Goal: Task Accomplishment & Management: Use online tool/utility

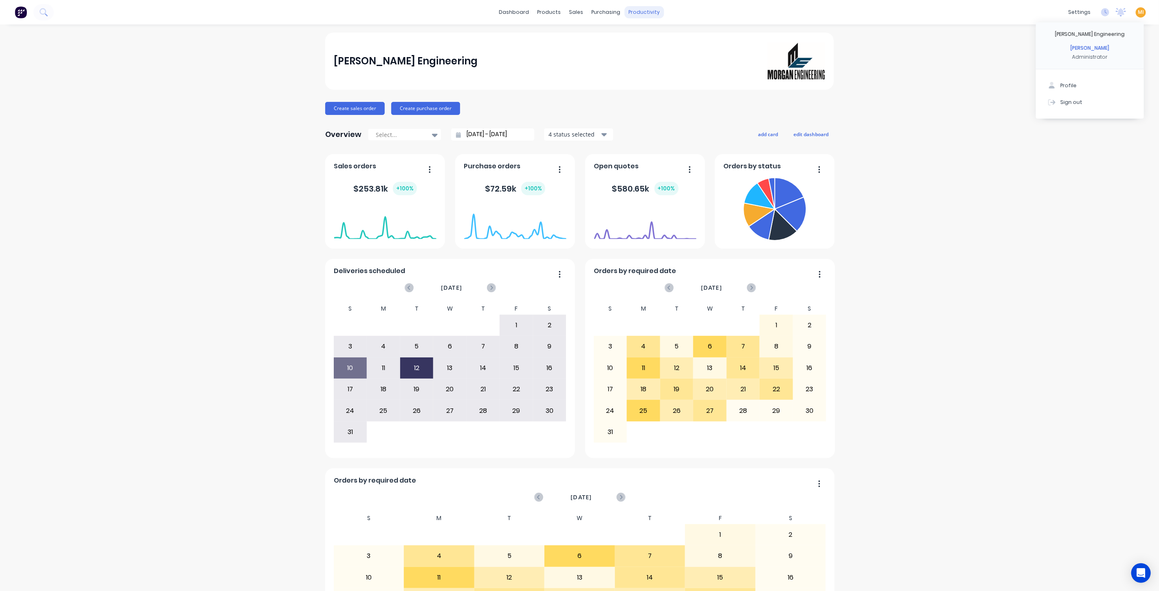
click at [628, 15] on div "productivity" at bounding box center [645, 12] width 40 height 12
click at [672, 90] on link "Timesheets" at bounding box center [673, 88] width 108 height 16
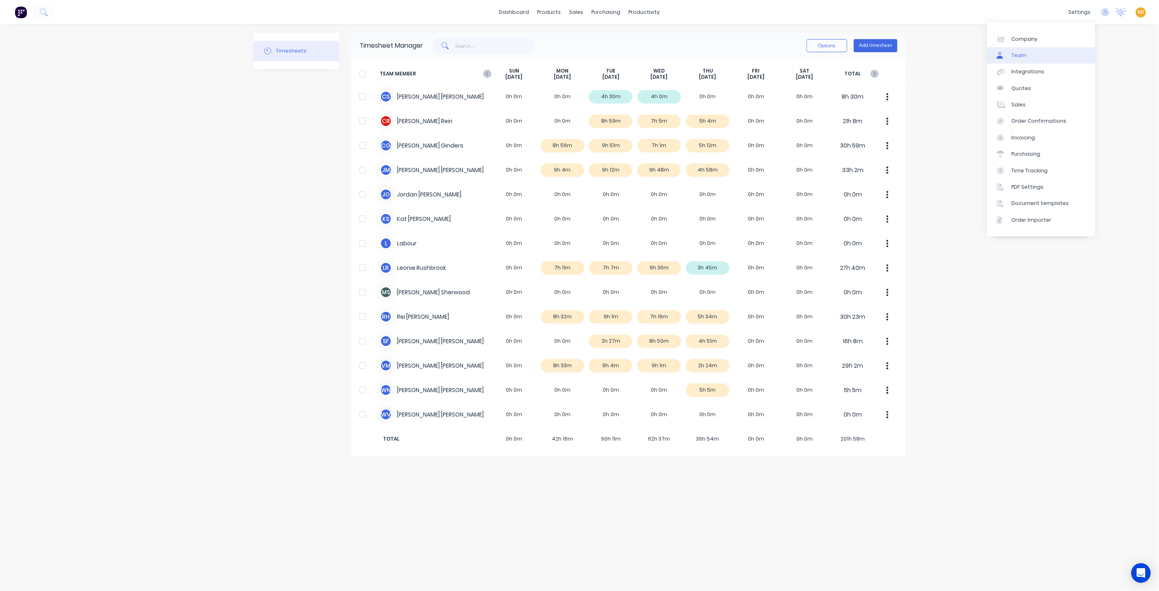
click at [1049, 51] on link "Team" at bounding box center [1041, 55] width 108 height 16
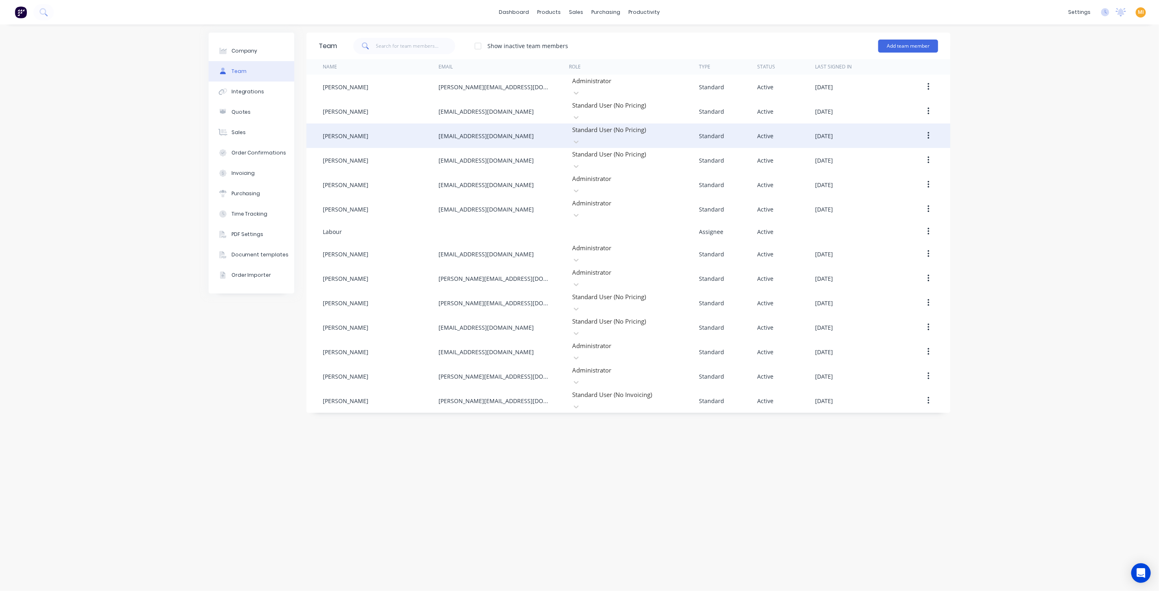
click at [932, 128] on button "button" at bounding box center [928, 135] width 19 height 15
click at [887, 147] on div "Edit Disable Delete" at bounding box center [899, 173] width 77 height 53
click at [886, 151] on div "Edit" at bounding box center [899, 157] width 63 height 12
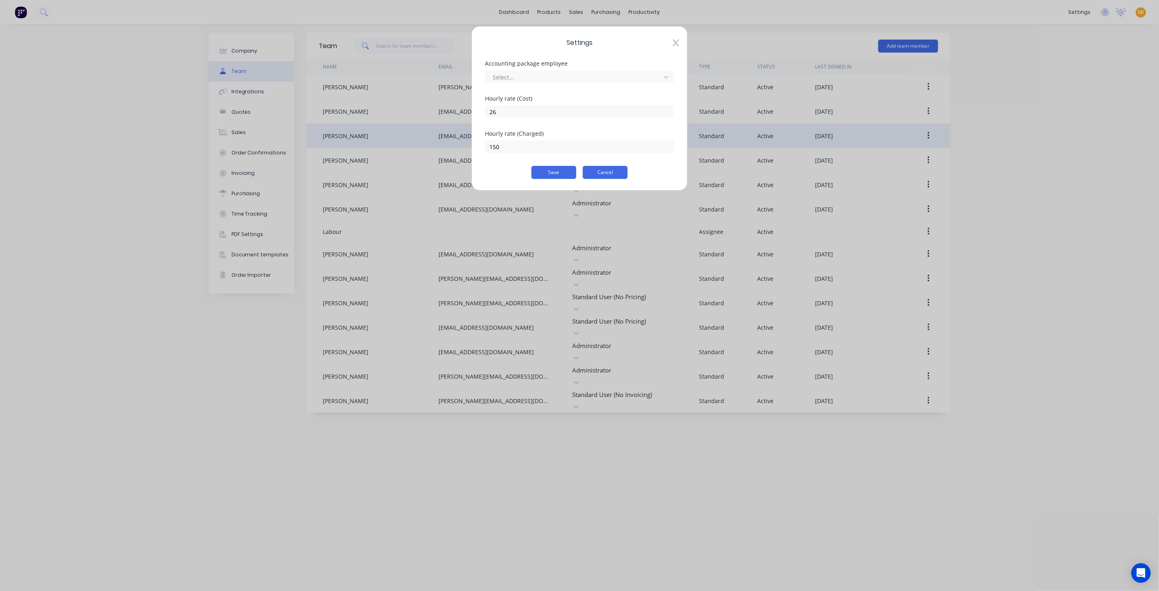
click at [612, 174] on button "Cancel" at bounding box center [605, 172] width 45 height 13
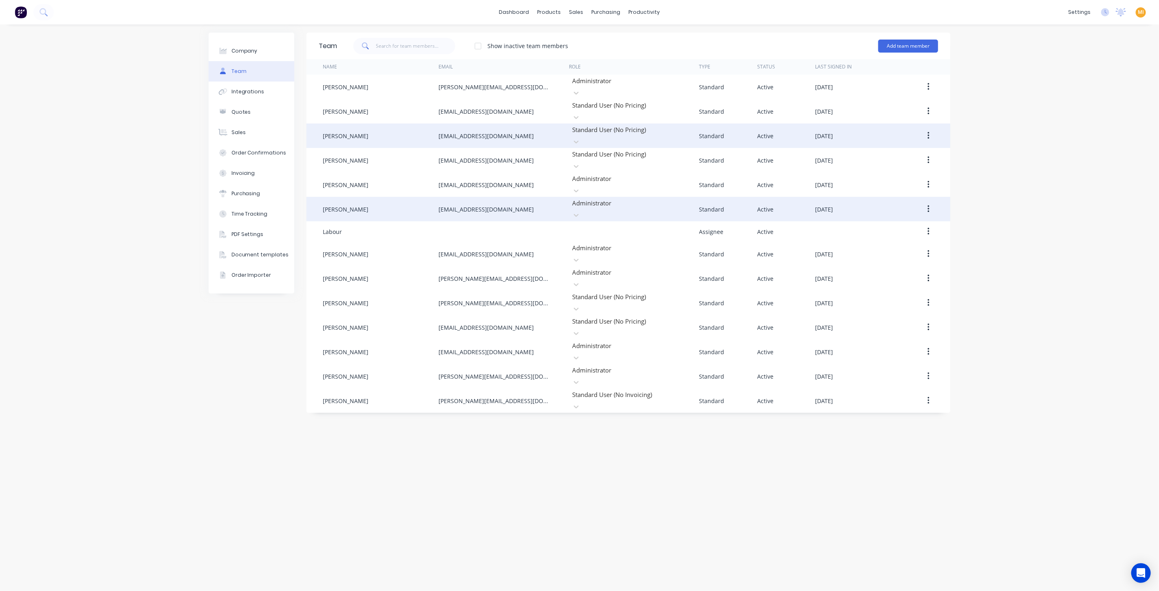
click at [930, 202] on button "button" at bounding box center [928, 209] width 19 height 15
click at [901, 225] on div "Edit" at bounding box center [899, 231] width 63 height 12
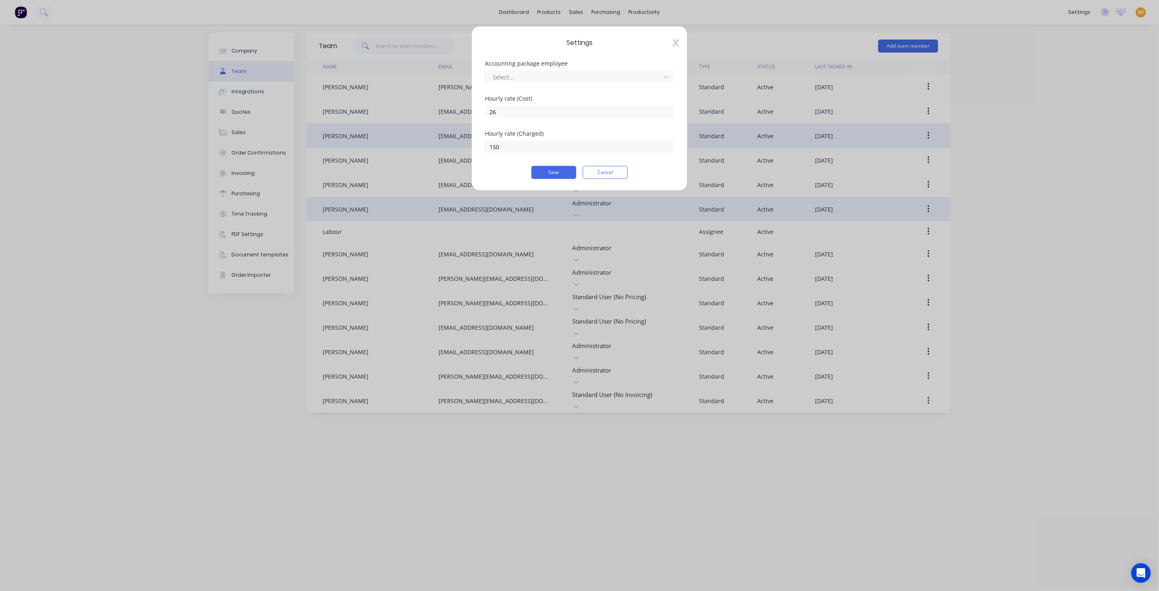
click at [672, 45] on span "Settings" at bounding box center [579, 43] width 189 height 10
drag, startPoint x: 599, startPoint y: 172, endPoint x: 582, endPoint y: 176, distance: 17.7
click at [599, 172] on button "Cancel" at bounding box center [605, 172] width 45 height 13
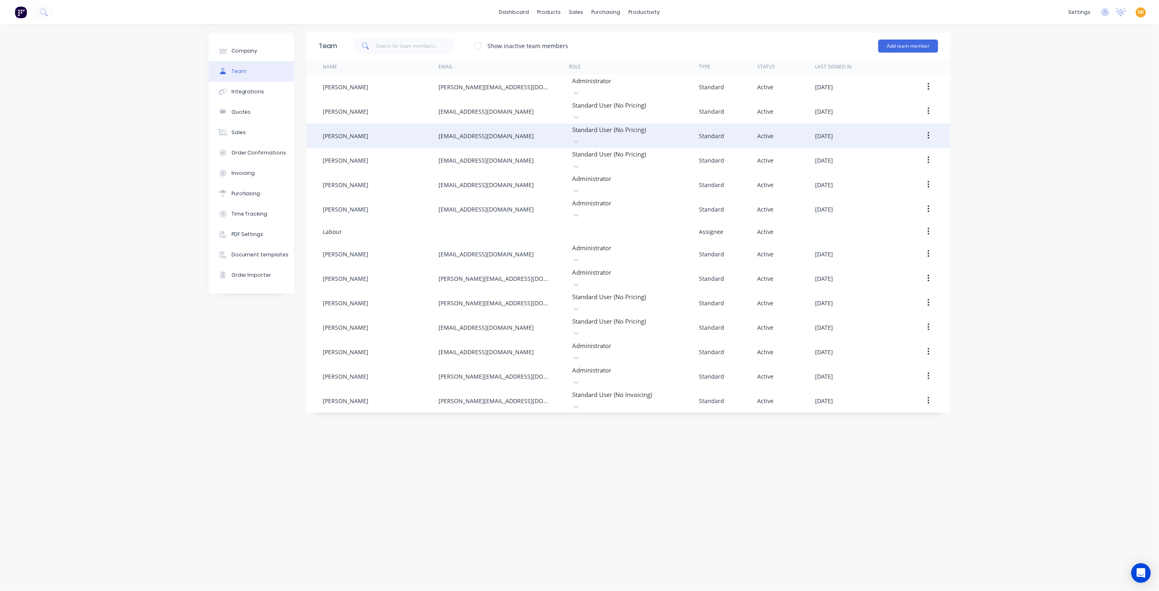
click at [22, 12] on img at bounding box center [21, 12] width 12 height 12
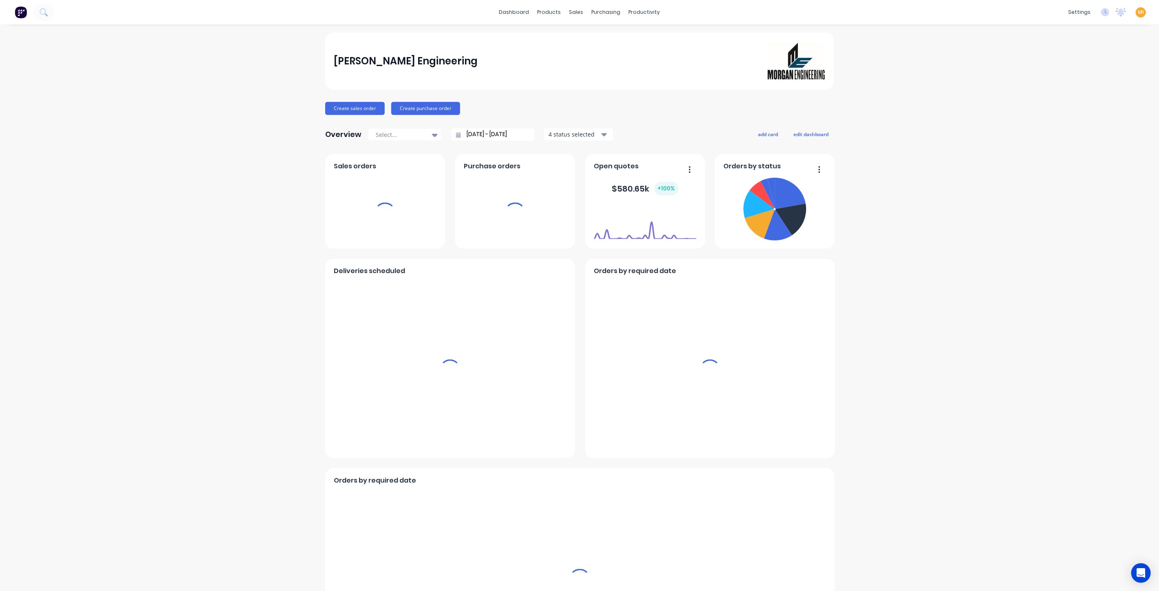
click at [1138, 14] on span "MI" at bounding box center [1141, 12] width 6 height 7
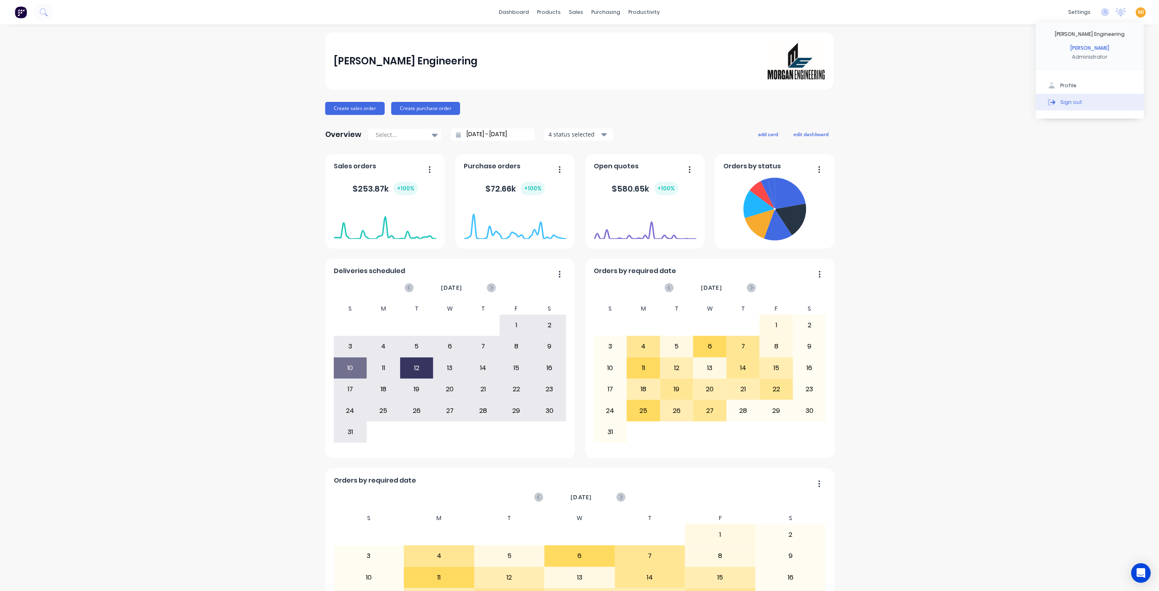
click at [1106, 101] on button "Sign out" at bounding box center [1090, 102] width 108 height 16
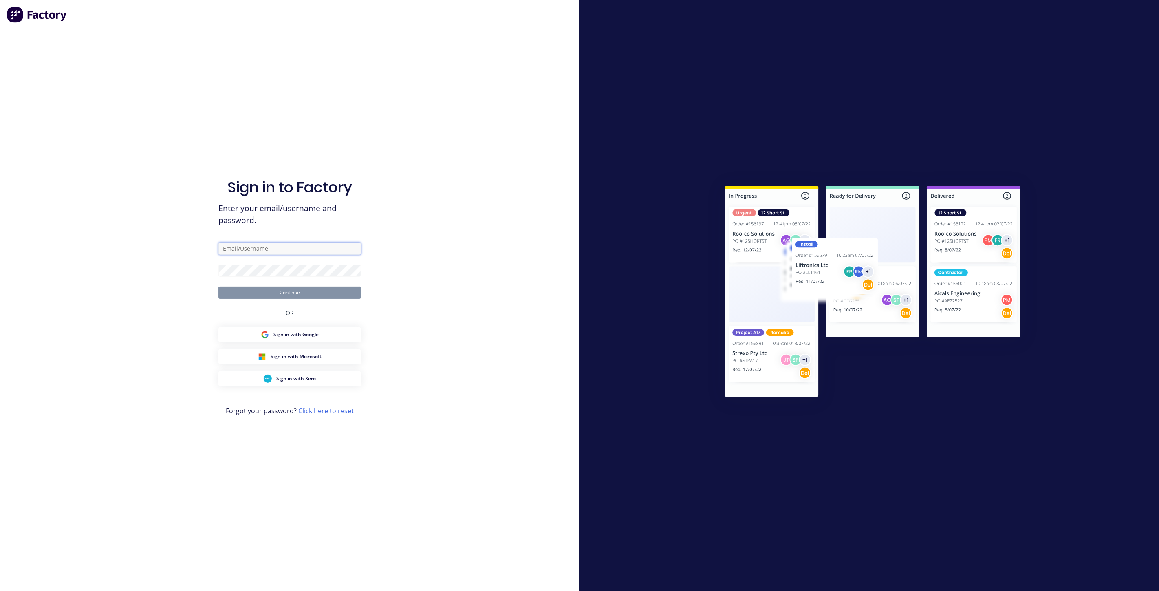
click at [261, 248] on input "text" at bounding box center [289, 248] width 143 height 12
click at [0, 591] on com-1password-button at bounding box center [0, 591] width 0 height 0
type input "team+maricardemo@factory.app"
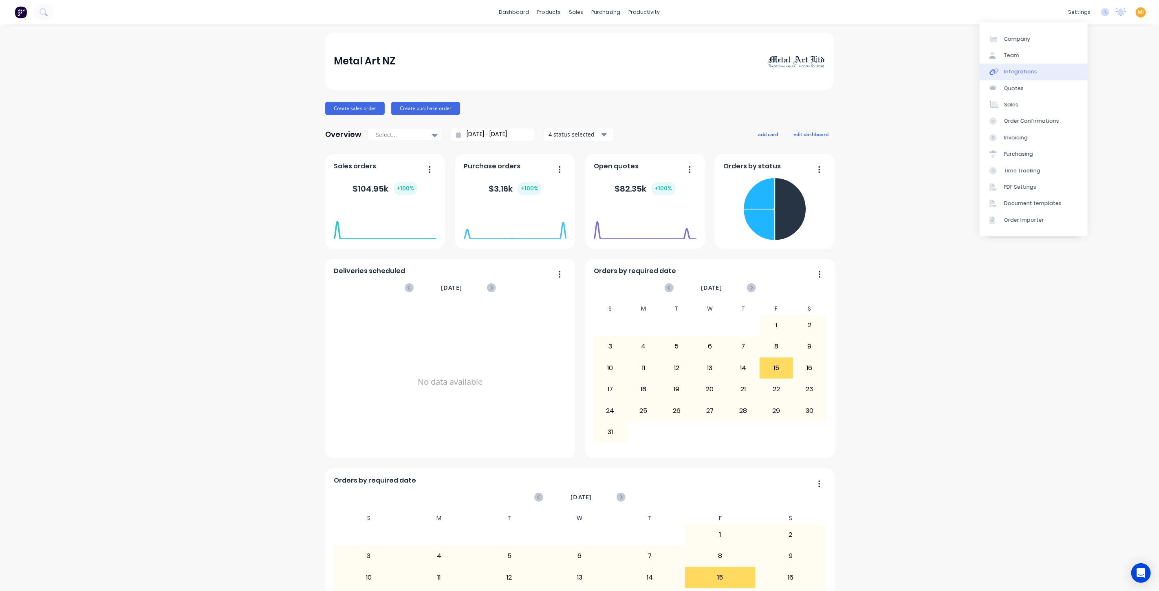
click at [1034, 69] on link "Integrations" at bounding box center [1034, 72] width 108 height 16
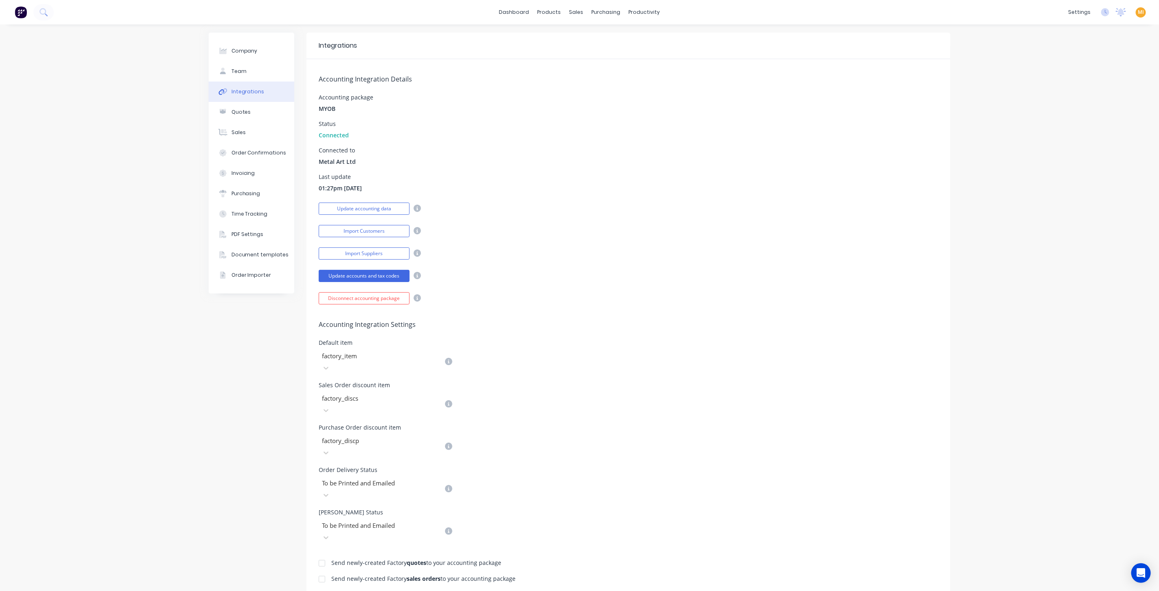
click at [179, 368] on div "Company Team Integrations Quotes Sales Order Confirmations Invoicing Purchasing…" at bounding box center [579, 425] width 1159 height 802
click at [243, 66] on button "Team" at bounding box center [252, 71] width 86 height 20
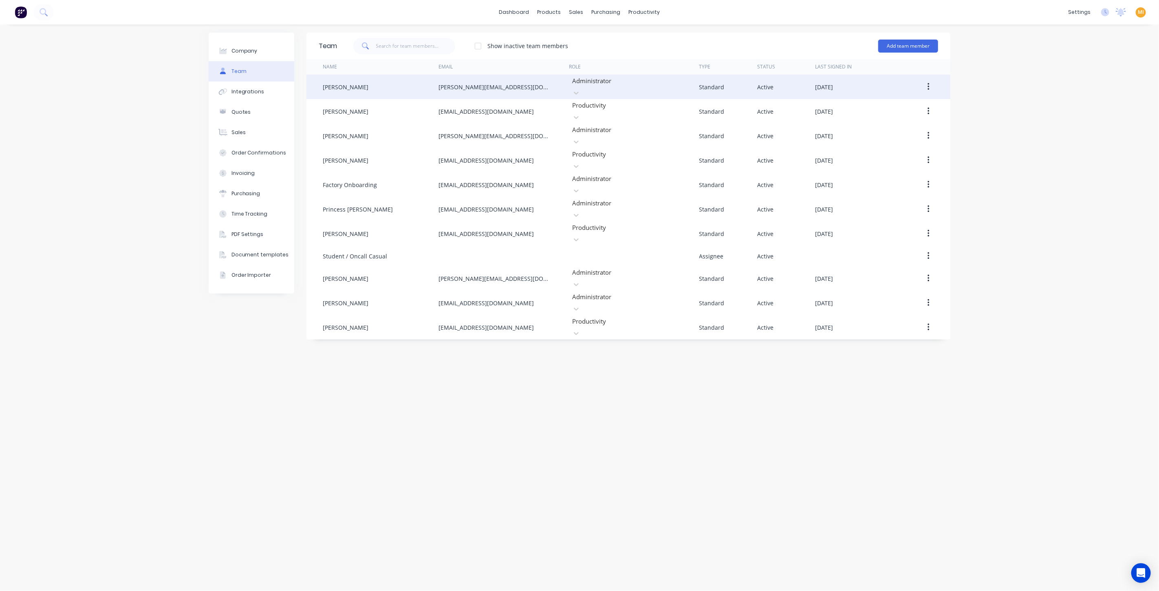
click at [928, 84] on icon "button" at bounding box center [929, 86] width 2 height 7
click at [907, 102] on div "Edit" at bounding box center [899, 108] width 63 height 12
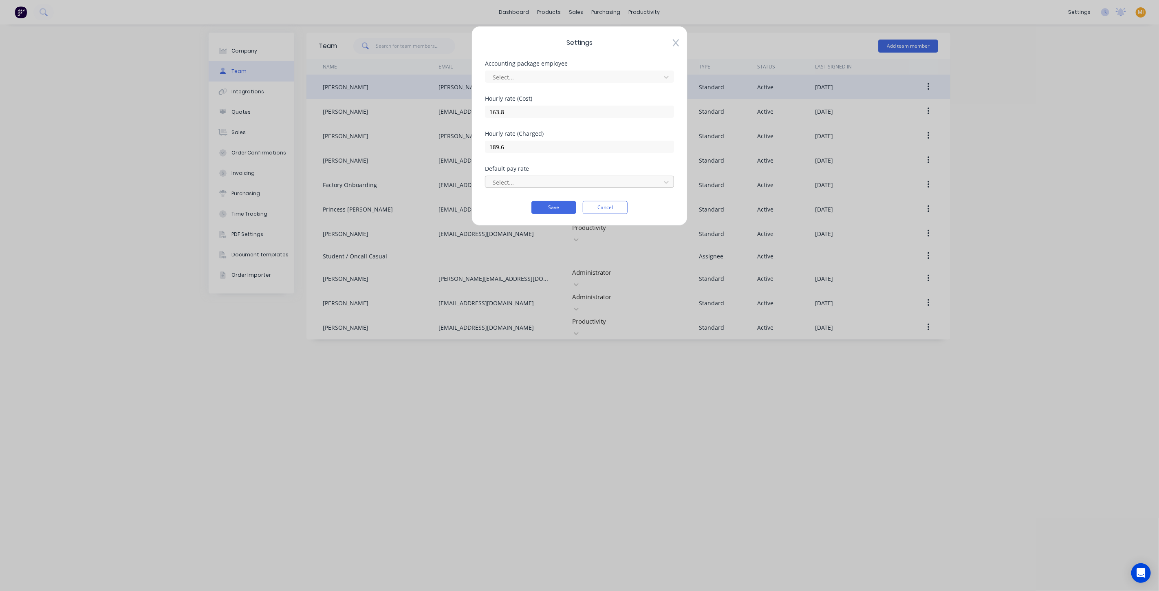
click at [530, 181] on div at bounding box center [574, 182] width 165 height 10
click at [500, 225] on div "Settings Accounting package employee Select... Hourly rate (Cost) 163.8 Hourly …" at bounding box center [580, 126] width 216 height 200
click at [441, 406] on div "Settings Accounting package employee Select... Hourly rate (Cost) 163.8 Hourly …" at bounding box center [579, 295] width 1159 height 591
click at [604, 205] on button "Cancel" at bounding box center [605, 207] width 45 height 13
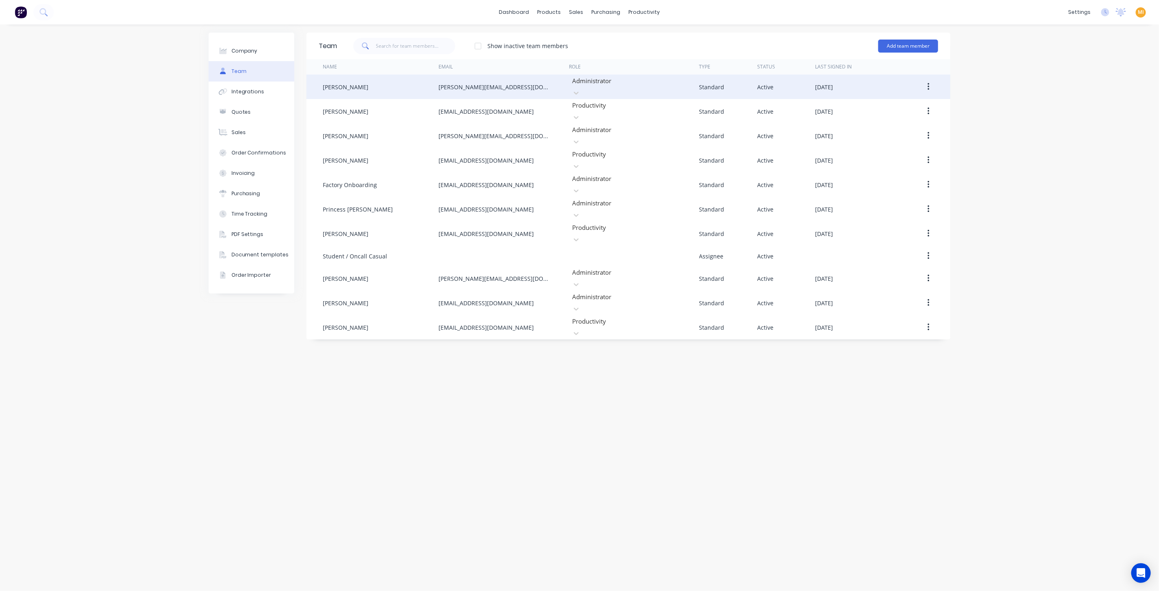
click at [18, 11] on img at bounding box center [21, 12] width 12 height 12
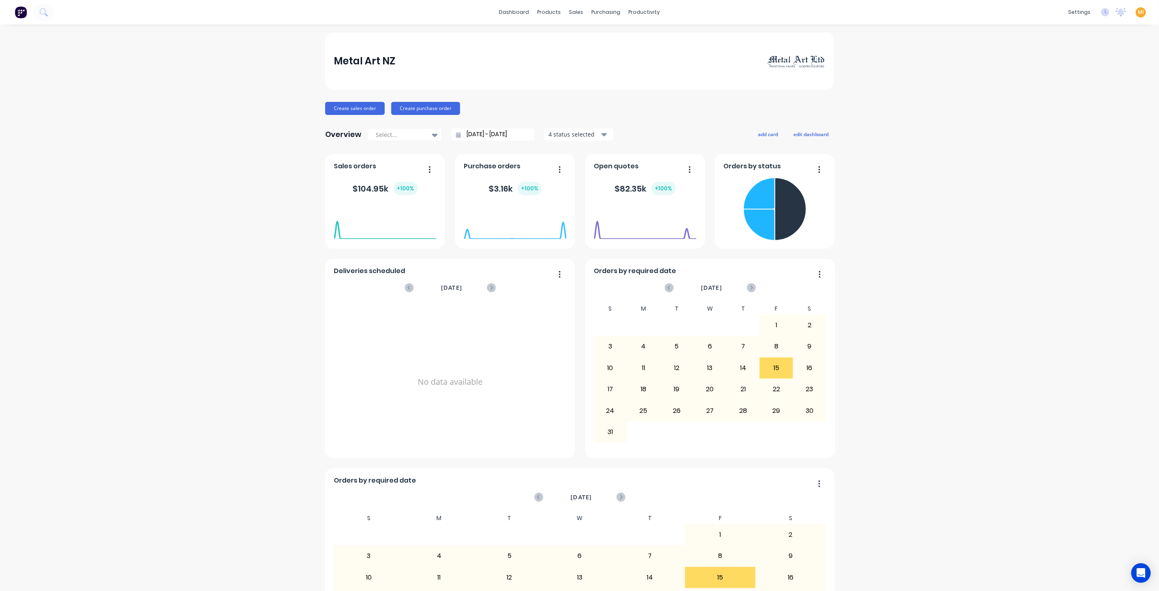
click at [1138, 12] on span "MI" at bounding box center [1141, 12] width 6 height 7
click at [1097, 101] on button "Sign out" at bounding box center [1090, 102] width 108 height 16
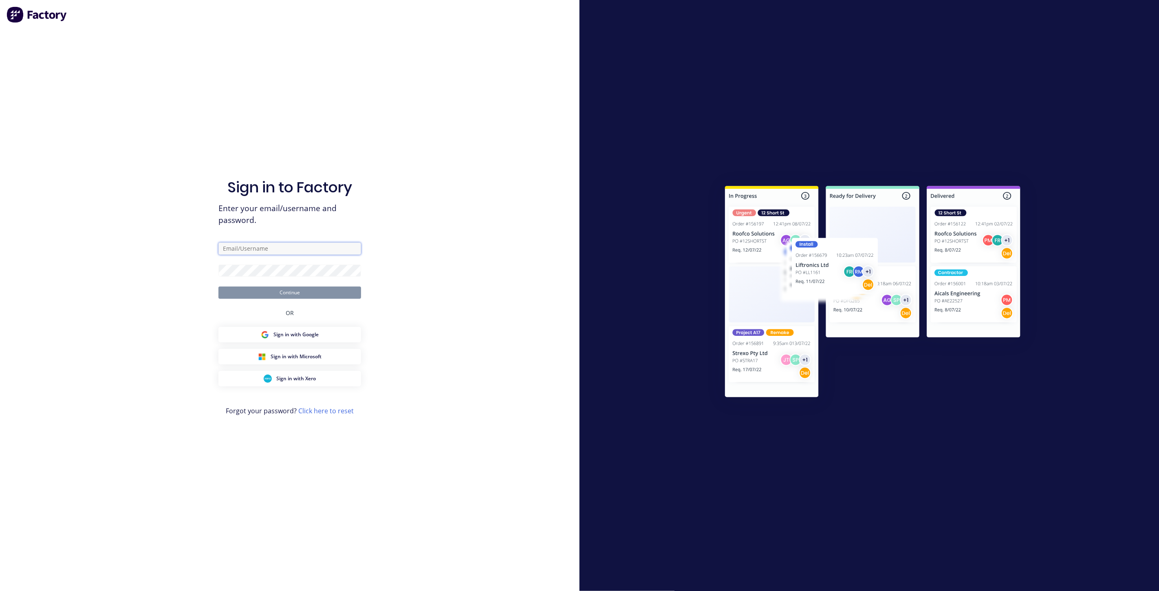
click at [306, 249] on input "text" at bounding box center [289, 248] width 143 height 12
type input "team+maricardemo@factory.app"
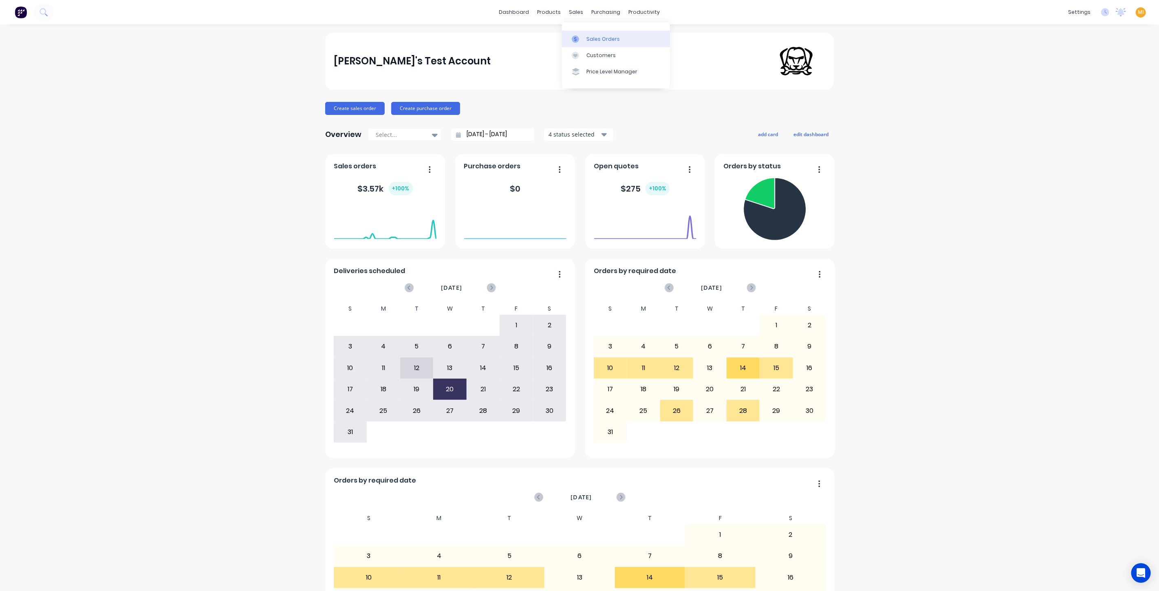
click at [591, 35] on div "Sales Orders" at bounding box center [602, 38] width 33 height 7
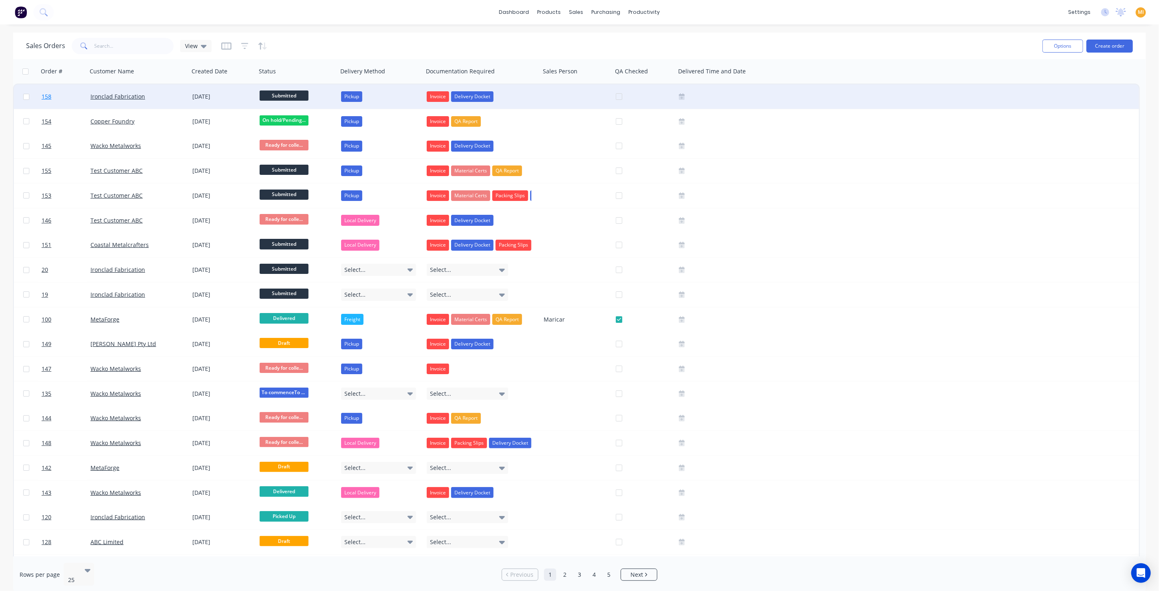
click at [79, 97] on link "158" at bounding box center [66, 96] width 49 height 24
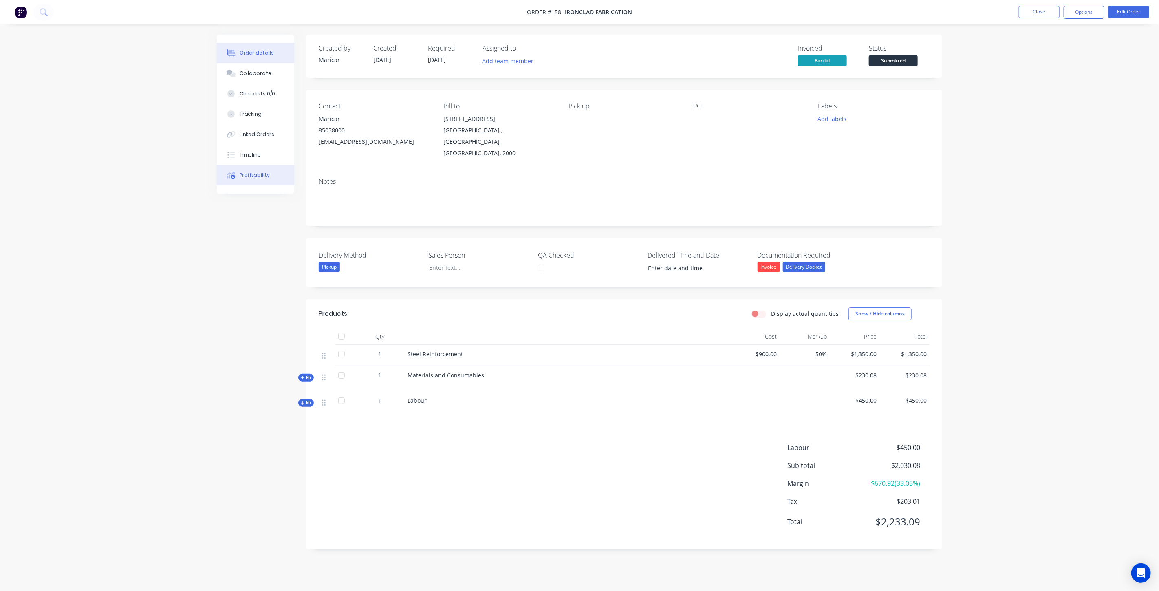
click at [256, 175] on div "Profitability" at bounding box center [255, 175] width 31 height 7
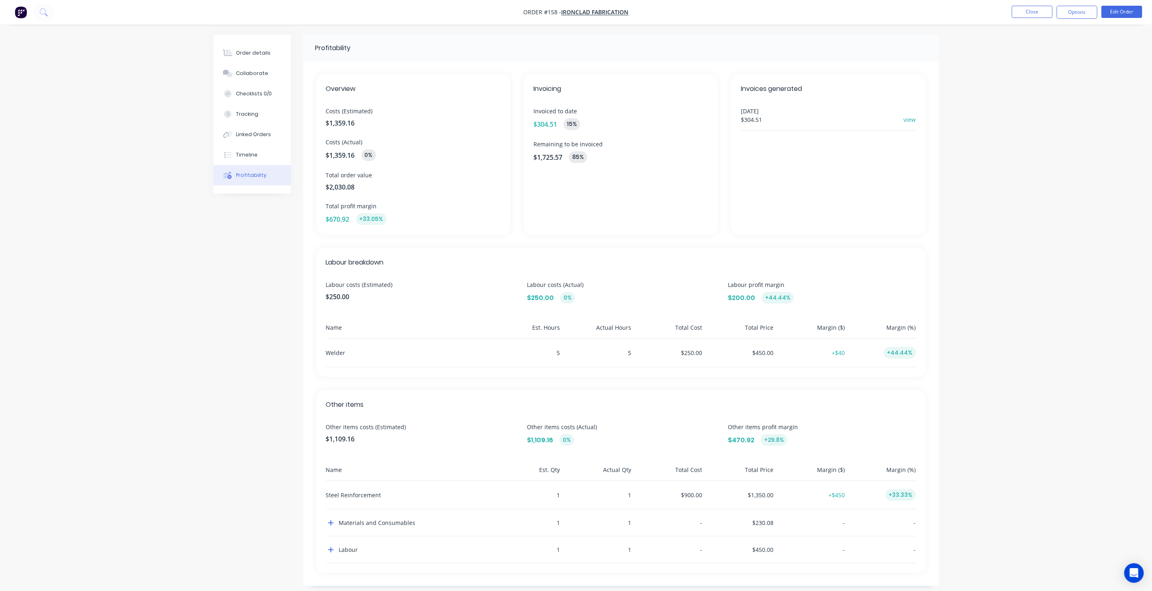
click at [17, 9] on img "button" at bounding box center [21, 12] width 12 height 12
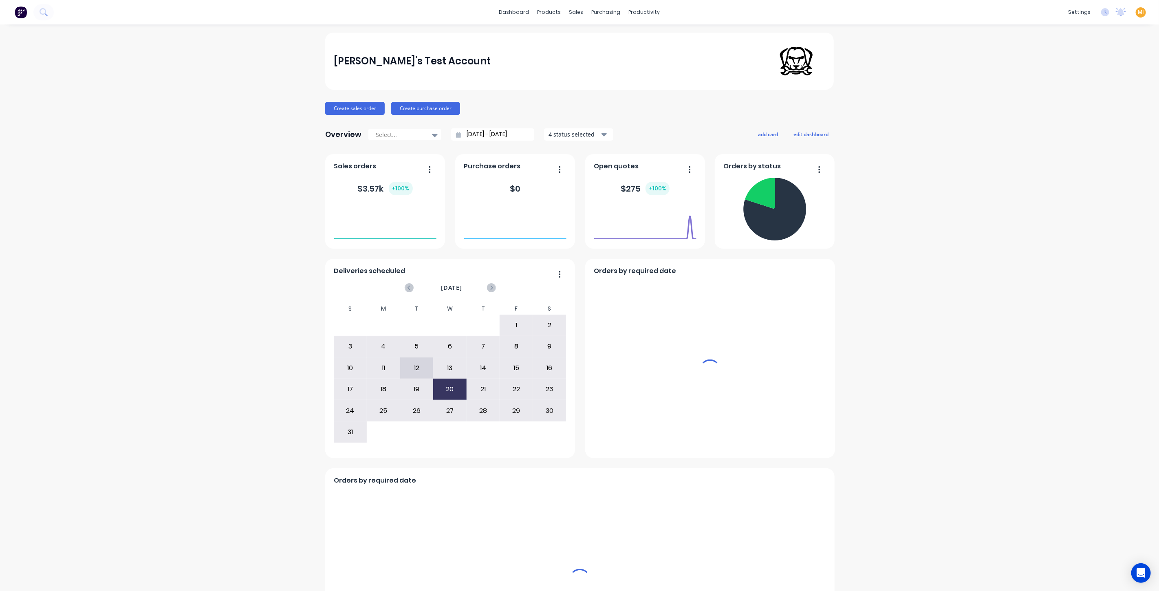
click at [1138, 11] on span "MI" at bounding box center [1141, 12] width 6 height 7
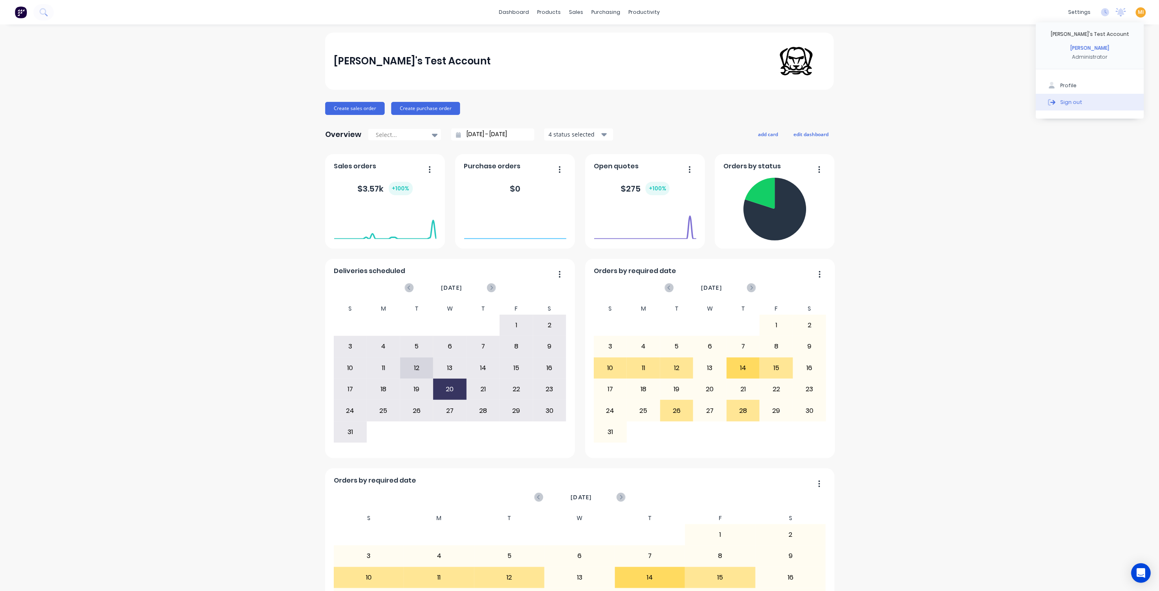
click at [1102, 102] on button "Sign out" at bounding box center [1090, 102] width 108 height 16
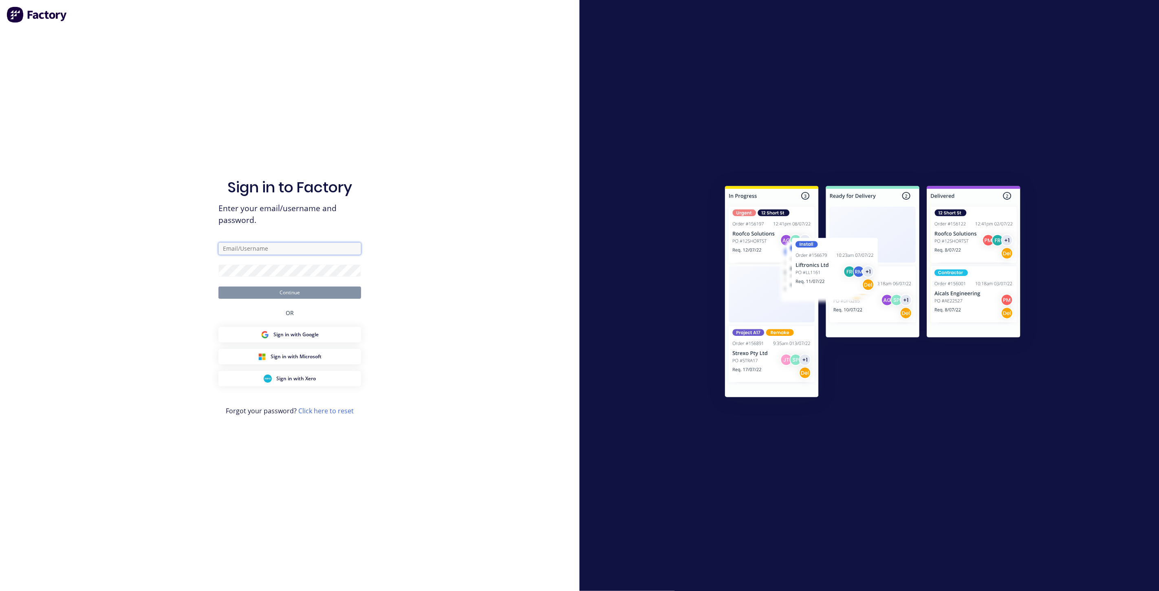
click at [297, 252] on input "text" at bounding box center [289, 248] width 143 height 12
type input "[EMAIL_ADDRESS][DOMAIN_NAME]"
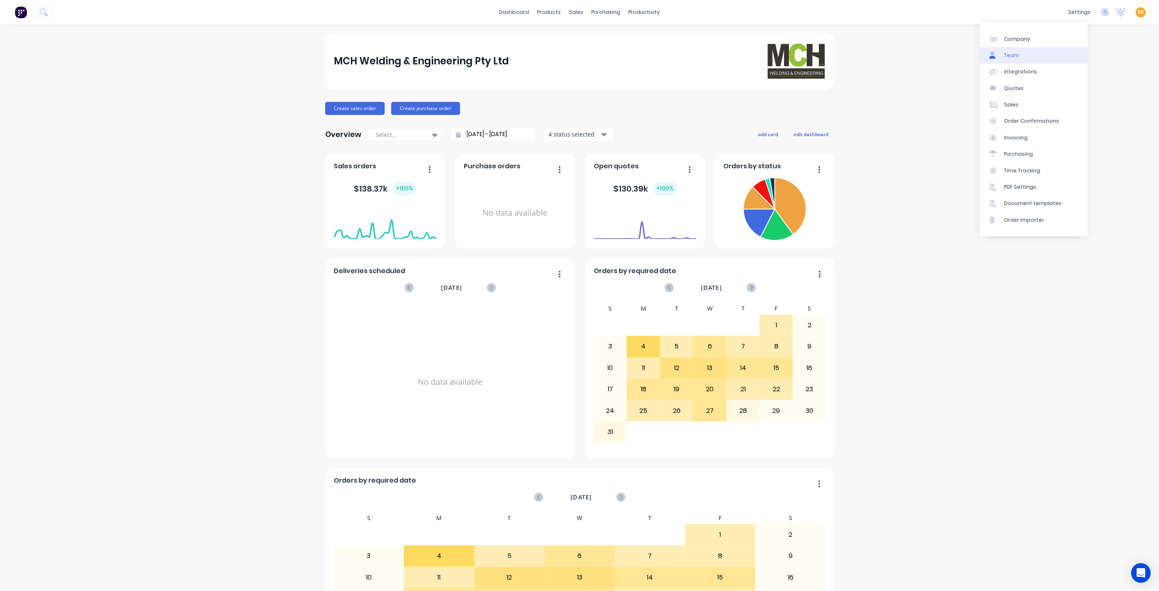
click at [1037, 59] on link "Team" at bounding box center [1034, 55] width 108 height 16
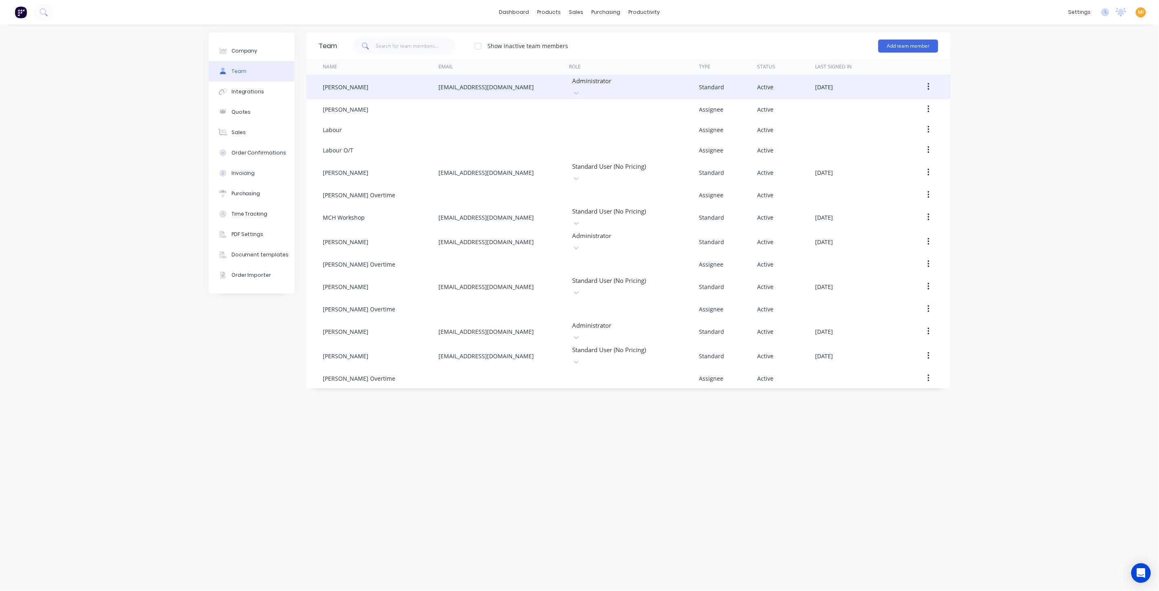
drag, startPoint x: 522, startPoint y: 84, endPoint x: 417, endPoint y: 77, distance: 105.4
click at [421, 78] on div "Belinda Hurley hurleymb1@bigpond.com Administrator Standard Active August 28th …" at bounding box center [628, 87] width 644 height 24
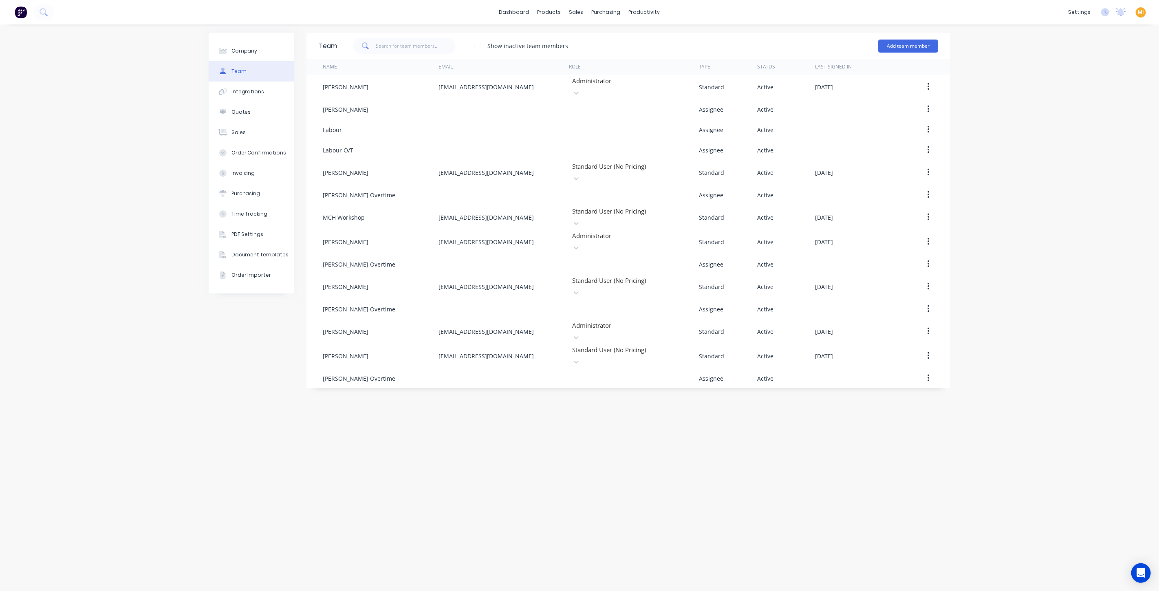
copy div "hurleymb1@bigpond.com"
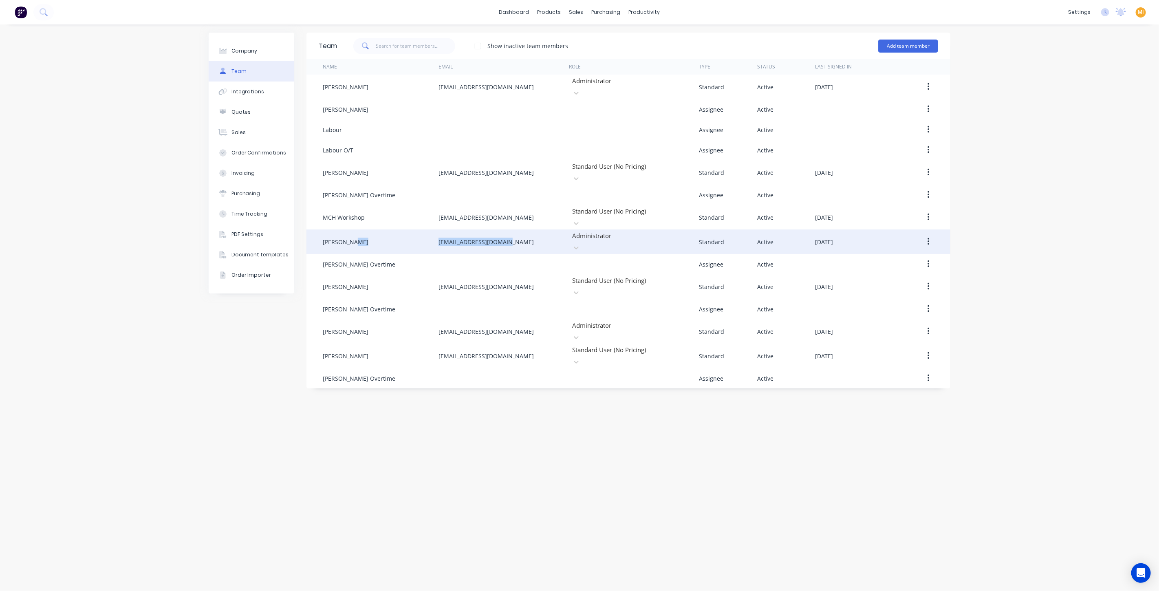
drag, startPoint x: 525, startPoint y: 227, endPoint x: 425, endPoint y: 220, distance: 100.5
click at [425, 229] on div "Mal Hurley mchweld@bigpond.net.au Administrator Standard Active August 28th 2025" at bounding box center [628, 241] width 644 height 24
copy div "mchweld@bigpond.net.au"
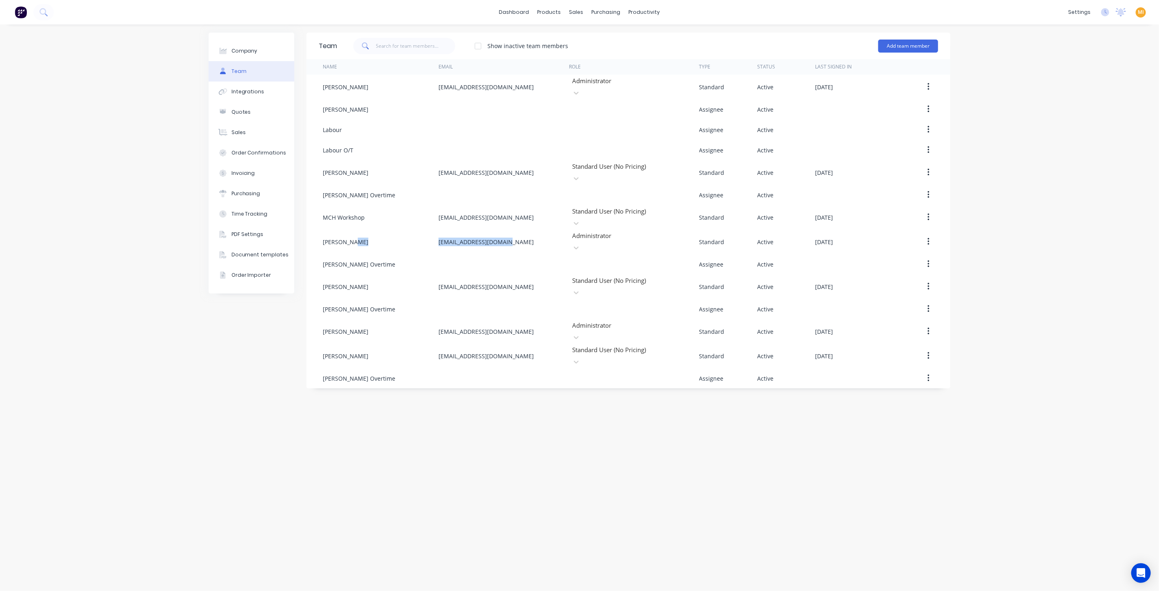
click at [22, 11] on img at bounding box center [21, 12] width 12 height 12
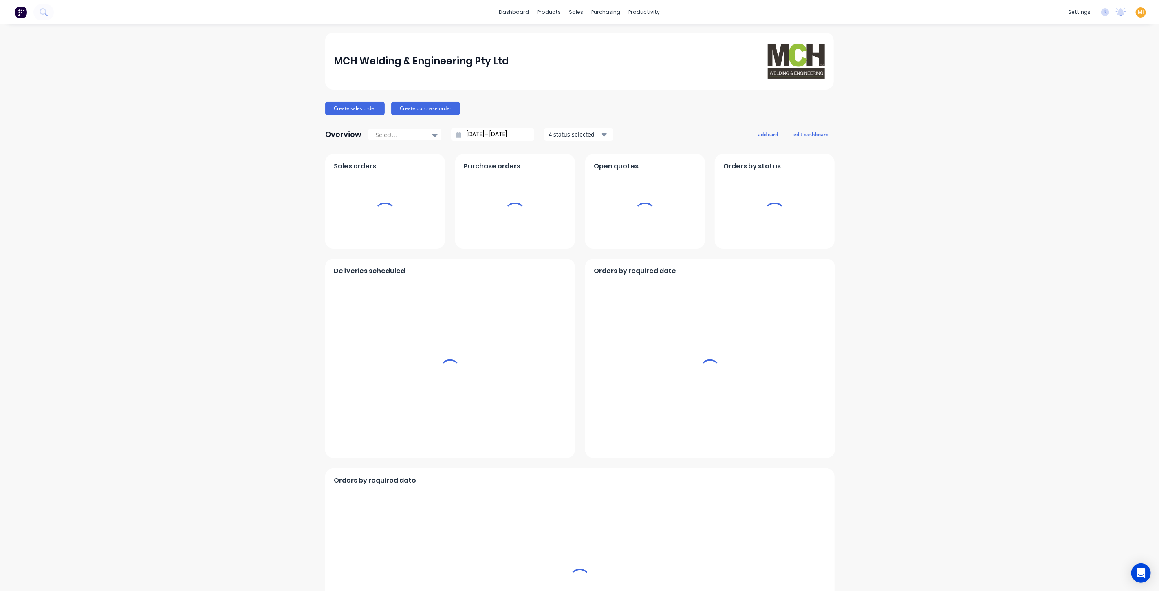
click at [1138, 11] on div "MI MCH Welding & Engineering Pty ... Maricar Infante Administrator Profile Sign…" at bounding box center [1141, 12] width 10 height 10
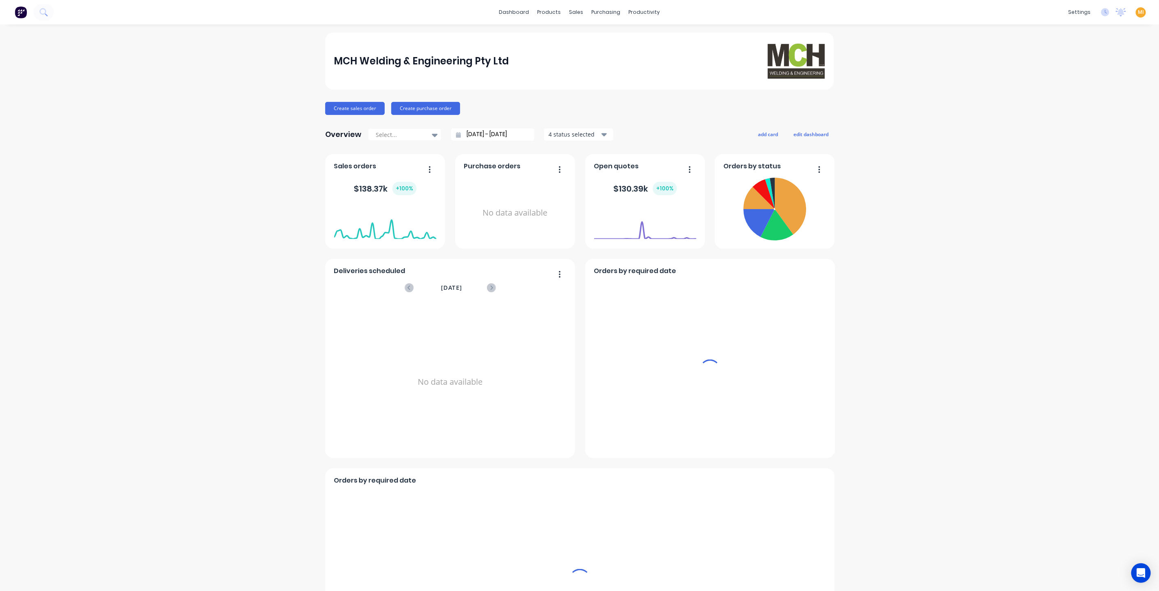
click at [1138, 13] on span "MI" at bounding box center [1141, 12] width 6 height 7
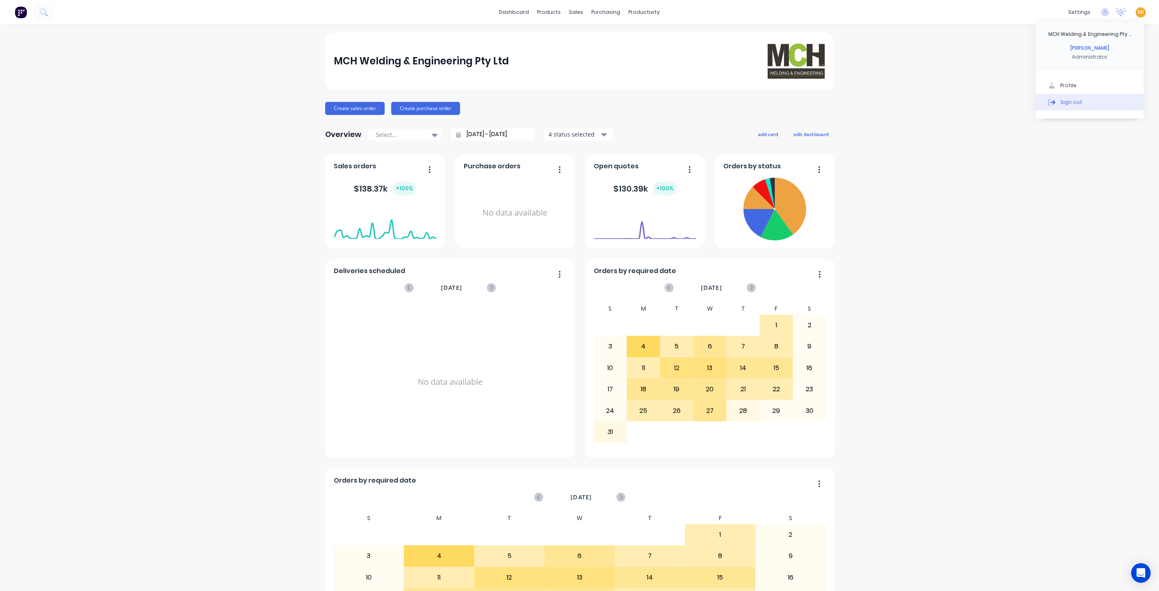
click at [1104, 104] on button "Sign out" at bounding box center [1090, 102] width 108 height 16
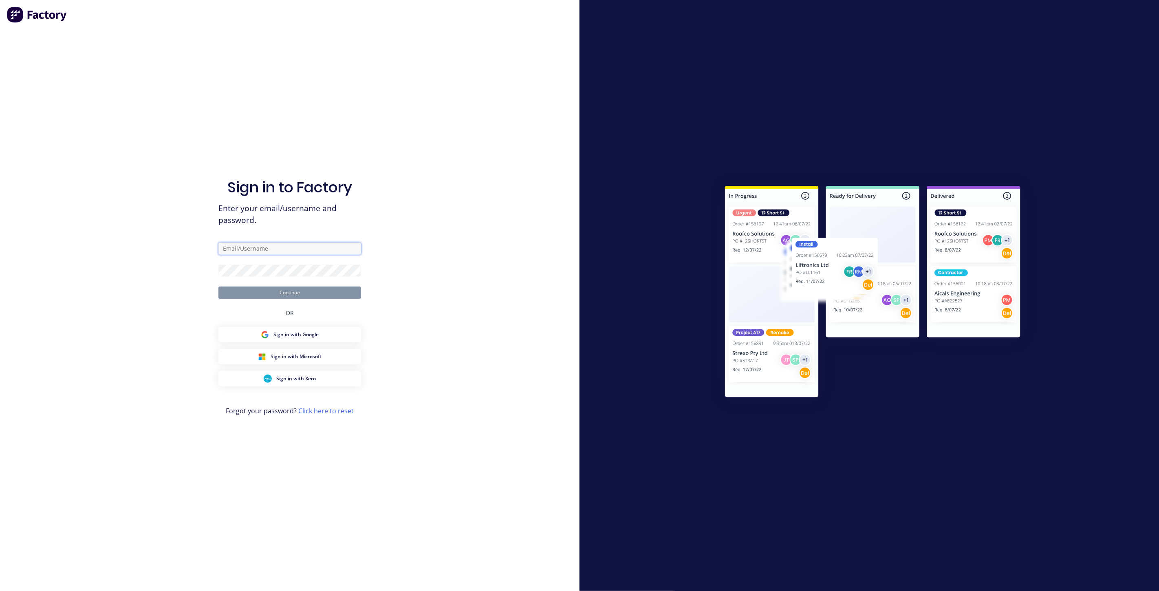
click at [292, 247] on input "text" at bounding box center [289, 248] width 143 height 12
type input "[EMAIL_ADDRESS][DOMAIN_NAME]"
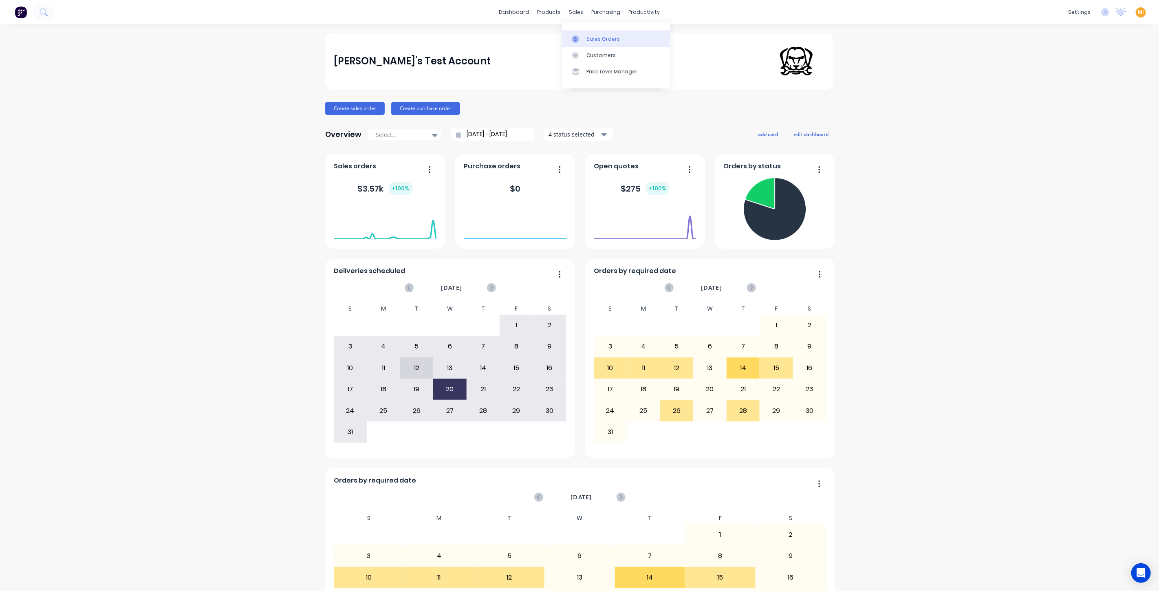
click at [589, 35] on div "Sales Orders" at bounding box center [602, 38] width 33 height 7
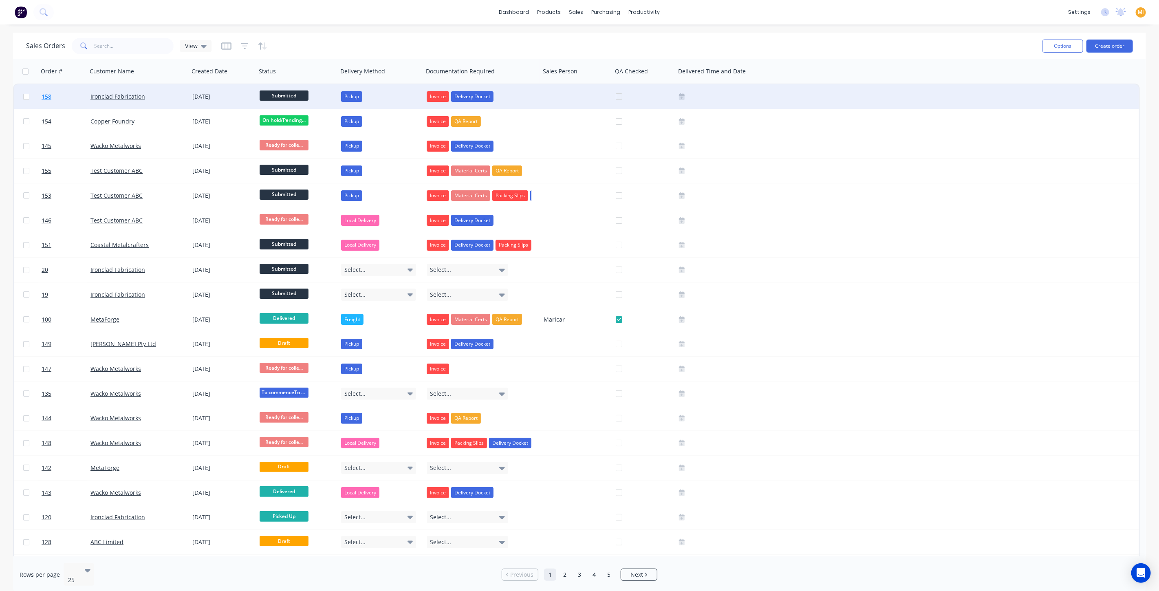
click at [84, 101] on link "158" at bounding box center [66, 96] width 49 height 24
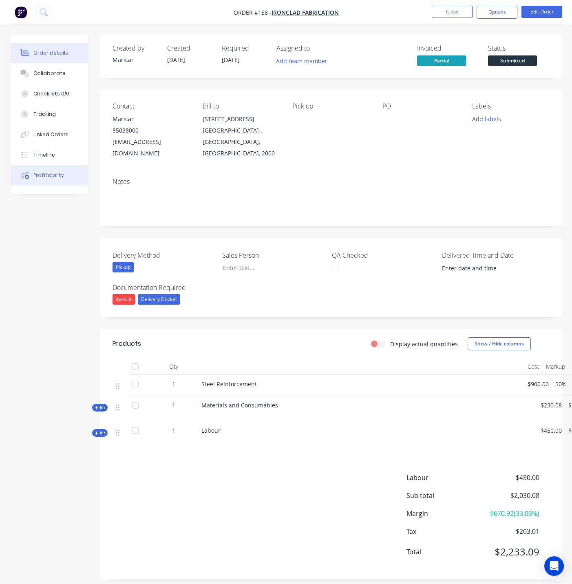
click at [52, 174] on div "Profitability" at bounding box center [48, 175] width 31 height 7
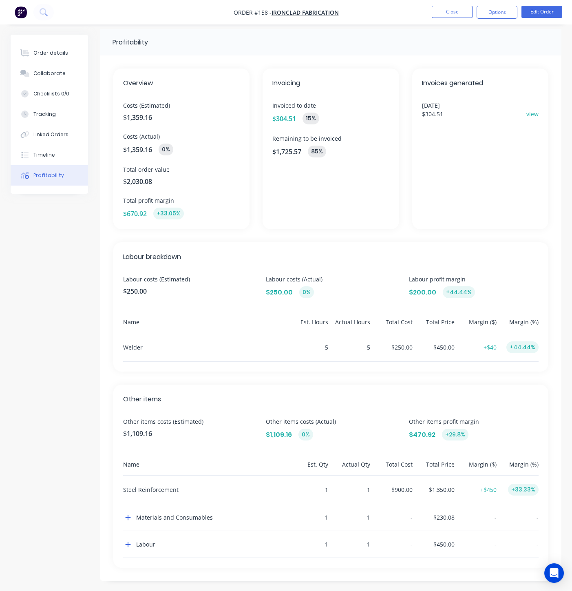
scroll to position [8, 0]
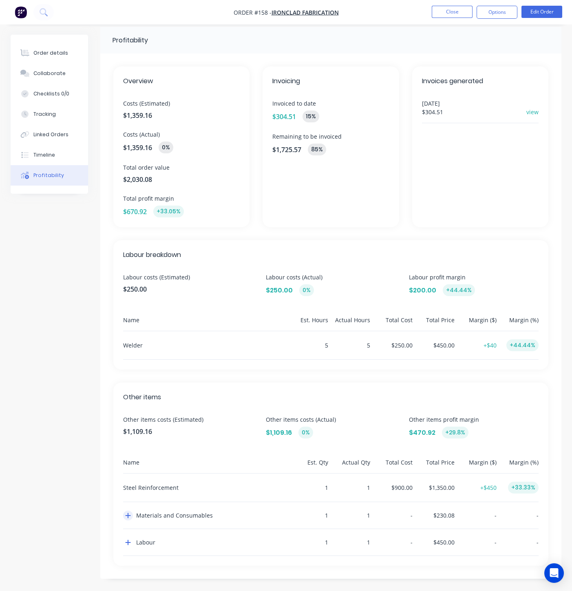
click at [128, 513] on icon "button" at bounding box center [128, 515] width 5 height 5
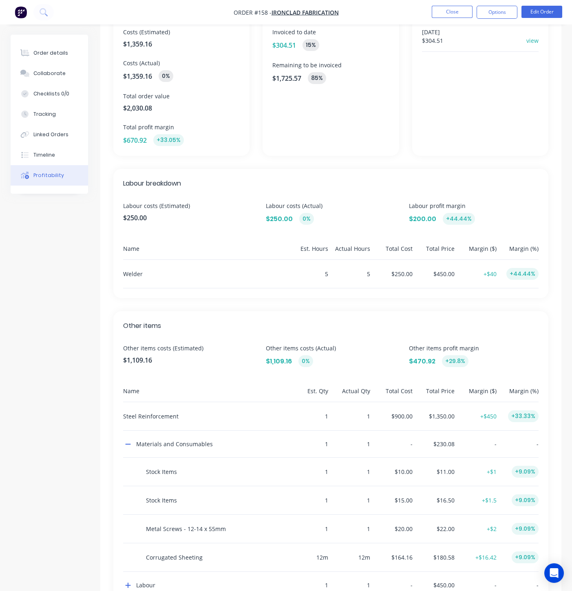
scroll to position [121, 0]
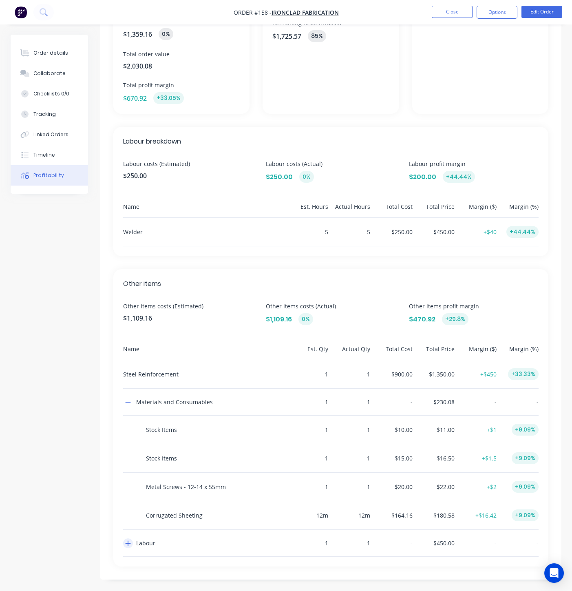
click at [130, 542] on icon "button" at bounding box center [128, 543] width 6 height 7
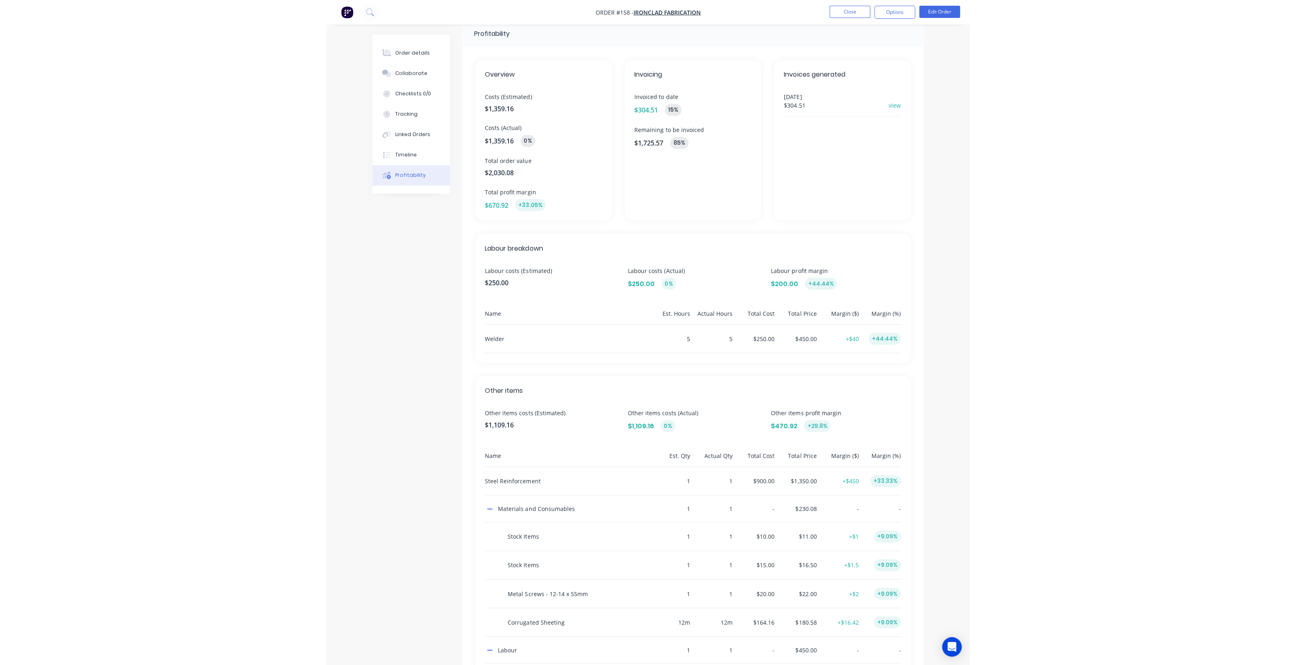
scroll to position [0, 0]
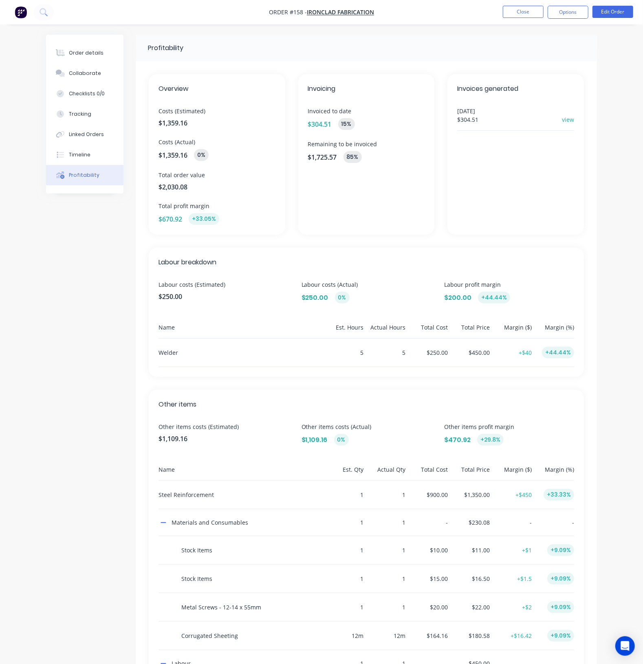
drag, startPoint x: 276, startPoint y: 210, endPoint x: 269, endPoint y: 209, distance: 7.4
click at [269, 209] on div "Overview Costs (Estimated) $1,359.16 Costs (Actual) $1,359.16 0% Total order va…" at bounding box center [217, 154] width 137 height 161
click at [340, 194] on div "Invoicing Invoiced to date $304.51 15 % Remaining to be invoiced $1,725.57 85 %" at bounding box center [366, 154] width 137 height 161
click at [491, 191] on div "Invoices generated 28/08/2025 $304.51 view" at bounding box center [515, 154] width 137 height 161
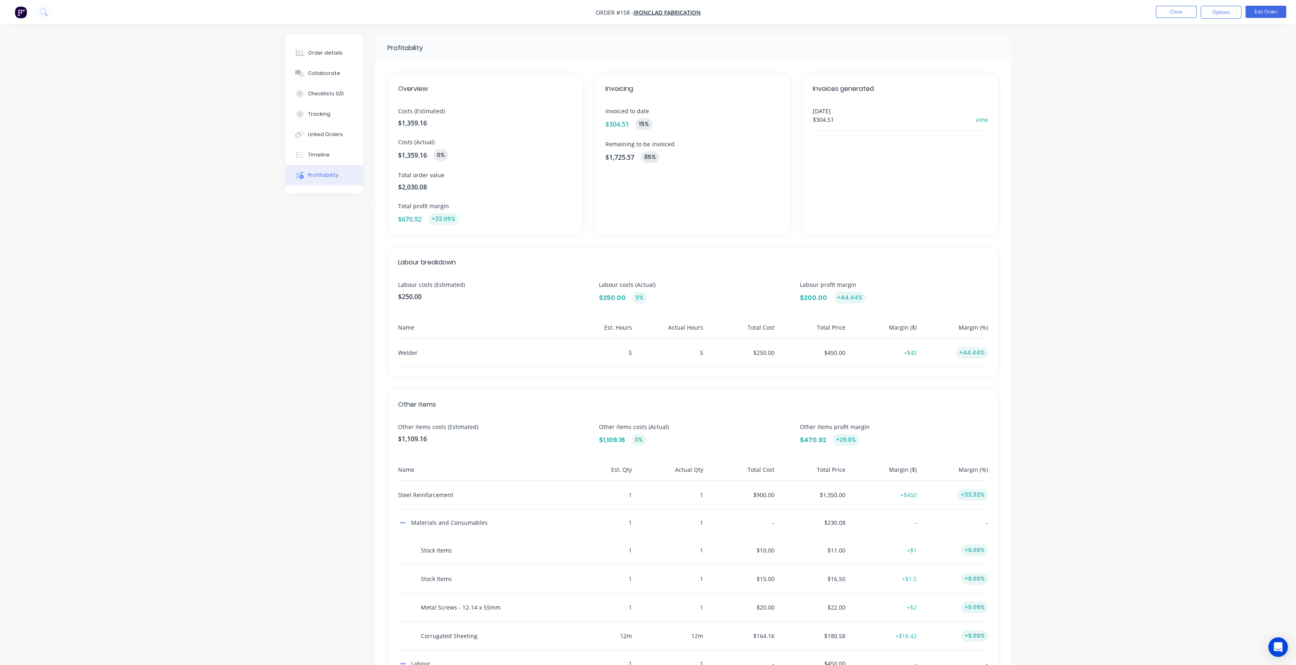
click at [24, 14] on img "button" at bounding box center [21, 12] width 12 height 12
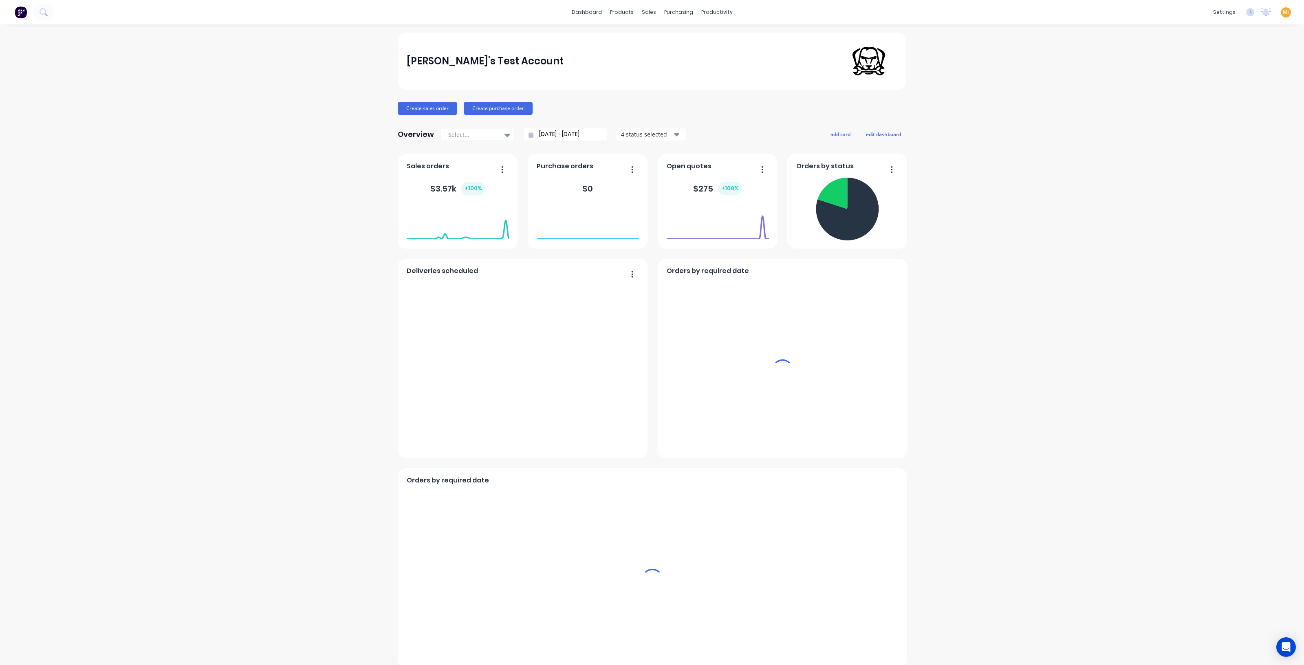
click at [1159, 14] on span "MI" at bounding box center [1286, 12] width 6 height 7
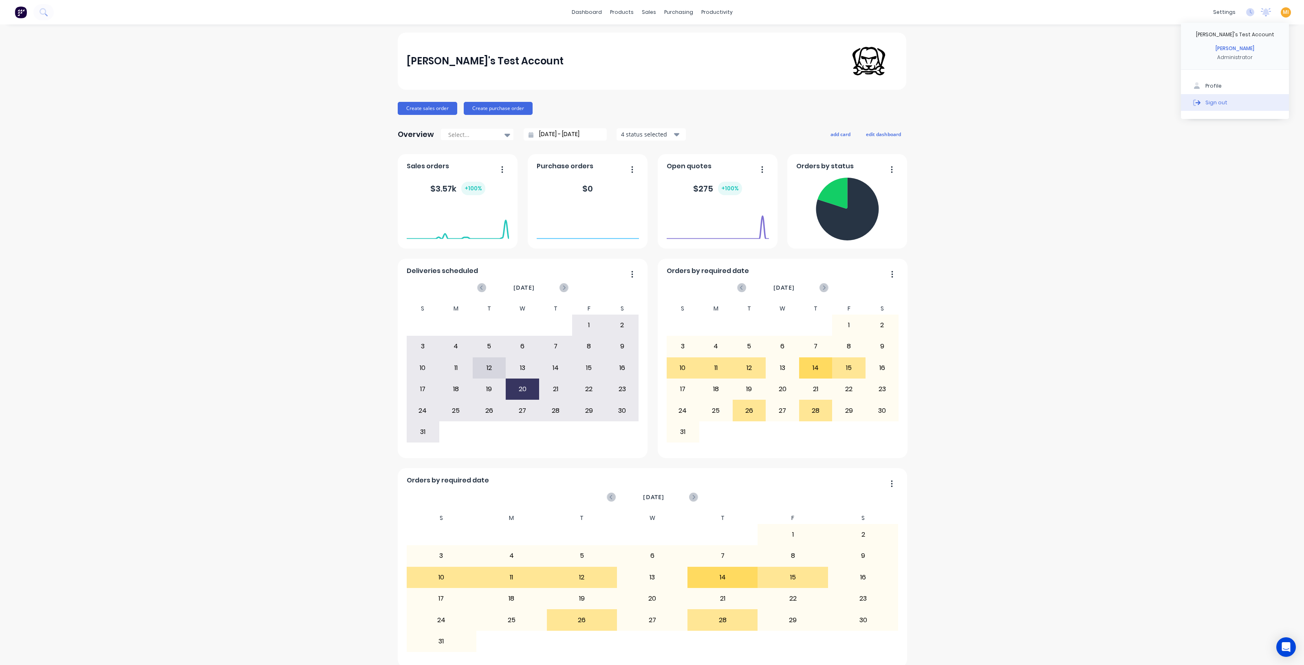
click at [1159, 101] on button "Sign out" at bounding box center [1235, 102] width 108 height 16
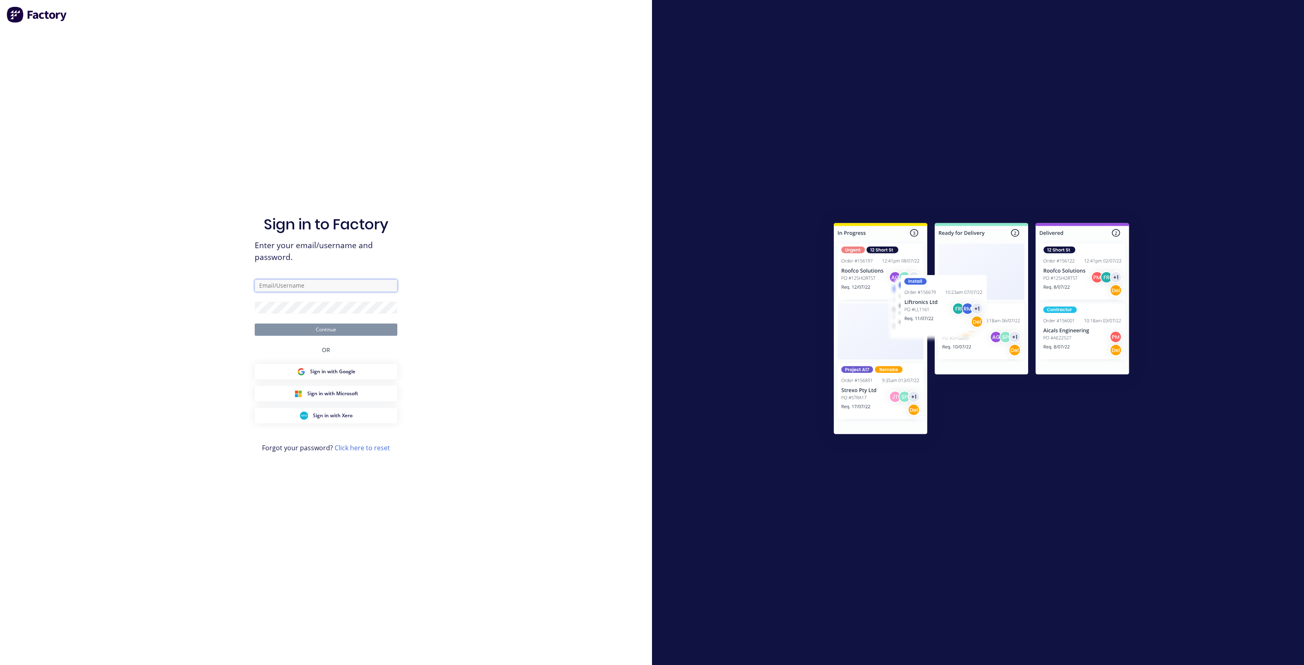
click at [313, 284] on input "text" at bounding box center [326, 286] width 143 height 12
type input "[EMAIL_ADDRESS][DOMAIN_NAME]"
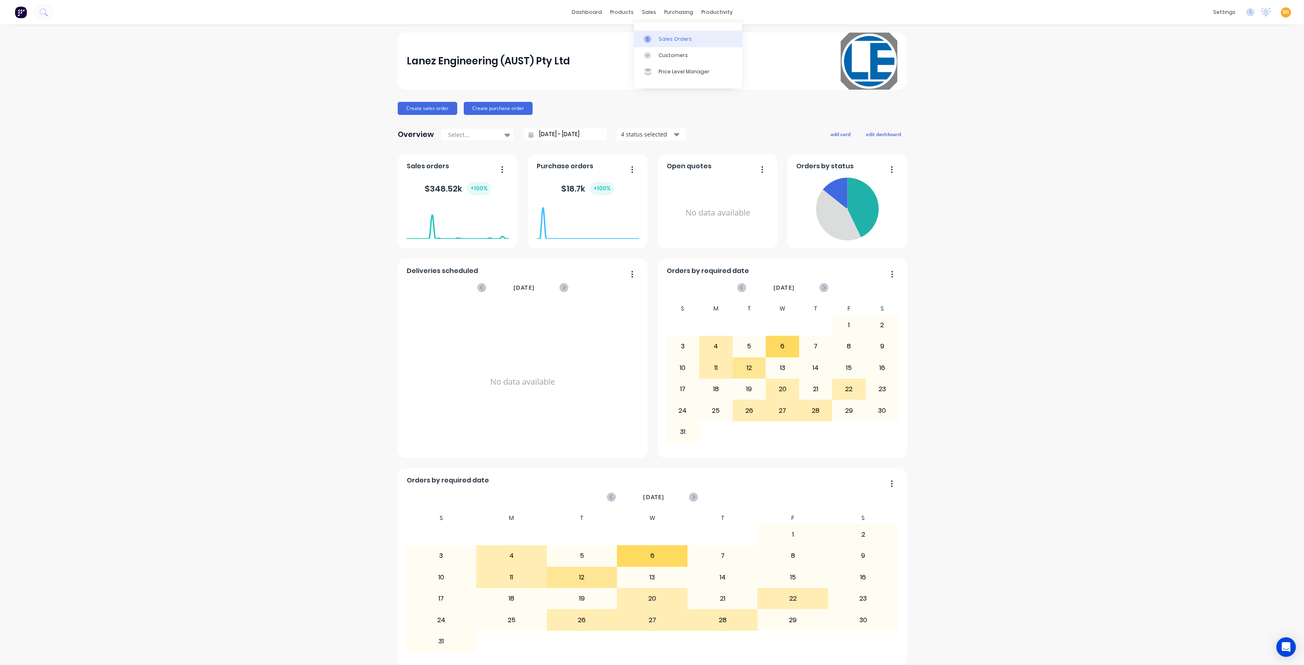
click at [669, 35] on link "Sales Orders" at bounding box center [688, 39] width 108 height 16
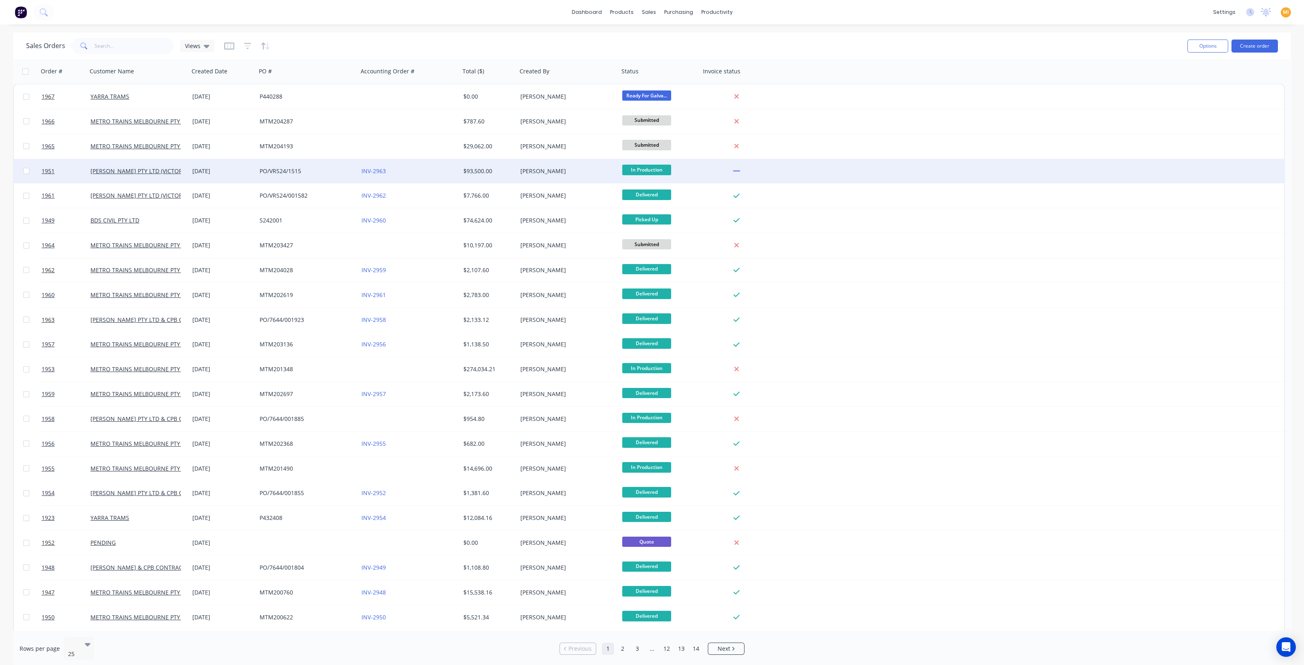
click at [247, 166] on div "23 Jul 2025" at bounding box center [222, 171] width 67 height 24
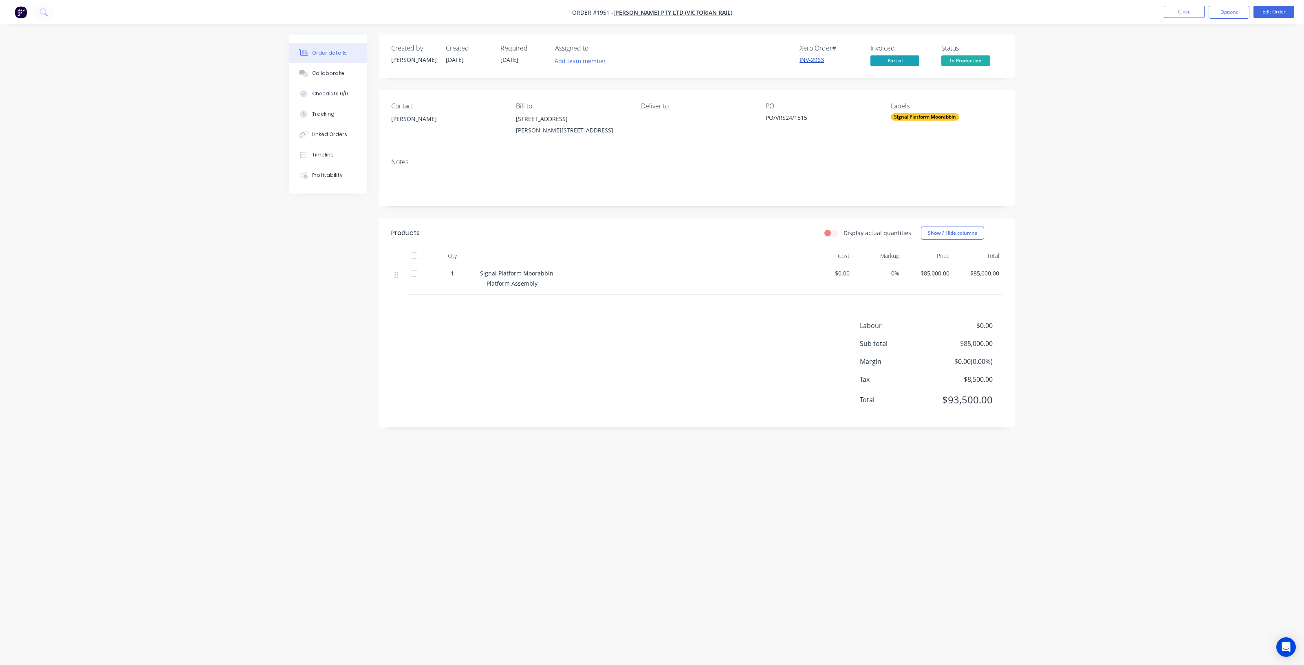
click at [803, 59] on link "INV-2963" at bounding box center [812, 60] width 24 height 8
click at [312, 180] on button "Profitability" at bounding box center [327, 175] width 77 height 20
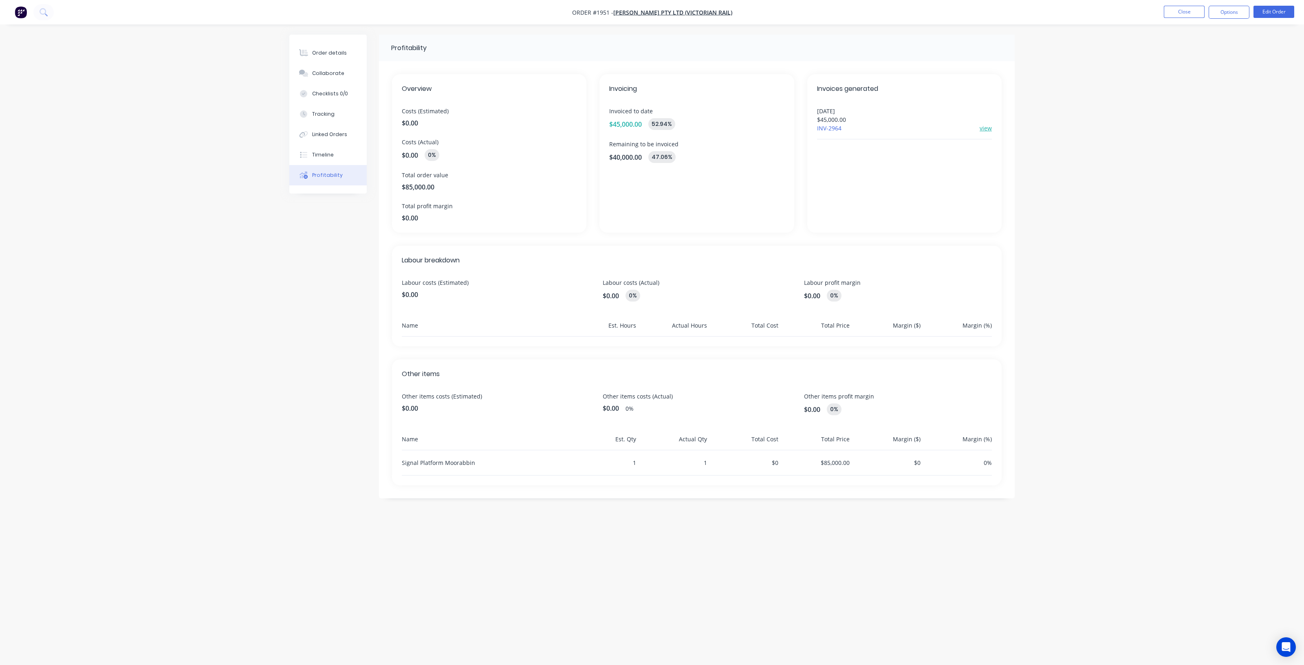
click at [987, 128] on link "view" at bounding box center [986, 128] width 12 height 9
click at [607, 11] on span "Order #1951 -" at bounding box center [592, 13] width 41 height 8
copy span "1951"
click at [1159, 9] on button "Close" at bounding box center [1184, 12] width 41 height 12
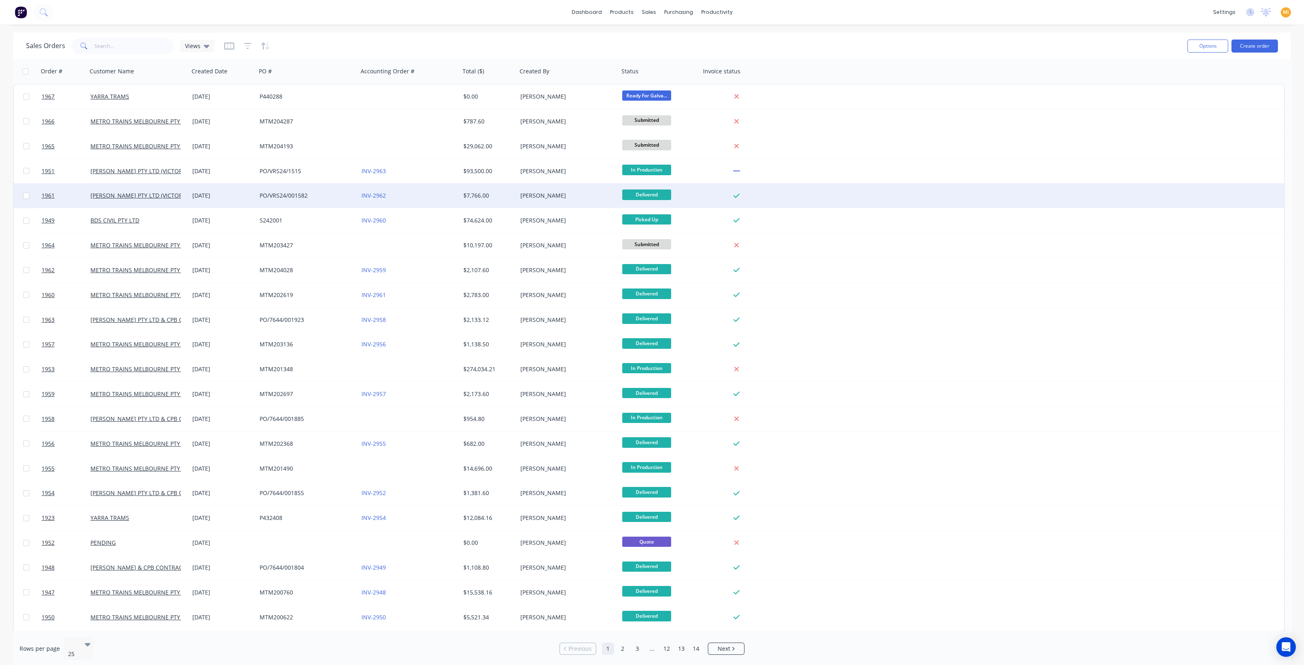
click at [575, 195] on div "Leon Anezakis" at bounding box center [565, 196] width 90 height 8
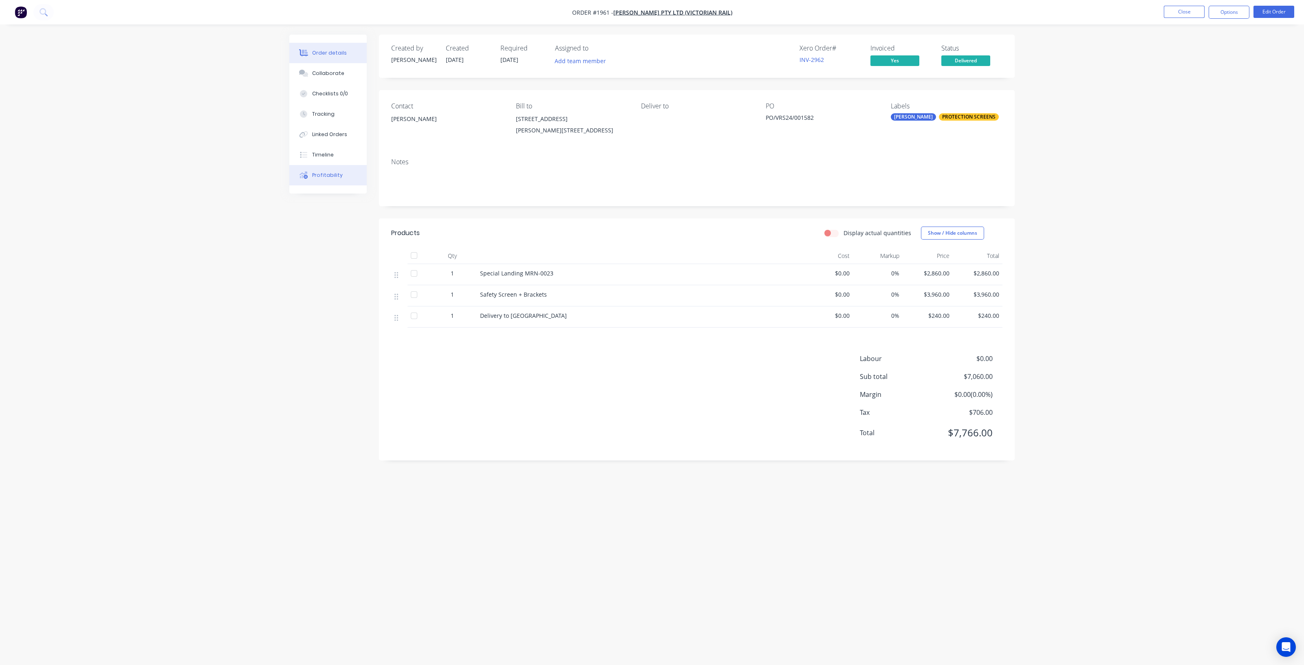
click at [319, 172] on div "Profitability" at bounding box center [327, 175] width 31 height 7
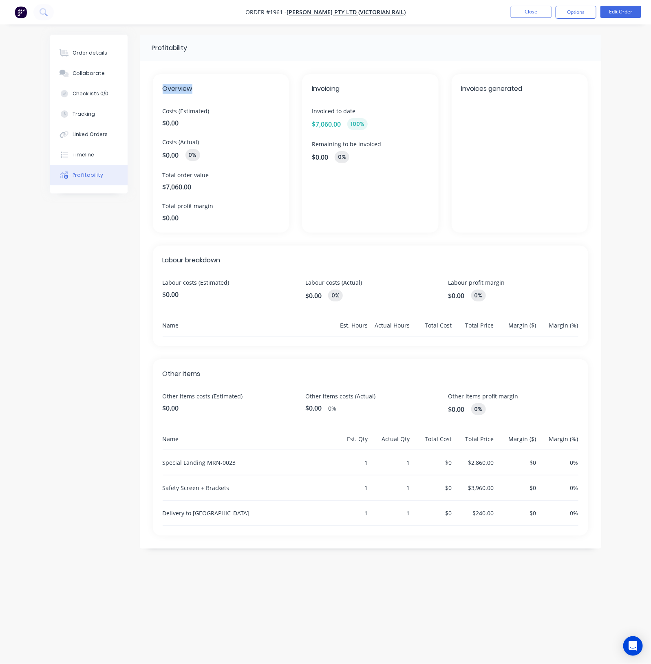
drag, startPoint x: 198, startPoint y: 84, endPoint x: 155, endPoint y: 91, distance: 43.8
click at [157, 90] on div "Overview Costs (Estimated) $0.00 Costs (Actual) $0.00 0% Total order value $7,0…" at bounding box center [221, 153] width 137 height 159
copy span "Overview"
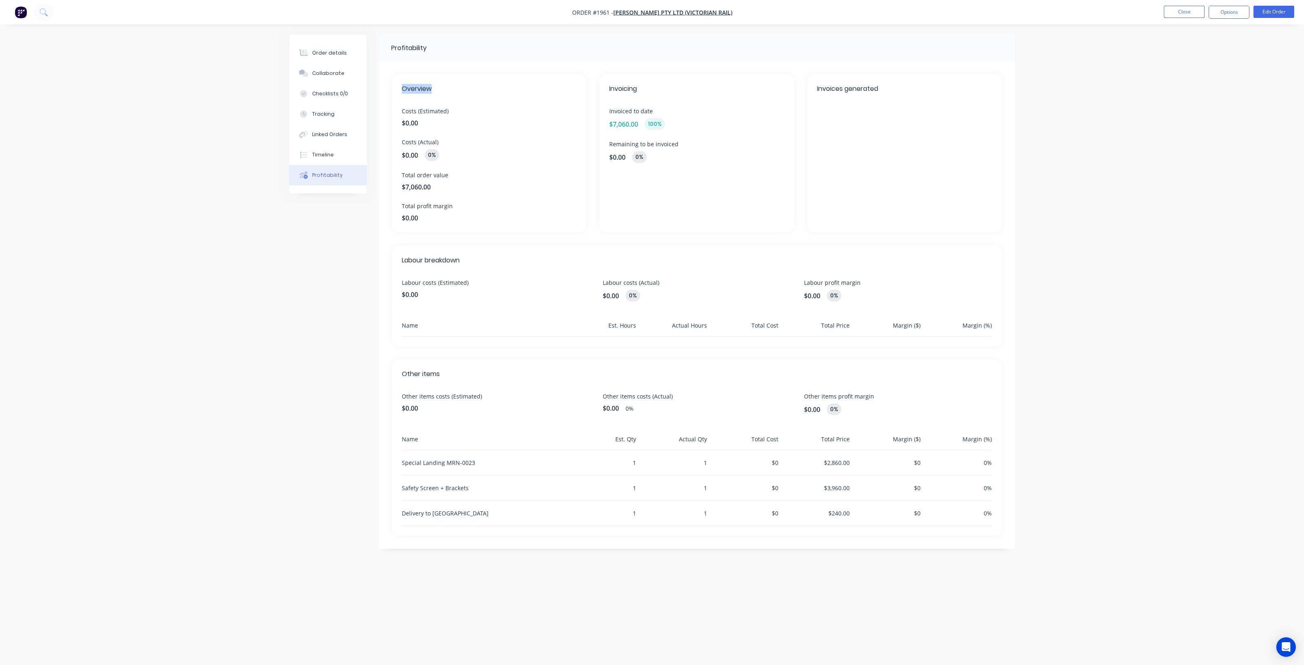
click at [19, 16] on img "button" at bounding box center [21, 12] width 12 height 12
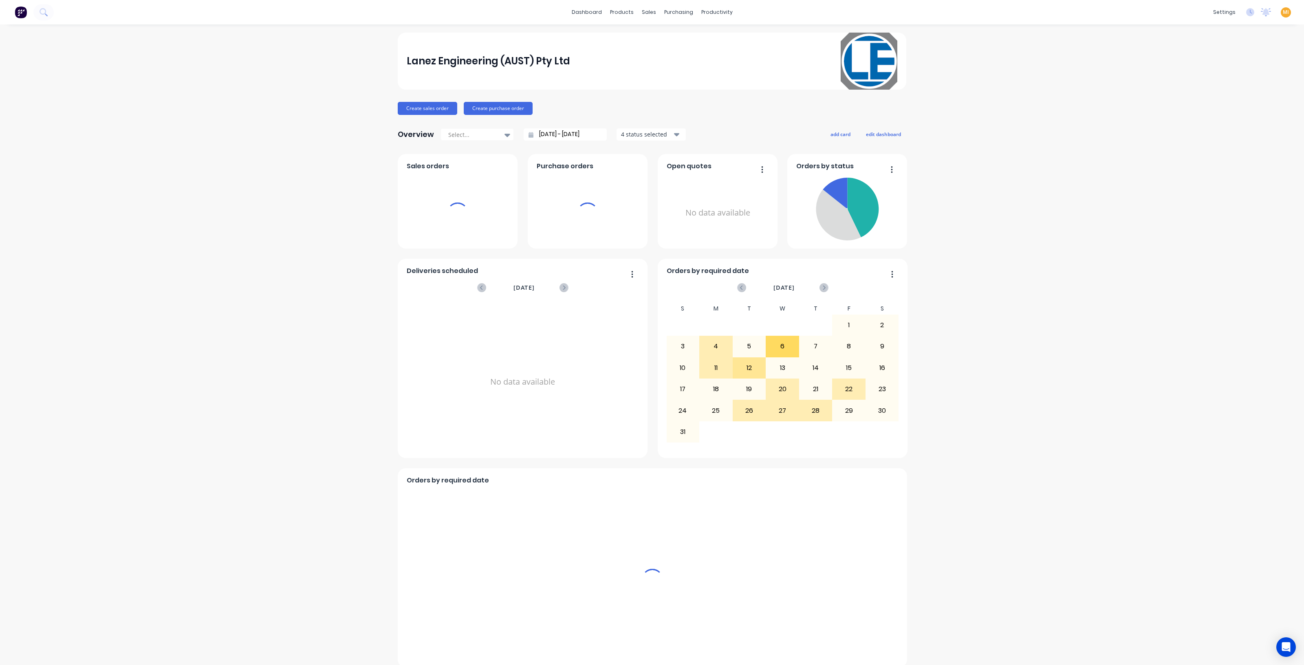
click at [1159, 13] on span "MI" at bounding box center [1286, 12] width 6 height 7
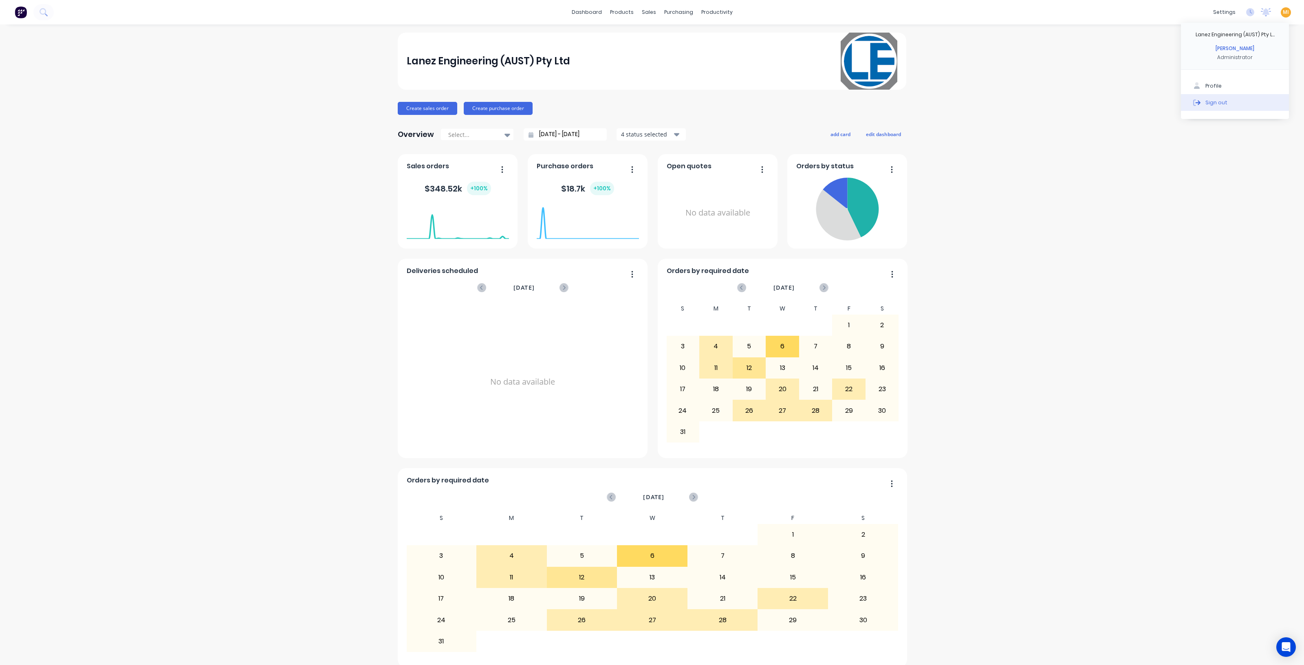
click at [1159, 98] on button "Sign out" at bounding box center [1235, 102] width 108 height 16
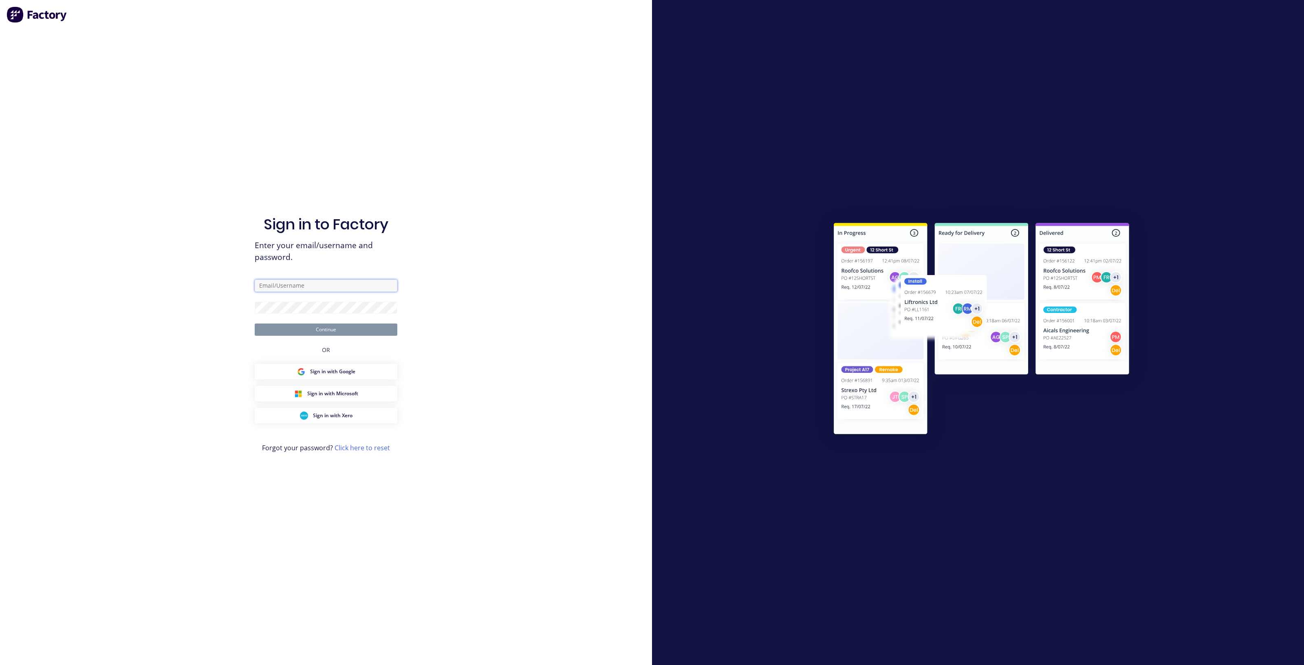
click at [310, 287] on input "text" at bounding box center [326, 286] width 143 height 12
type input "[EMAIL_ADDRESS][DOMAIN_NAME]"
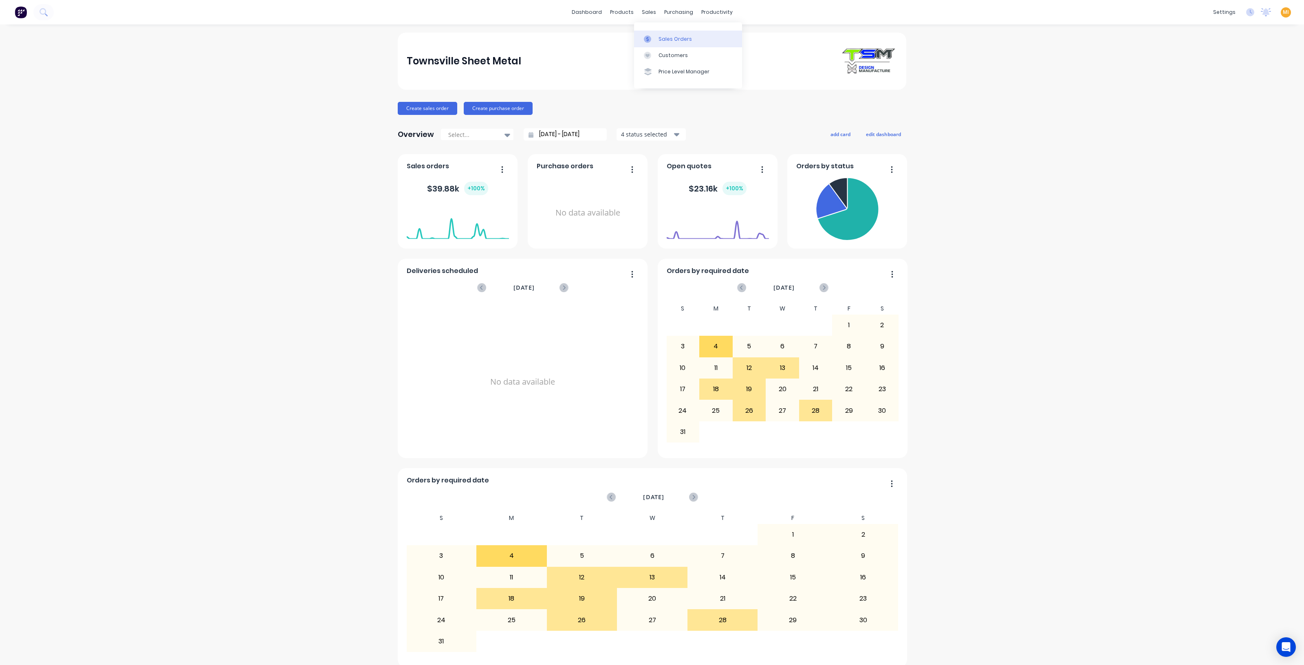
click at [672, 41] on div "Sales Orders" at bounding box center [675, 38] width 33 height 7
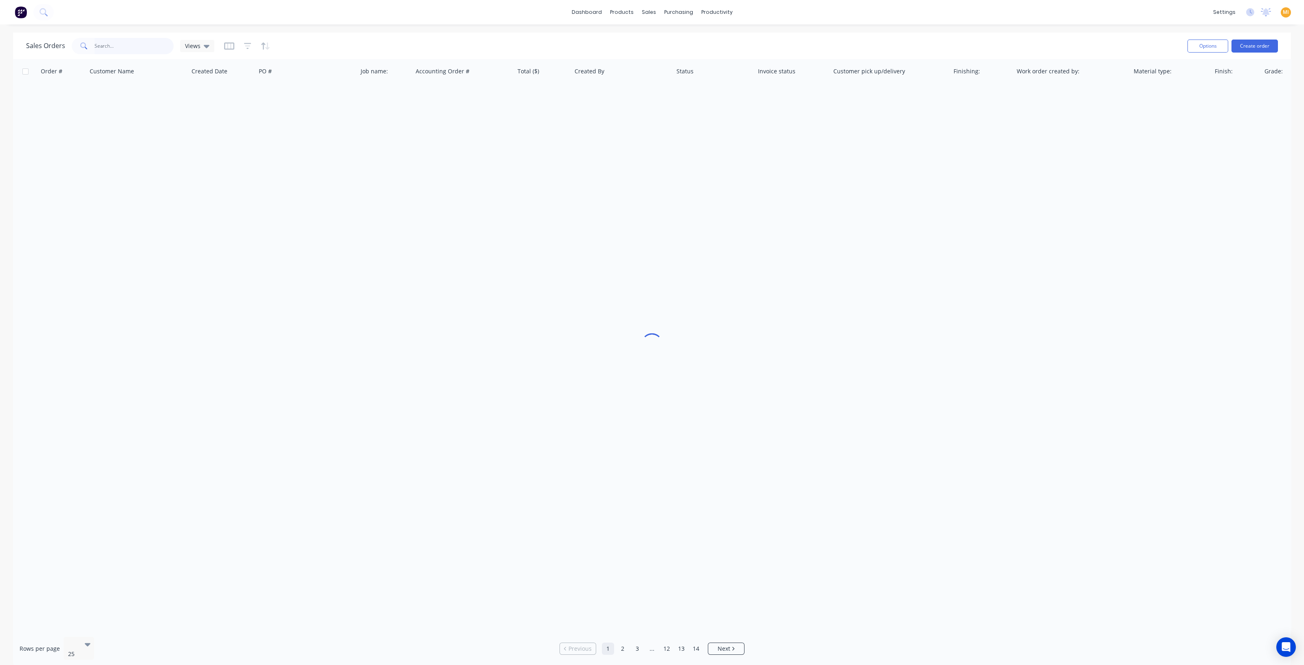
click at [110, 44] on input "text" at bounding box center [134, 46] width 79 height 16
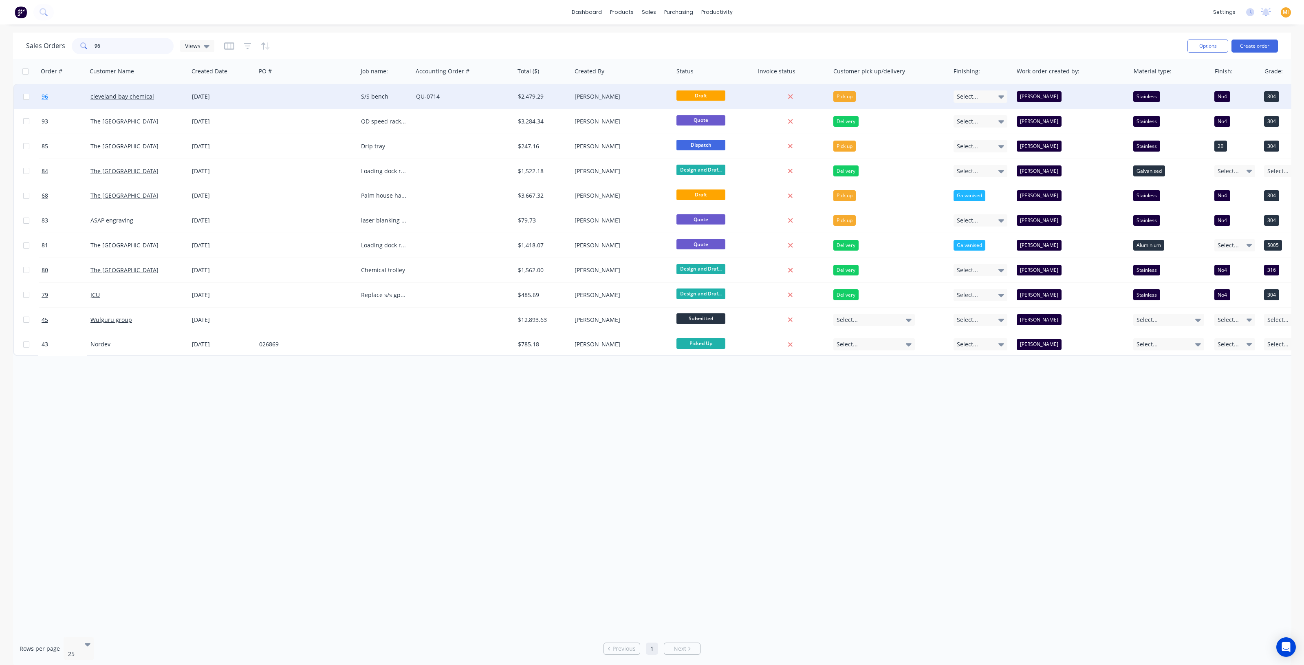
type input "96"
click at [66, 97] on link "96" at bounding box center [66, 96] width 49 height 24
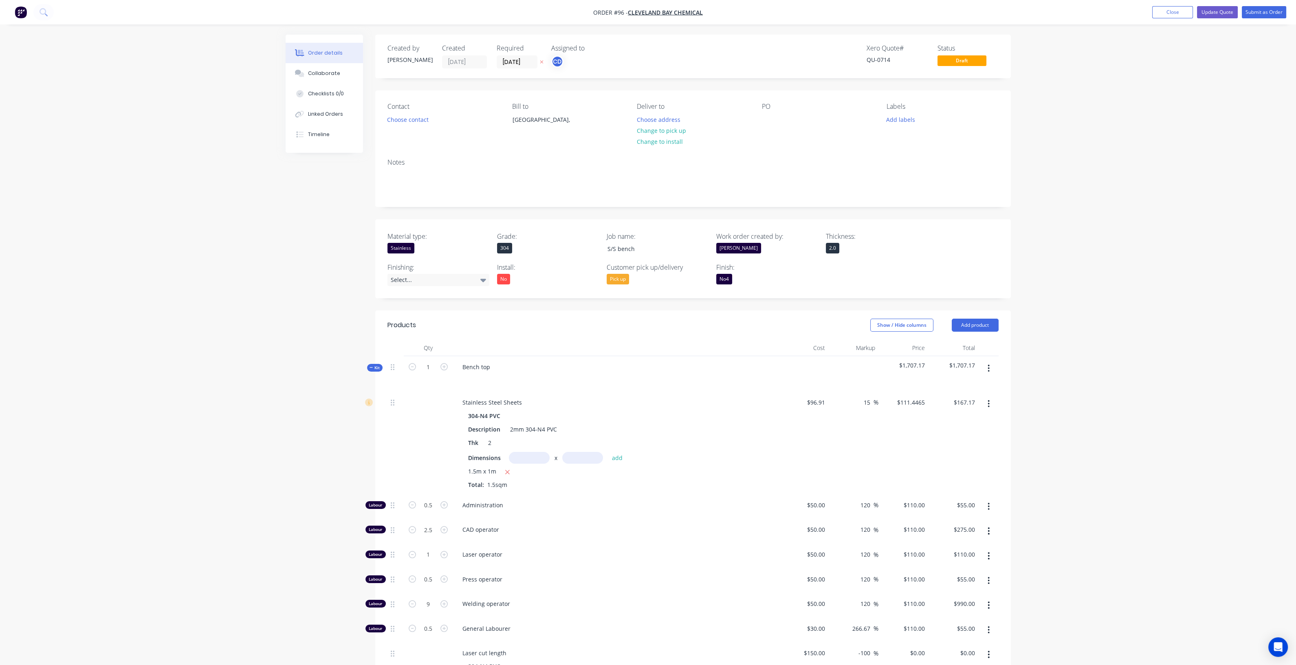
scroll to position [203, 0]
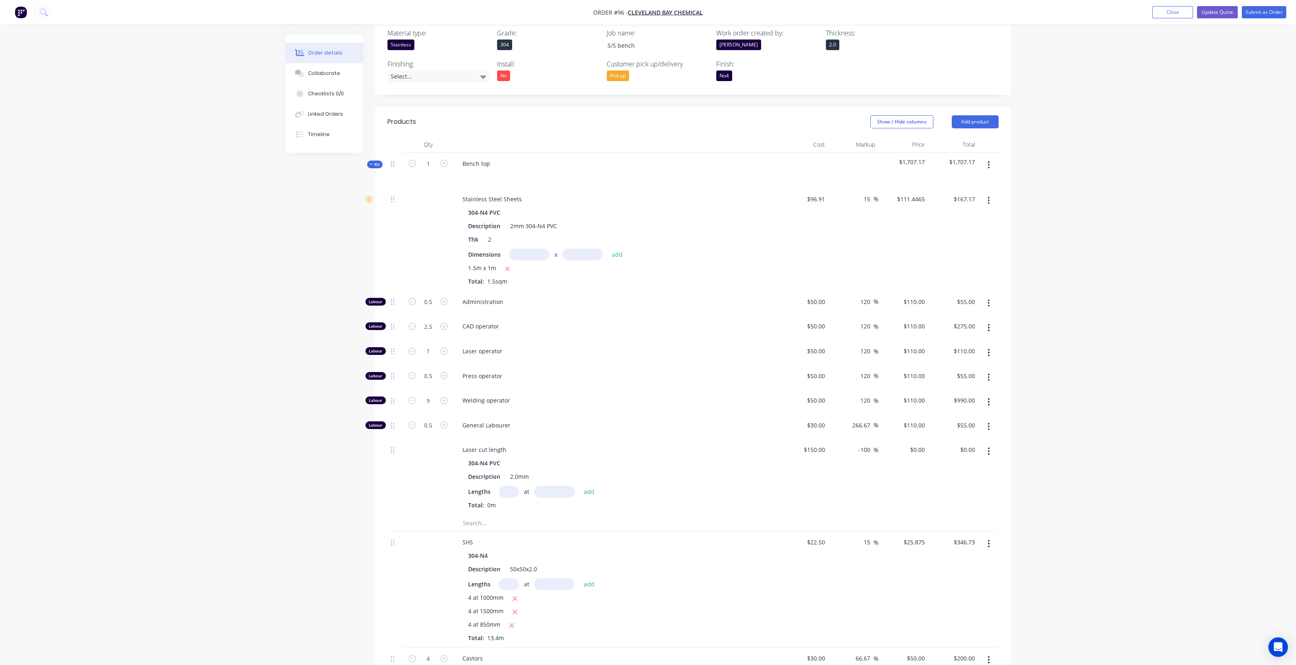
click at [322, 276] on div "Created by Chris Created 27/08/25 Required 27/08/25 Assigned to CD Xero Quote #…" at bounding box center [648, 375] width 725 height 1088
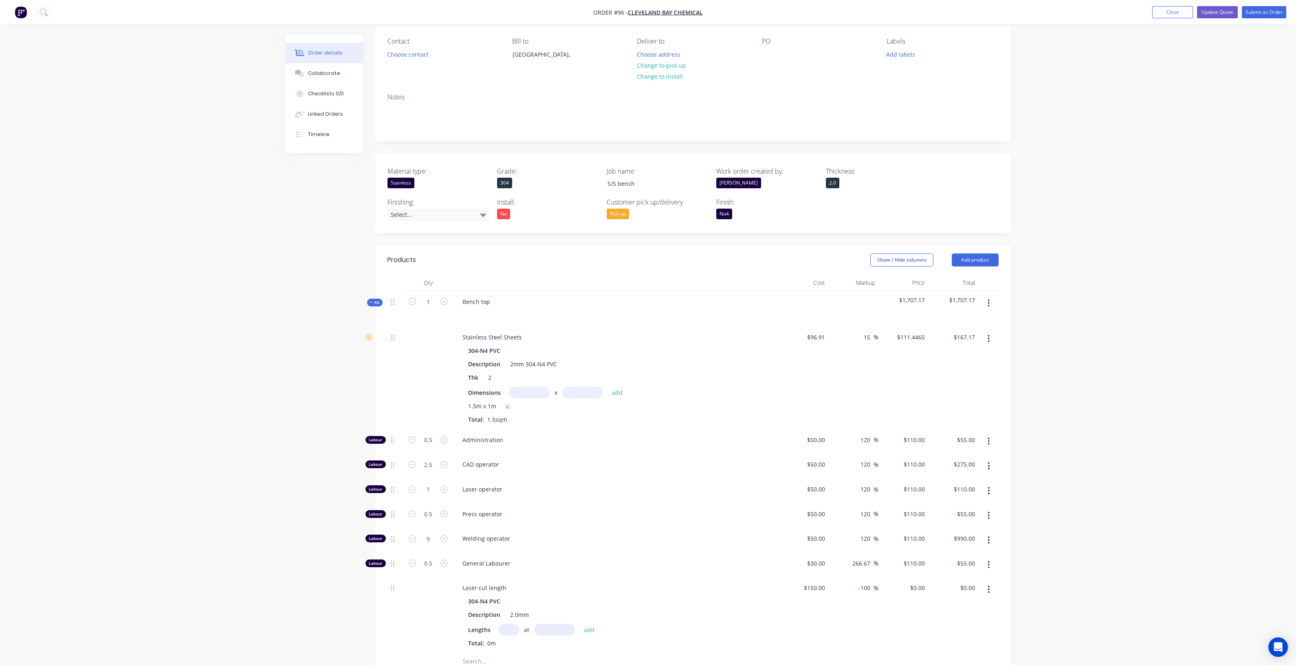
scroll to position [48, 0]
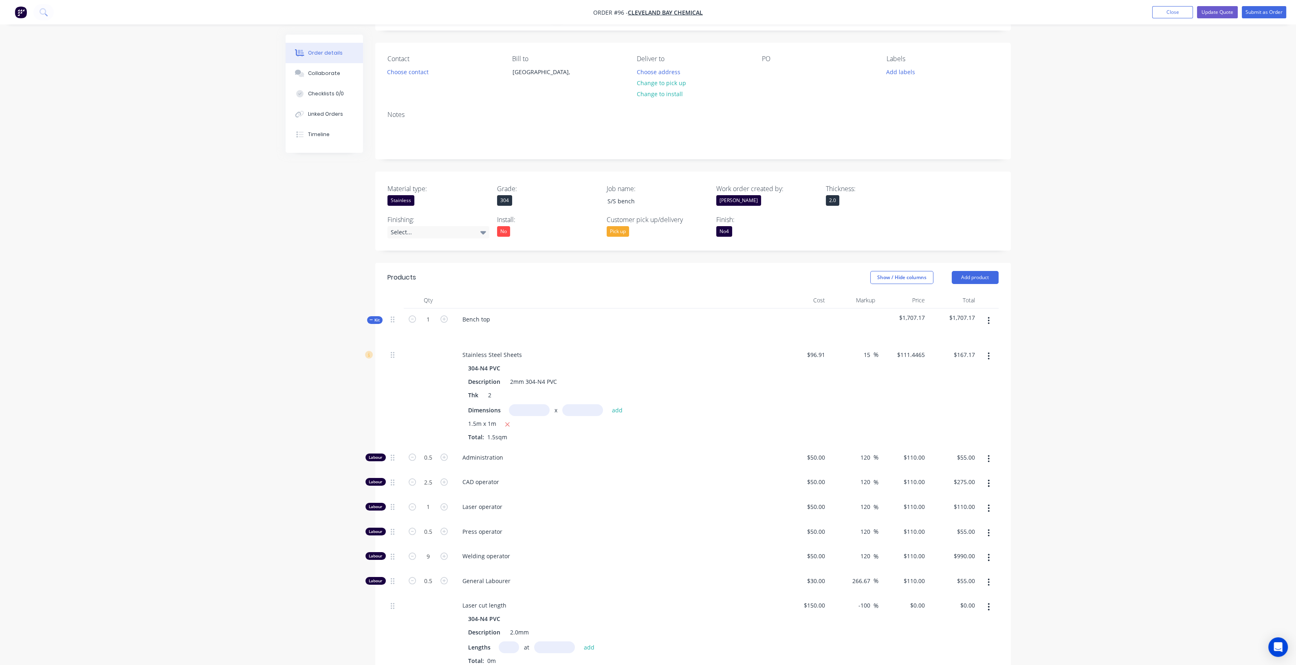
click at [377, 319] on span "Kit" at bounding box center [375, 320] width 11 height 6
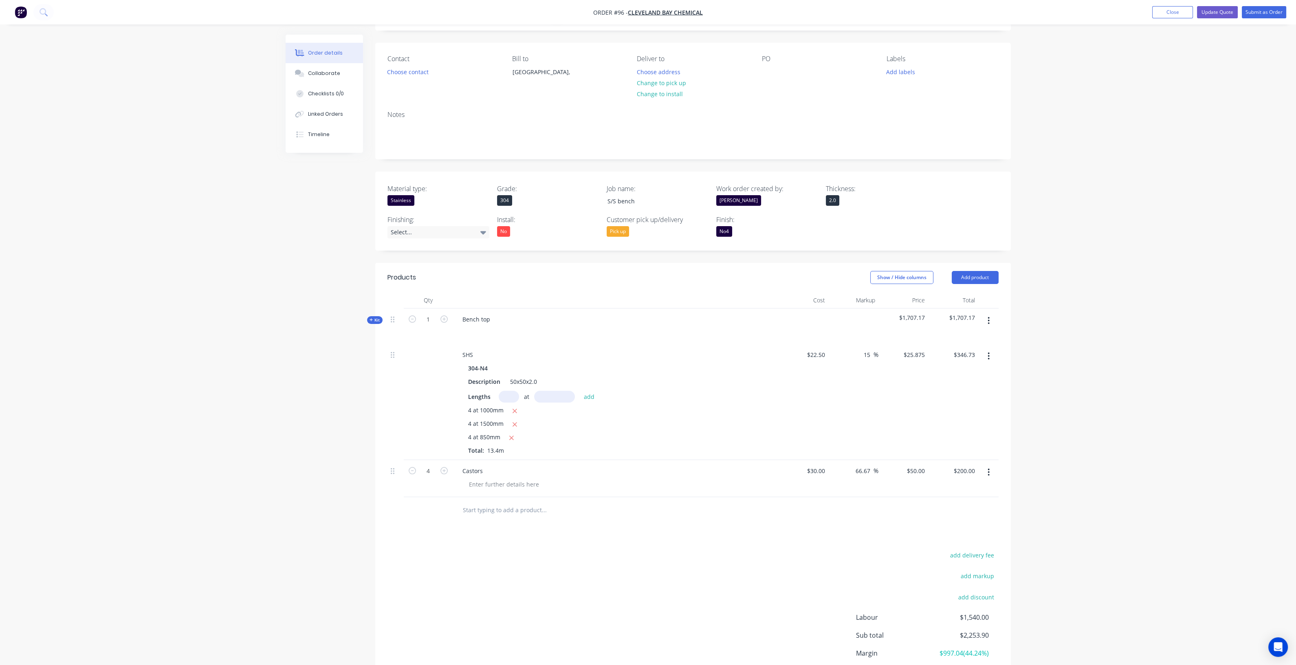
click at [377, 319] on span "Kit" at bounding box center [375, 320] width 11 height 6
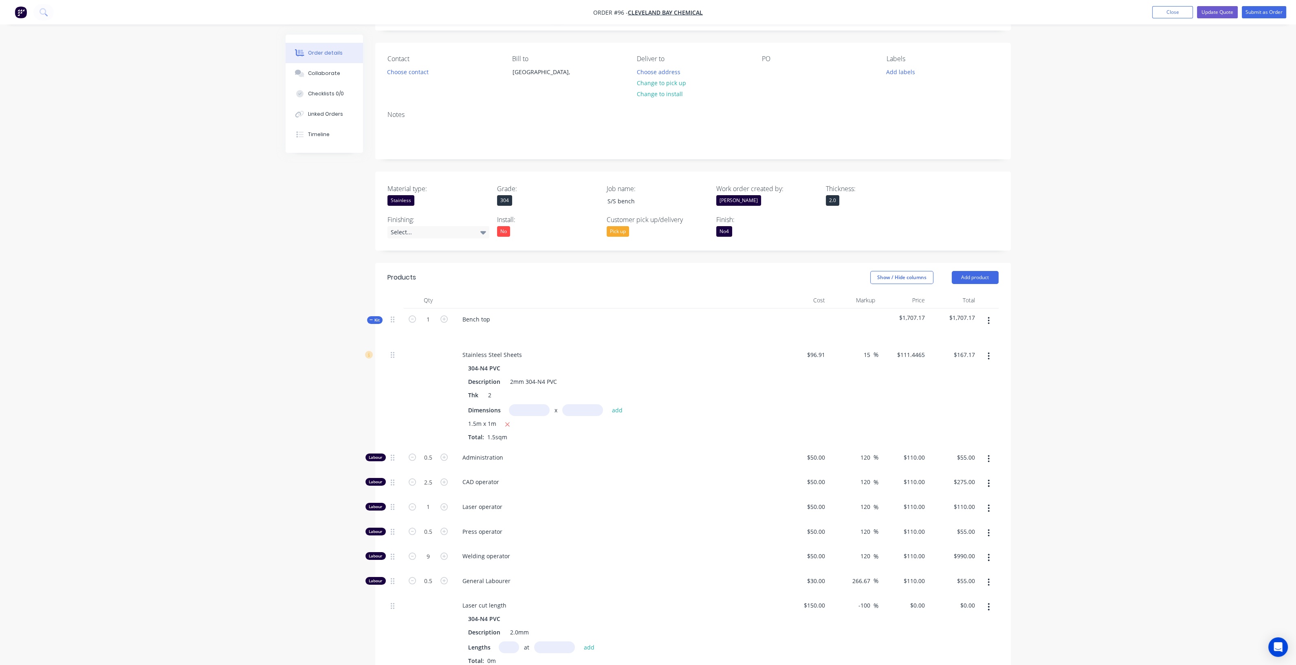
click at [377, 319] on span "Kit" at bounding box center [375, 320] width 11 height 6
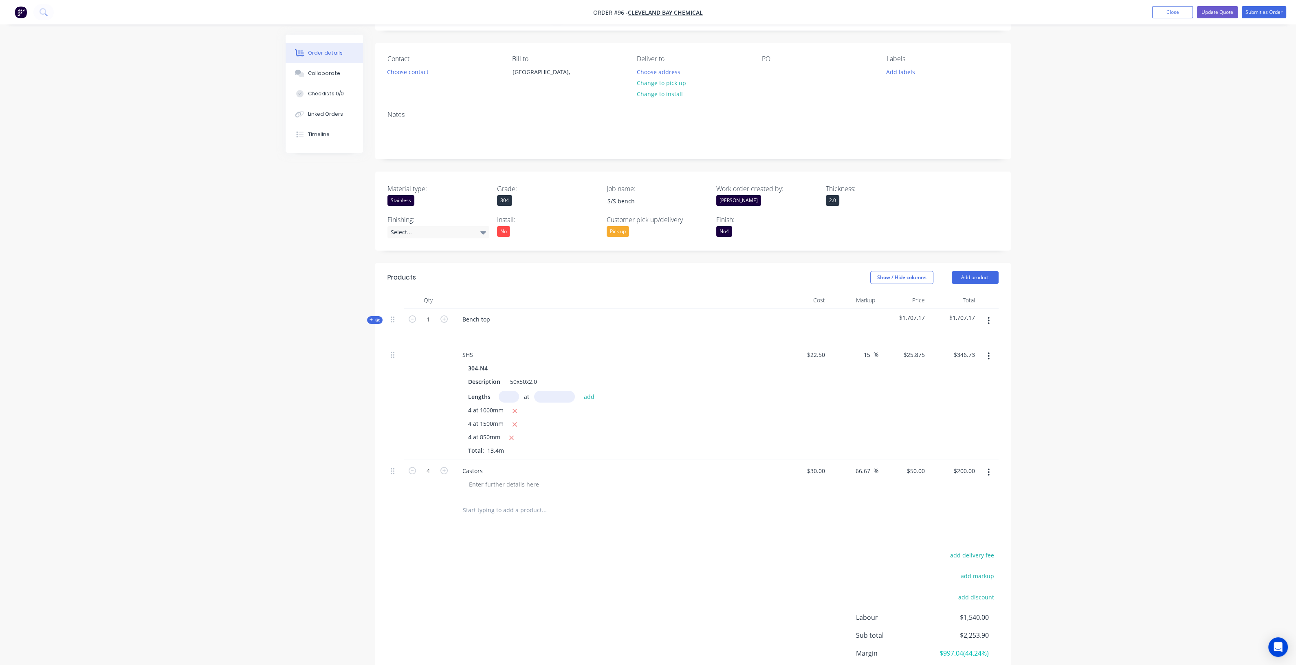
click at [373, 317] on span "Kit" at bounding box center [375, 320] width 11 height 6
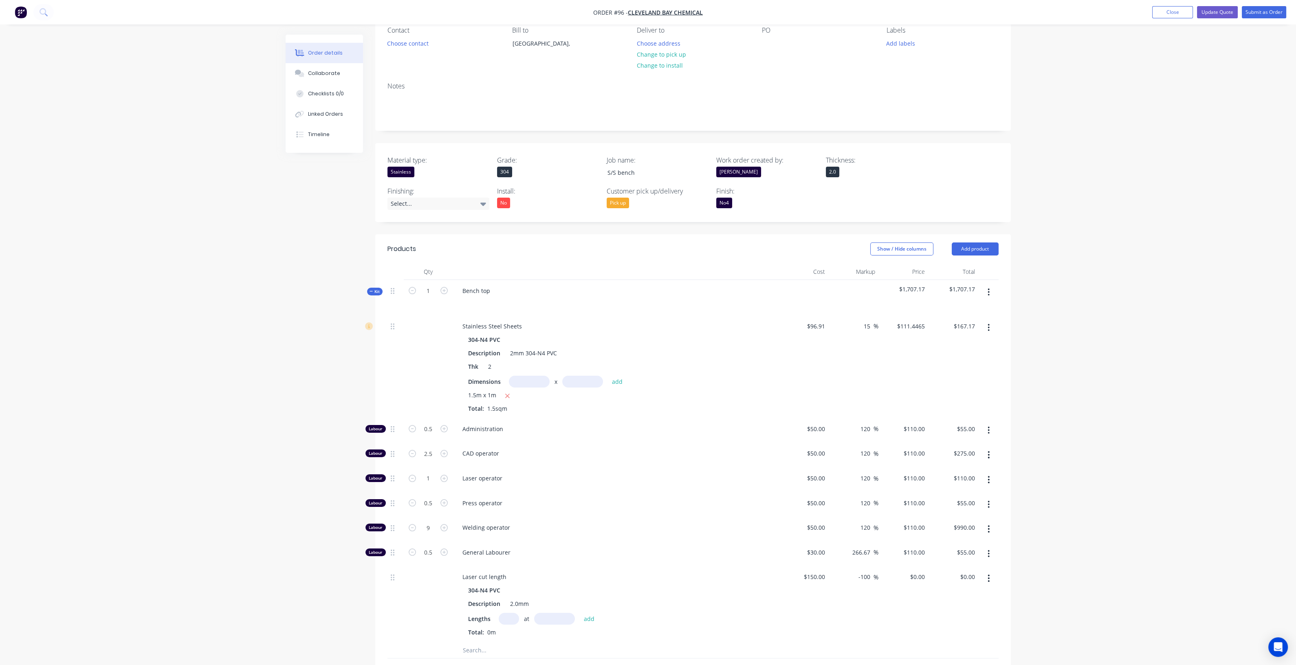
scroll to position [150, 0]
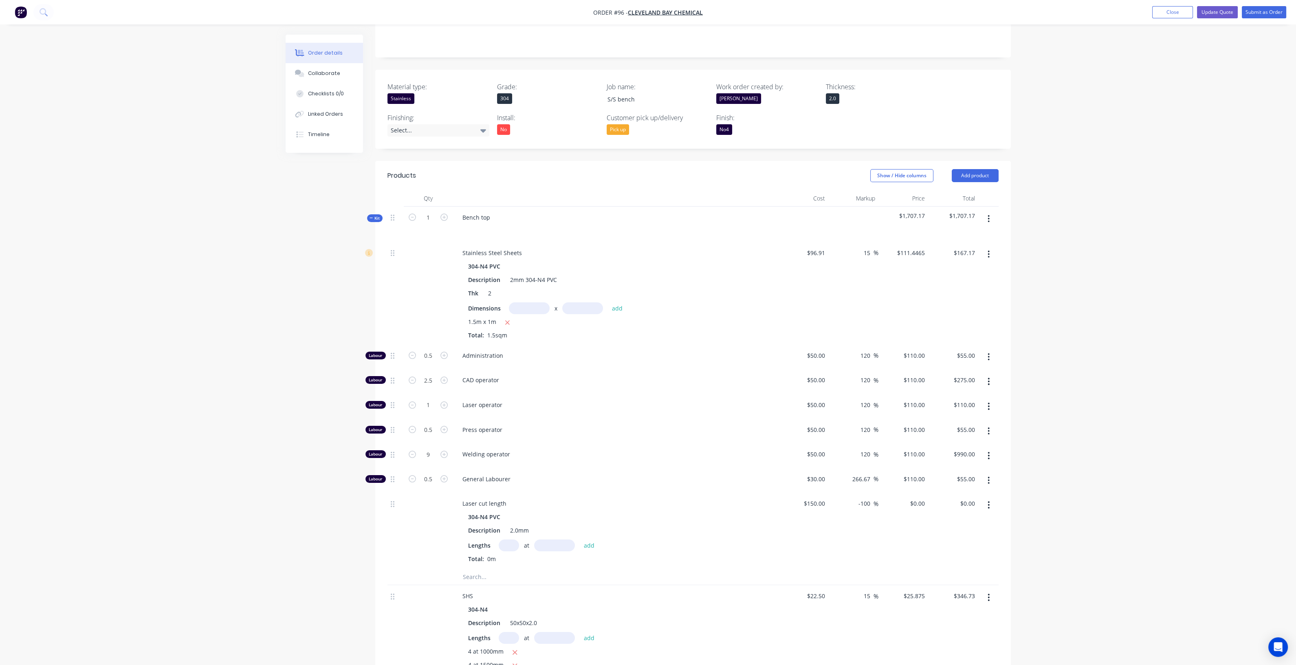
click at [23, 14] on img "button" at bounding box center [21, 12] width 12 height 12
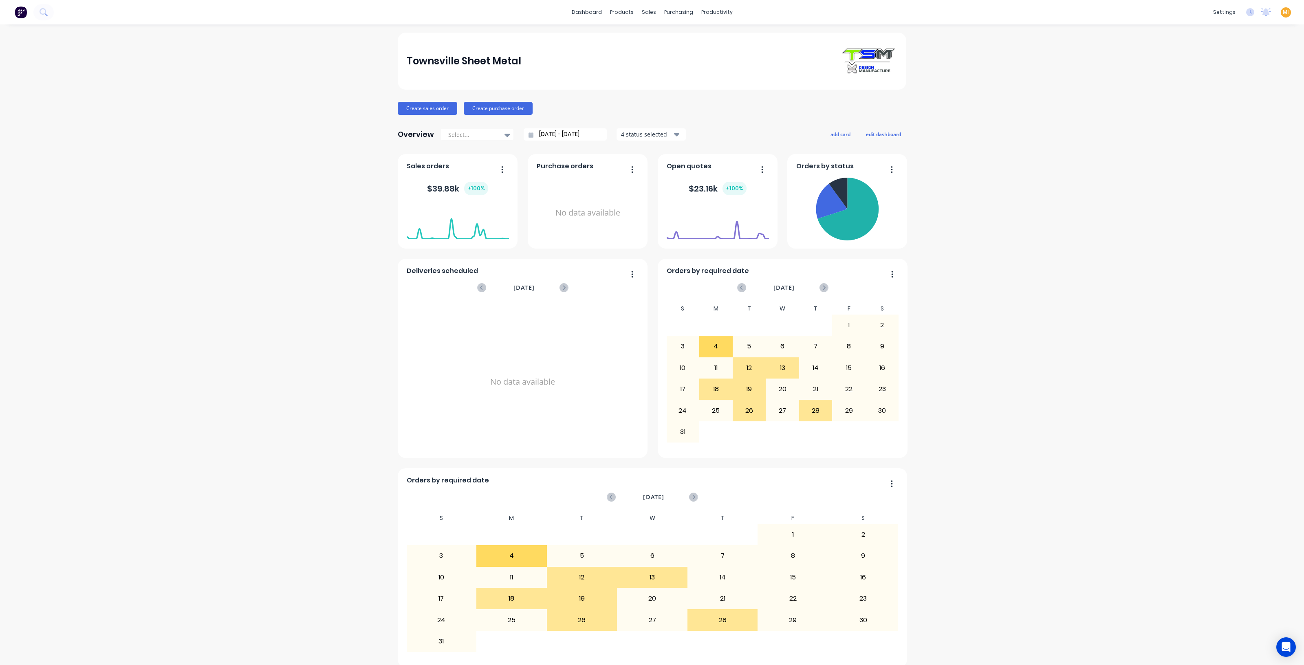
click at [1159, 12] on span "MI" at bounding box center [1286, 12] width 6 height 7
click at [1159, 109] on button "Sign out" at bounding box center [1235, 102] width 108 height 16
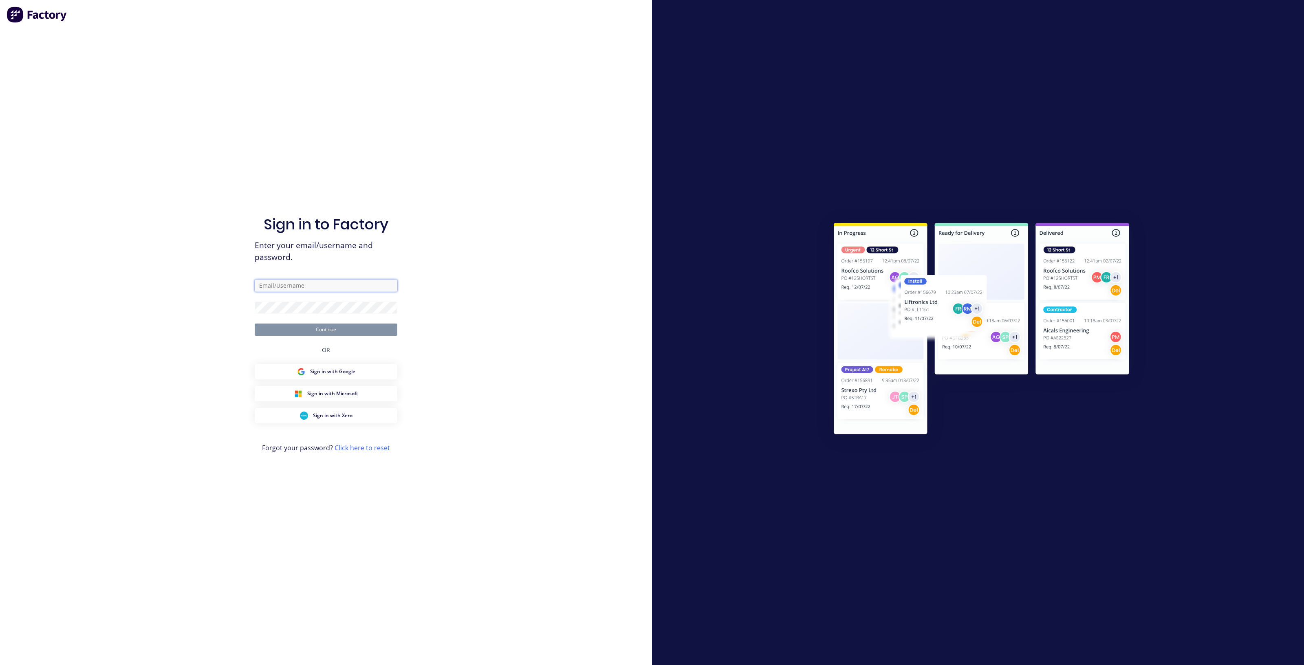
drag, startPoint x: 321, startPoint y: 287, endPoint x: 312, endPoint y: 273, distance: 16.7
click at [320, 287] on input "text" at bounding box center [326, 286] width 143 height 12
type input "[EMAIL_ADDRESS][DOMAIN_NAME]"
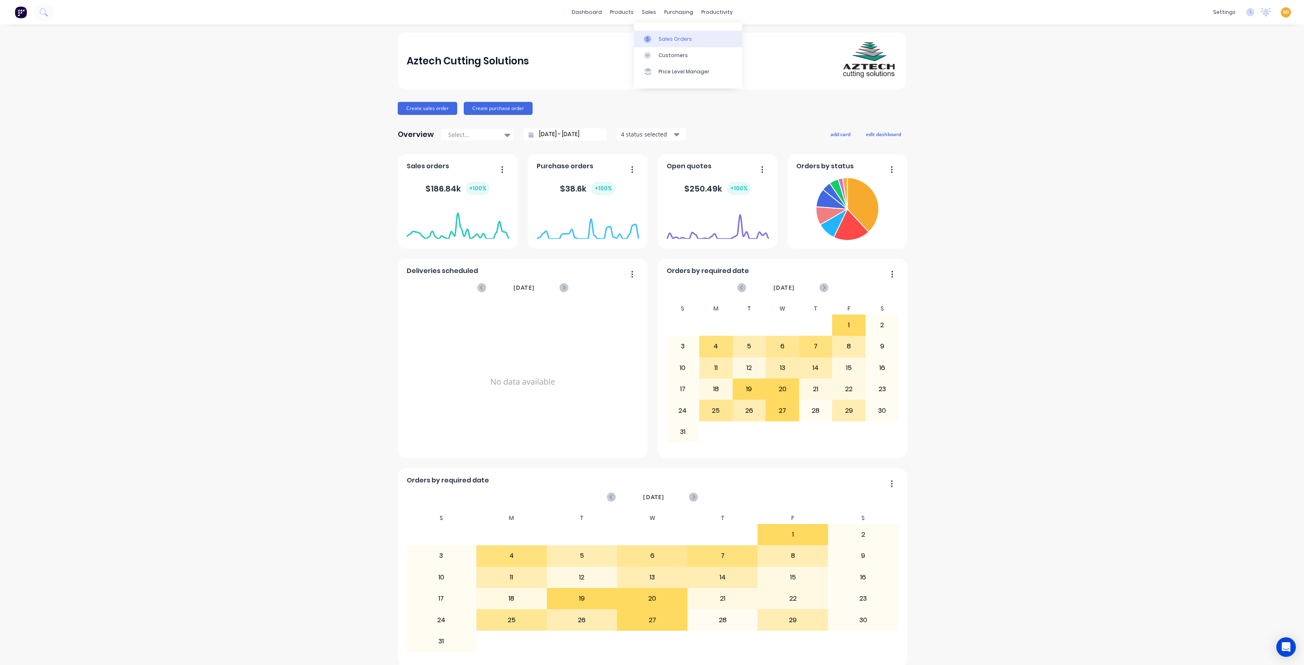
click at [663, 37] on div "Sales Orders" at bounding box center [675, 38] width 33 height 7
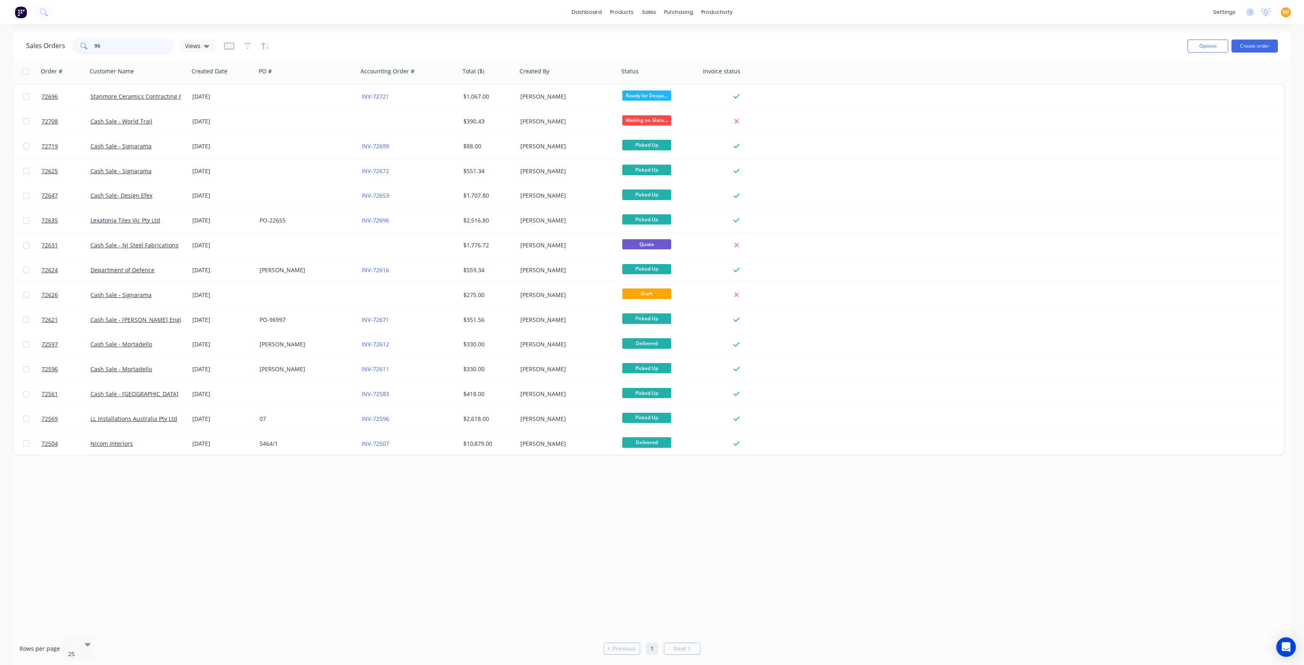
drag, startPoint x: 143, startPoint y: 48, endPoint x: 61, endPoint y: 50, distance: 81.5
click at [61, 50] on div "Sales Orders 96 Views" at bounding box center [120, 46] width 188 height 16
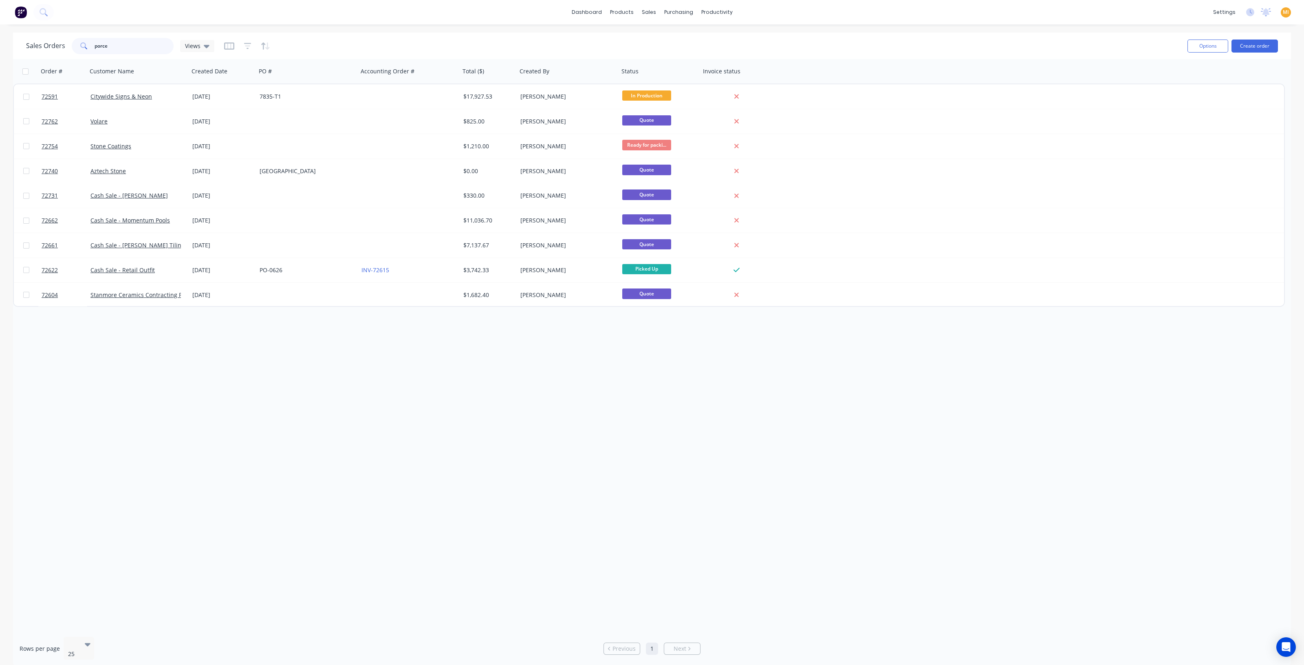
drag, startPoint x: 126, startPoint y: 45, endPoint x: 41, endPoint y: 29, distance: 86.2
click at [41, 29] on div "dashboard products sales purchasing productivity dashboard products Product Cat…" at bounding box center [652, 332] width 1304 height 665
paste input "Porcelain Plus Australia"
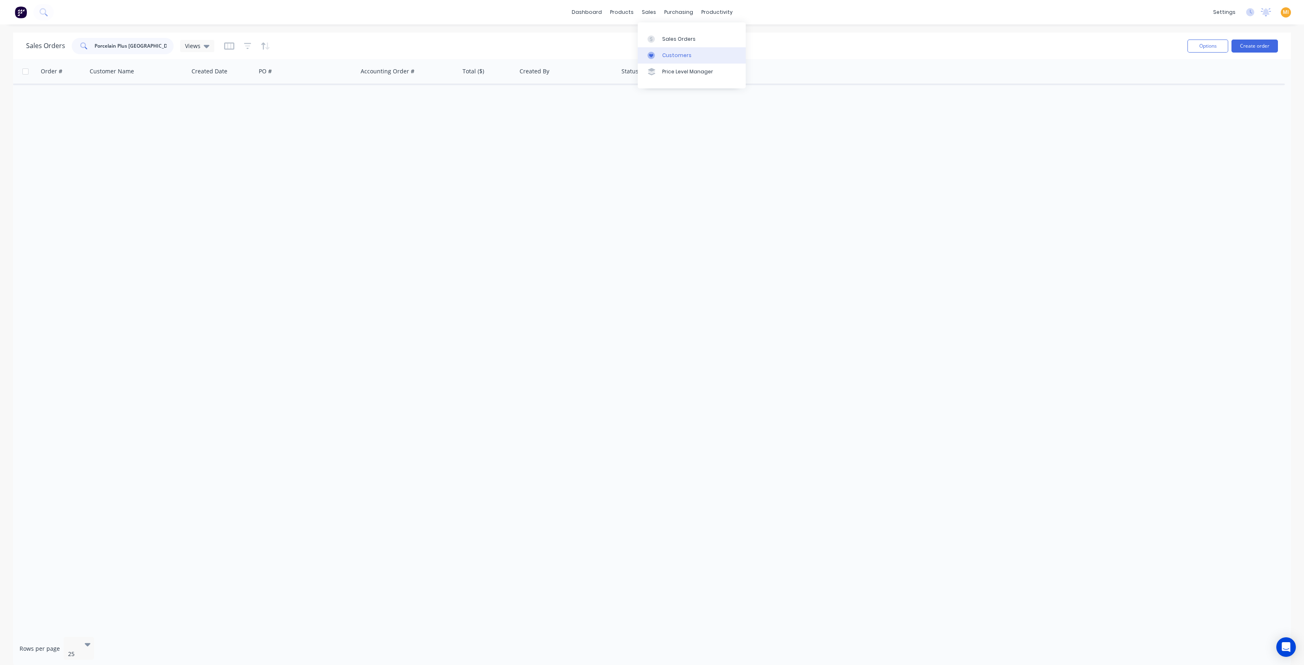
type input "Porcelain Plus Australia"
click at [676, 56] on div "Customers" at bounding box center [676, 55] width 29 height 7
click at [438, 51] on input "text" at bounding box center [443, 46] width 79 height 16
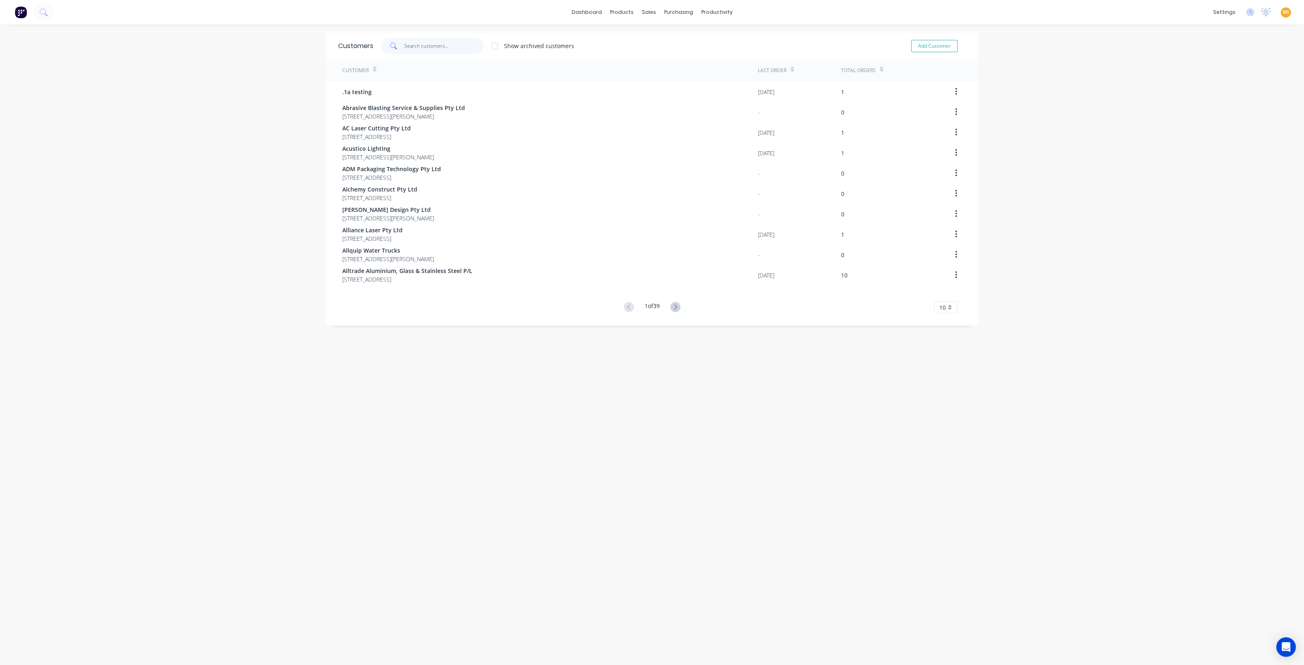
paste input "Porcelain Plus Australia"
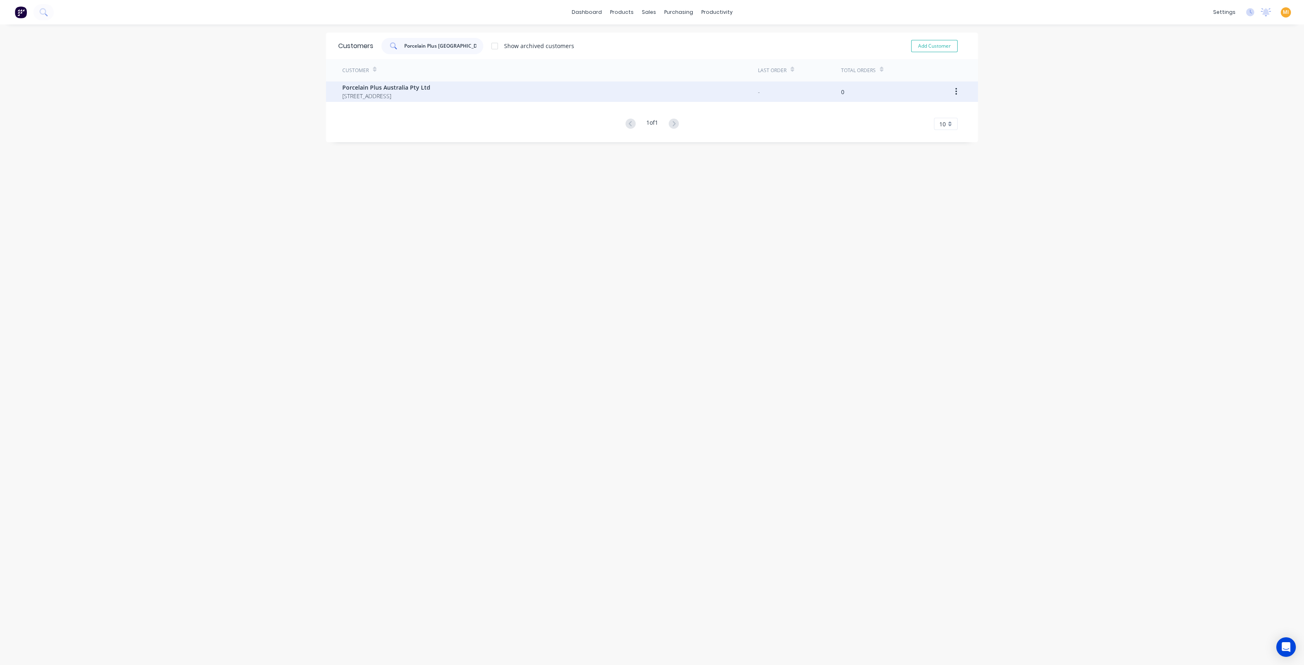
type input "Porcelain Plus Australia"
click at [416, 84] on span "Porcelain Plus Australia Pty Ltd" at bounding box center [386, 87] width 88 height 9
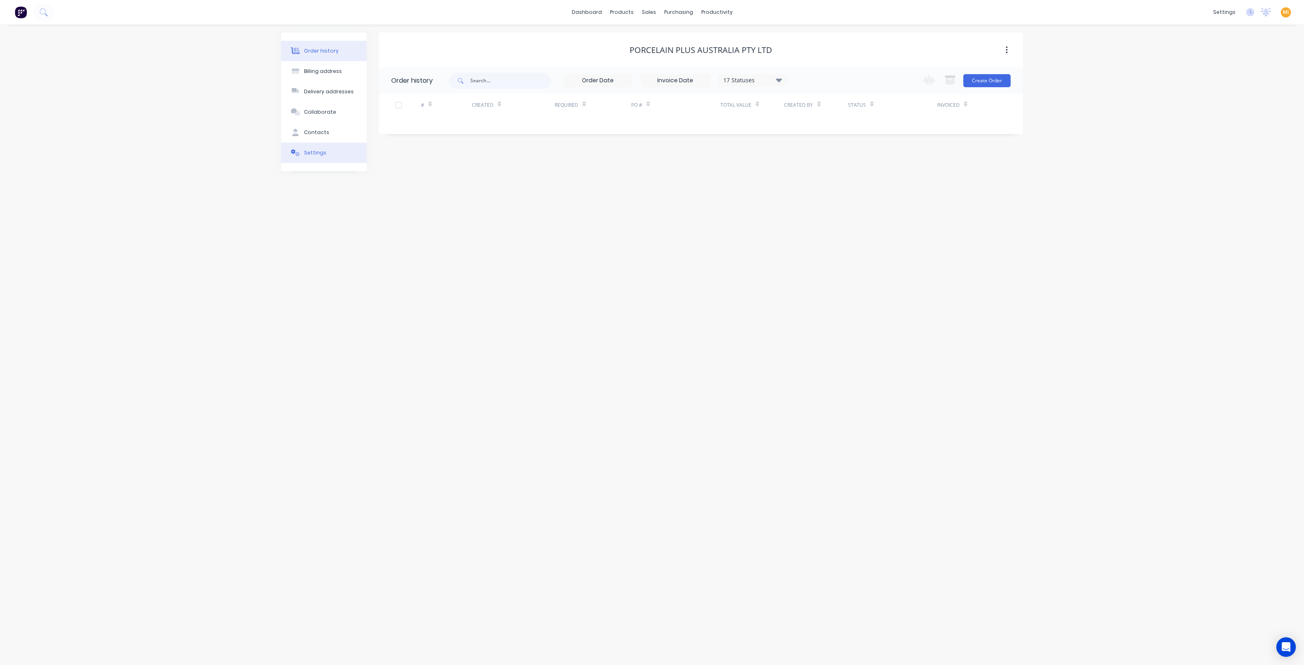
click at [343, 155] on button "Settings" at bounding box center [324, 153] width 86 height 20
click at [337, 51] on button "Order history" at bounding box center [324, 51] width 86 height 20
click at [18, 11] on img at bounding box center [21, 12] width 12 height 12
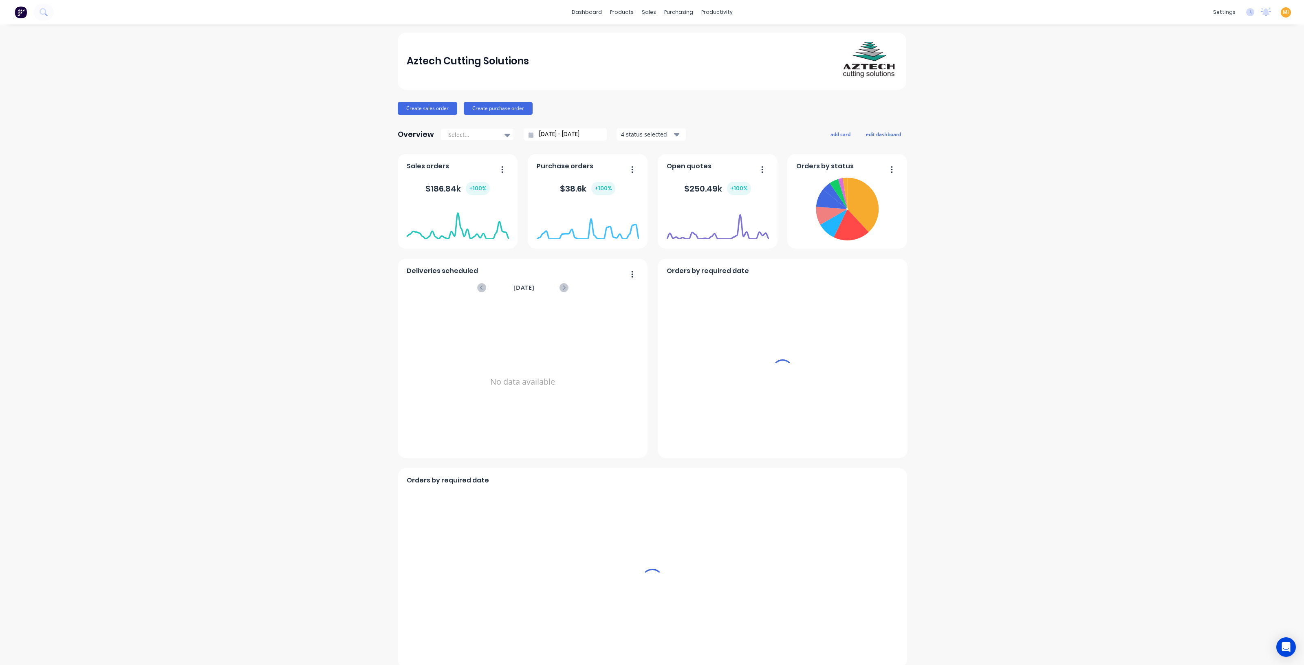
click at [1159, 14] on span "MI" at bounding box center [1286, 12] width 6 height 7
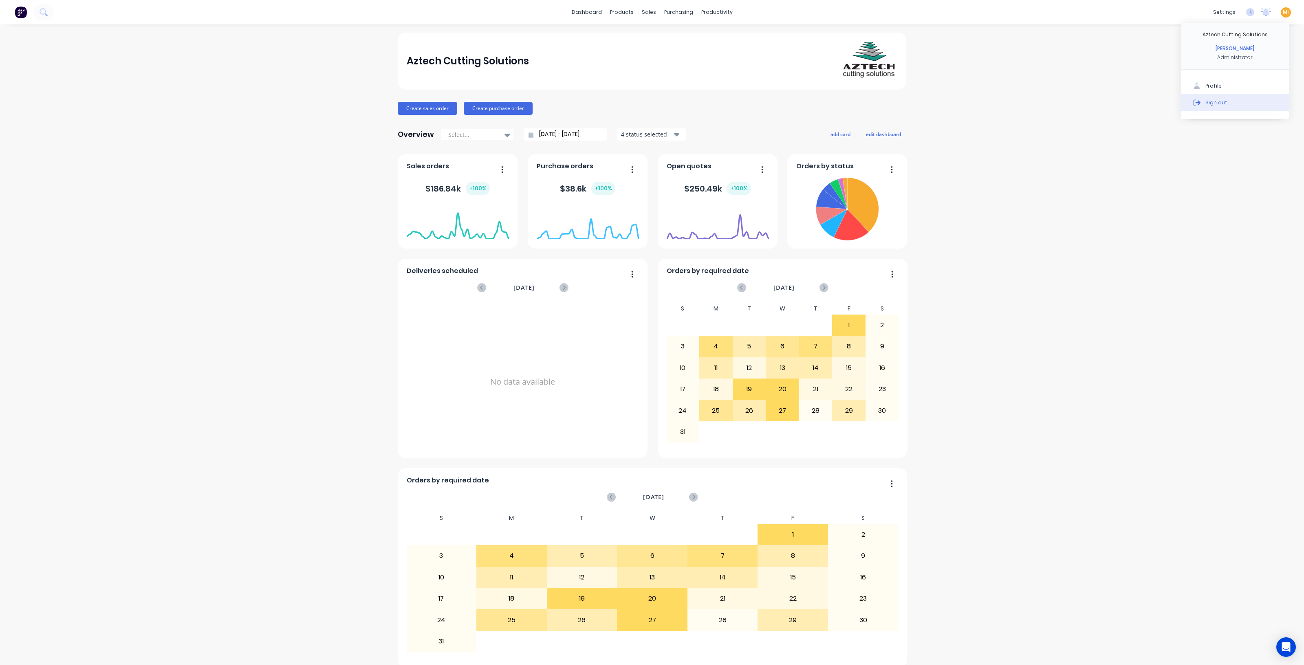
click at [1159, 102] on button "Sign out" at bounding box center [1235, 102] width 108 height 16
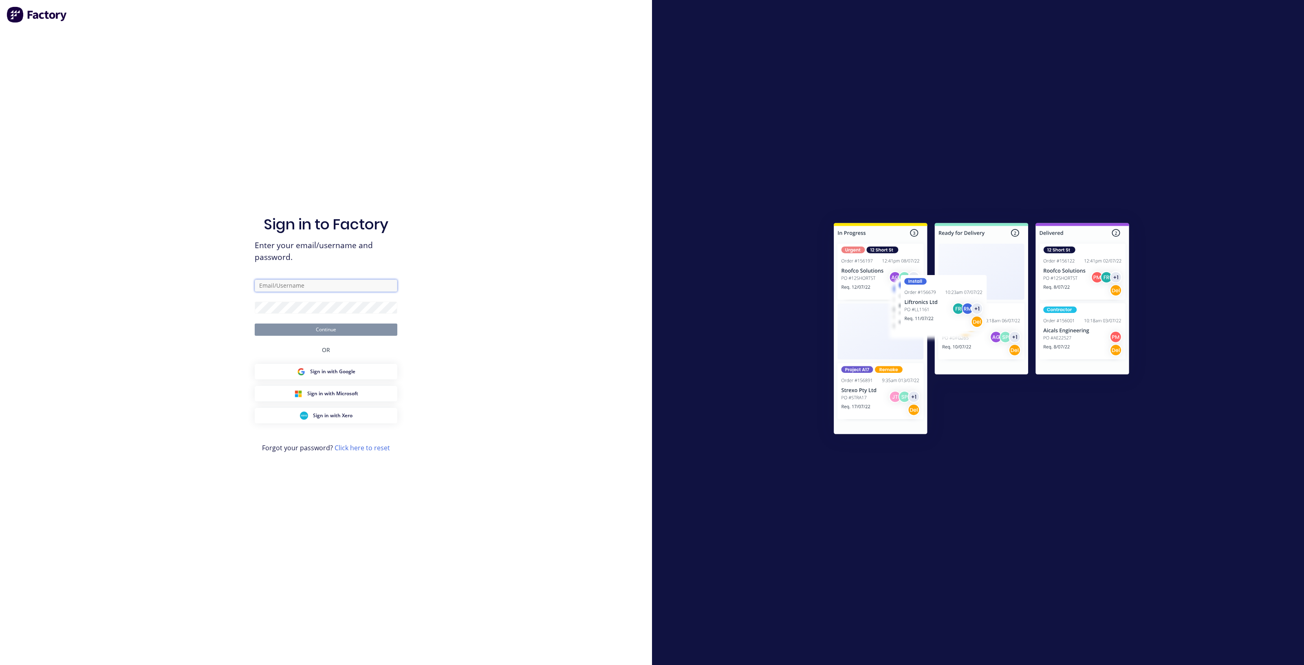
click at [328, 285] on input "text" at bounding box center [326, 286] width 143 height 12
type input "[EMAIL_ADDRESS][DOMAIN_NAME]"
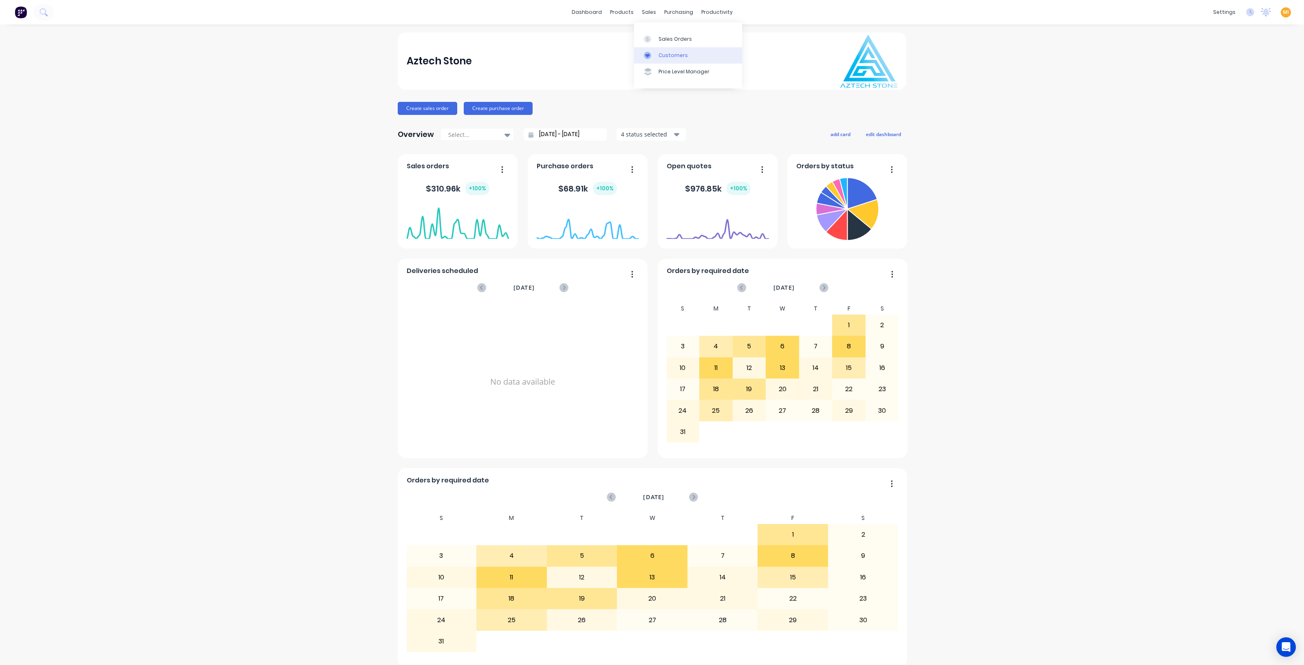
click at [689, 55] on link "Customers" at bounding box center [688, 55] width 108 height 16
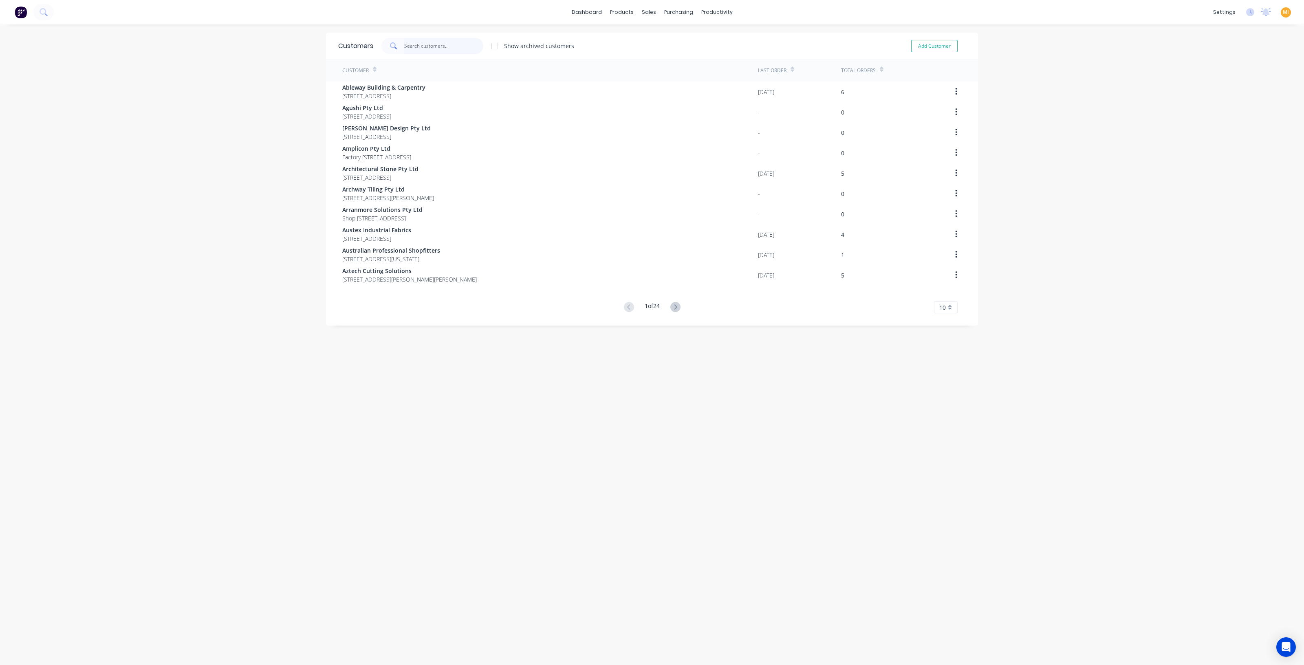
click at [434, 47] on input "text" at bounding box center [443, 46] width 79 height 16
paste input "Porcelain Plus Australia"
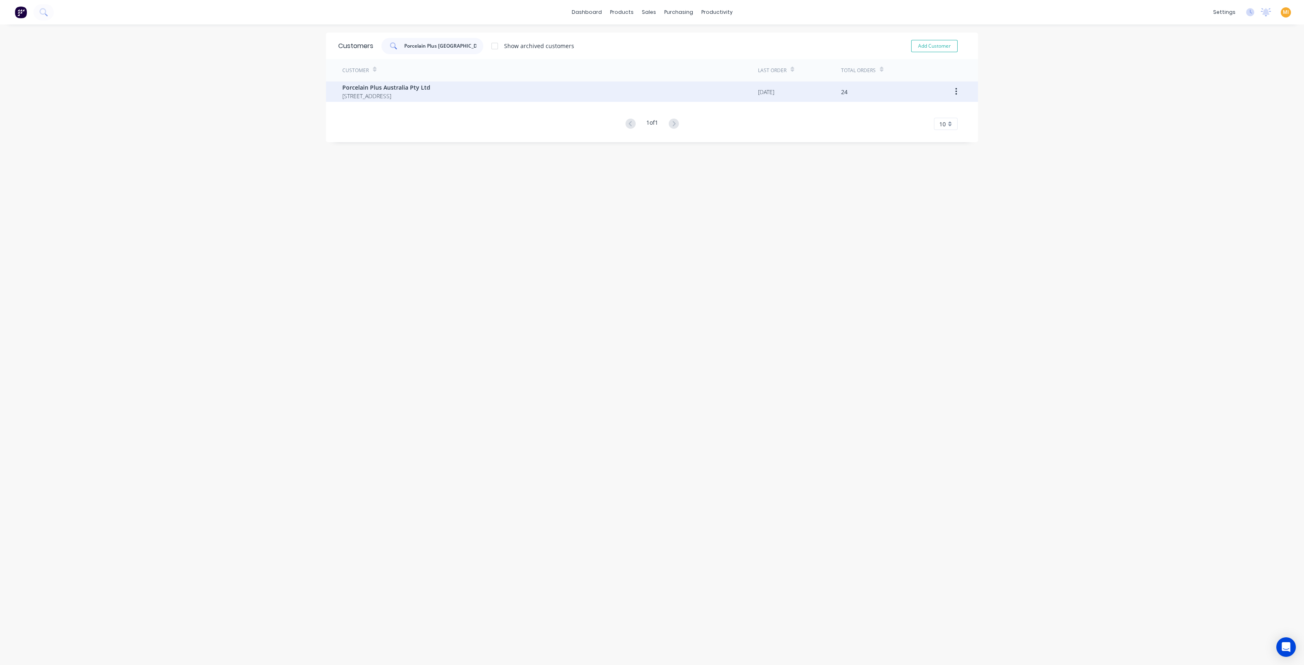
type input "Porcelain Plus Australia"
click at [414, 93] on span "1/64-70 Edison ROAD Dandenong South Victoria 3175" at bounding box center [386, 96] width 88 height 9
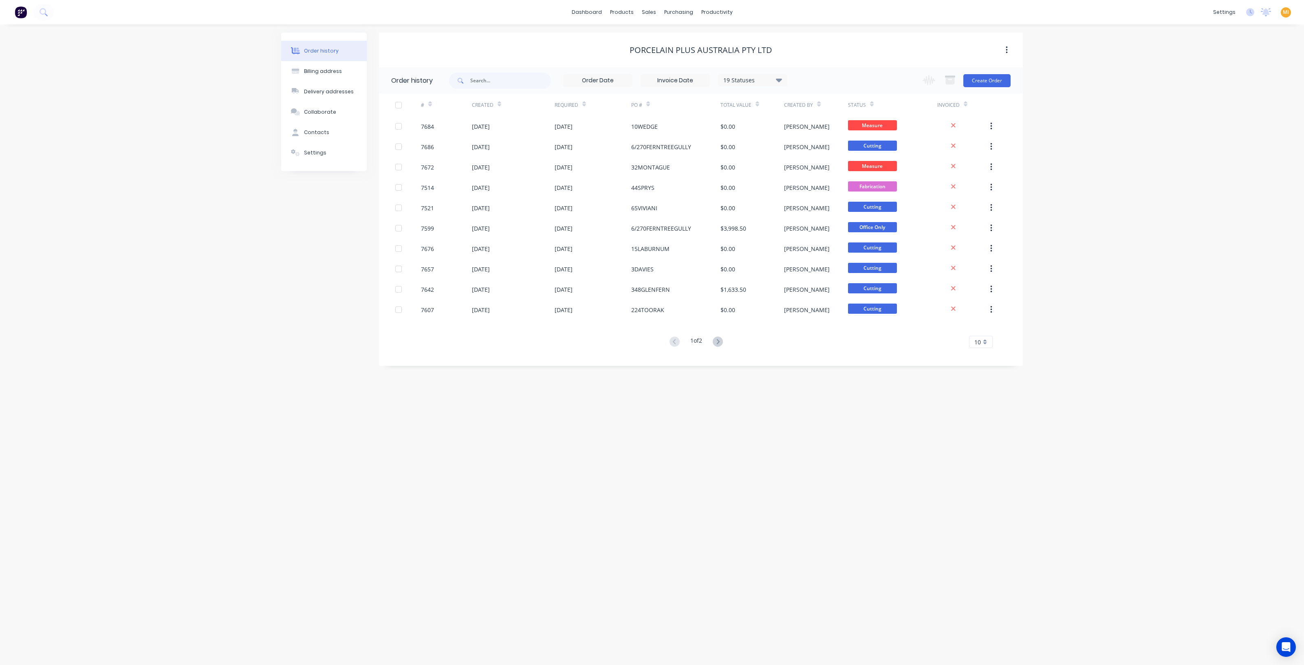
click at [967, 106] on div "Invoiced" at bounding box center [962, 105] width 51 height 22
click at [967, 104] on div "Invoiced" at bounding box center [962, 105] width 51 height 22
click at [966, 107] on icon at bounding box center [966, 104] width 4 height 6
click at [967, 112] on div "Invoiced" at bounding box center [952, 105] width 30 height 14
click at [968, 108] on div "Invoiced" at bounding box center [962, 105] width 51 height 22
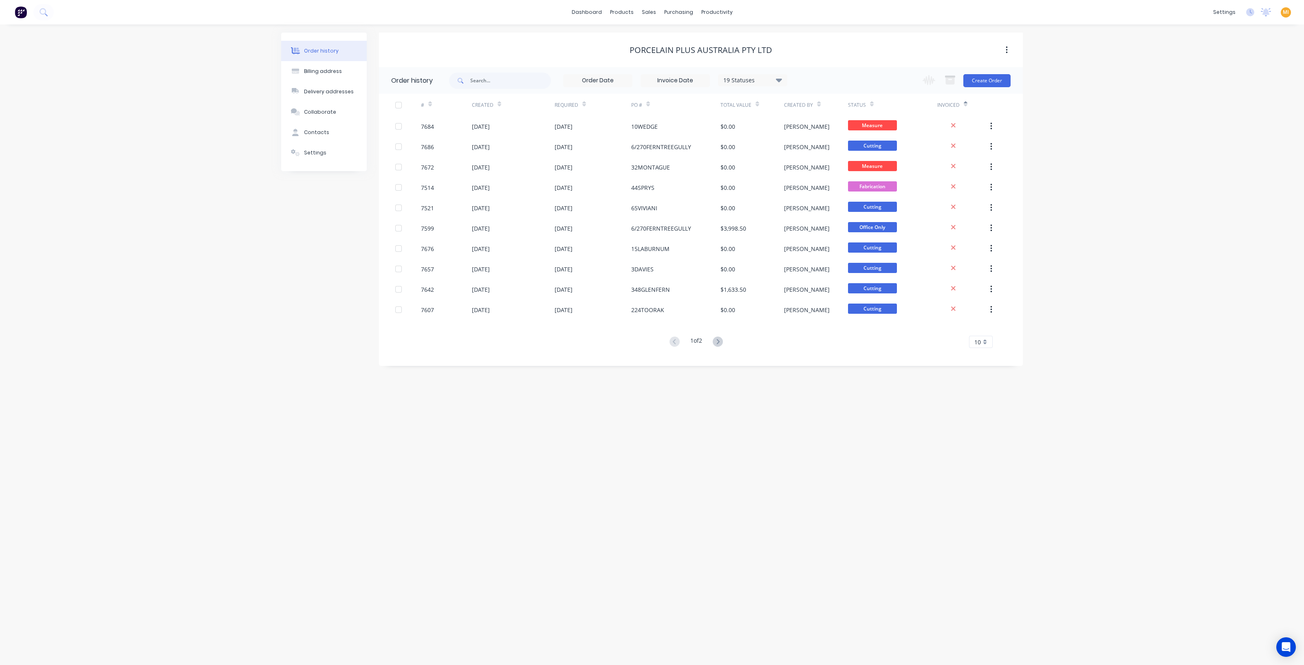
click at [965, 105] on icon at bounding box center [966, 105] width 4 height 2
click at [322, 70] on div "Billing address" at bounding box center [323, 71] width 38 height 7
select select "AU"
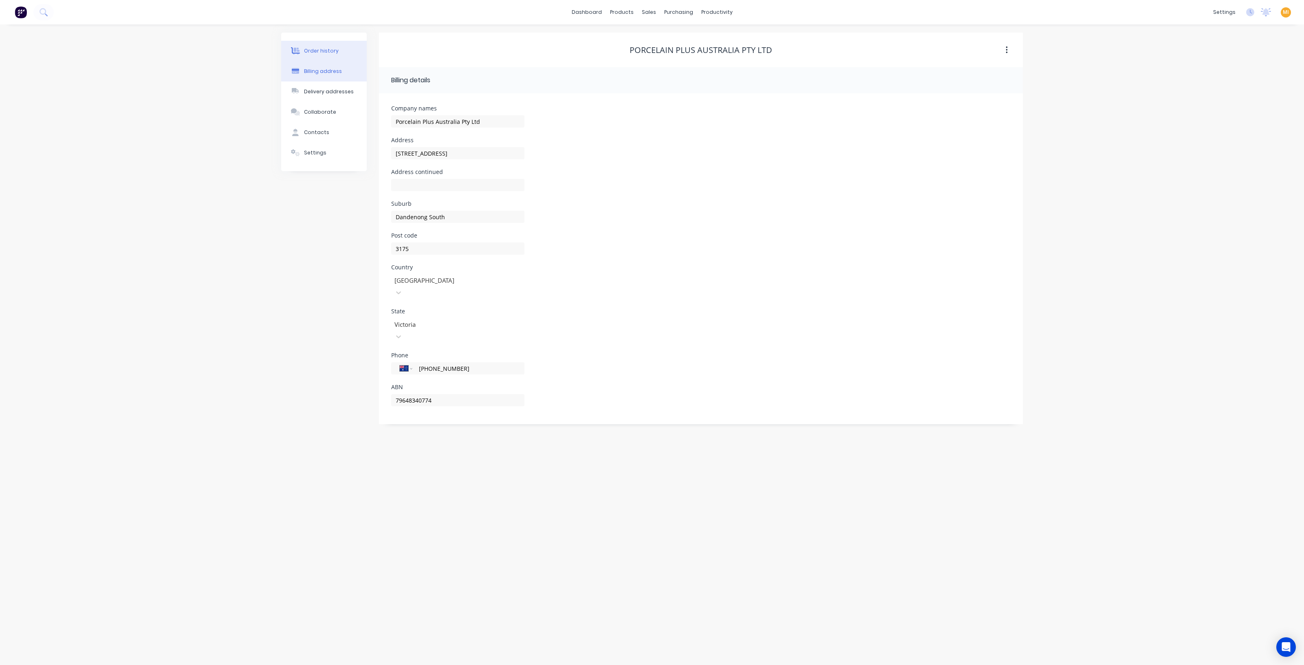
click at [316, 50] on div "Order history" at bounding box center [321, 50] width 35 height 7
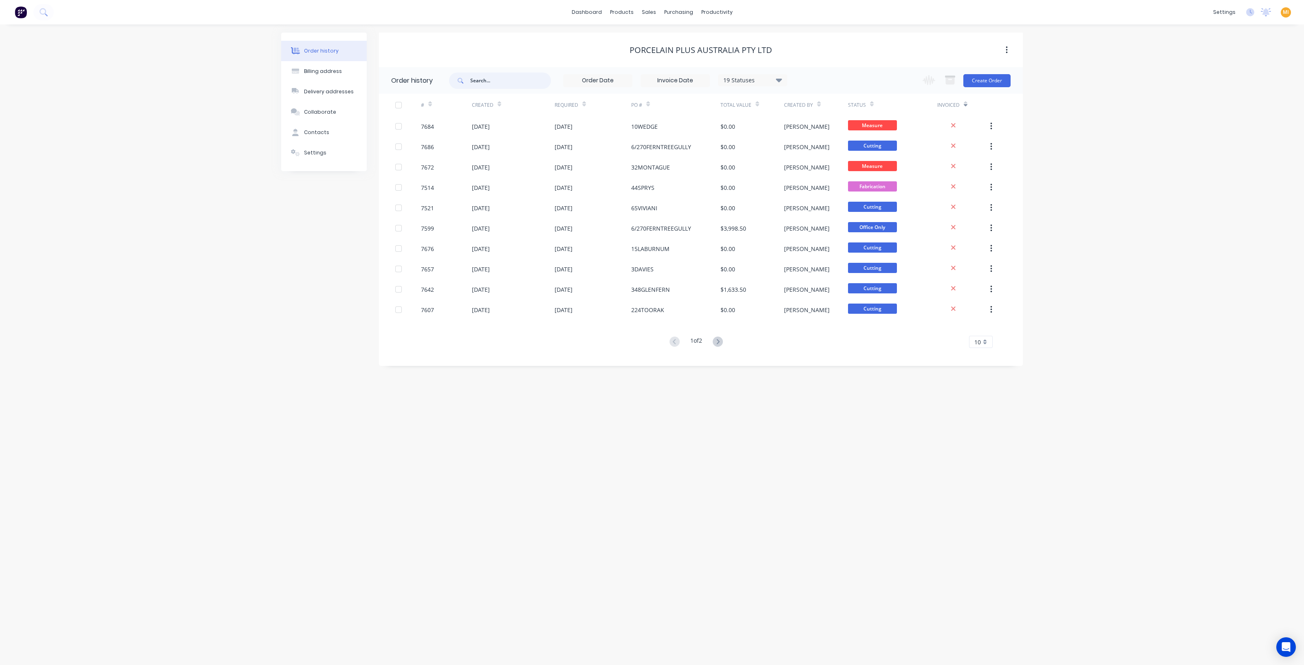
click at [505, 82] on input "text" at bounding box center [510, 81] width 81 height 16
paste input "7695"
type input "7695"
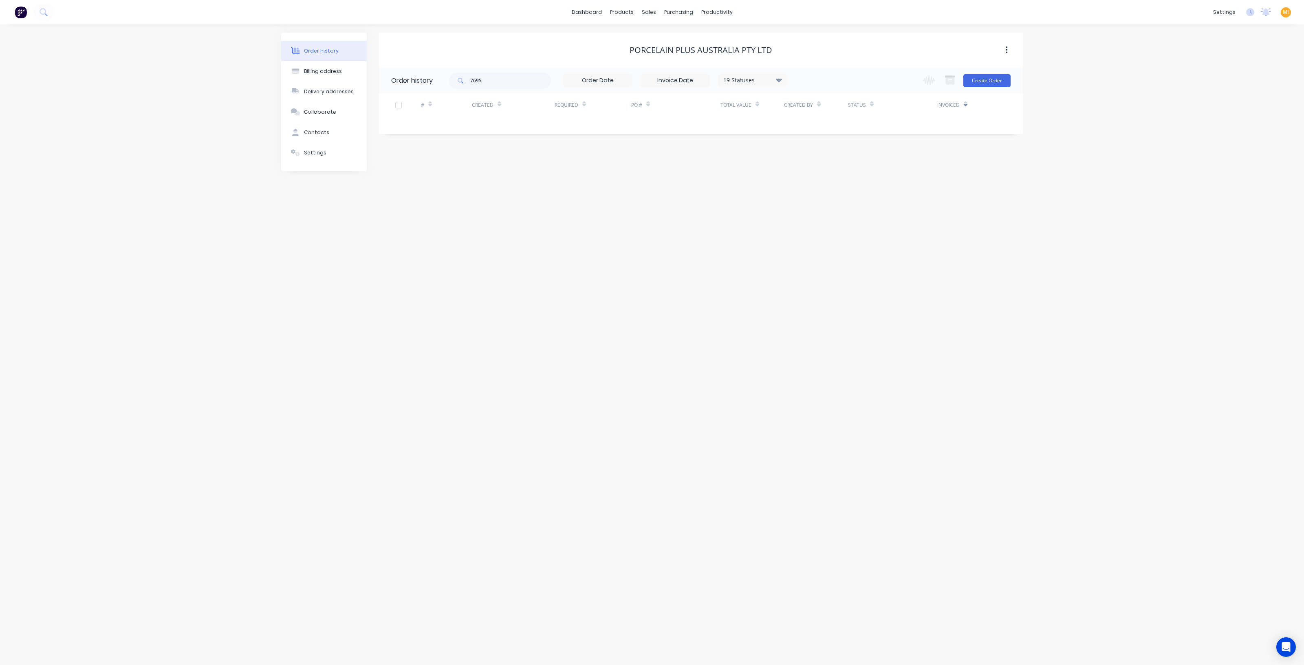
click at [764, 79] on div "19 Statuses" at bounding box center [752, 80] width 68 height 9
click at [805, 174] on div "All" at bounding box center [769, 178] width 102 height 16
drag, startPoint x: 802, startPoint y: 178, endPoint x: 737, endPoint y: 194, distance: 66.7
click at [820, 174] on label at bounding box center [820, 174] width 0 height 0
click at [820, 178] on input "checkbox" at bounding box center [823, 178] width 7 height 8
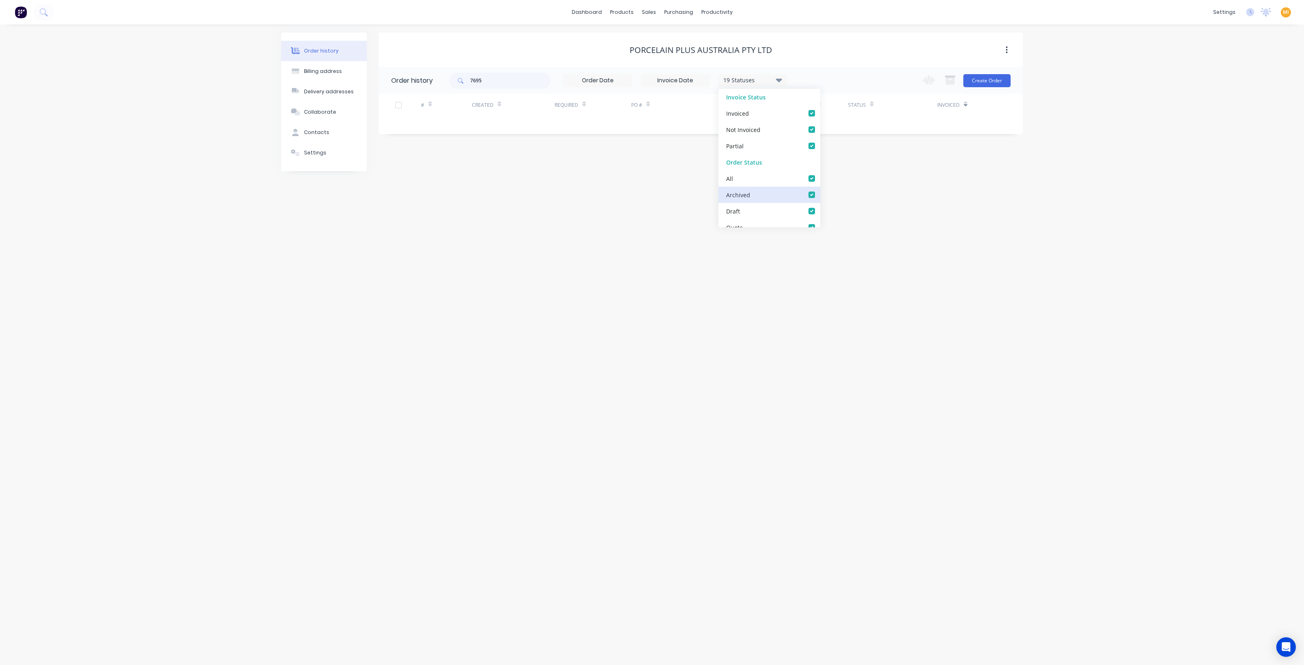
checkbox input "true"
drag, startPoint x: 572, startPoint y: 192, endPoint x: 572, endPoint y: 196, distance: 4.1
click at [571, 193] on div "Order history Billing address Delivery addresses Collaborate Contacts Settings …" at bounding box center [652, 344] width 1304 height 641
click at [666, 42] on div "Sales Orders" at bounding box center [678, 38] width 33 height 7
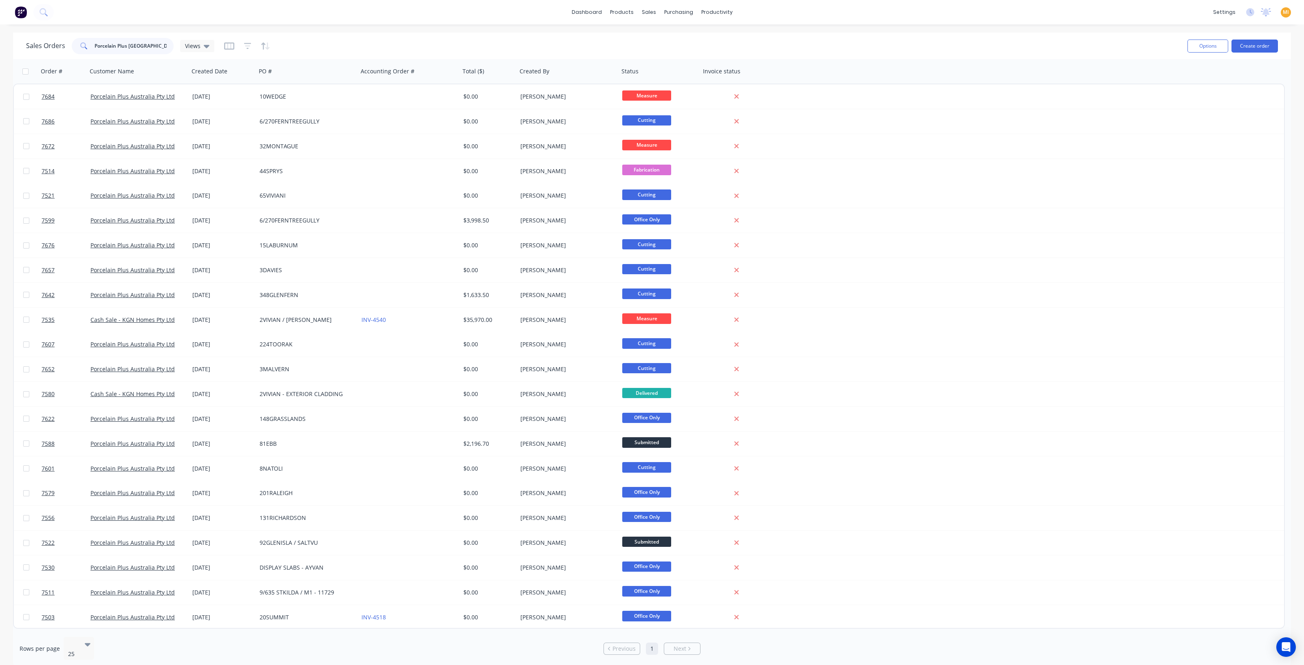
drag, startPoint x: 153, startPoint y: 47, endPoint x: -2, endPoint y: 46, distance: 155.7
click at [0, 46] on html "dashboard products sales purchasing productivity dashboard products Product Cat…" at bounding box center [652, 332] width 1304 height 665
paste input "7695"
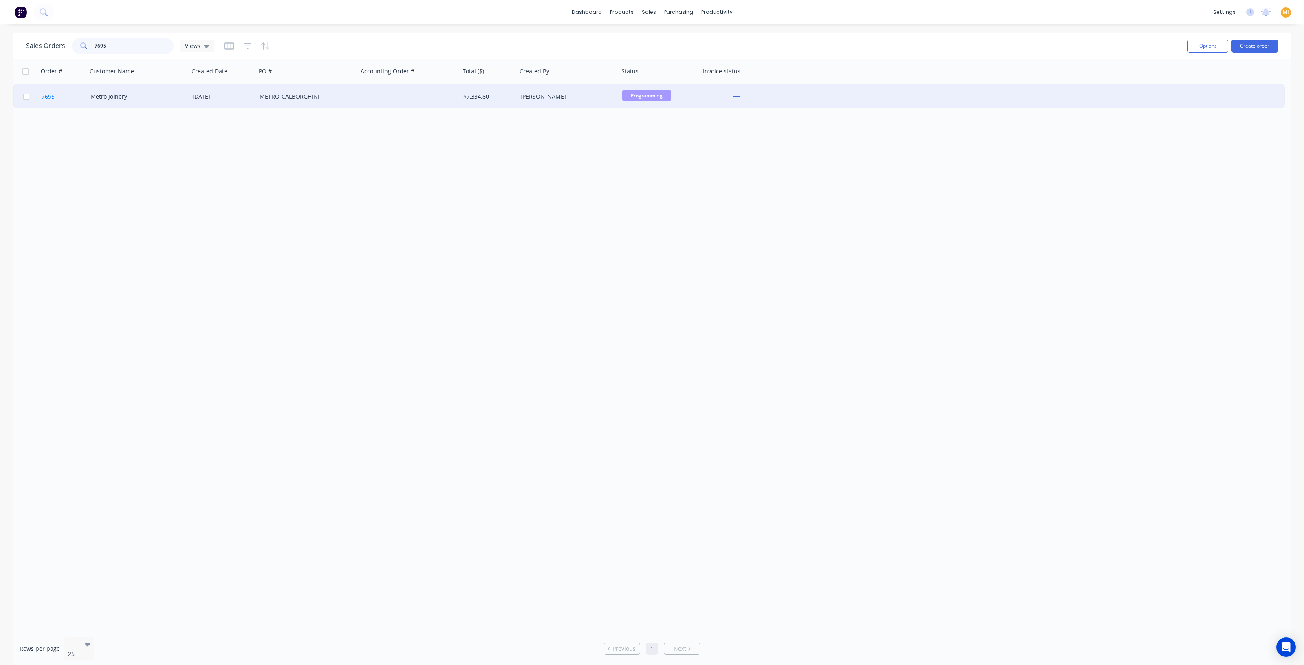
type input "7695"
click at [66, 93] on link "7695" at bounding box center [66, 96] width 49 height 24
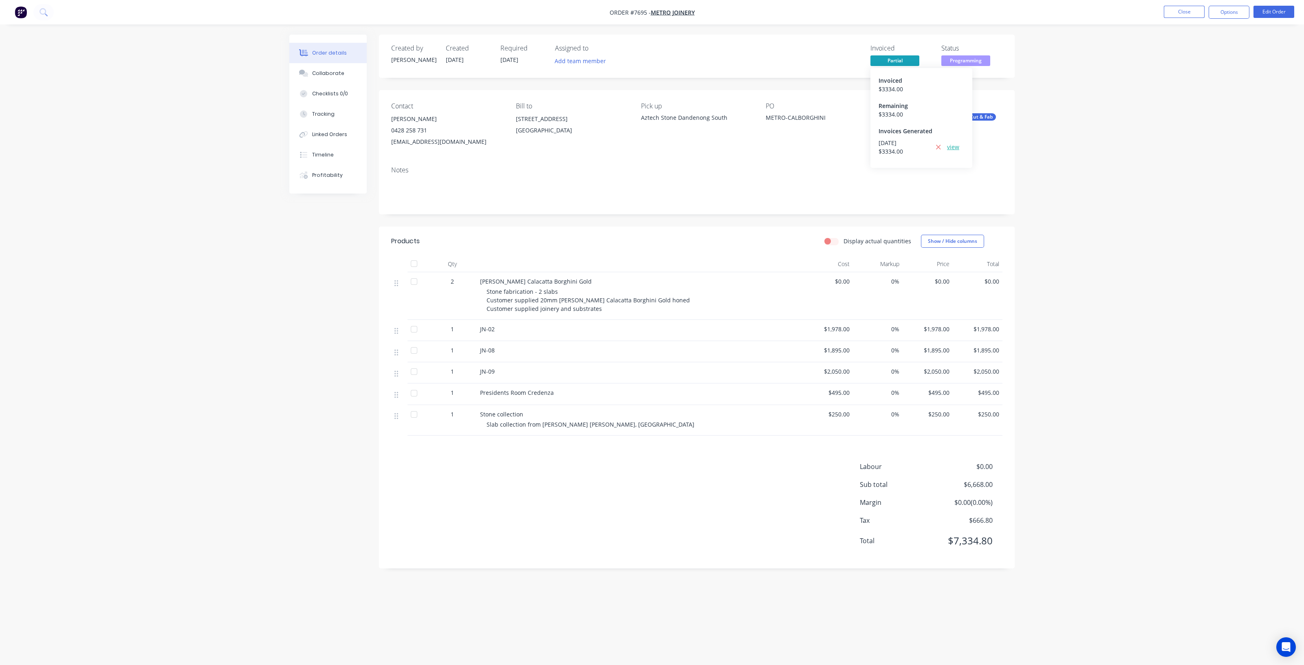
click at [949, 150] on link "view" at bounding box center [953, 147] width 12 height 9
click at [1159, 16] on button "Close" at bounding box center [1184, 12] width 41 height 12
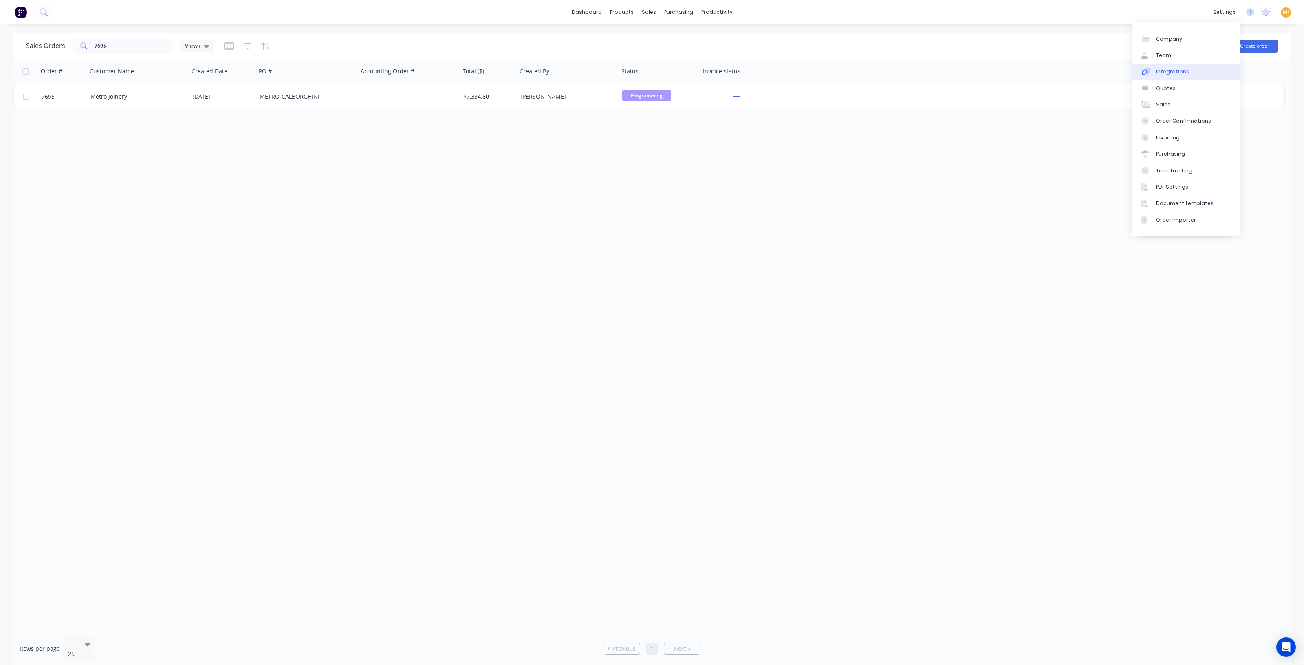
click at [1159, 72] on div "Integrations" at bounding box center [1172, 71] width 33 height 7
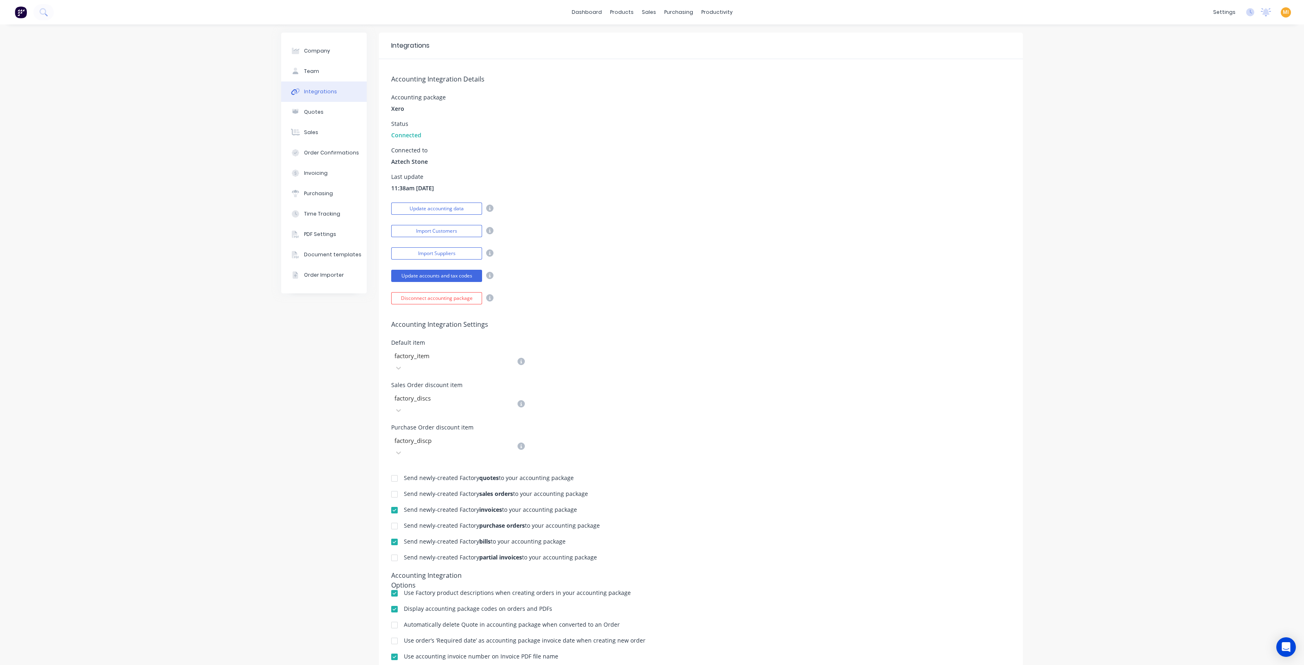
scroll to position [24, 0]
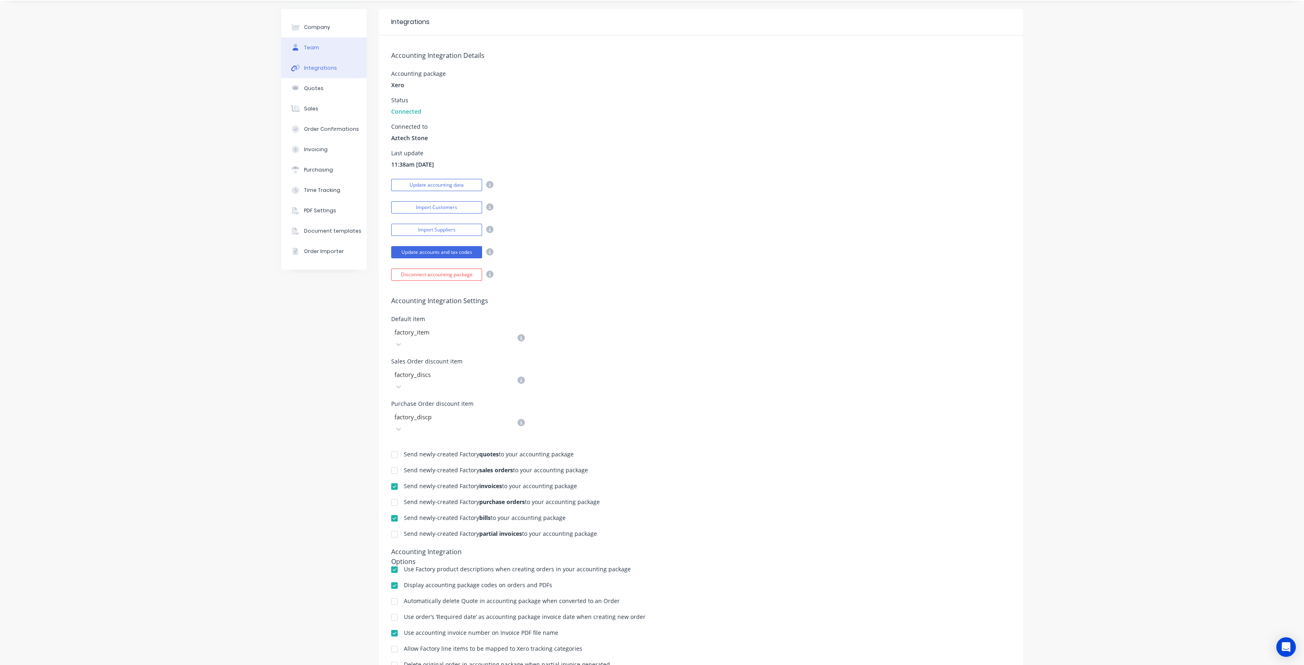
click at [320, 48] on button "Team" at bounding box center [324, 47] width 86 height 20
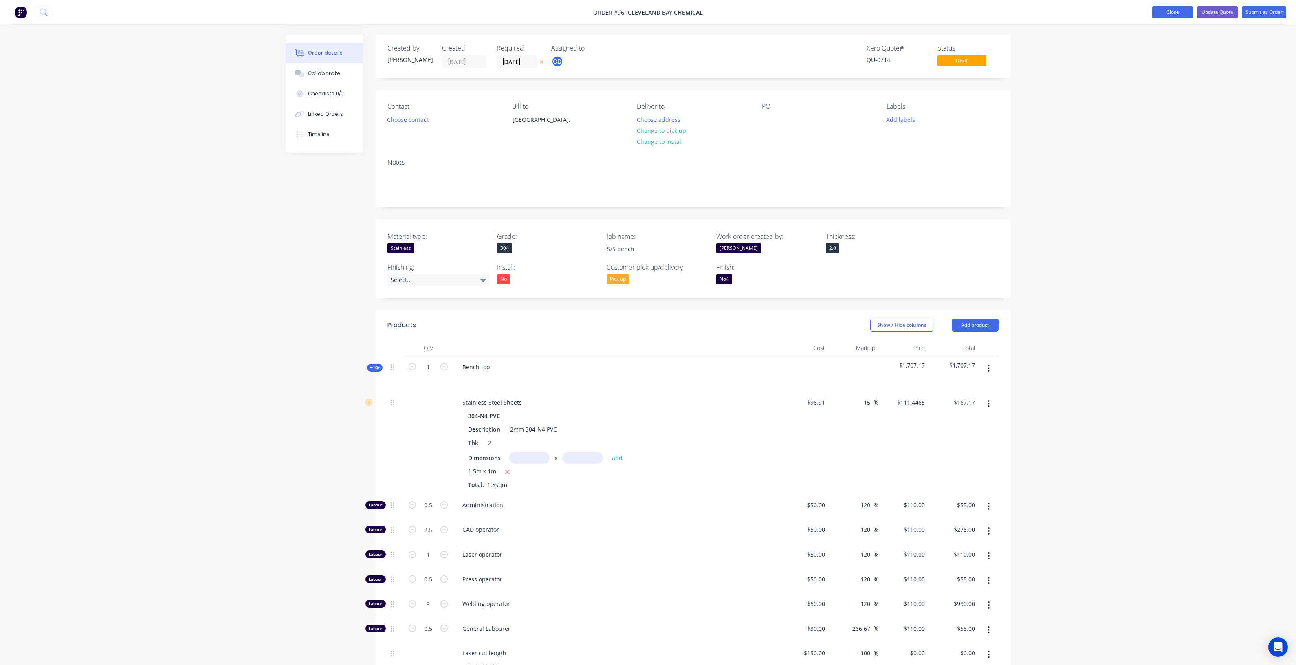
scroll to position [48, 0]
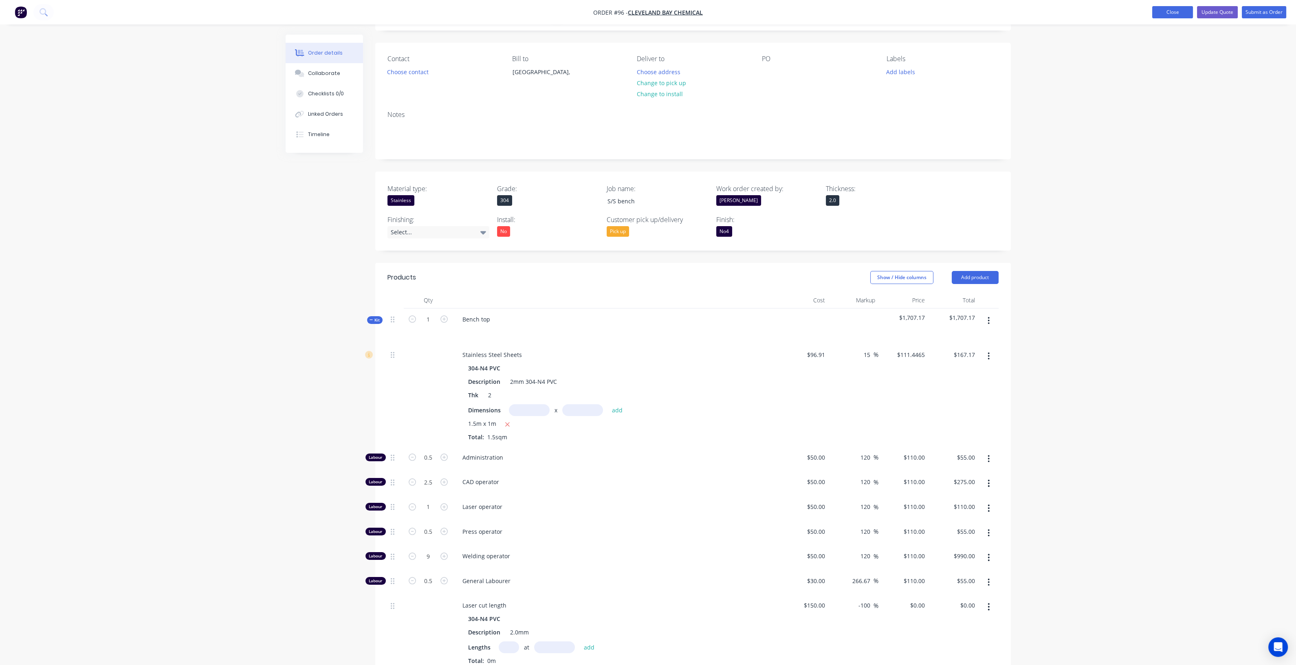
click at [1172, 13] on button "Close" at bounding box center [1172, 12] width 41 height 12
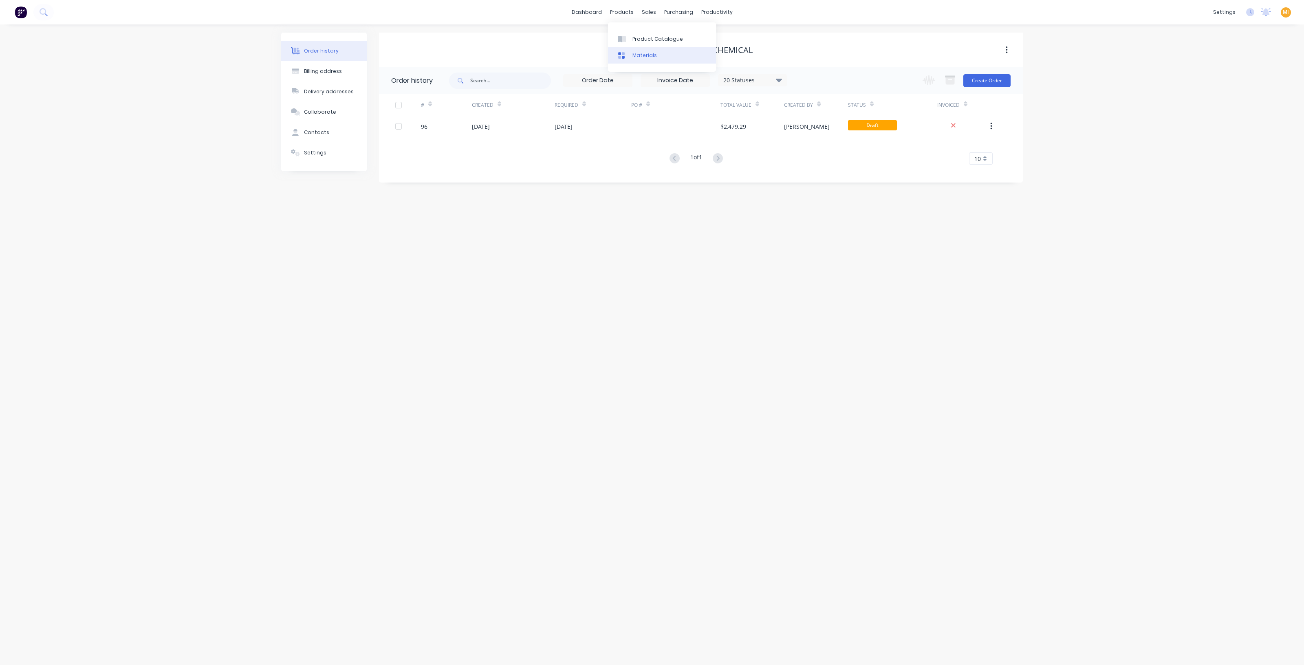
drag, startPoint x: 646, startPoint y: 40, endPoint x: 612, endPoint y: 47, distance: 35.0
click at [646, 40] on div "Product Catalogue" at bounding box center [657, 38] width 51 height 7
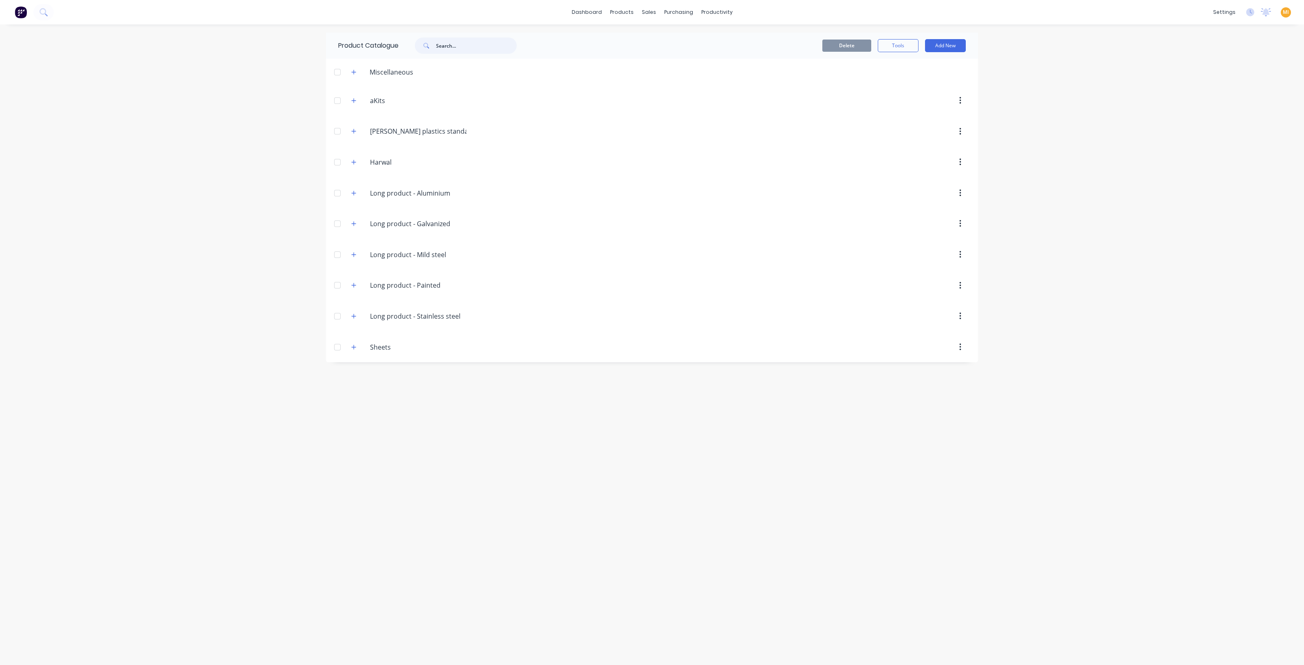
click at [451, 52] on input "text" at bounding box center [476, 45] width 81 height 16
type input "bench"
drag, startPoint x: 464, startPoint y: 42, endPoint x: 348, endPoint y: 52, distance: 115.7
click at [350, 52] on div "Product Catalogue bench" at bounding box center [431, 46] width 211 height 26
click at [367, 98] on div "Product Catalogue Delete Tools Add New" at bounding box center [652, 345] width 652 height 624
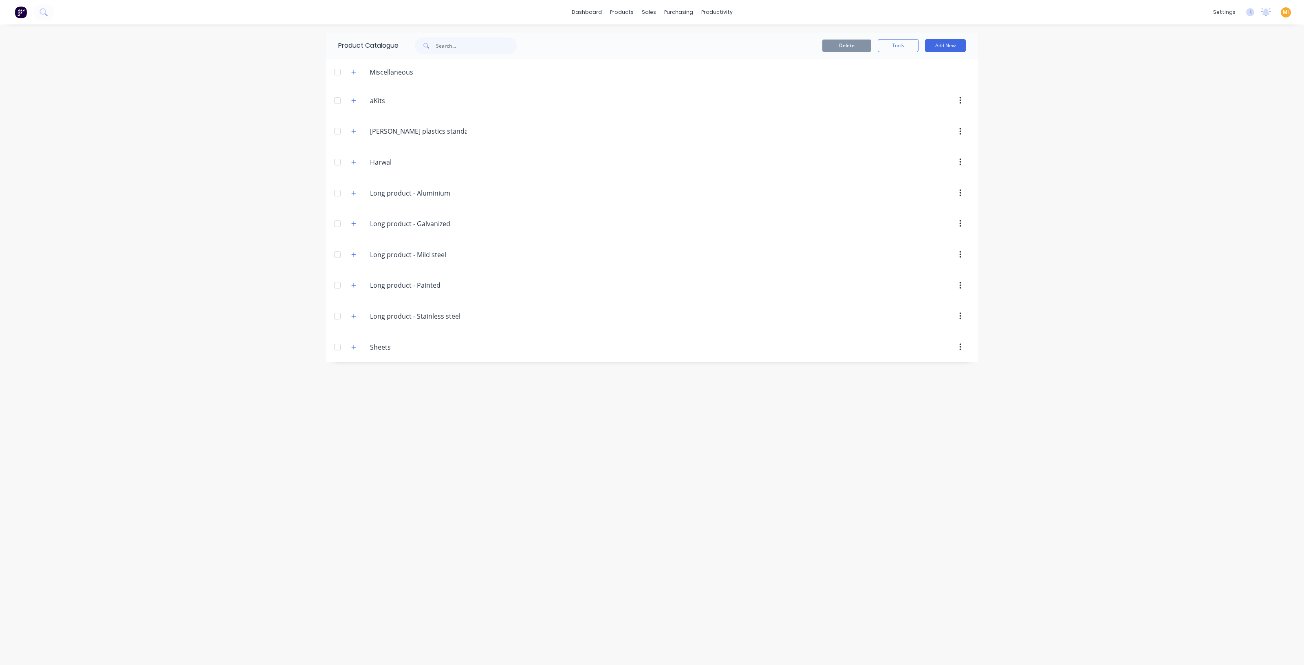
click at [357, 96] on div "aKits aKits" at bounding box center [409, 100] width 128 height 15
click at [357, 99] on button "button" at bounding box center [354, 100] width 10 height 10
click at [350, 73] on button "button" at bounding box center [354, 72] width 10 height 10
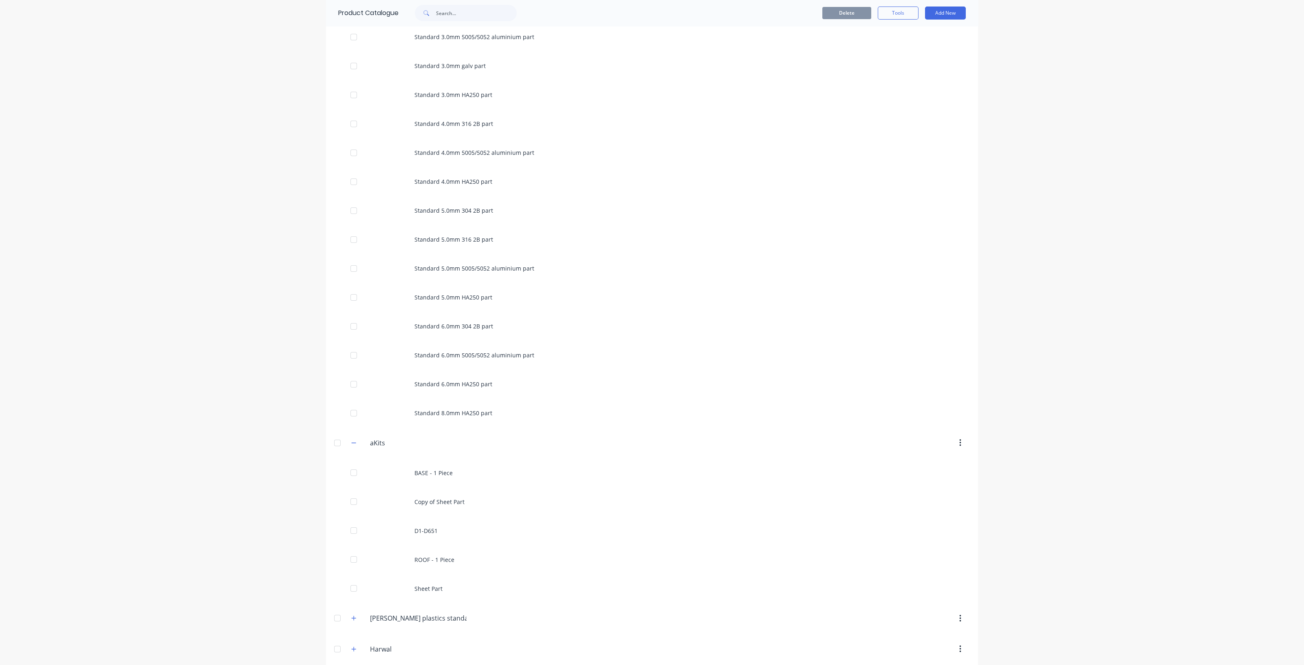
scroll to position [1121, 0]
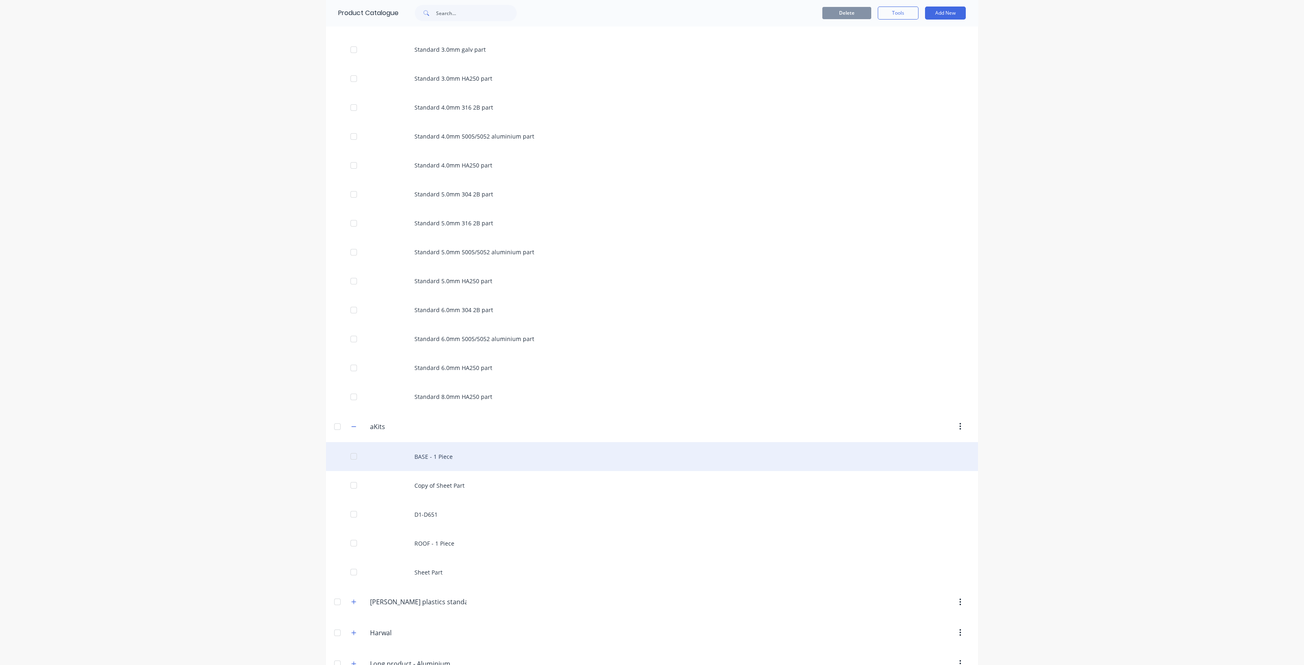
click at [454, 461] on div "BASE - 1 Piece" at bounding box center [652, 456] width 652 height 29
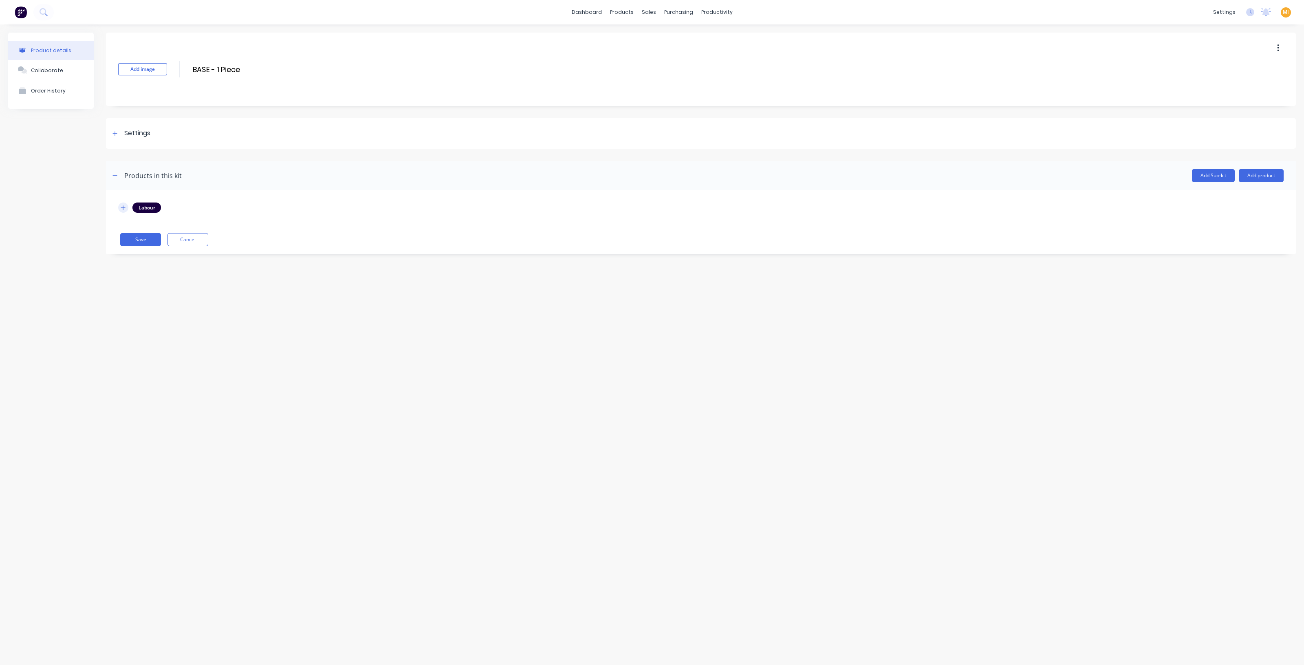
click at [121, 207] on icon "button" at bounding box center [123, 208] width 5 height 6
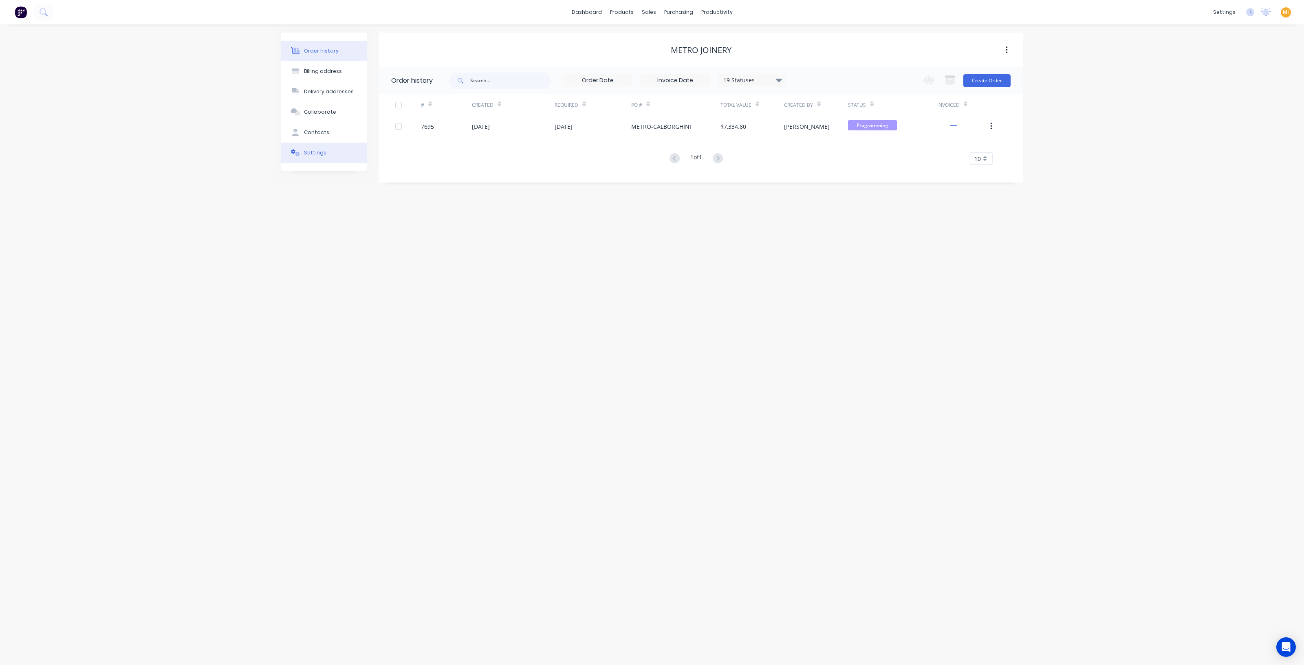
click at [315, 158] on button "Settings" at bounding box center [324, 153] width 86 height 20
click at [326, 44] on button "Order history" at bounding box center [324, 51] width 86 height 20
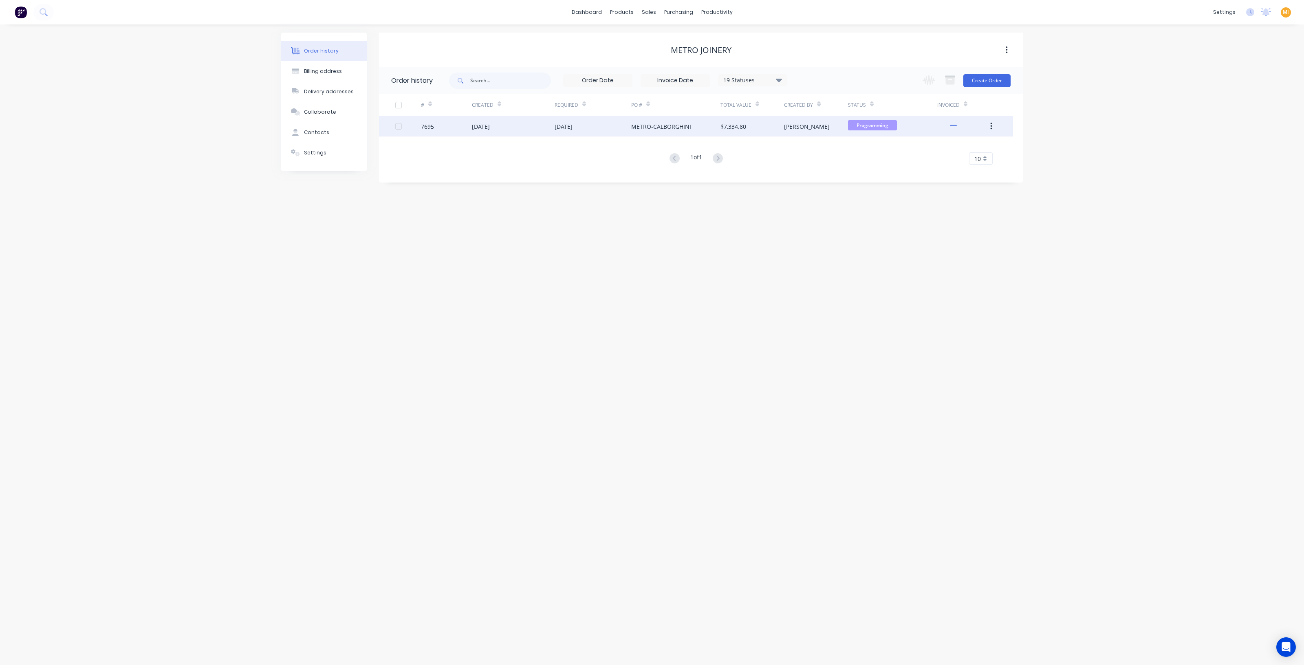
click at [549, 130] on div "[DATE]" at bounding box center [513, 126] width 83 height 20
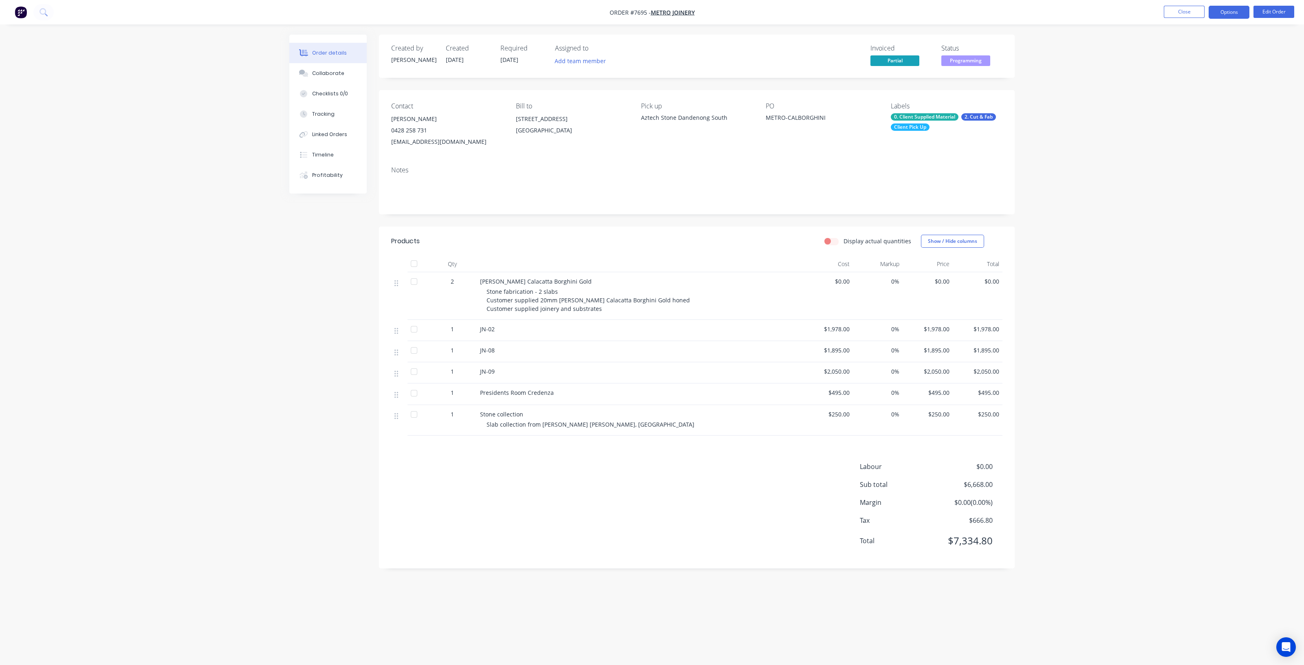
click at [1221, 12] on button "Options" at bounding box center [1229, 12] width 41 height 13
click at [20, 10] on img "button" at bounding box center [21, 12] width 12 height 12
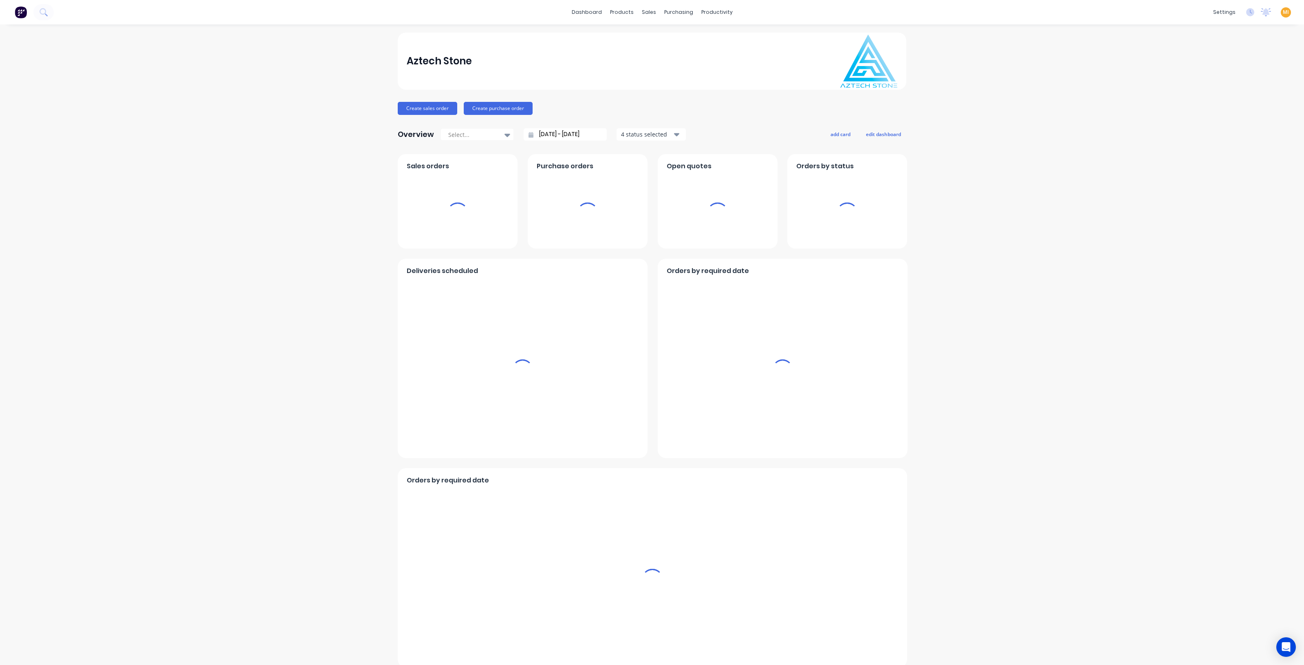
click at [1283, 11] on span "MI" at bounding box center [1286, 12] width 6 height 7
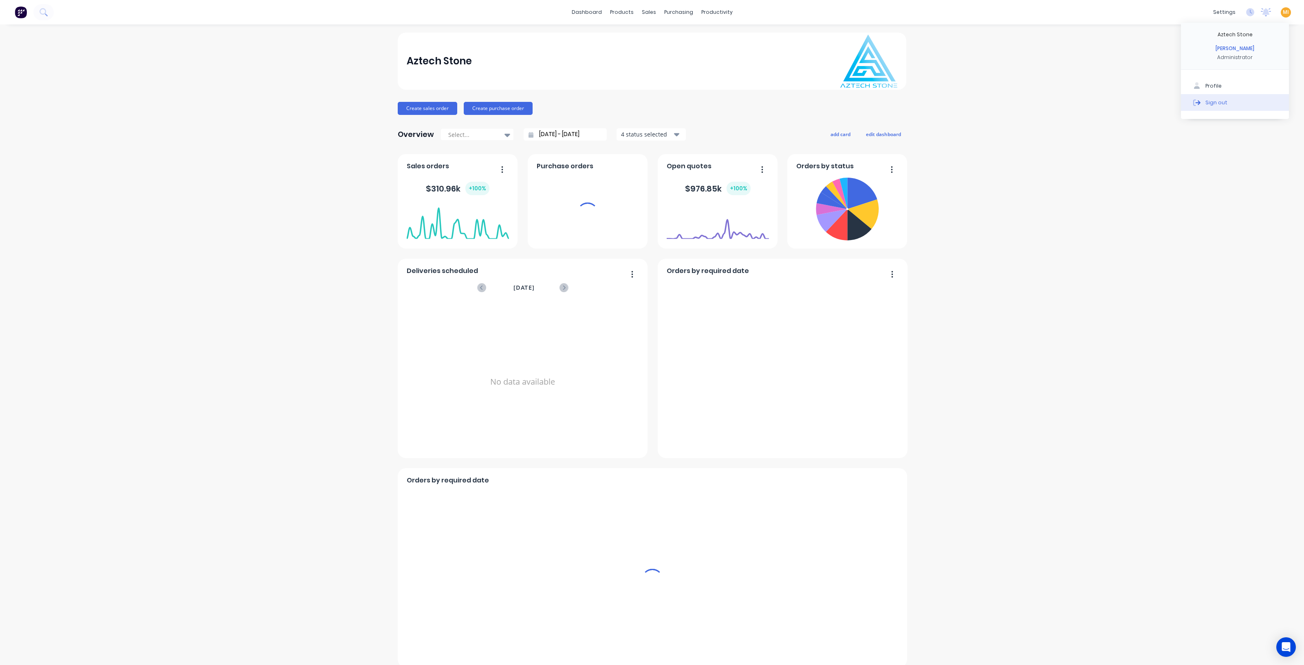
click at [1251, 101] on button "Sign out" at bounding box center [1235, 102] width 108 height 16
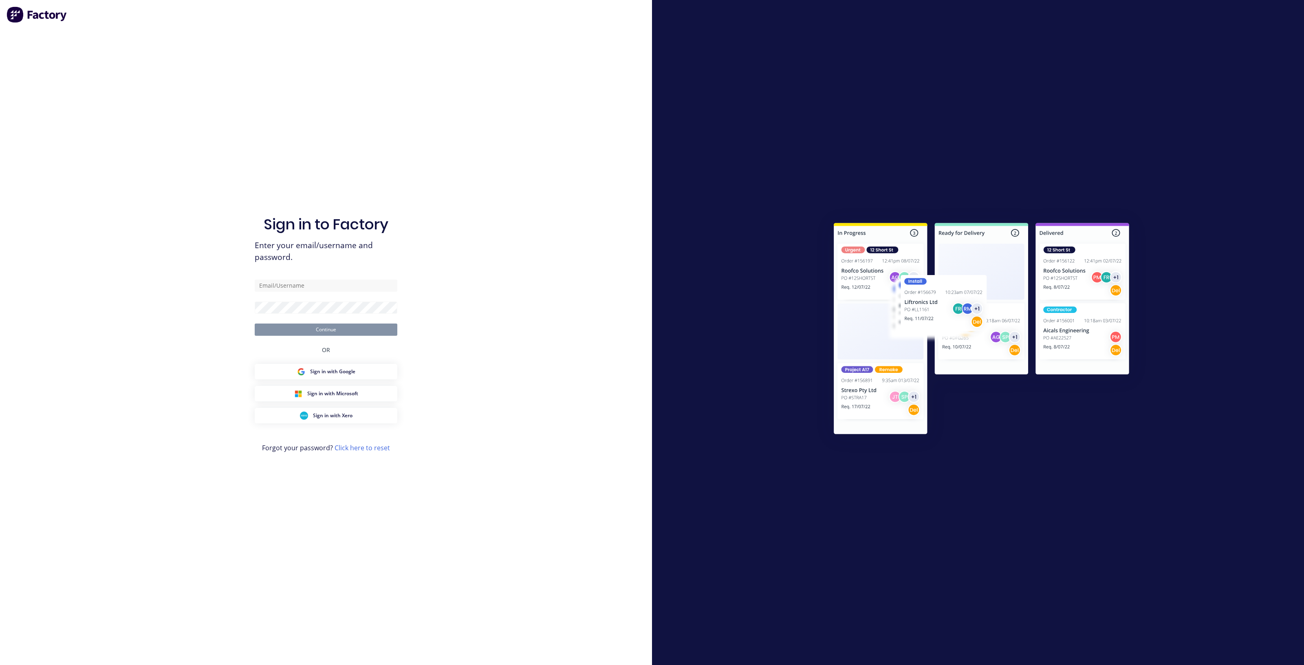
click at [303, 279] on div "Sign in to Factory Enter your email/username and password. Continue OR Sign in …" at bounding box center [326, 341] width 143 height 636
click at [304, 293] on form "Continue" at bounding box center [326, 308] width 143 height 56
click at [304, 288] on input "text" at bounding box center [326, 286] width 143 height 12
type input "[EMAIL_ADDRESS][DOMAIN_NAME]"
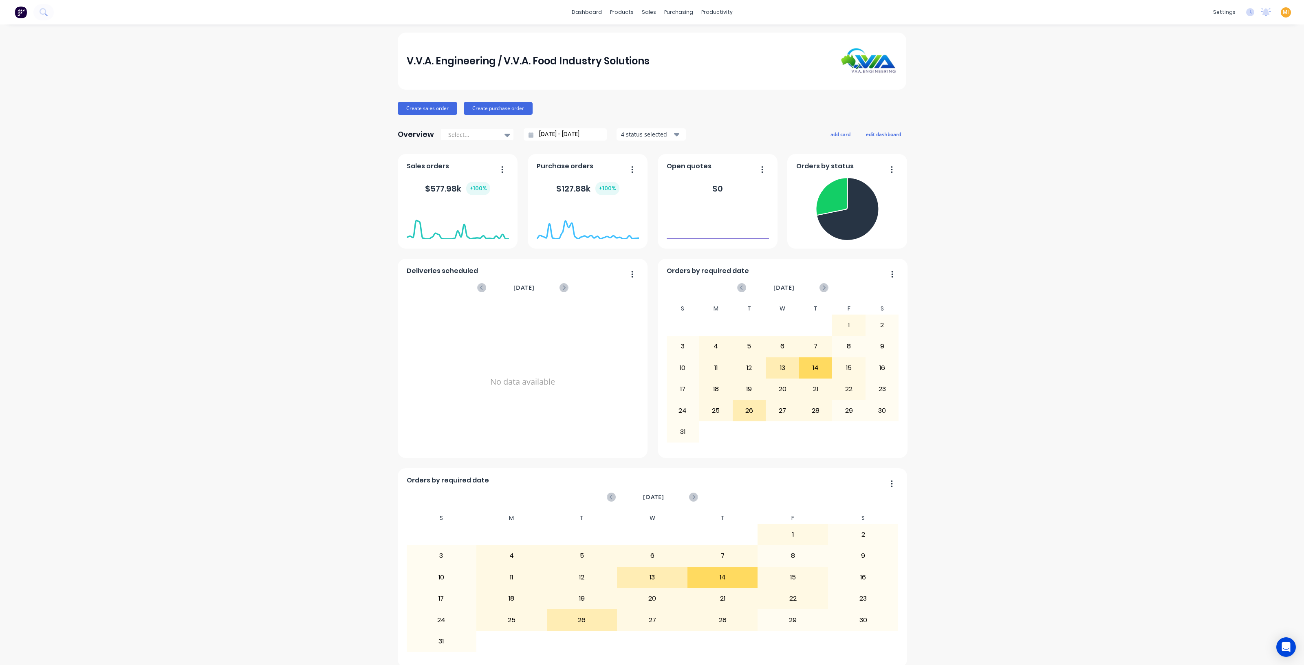
click at [659, 34] on link "Sales Orders" at bounding box center [688, 39] width 108 height 16
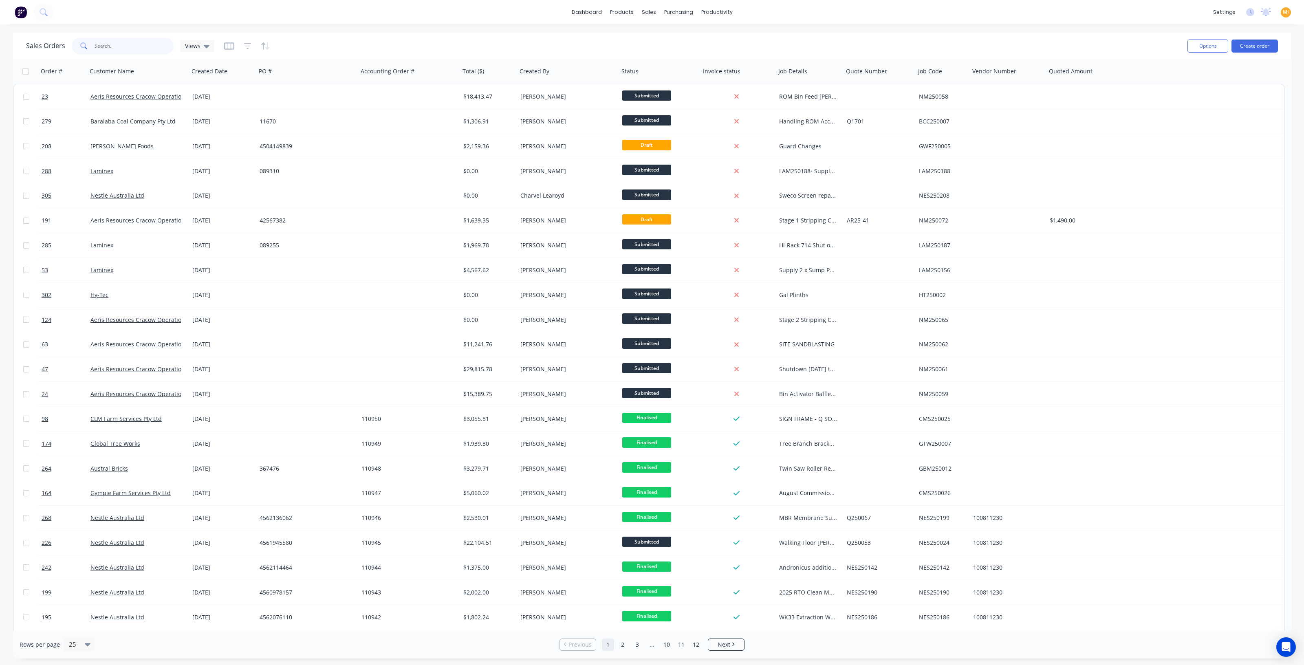
click at [99, 45] on input "text" at bounding box center [134, 46] width 79 height 16
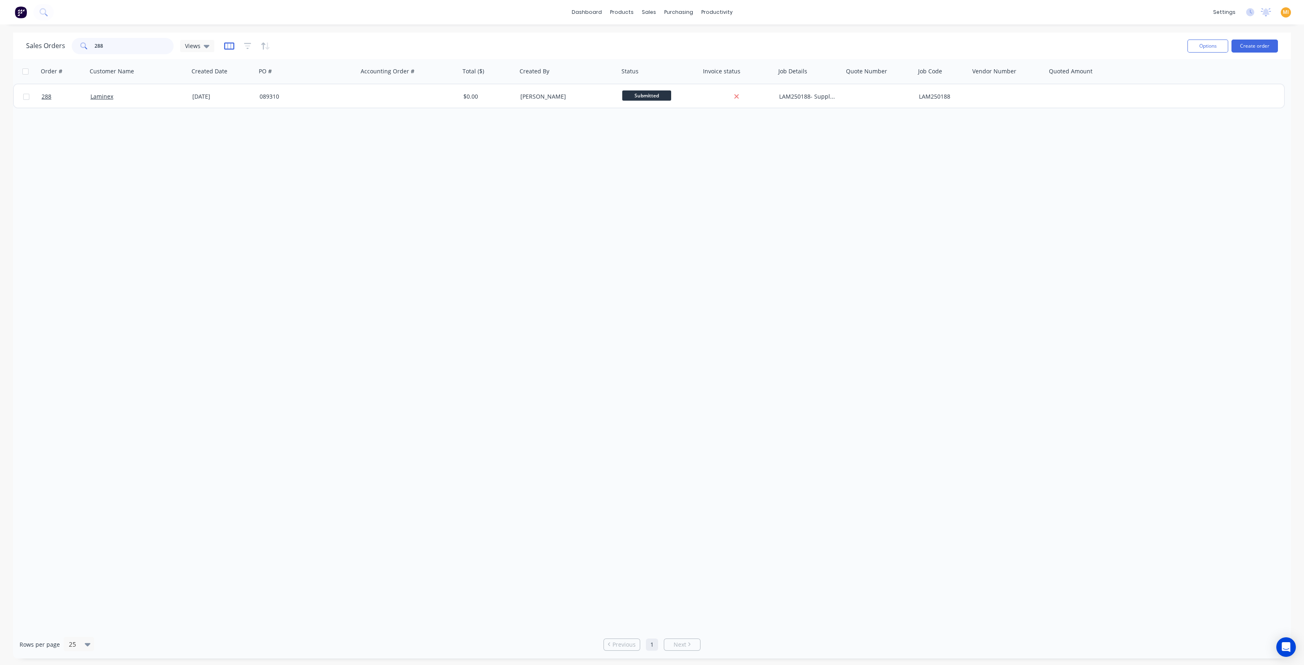
type input "288"
click at [230, 48] on icon "button" at bounding box center [229, 46] width 10 height 8
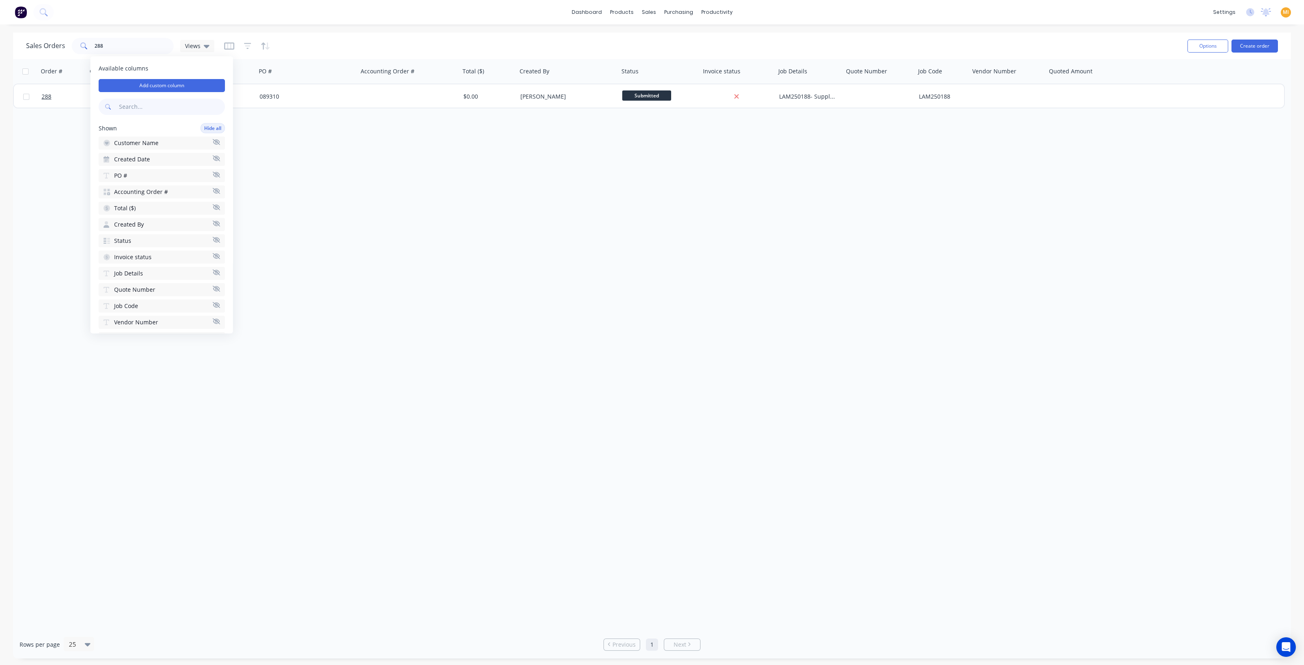
click at [136, 108] on input "text" at bounding box center [171, 107] width 108 height 16
type input "cos"
click at [161, 162] on button "Cost ($)" at bounding box center [162, 158] width 126 height 13
click at [505, 142] on div "Order # Customer Name Created Date PO # Accounting Order # Total ($) Created By…" at bounding box center [652, 344] width 1278 height 571
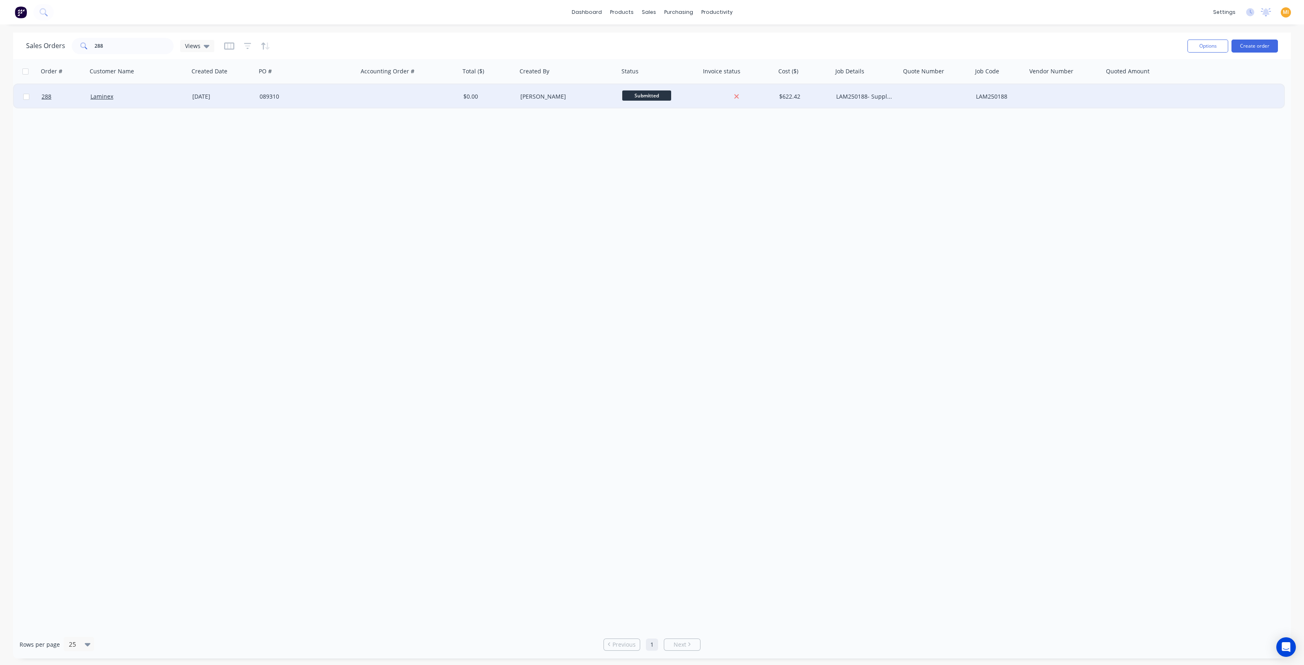
click at [131, 93] on div "Laminex" at bounding box center [135, 97] width 90 height 8
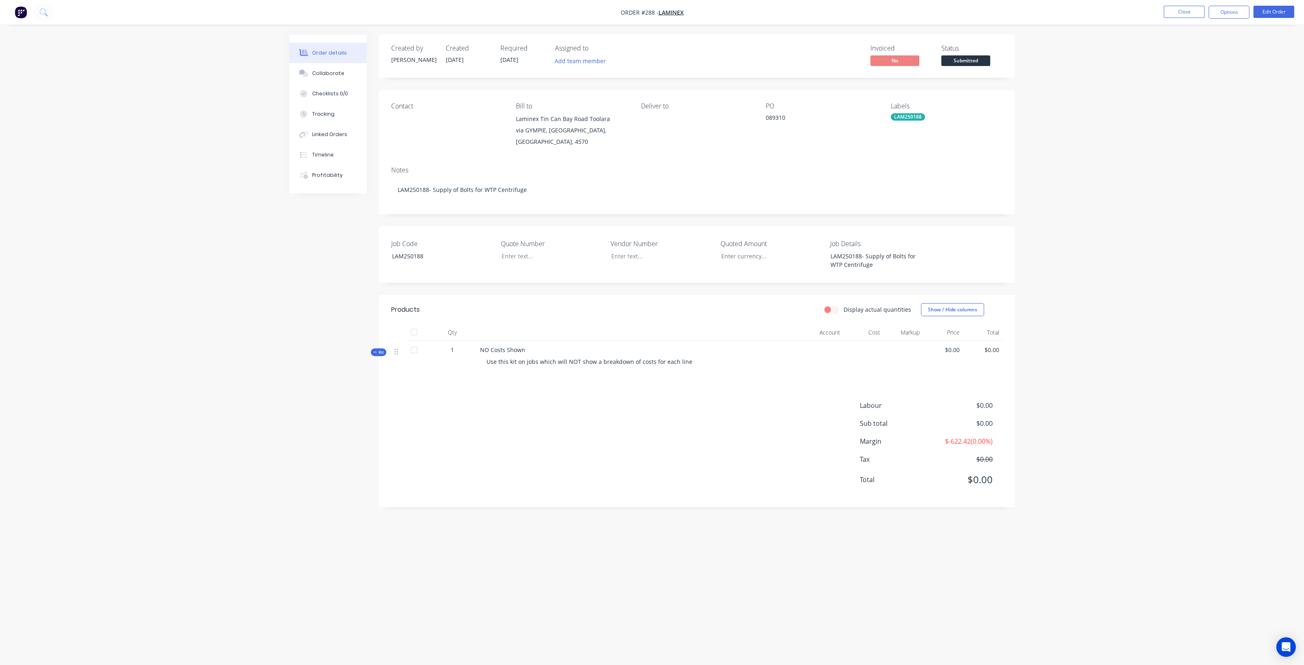
click at [374, 350] on icon at bounding box center [375, 352] width 4 height 4
click at [582, 358] on span "Use this kit on jobs which will NOT show a breakdown of costs for each line" at bounding box center [590, 362] width 206 height 8
click at [653, 358] on span "Use this kit on jobs which will NOT show a breakdown of costs for each line" at bounding box center [590, 362] width 206 height 8
click at [807, 354] on div at bounding box center [803, 358] width 82 height 34
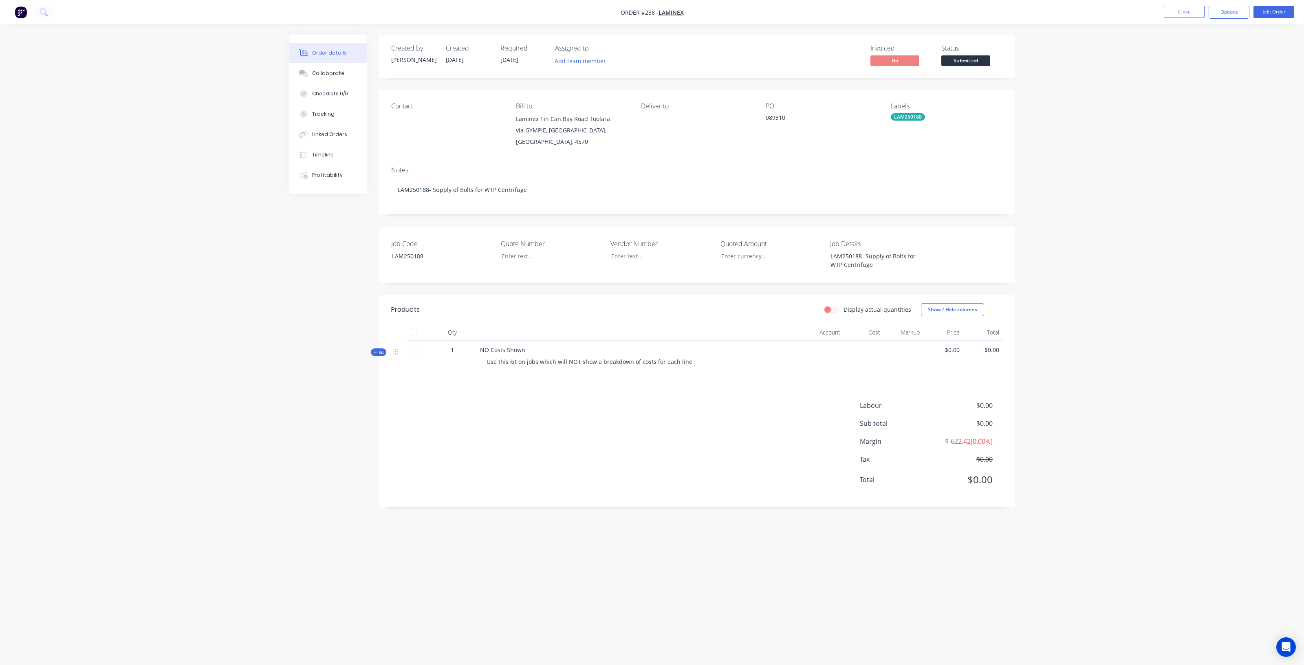
click at [970, 436] on span "$-622.42 ( 0.00 %)" at bounding box center [962, 441] width 60 height 10
drag, startPoint x: 994, startPoint y: 434, endPoint x: 921, endPoint y: 438, distance: 73.4
click at [921, 438] on div "Margin $-622.42 ( 0.00 %)" at bounding box center [931, 441] width 143 height 10
click at [652, 436] on div "Labour $0.00 Sub total $0.00 Margin $-622.42 ( 0.00 %) Tax $0.00 Total $0.00" at bounding box center [696, 448] width 611 height 95
click at [378, 349] on span "Kit" at bounding box center [378, 352] width 11 height 6
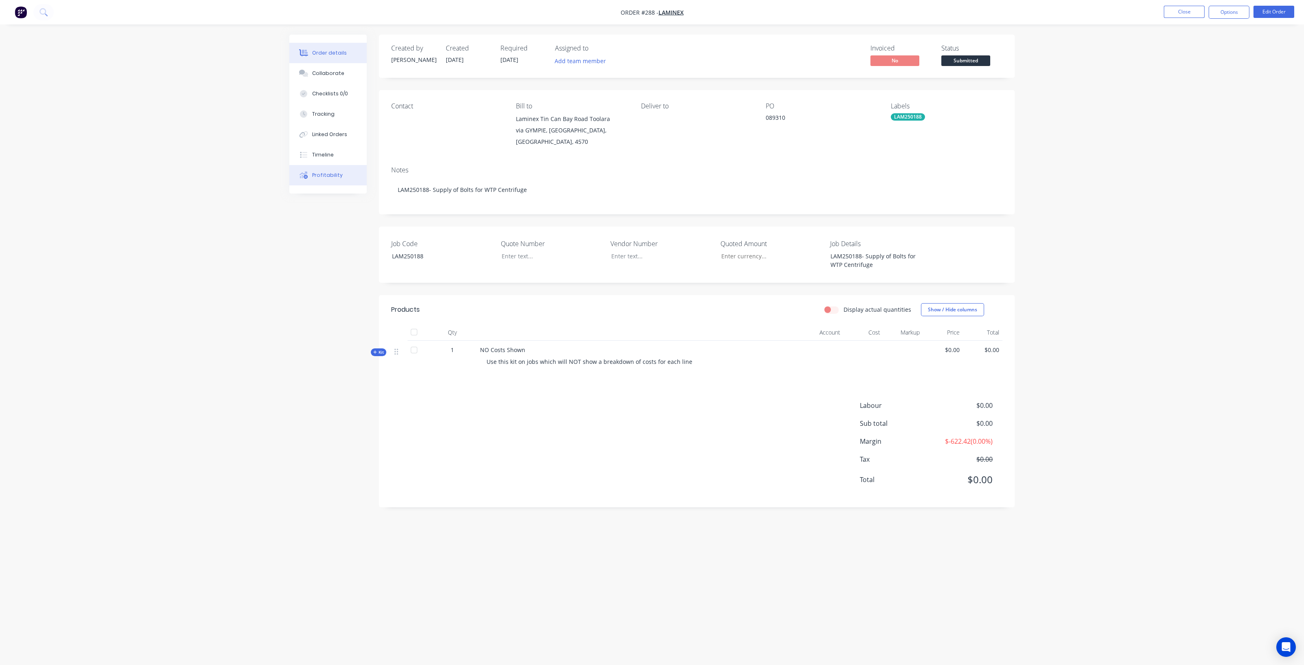
click at [324, 170] on button "Profitability" at bounding box center [327, 175] width 77 height 20
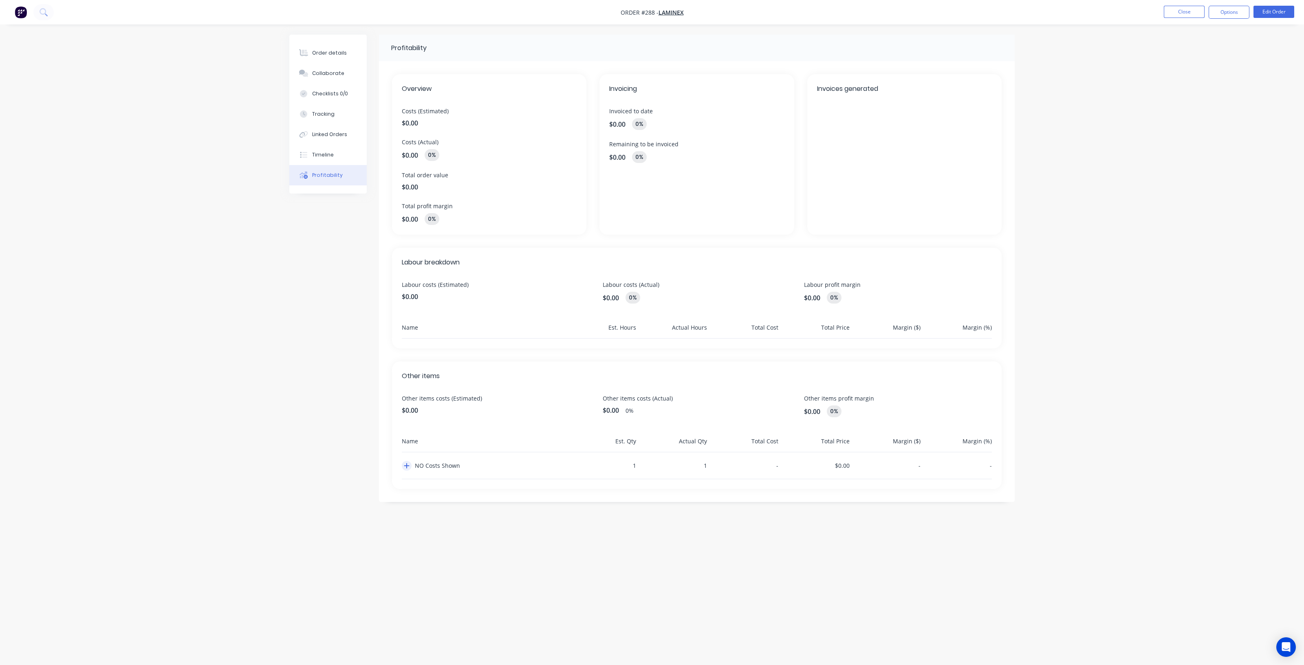
click at [404, 463] on icon "button" at bounding box center [407, 466] width 6 height 7
click at [334, 95] on div "Checklists 0/0" at bounding box center [330, 93] width 36 height 7
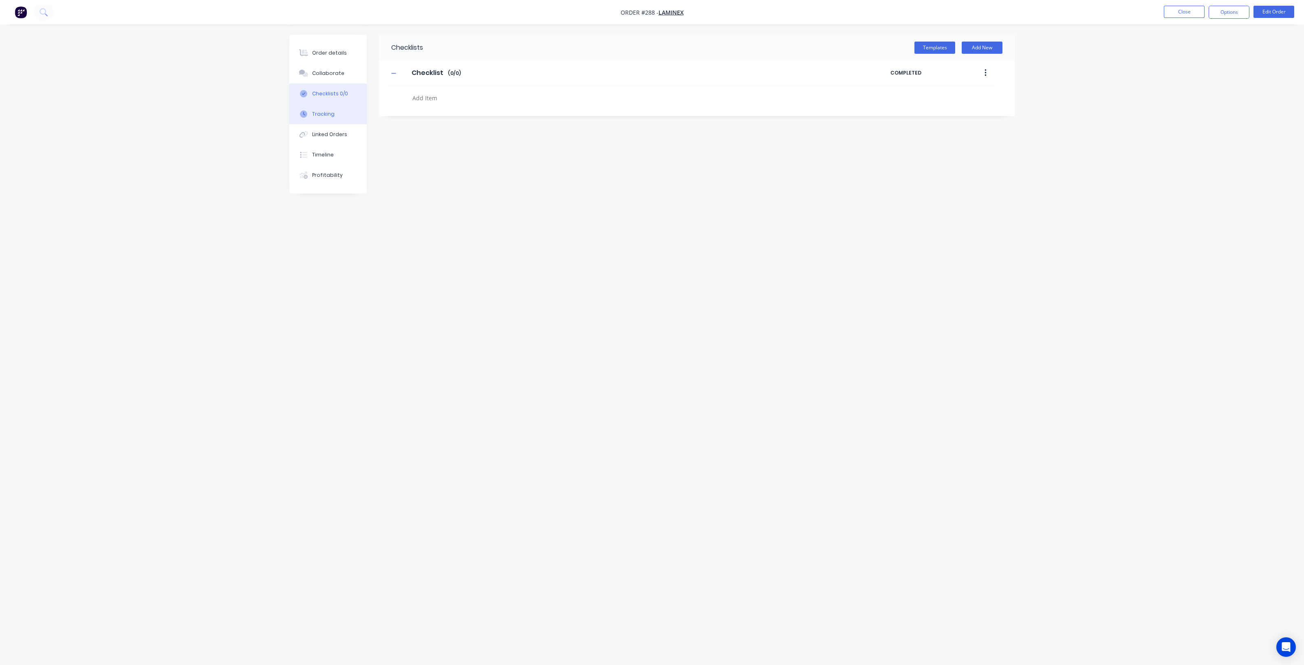
click at [331, 109] on button "Tracking" at bounding box center [327, 114] width 77 height 20
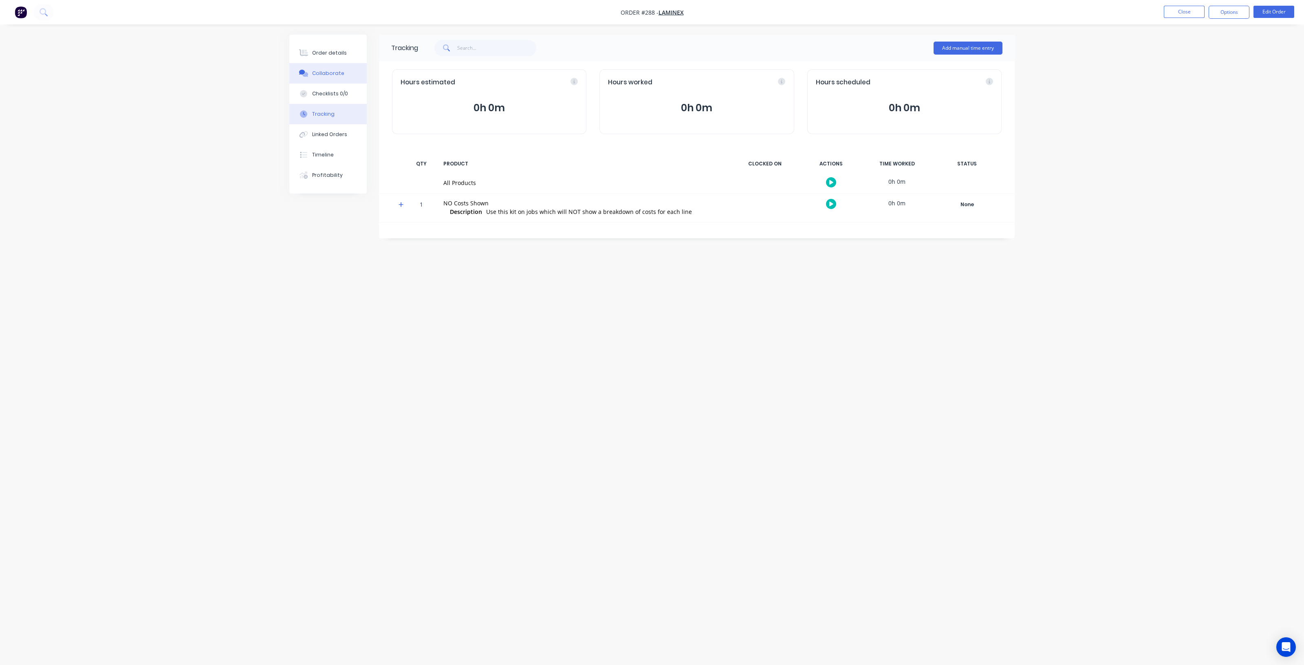
click at [322, 79] on button "Collaborate" at bounding box center [327, 73] width 77 height 20
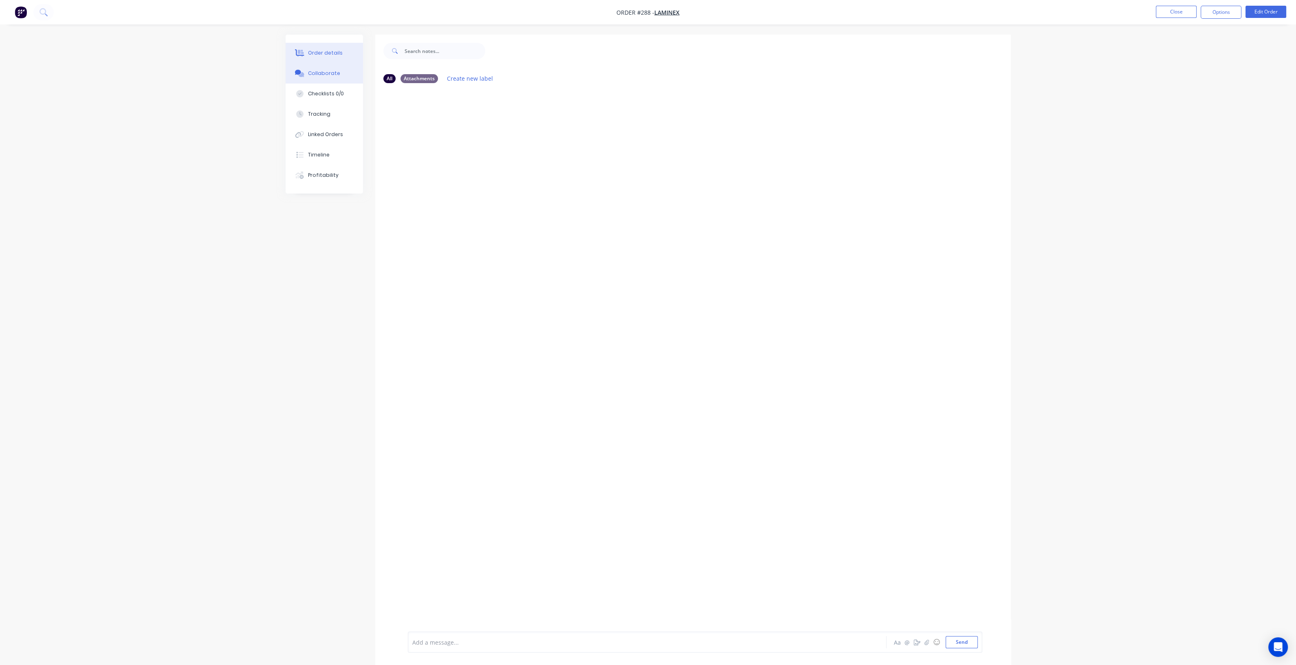
click at [320, 59] on button "Order details" at bounding box center [324, 53] width 77 height 20
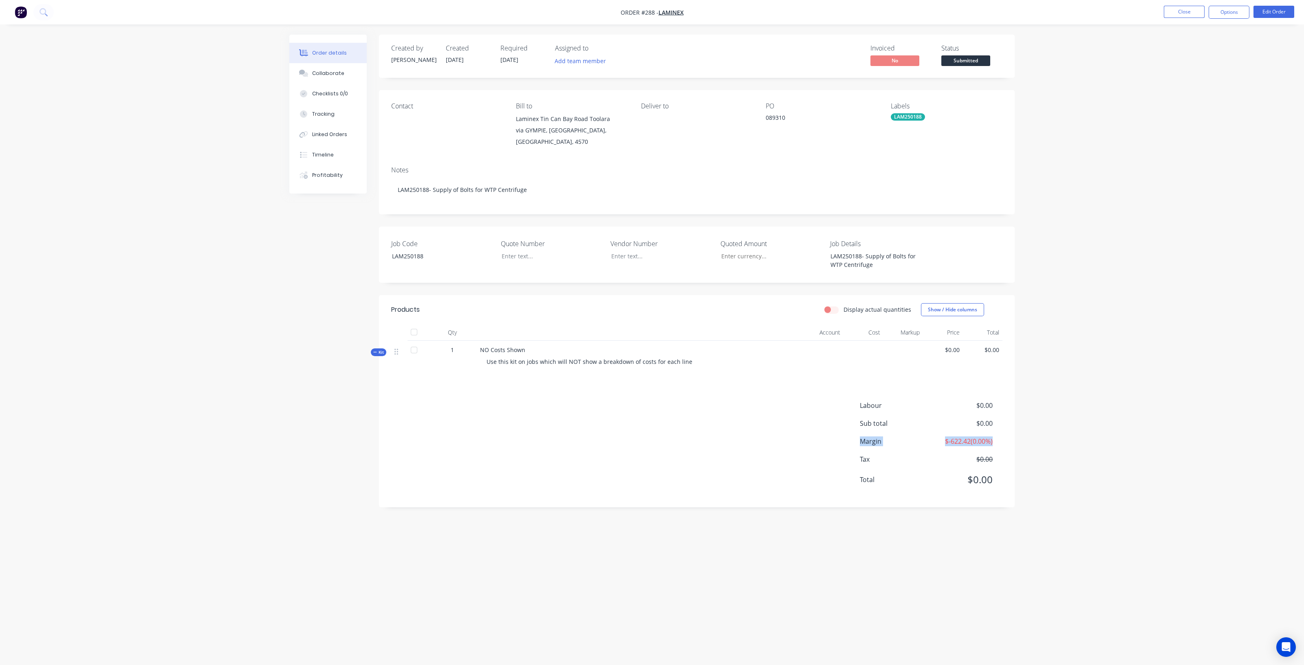
drag, startPoint x: 997, startPoint y: 436, endPoint x: 815, endPoint y: 438, distance: 181.8
click at [815, 438] on div "Labour $0.00 Sub total $0.00 Margin $-622.42 ( 0.00 %) Tax $0.00 Total $0.00" at bounding box center [696, 448] width 611 height 95
click at [678, 440] on div "Labour $0.00 Sub total $0.00 Margin $-622.42 ( 0.00 %) Tax $0.00 Total $0.00" at bounding box center [696, 448] width 611 height 95
click at [515, 358] on span "Use this kit on jobs which will NOT show a breakdown of costs for each line" at bounding box center [590, 362] width 206 height 8
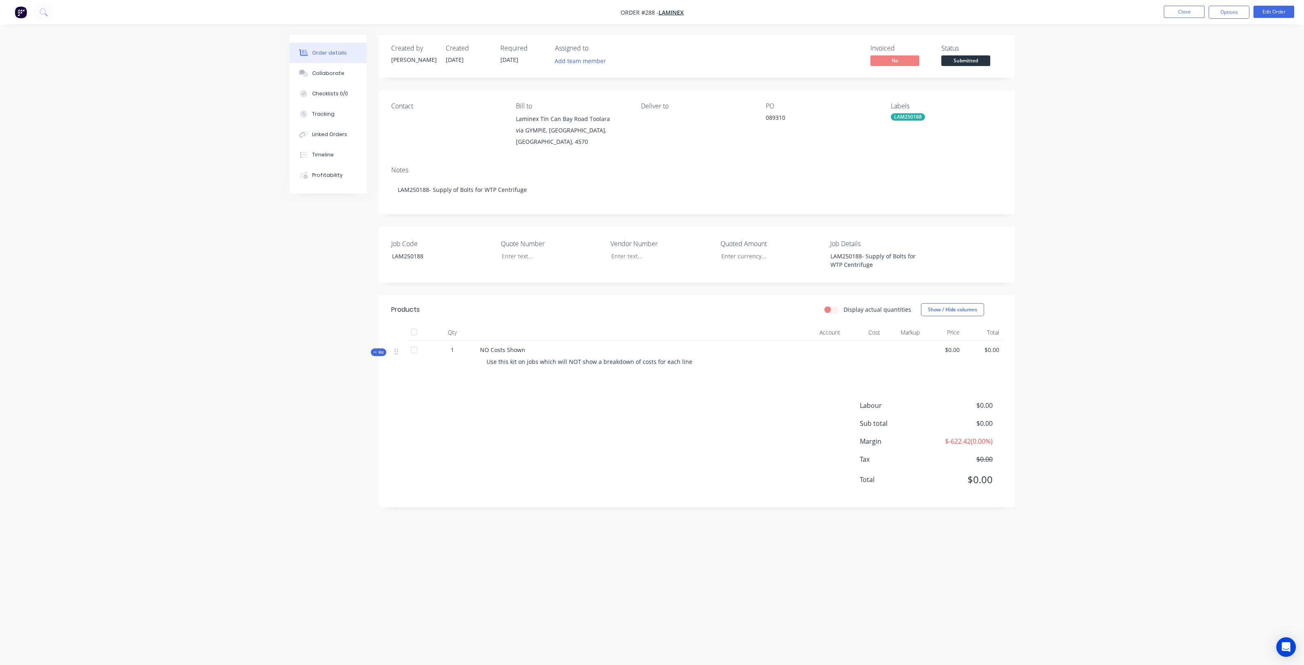
click at [513, 346] on span "NO Costs Shown" at bounding box center [502, 350] width 45 height 8
copy div "NO Costs Shown"
click at [718, 457] on div "Labour $0.00 Sub total $0.00 Margin $-622.42 ( 0.00 %) Tax $0.00 Total $0.00" at bounding box center [696, 448] width 611 height 95
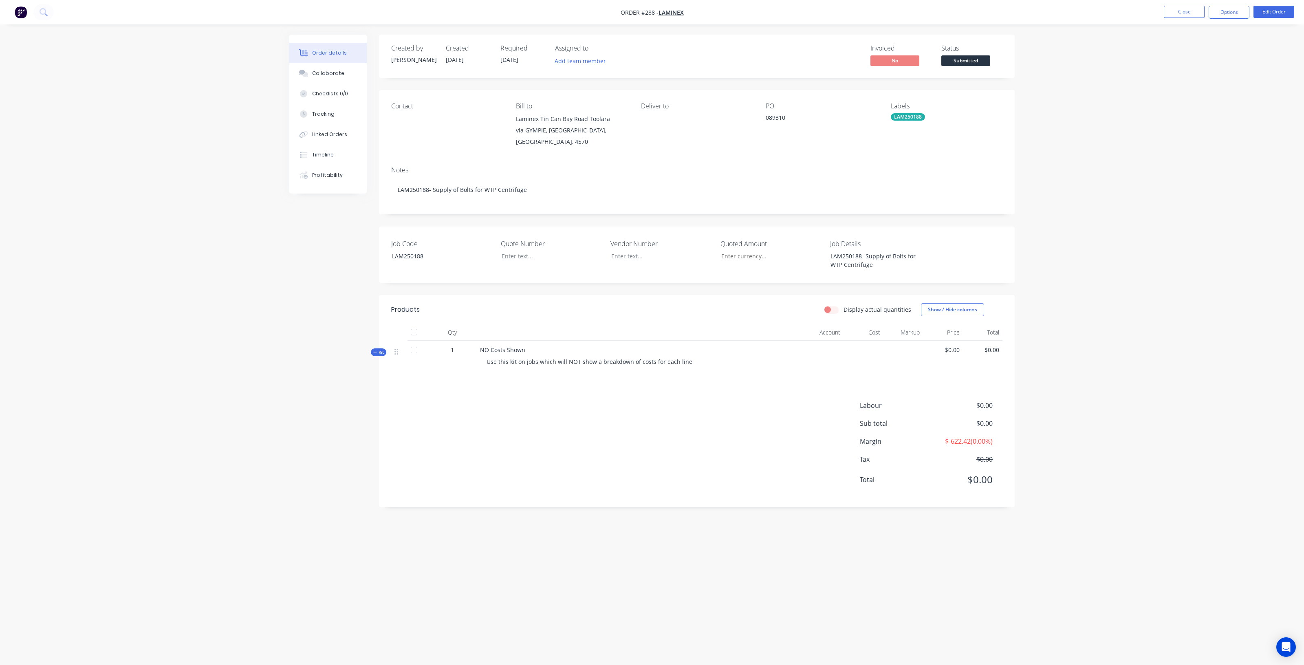
click at [844, 305] on label "Display actual quantities" at bounding box center [878, 309] width 68 height 9
click at [831, 305] on input "Display actual quantities" at bounding box center [827, 309] width 7 height 8
click at [844, 305] on label "Display actual quantities" at bounding box center [878, 309] width 68 height 9
click at [831, 305] on input "Display actual quantities" at bounding box center [827, 309] width 7 height 8
click at [844, 305] on label "Display actual quantities" at bounding box center [878, 309] width 68 height 9
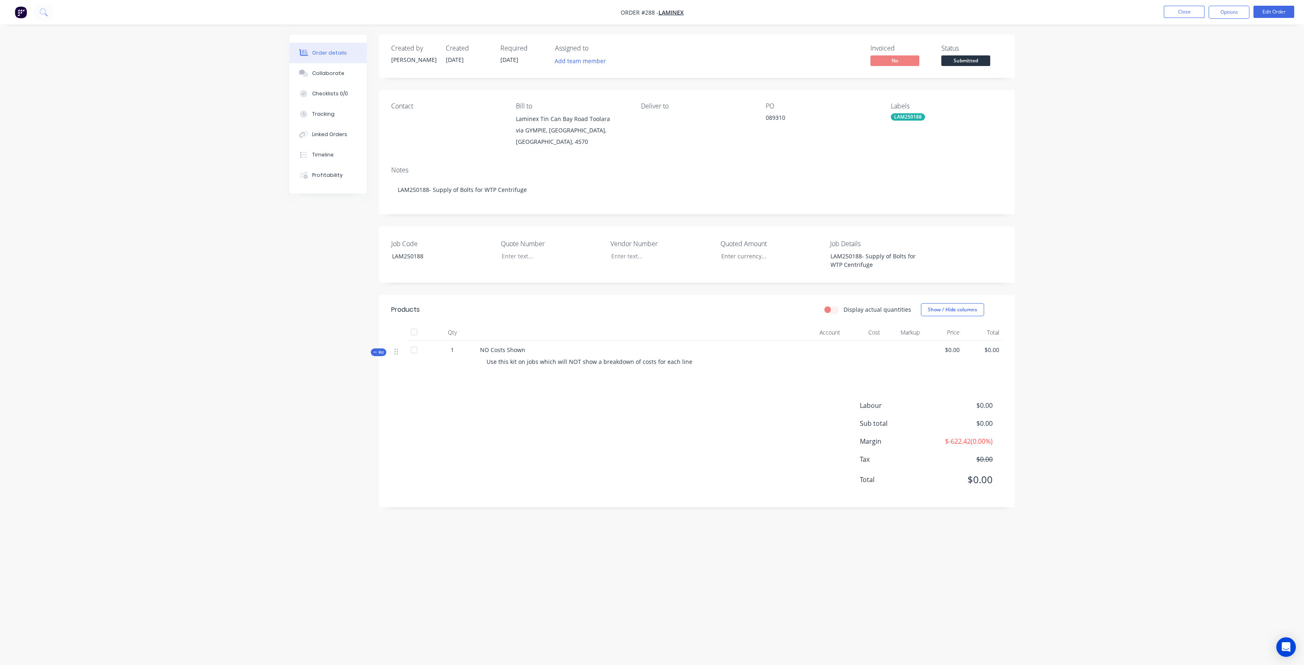
click at [831, 305] on input "Display actual quantities" at bounding box center [827, 309] width 7 height 8
click at [844, 305] on label "Display actual quantities" at bounding box center [878, 309] width 68 height 9
click at [831, 305] on input "Display actual quantities" at bounding box center [827, 309] width 7 height 8
checkbox input "false"
click at [1183, 14] on button "Close" at bounding box center [1184, 12] width 41 height 12
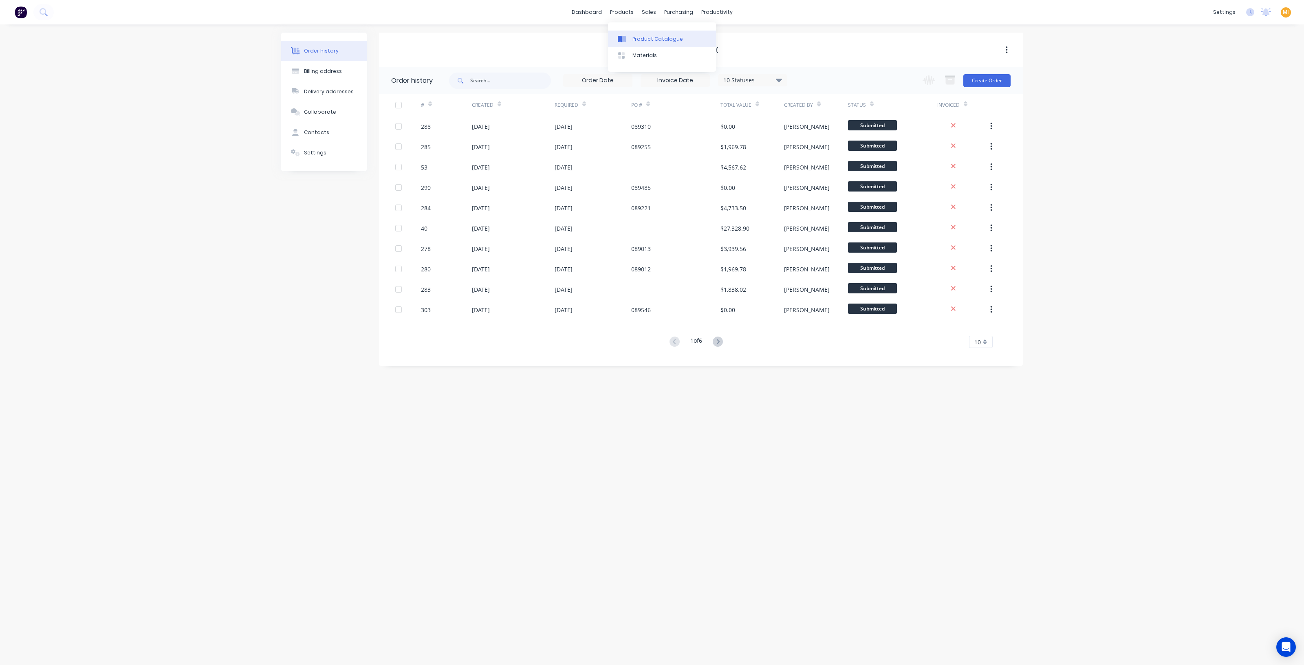
drag, startPoint x: 642, startPoint y: 37, endPoint x: 628, endPoint y: 37, distance: 13.5
click at [642, 37] on div "Product Catalogue" at bounding box center [657, 38] width 51 height 7
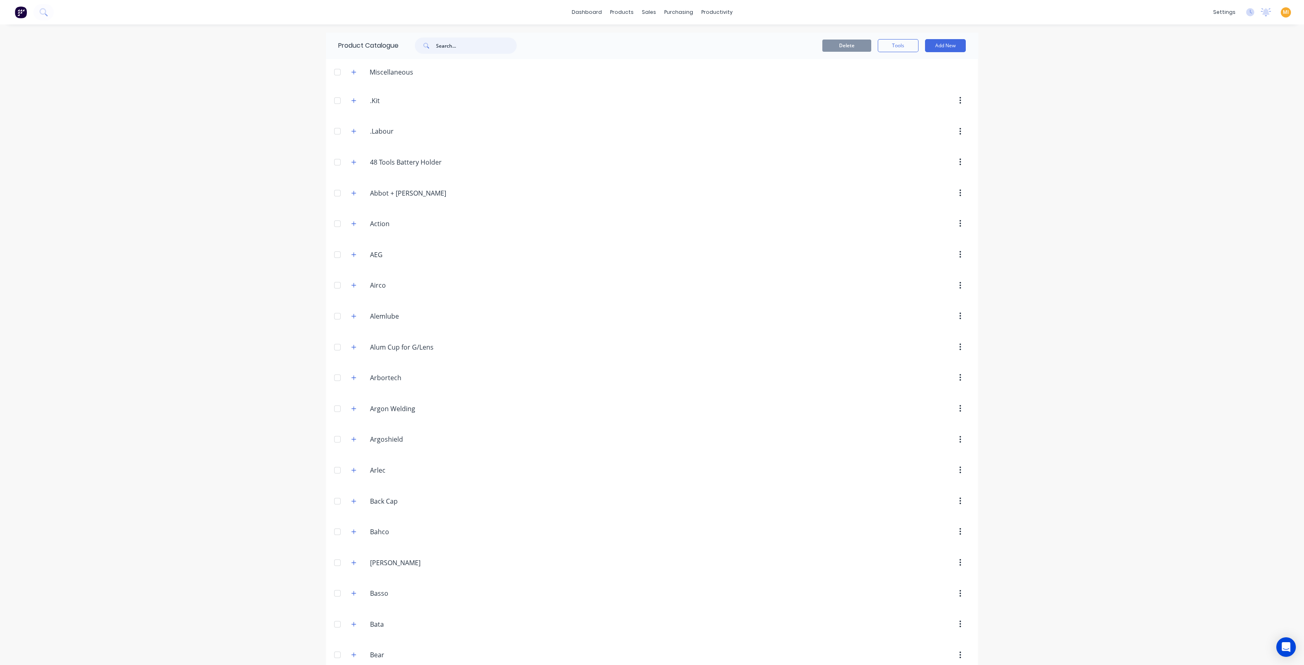
click at [471, 49] on input "text" at bounding box center [476, 45] width 81 height 16
paste input "NO Costs Shown"
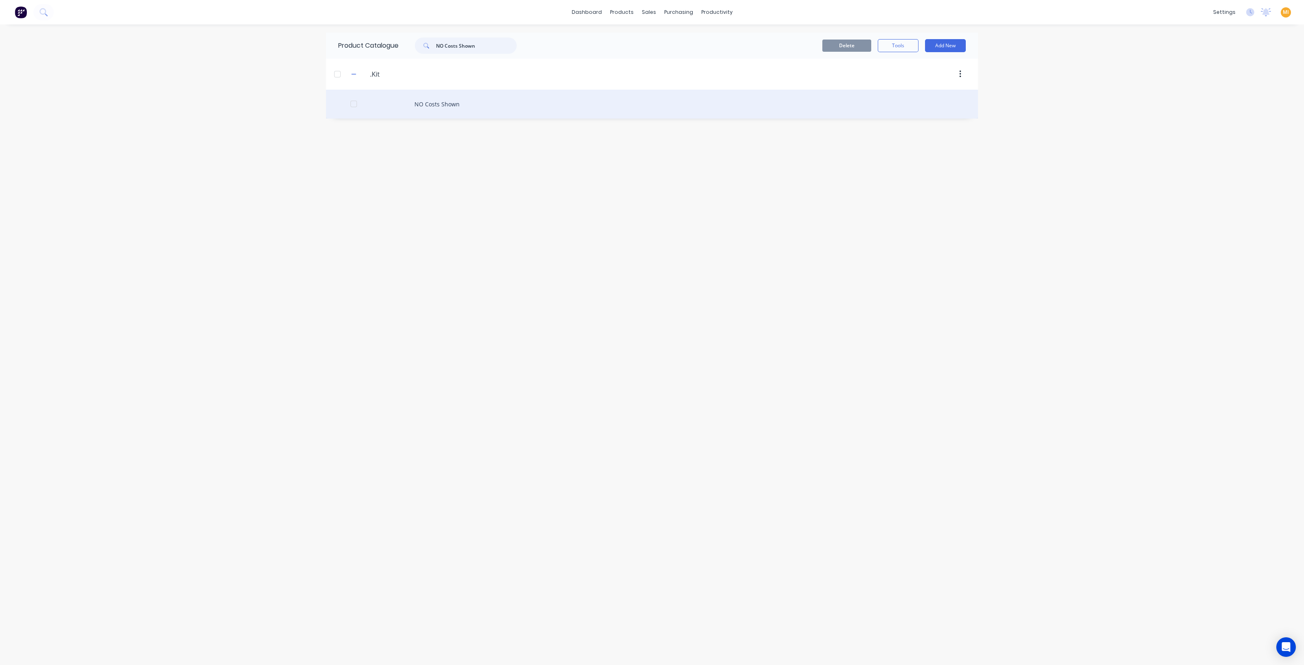
type input "NO Costs Shown"
click at [408, 112] on div "NO Costs Shown" at bounding box center [652, 104] width 652 height 29
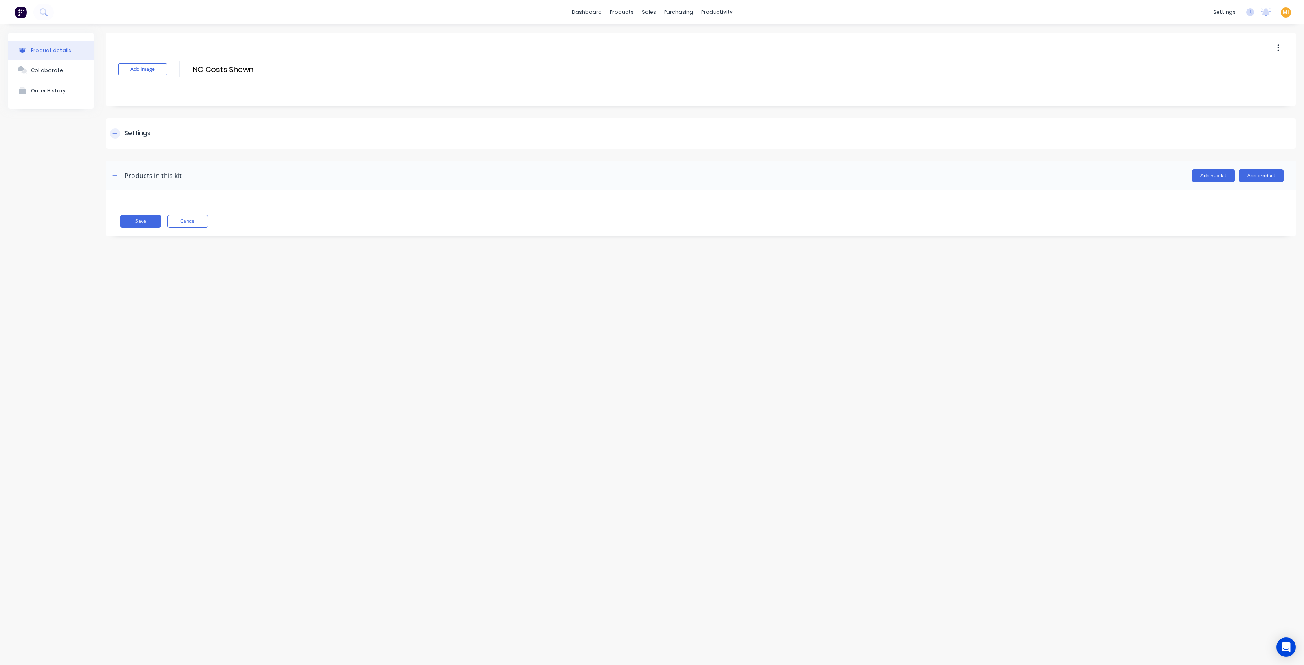
click at [145, 135] on div "Settings" at bounding box center [137, 133] width 26 height 10
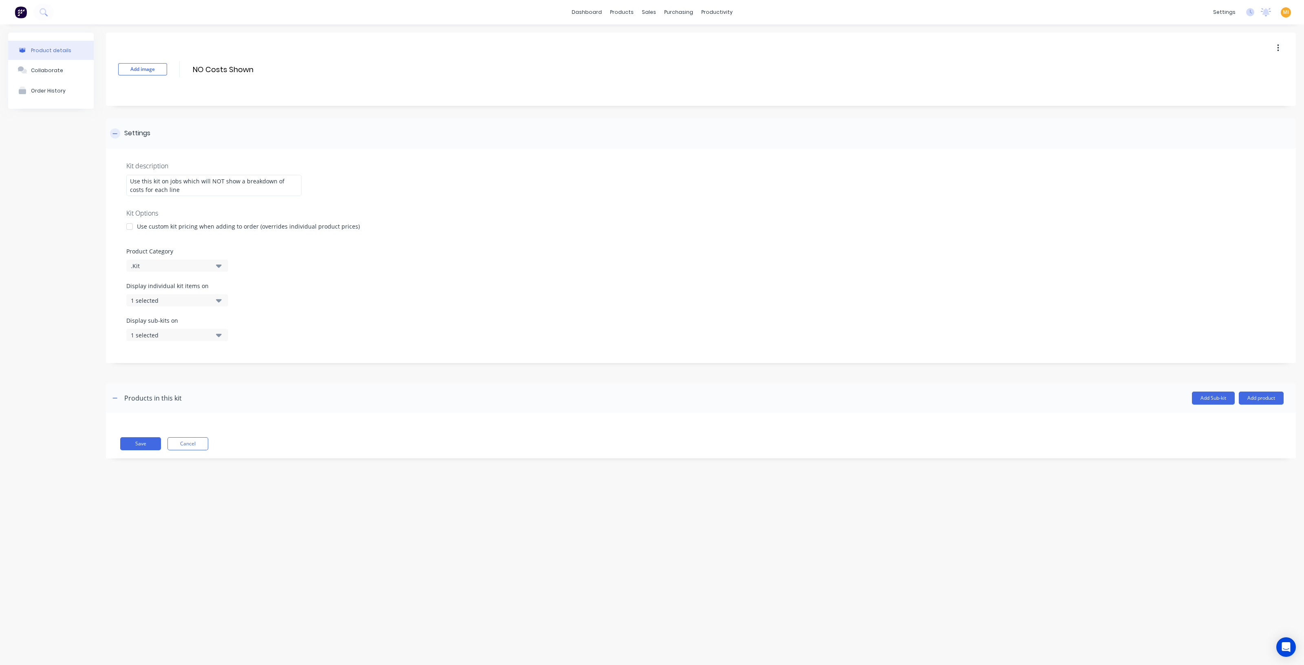
click at [145, 135] on div "Settings" at bounding box center [137, 133] width 26 height 10
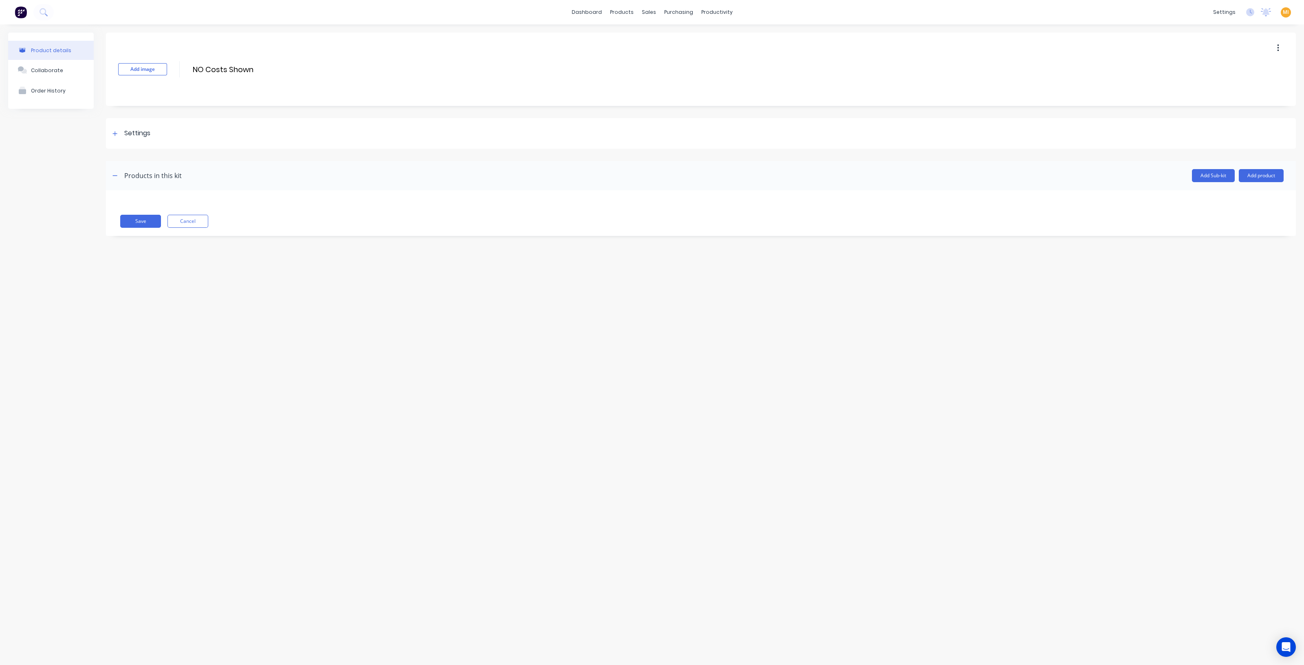
click at [26, 11] on img at bounding box center [21, 12] width 12 height 12
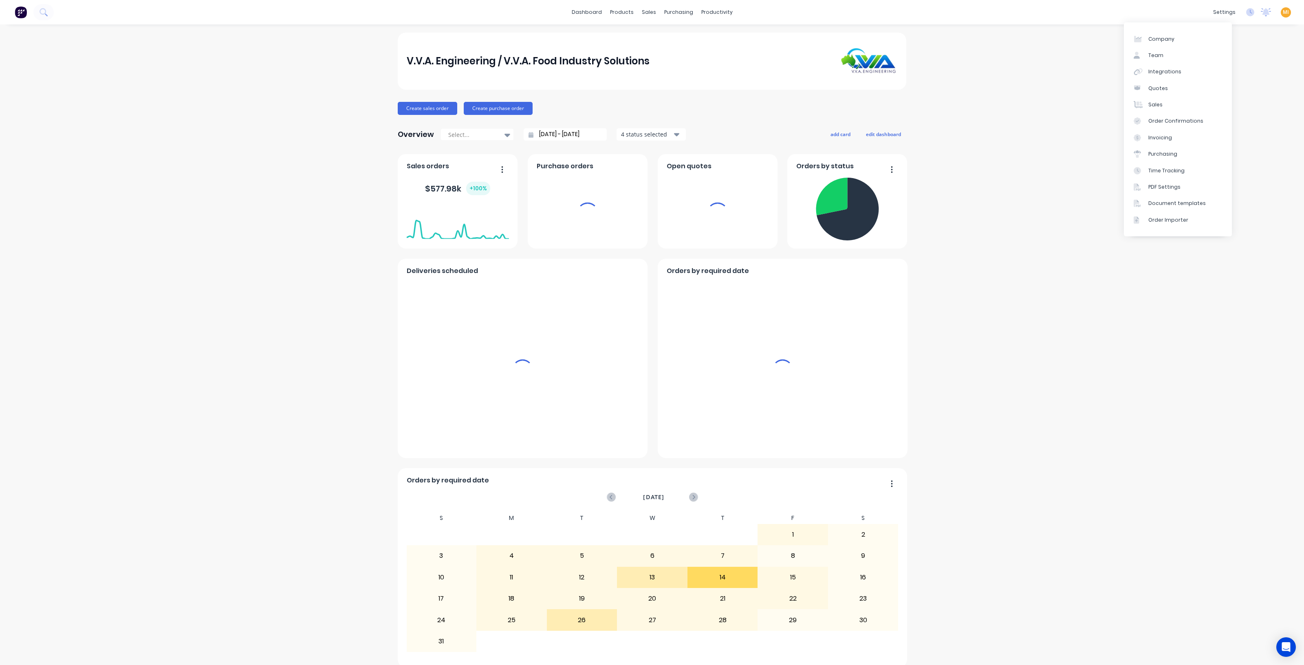
click at [1282, 10] on div "MI V.V.A. Engineering / V.V.A. Fo... Maricar Infante Administrator Profile Sign…" at bounding box center [1286, 12] width 10 height 10
click at [1283, 10] on span "MI" at bounding box center [1286, 12] width 6 height 7
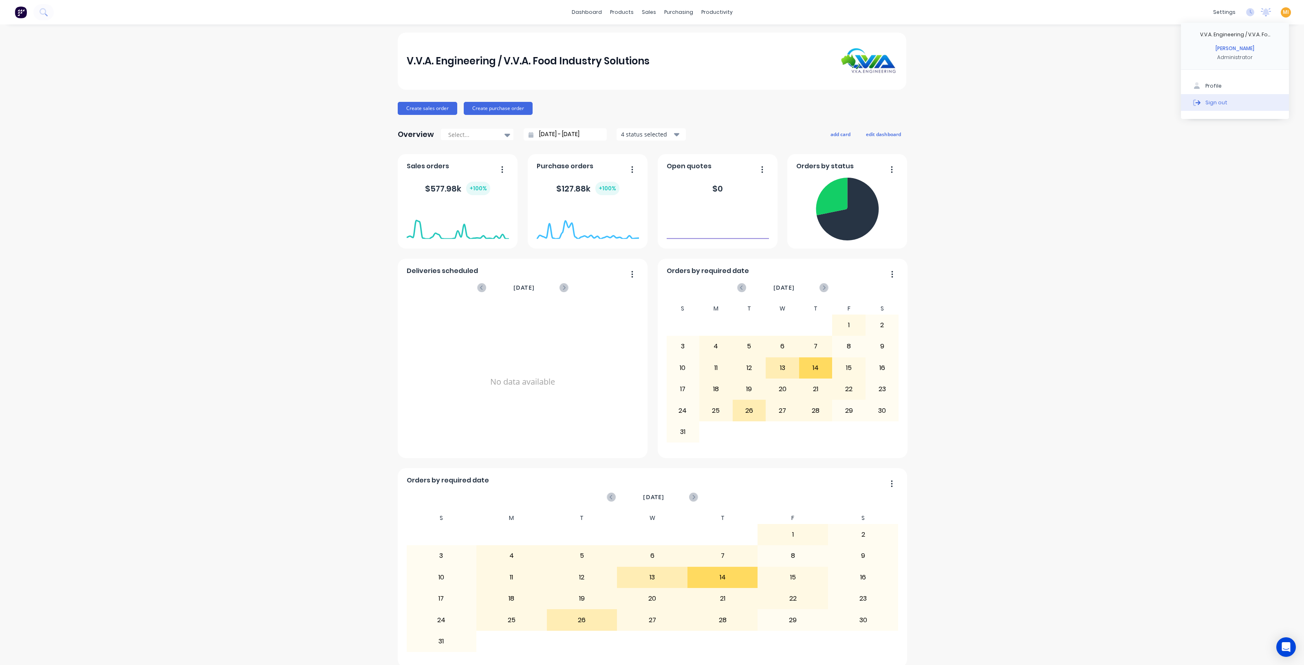
click at [1249, 103] on button "Sign out" at bounding box center [1235, 102] width 108 height 16
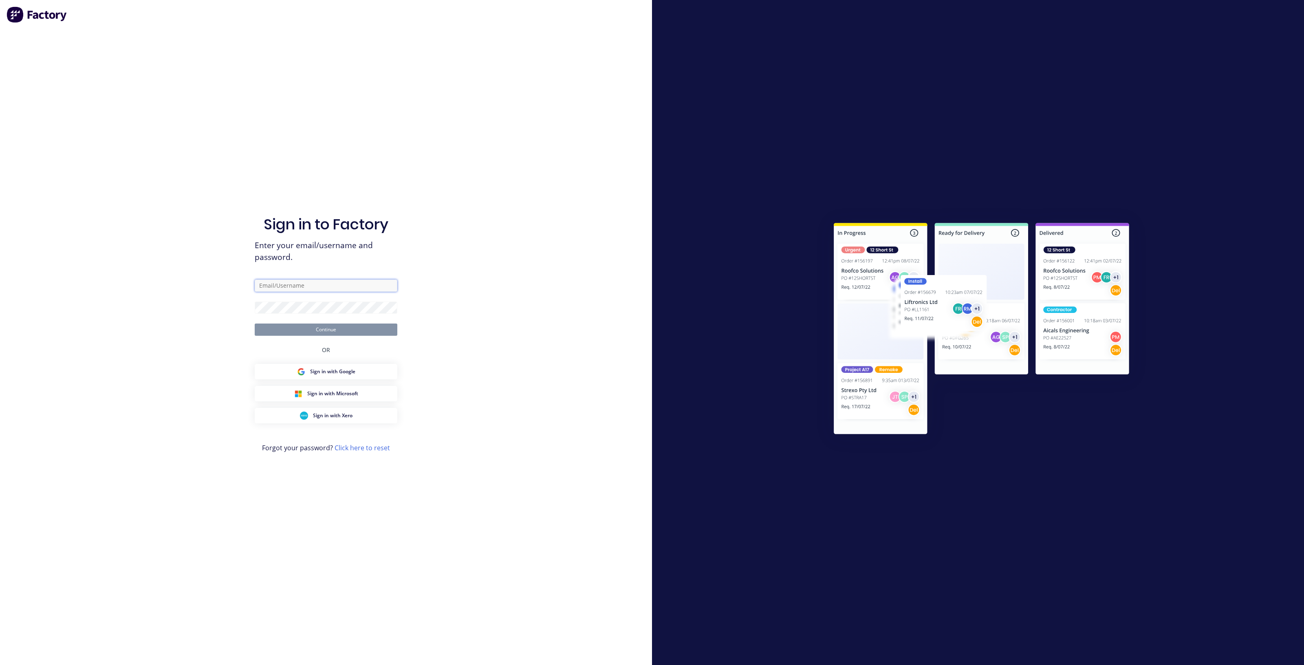
click at [343, 284] on input "text" at bounding box center [326, 286] width 143 height 12
type input "[EMAIL_ADDRESS][DOMAIN_NAME]"
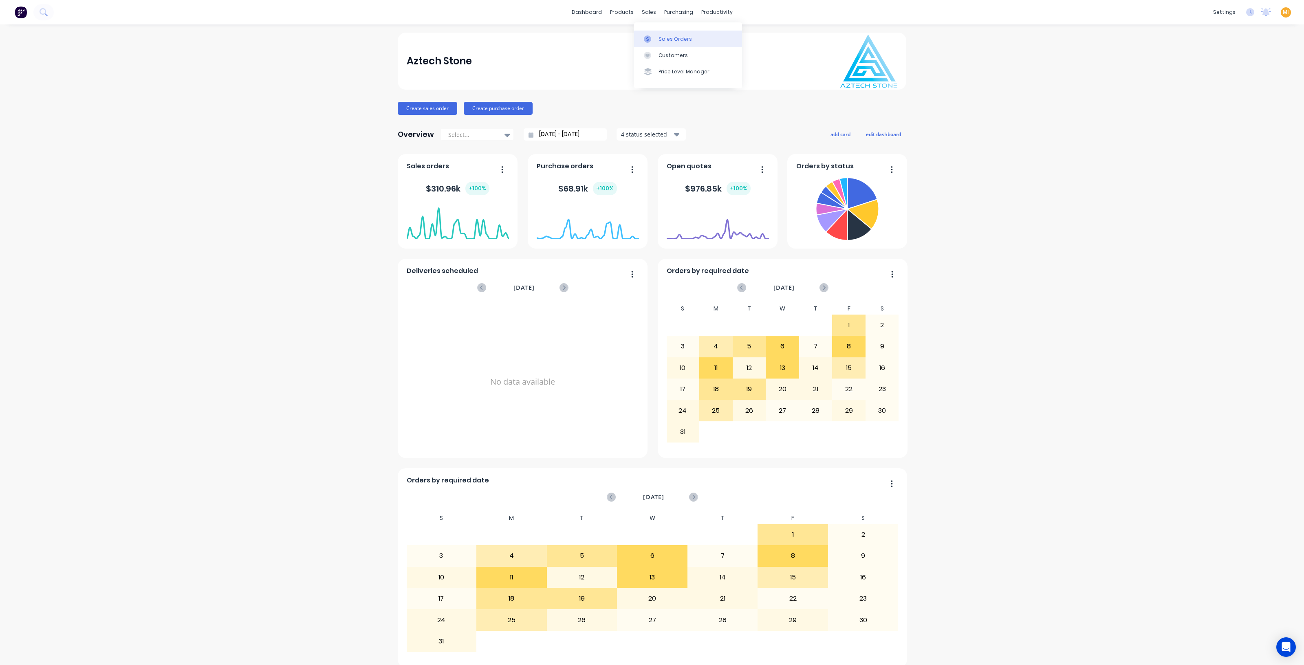
click at [666, 33] on link "Sales Orders" at bounding box center [688, 39] width 108 height 16
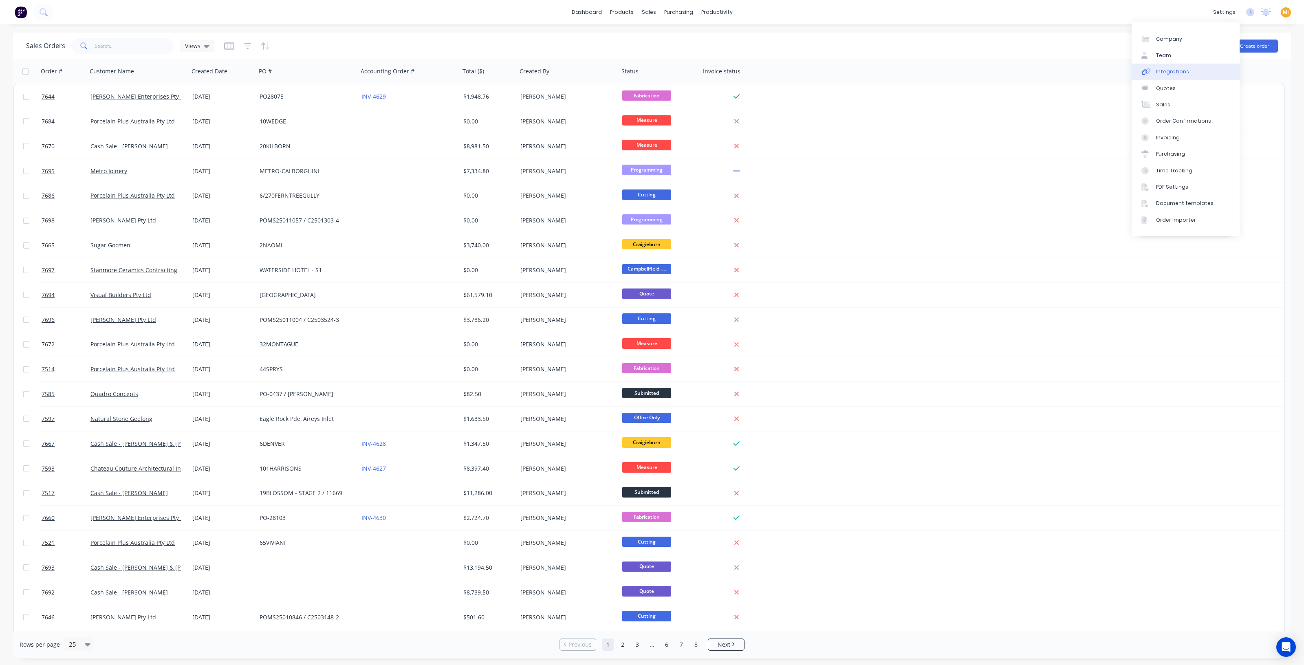
click at [1198, 71] on link "Integrations" at bounding box center [1186, 72] width 108 height 16
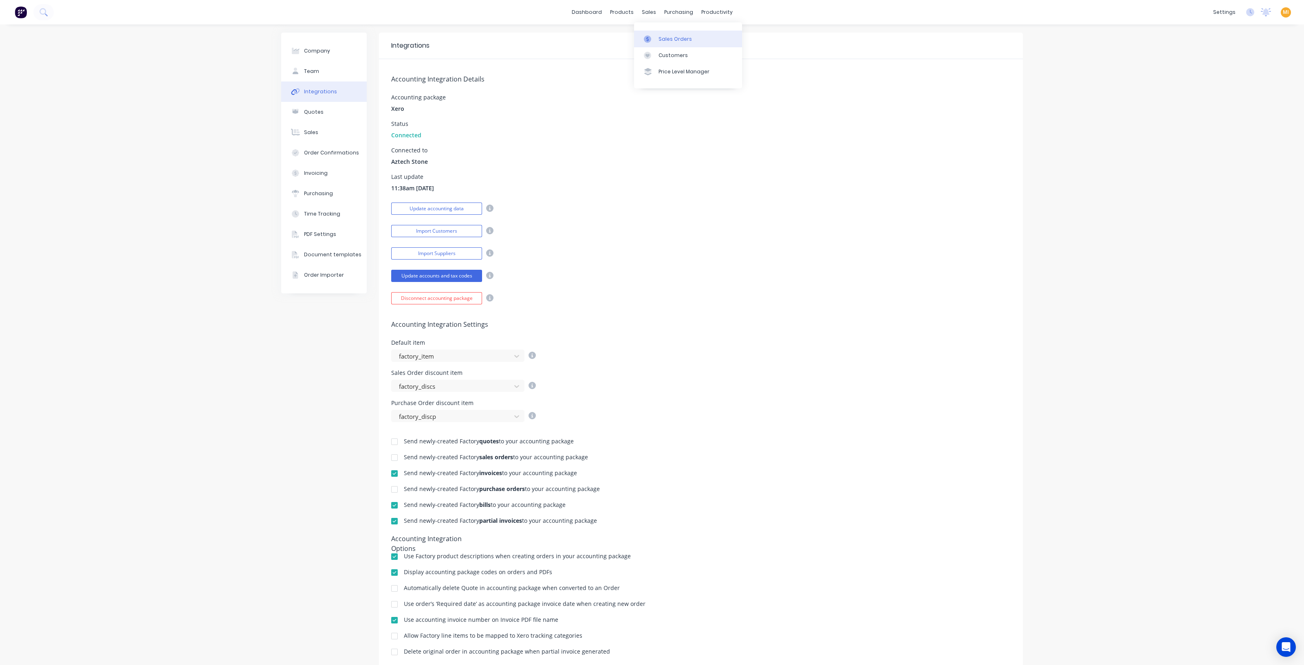
click at [660, 37] on div "Sales Orders" at bounding box center [675, 38] width 33 height 7
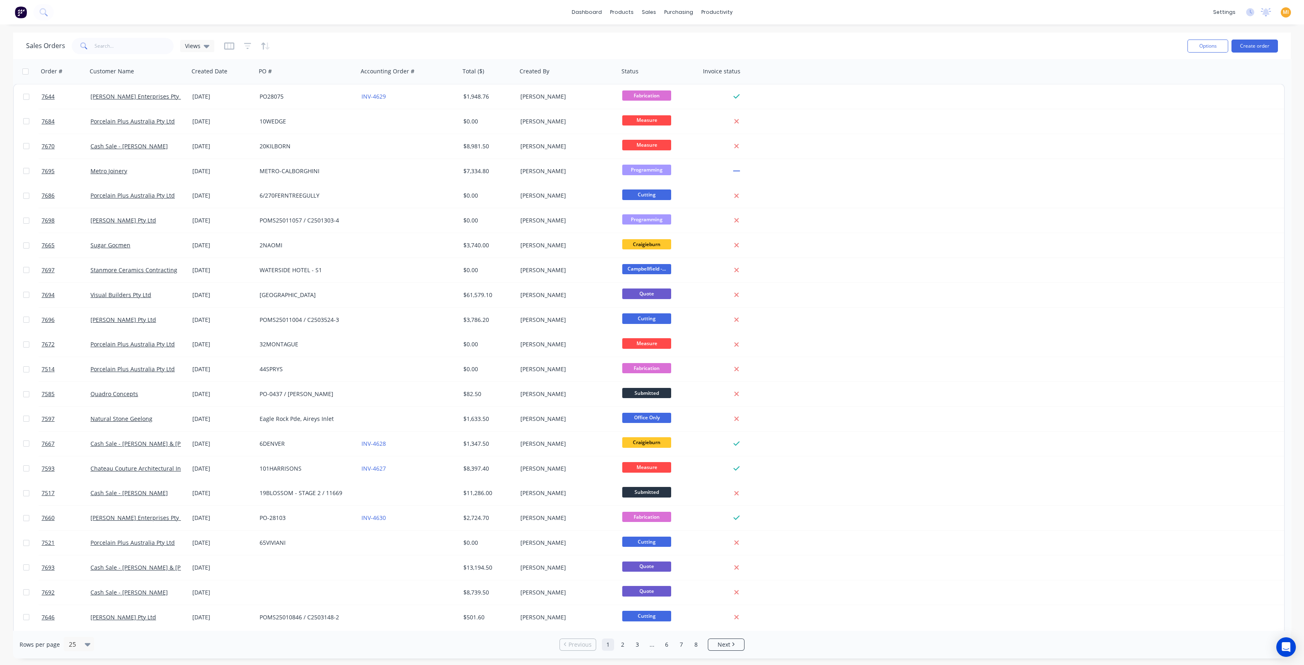
click at [139, 33] on div "Sales Orders Views Options Create order" at bounding box center [652, 46] width 1278 height 26
click at [131, 41] on input "text" at bounding box center [134, 46] width 79 height 16
paste input "7695"
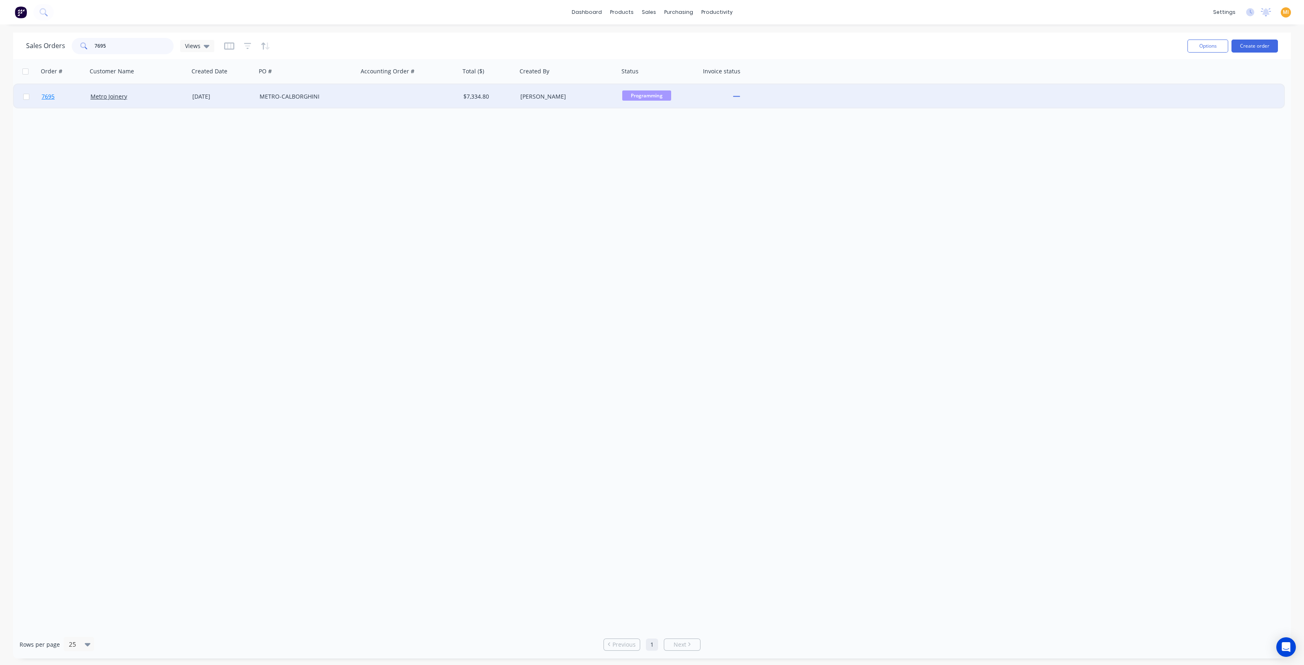
type input "7695"
click at [67, 86] on link "7695" at bounding box center [66, 96] width 49 height 24
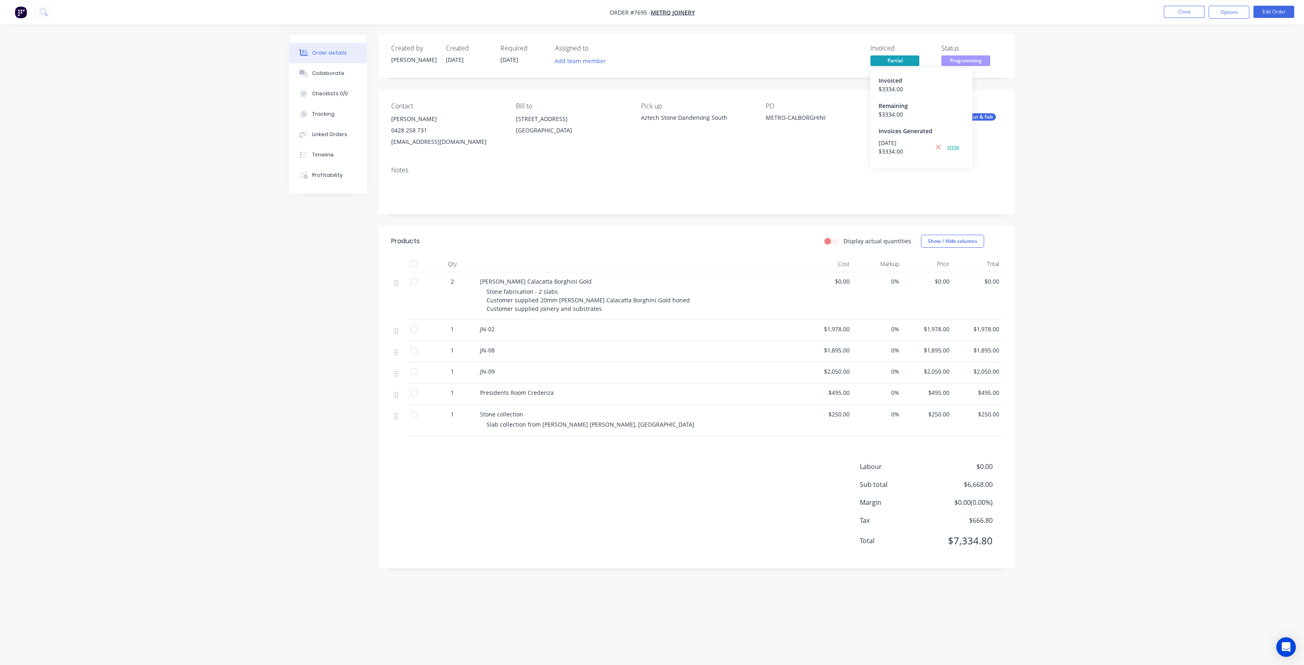
click at [954, 147] on link "view" at bounding box center [953, 147] width 12 height 9
click at [939, 148] on icon at bounding box center [938, 147] width 4 height 4
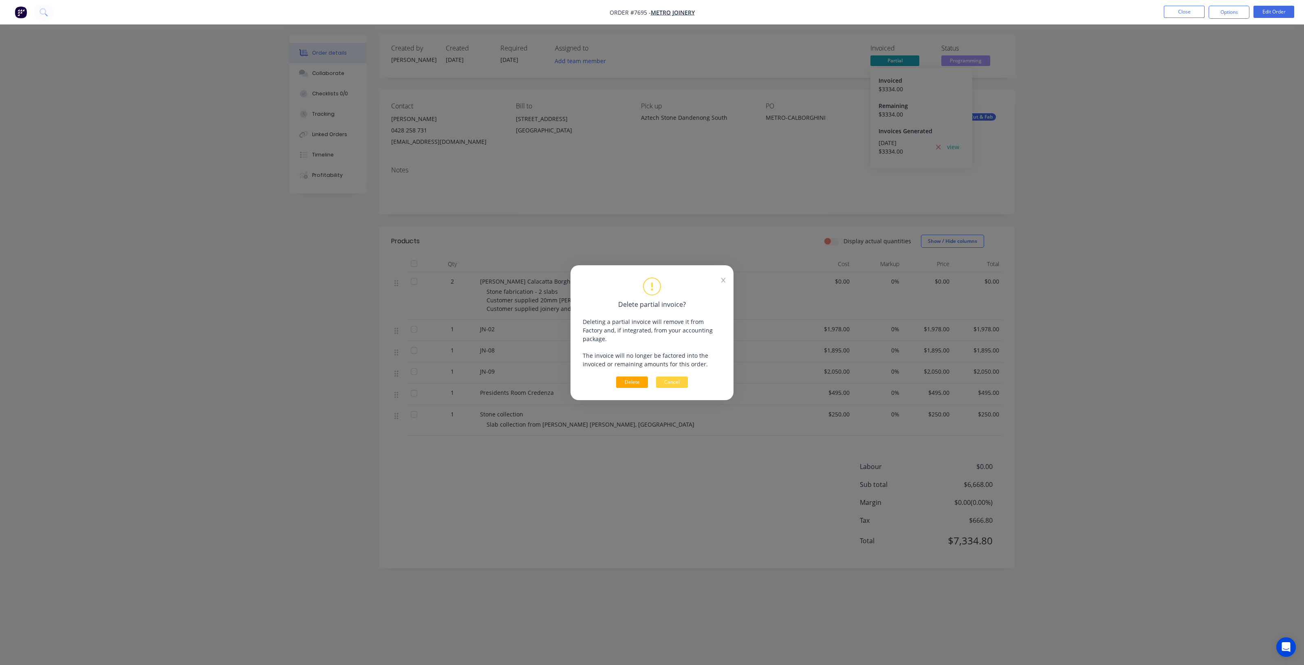
click at [630, 377] on button "Delete" at bounding box center [632, 382] width 32 height 11
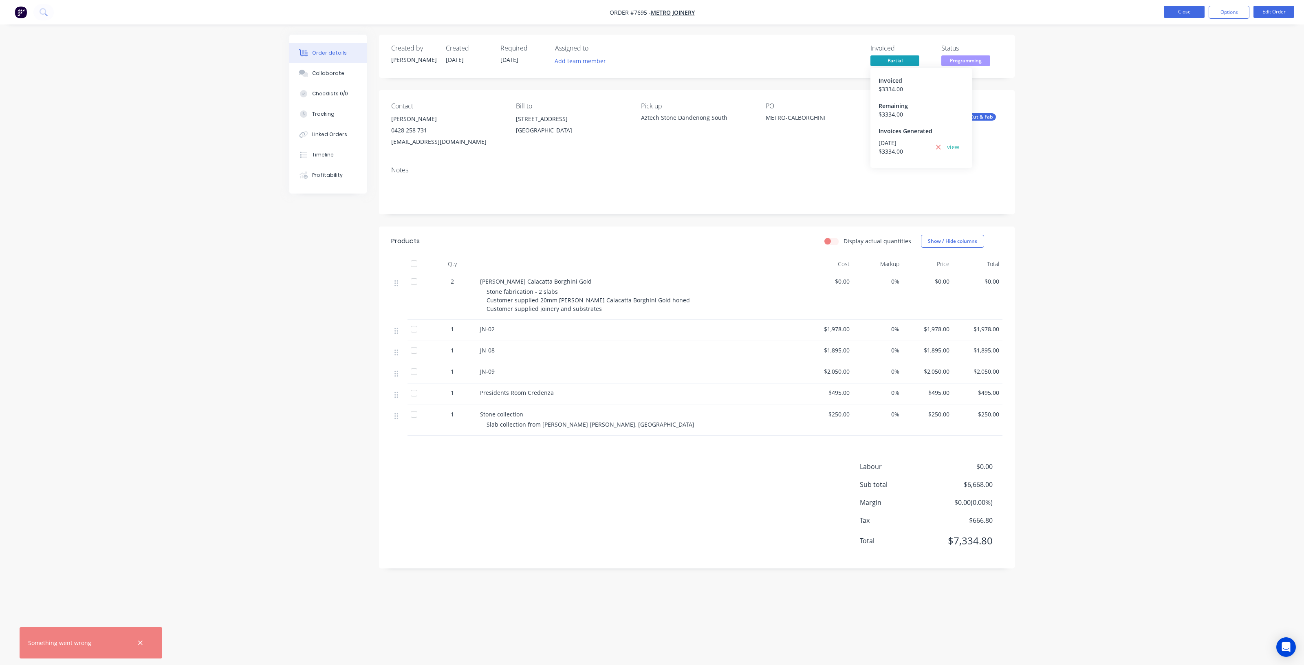
click at [1166, 8] on button "Close" at bounding box center [1184, 12] width 41 height 12
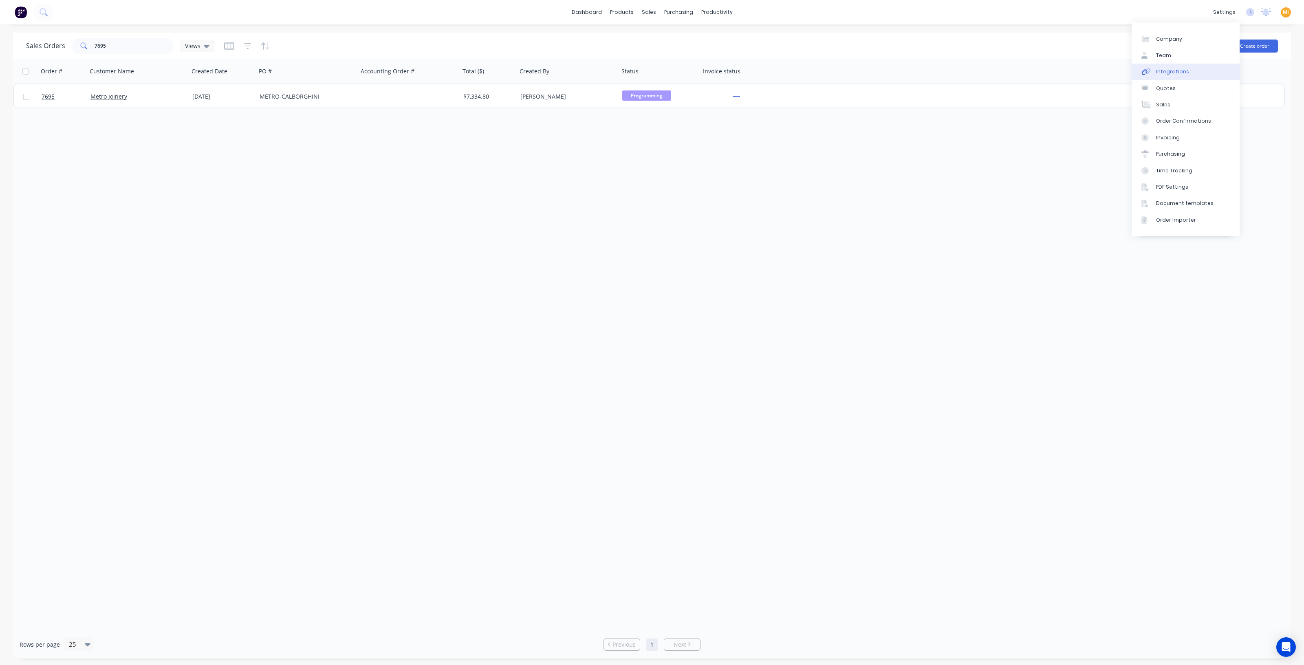
click at [1178, 71] on div "Integrations" at bounding box center [1172, 71] width 33 height 7
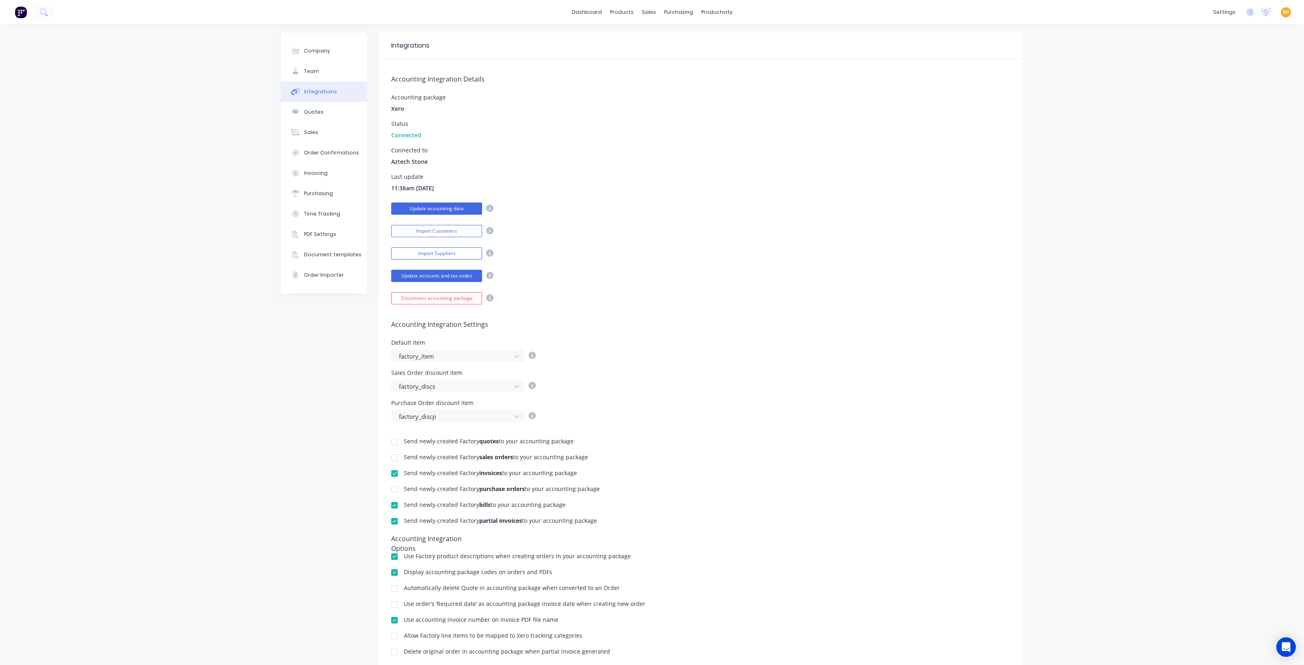
drag, startPoint x: 430, startPoint y: 206, endPoint x: 424, endPoint y: 205, distance: 5.9
click at [429, 207] on button "Update accounting data" at bounding box center [436, 209] width 91 height 12
click at [663, 39] on div "Sales Orders" at bounding box center [675, 38] width 33 height 7
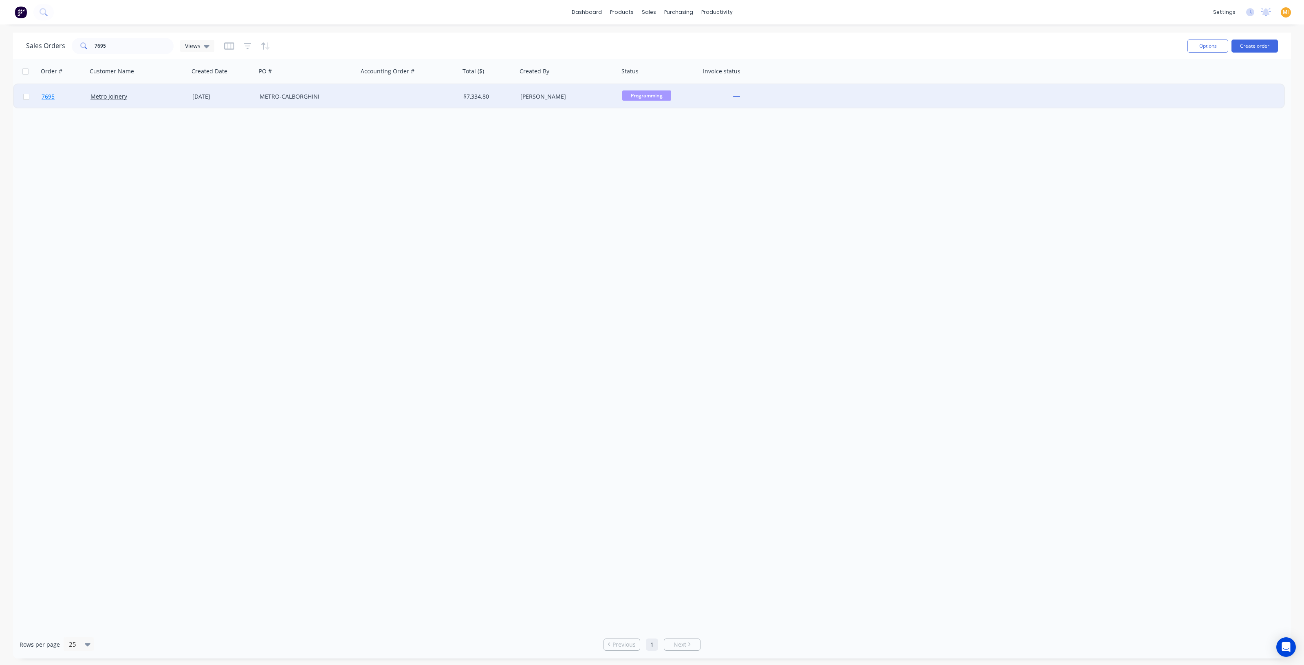
click at [74, 101] on link "7695" at bounding box center [66, 96] width 49 height 24
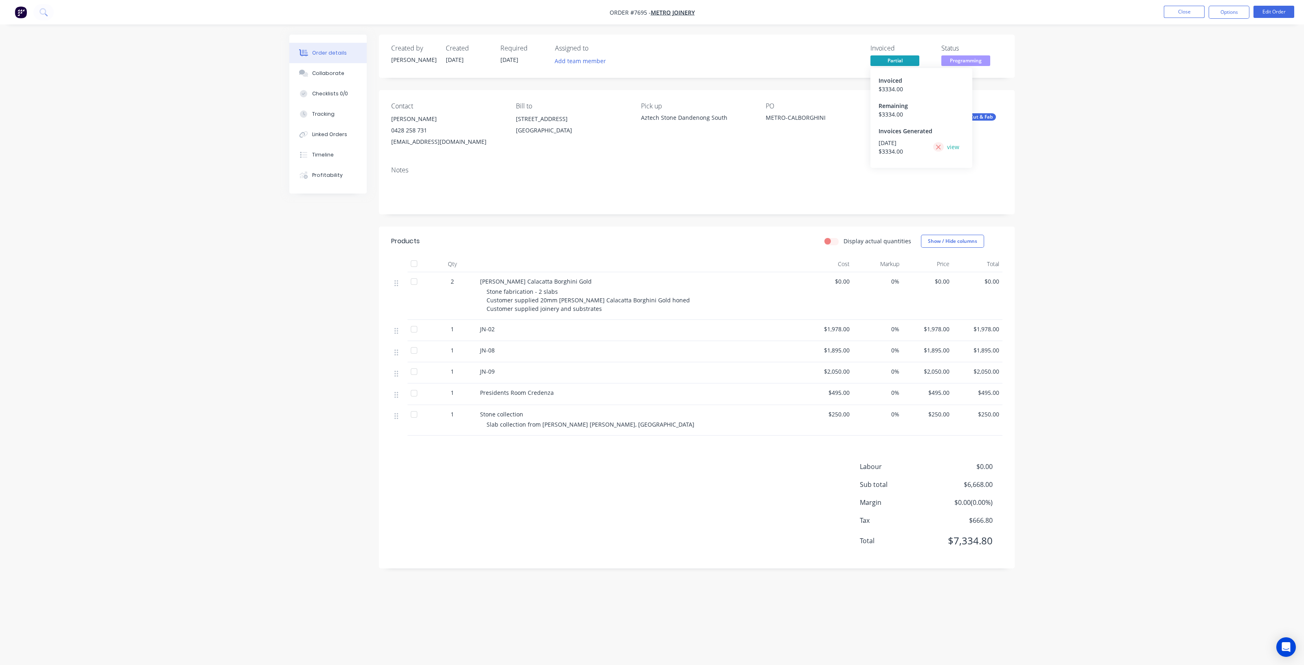
click at [937, 143] on icon at bounding box center [938, 146] width 5 height 7
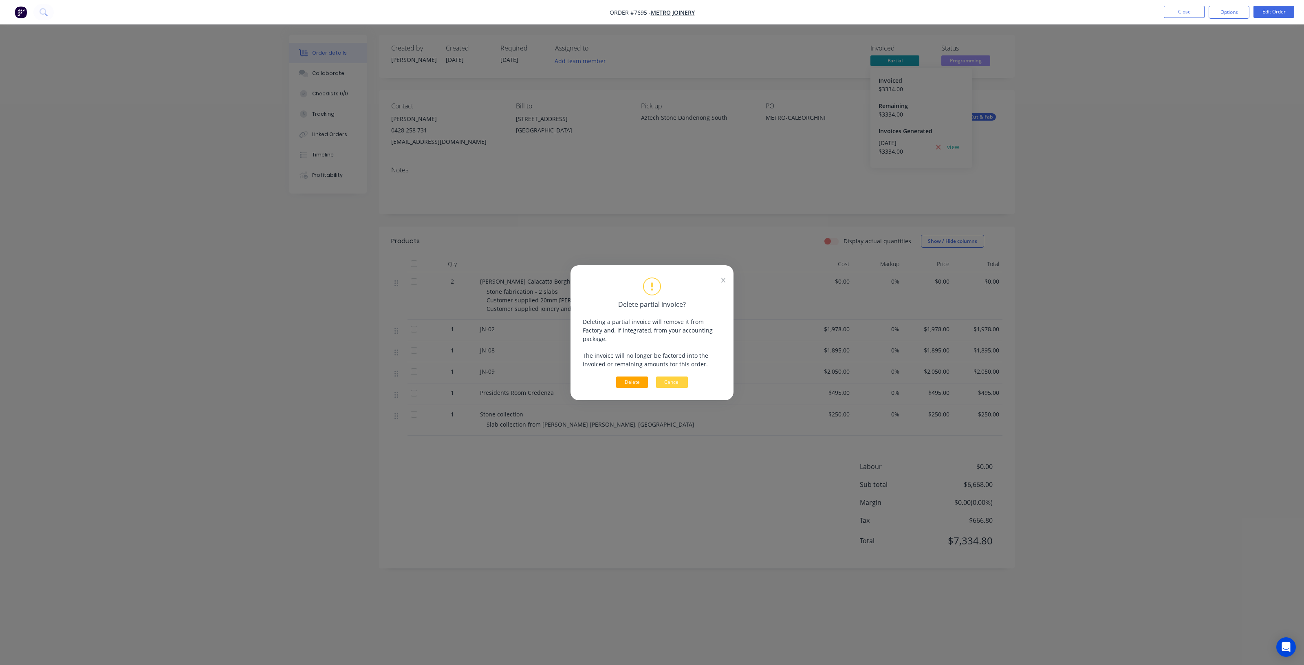
click at [636, 377] on button "Delete" at bounding box center [632, 382] width 32 height 11
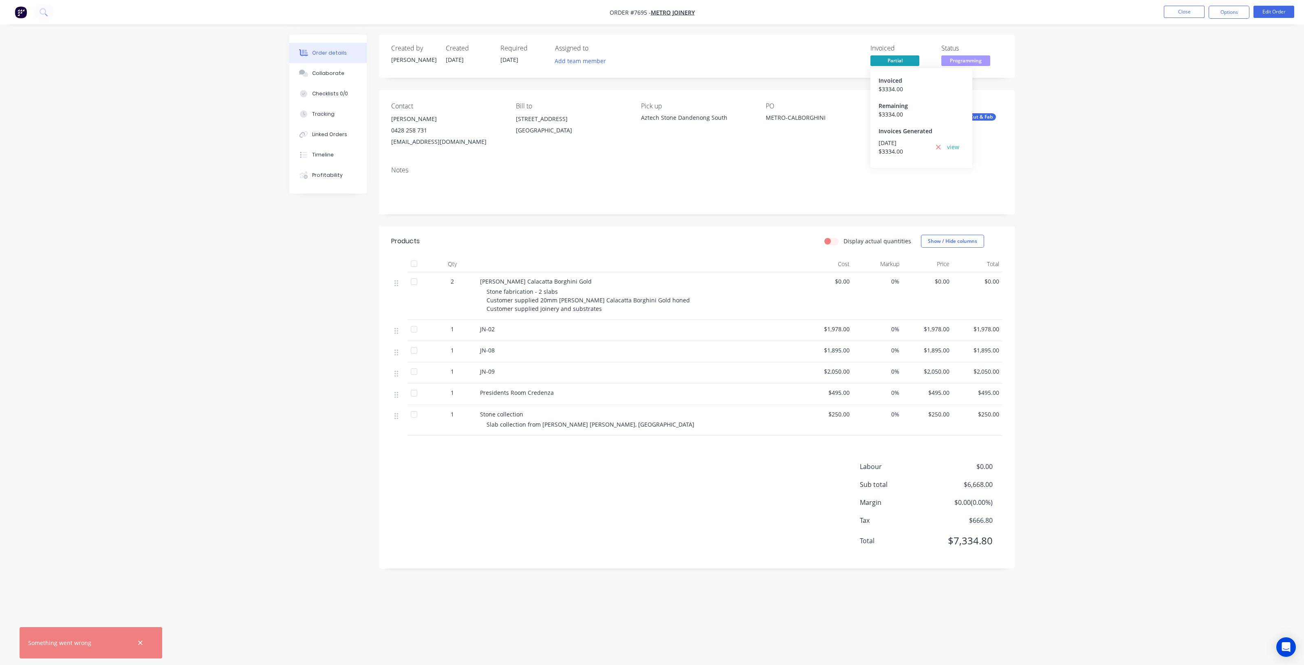
click at [635, 11] on span "Order #7695 -" at bounding box center [630, 13] width 41 height 8
copy span "7695"
click at [21, 10] on img "button" at bounding box center [21, 12] width 12 height 12
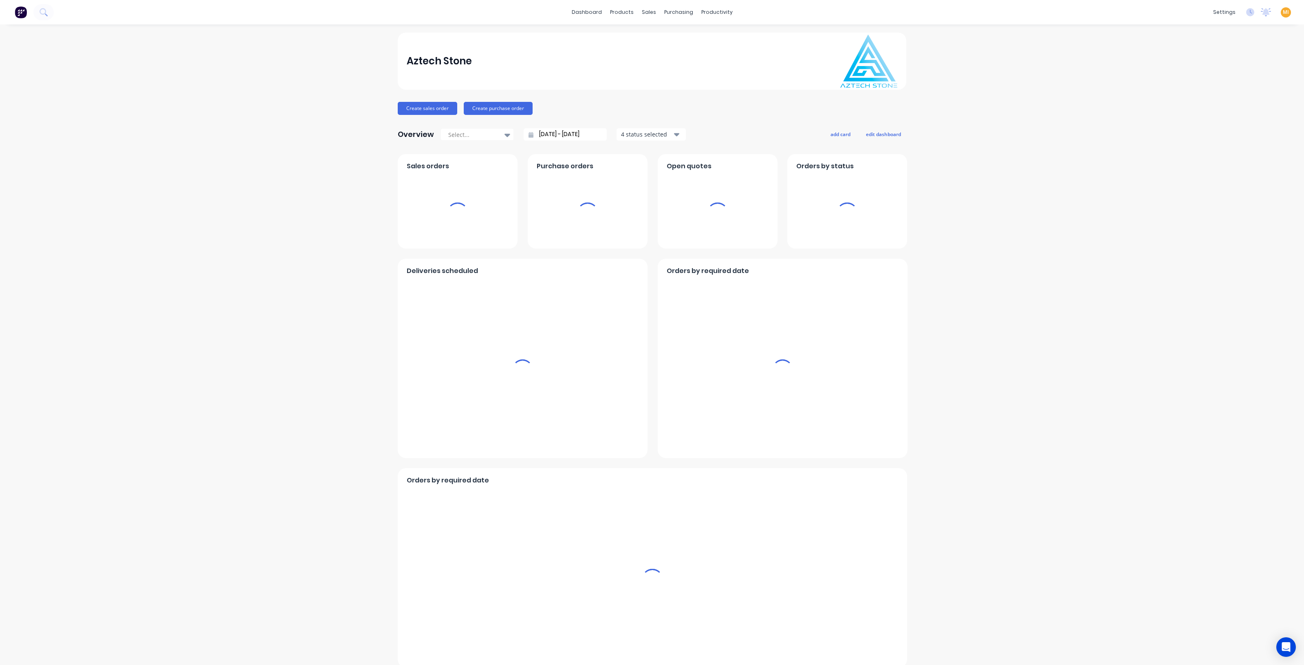
click at [1283, 13] on span "MI" at bounding box center [1286, 12] width 6 height 7
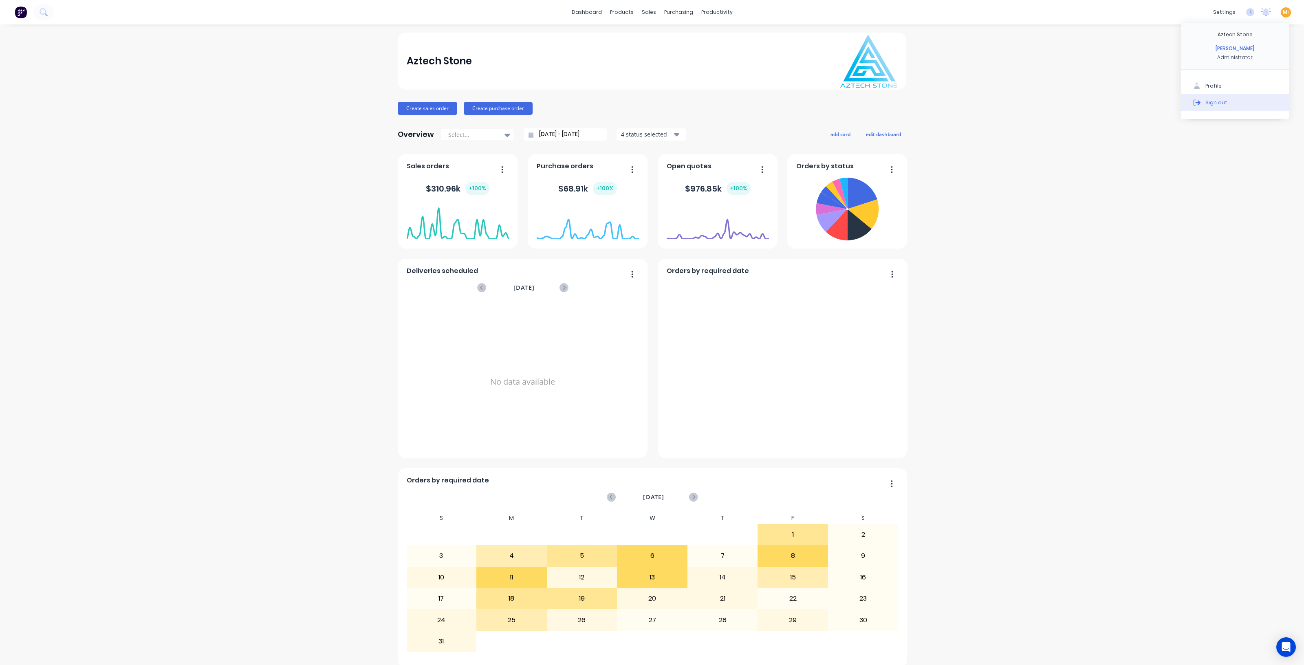
click at [1239, 106] on button "Sign out" at bounding box center [1235, 102] width 108 height 16
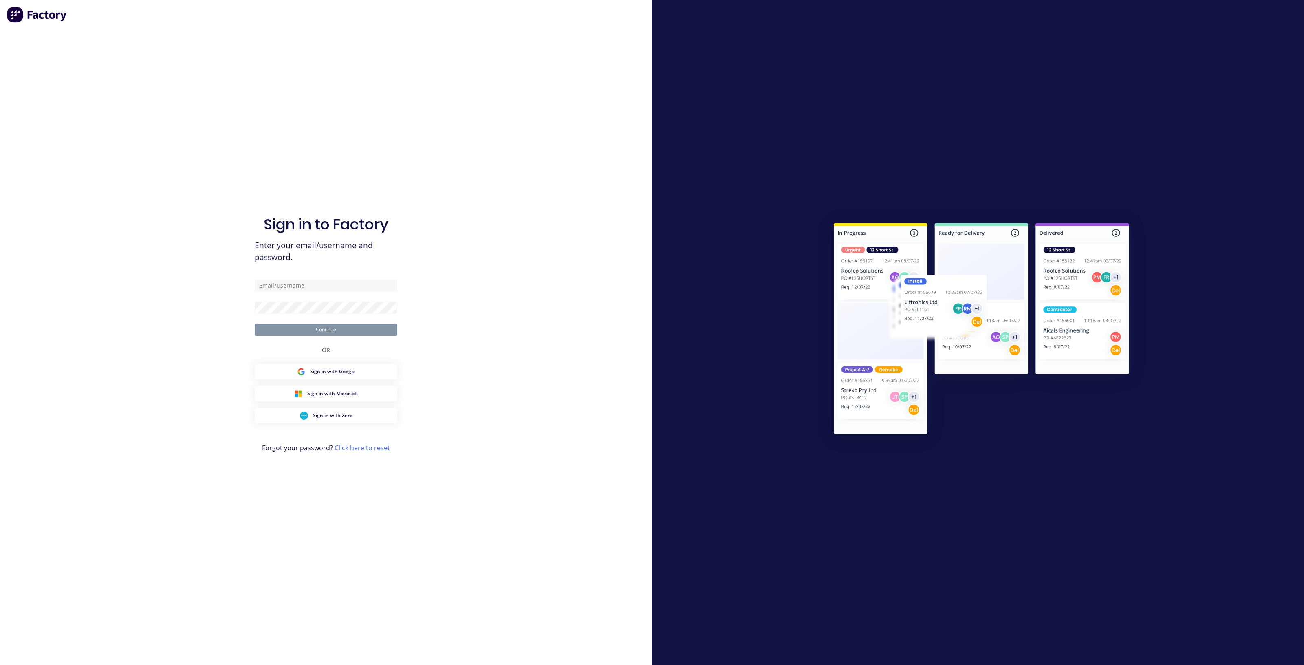
click at [333, 274] on div "Sign in to Factory Enter your email/username and password. Continue OR Sign in …" at bounding box center [326, 341] width 143 height 636
click at [331, 284] on input "text" at bounding box center [326, 286] width 143 height 12
type input "[EMAIL_ADDRESS][DOMAIN_NAME]"
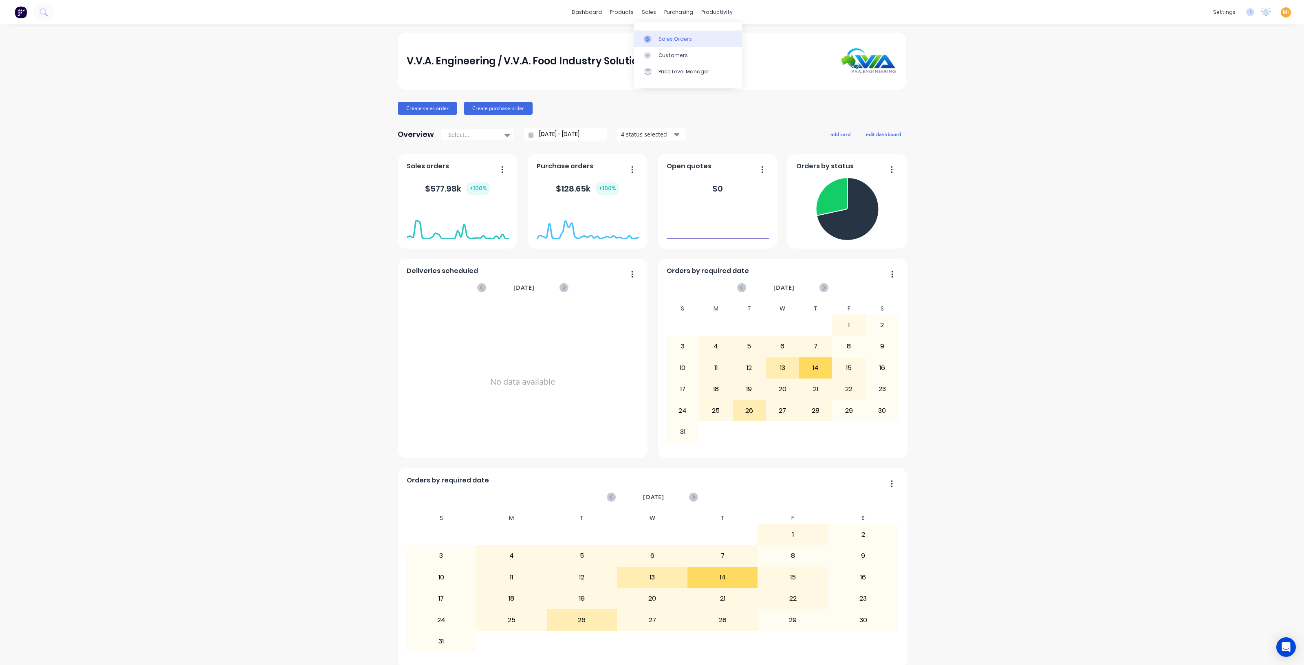
click at [672, 36] on div "Sales Orders" at bounding box center [675, 38] width 33 height 7
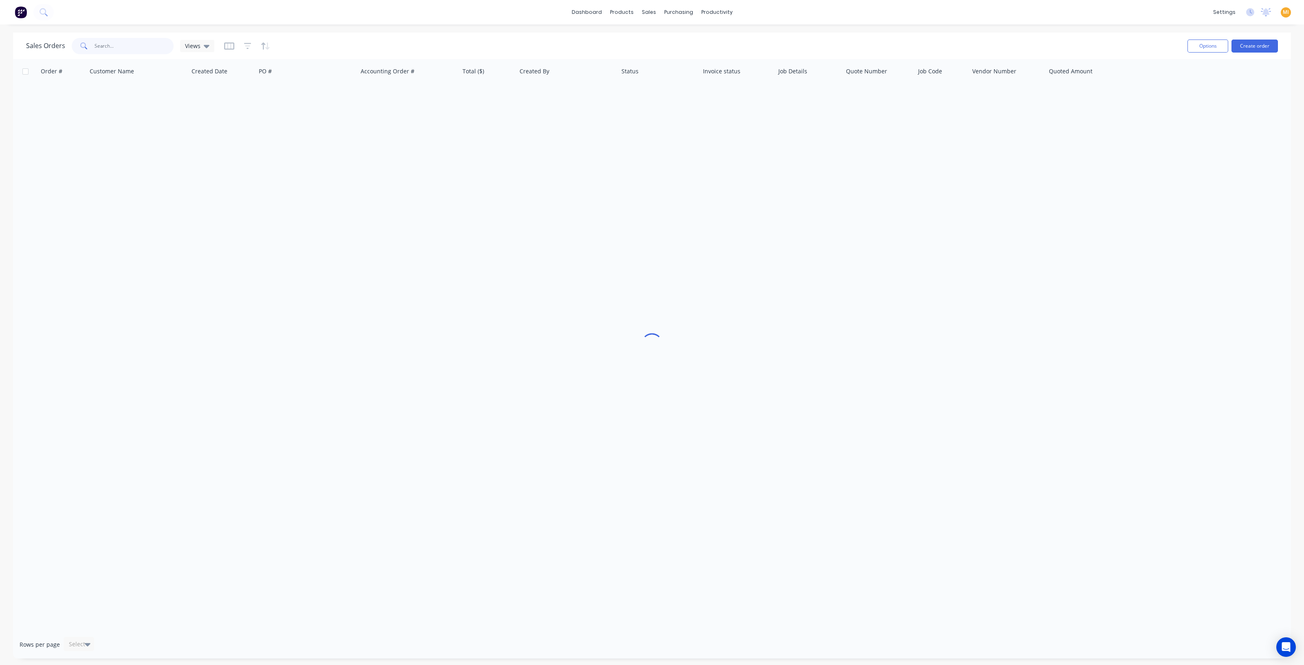
click at [111, 45] on input "text" at bounding box center [134, 46] width 79 height 16
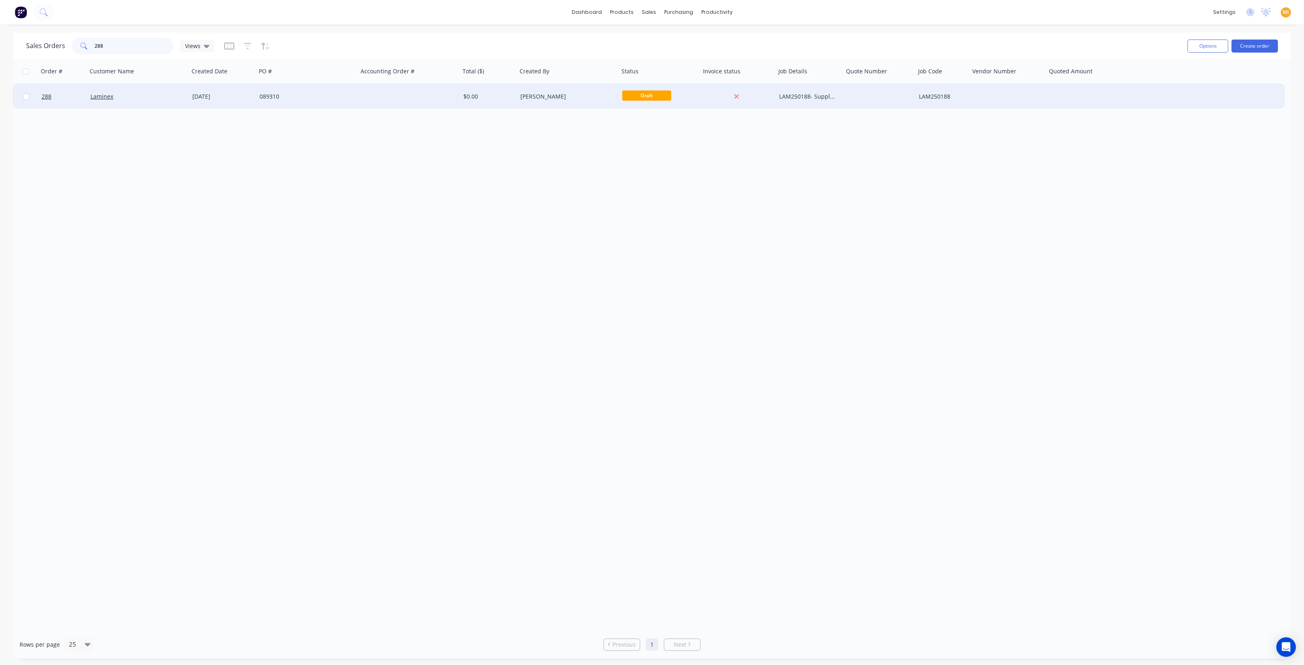
type input "288"
click at [128, 93] on div "Laminex" at bounding box center [135, 97] width 90 height 8
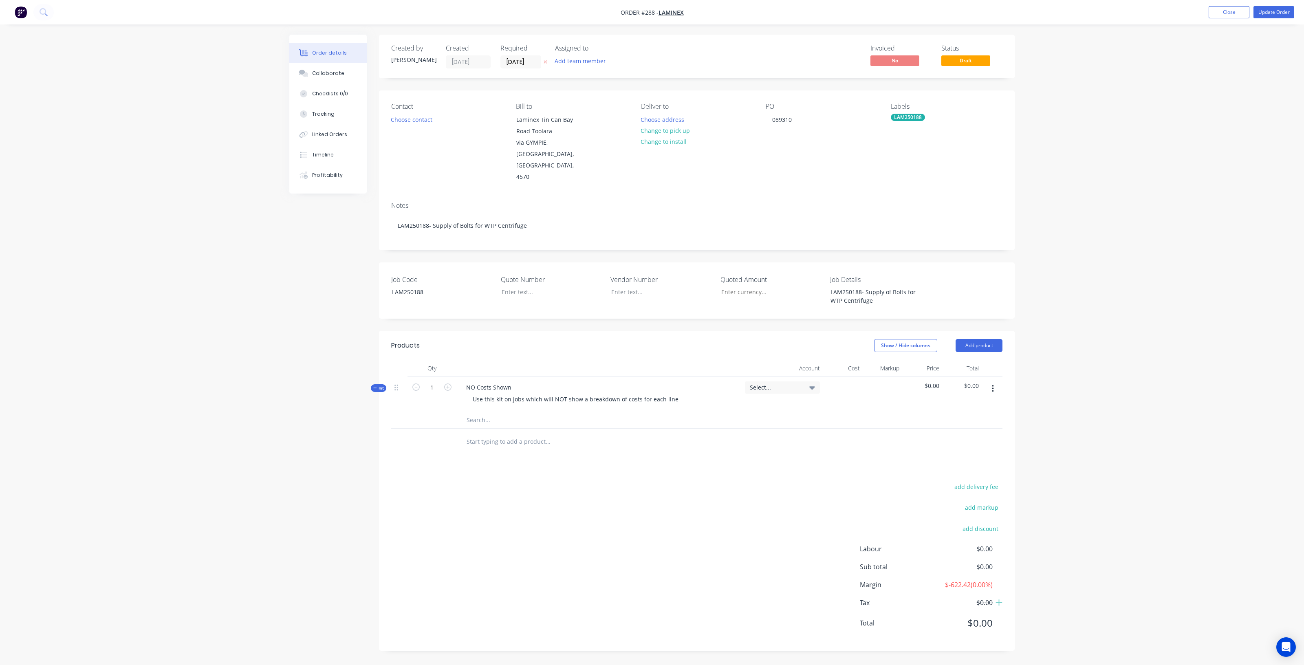
click at [969, 580] on span "$-622.42 ( 0.00 %)" at bounding box center [962, 585] width 60 height 10
click at [1000, 599] on icon at bounding box center [999, 603] width 7 height 8
click at [955, 580] on span "$-622.42 ( 0.00 %)" at bounding box center [962, 585] width 60 height 10
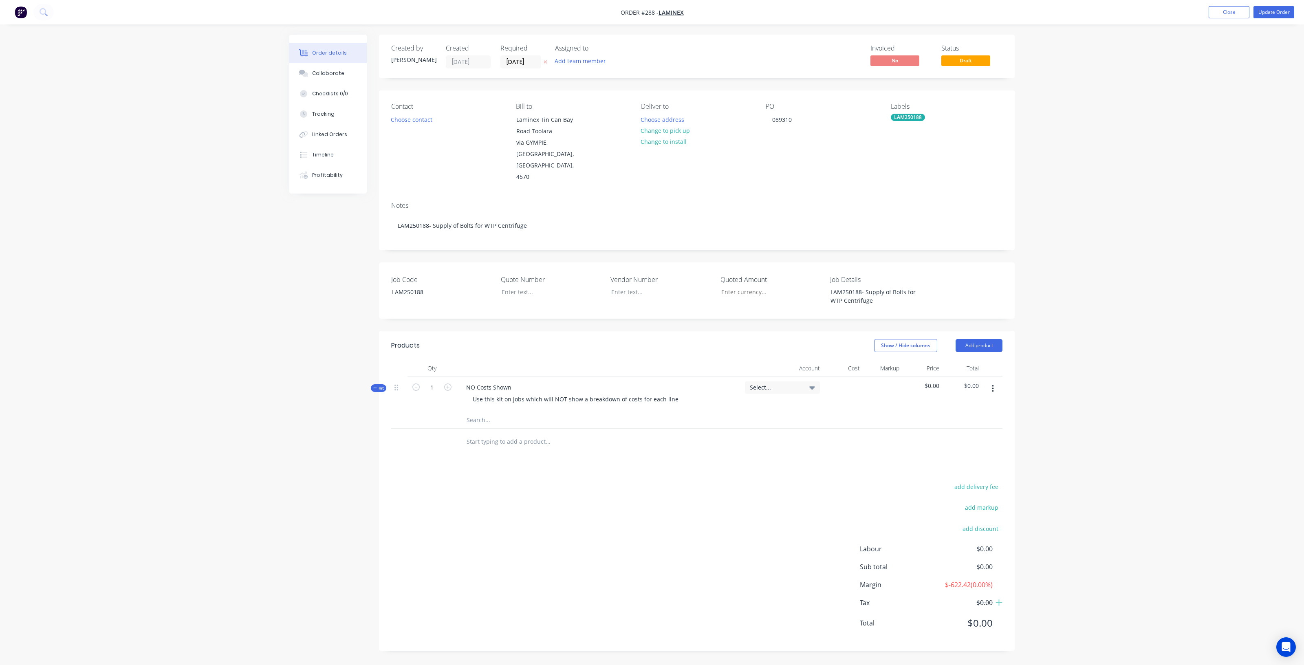
click at [935, 572] on div "Labour $0.00 Sub total $0.00 Margin $-622.42 ( 0.00 %) Tax $0.00 Total $0.00" at bounding box center [931, 591] width 143 height 95
click at [500, 434] on input "text" at bounding box center [547, 442] width 163 height 16
type input "no cos"
click at [524, 520] on div "NO Labour Costs Shown Product Kit" at bounding box center [591, 537] width 245 height 34
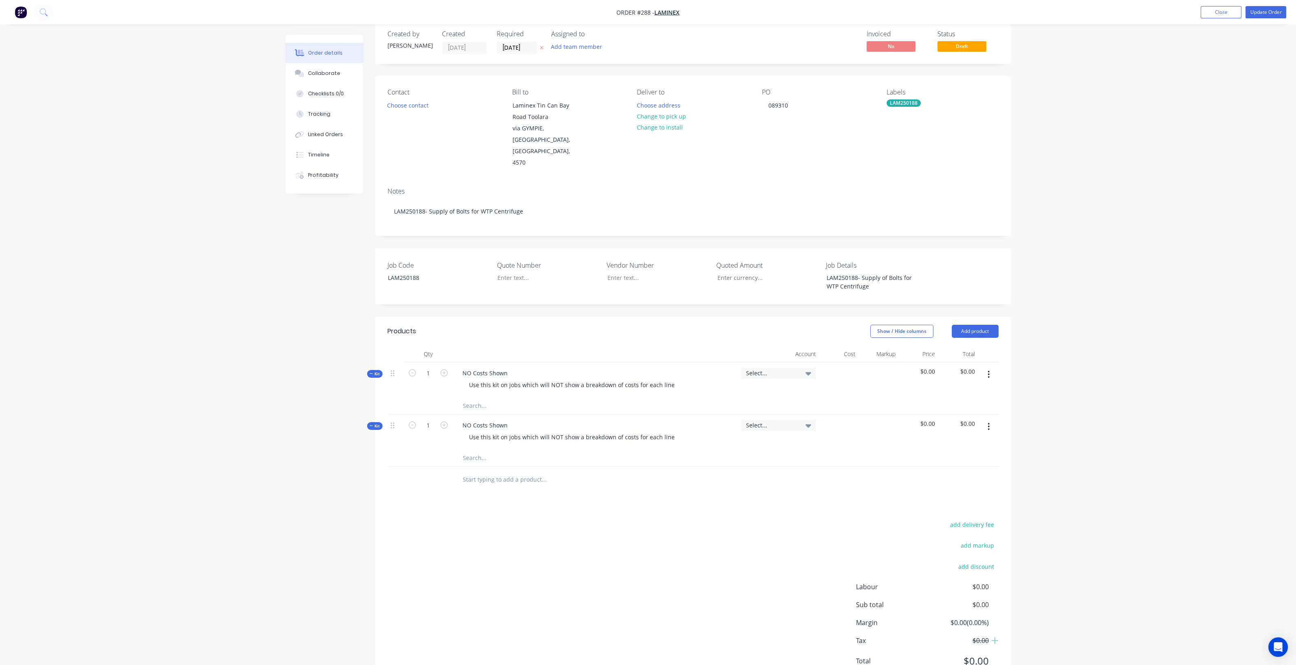
scroll to position [26, 0]
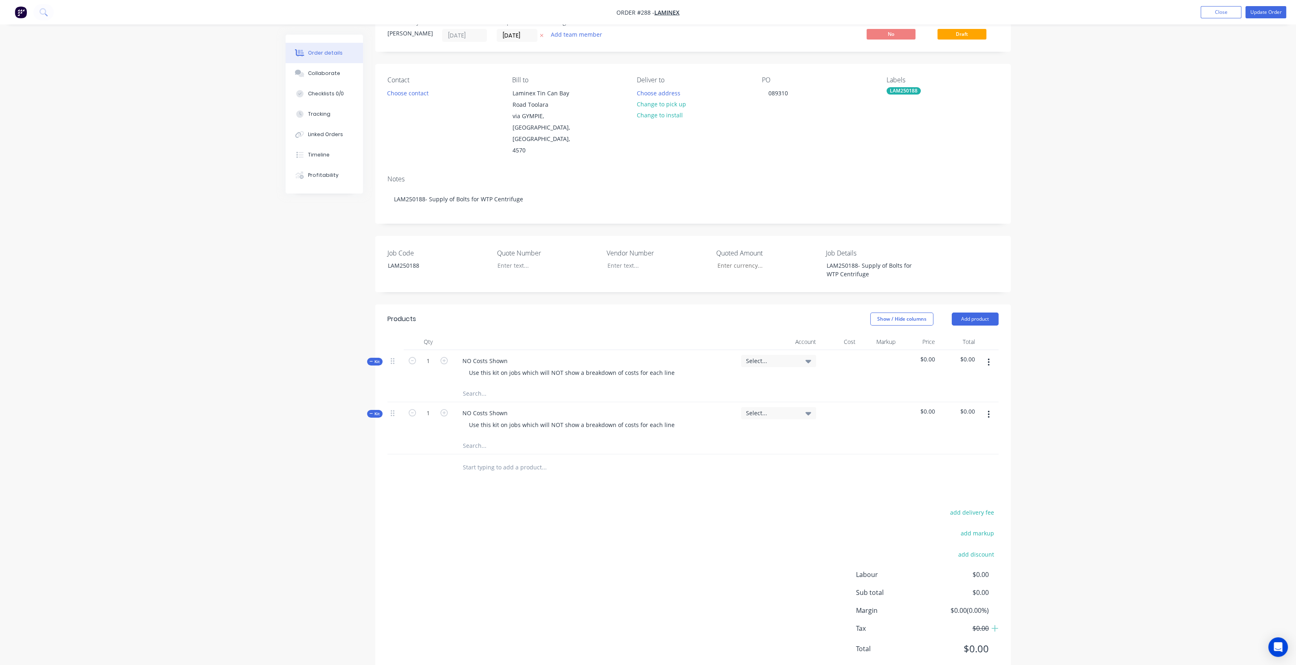
click at [990, 355] on button "button" at bounding box center [988, 362] width 19 height 15
click at [950, 427] on div "Delete" at bounding box center [960, 433] width 63 height 12
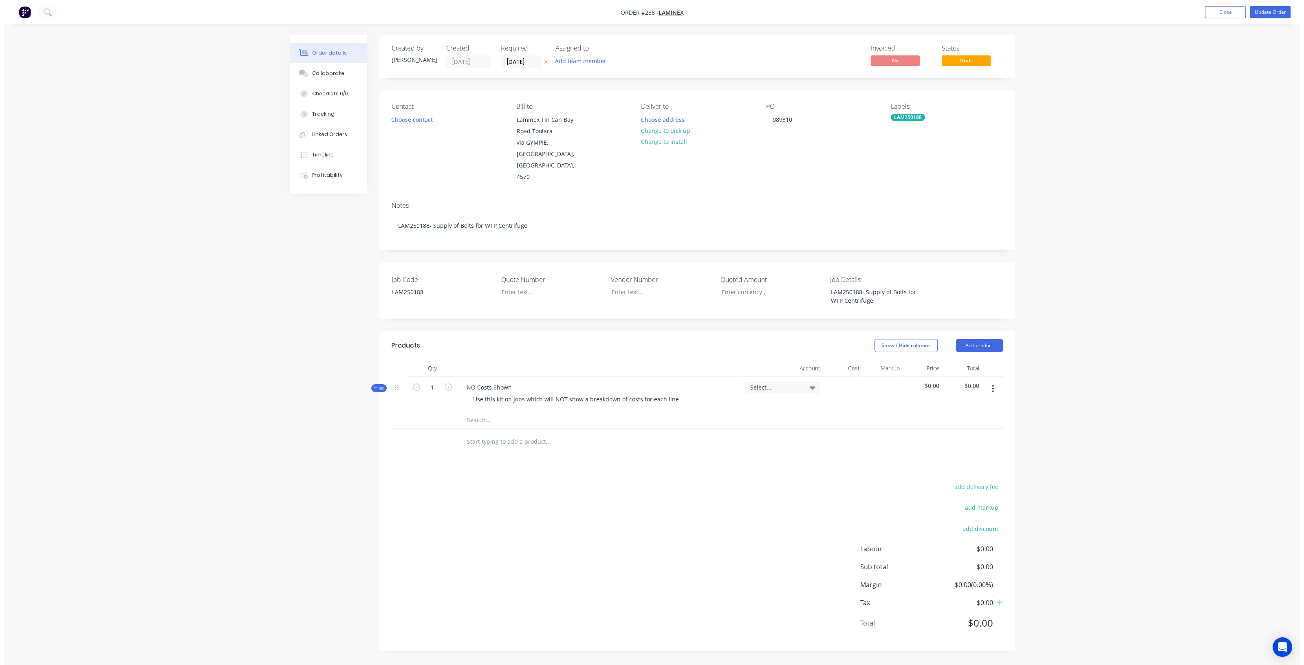
scroll to position [0, 0]
click at [587, 486] on div "add delivery fee add markup add discount Labour $0.00 Sub total $0.00 Margin $0…" at bounding box center [696, 559] width 611 height 157
click at [1272, 13] on button "Update Order" at bounding box center [1274, 12] width 41 height 12
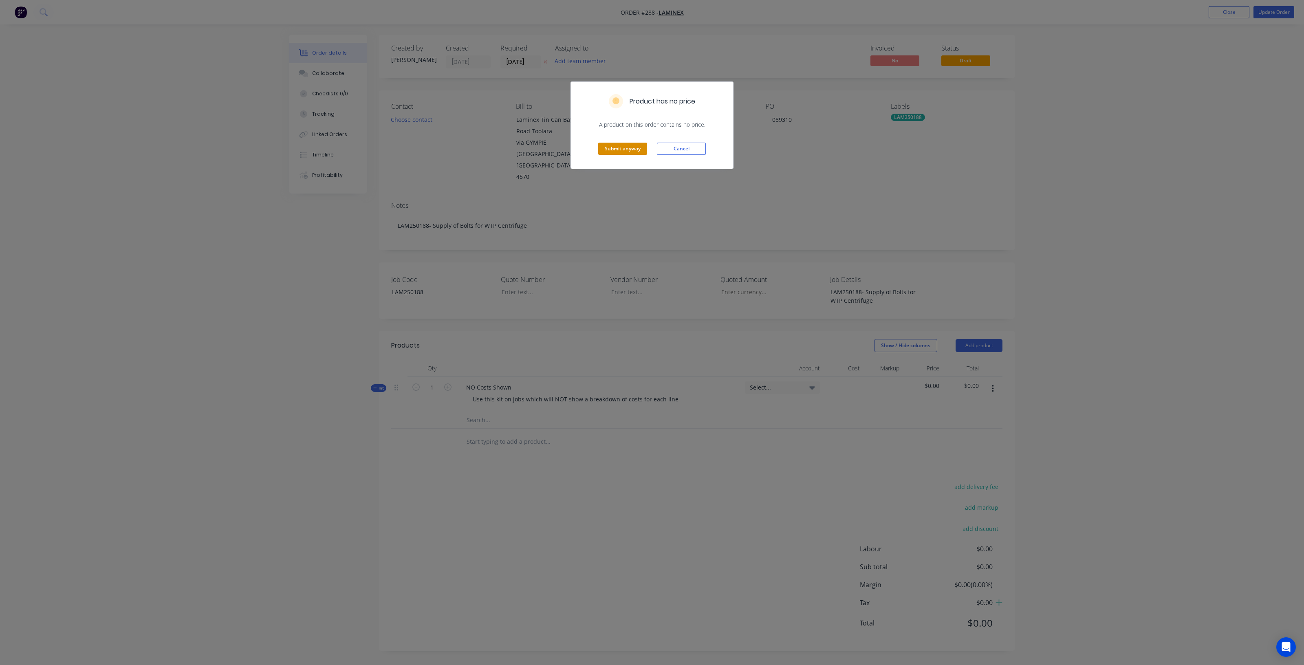
click at [619, 145] on button "Submit anyway" at bounding box center [622, 149] width 49 height 12
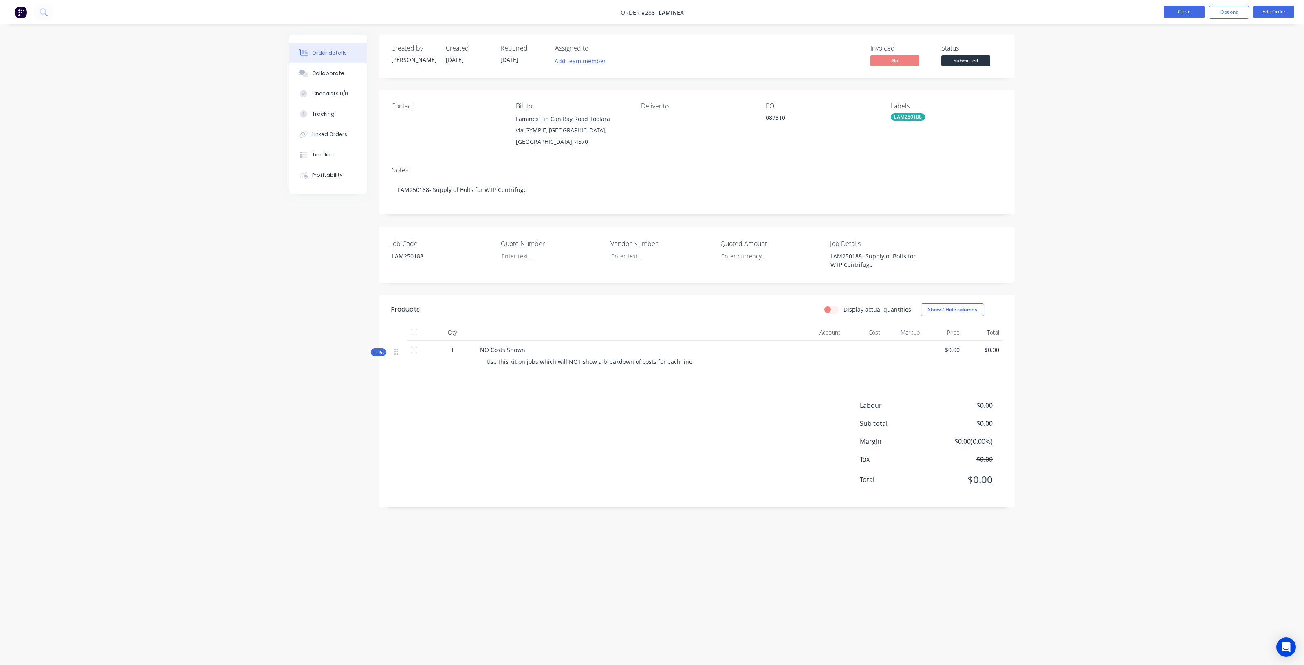
click at [1178, 12] on button "Close" at bounding box center [1184, 12] width 41 height 12
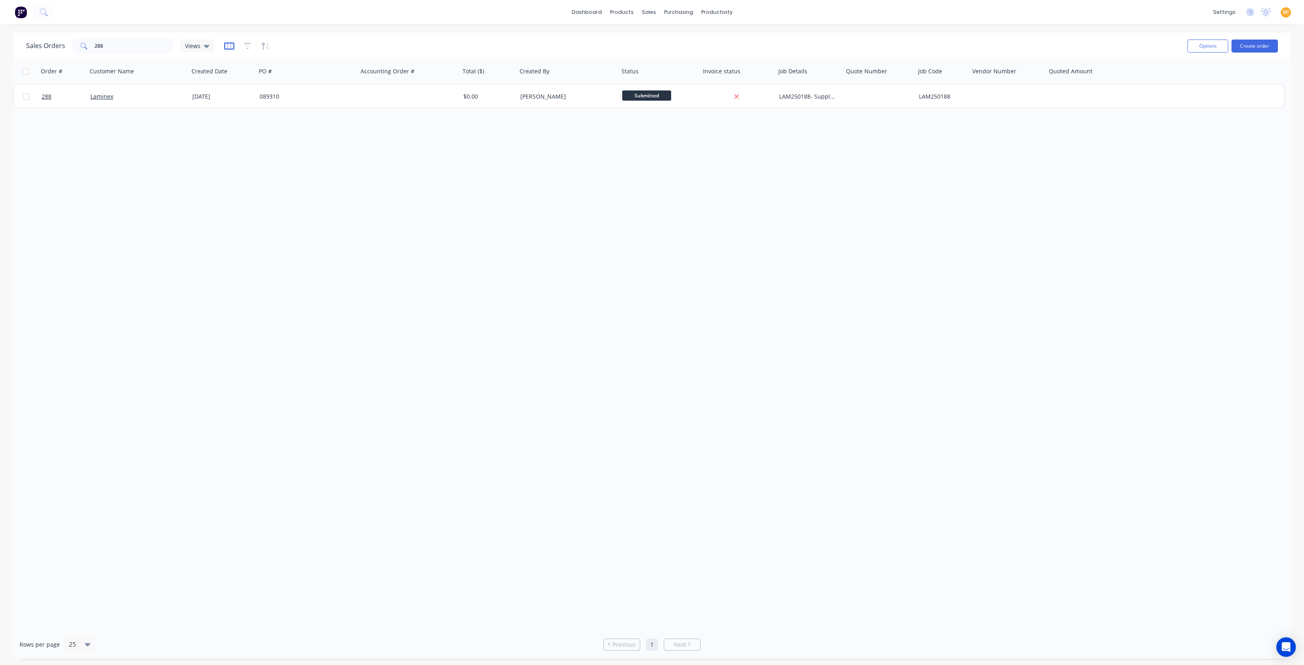
click at [230, 45] on icon "button" at bounding box center [229, 45] width 4 height 5
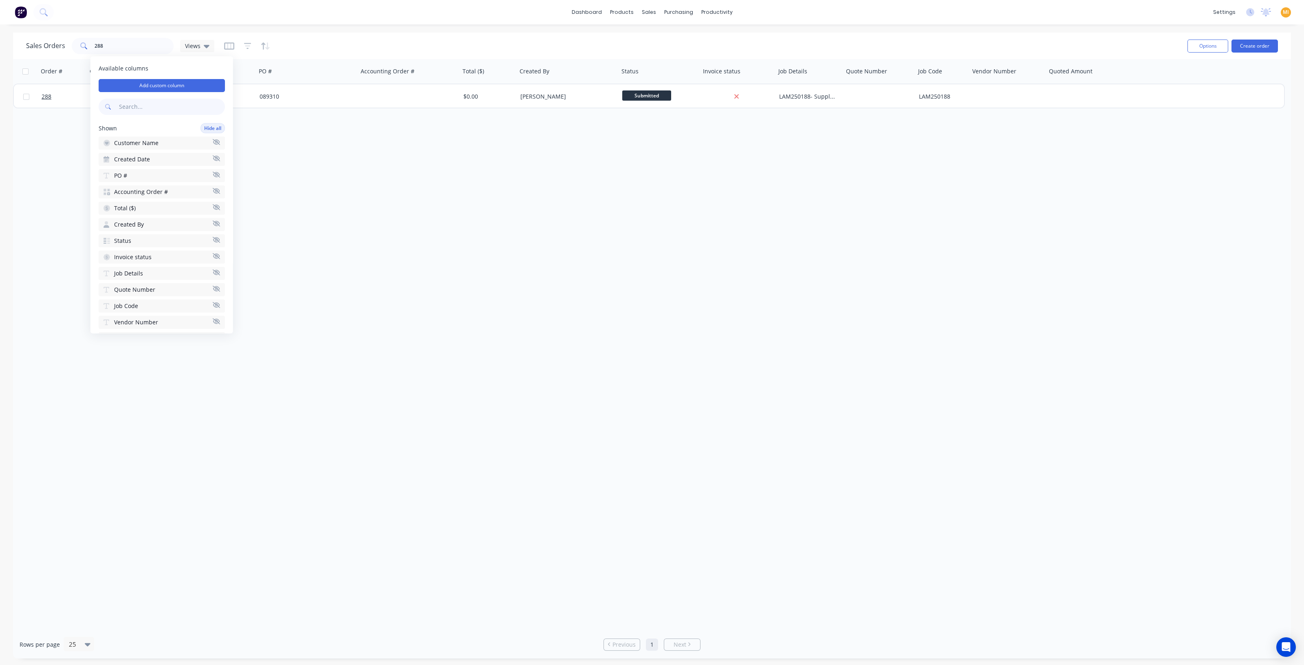
click at [156, 102] on input "text" at bounding box center [171, 107] width 108 height 16
type input "cos"
click at [131, 161] on span "Cost ($)" at bounding box center [124, 159] width 20 height 8
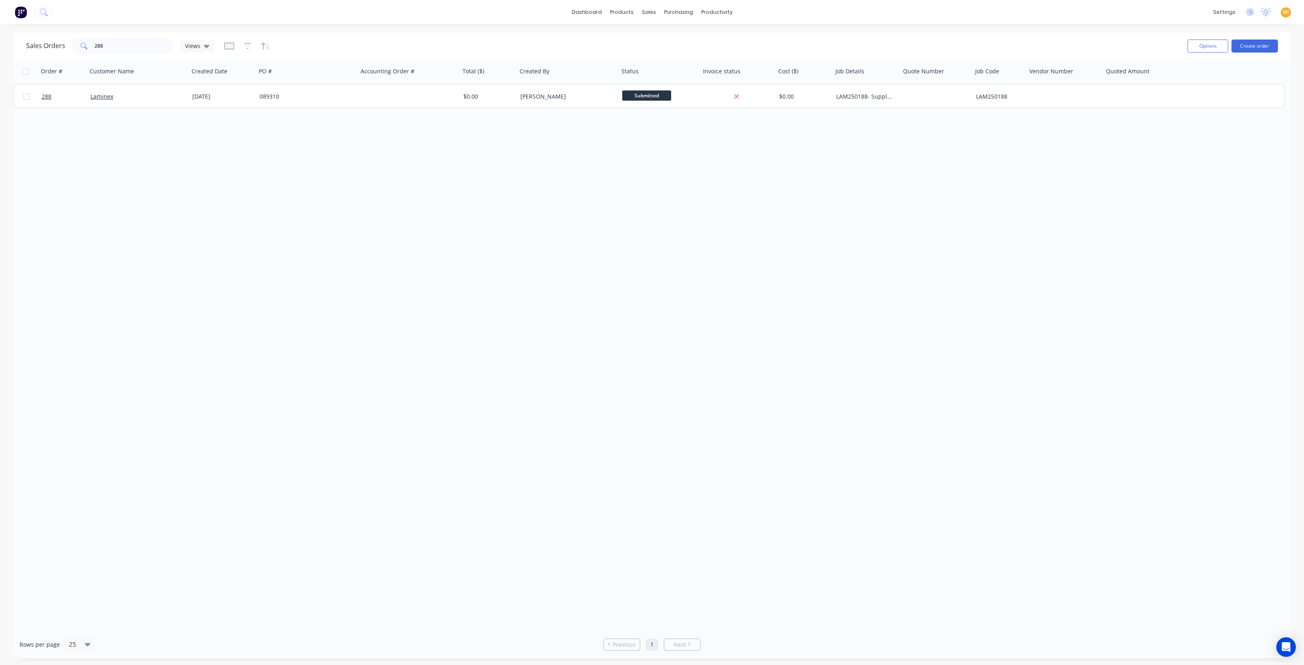
click at [468, 178] on div "Order # Customer Name Created Date PO # Accounting Order # Total ($) Created By…" at bounding box center [652, 344] width 1278 height 571
click at [23, 15] on img at bounding box center [21, 12] width 12 height 12
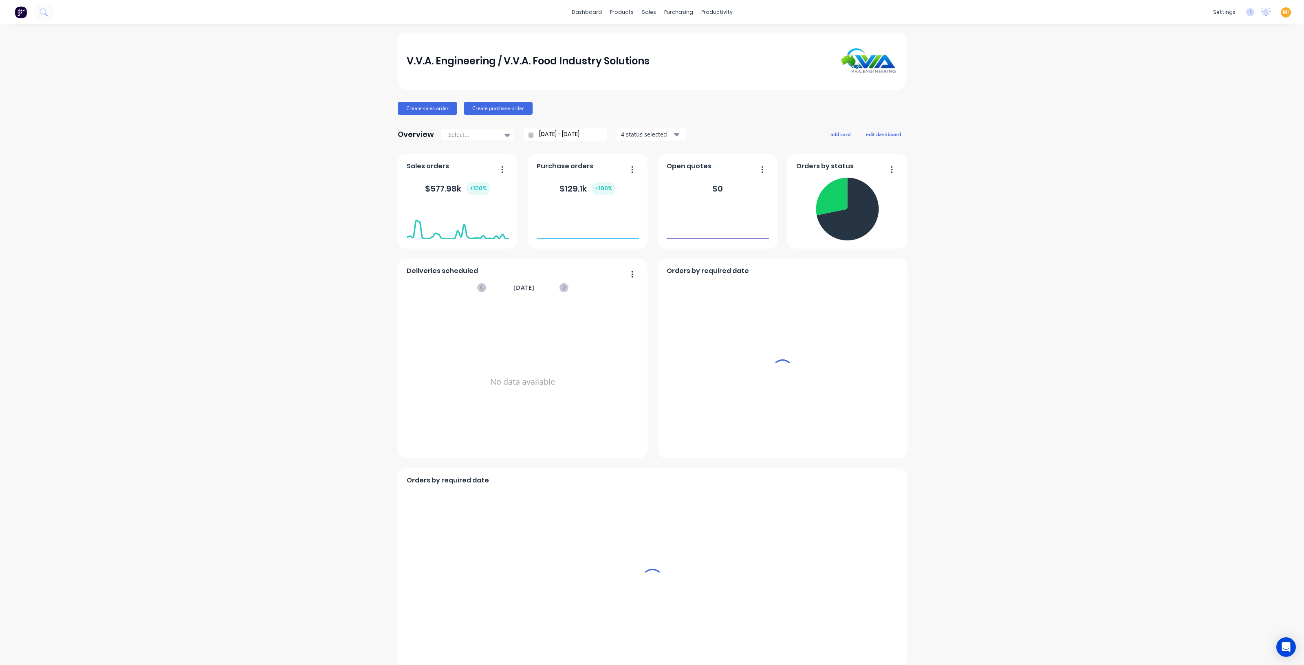
click at [1283, 11] on span "MI" at bounding box center [1286, 12] width 6 height 7
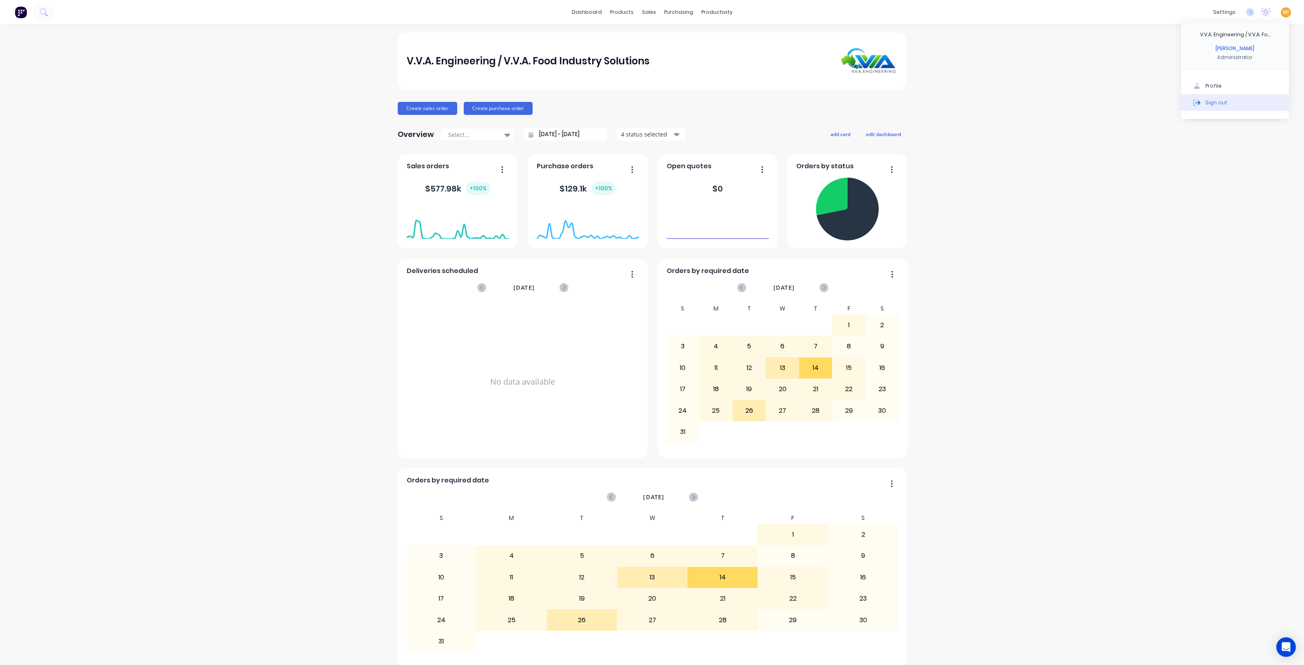
click at [1221, 108] on button "Sign out" at bounding box center [1235, 102] width 108 height 16
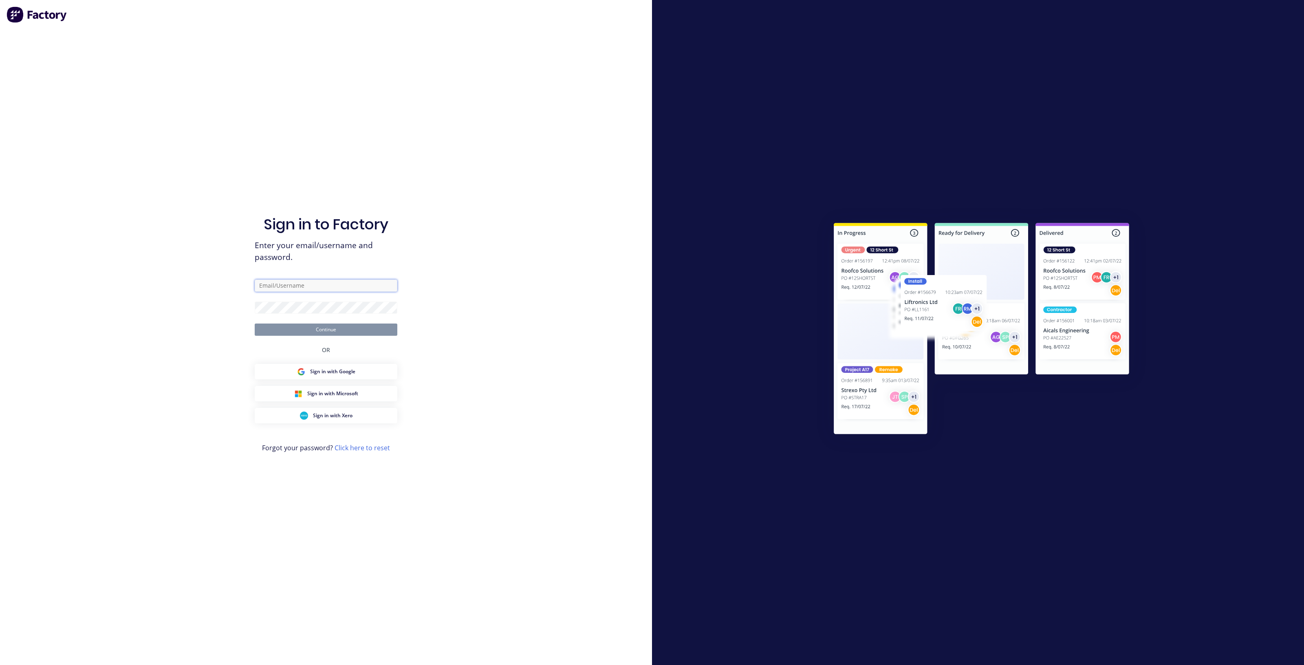
click at [297, 286] on input "text" at bounding box center [326, 286] width 143 height 12
type input "[EMAIL_ADDRESS][DOMAIN_NAME]"
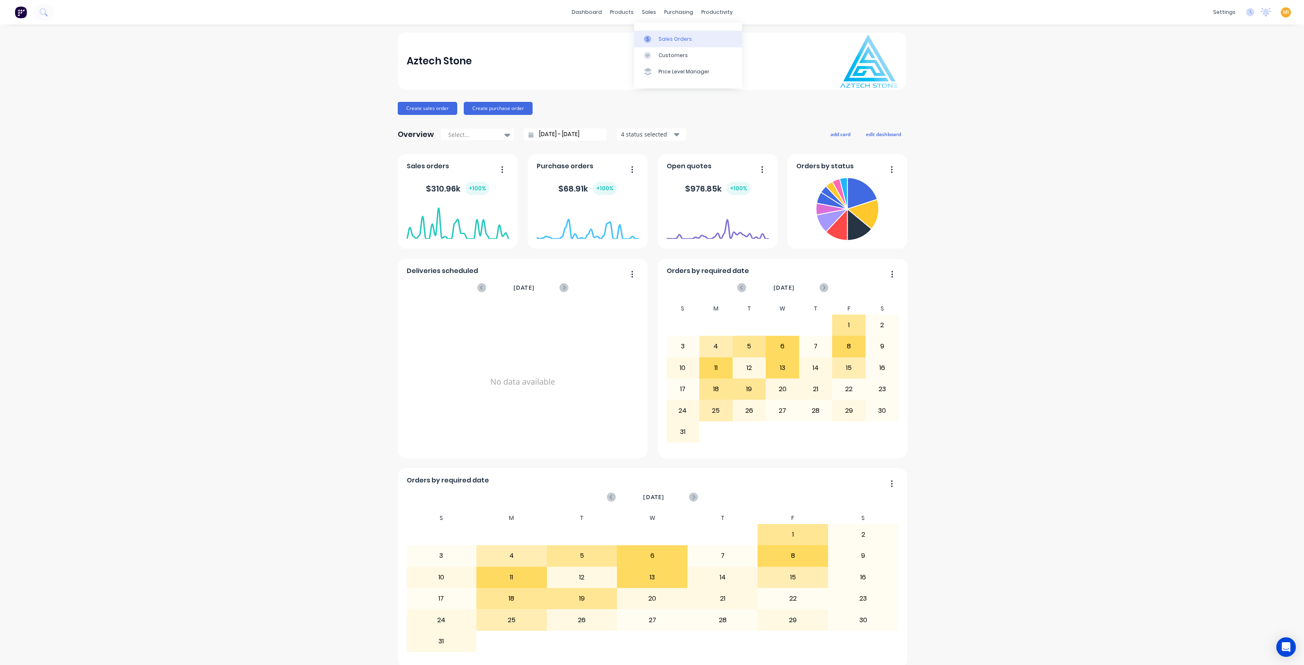
click at [660, 32] on link "Sales Orders" at bounding box center [688, 39] width 108 height 16
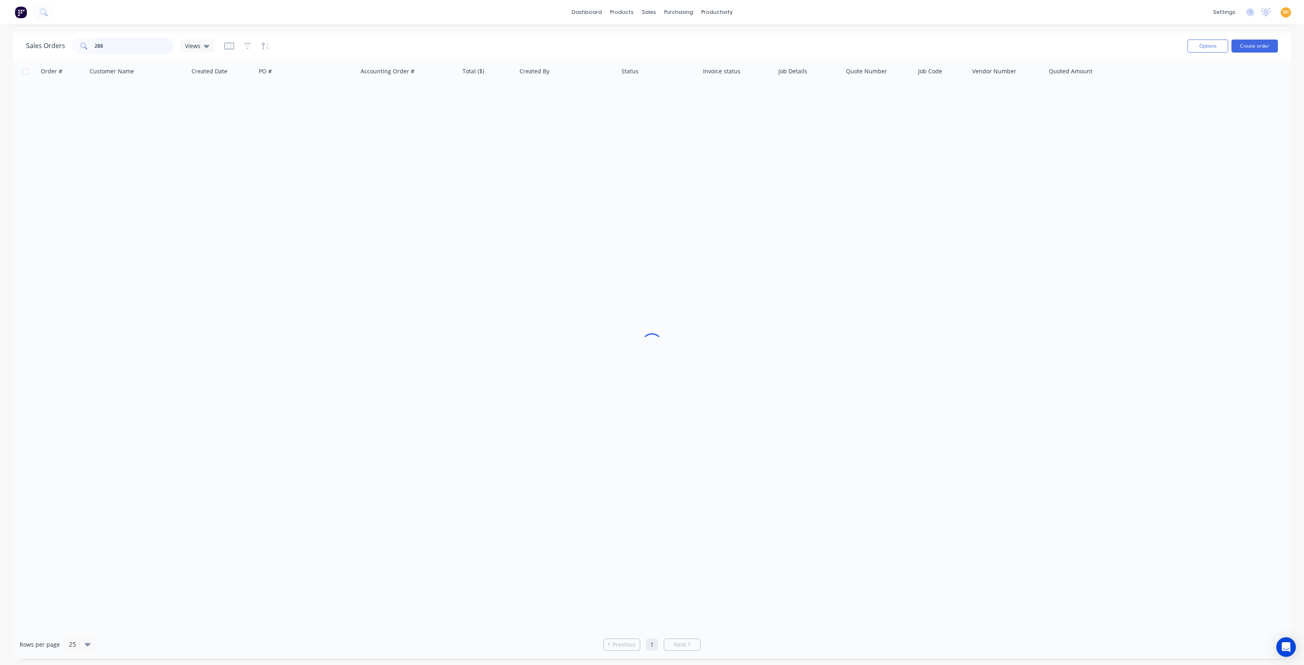
drag, startPoint x: 123, startPoint y: 48, endPoint x: 44, endPoint y: 46, distance: 78.7
click at [44, 46] on div "Sales Orders 288 Views" at bounding box center [120, 46] width 188 height 16
paste input "7695"
type input "7695"
click at [69, 99] on link "7695" at bounding box center [66, 96] width 49 height 24
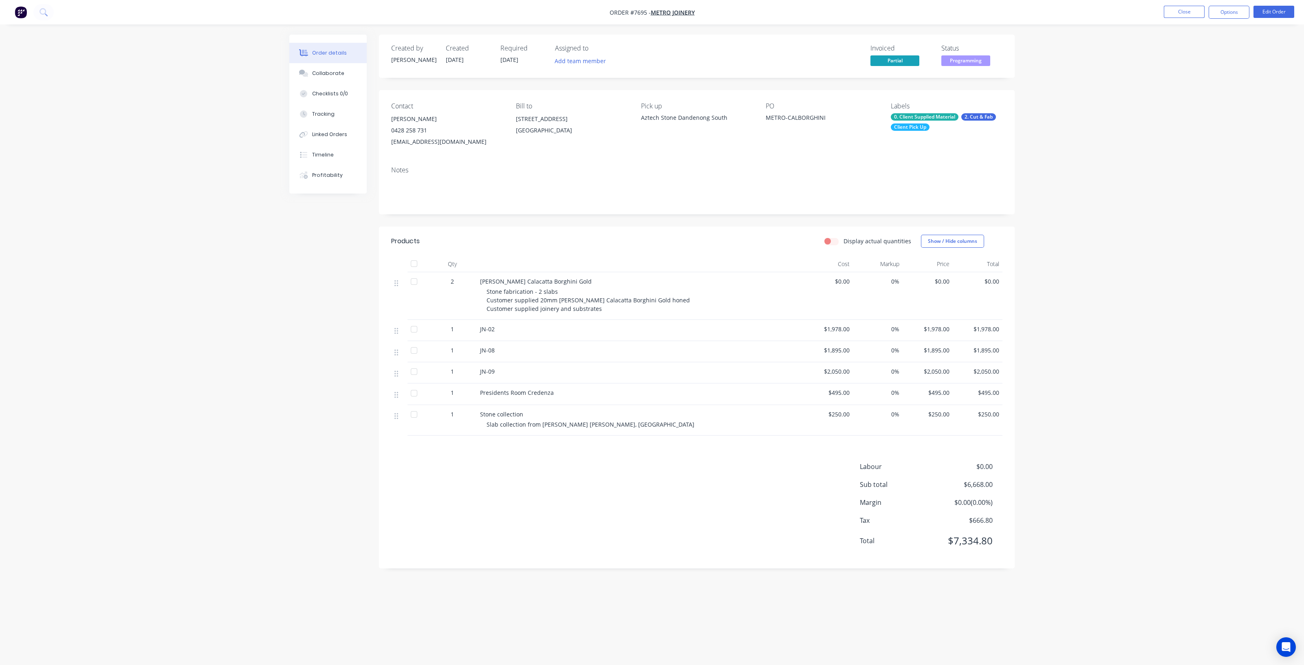
click at [13, 15] on button "button" at bounding box center [20, 12] width 17 height 13
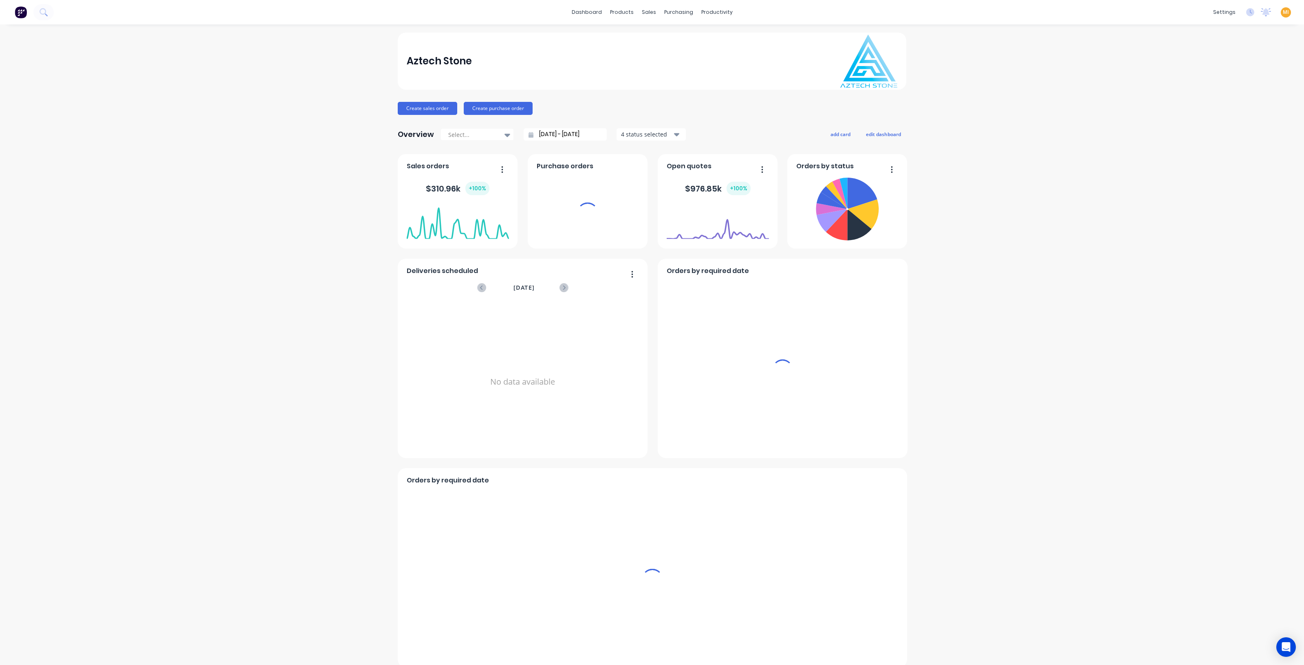
click at [1283, 9] on span "MI" at bounding box center [1286, 12] width 6 height 7
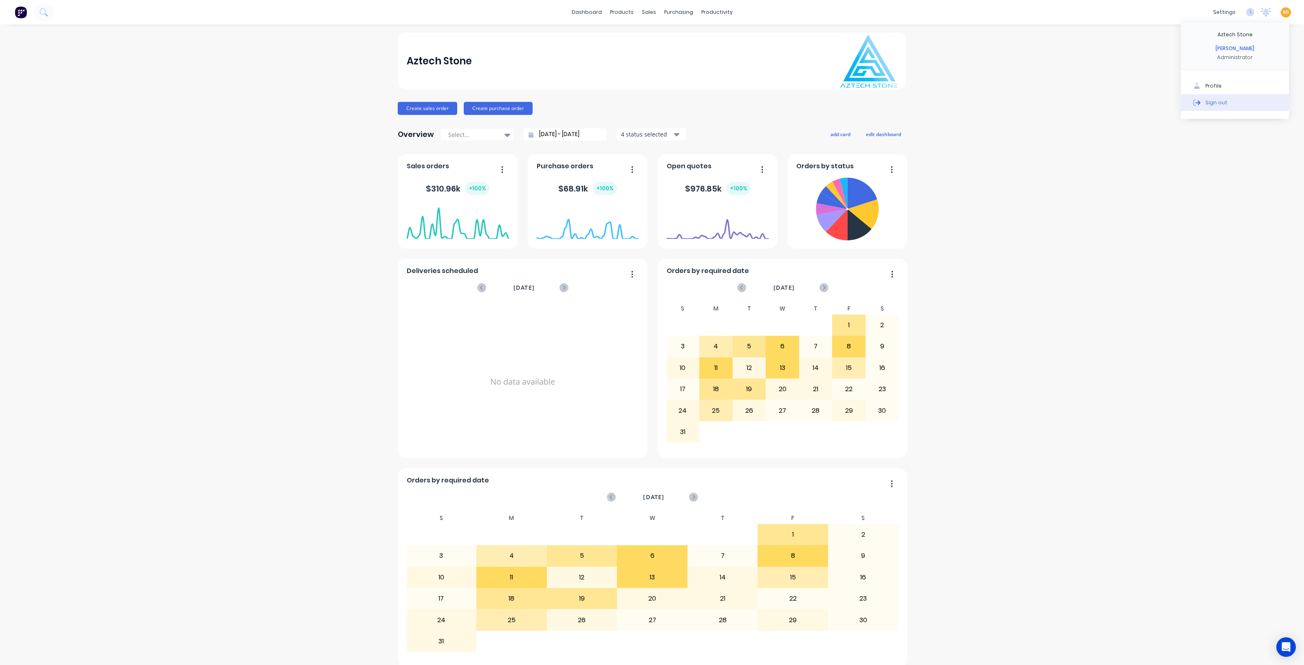
click at [1240, 102] on button "Sign out" at bounding box center [1235, 102] width 108 height 16
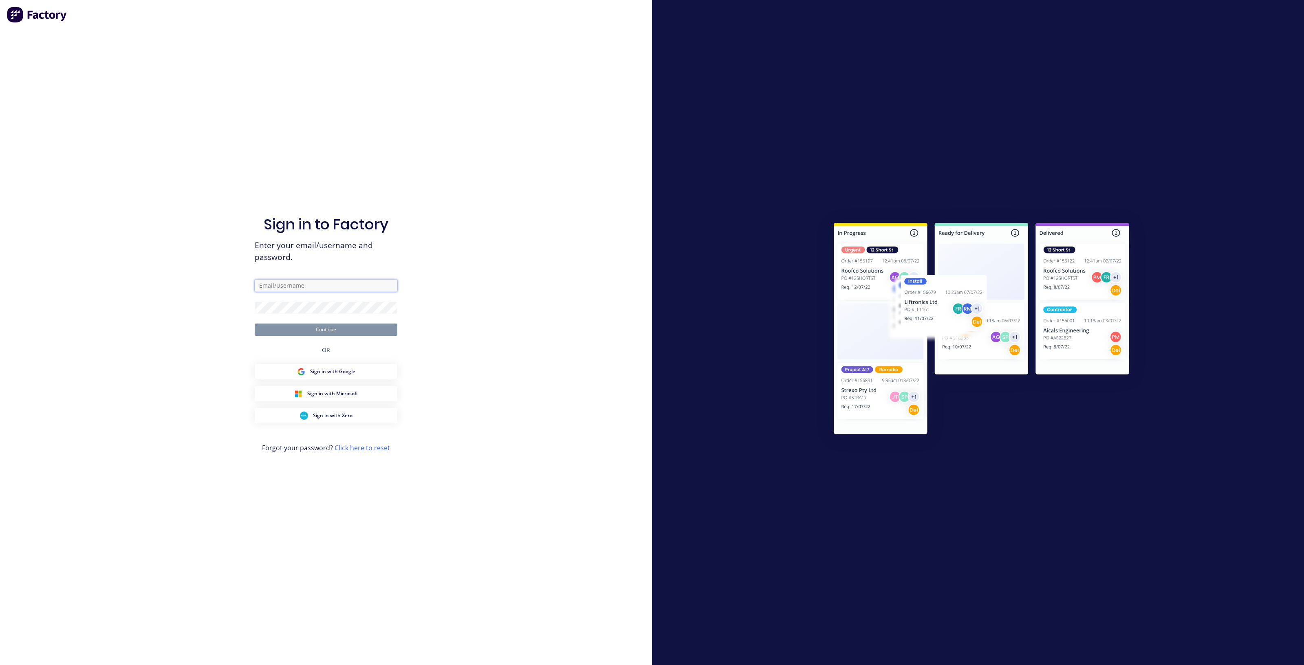
click at [326, 289] on input "text" at bounding box center [326, 286] width 143 height 12
type input "[EMAIL_ADDRESS][DOMAIN_NAME]"
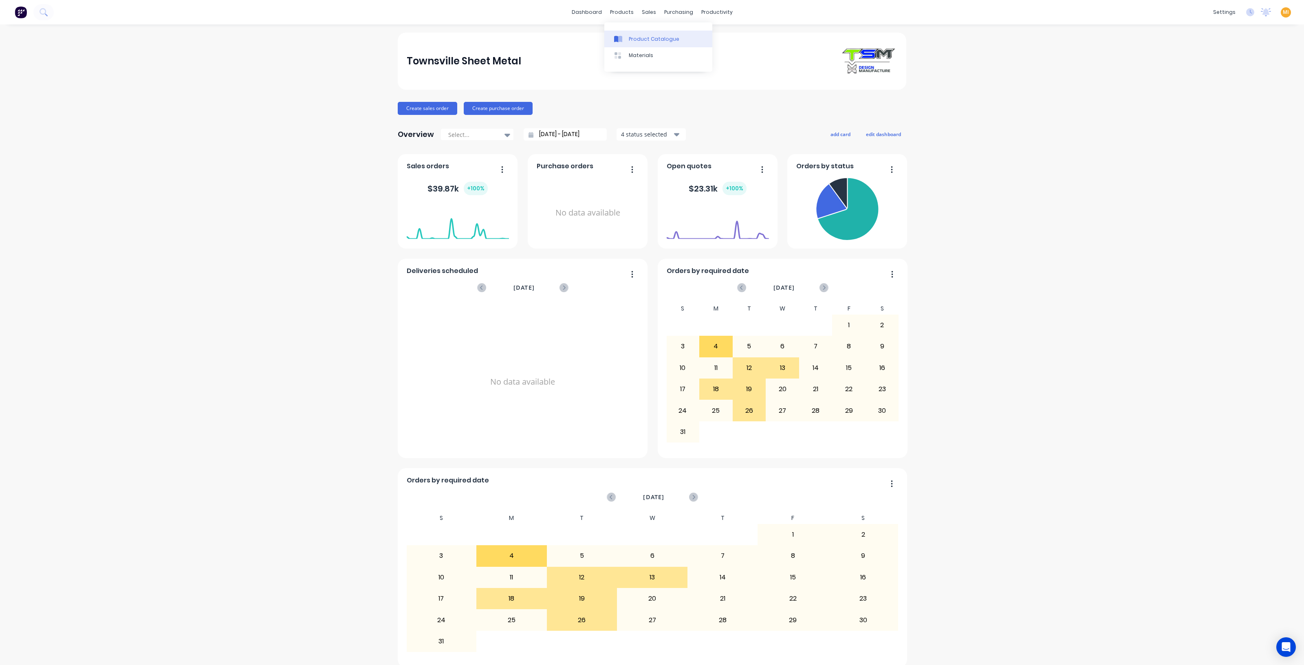
click at [633, 39] on div "Product Catalogue" at bounding box center [654, 38] width 51 height 7
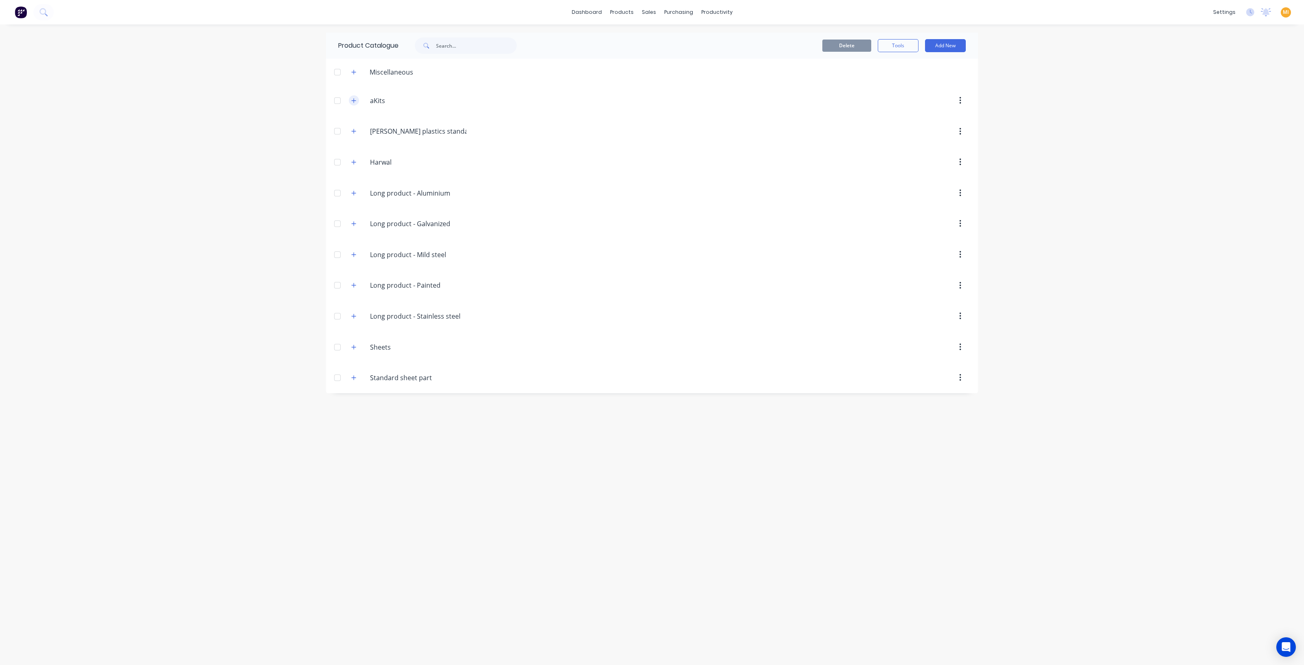
click at [357, 102] on button "button" at bounding box center [354, 100] width 10 height 10
click at [353, 70] on icon "button" at bounding box center [353, 72] width 5 height 6
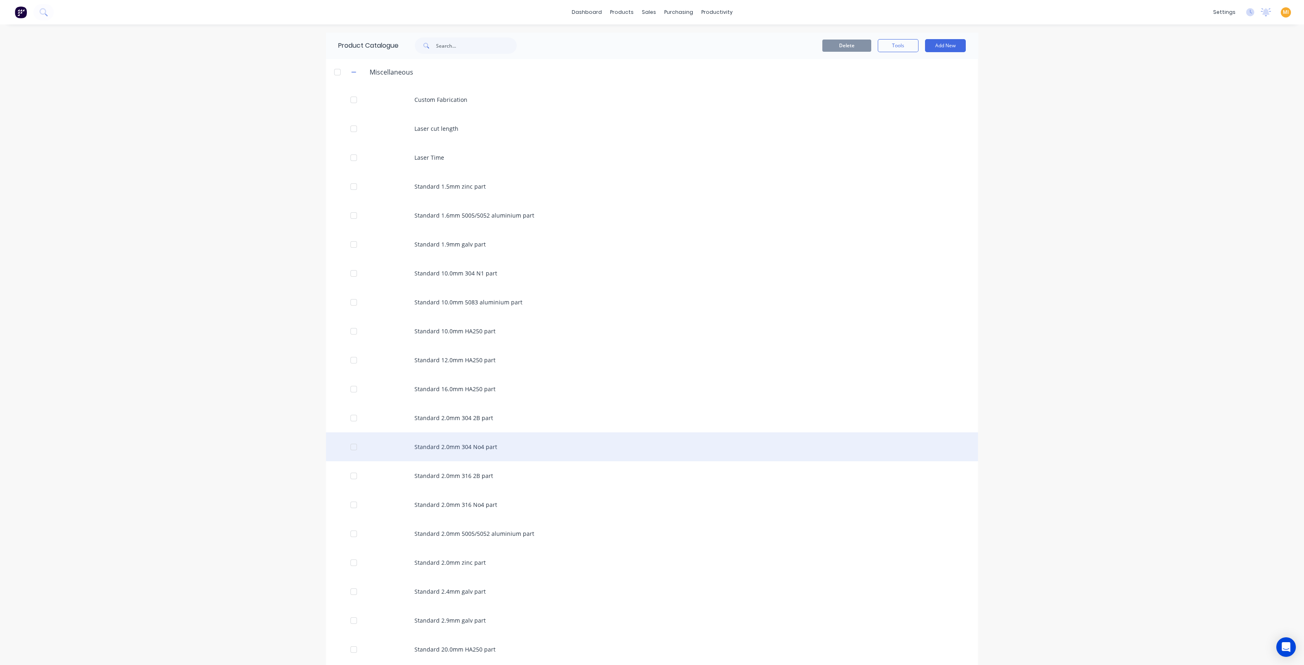
click at [450, 437] on div "Standard 2.0mm 304 No4 part" at bounding box center [652, 446] width 652 height 29
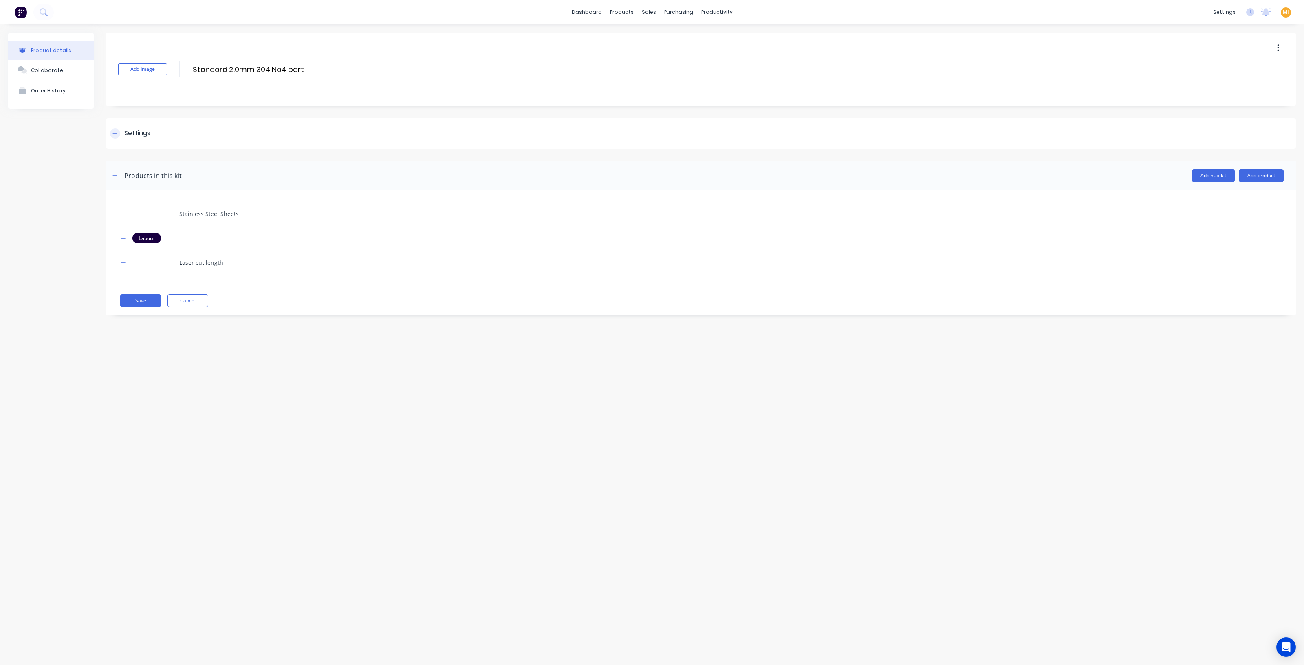
click at [136, 137] on div "Settings" at bounding box center [137, 133] width 26 height 10
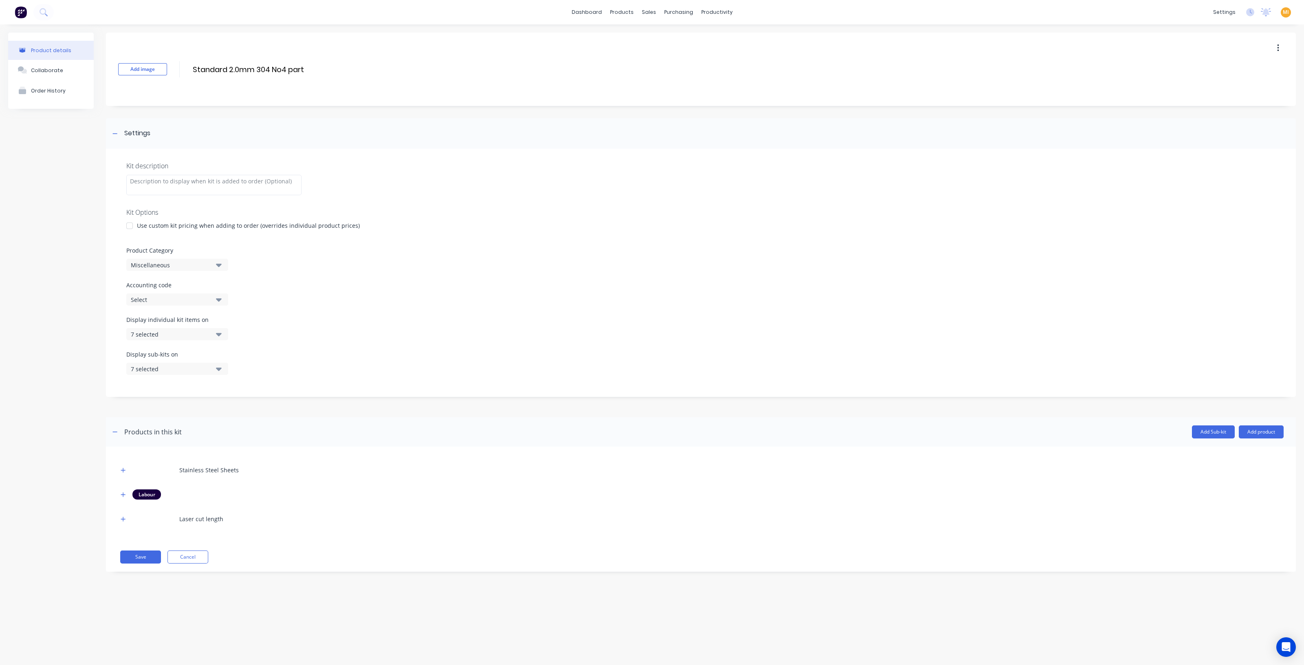
drag, startPoint x: 152, startPoint y: 368, endPoint x: 150, endPoint y: 374, distance: 6.8
click at [151, 370] on div "7 selected" at bounding box center [170, 369] width 79 height 9
click at [203, 451] on div "Quote PDF" at bounding box center [178, 454] width 82 height 9
click at [192, 555] on button "Cancel" at bounding box center [187, 557] width 41 height 13
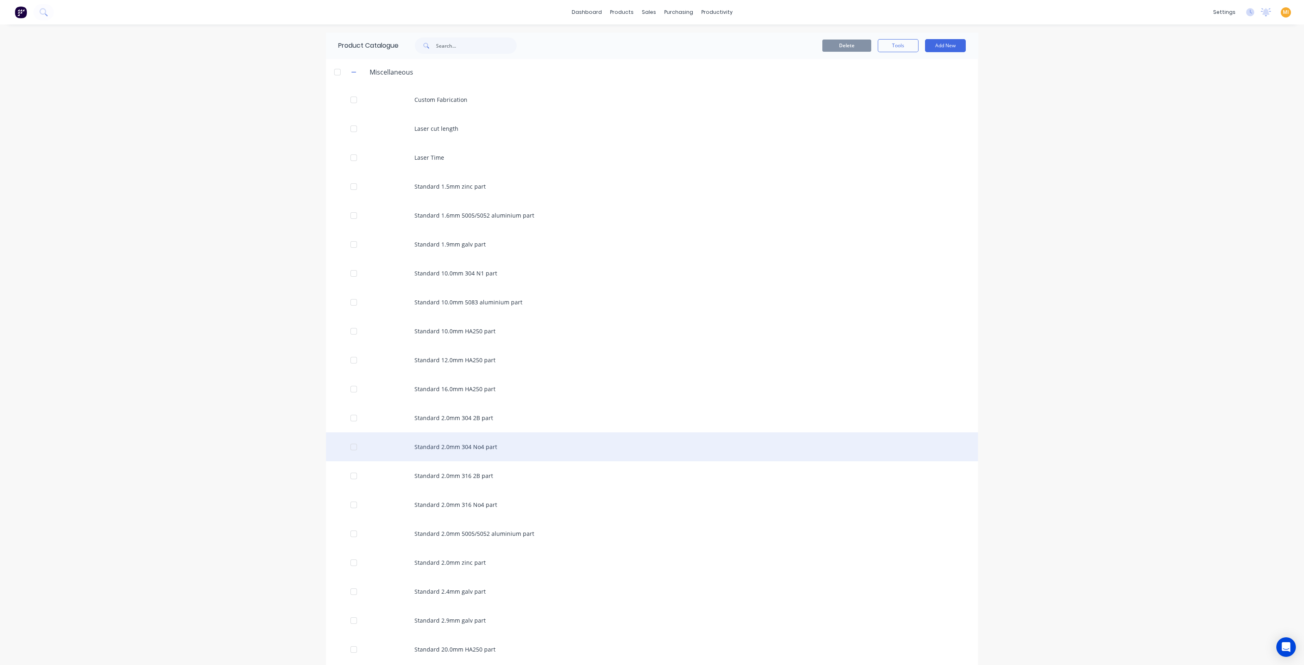
click at [377, 450] on div "Standard 2.0mm 304 No4 part" at bounding box center [652, 446] width 652 height 29
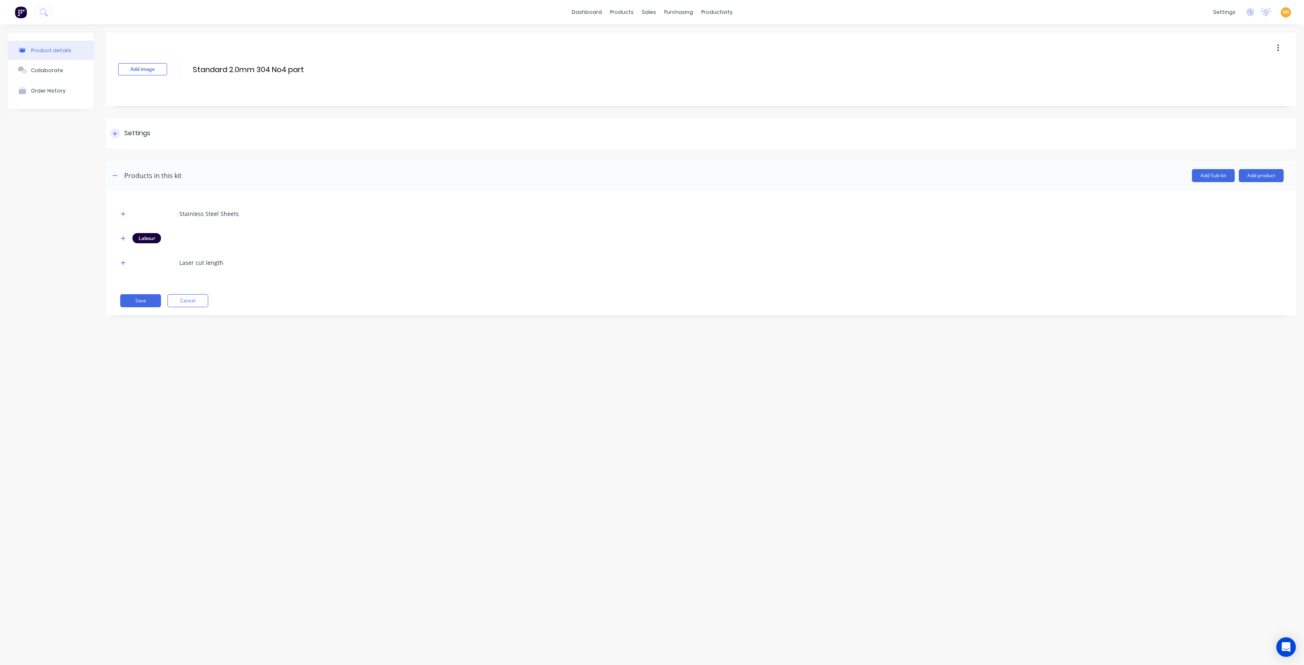
click at [142, 137] on div "Settings" at bounding box center [137, 133] width 26 height 10
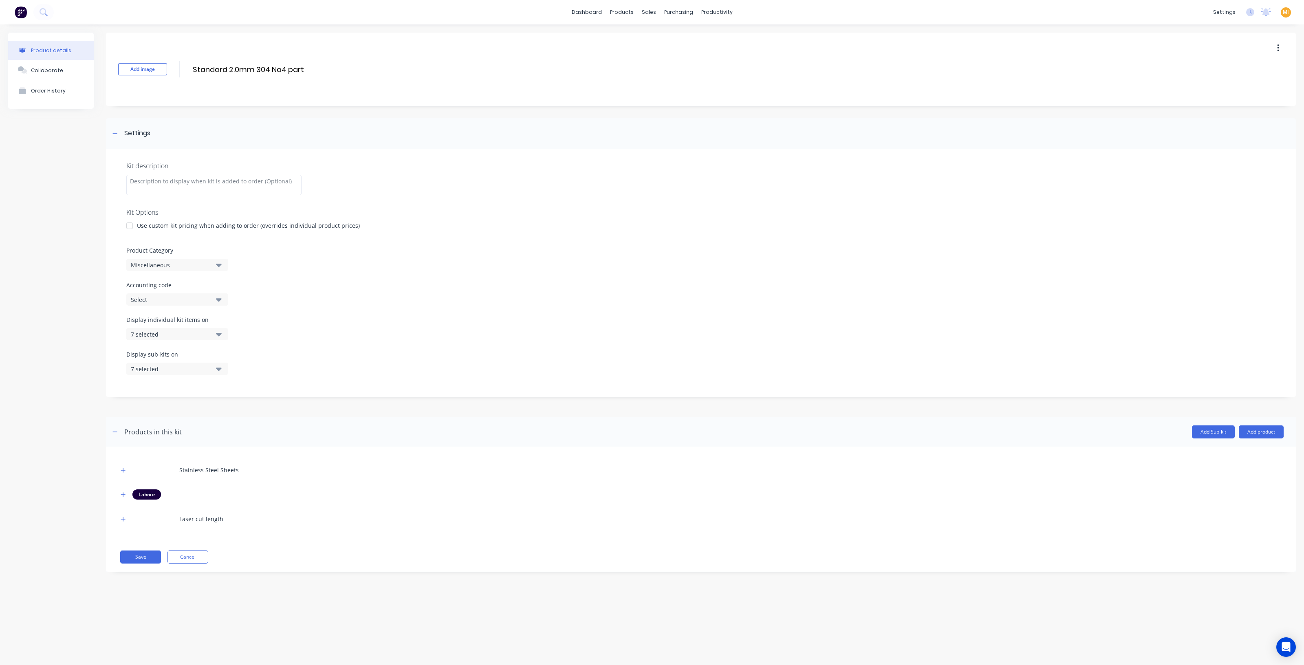
click at [145, 370] on div "7 selected" at bounding box center [170, 369] width 79 height 9
click at [229, 452] on div "button" at bounding box center [235, 454] width 16 height 16
click at [189, 427] on button "Quote PDF" at bounding box center [187, 422] width 122 height 16
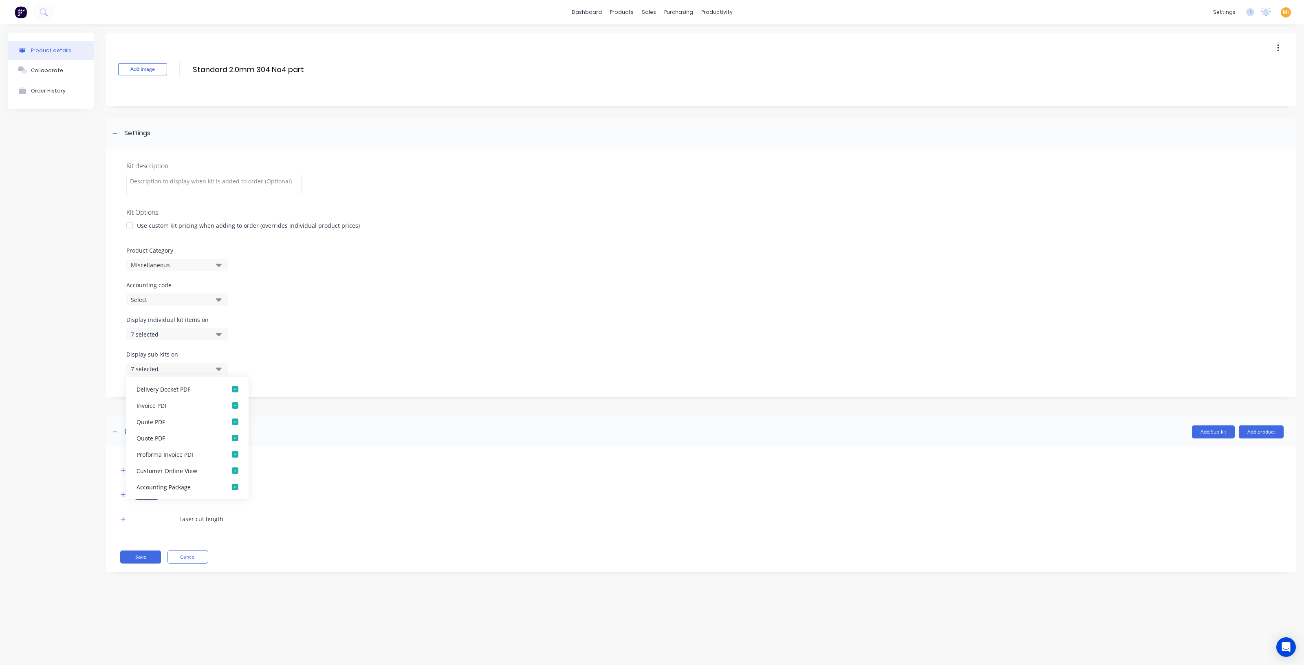
click at [333, 425] on header "Products in this kit Add Sub-kit Add product" at bounding box center [701, 431] width 1190 height 29
drag, startPoint x: 164, startPoint y: 370, endPoint x: 168, endPoint y: 375, distance: 6.1
click at [165, 371] on div "7 selected" at bounding box center [170, 369] width 79 height 9
click at [227, 455] on div "button" at bounding box center [235, 454] width 16 height 16
click at [302, 413] on div at bounding box center [701, 411] width 1190 height 12
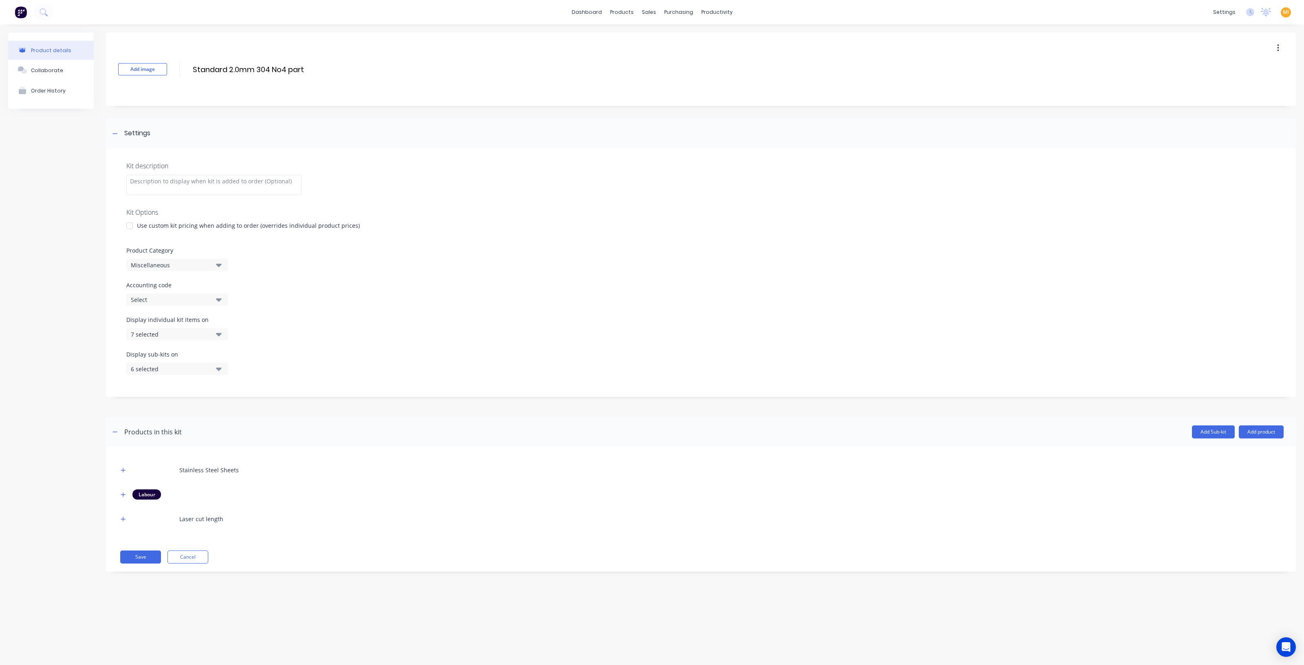
drag, startPoint x: 163, startPoint y: 370, endPoint x: 163, endPoint y: 374, distance: 4.1
click at [163, 369] on div "6 selected" at bounding box center [170, 369] width 79 height 9
click at [227, 452] on div "button" at bounding box center [235, 454] width 16 height 16
click at [228, 405] on div "button" at bounding box center [235, 405] width 16 height 16
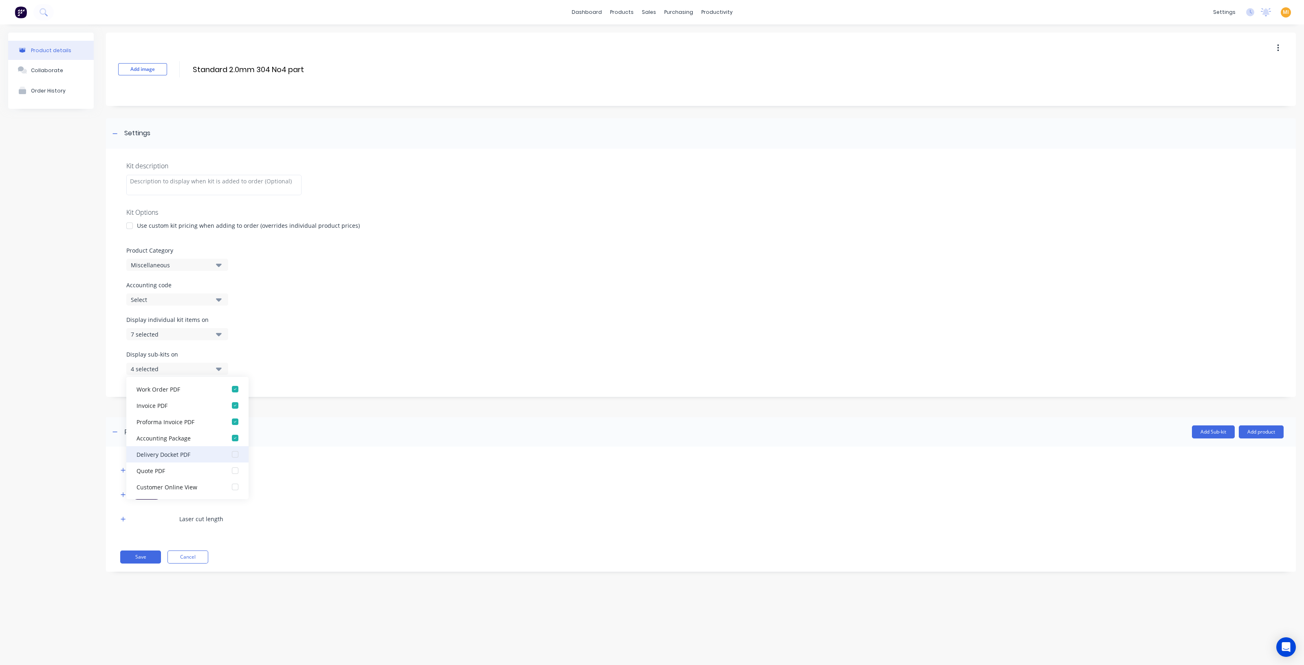
click at [228, 453] on div "button" at bounding box center [235, 454] width 16 height 16
click at [227, 422] on div "button" at bounding box center [235, 422] width 16 height 16
click at [302, 425] on div "Add Sub-kit Add product" at bounding box center [733, 431] width 1102 height 13
click at [128, 556] on button "Save" at bounding box center [140, 557] width 41 height 13
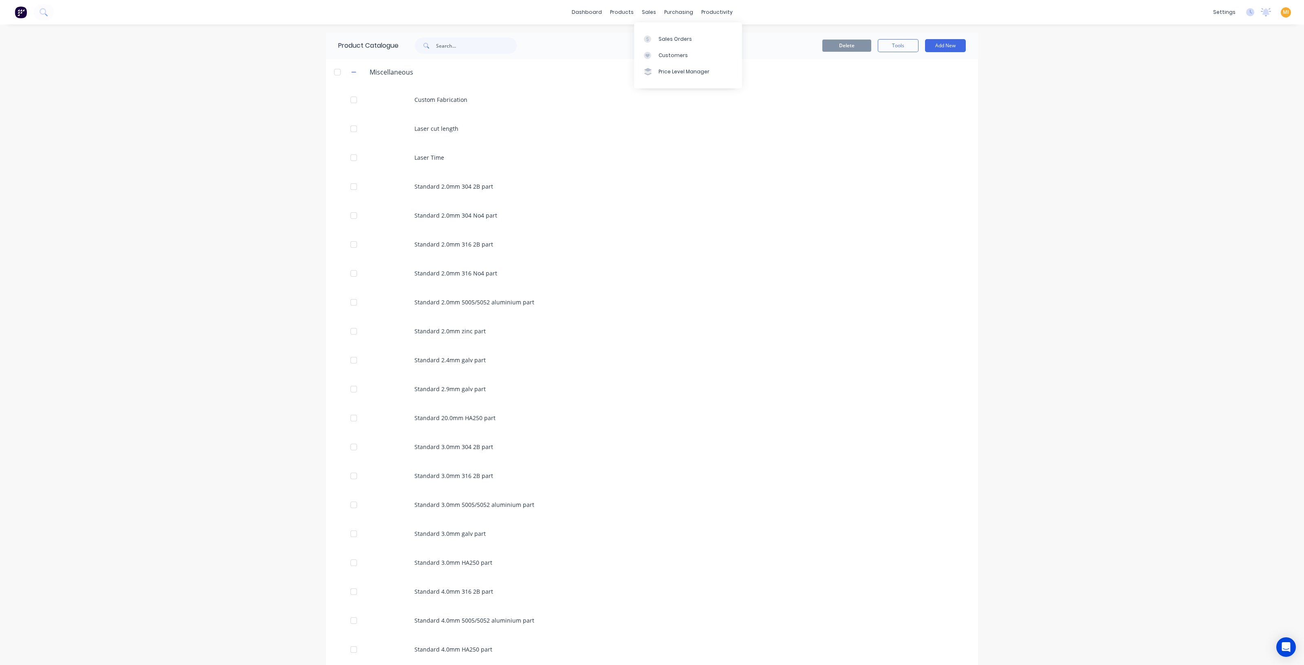
click at [657, 30] on div "Sales Orders Customers Price Level Manager" at bounding box center [688, 55] width 108 height 66
click at [657, 39] on link "Sales Orders" at bounding box center [688, 39] width 108 height 16
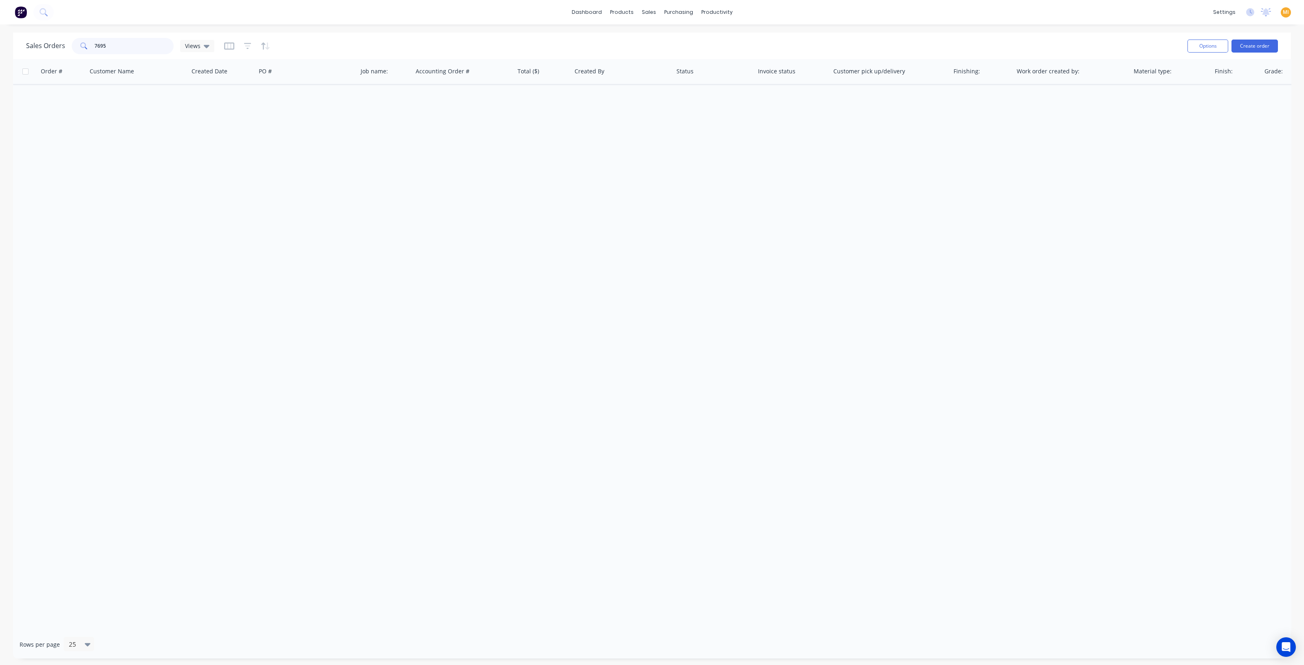
drag, startPoint x: 124, startPoint y: 45, endPoint x: -7, endPoint y: 45, distance: 130.8
click at [0, 45] on html "dashboard products sales purchasing productivity dashboard products Product Cat…" at bounding box center [652, 332] width 1304 height 665
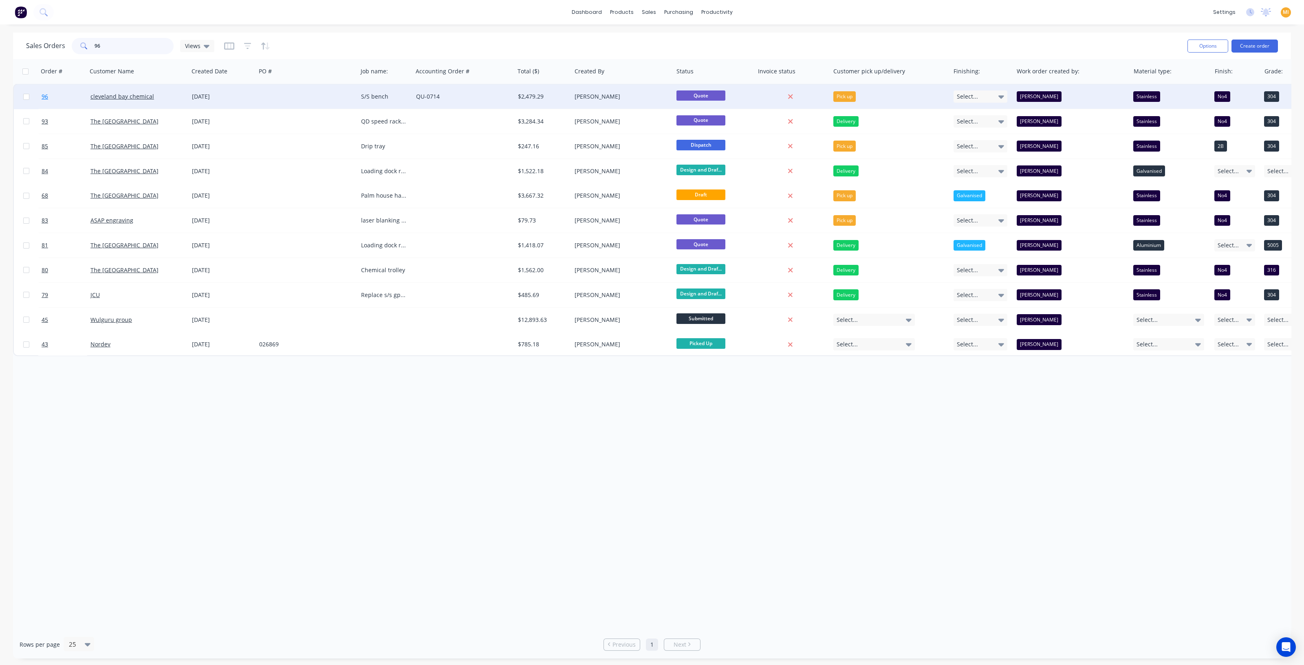
type input "96"
click at [75, 97] on link "96" at bounding box center [66, 96] width 49 height 24
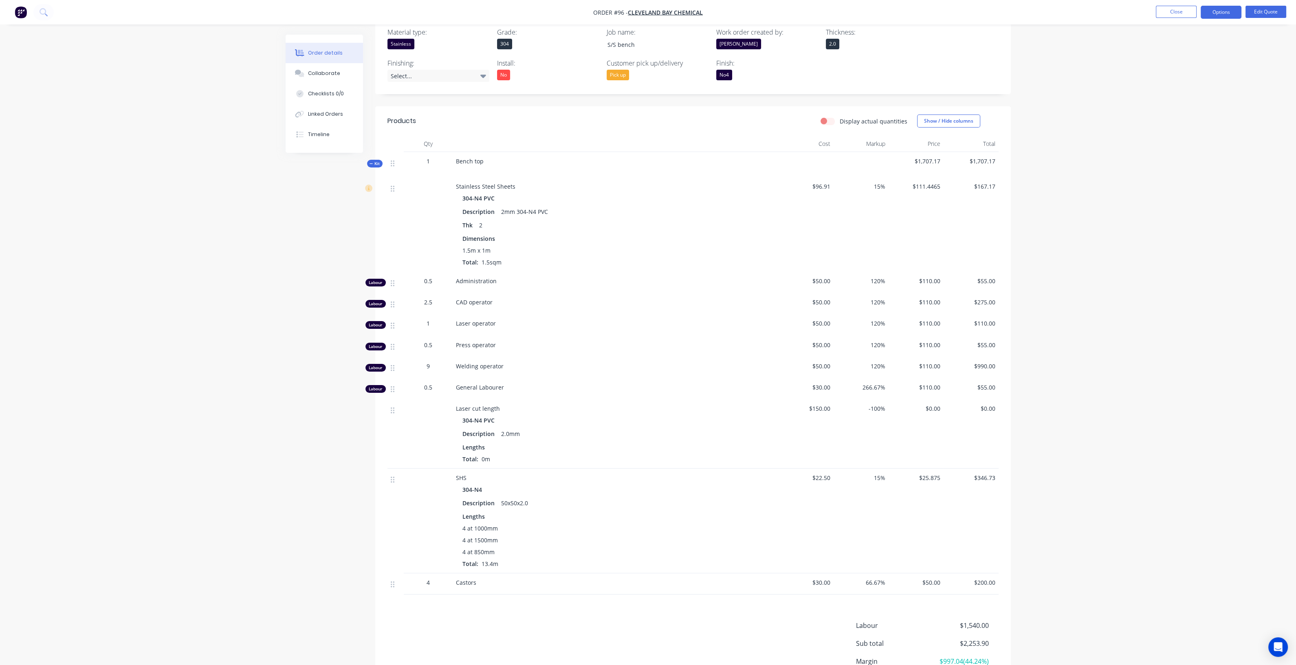
scroll to position [203, 0]
click at [378, 162] on span "Kit" at bounding box center [375, 164] width 11 height 6
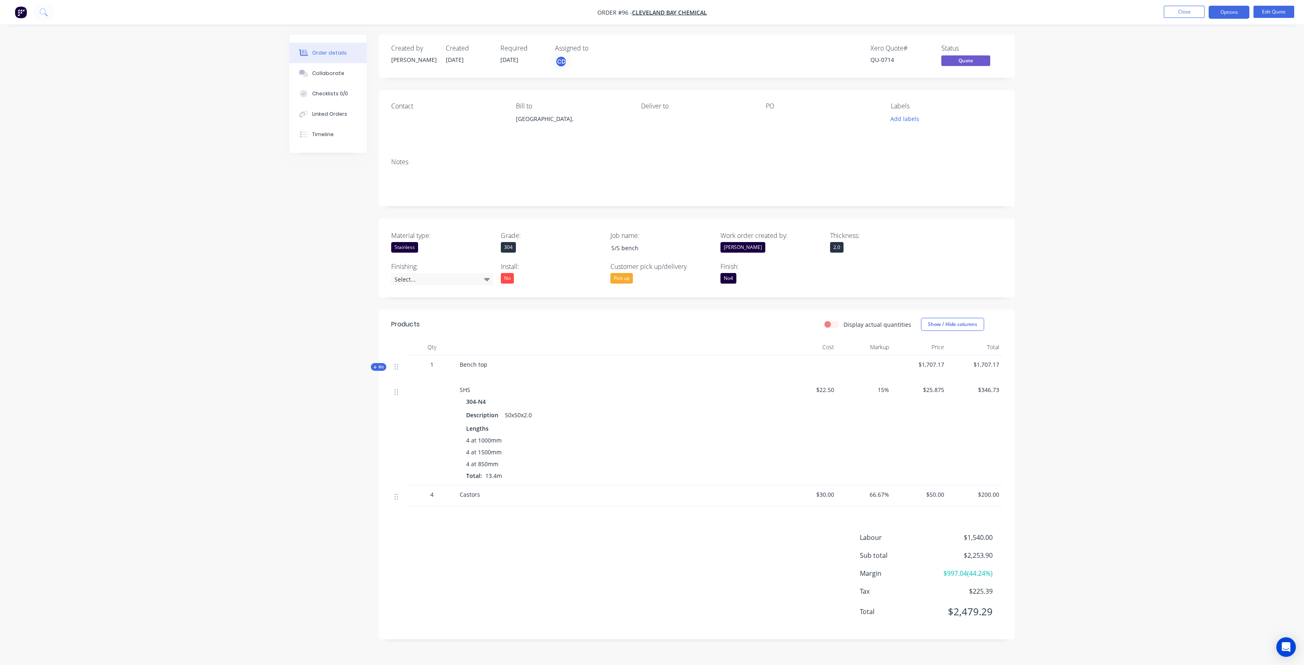
click at [379, 364] on span "Kit" at bounding box center [378, 367] width 11 height 6
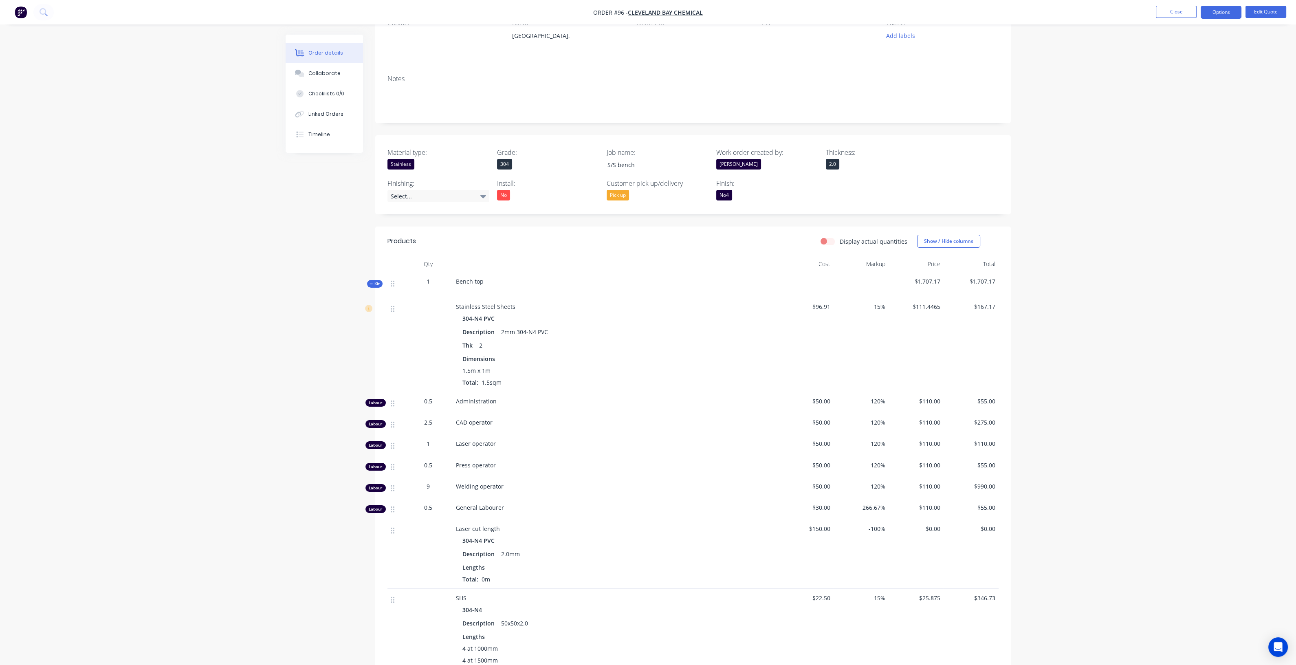
scroll to position [203, 0]
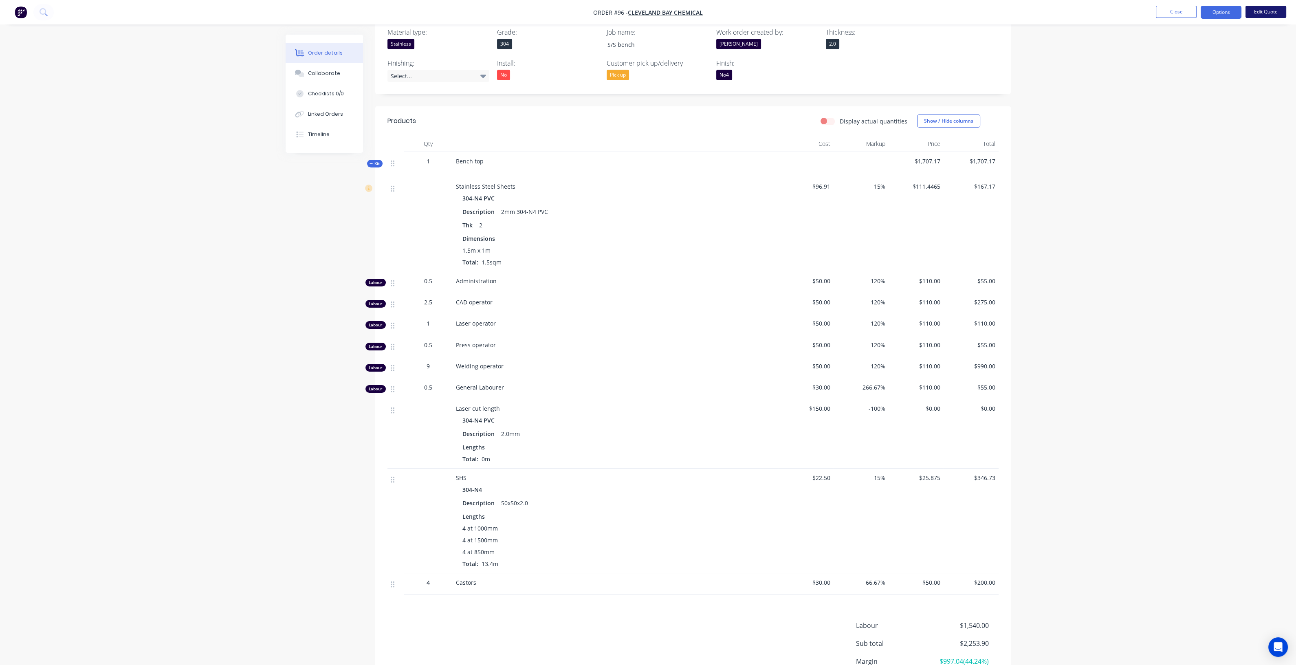
click at [1266, 14] on button "Edit Quote" at bounding box center [1266, 12] width 41 height 12
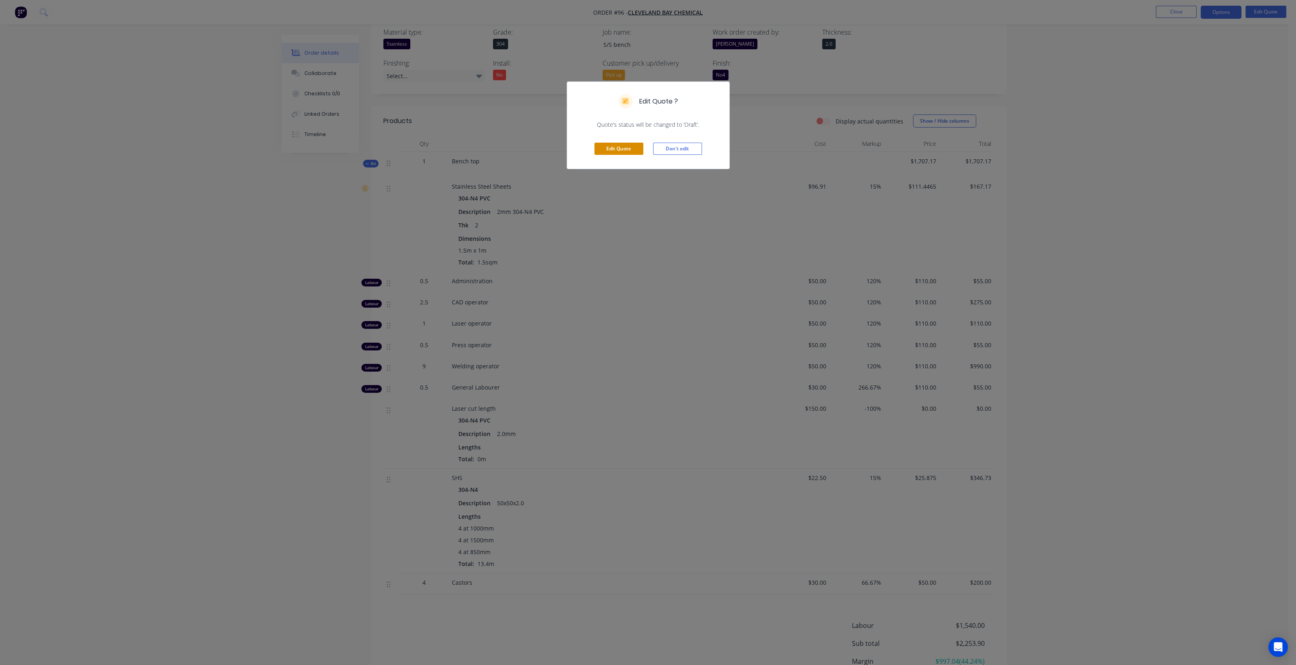
click at [613, 148] on button "Edit Quote" at bounding box center [619, 149] width 49 height 12
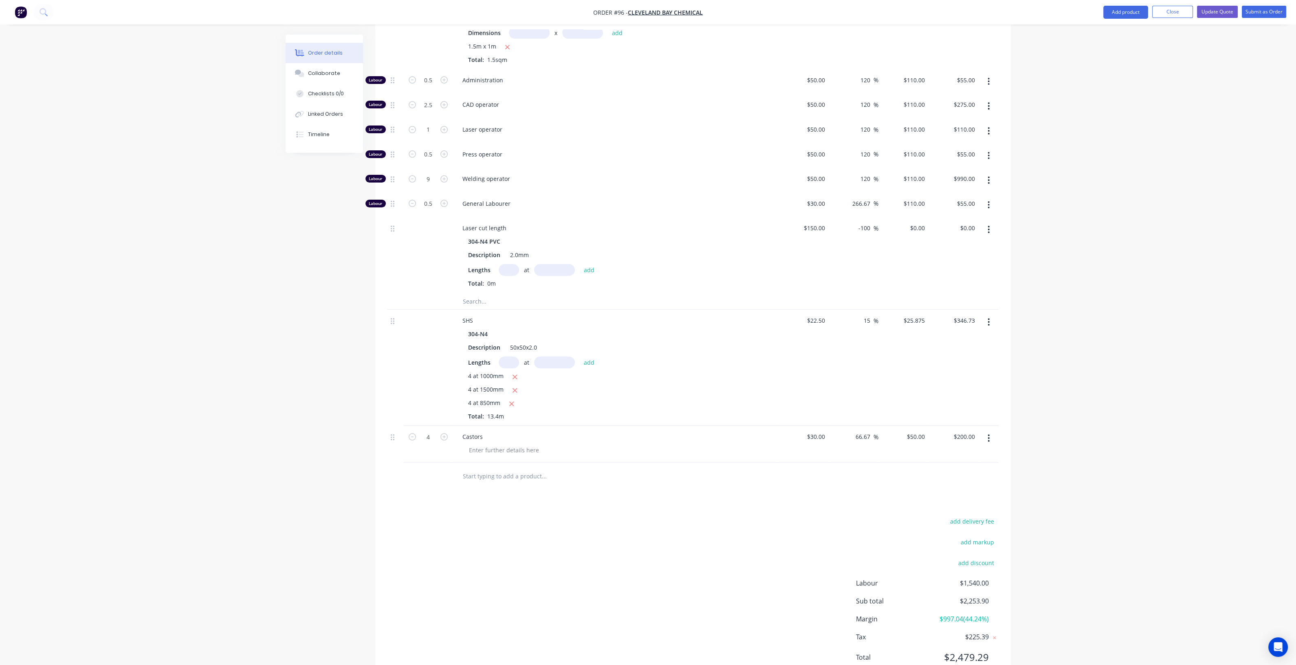
scroll to position [455, 0]
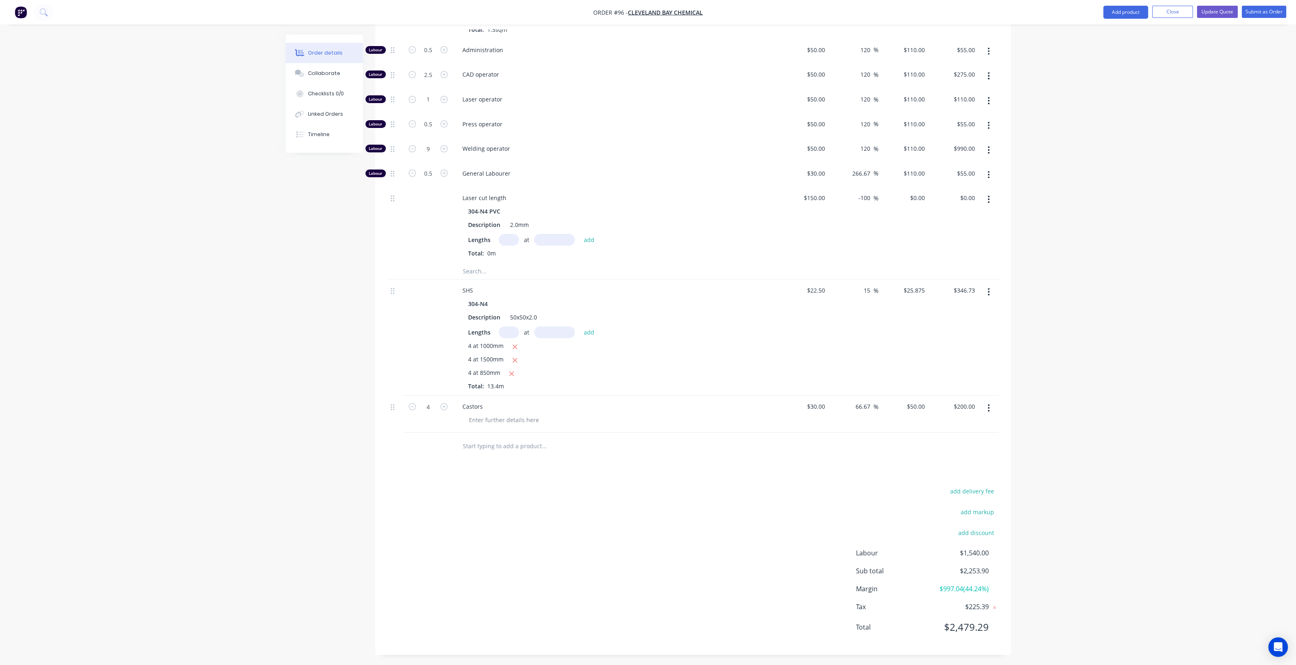
click at [488, 444] on input "text" at bounding box center [544, 446] width 163 height 16
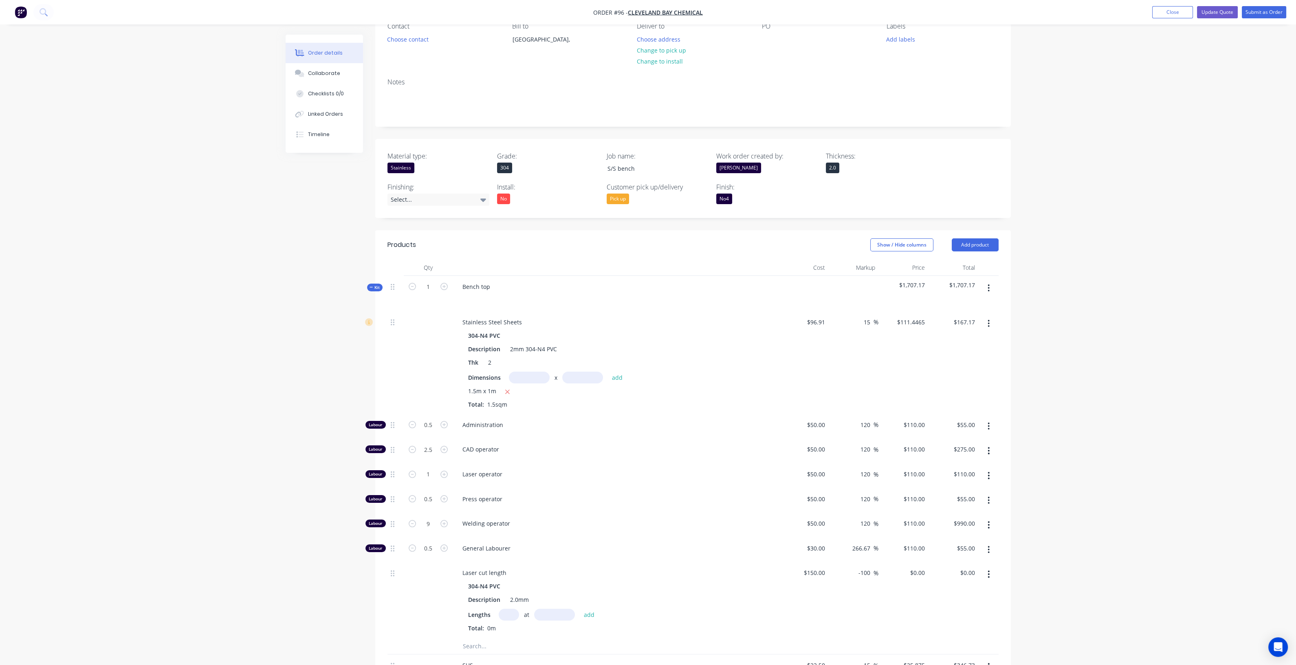
scroll to position [48, 0]
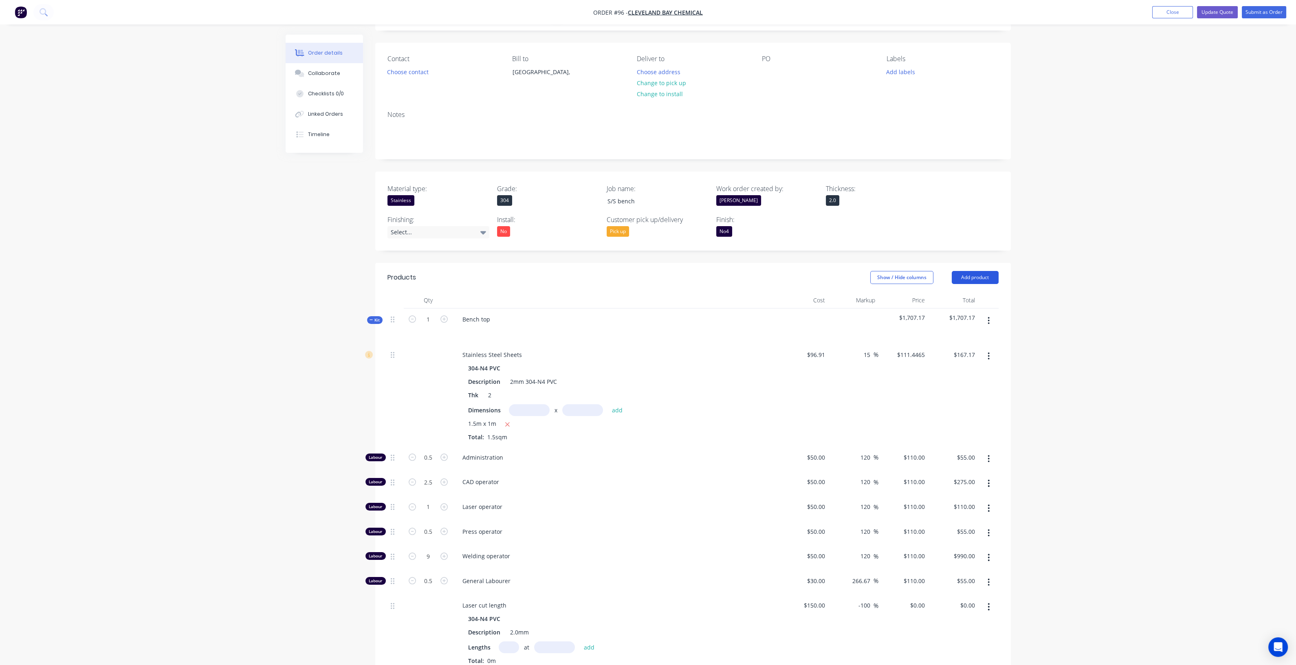
click at [970, 279] on button "Add product" at bounding box center [975, 277] width 47 height 13
click at [968, 297] on div "Product catalogue" at bounding box center [960, 298] width 63 height 12
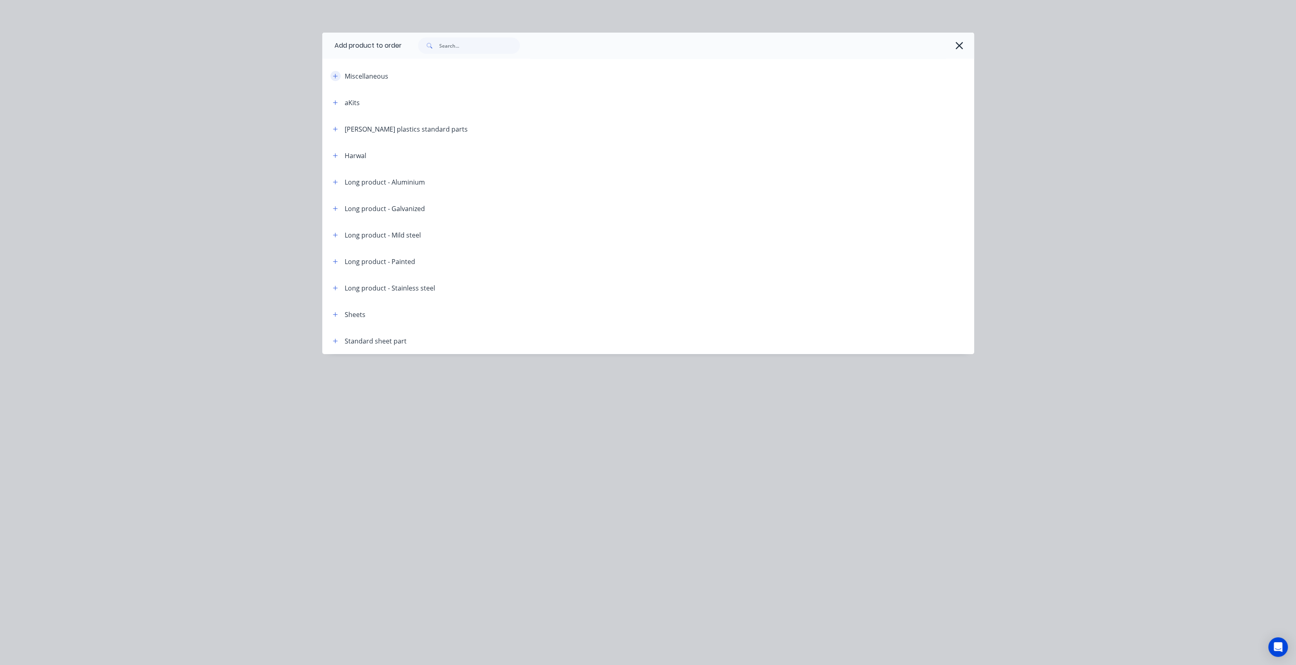
click at [335, 77] on icon "button" at bounding box center [335, 76] width 5 height 6
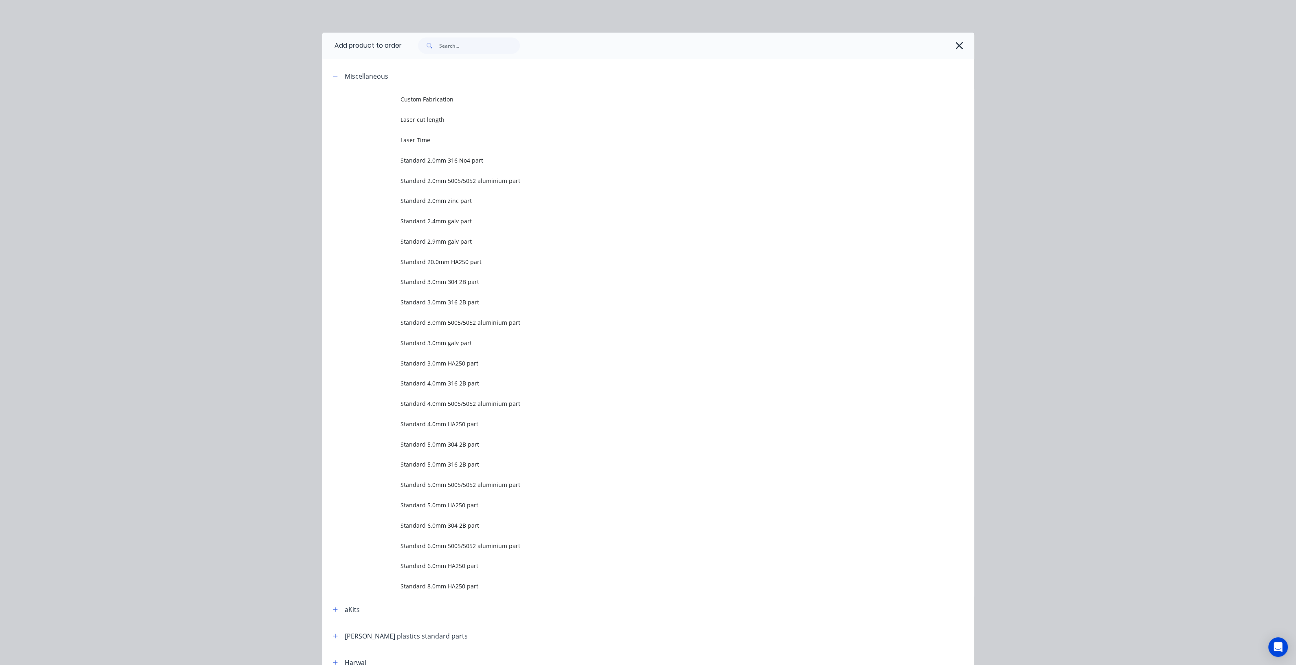
click at [955, 46] on icon "button" at bounding box center [959, 45] width 9 height 11
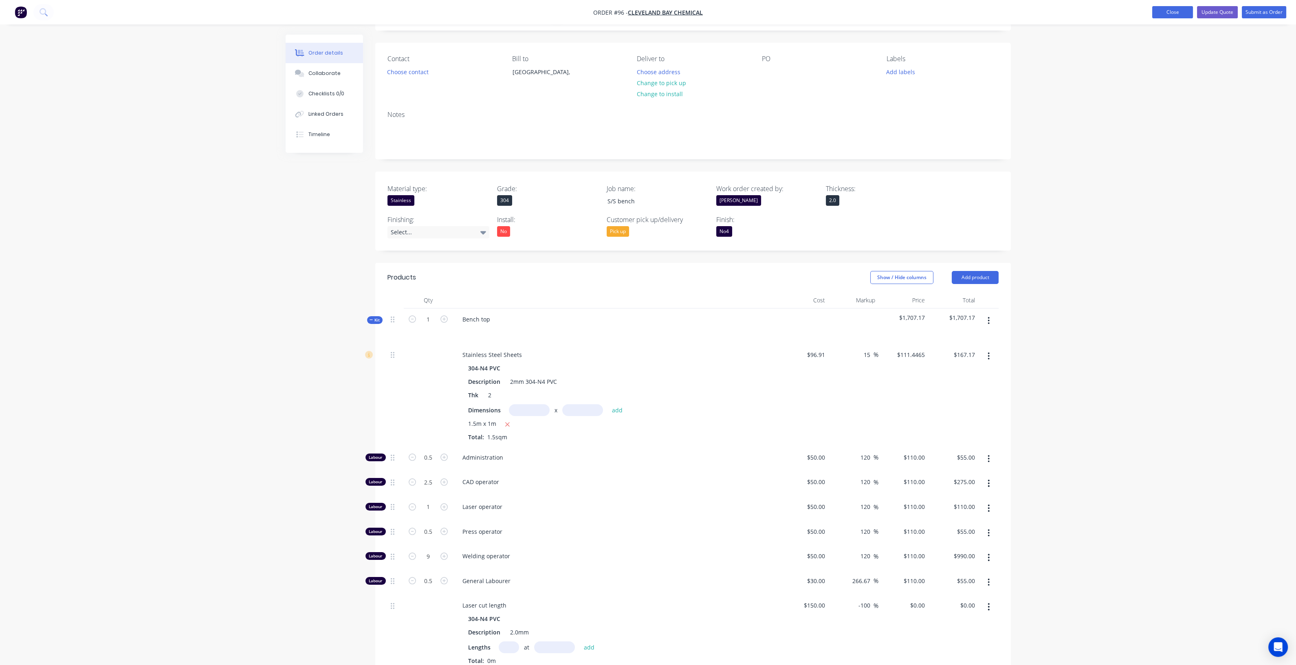
click at [1185, 13] on button "Close" at bounding box center [1172, 12] width 41 height 12
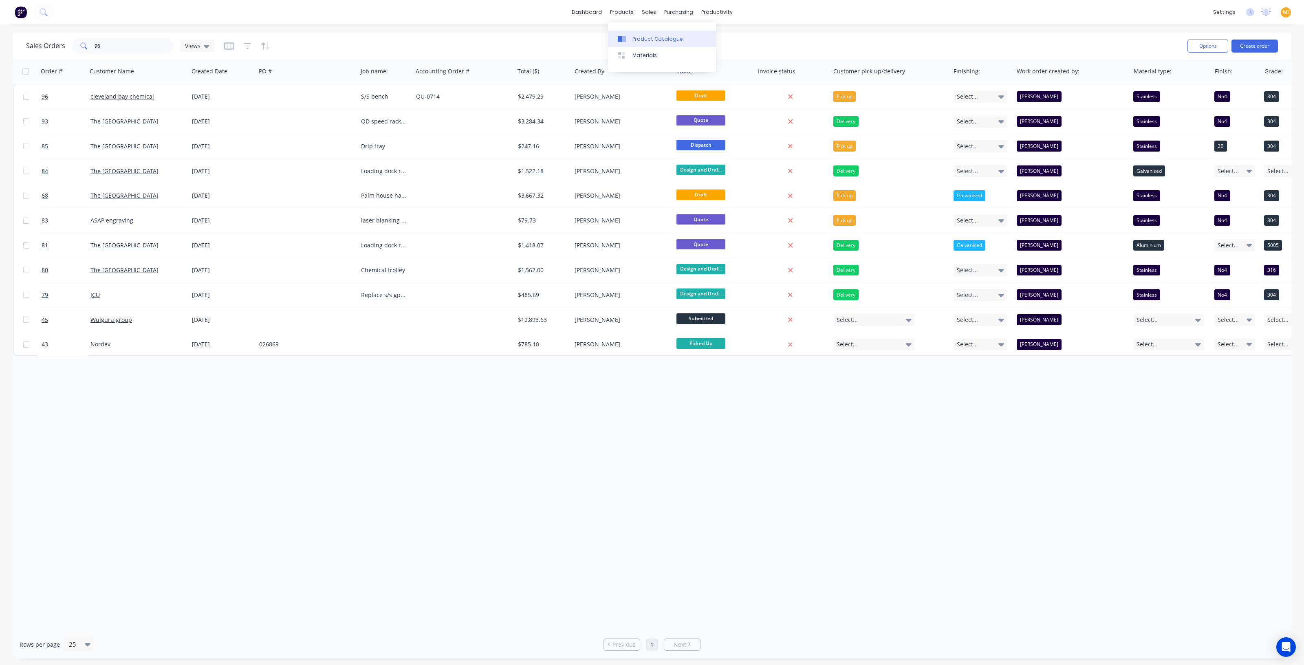
click at [641, 35] on div "Product Catalogue" at bounding box center [657, 38] width 51 height 7
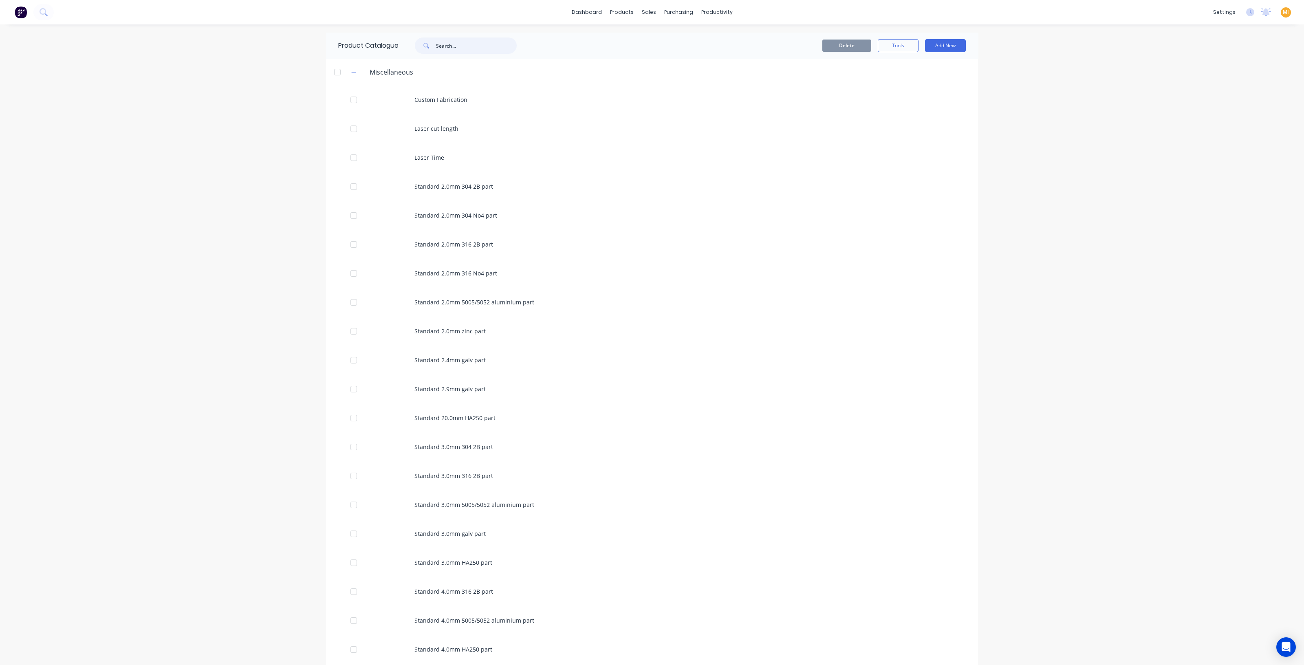
click at [451, 48] on input "text" at bounding box center [476, 45] width 81 height 16
paste input "304"
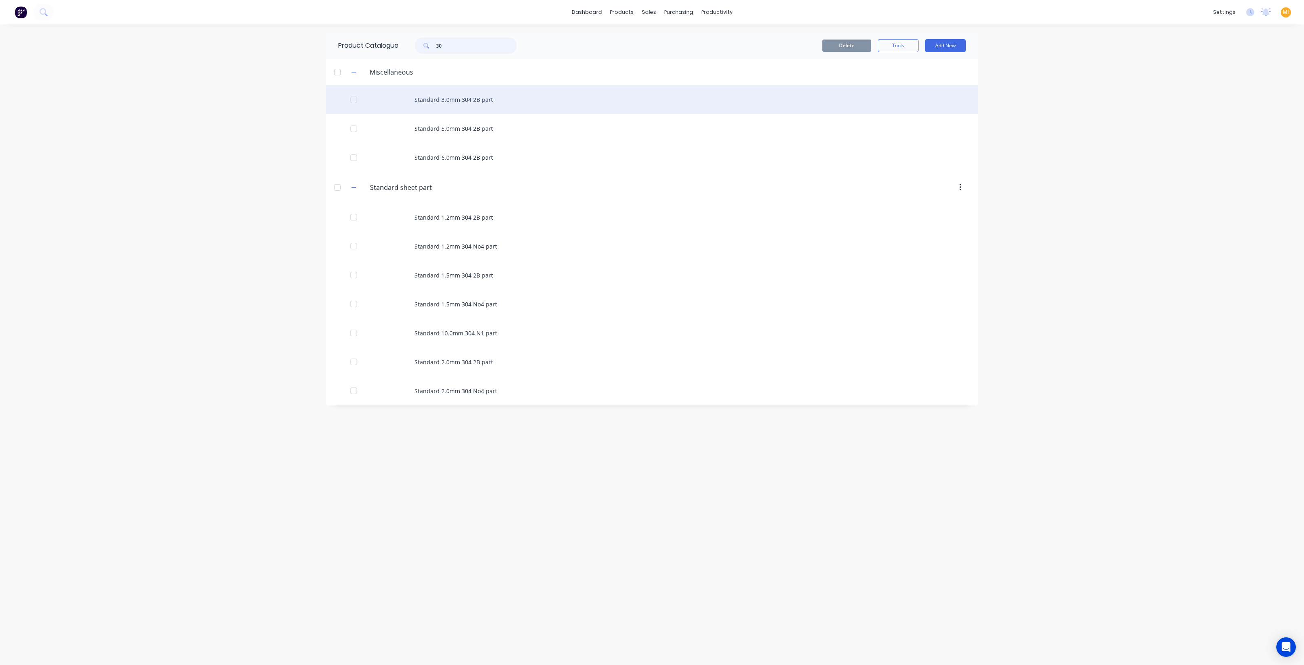
type input "3"
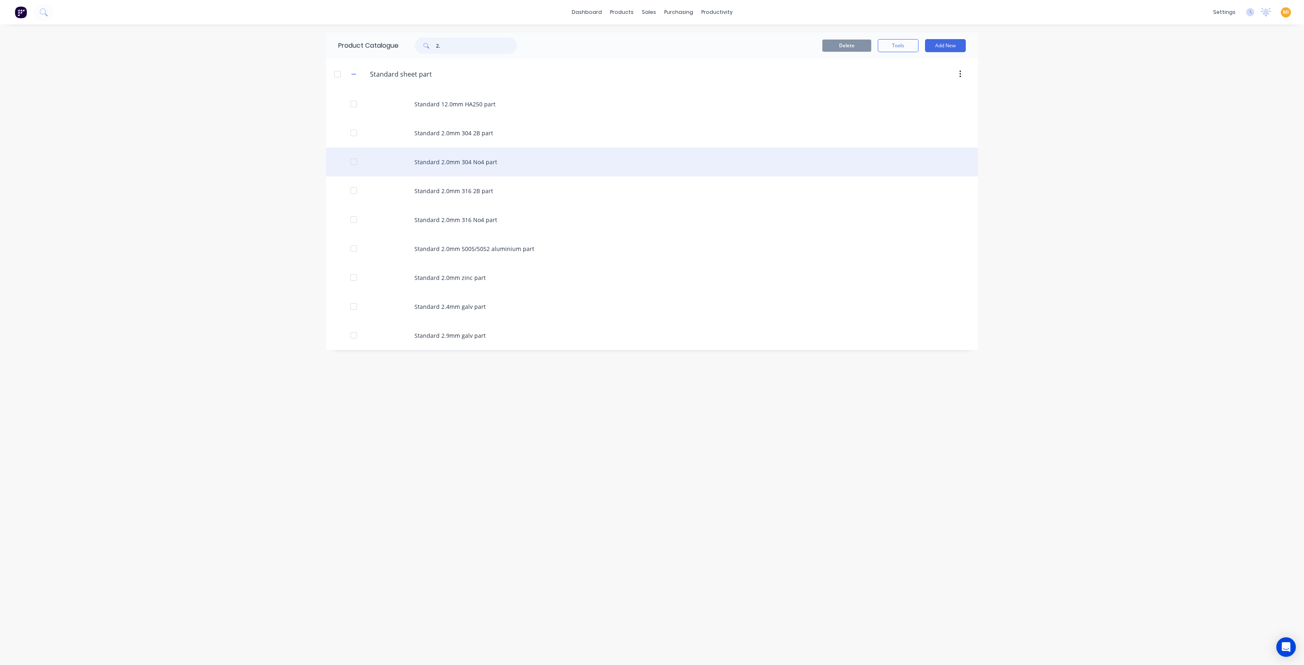
type input "2."
click at [426, 167] on div "Standard 2.0mm 304 No4 part" at bounding box center [652, 162] width 652 height 29
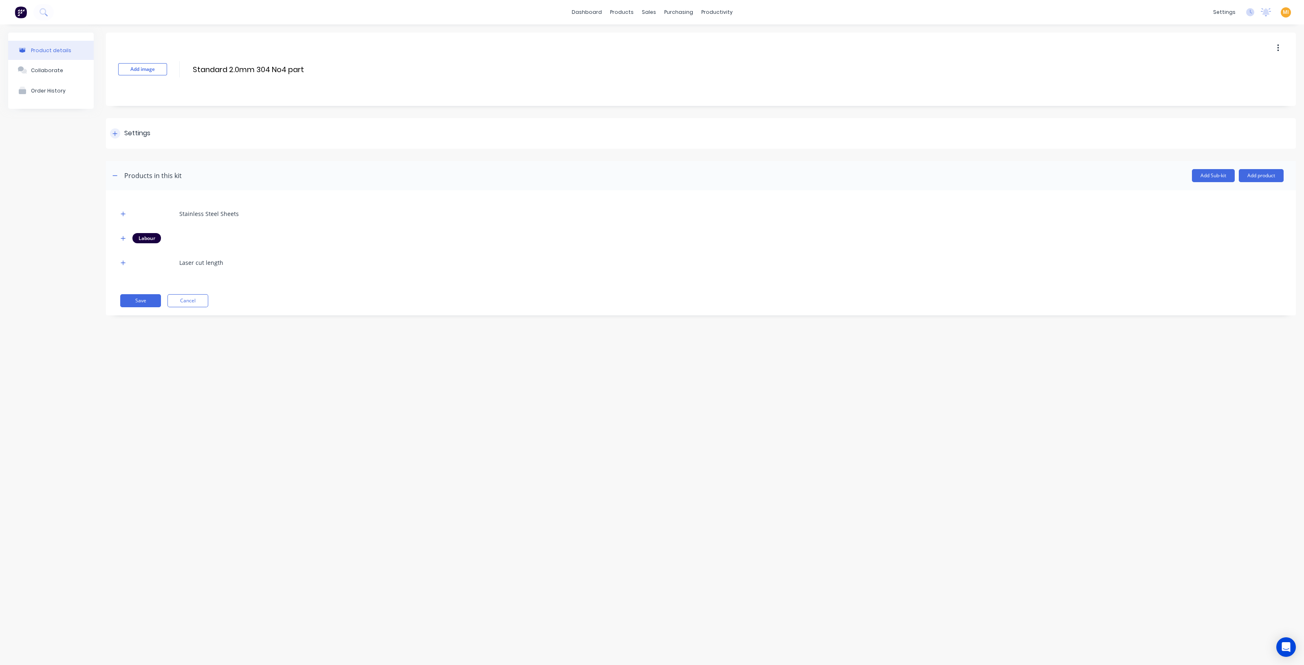
click at [131, 125] on div "Settings" at bounding box center [701, 133] width 1190 height 31
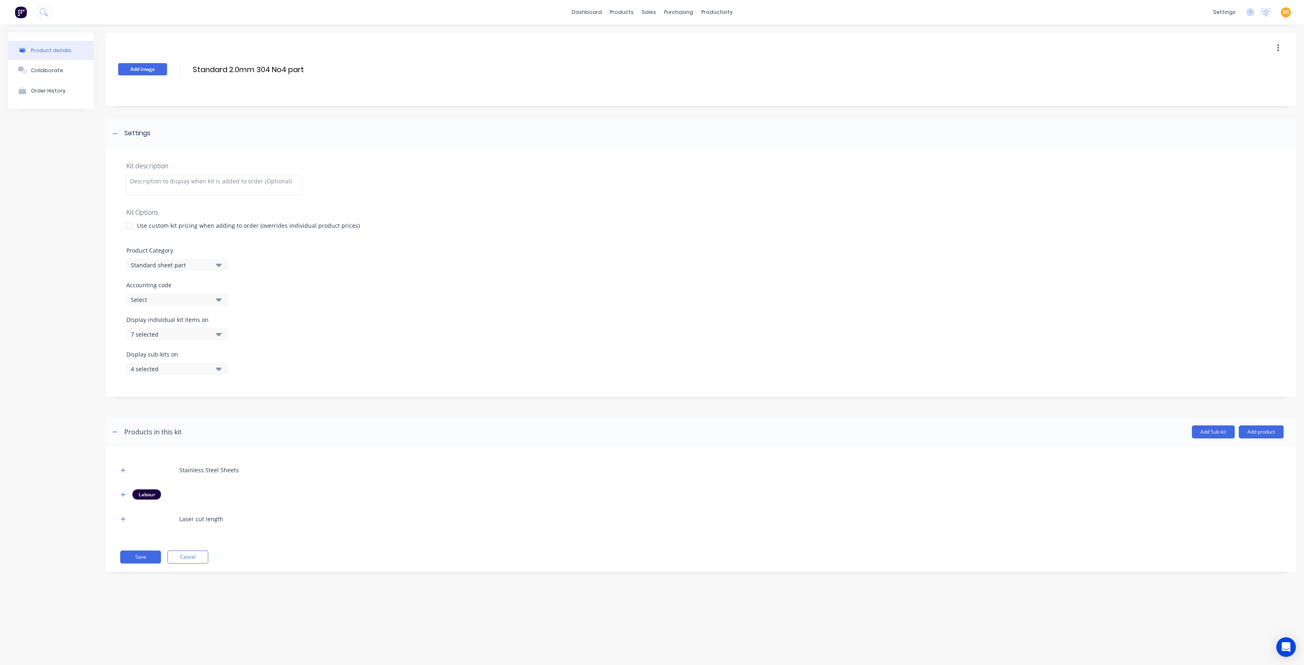
drag, startPoint x: 322, startPoint y: 71, endPoint x: 156, endPoint y: 72, distance: 165.0
click at [156, 72] on div "Add image Standard 2.0mm 304 No4 part Standard 2.0mm 304 No4 part Enter kit name" at bounding box center [701, 69] width 1190 height 73
click at [139, 555] on button "Save" at bounding box center [140, 557] width 41 height 13
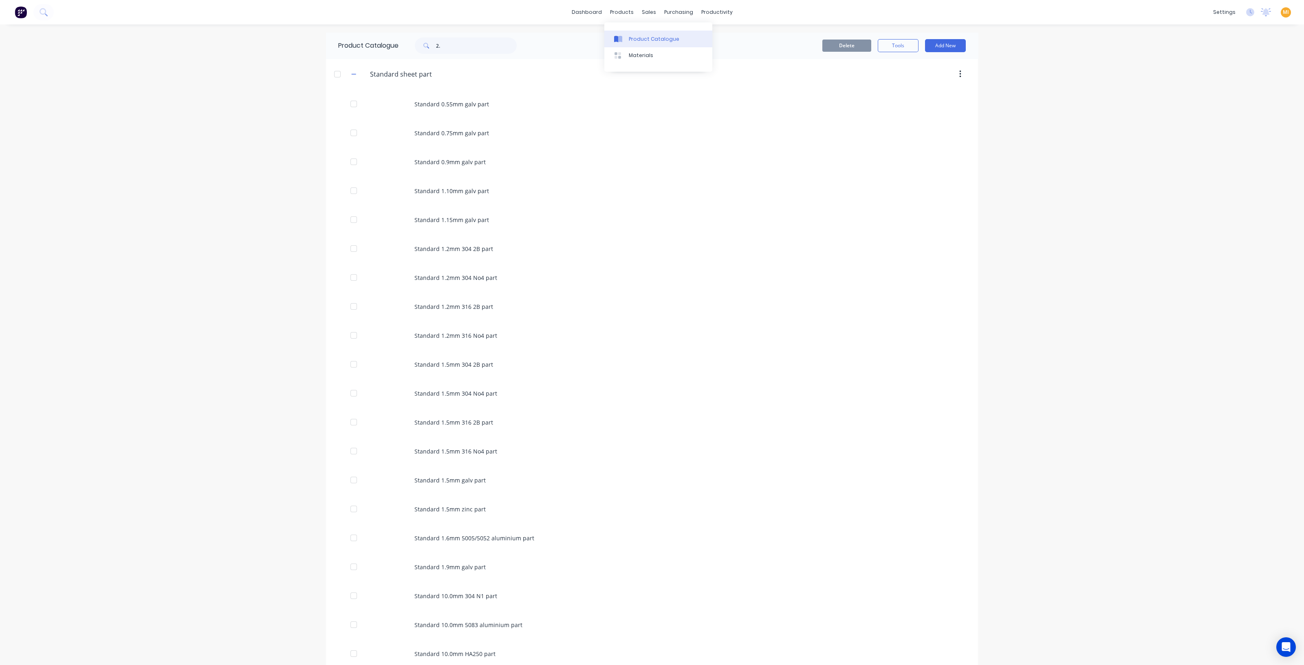
click at [636, 36] on div "Product Catalogue" at bounding box center [654, 38] width 51 height 7
click at [667, 37] on div "Sales Orders" at bounding box center [675, 38] width 33 height 7
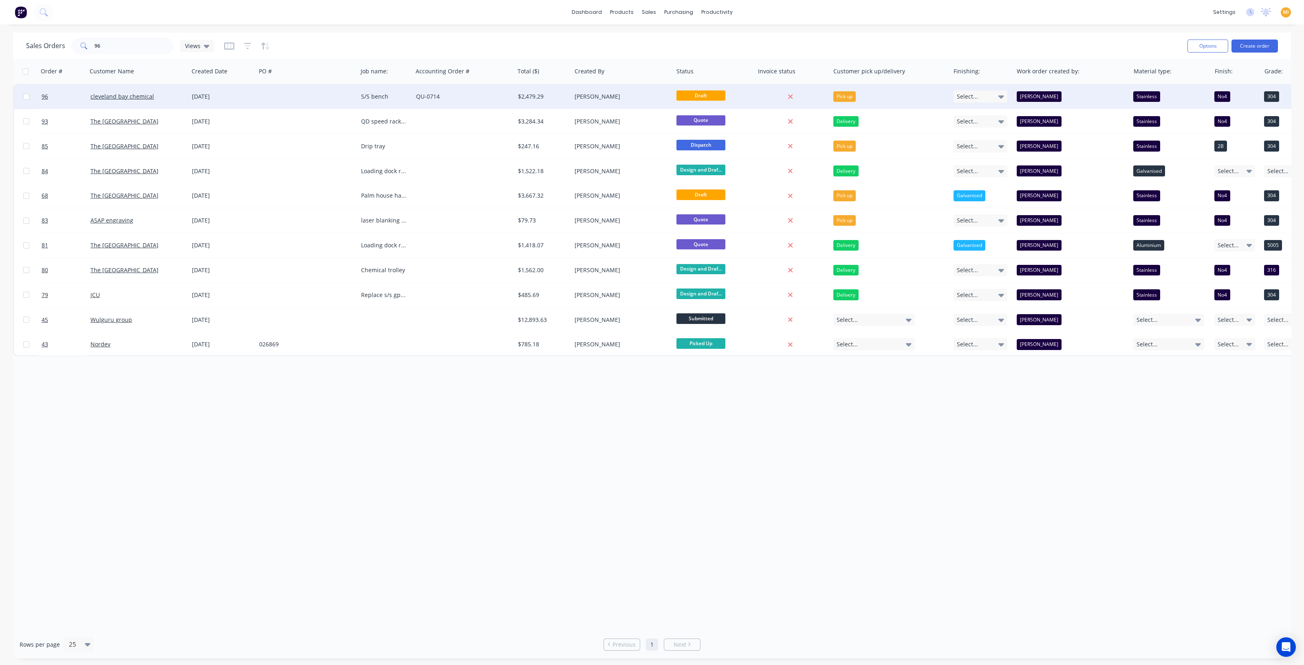
click at [457, 97] on div "QU-0714" at bounding box center [461, 97] width 90 height 8
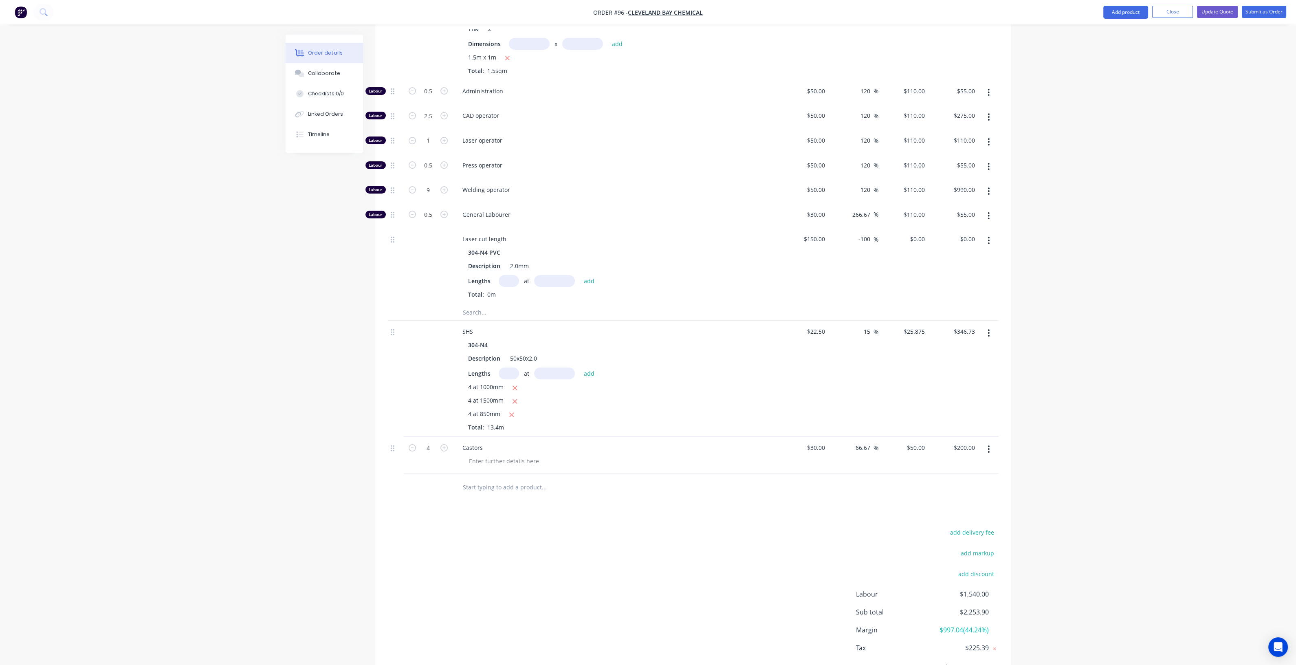
scroll to position [455, 0]
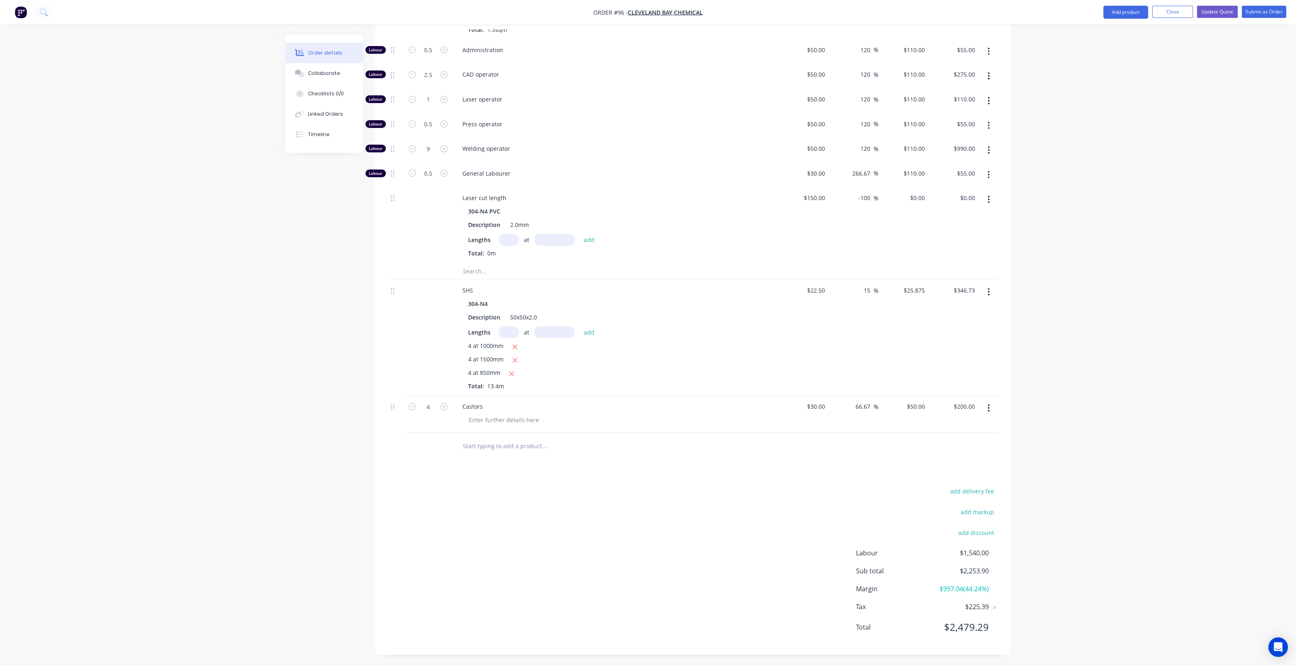
click at [477, 439] on input "text" at bounding box center [544, 446] width 163 height 16
paste input "Standard 2.0mm 304 No4 part"
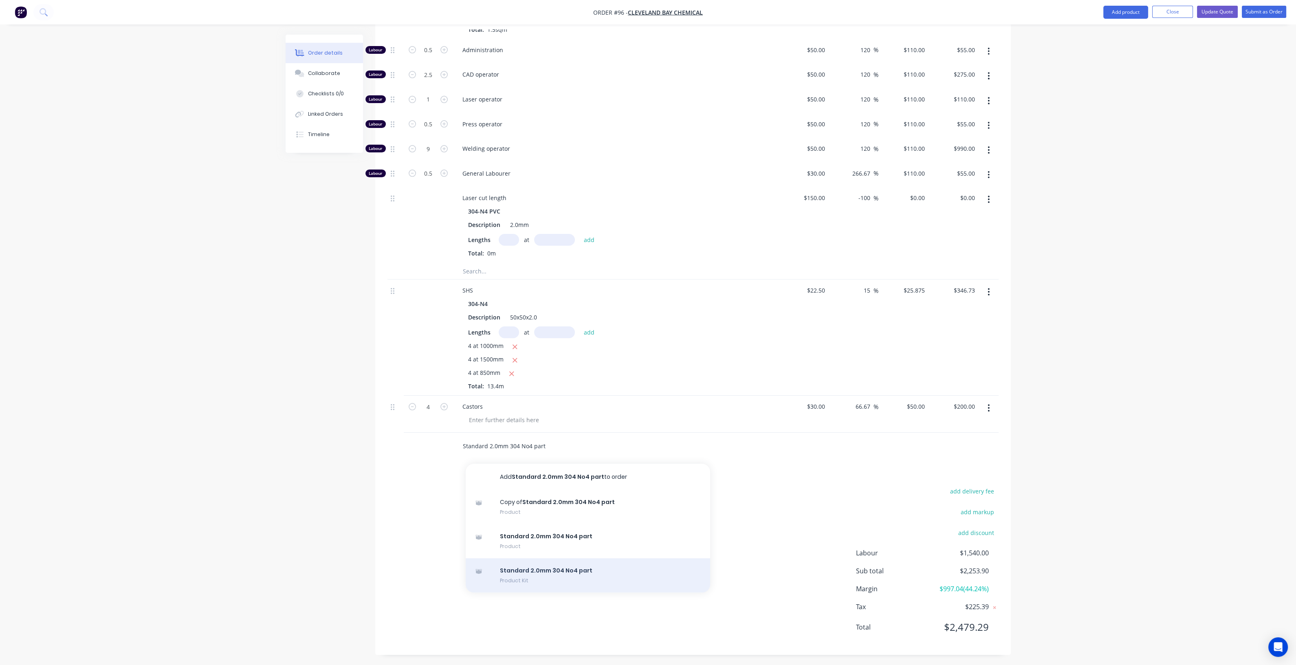
type input "Standard 2.0mm 304 No4 part"
drag, startPoint x: 568, startPoint y: 569, endPoint x: 455, endPoint y: 551, distance: 115.2
click at [566, 571] on div "Standard 2.0mm 304 No4 part Product Kit" at bounding box center [588, 575] width 245 height 34
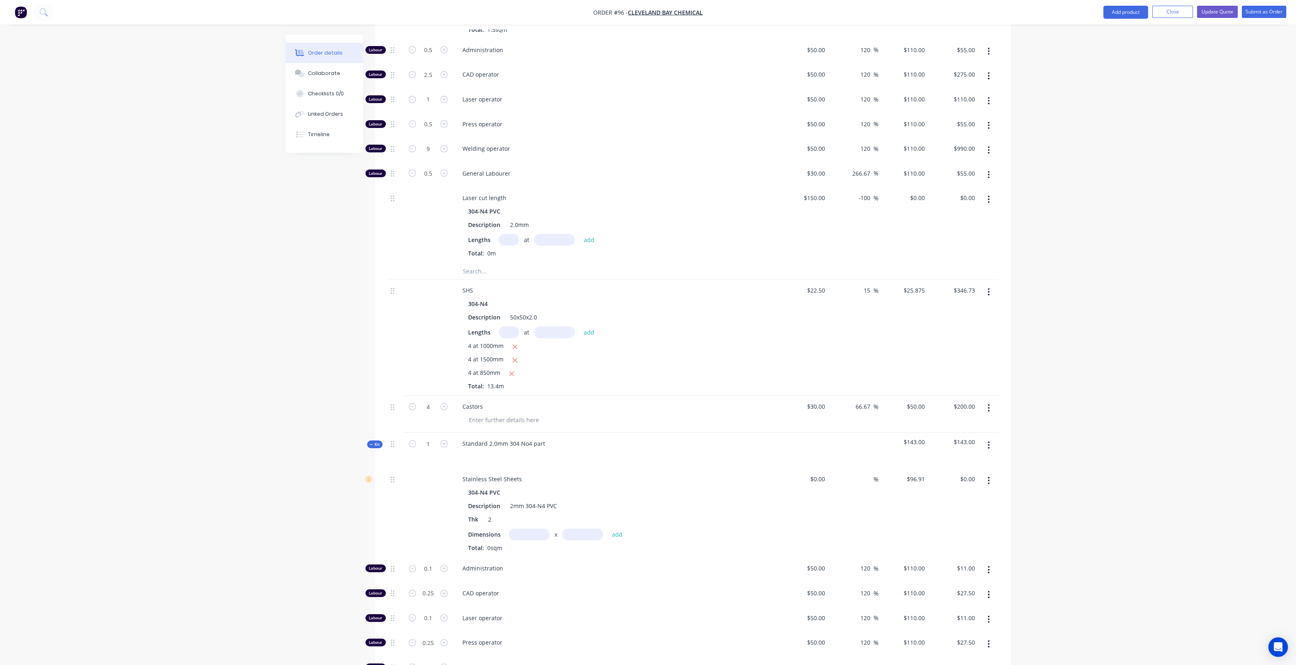
scroll to position [201, 0]
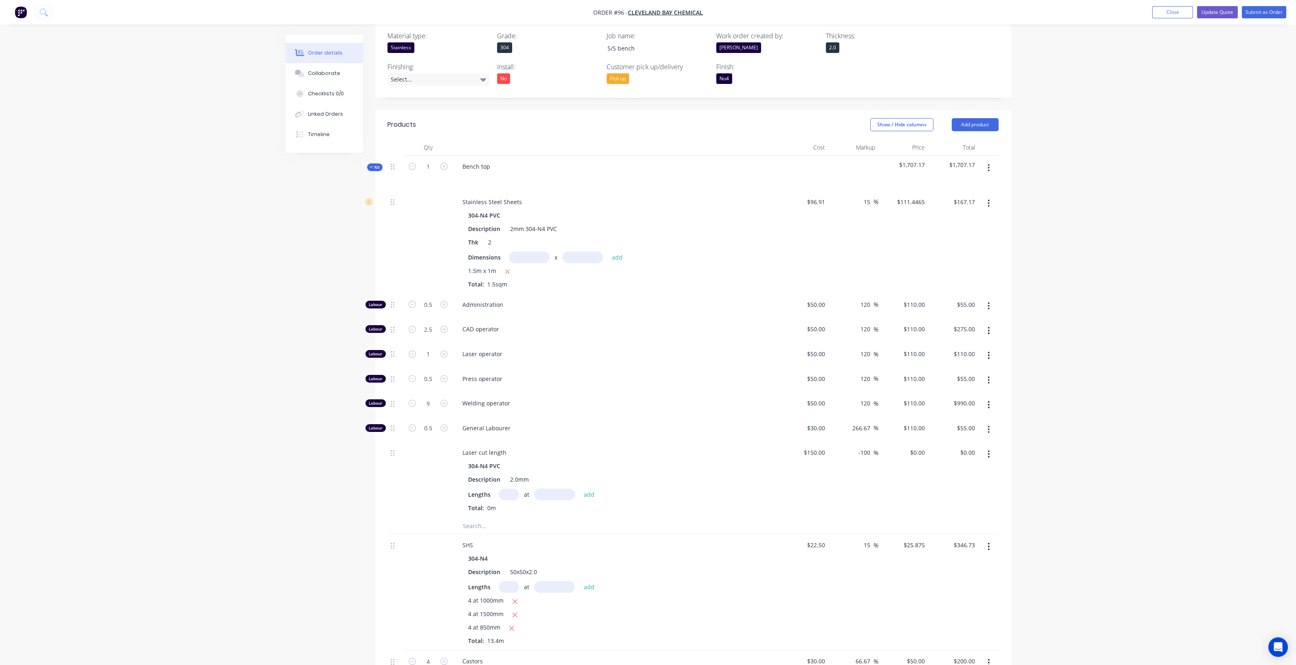
click at [918, 166] on span "$1,707.17" at bounding box center [904, 165] width 44 height 9
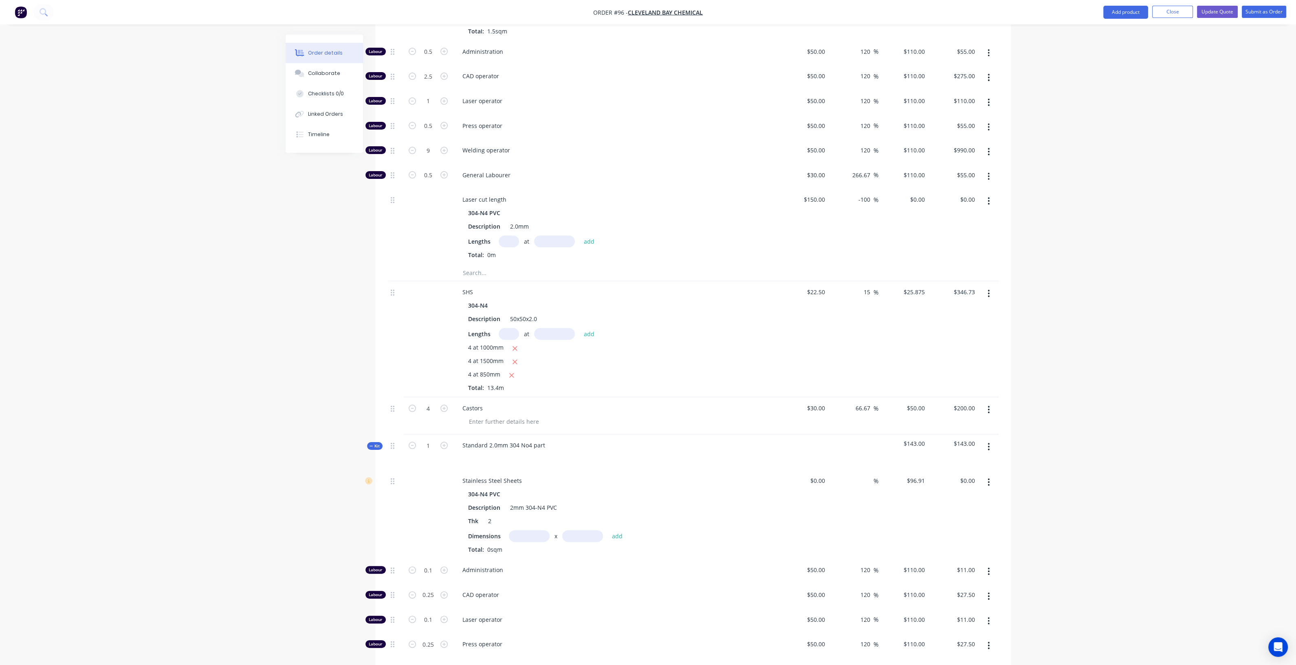
scroll to position [506, 0]
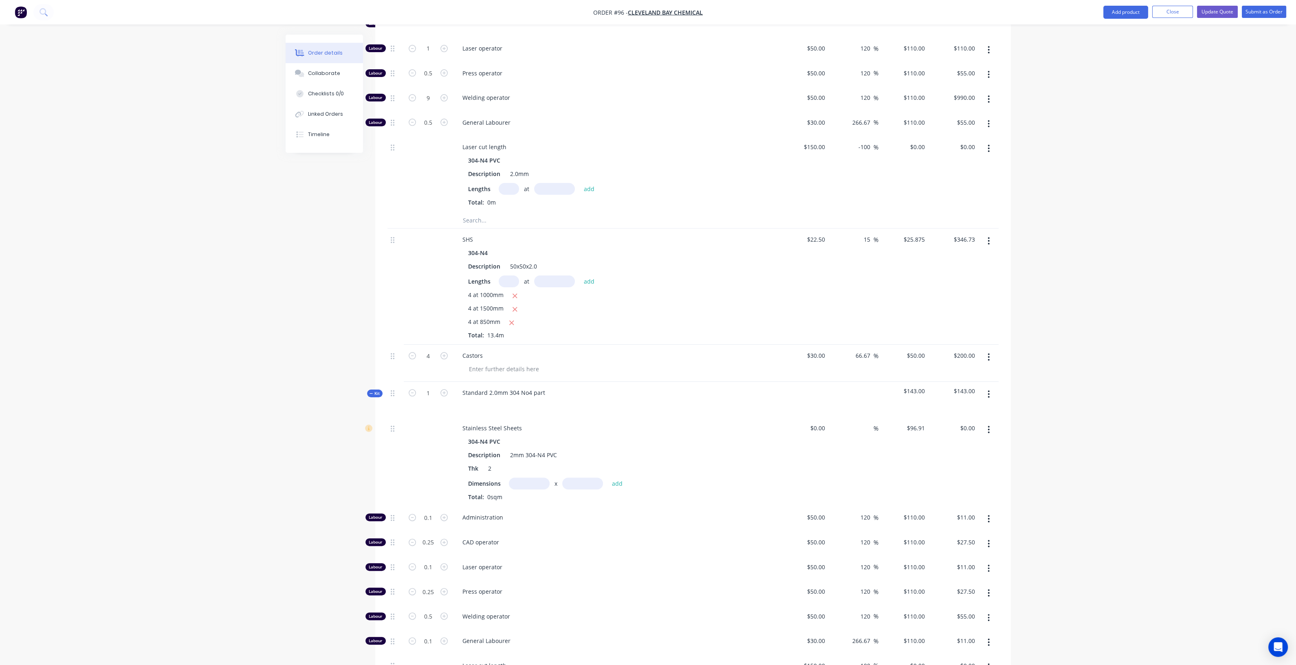
click at [531, 480] on input "text" at bounding box center [529, 484] width 41 height 12
type input "1.5m"
click at [566, 483] on input "text" at bounding box center [582, 484] width 41 height 12
type input "1m"
click at [611, 480] on button "add" at bounding box center [617, 483] width 19 height 11
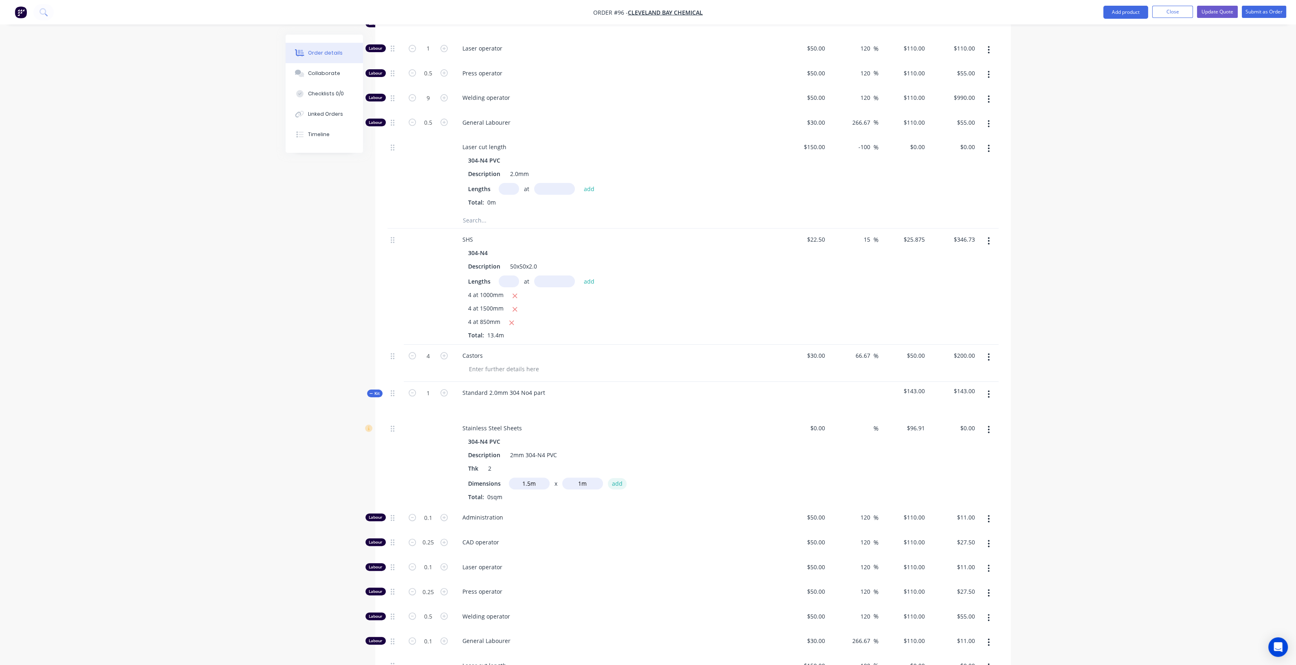
type input "$145.37"
type input "96.91"
click at [908, 423] on div "96.91 96.91" at bounding box center [917, 428] width 22 height 12
type input "$96.91"
click at [817, 425] on div "$0.00" at bounding box center [817, 428] width 22 height 12
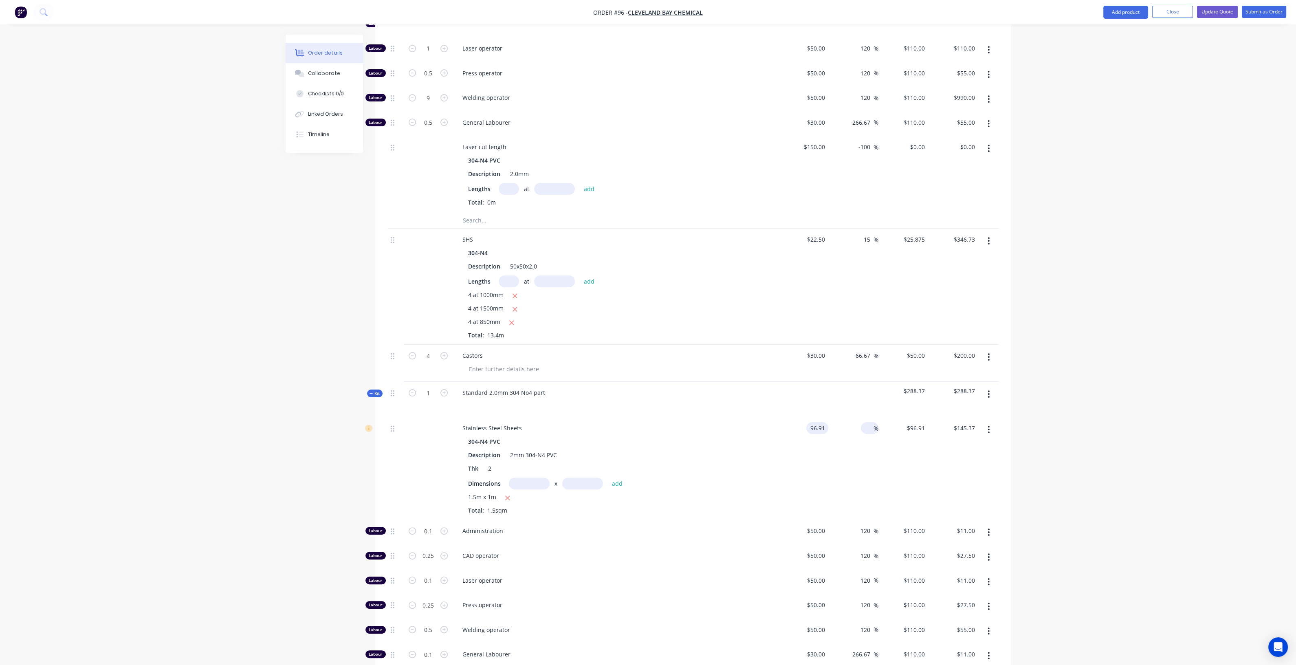
type input "$96.91"
click at [868, 427] on input at bounding box center [868, 428] width 9 height 12
type input "15"
type input "$111.4465"
type input "$167.17"
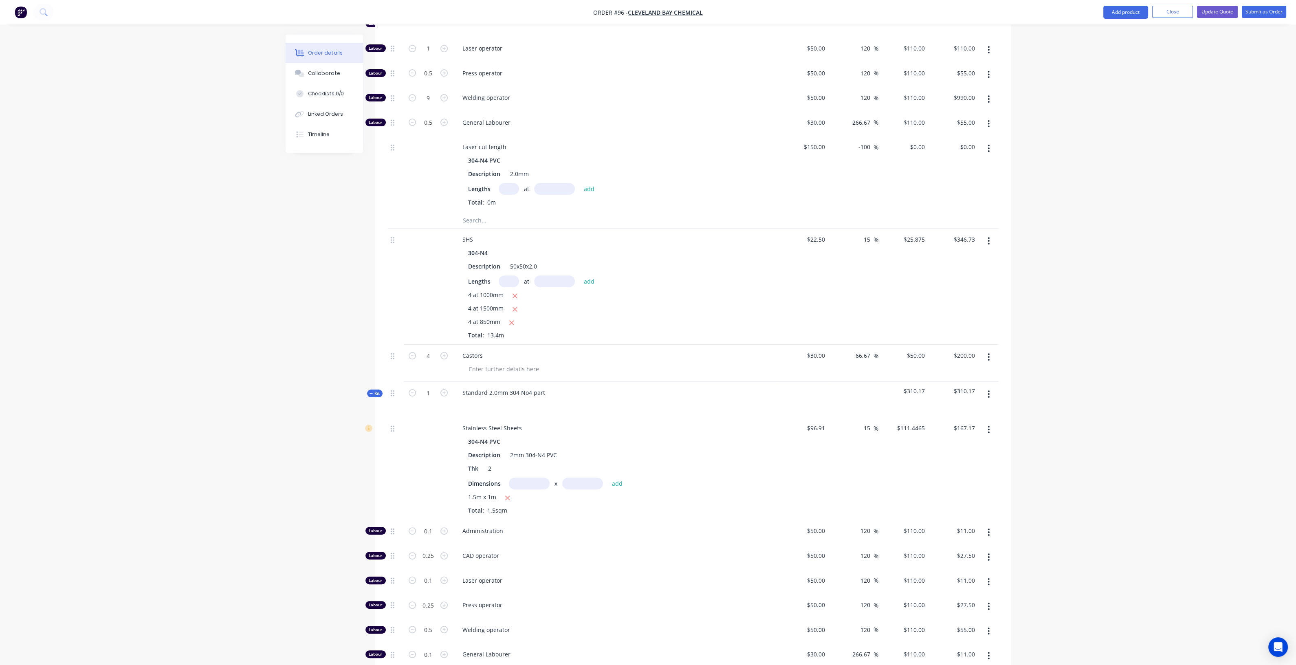
click at [892, 451] on div "$111.4465 $111.4465" at bounding box center [904, 468] width 50 height 103
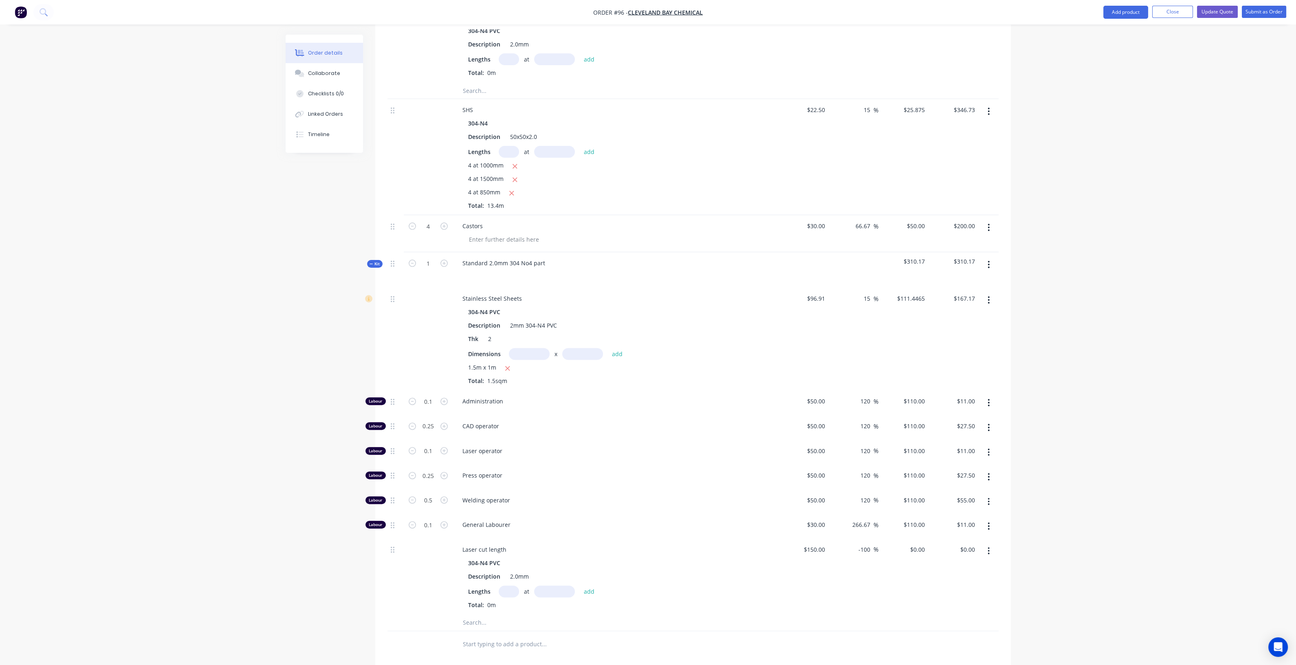
scroll to position [659, 0]
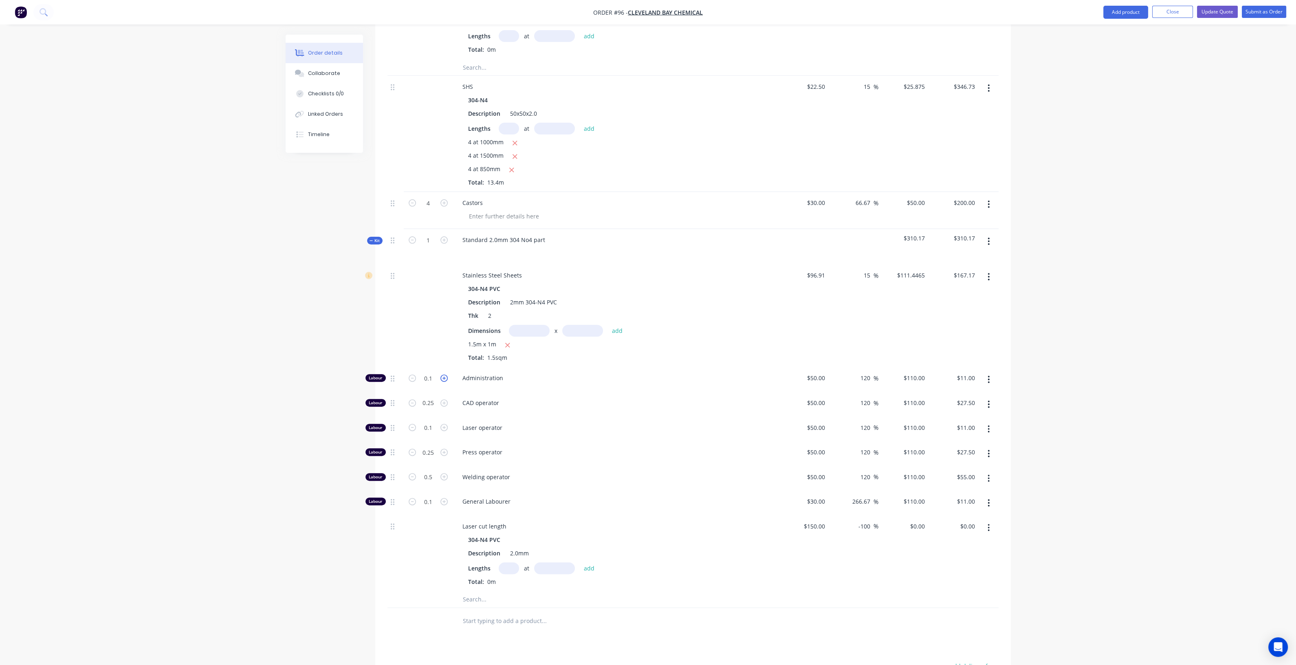
click at [445, 375] on icon "button" at bounding box center [444, 378] width 7 height 7
type input "1.1"
type input "$121.00"
click at [445, 375] on icon "button" at bounding box center [444, 378] width 7 height 7
type input "2.1"
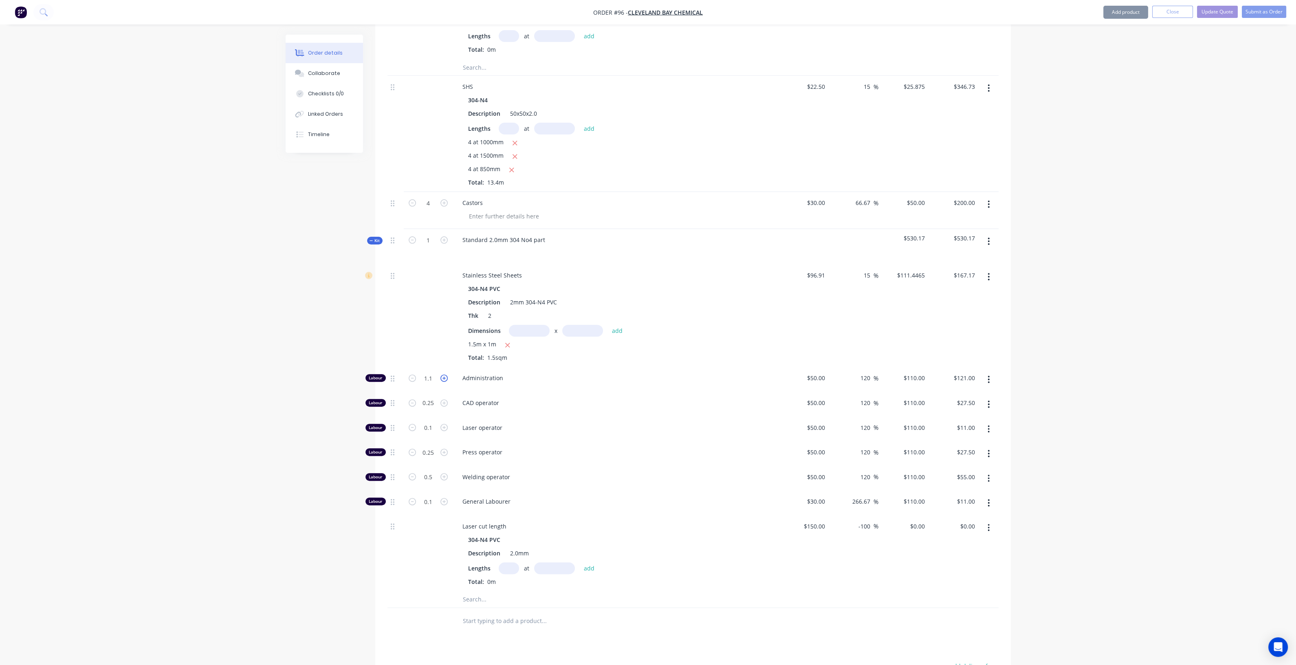
type input "$231.00"
type input "0.5"
type input "$55.00"
click at [271, 412] on div "Order details Collaborate Checklists 0/0 Linked Orders Timeline Order details C…" at bounding box center [648, 91] width 1296 height 1501
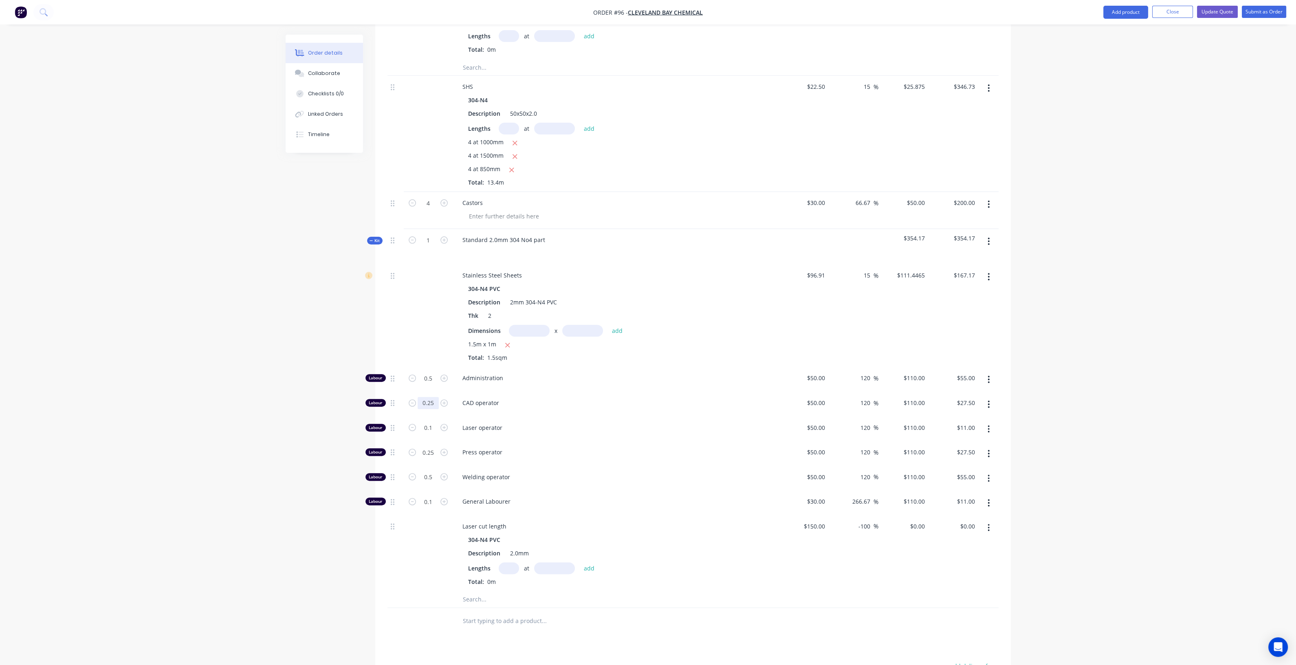
type input "2.5"
type input "$275.00"
click at [301, 425] on div "Created by Chris Created 27/08/25 Required 27/08/25 Assigned to CD Xero Quote #…" at bounding box center [648, 109] width 725 height 1467
click at [446, 428] on icon "button" at bounding box center [444, 427] width 7 height 7
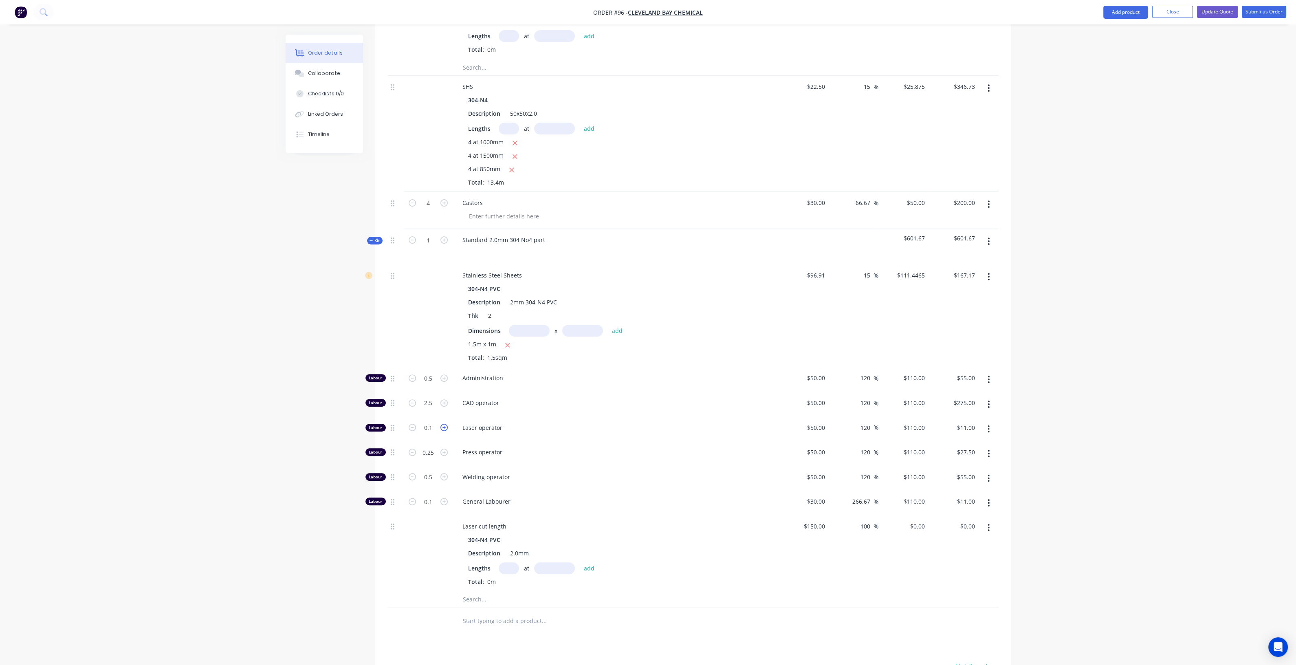
type input "1.1"
type input "$121.00"
type input "1"
type input "$110.00"
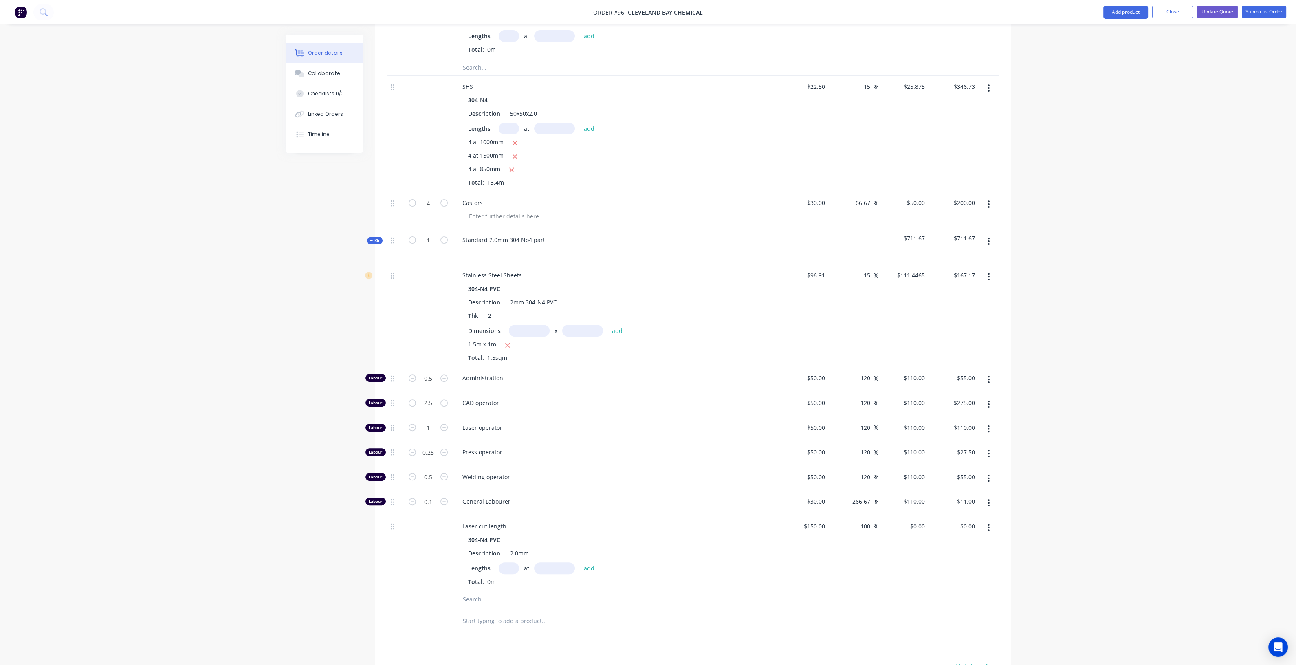
click at [319, 453] on div "Created by Chris Created 27/08/25 Required 27/08/25 Assigned to CD Xero Quote #…" at bounding box center [648, 109] width 725 height 1467
type input "0.5"
type input "$55.00"
click at [280, 467] on div "Order details Collaborate Checklists 0/0 Linked Orders Timeline Order details C…" at bounding box center [649, 109] width 742 height 1467
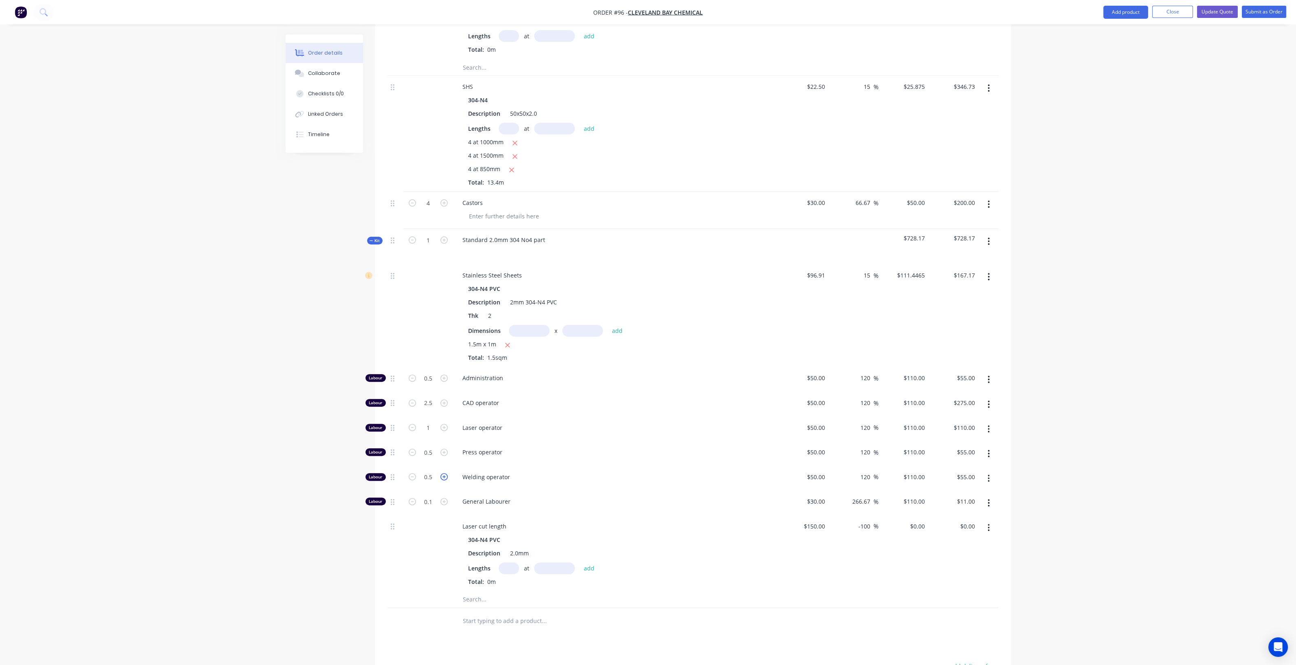
click at [447, 473] on icon "button" at bounding box center [444, 476] width 7 height 7
type input "1.5"
type input "$165.00"
type input "9"
type input "$990.00"
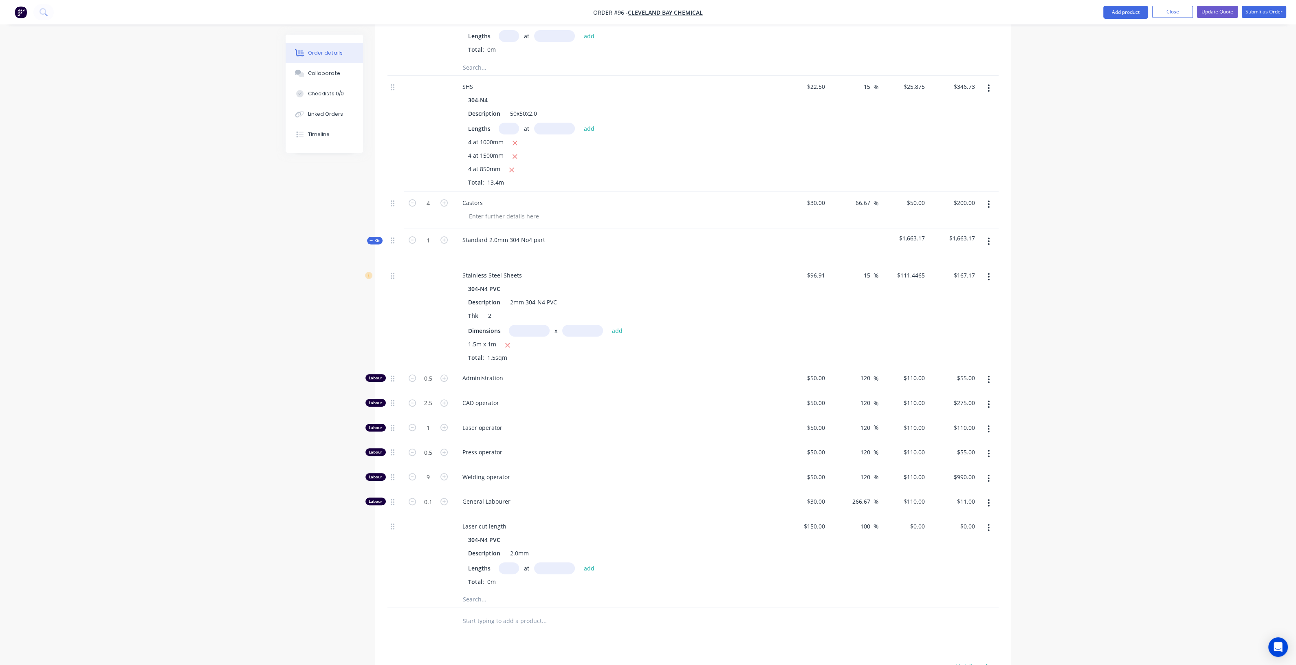
click at [278, 478] on div "Order details Collaborate Checklists 0/0 Linked Orders Timeline Order details C…" at bounding box center [649, 109] width 742 height 1467
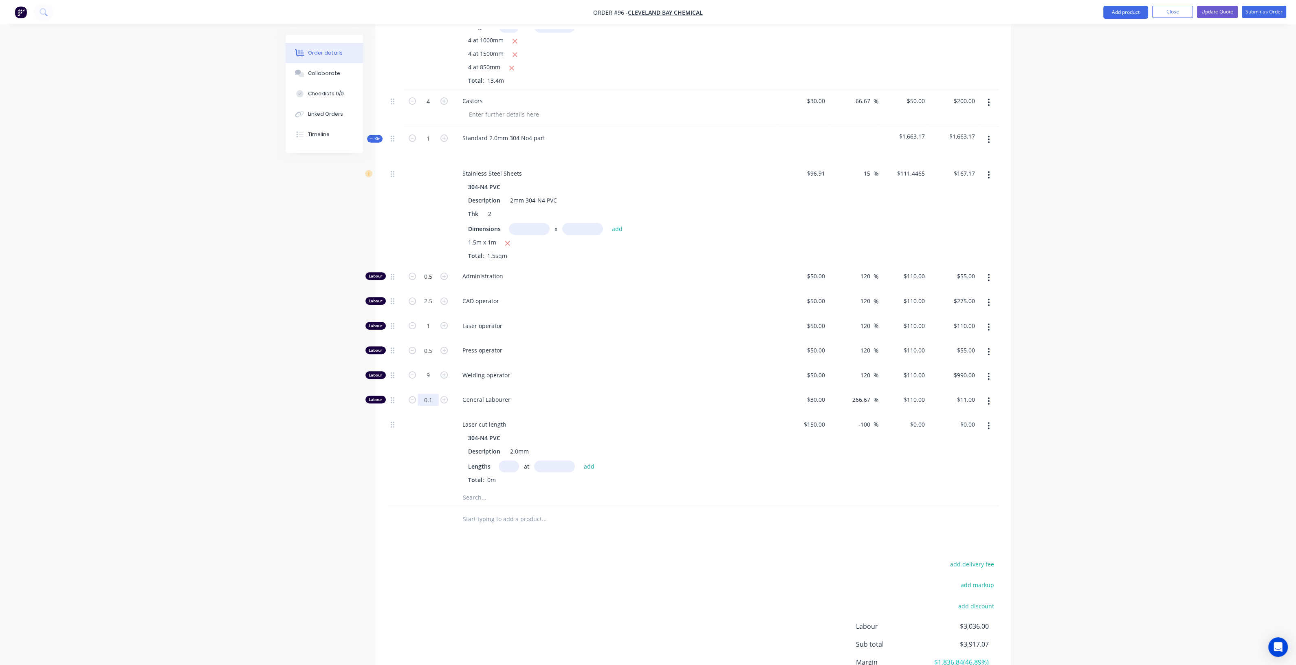
type input "0.5"
type input "$55.00"
click at [322, 508] on div "Created by Chris Created 27/08/25 Required 27/08/25 Assigned to CD Xero Quote #…" at bounding box center [648, 7] width 725 height 1467
click at [492, 494] on input "text" at bounding box center [544, 497] width 163 height 16
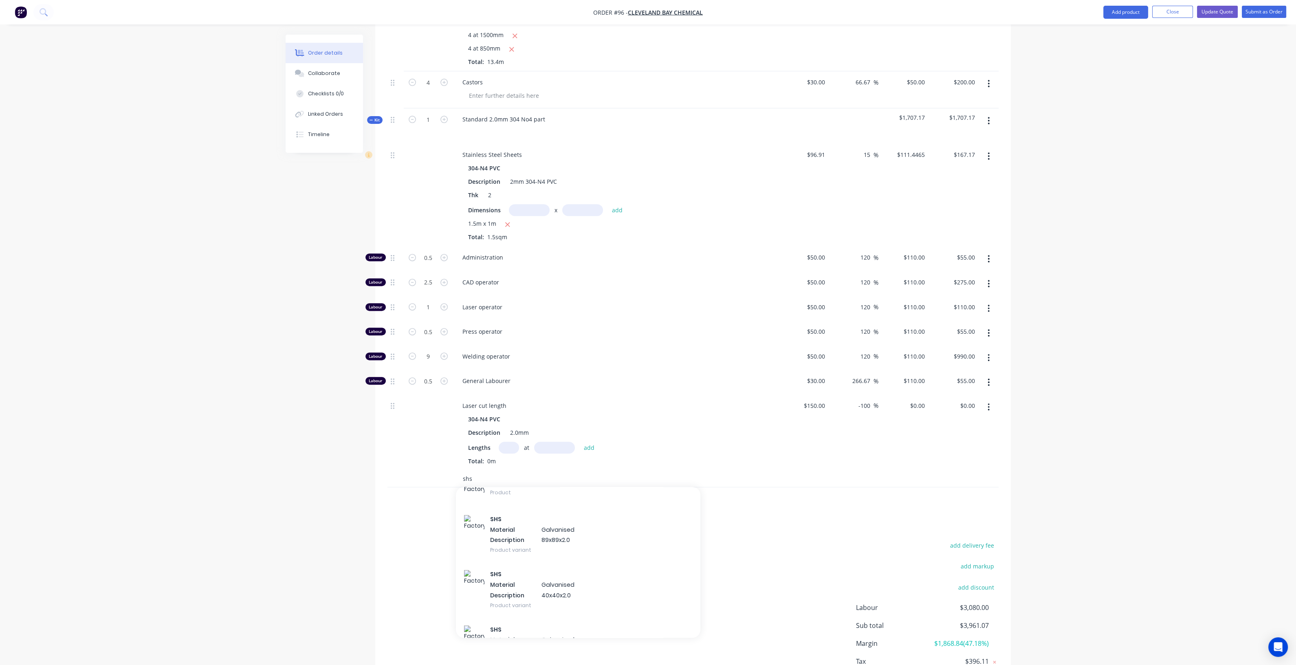
scroll to position [730, 0]
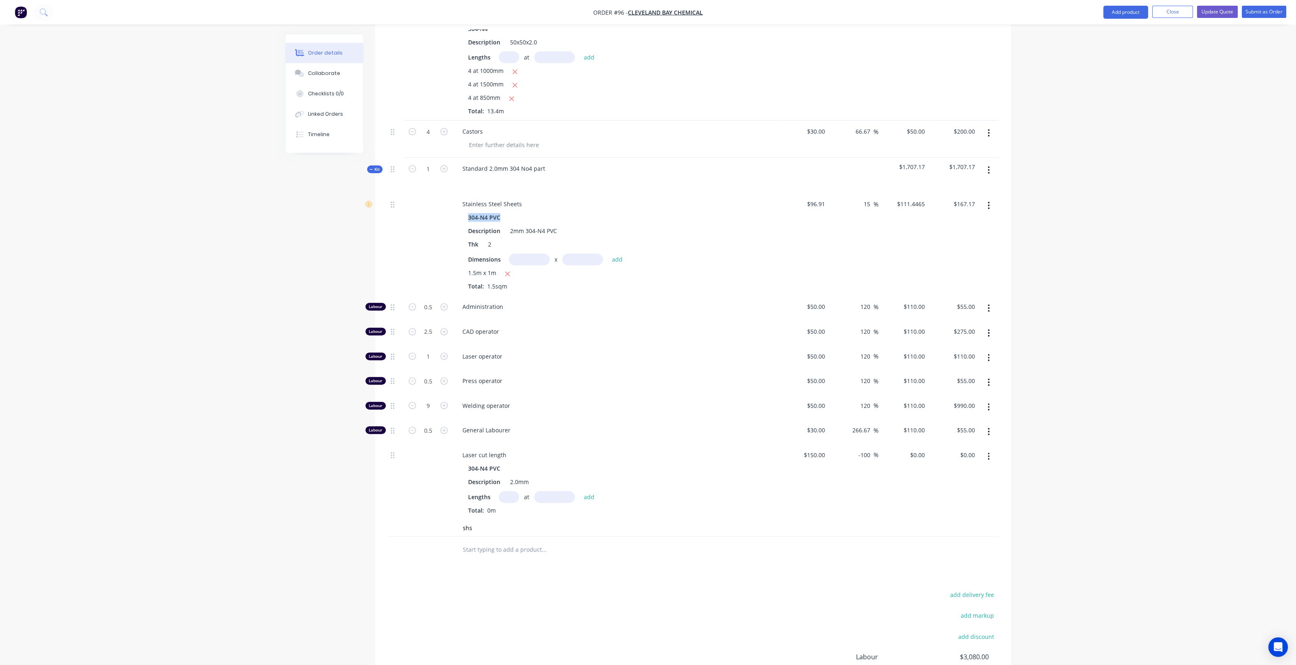
drag, startPoint x: 501, startPoint y: 212, endPoint x: 459, endPoint y: 213, distance: 42.0
click at [459, 213] on div "304-N4 PVC Description 2mm 304-N4 PVC Thk 2 Dimensions x add 1.5m x 1m Total: 1…" at bounding box center [616, 251] width 320 height 79
copy div "304-N4 PVC"
drag, startPoint x: 473, startPoint y: 525, endPoint x: 417, endPoint y: 521, distance: 56.0
click at [417, 521] on div "shs Add shs to kit SHS Product SHS Product SHS Product SHS Product SHS Material…" at bounding box center [693, 528] width 611 height 17
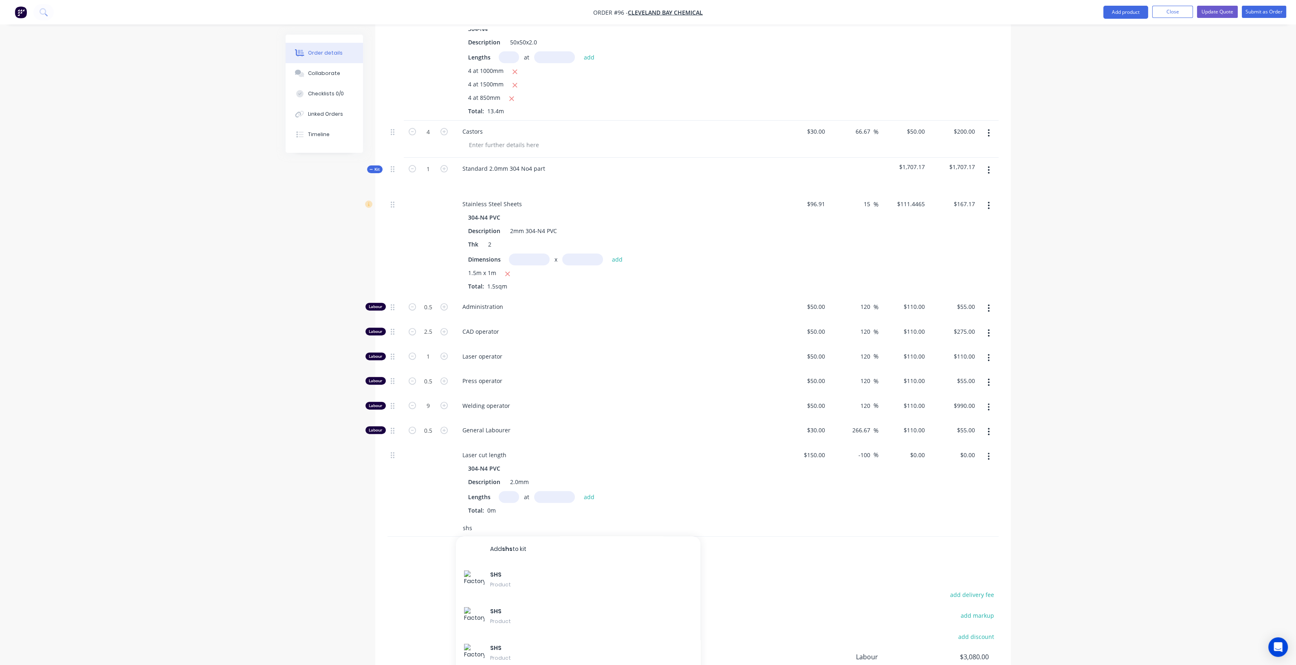
paste input "304-N4 PVC"
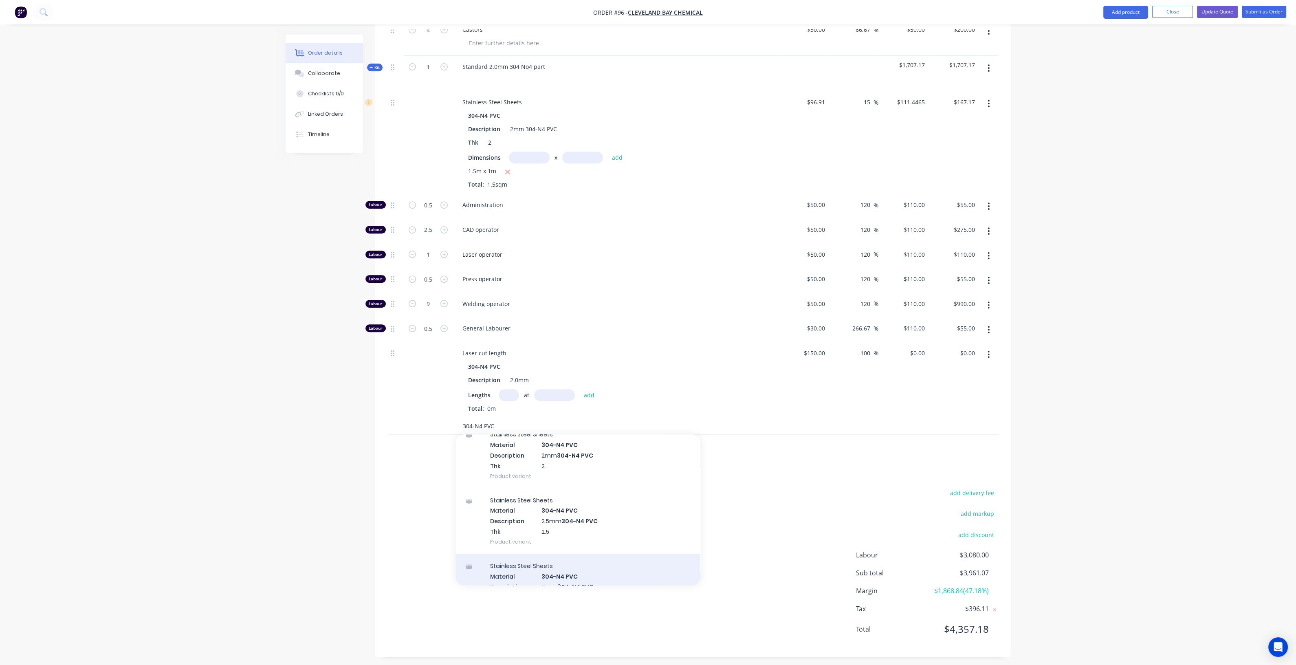
scroll to position [485, 0]
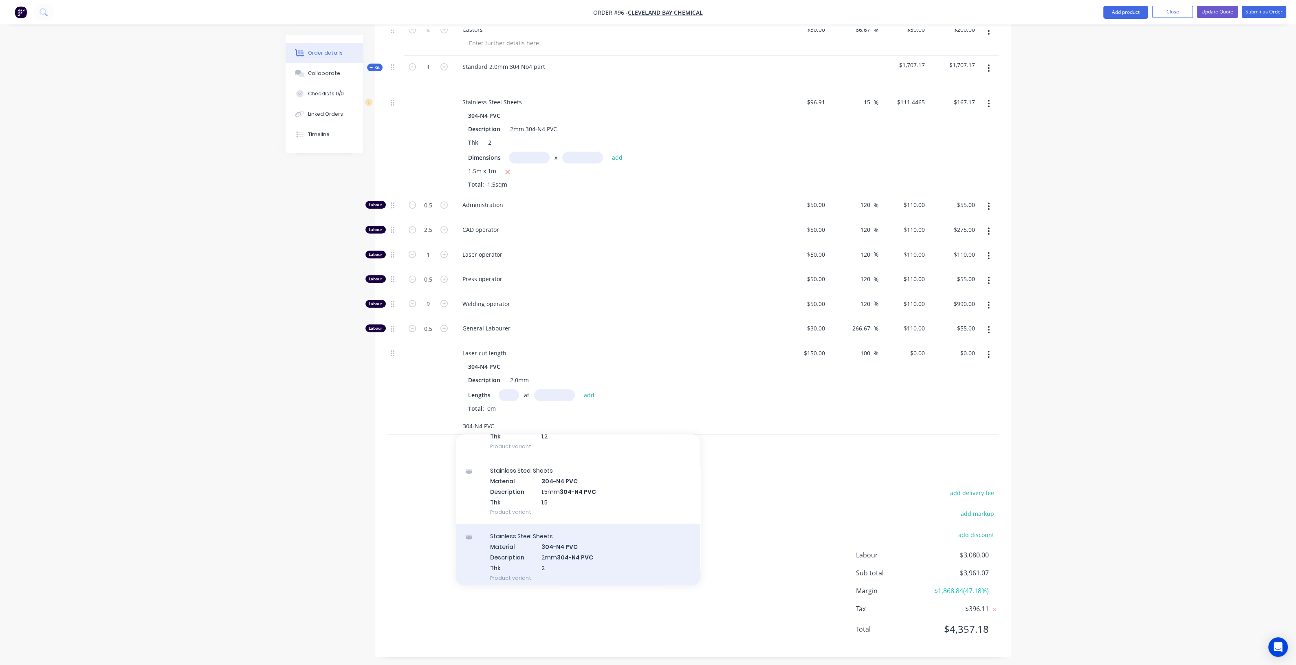
type input "304-N4 PVC"
click at [558, 553] on div "Stainless Steel Sheets Material 304-N4 PVC Description 2mm 304-N4 PVC Thk 2 Pro…" at bounding box center [578, 557] width 245 height 66
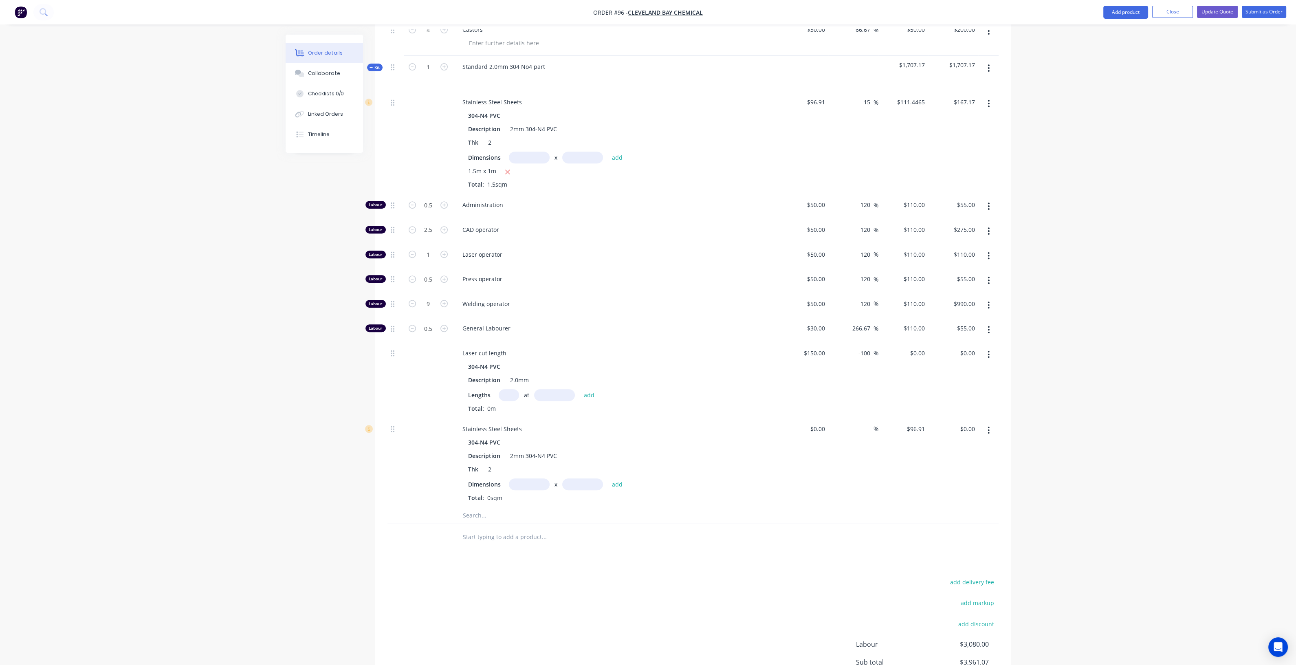
click at [987, 423] on button "button" at bounding box center [988, 430] width 19 height 15
click at [943, 482] on div "Delete" at bounding box center [960, 484] width 63 height 12
click at [474, 422] on input "text" at bounding box center [544, 426] width 163 height 16
type input "5"
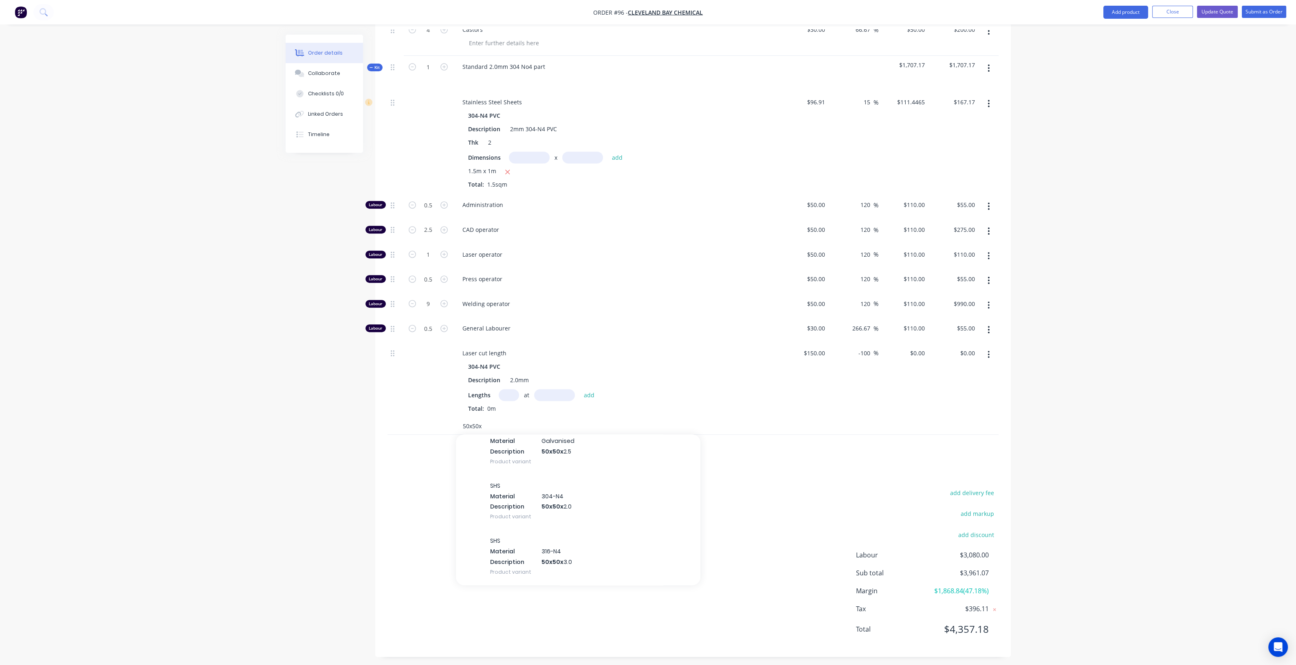
scroll to position [306, 0]
type input "50x50x"
click at [513, 527] on div "SHS Material 304-N4 Description 50x50x 2.0 Product variant" at bounding box center [578, 551] width 245 height 55
click at [500, 469] on input "text" at bounding box center [509, 471] width 20 height 12
type input "4"
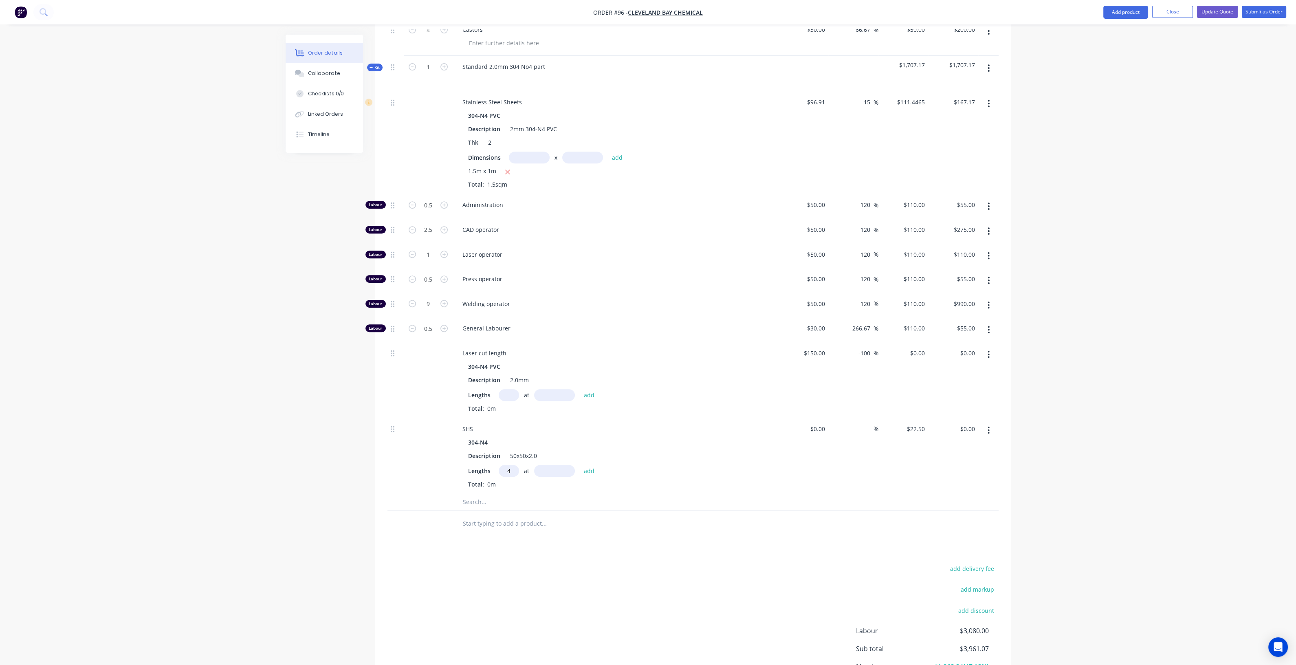
click at [560, 468] on input "text" at bounding box center [554, 471] width 41 height 12
type input "1000mm"
click at [587, 469] on button "add" at bounding box center [589, 470] width 19 height 11
type input "$90.00"
type input "4"
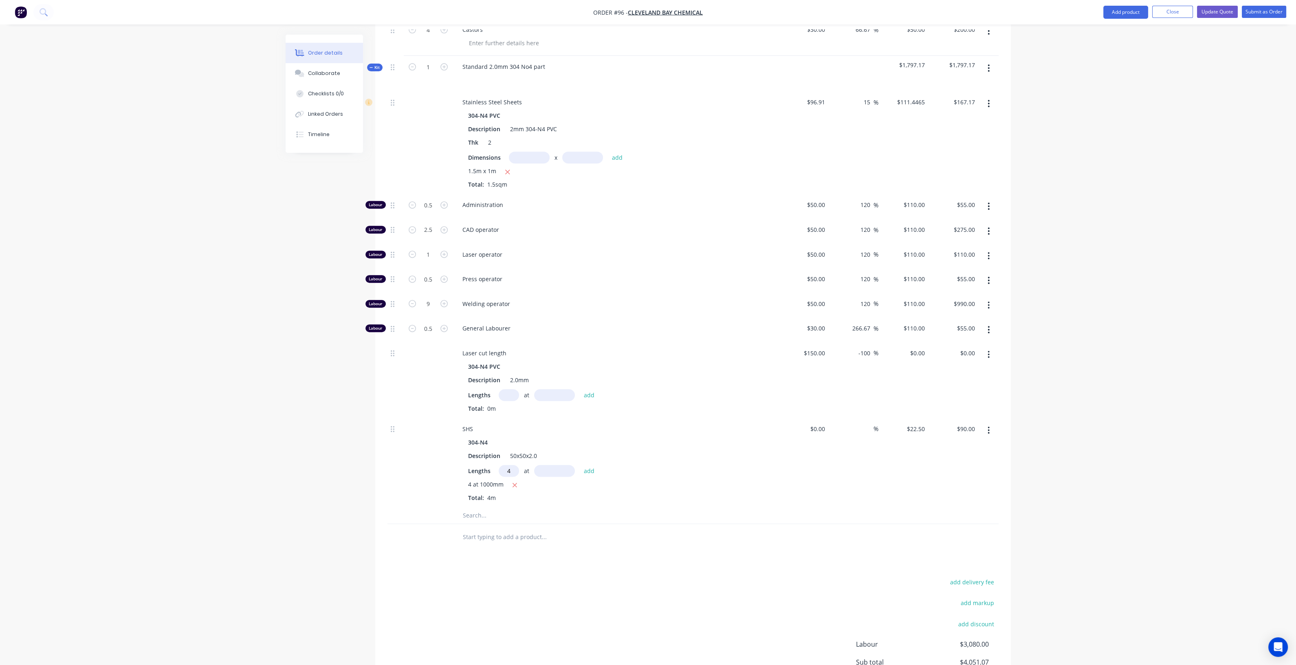
click at [554, 467] on input "text" at bounding box center [554, 471] width 41 height 12
type input "1500mm"
click at [598, 459] on div "304-N4 Description 50x50x2.0 Lengths 4 at 1500mm add 4 at 1000mm Total: 4m" at bounding box center [616, 469] width 320 height 66
click at [593, 465] on button "add" at bounding box center [589, 470] width 19 height 11
type input "$225.00"
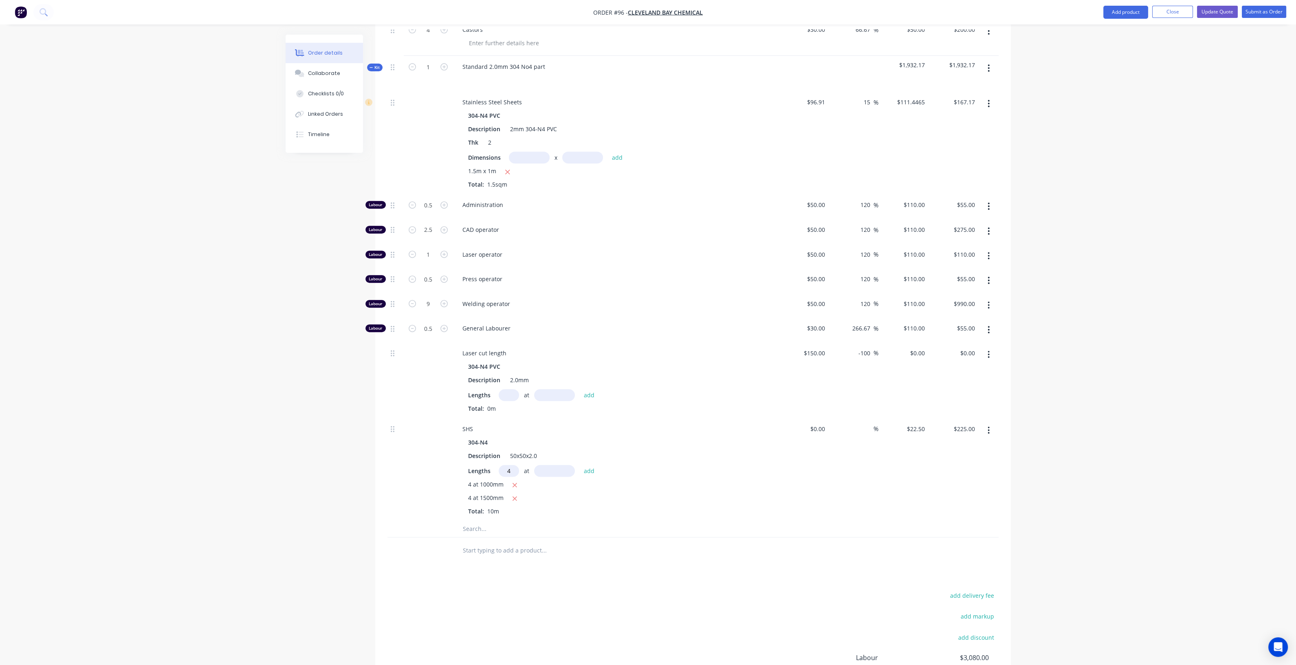
type input "4"
click at [558, 469] on input "text" at bounding box center [554, 471] width 41 height 12
type input "850mm"
click at [586, 465] on button "add" at bounding box center [589, 470] width 19 height 11
type input "$301.50"
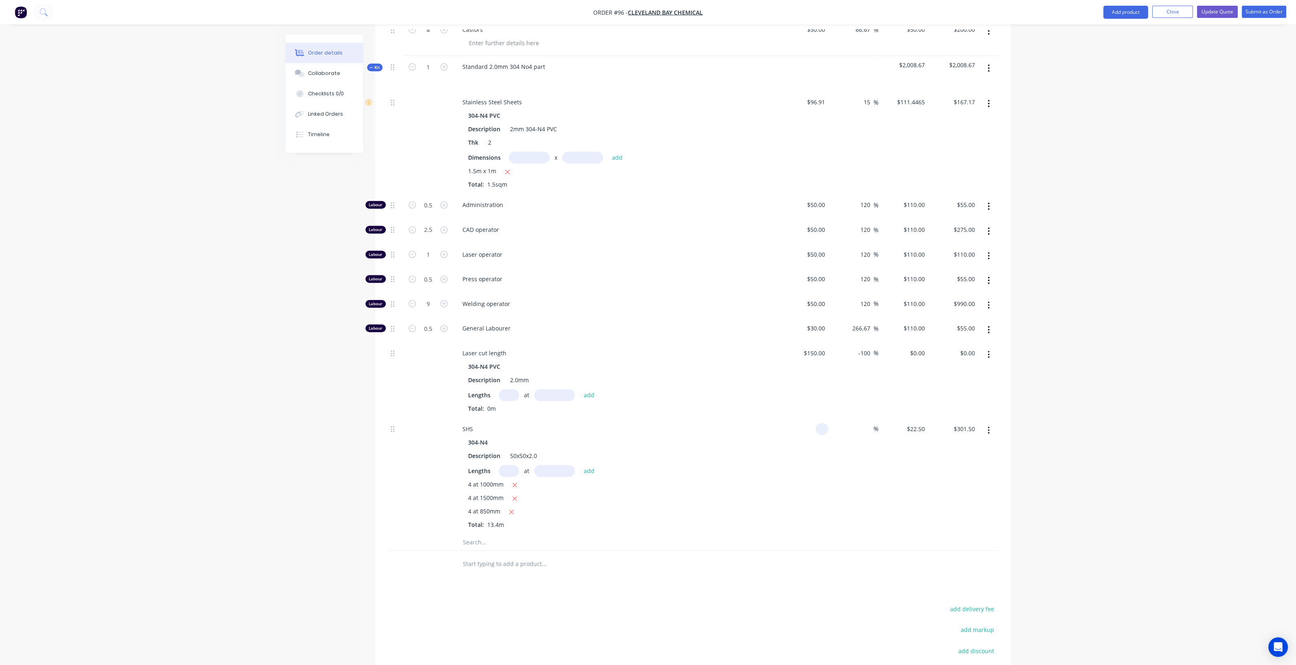
click at [824, 425] on input at bounding box center [823, 429] width 9 height 12
type input "$22.50"
click at [882, 465] on div "$22.50 $22.50" at bounding box center [904, 476] width 50 height 116
click at [868, 427] on input at bounding box center [868, 429] width 9 height 12
type input "15"
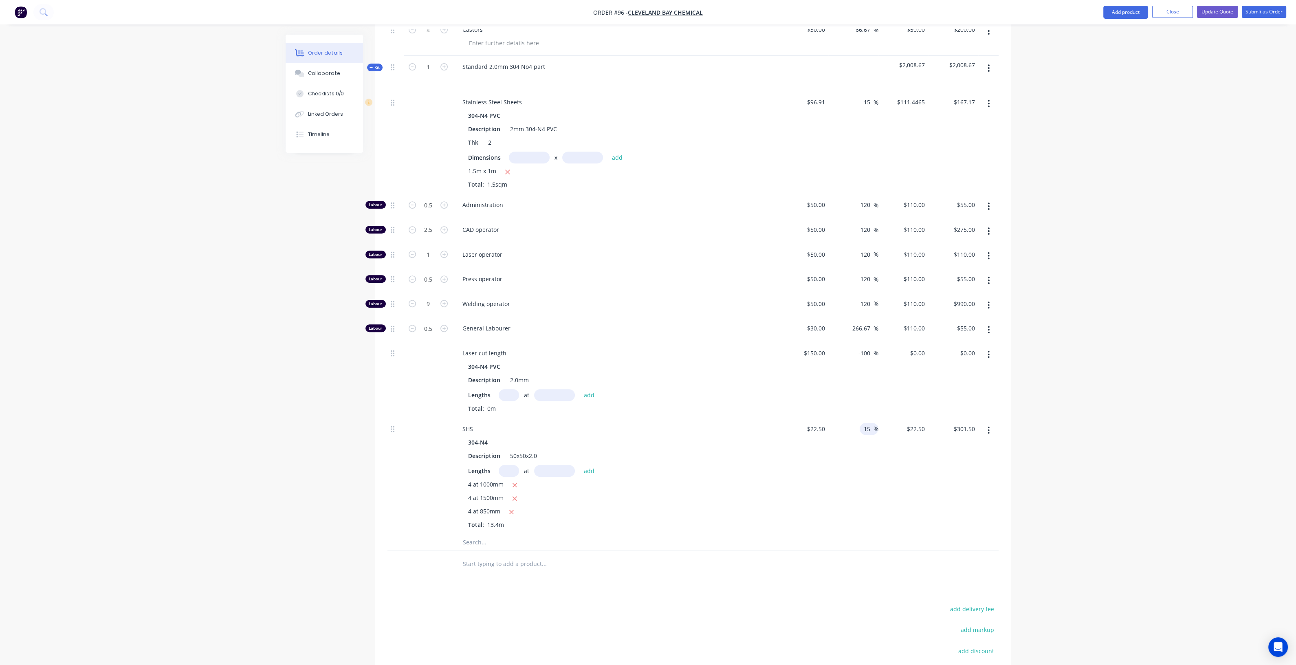
type input "$25.875"
type input "$346.73"
click at [882, 473] on div "$25.875 $25.875" at bounding box center [904, 476] width 50 height 116
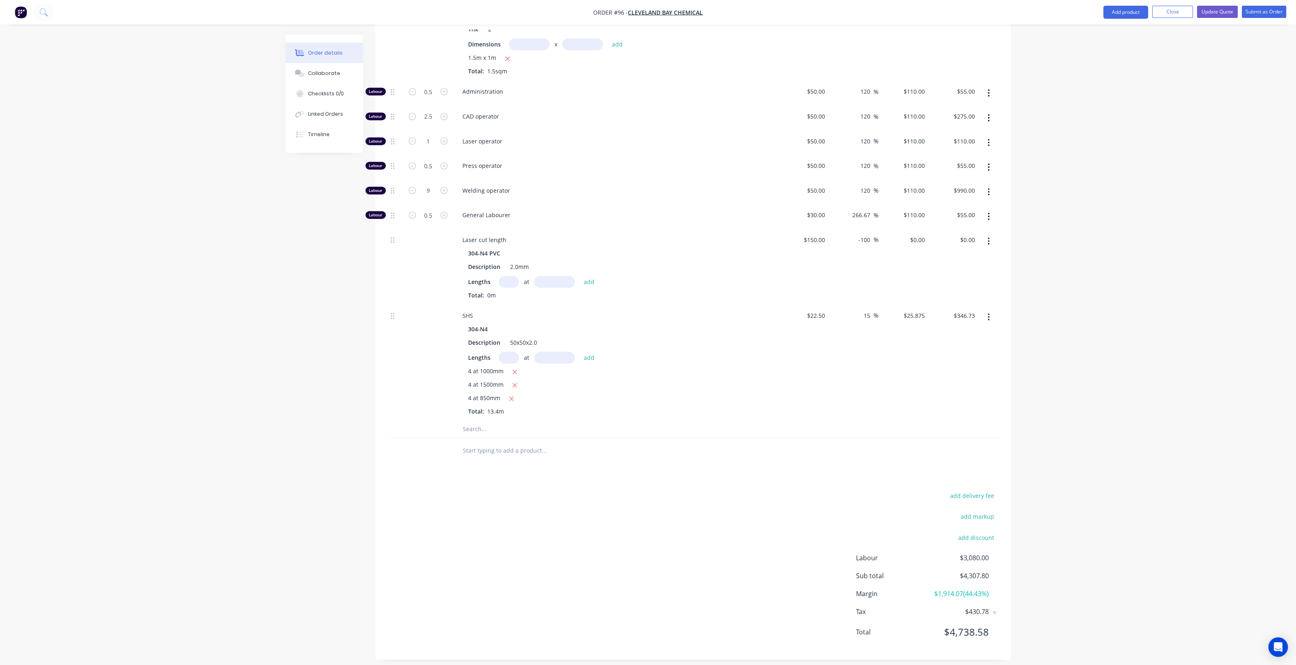
scroll to position [948, 0]
click at [487, 423] on input "text" at bounding box center [544, 426] width 163 height 16
type input "c"
type input "Castors"
click at [503, 445] on button "Add Castors to kit" at bounding box center [578, 447] width 245 height 26
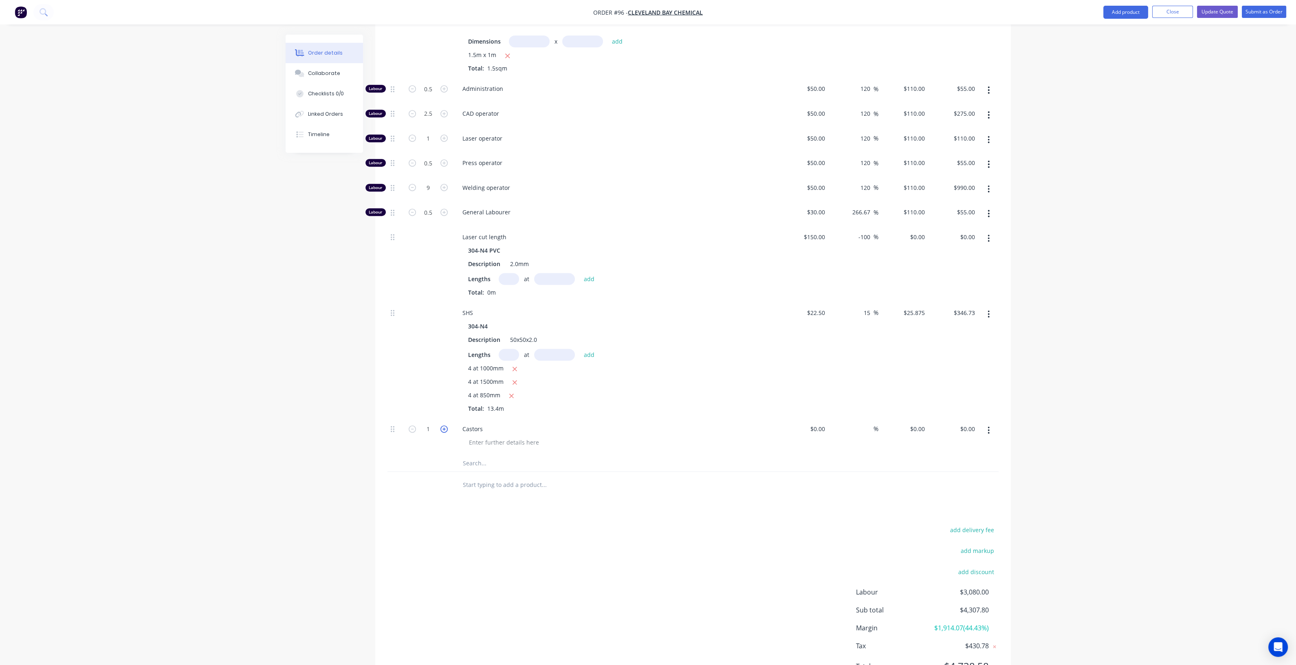
click at [445, 425] on icon "button" at bounding box center [444, 428] width 7 height 7
type input "4"
click at [824, 427] on input at bounding box center [823, 429] width 9 height 12
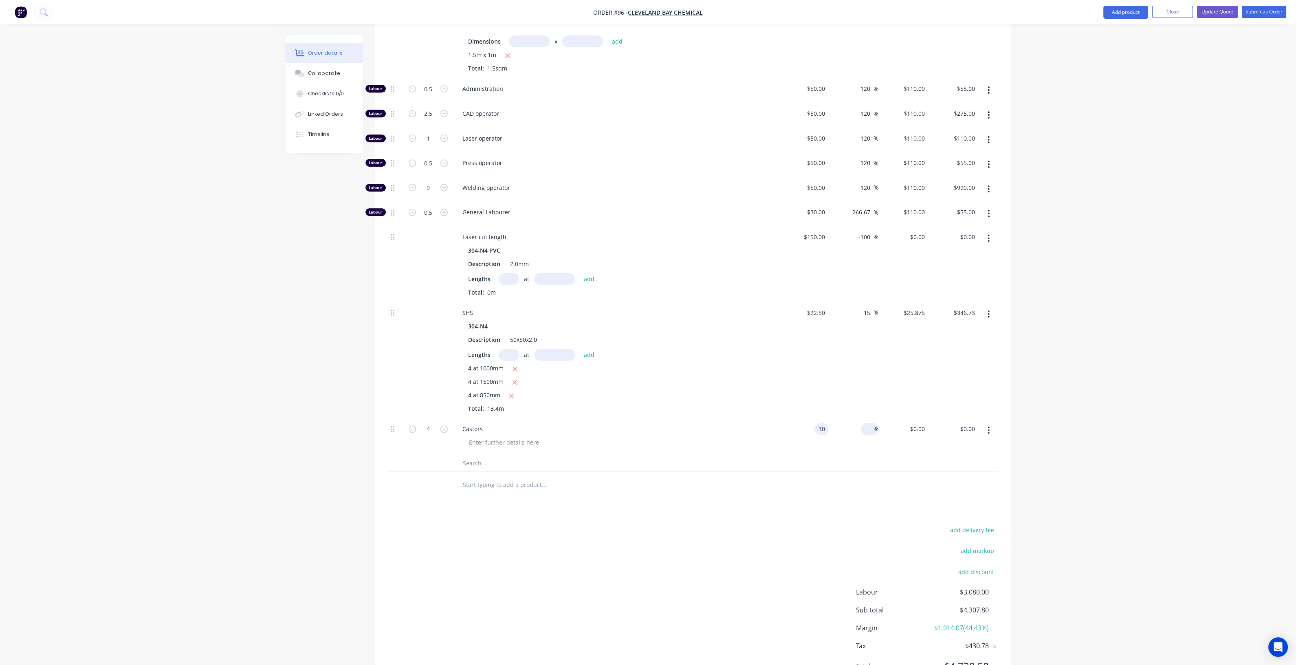
type input "$30.00"
type input "$120.00"
click at [869, 425] on input at bounding box center [868, 429] width 9 height 12
type input "15"
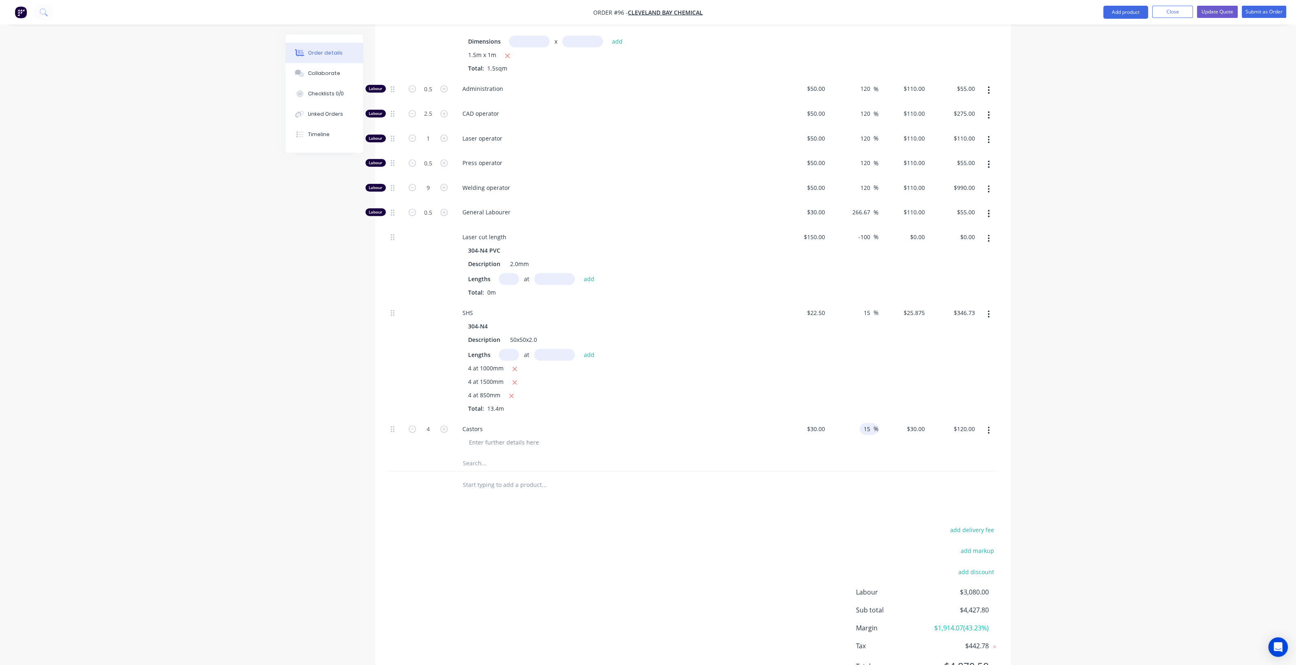
type input "$34.50"
type input "$138.00"
click at [868, 463] on div at bounding box center [693, 463] width 611 height 17
click at [870, 423] on input "15" at bounding box center [868, 429] width 11 height 12
type input "1"
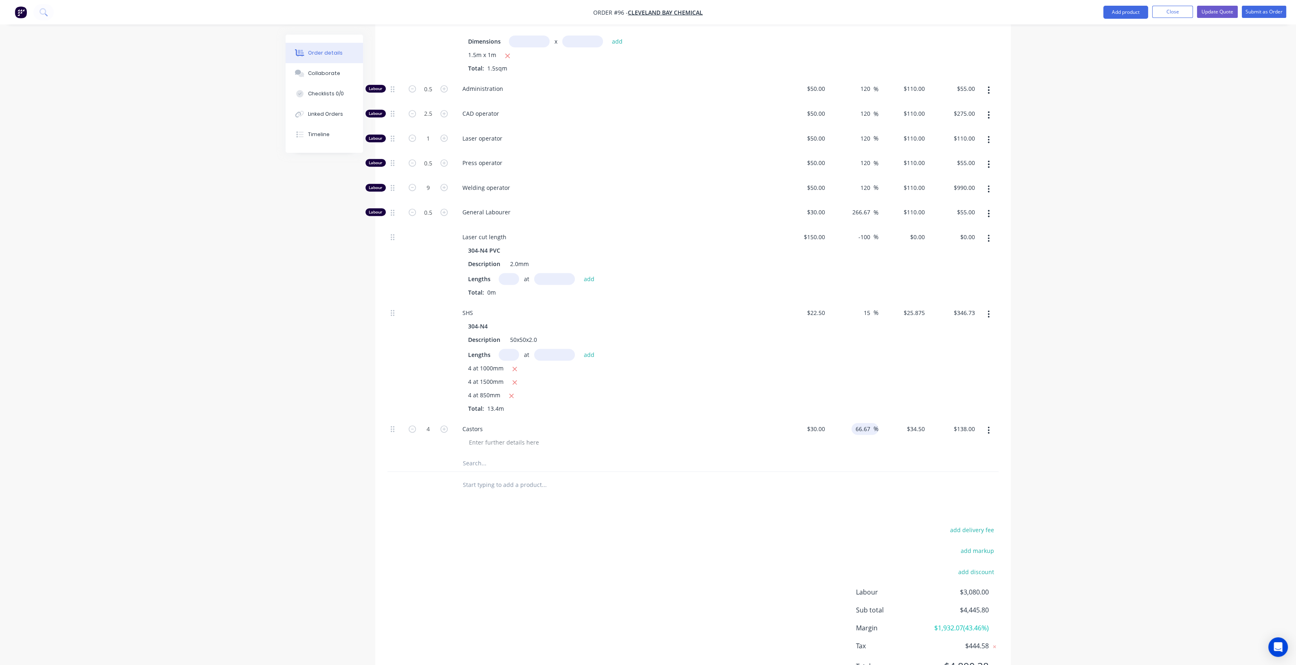
type input "66.67"
type input "$50.001"
type input "$200.00"
click at [845, 571] on div "add delivery fee add markup add discount Labour $3,080.00 Sub total $4,445.80 M…" at bounding box center [693, 602] width 611 height 157
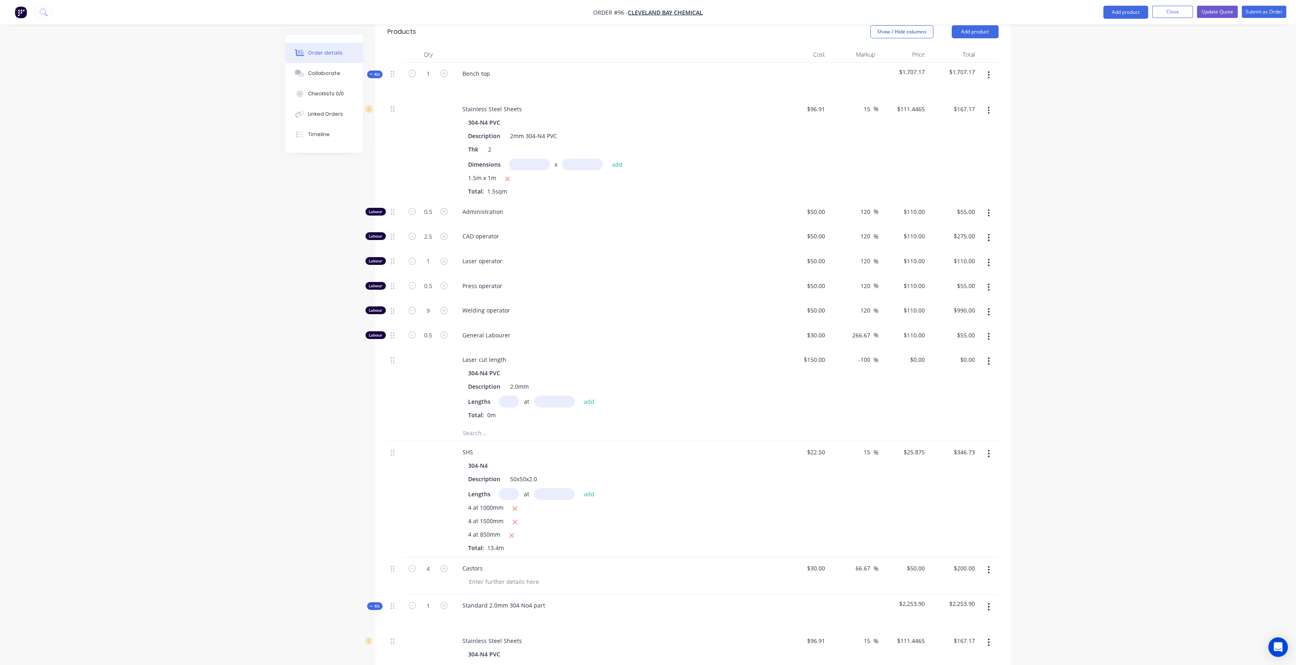
scroll to position [68, 0]
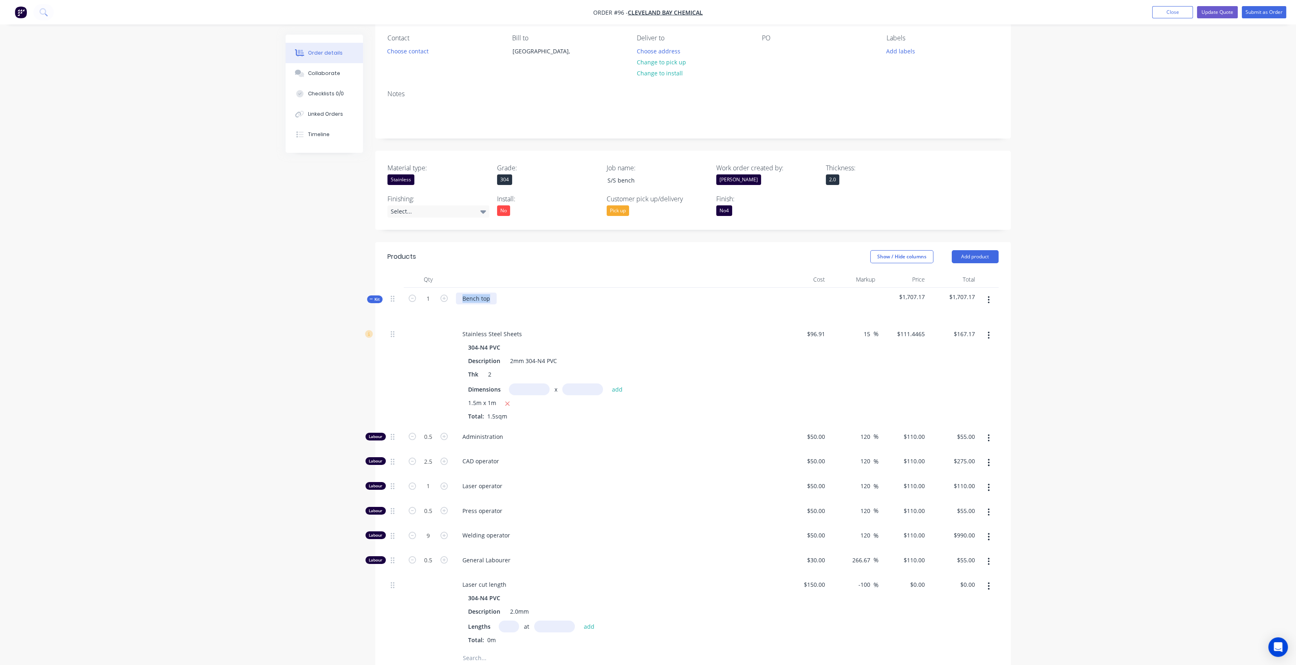
drag, startPoint x: 496, startPoint y: 298, endPoint x: 428, endPoint y: 284, distance: 69.1
copy div "Bench top"
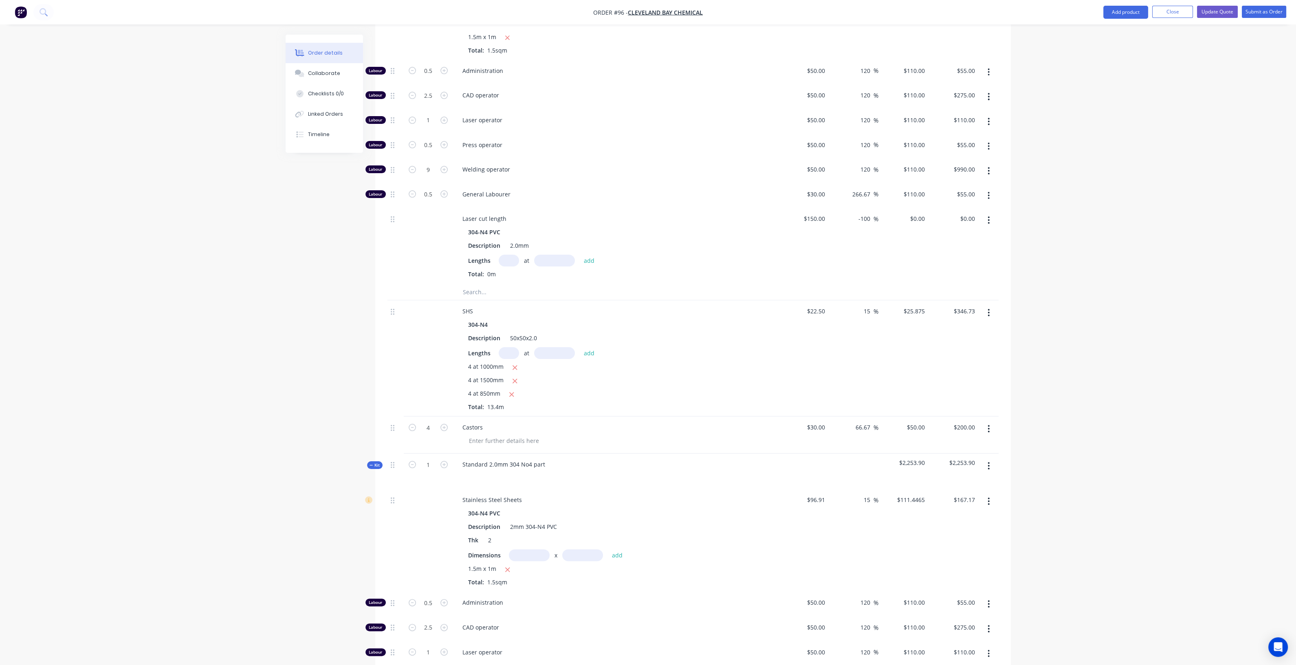
scroll to position [527, 0]
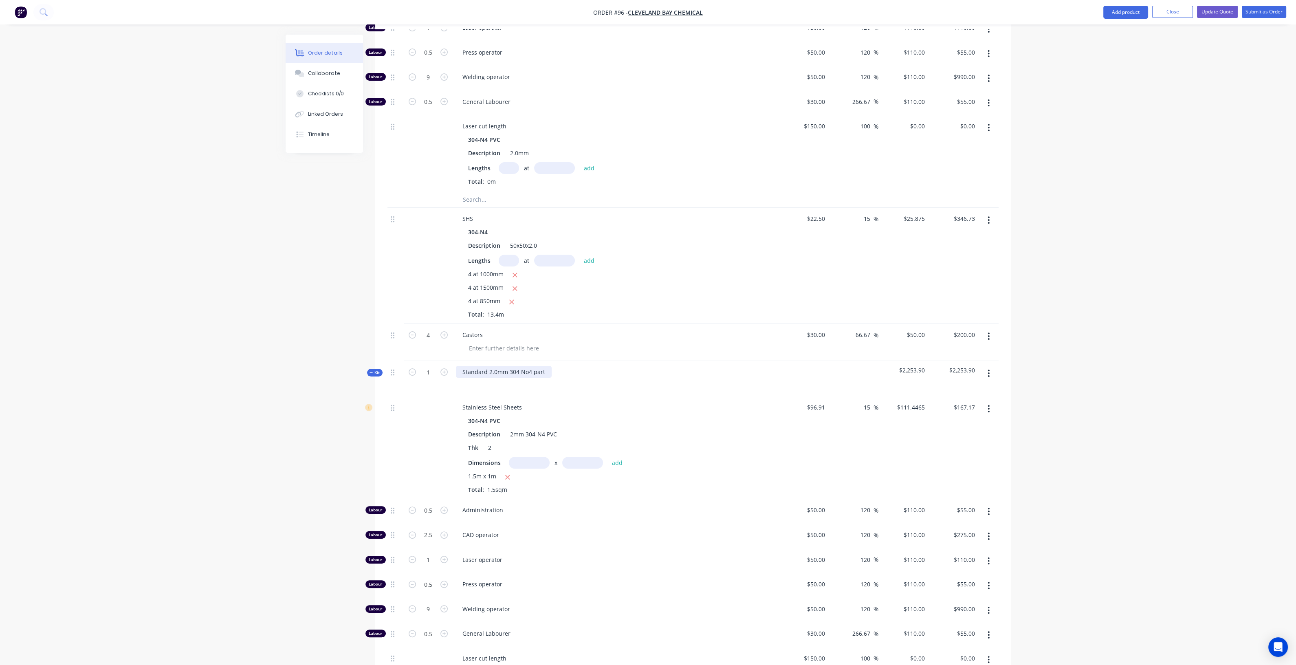
click at [498, 366] on div "Standard 2.0mm 304 No4 part" at bounding box center [504, 372] width 96 height 12
paste div
click at [330, 419] on div "Created by Chris Created 27/08/25 Required 27/08/25 Assigned to CD Xero Quote #…" at bounding box center [648, 318] width 725 height 1620
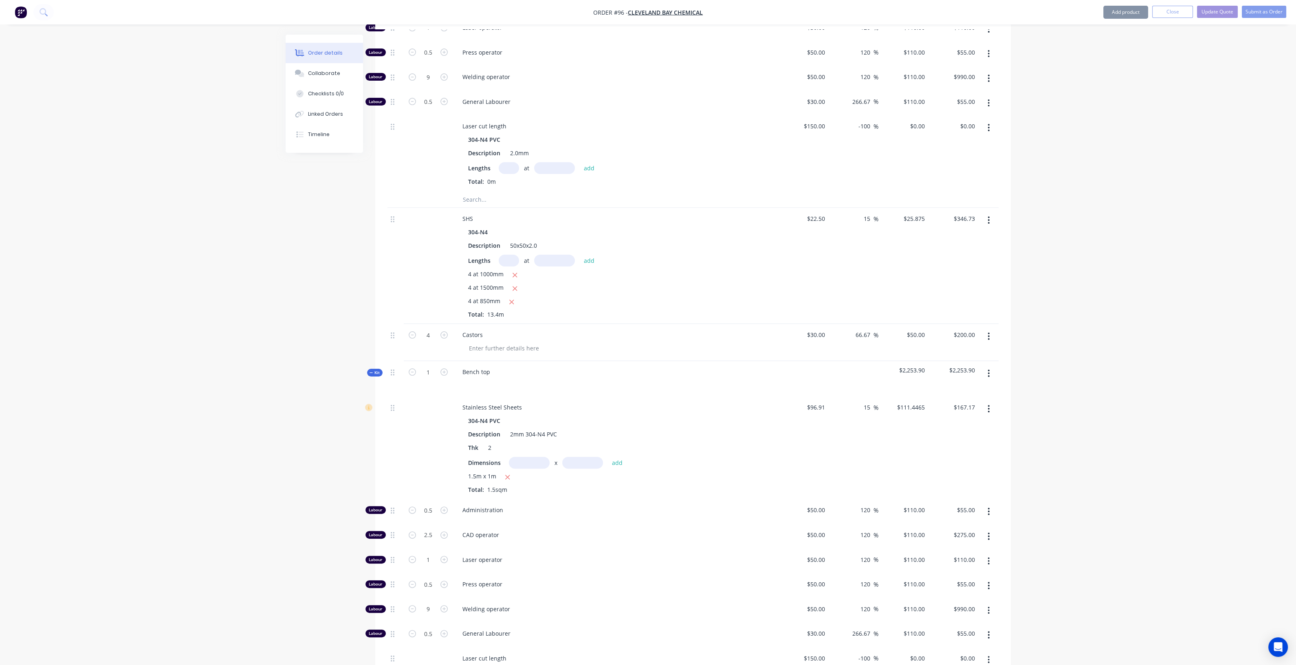
click at [302, 445] on div "Created by Chris Created 27/08/25 Required 27/08/25 Assigned to CD Xero Quote #…" at bounding box center [648, 318] width 725 height 1620
click at [375, 370] on span "Kit" at bounding box center [375, 373] width 11 height 6
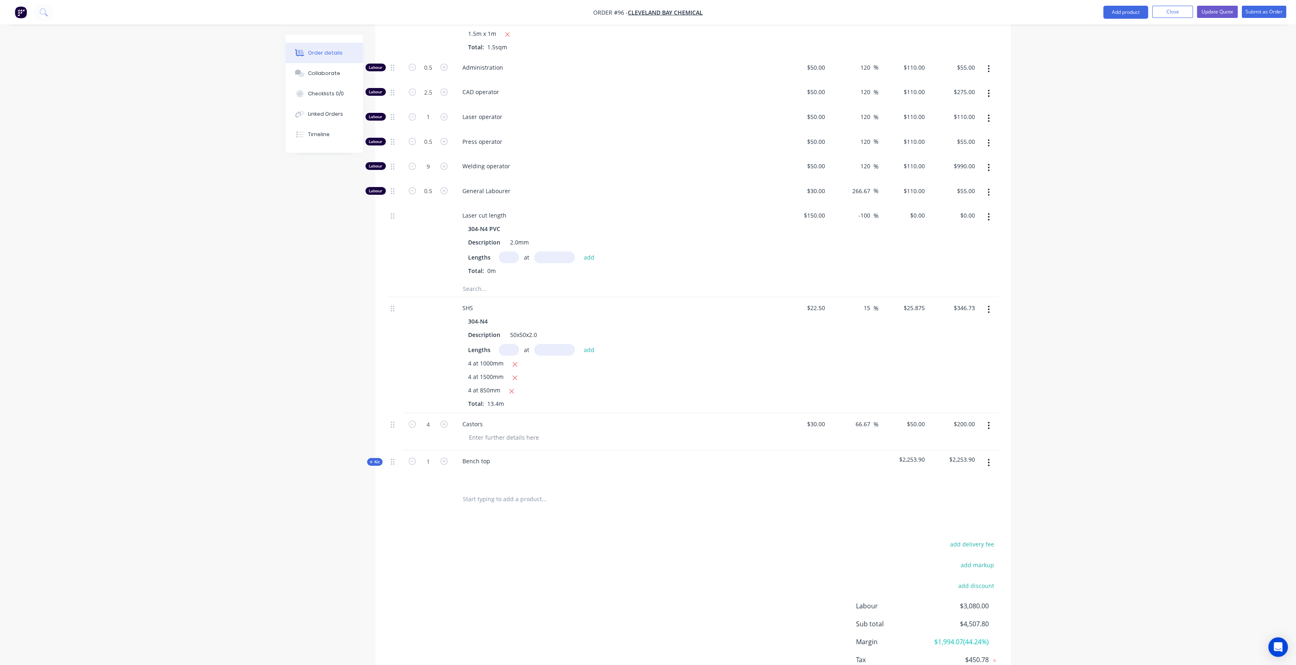
scroll to position [491, 0]
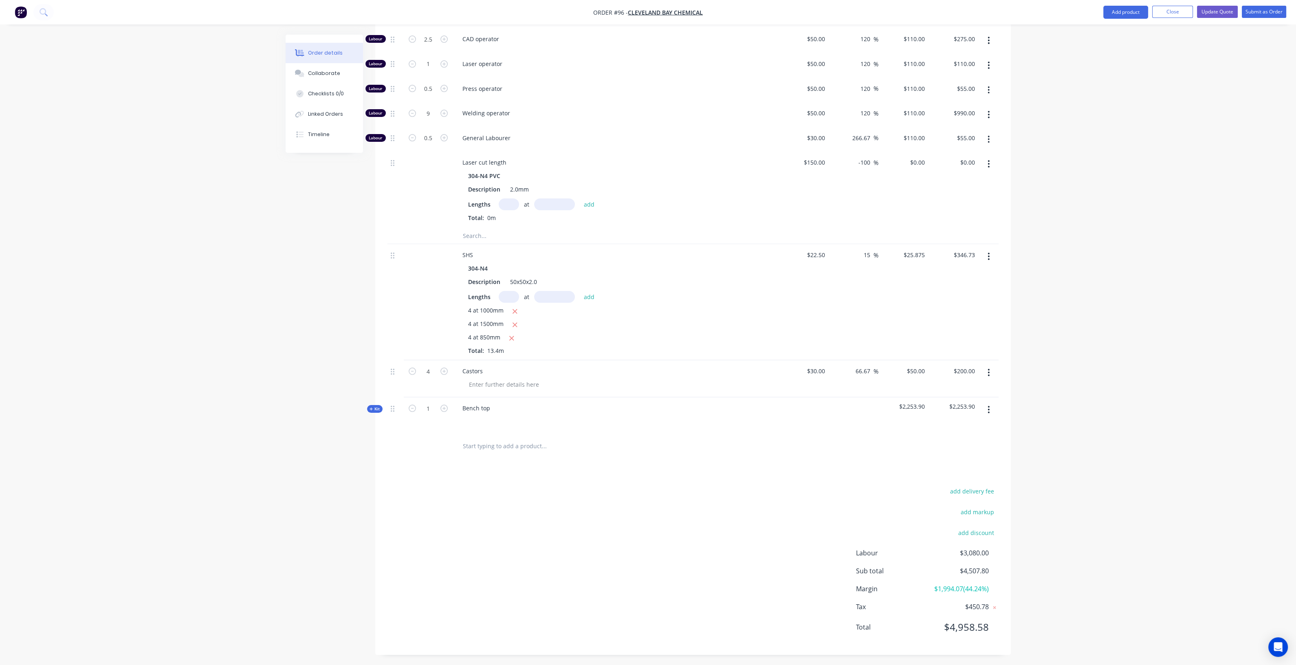
click at [372, 408] on icon at bounding box center [372, 409] width 4 height 4
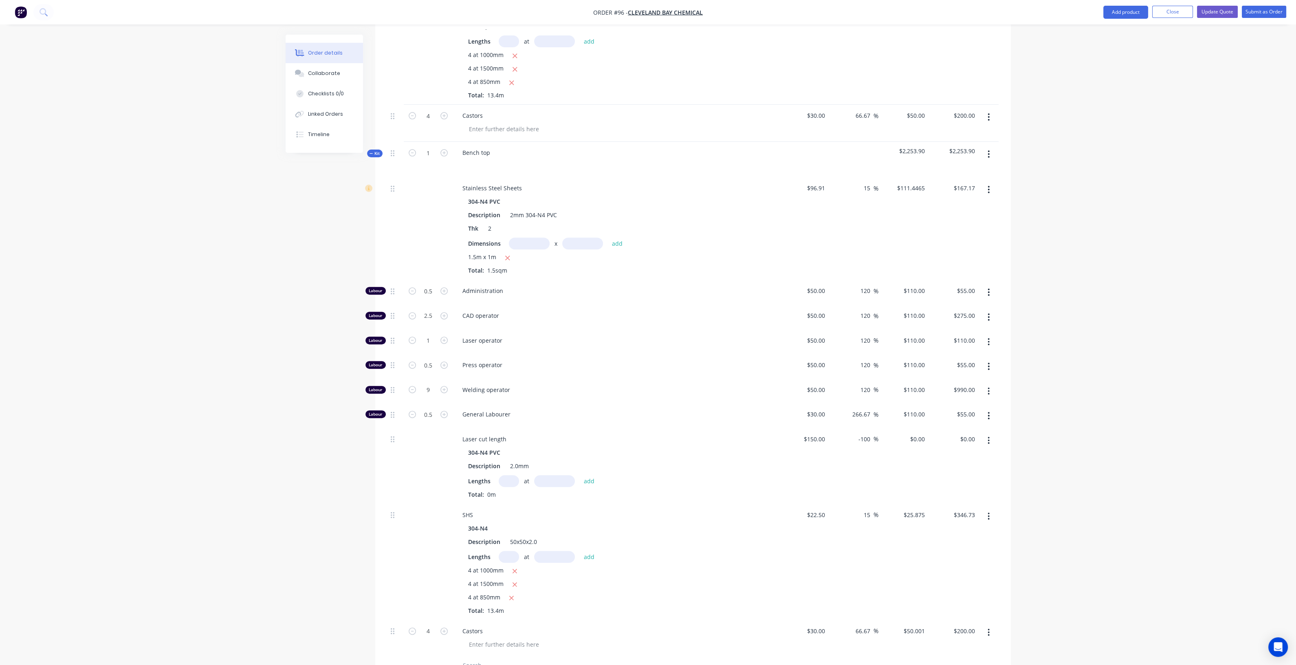
scroll to position [745, 0]
click at [368, 150] on div "Kit" at bounding box center [374, 154] width 15 height 8
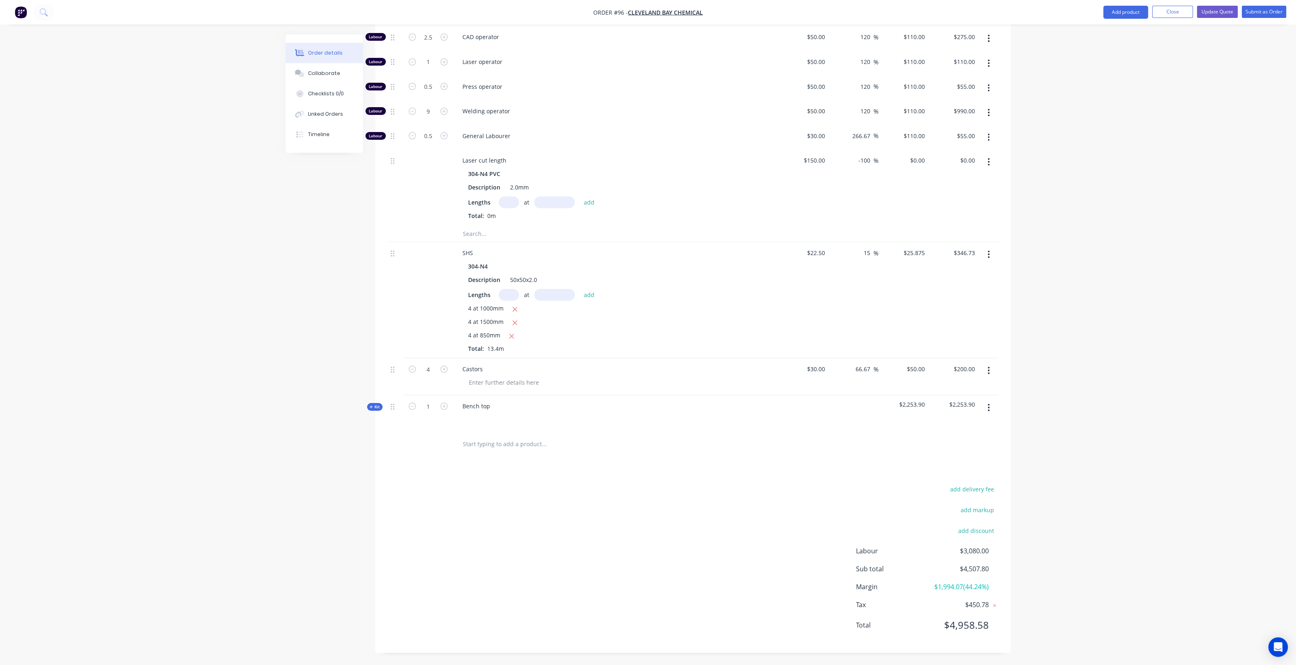
scroll to position [491, 0]
click at [991, 371] on button "button" at bounding box center [988, 372] width 19 height 15
click at [961, 437] on div "Delete" at bounding box center [960, 443] width 63 height 12
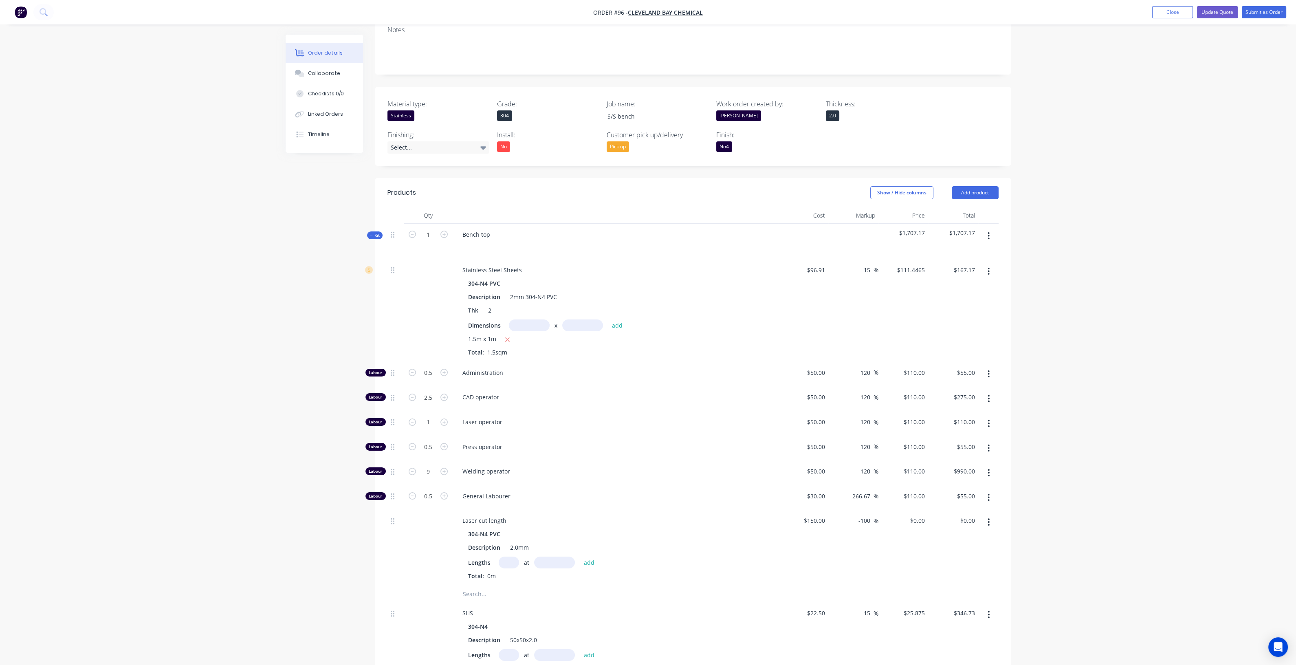
scroll to position [97, 0]
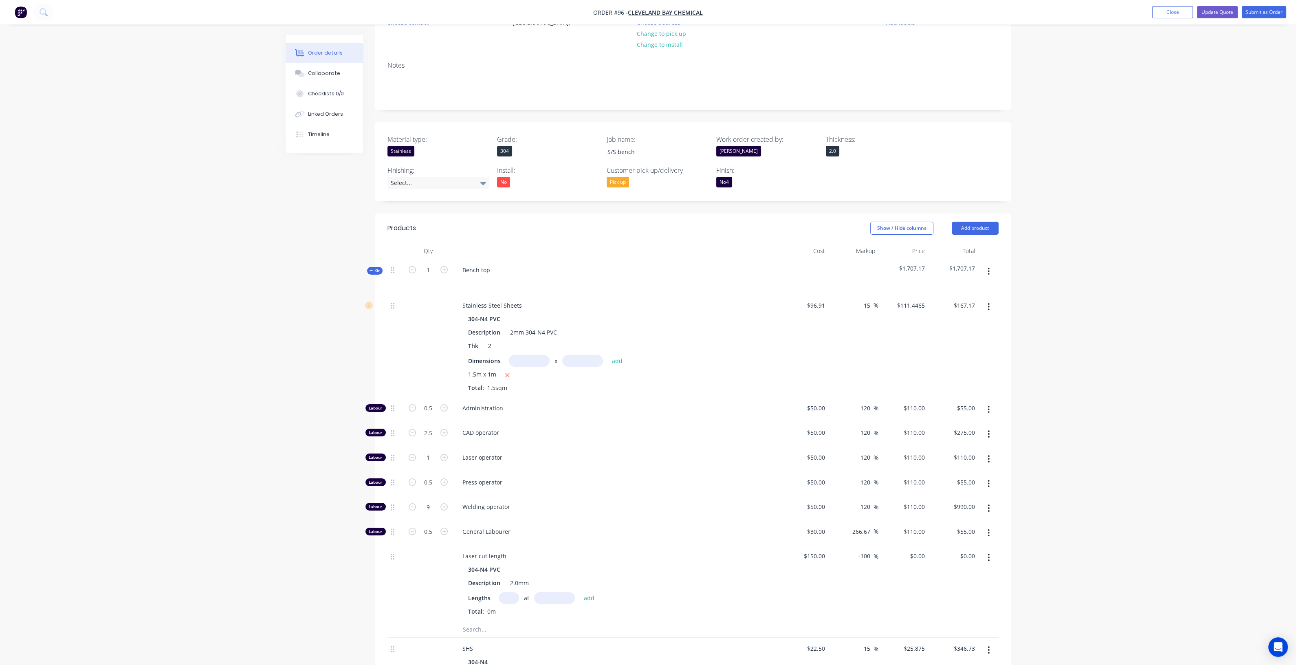
click at [989, 269] on icon "button" at bounding box center [989, 271] width 2 height 9
click at [954, 342] on div "Delete" at bounding box center [960, 342] width 63 height 12
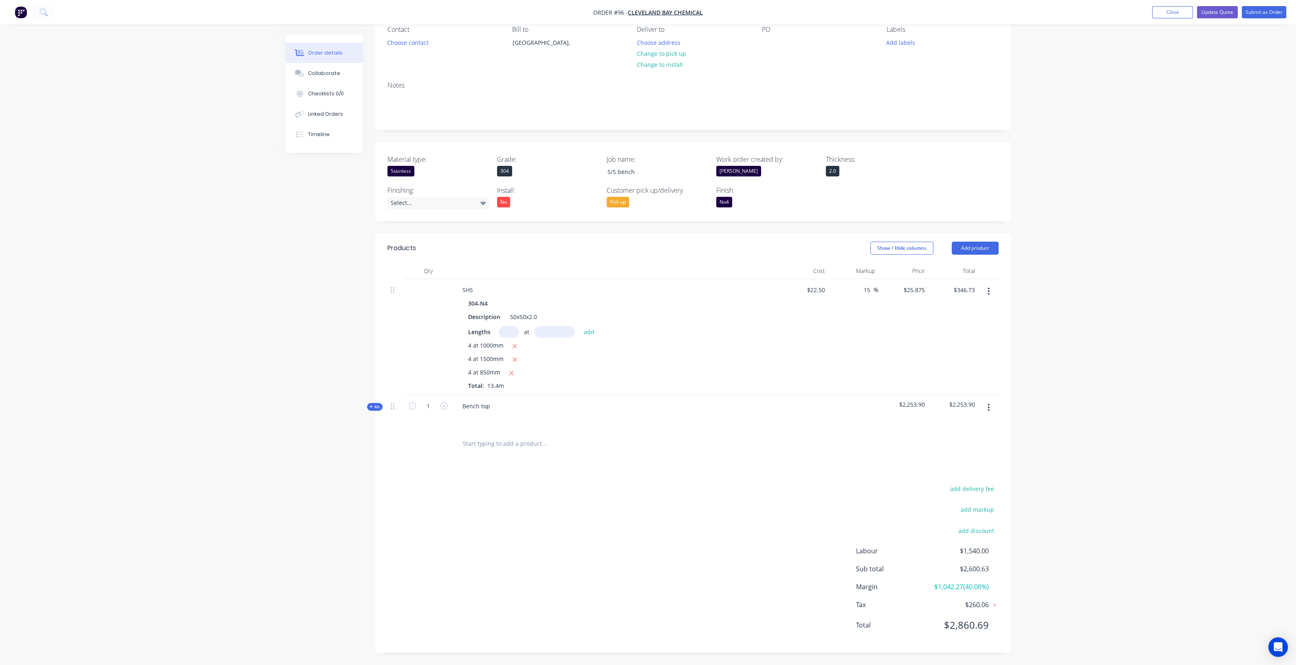
scroll to position [77, 0]
click at [428, 324] on div at bounding box center [428, 338] width 49 height 116
click at [988, 295] on icon "button" at bounding box center [989, 291] width 2 height 9
click at [952, 366] on div "Delete" at bounding box center [960, 362] width 63 height 12
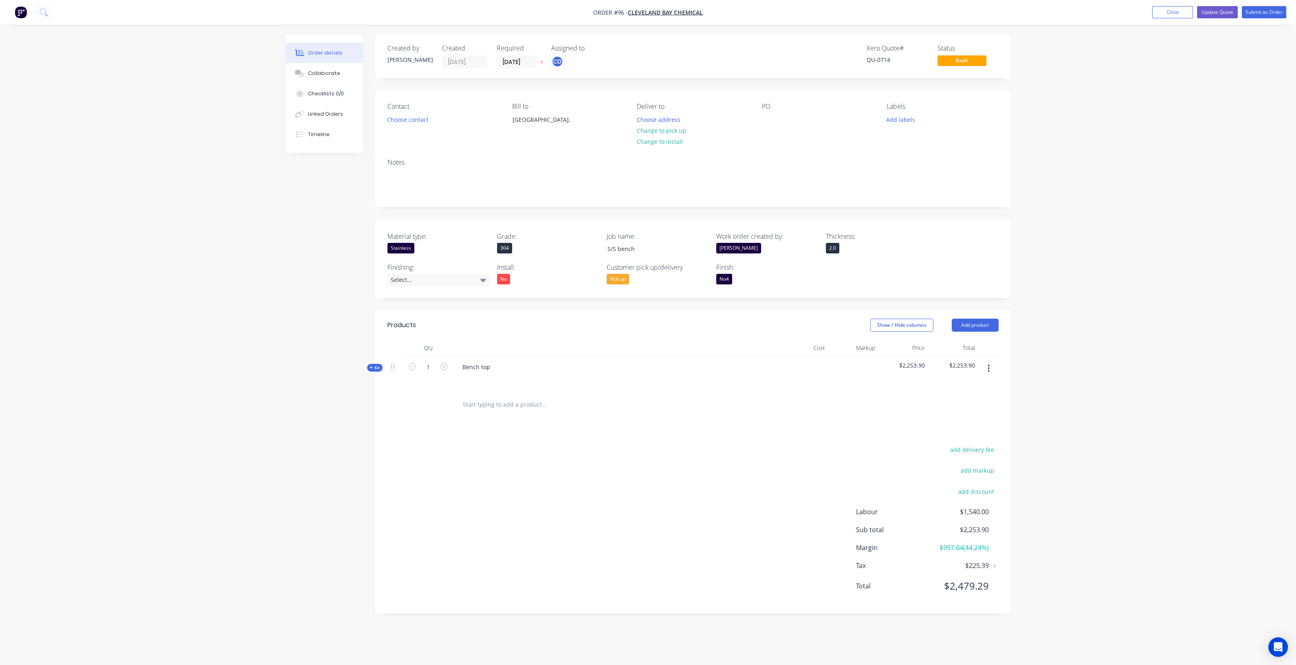
scroll to position [0, 0]
click at [386, 367] on div "Qty Cost Markup Price Total Kit 1 Bench top $2,253.90 $2,253.90" at bounding box center [697, 379] width 636 height 78
click at [383, 367] on span "Kit" at bounding box center [378, 368] width 11 height 6
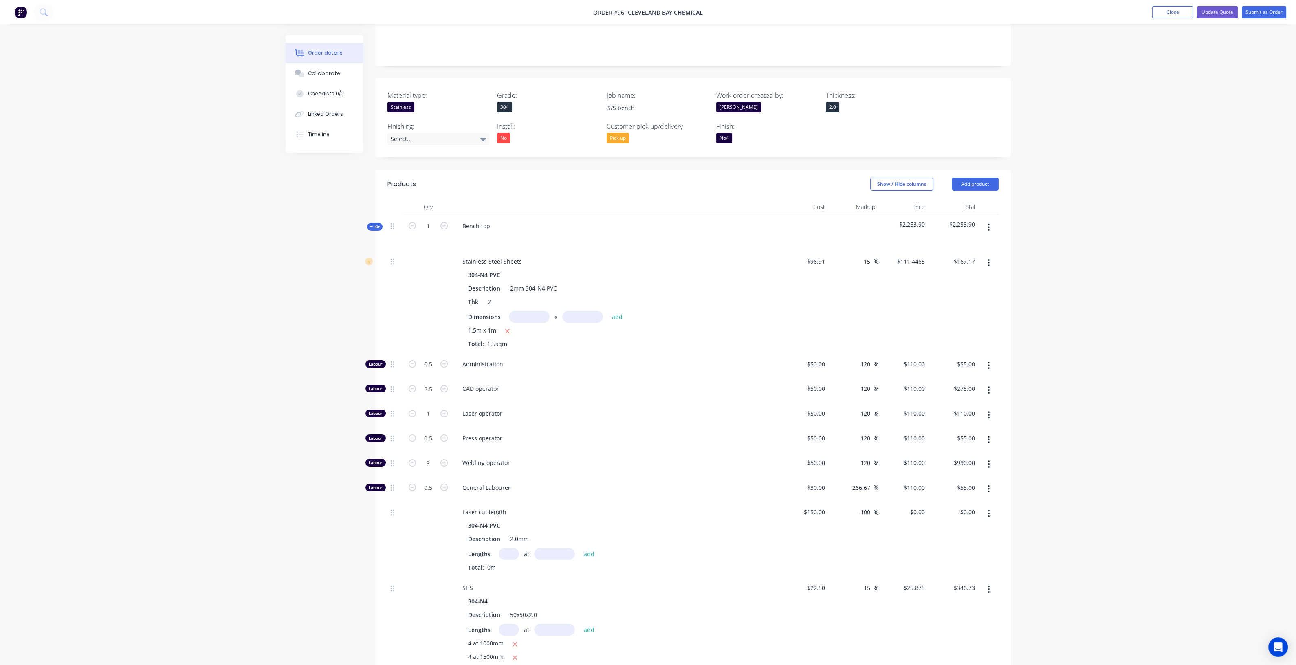
scroll to position [99, 0]
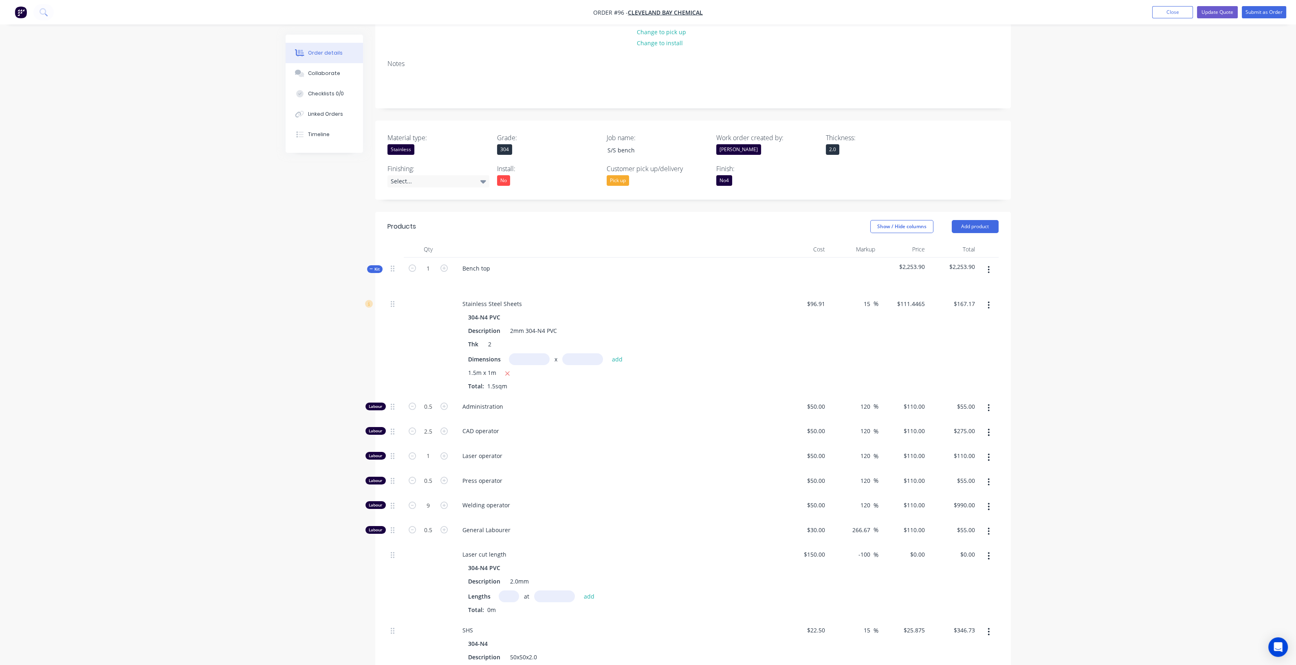
click at [371, 270] on icon at bounding box center [372, 269] width 4 height 4
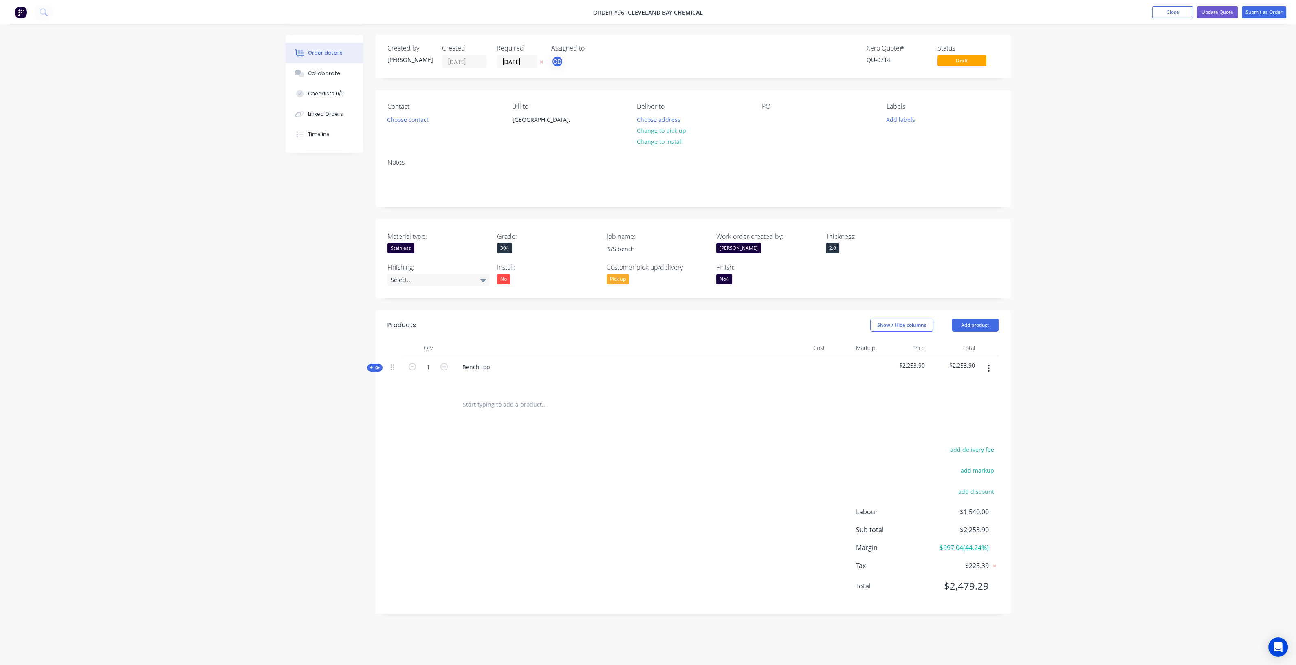
scroll to position [0, 0]
click at [1227, 12] on button "Update Quote" at bounding box center [1225, 12] width 41 height 12
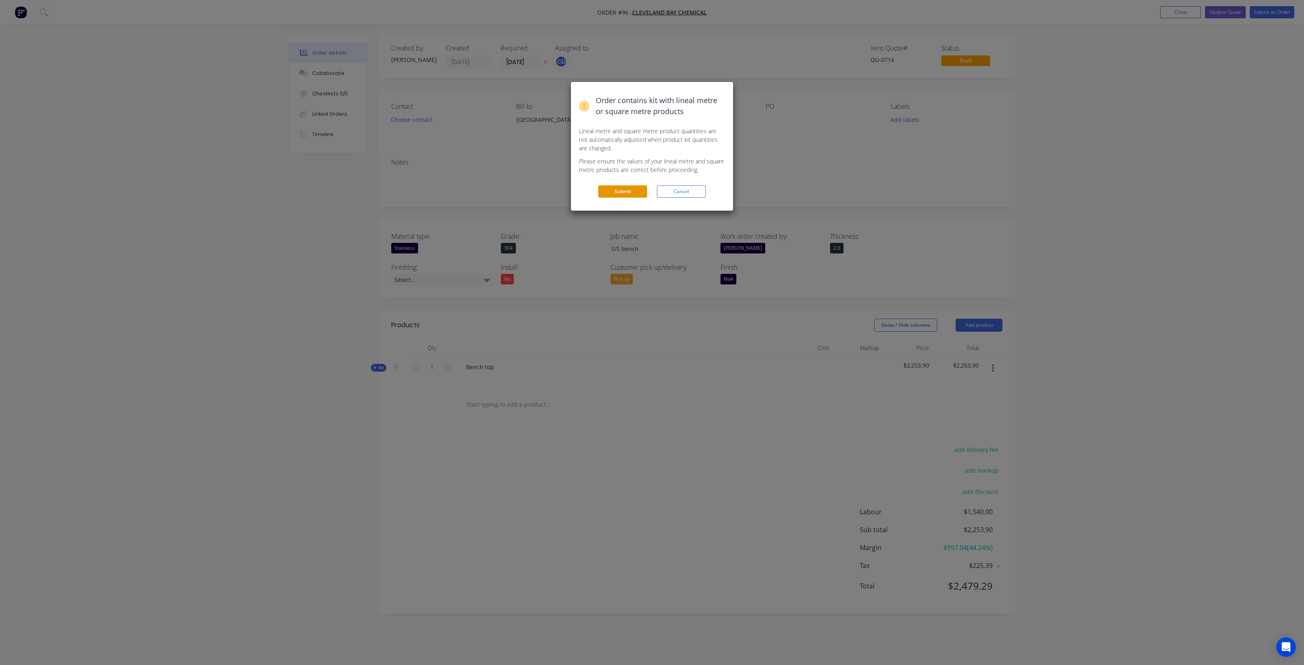
click at [612, 193] on button "Submit" at bounding box center [622, 191] width 49 height 12
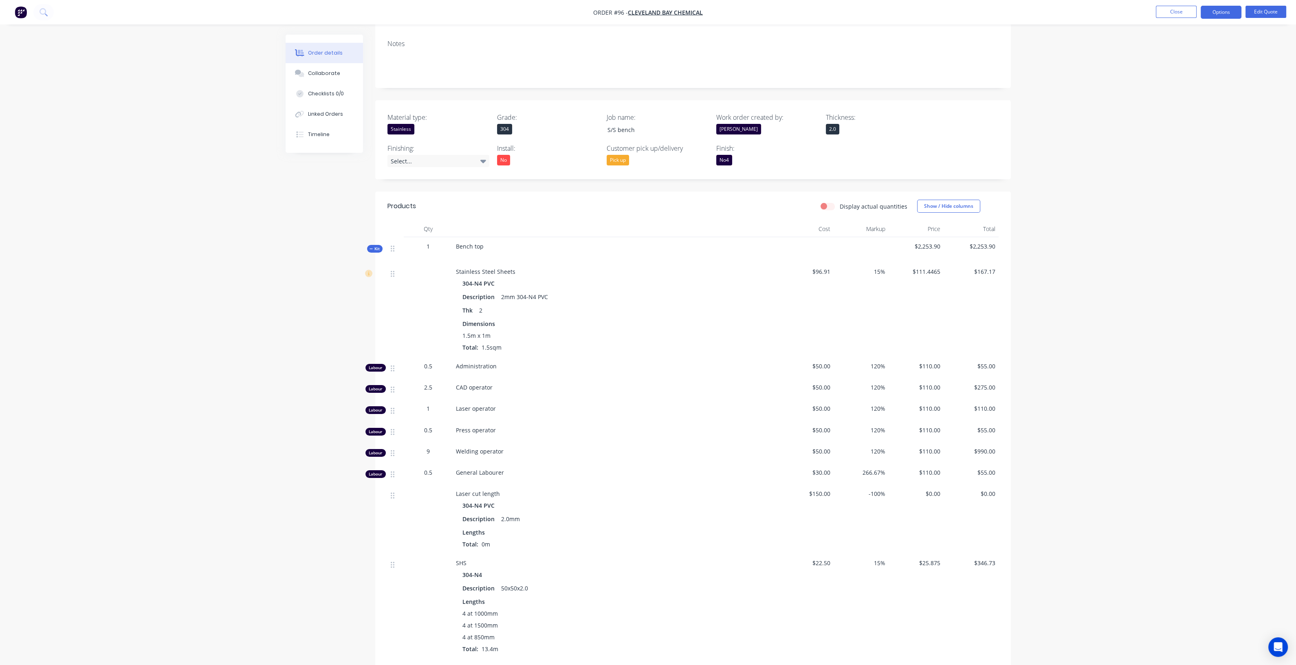
scroll to position [101, 0]
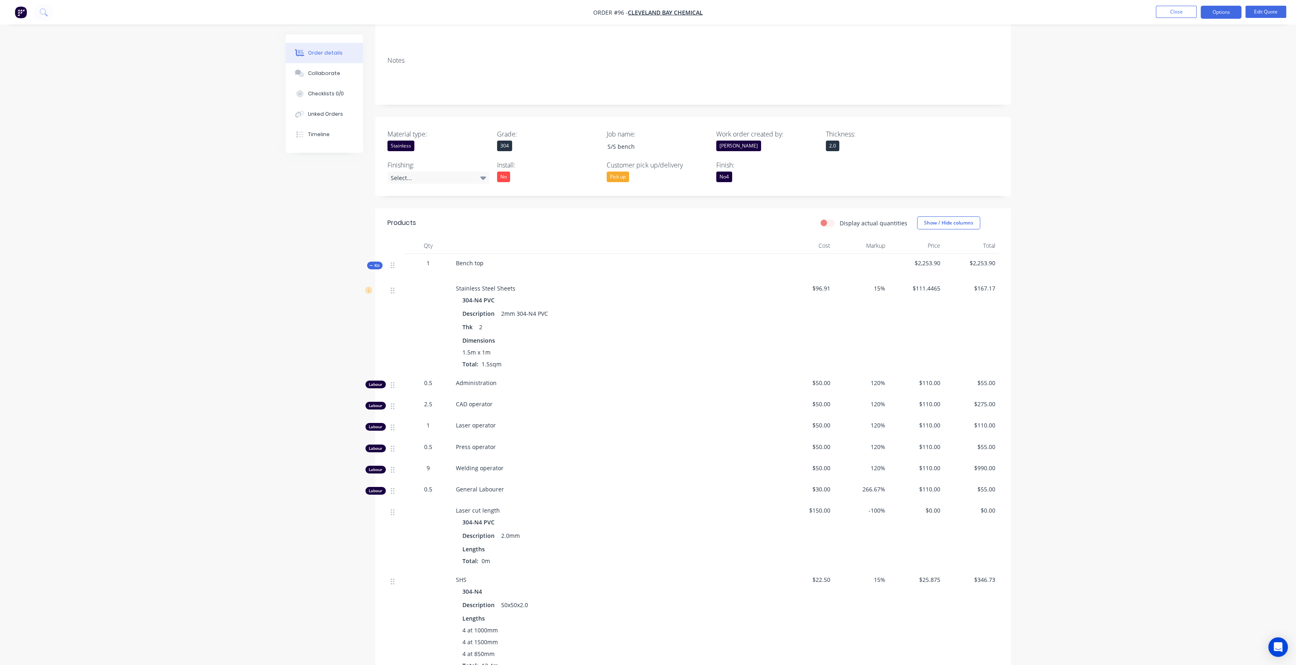
click at [1231, 5] on nav "Order #96 - cleveland bay chemical Close Options Edit Quote" at bounding box center [648, 12] width 1296 height 24
click at [1223, 13] on button "Options" at bounding box center [1221, 12] width 41 height 13
click at [1189, 44] on div "Quote" at bounding box center [1196, 50] width 75 height 12
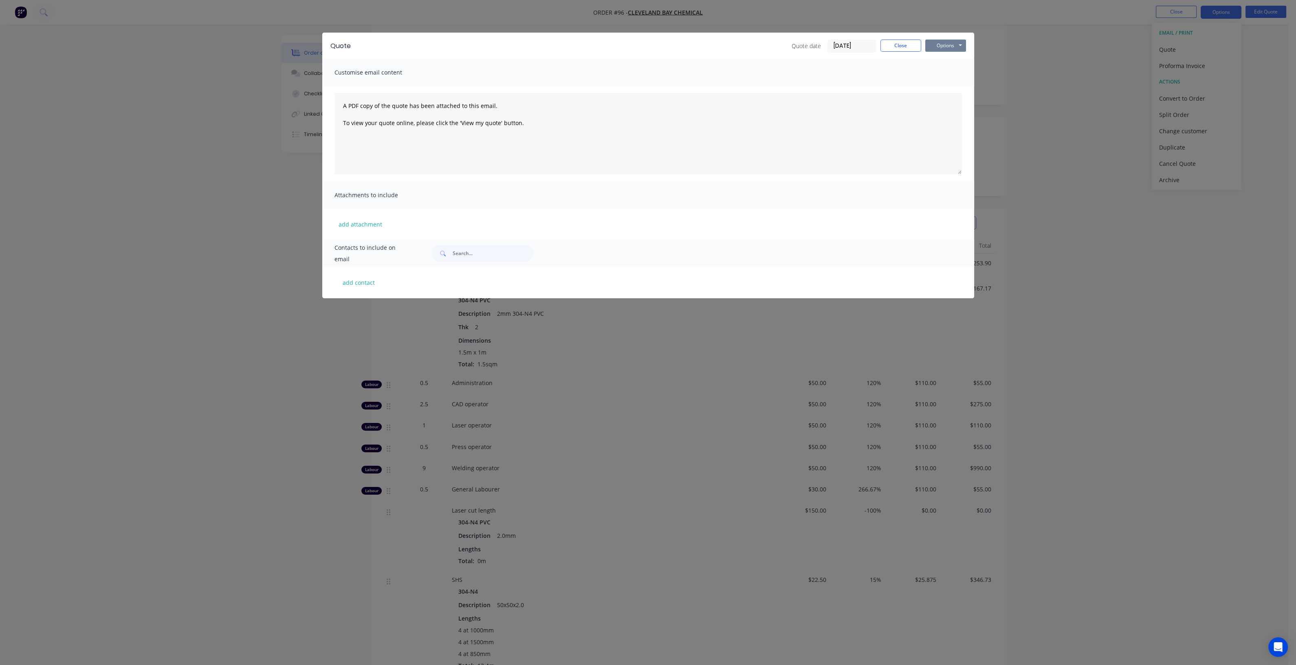
click at [955, 42] on button "Options" at bounding box center [945, 46] width 41 height 12
click at [954, 57] on button "Preview" at bounding box center [951, 59] width 52 height 13
click at [894, 42] on button "Close" at bounding box center [901, 46] width 41 height 12
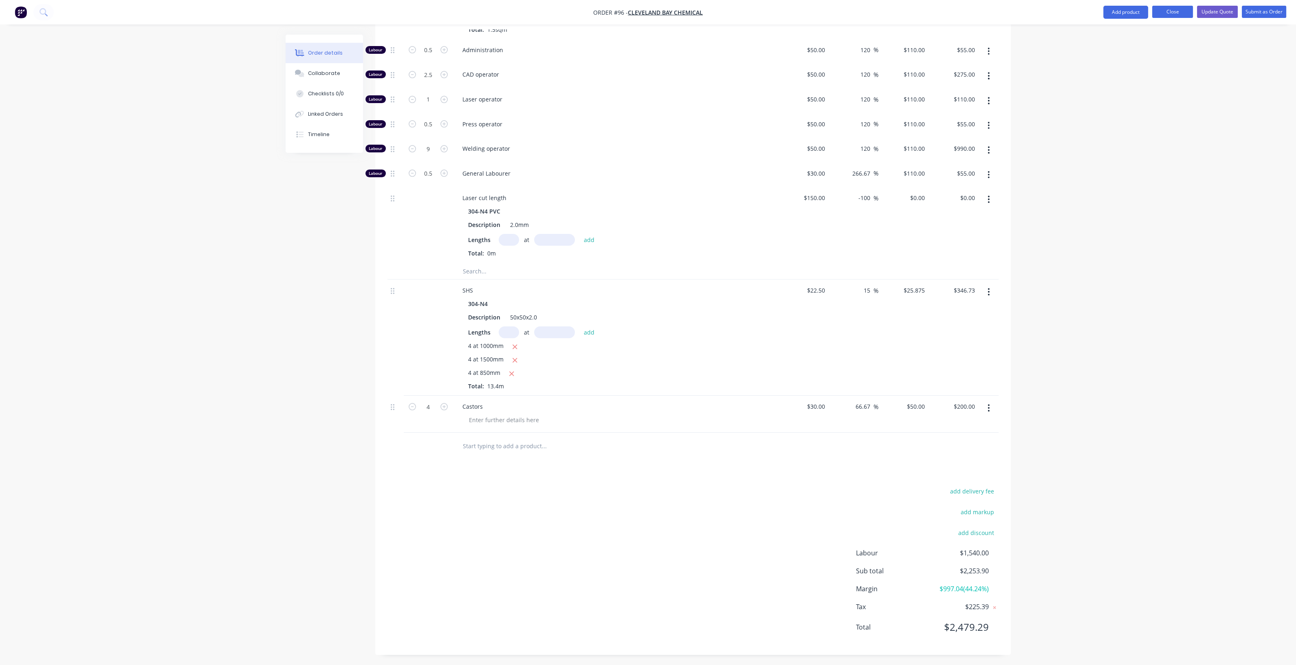
scroll to position [455, 0]
click at [1169, 10] on button "Close" at bounding box center [1172, 12] width 41 height 12
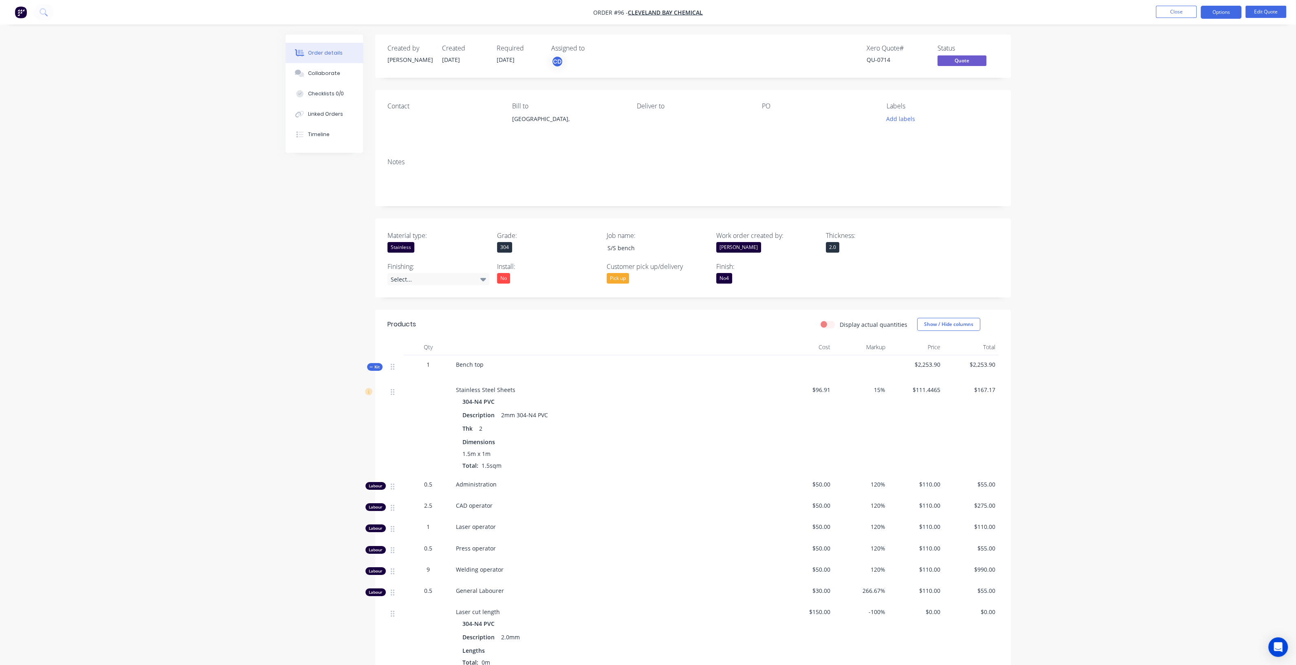
click at [372, 368] on icon at bounding box center [372, 367] width 4 height 4
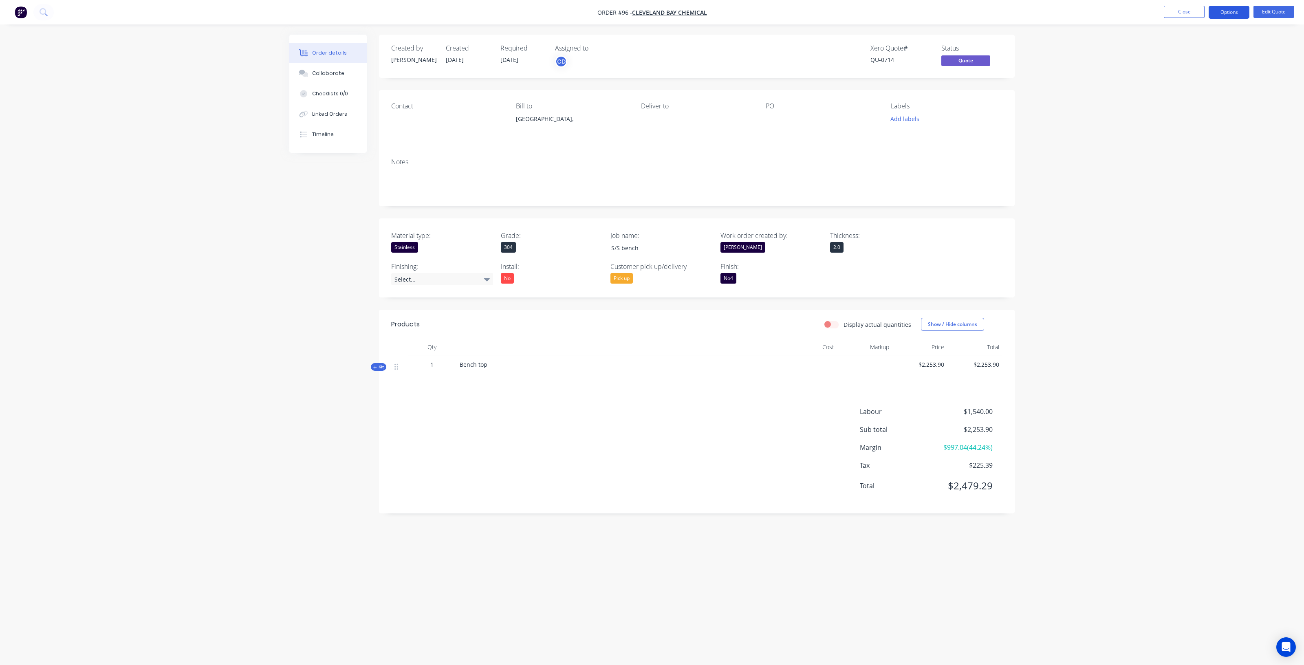
click at [1223, 11] on button "Options" at bounding box center [1229, 12] width 41 height 13
click at [1181, 45] on div "Quote" at bounding box center [1204, 50] width 75 height 12
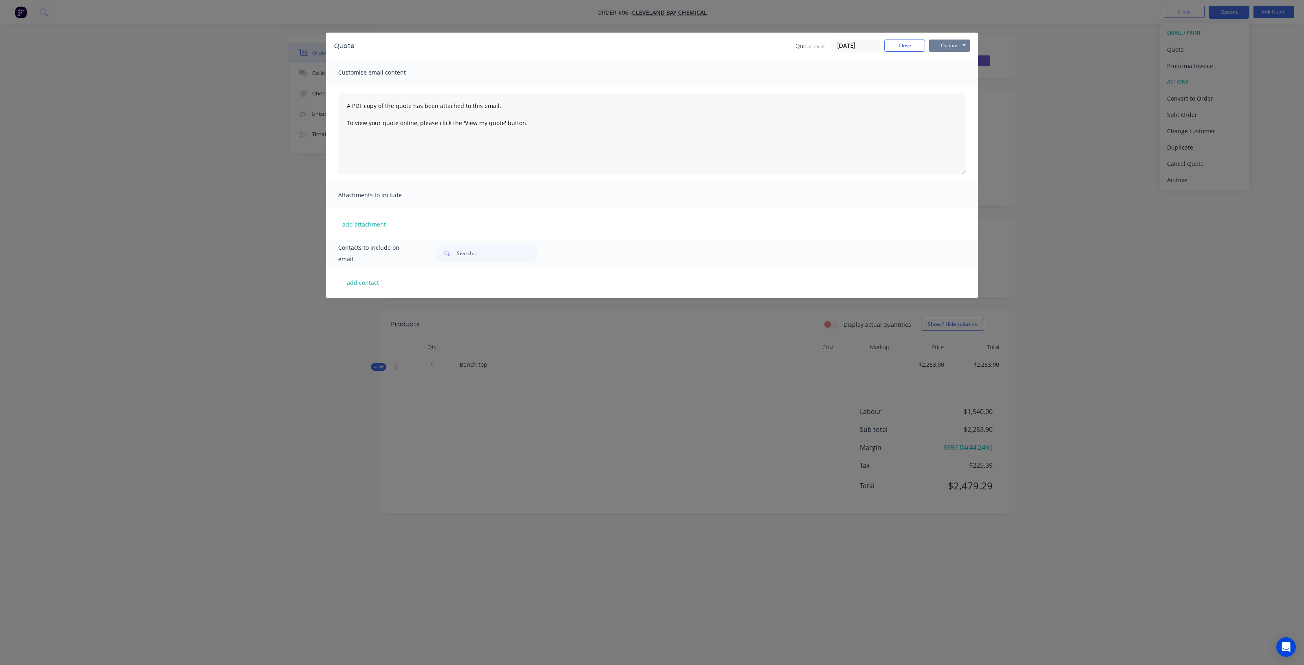
click at [949, 43] on button "Options" at bounding box center [949, 46] width 41 height 12
click at [954, 65] on button "Preview" at bounding box center [955, 59] width 52 height 13
click at [901, 49] on button "Close" at bounding box center [904, 46] width 41 height 12
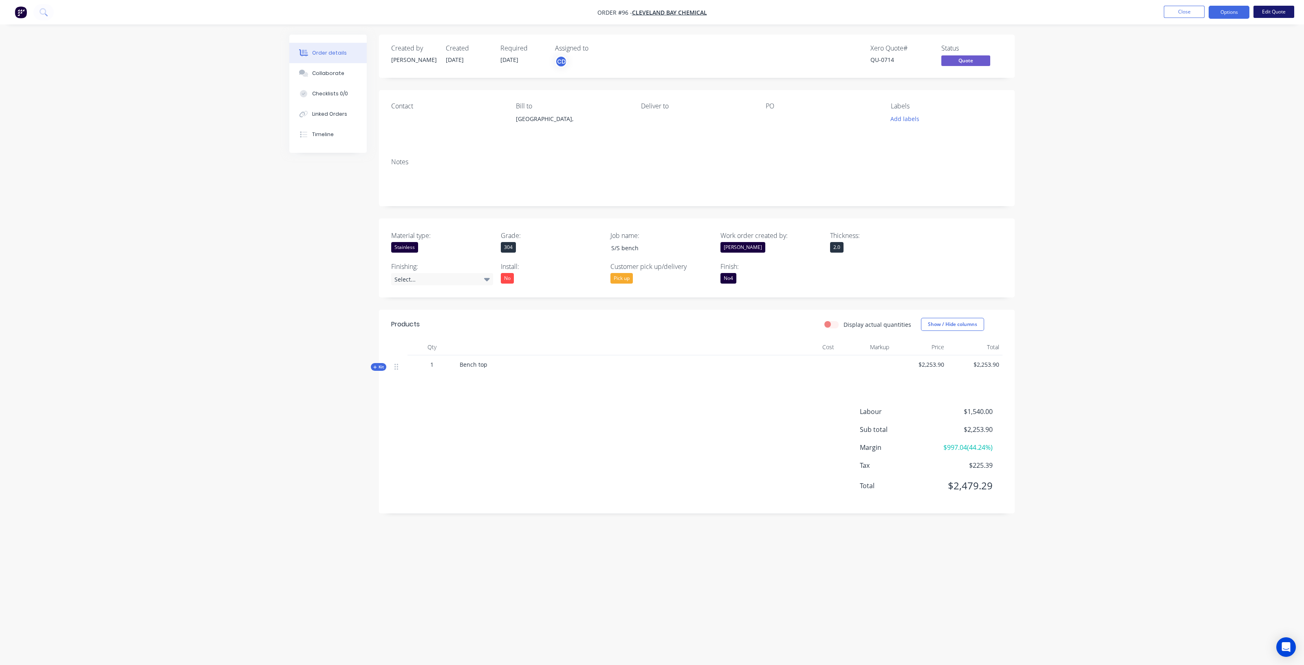
click at [1276, 14] on button "Edit Quote" at bounding box center [1274, 12] width 41 height 12
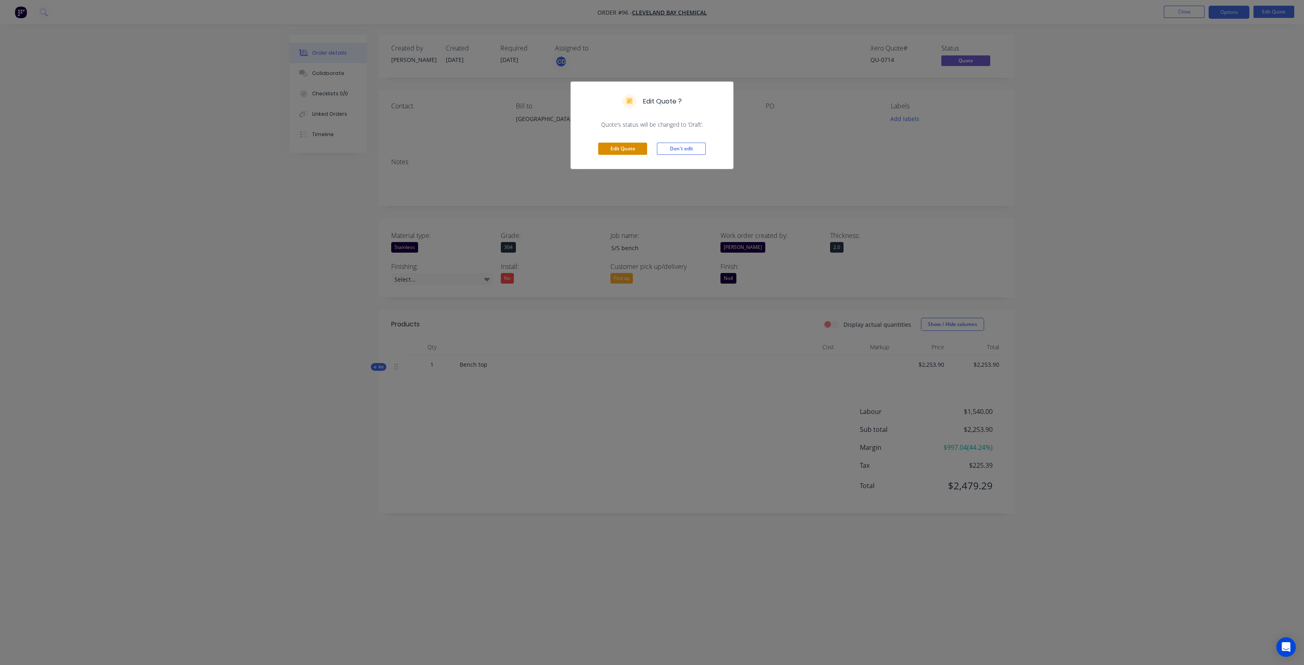
click at [626, 148] on button "Edit Quote" at bounding box center [622, 149] width 49 height 12
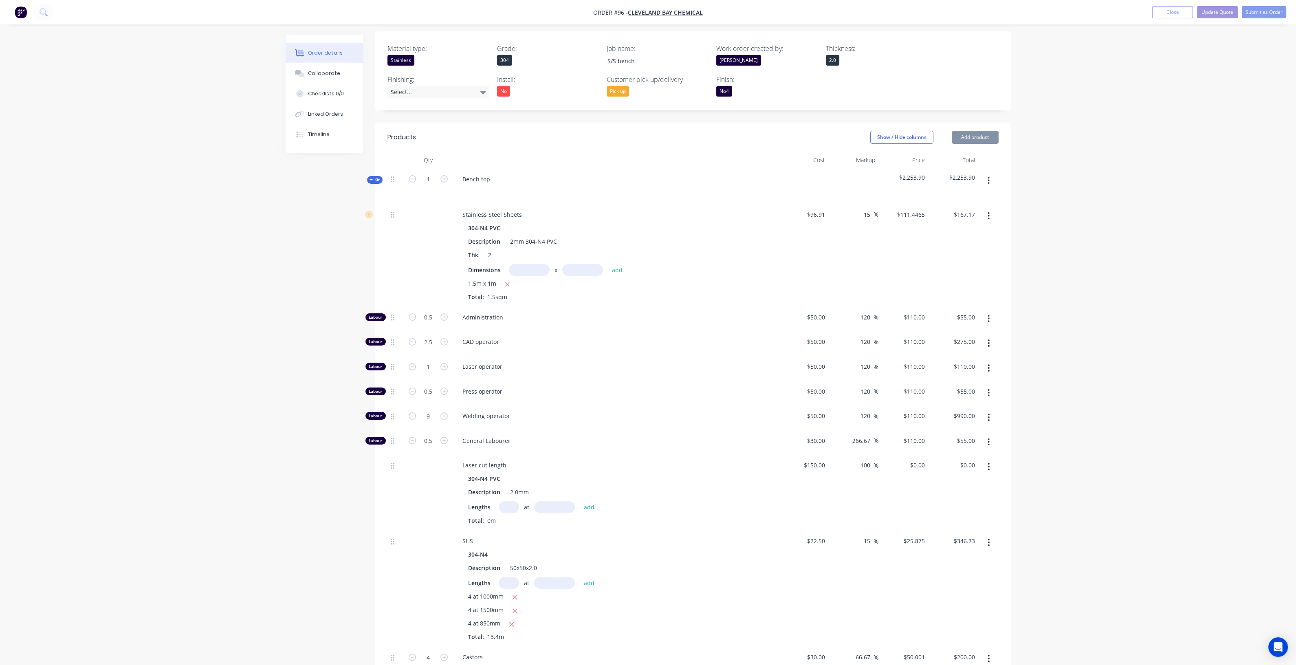
scroll to position [203, 0]
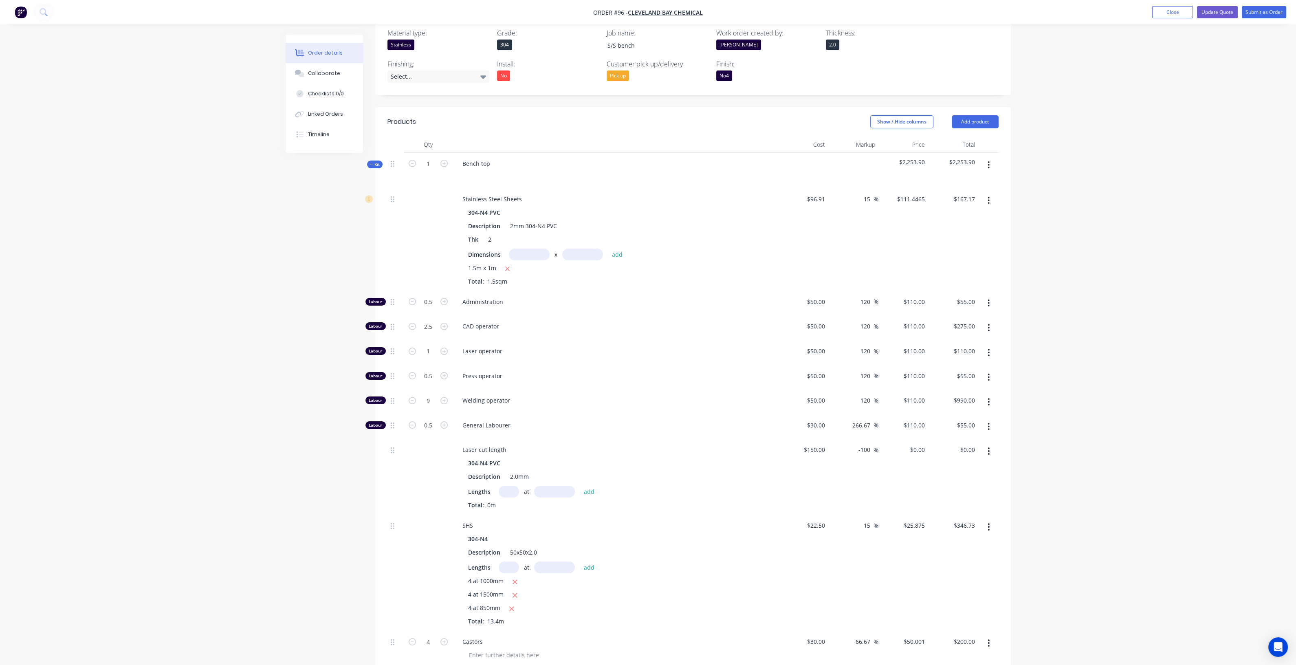
click at [988, 164] on icon "button" at bounding box center [989, 164] width 2 height 7
click at [951, 220] on div "Duplicate" at bounding box center [960, 219] width 63 height 12
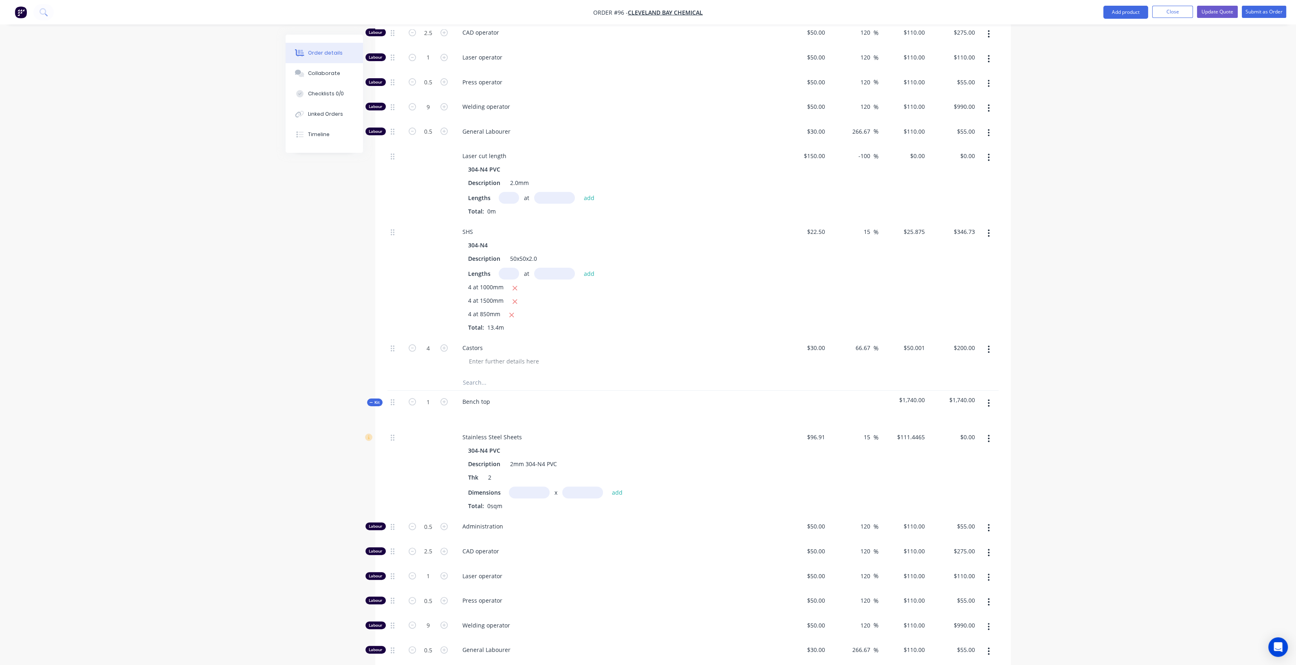
scroll to position [611, 0]
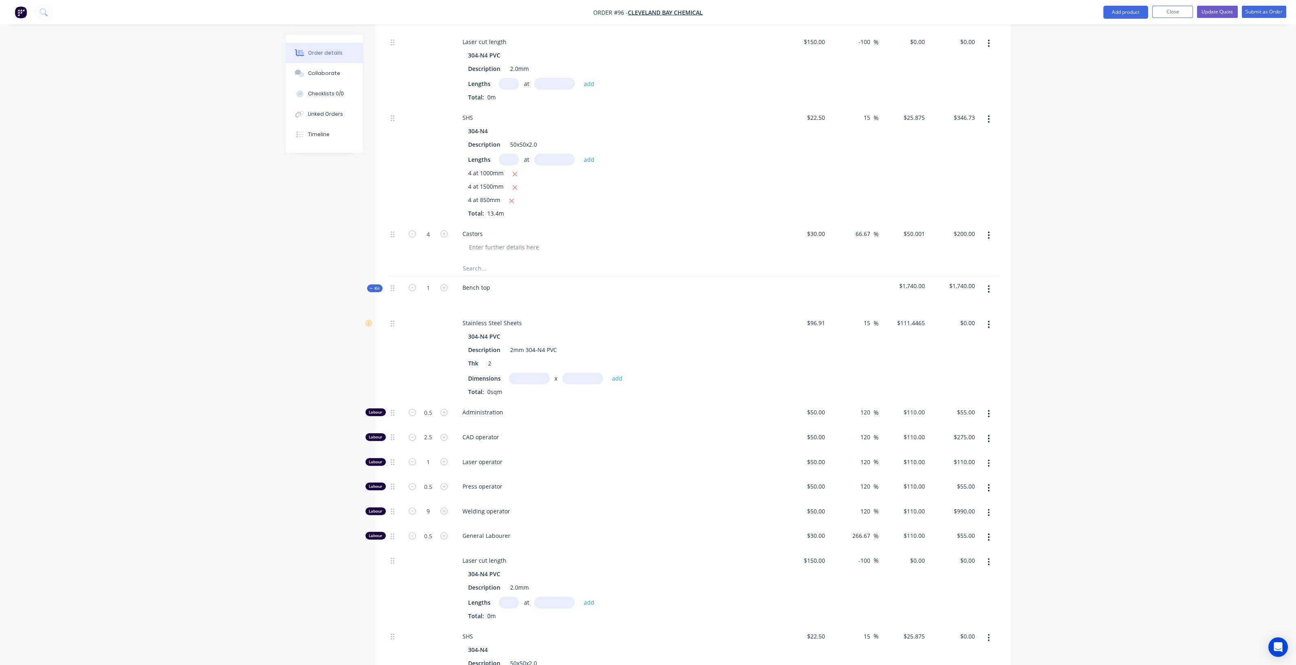
click at [526, 377] on input "text" at bounding box center [529, 378] width 41 height 12
type input "1.5m"
click at [580, 379] on input "text" at bounding box center [582, 378] width 41 height 12
type input "1m"
click at [617, 373] on button "add" at bounding box center [617, 378] width 19 height 11
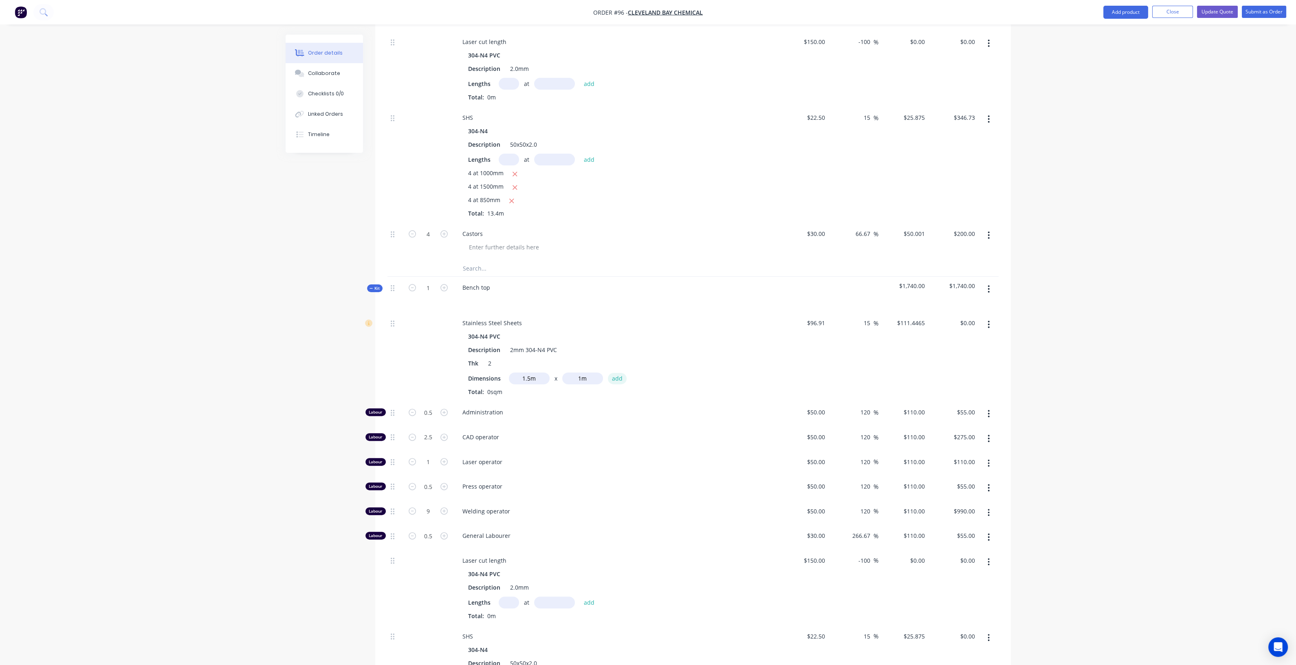
type input "$167.17"
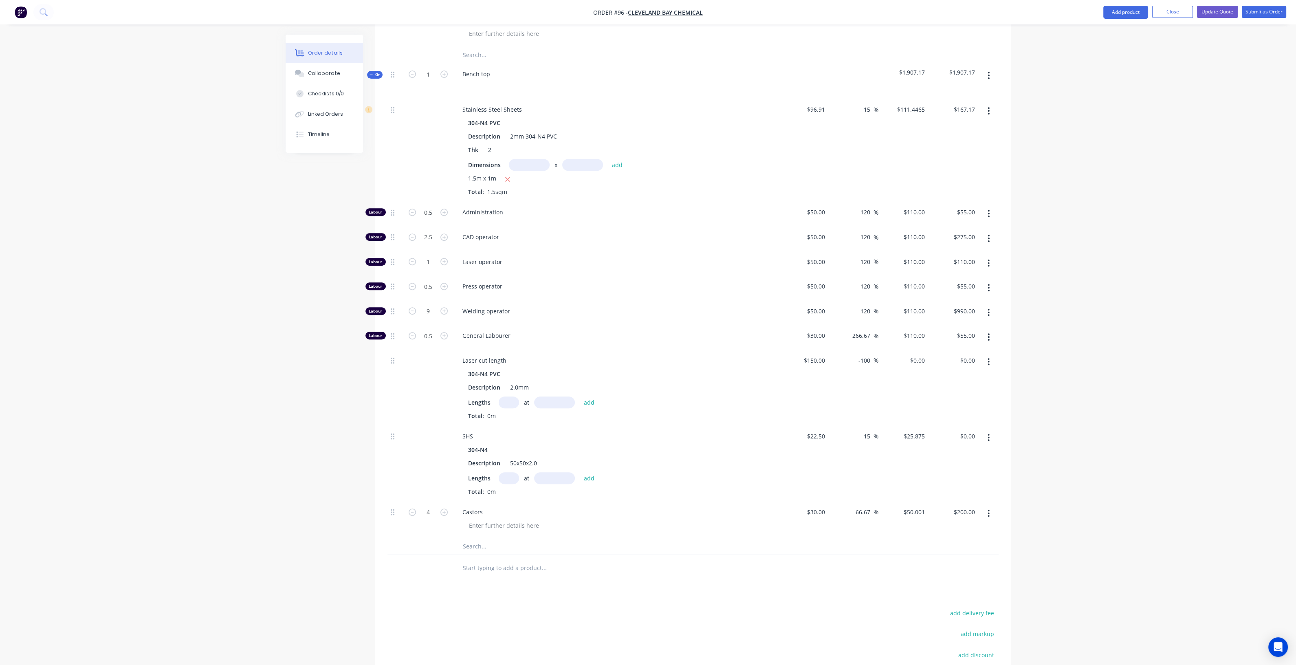
scroll to position [866, 0]
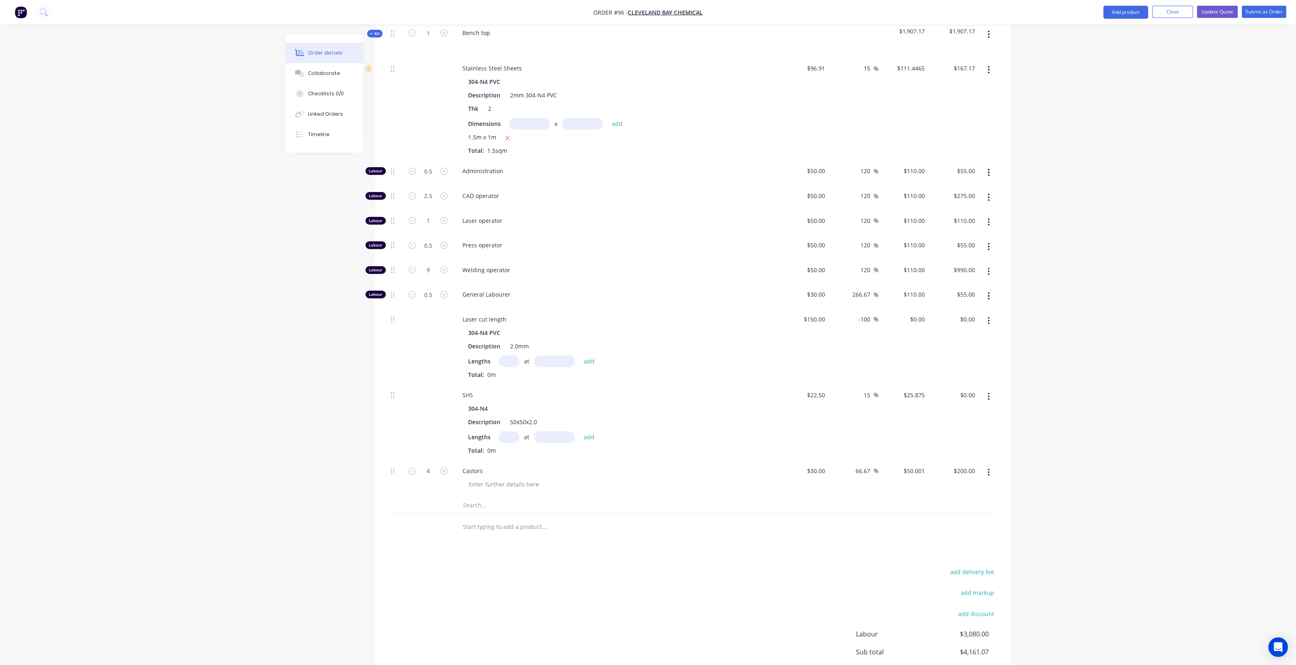
click at [511, 438] on input "text" at bounding box center [509, 437] width 20 height 12
type input "4"
click at [549, 434] on input "text" at bounding box center [554, 437] width 41 height 12
type input "1000mm"
click at [587, 433] on button "add" at bounding box center [589, 437] width 19 height 11
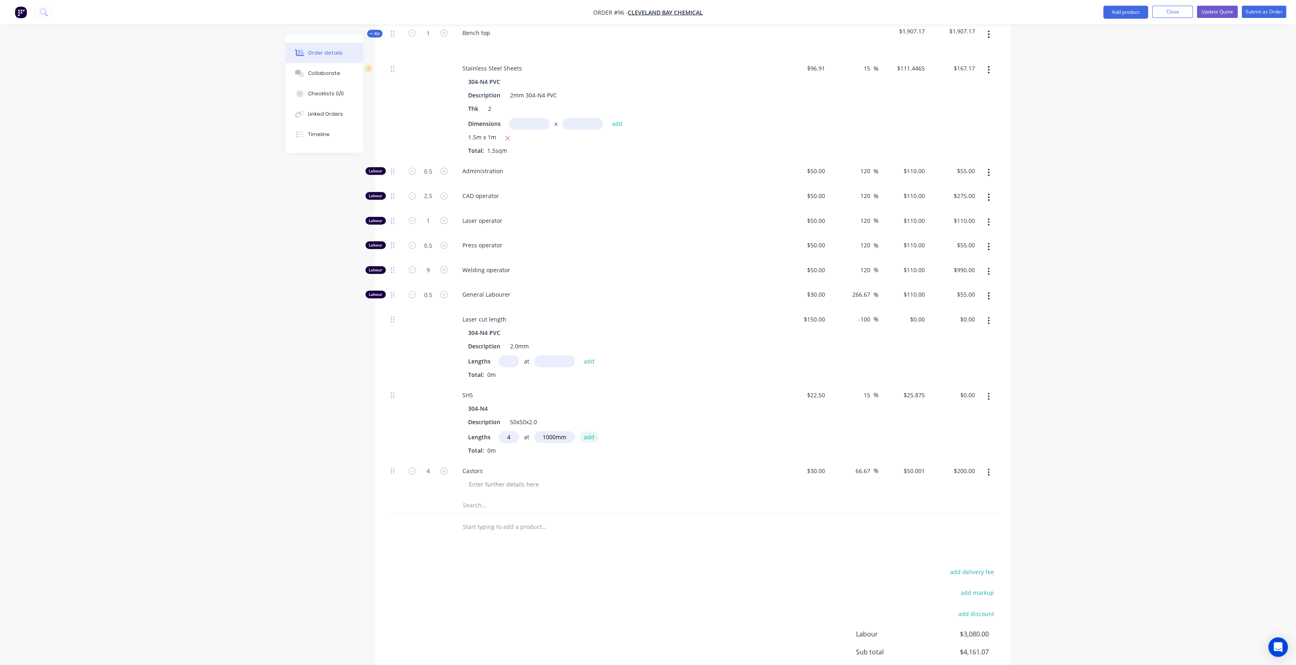
type input "$103.50"
type input "4"
click at [545, 433] on input "text" at bounding box center [554, 437] width 41 height 12
type input "1500mm"
click at [591, 432] on button "add" at bounding box center [589, 437] width 19 height 11
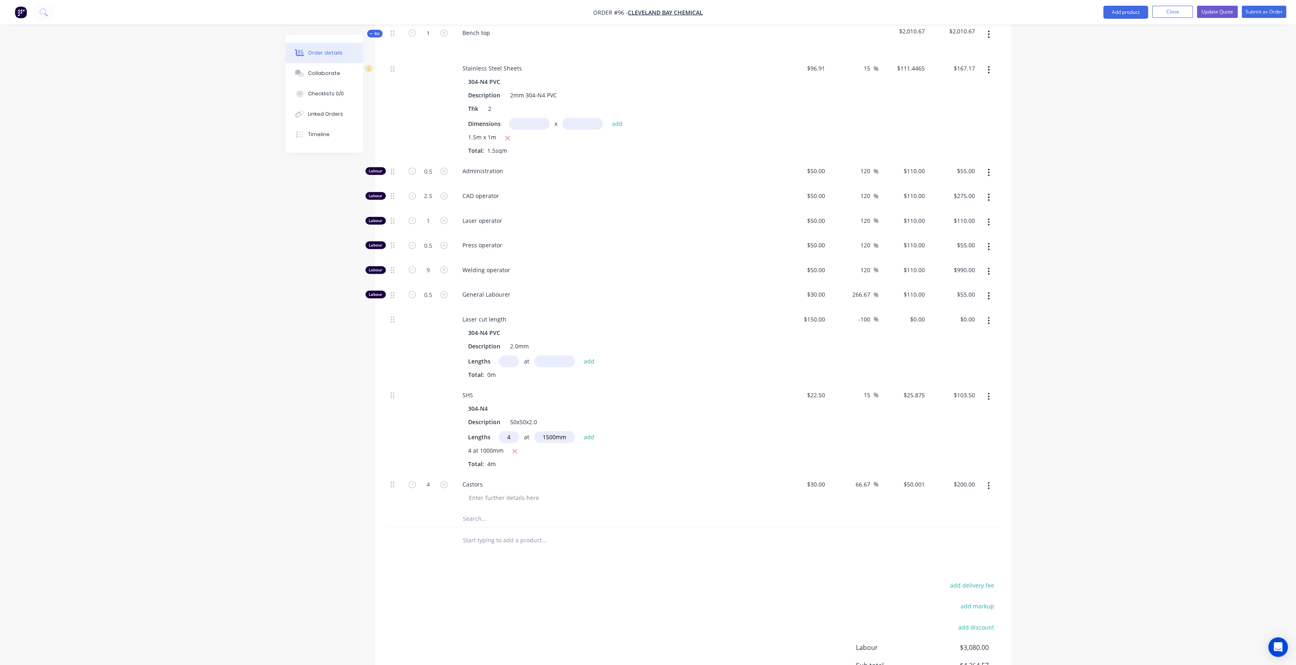
type input "$258.75"
type input "4"
click at [556, 434] on input "text" at bounding box center [554, 437] width 41 height 12
type input "850mm"
click at [588, 433] on button "add" at bounding box center [589, 437] width 19 height 11
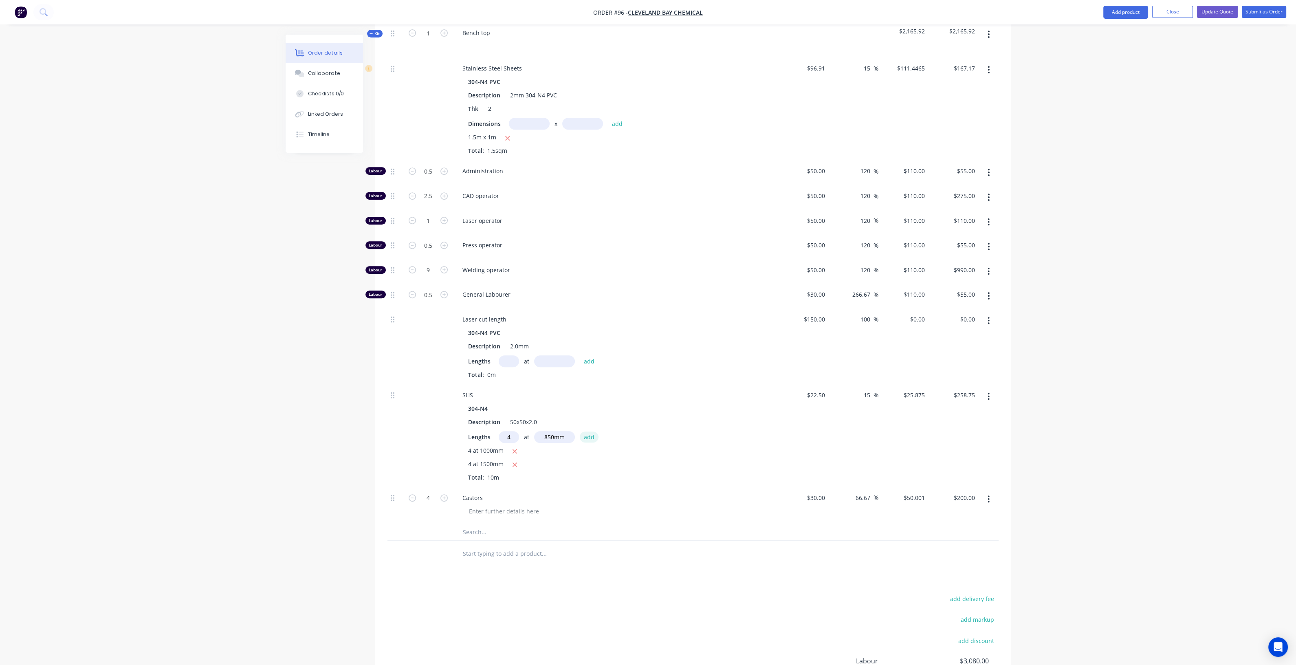
type input "$346.73"
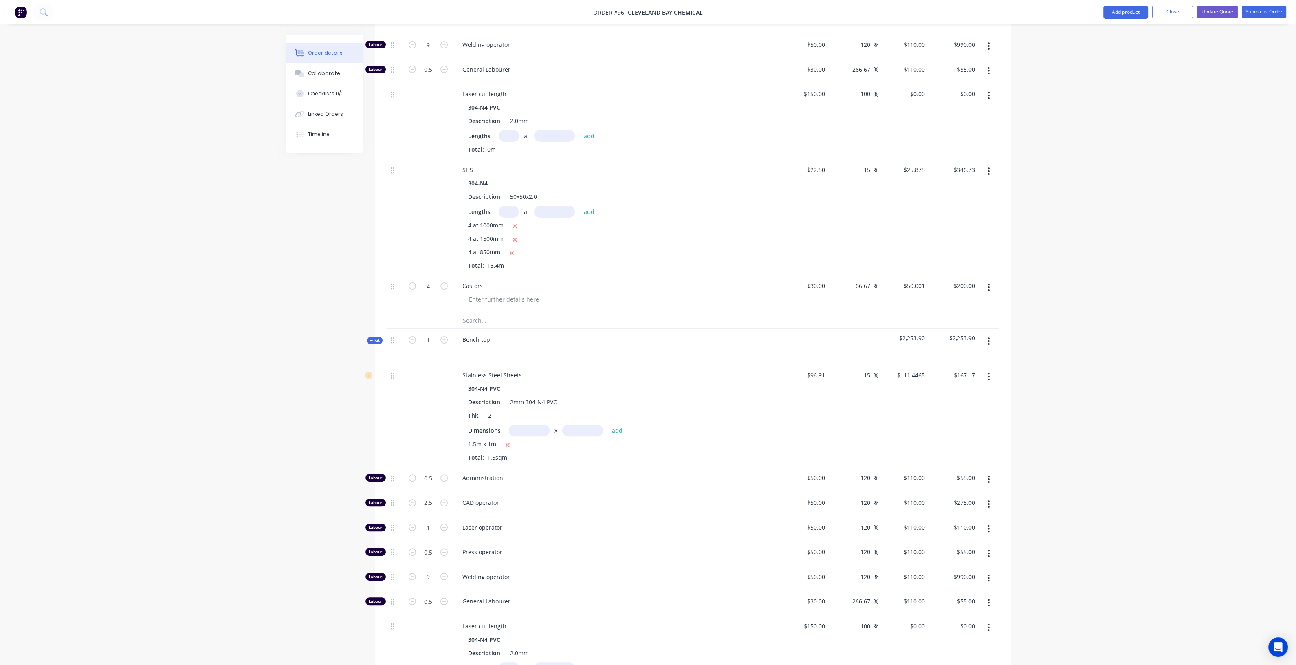
scroll to position [476, 0]
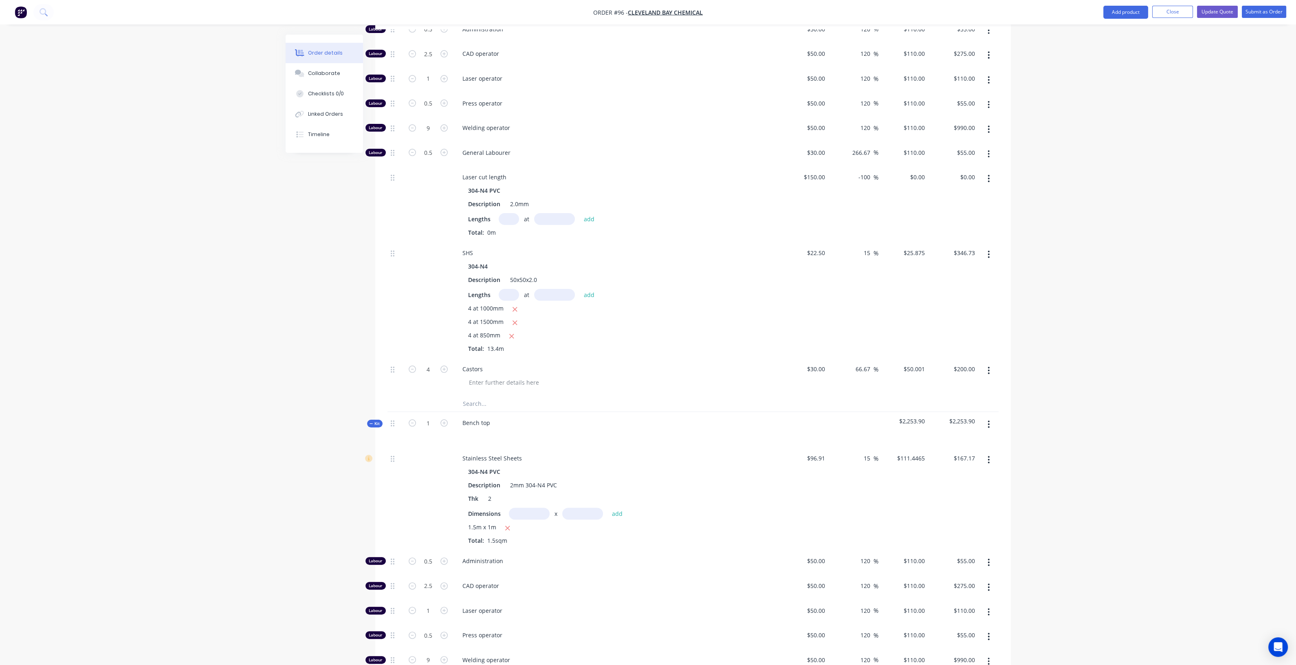
click at [377, 421] on span "Kit" at bounding box center [375, 424] width 11 height 6
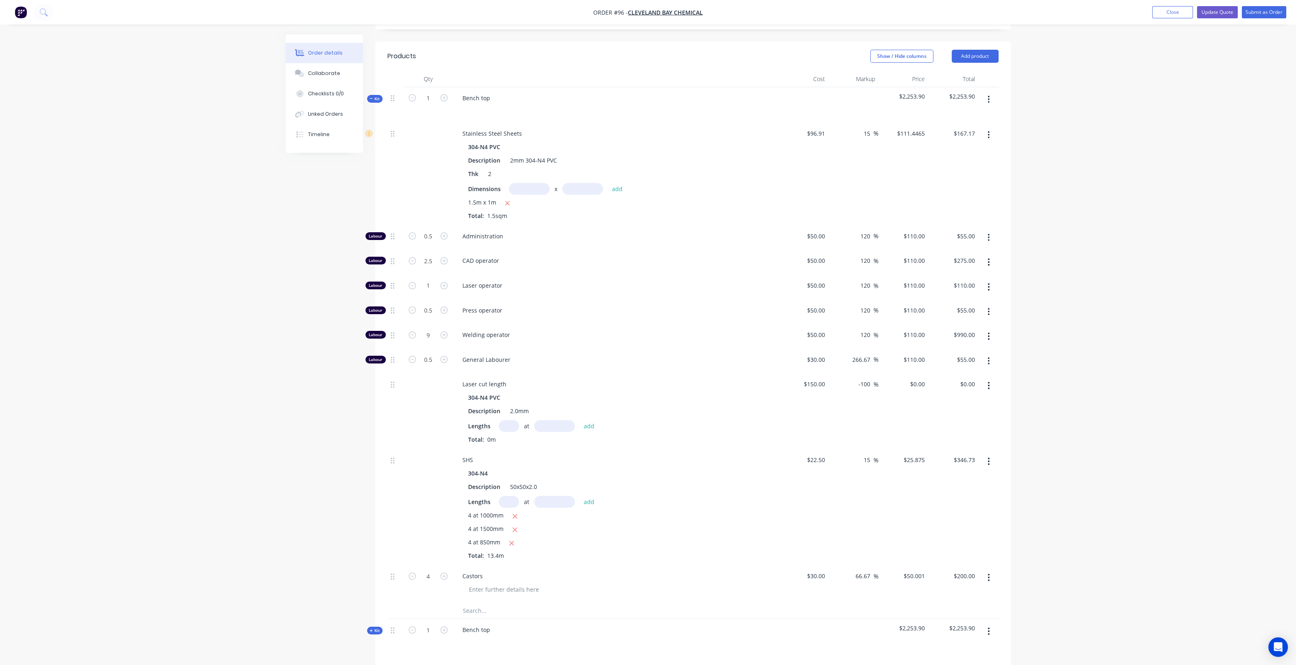
scroll to position [119, 0]
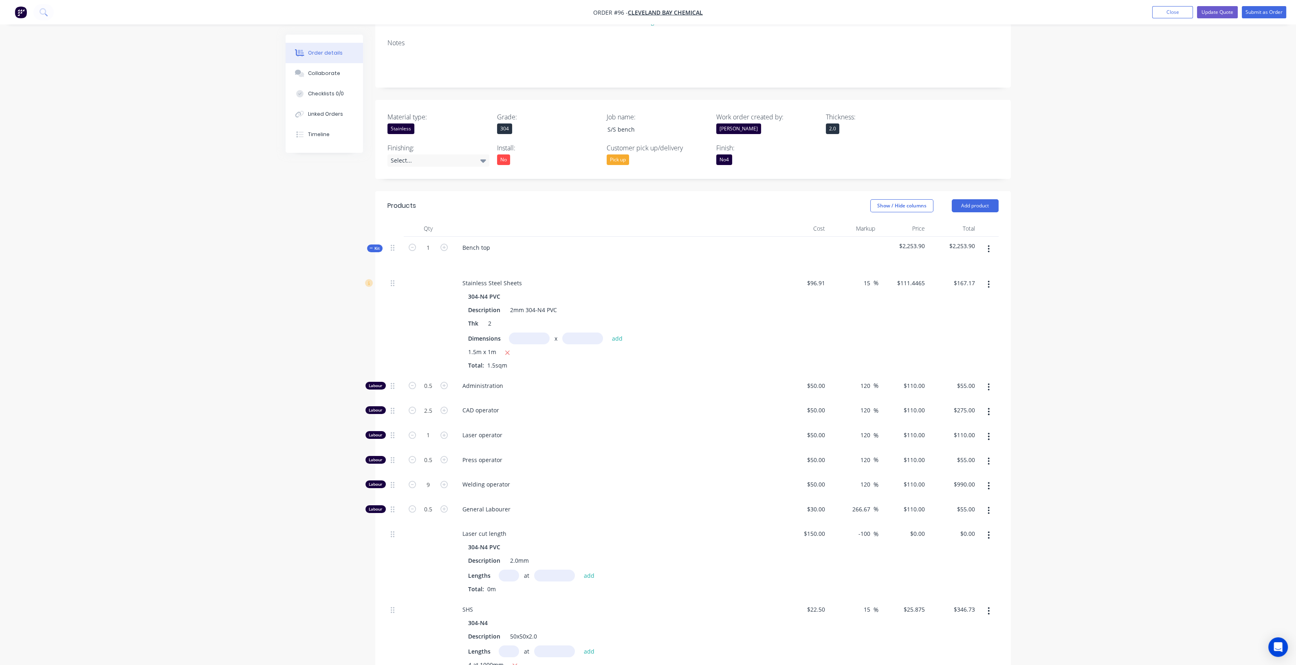
click at [377, 246] on span "Kit" at bounding box center [375, 248] width 11 height 6
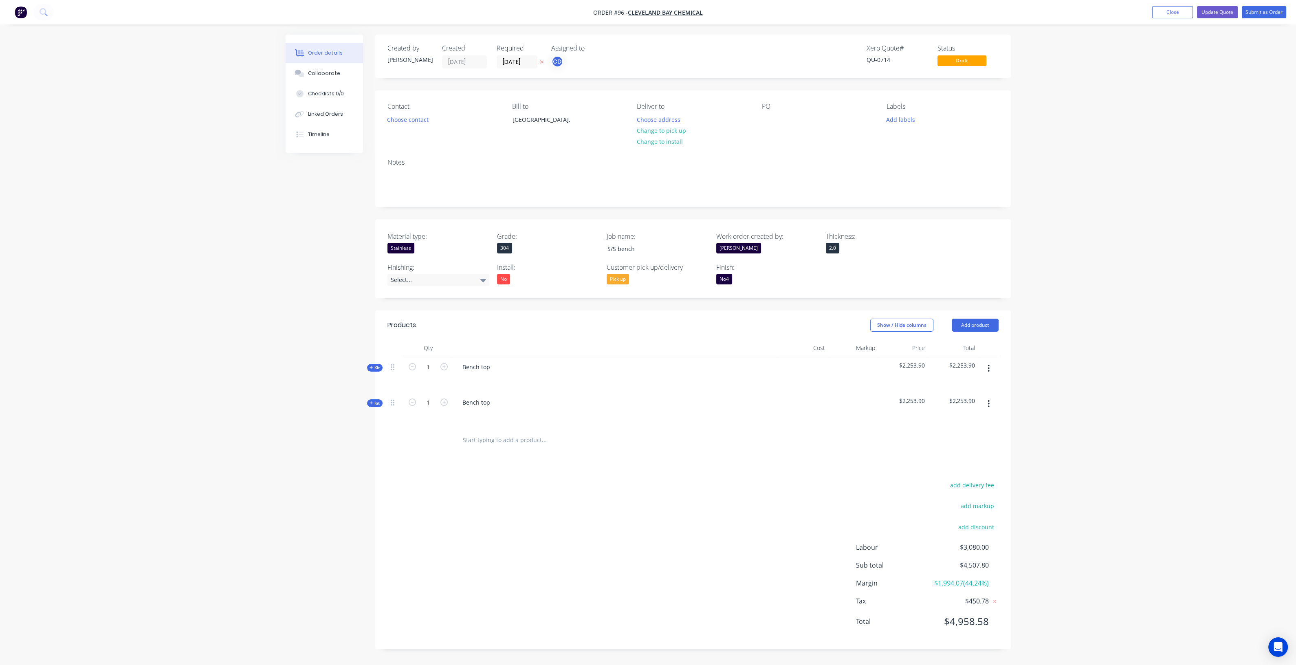
scroll to position [0, 0]
click at [992, 369] on icon "button" at bounding box center [993, 368] width 2 height 9
click at [944, 441] on div "Delete" at bounding box center [963, 439] width 63 height 12
click at [1217, 11] on button "Update Quote" at bounding box center [1225, 12] width 41 height 12
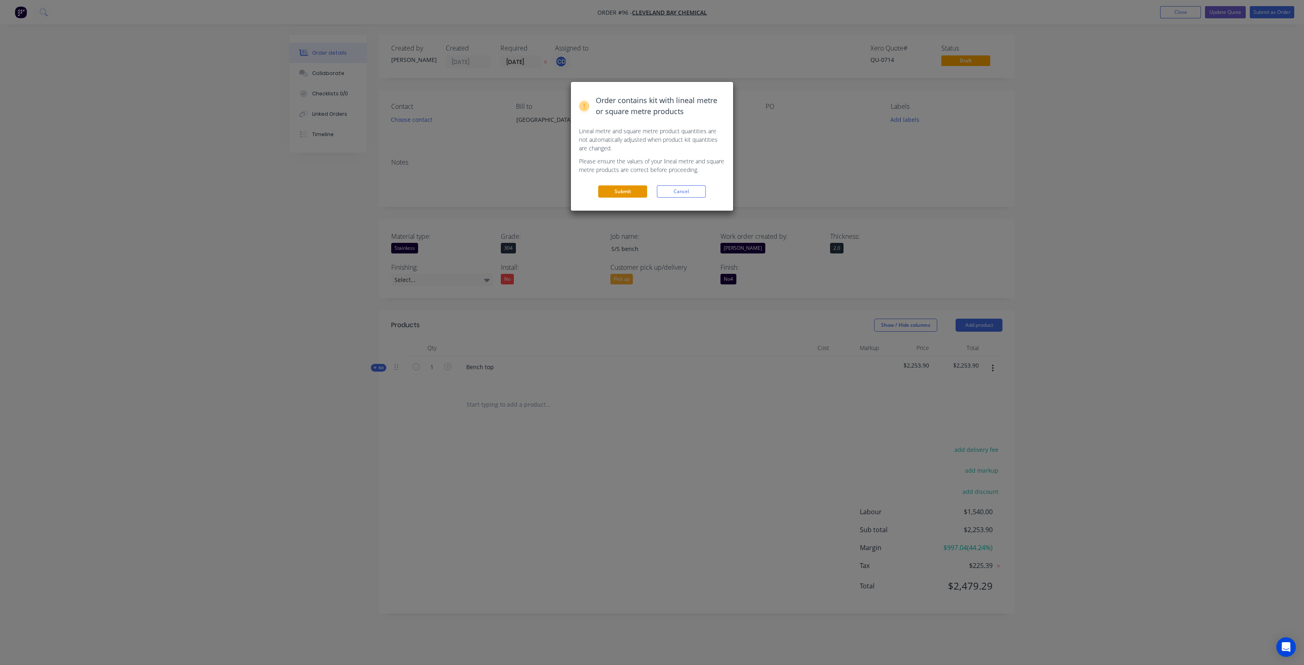
click at [624, 189] on button "Submit" at bounding box center [622, 191] width 49 height 12
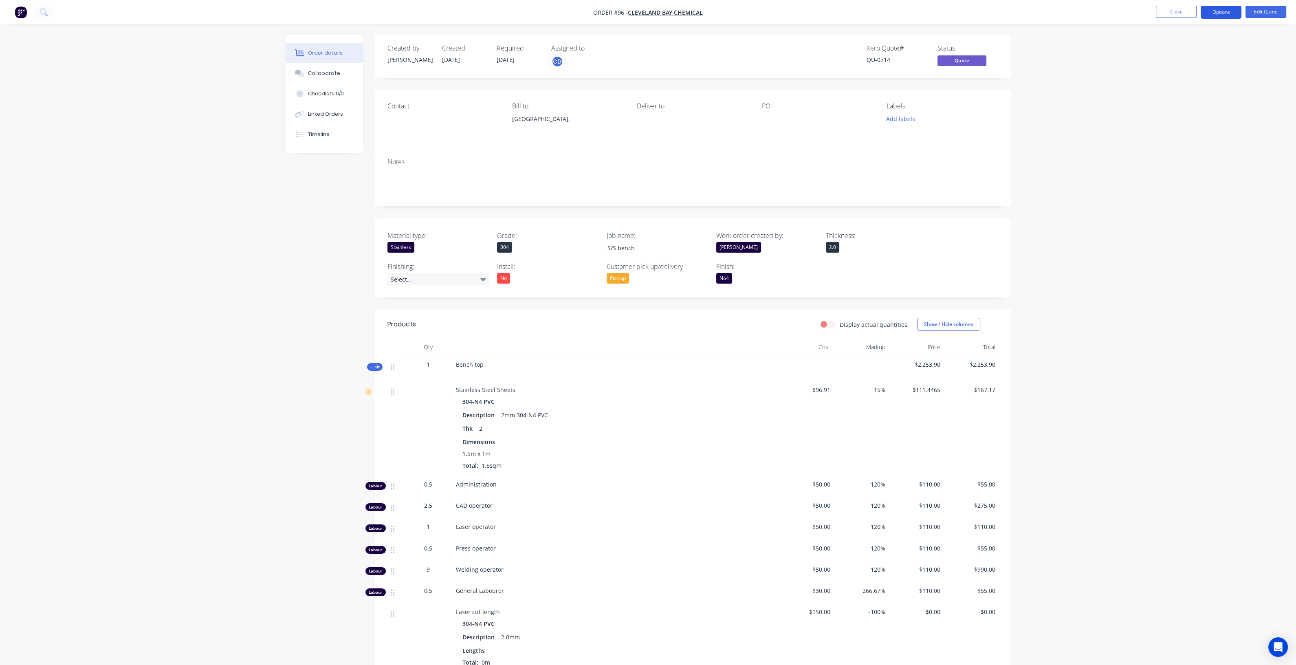
click at [1225, 13] on button "Options" at bounding box center [1221, 12] width 41 height 13
click at [1199, 44] on div "Quote" at bounding box center [1196, 50] width 75 height 12
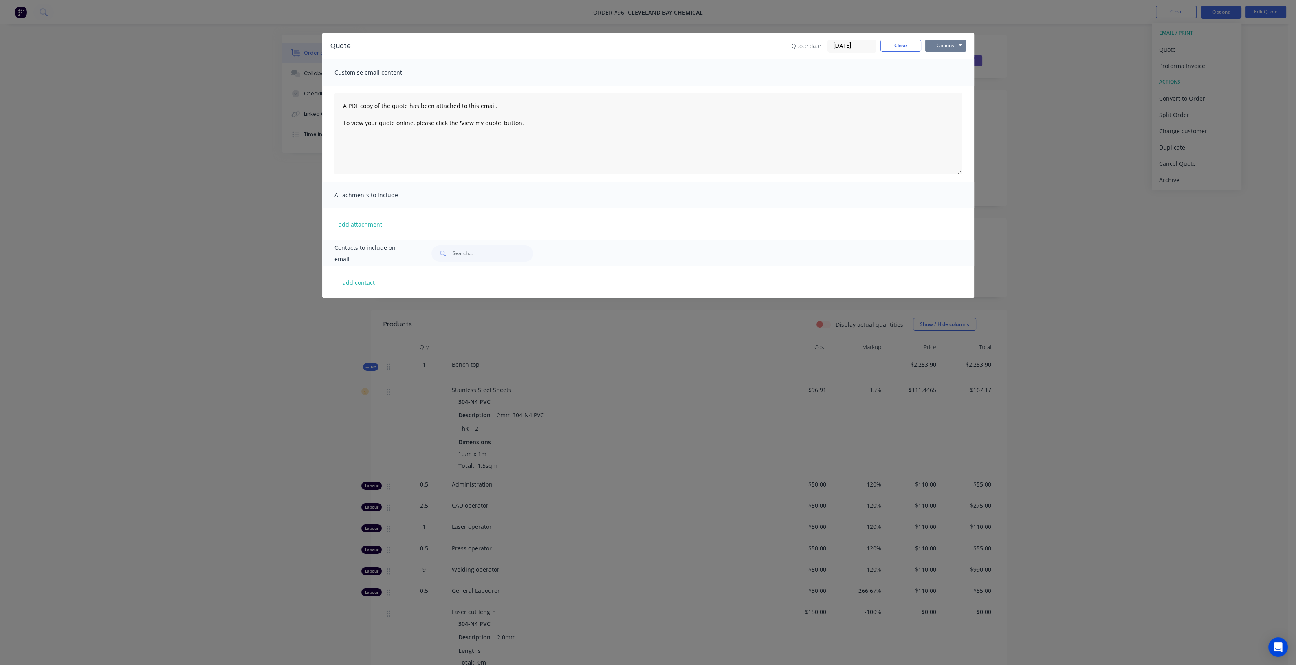
click at [953, 45] on button "Options" at bounding box center [945, 46] width 41 height 12
click at [953, 61] on button "Preview" at bounding box center [951, 59] width 52 height 13
click at [903, 46] on button "Close" at bounding box center [901, 46] width 41 height 12
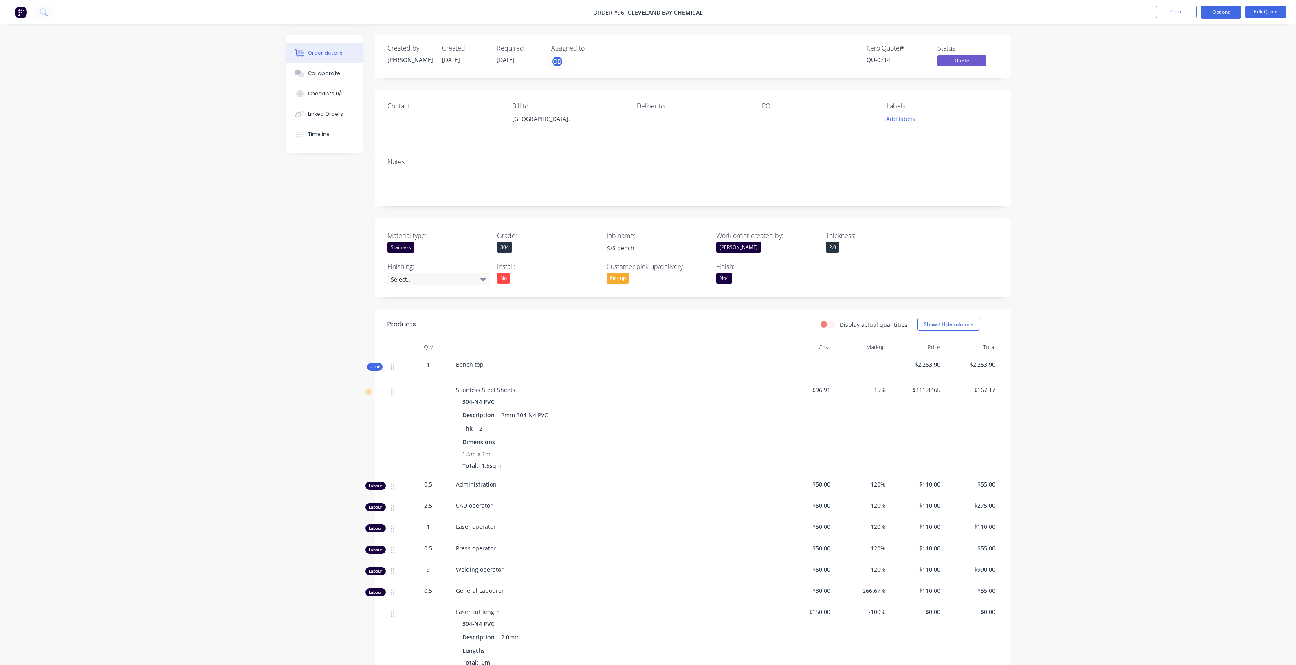
scroll to position [101, 0]
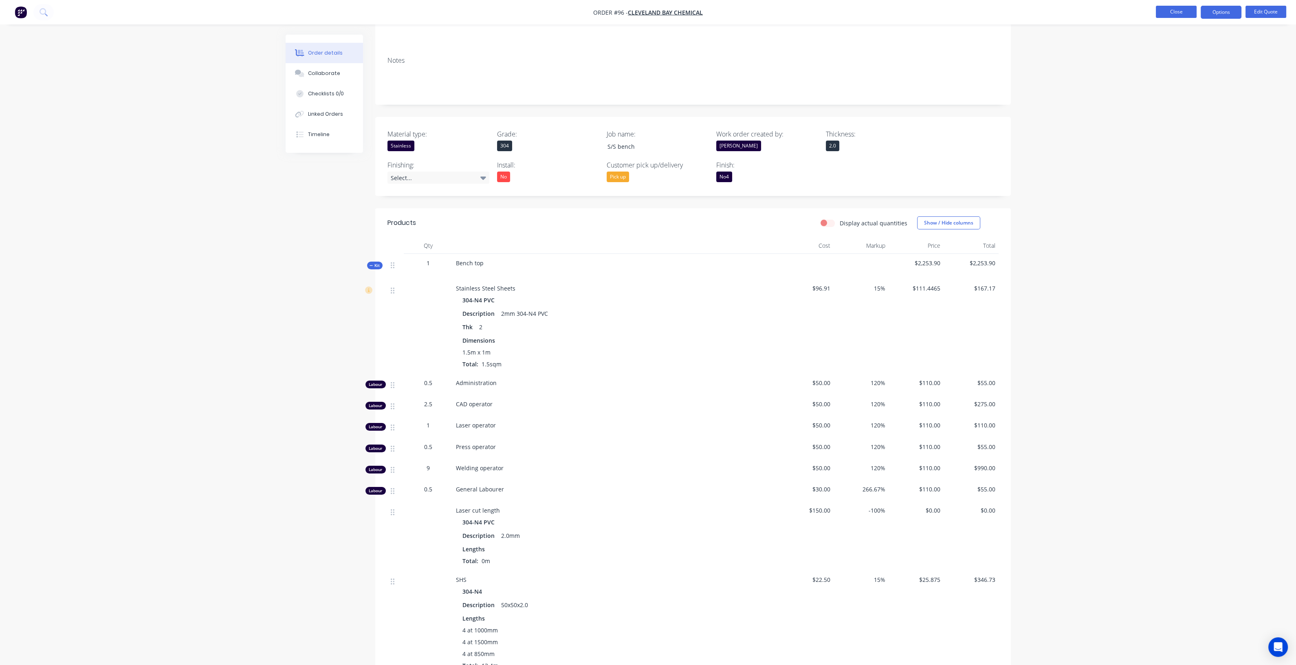
click at [1171, 13] on button "Close" at bounding box center [1176, 12] width 41 height 12
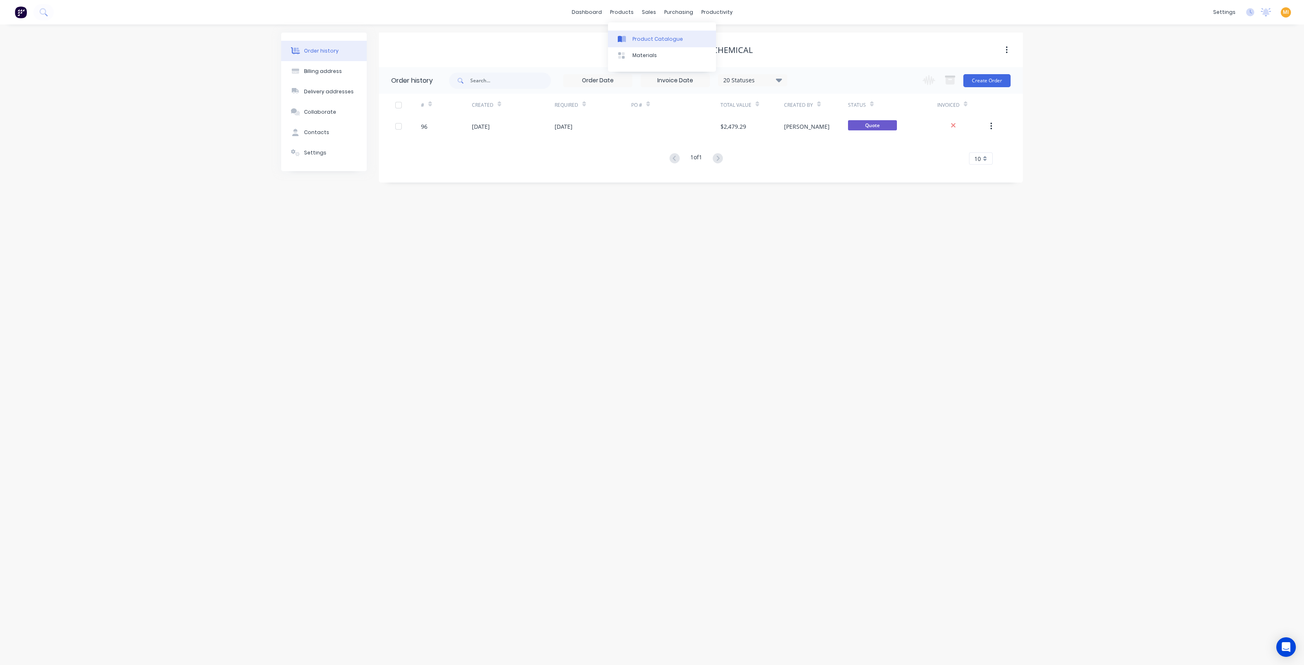
click at [632, 35] on div "Product Catalogue" at bounding box center [657, 38] width 51 height 7
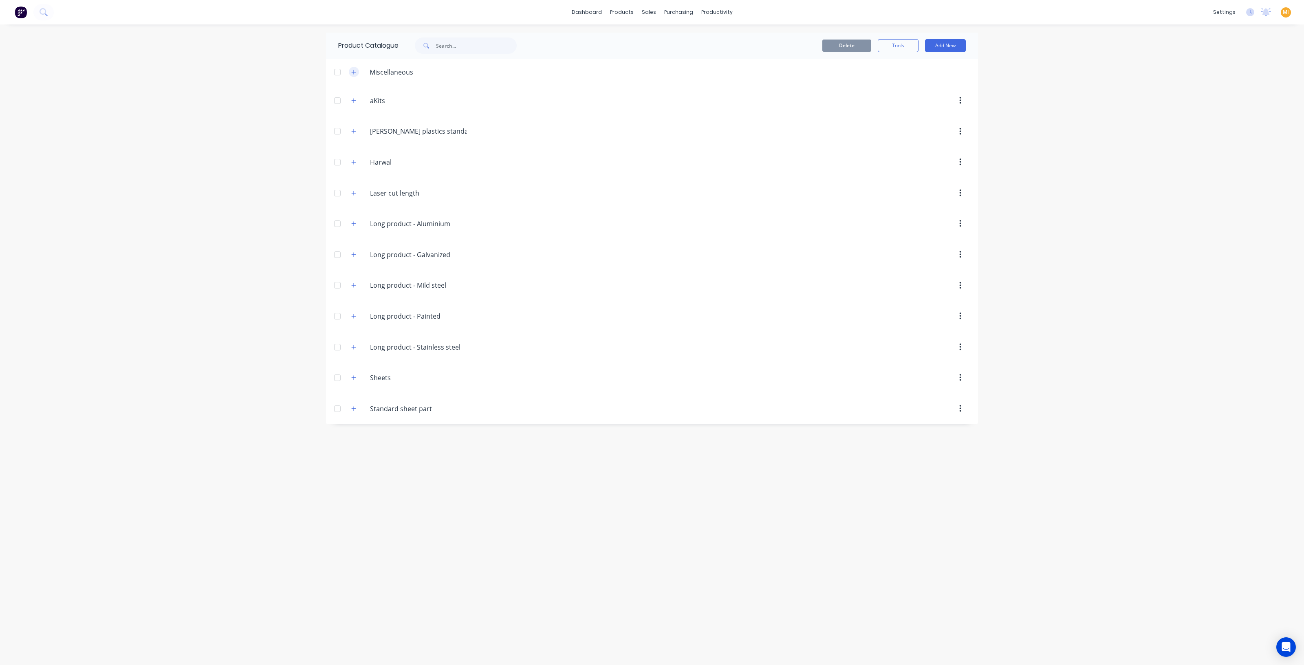
click at [352, 75] on button "button" at bounding box center [354, 72] width 10 height 10
click at [1288, 14] on span "MI" at bounding box center [1286, 12] width 6 height 7
click at [457, 43] on input "text" at bounding box center [476, 45] width 81 height 16
paste input "Bench top"
drag, startPoint x: 468, startPoint y: 49, endPoint x: 388, endPoint y: 49, distance: 80.3
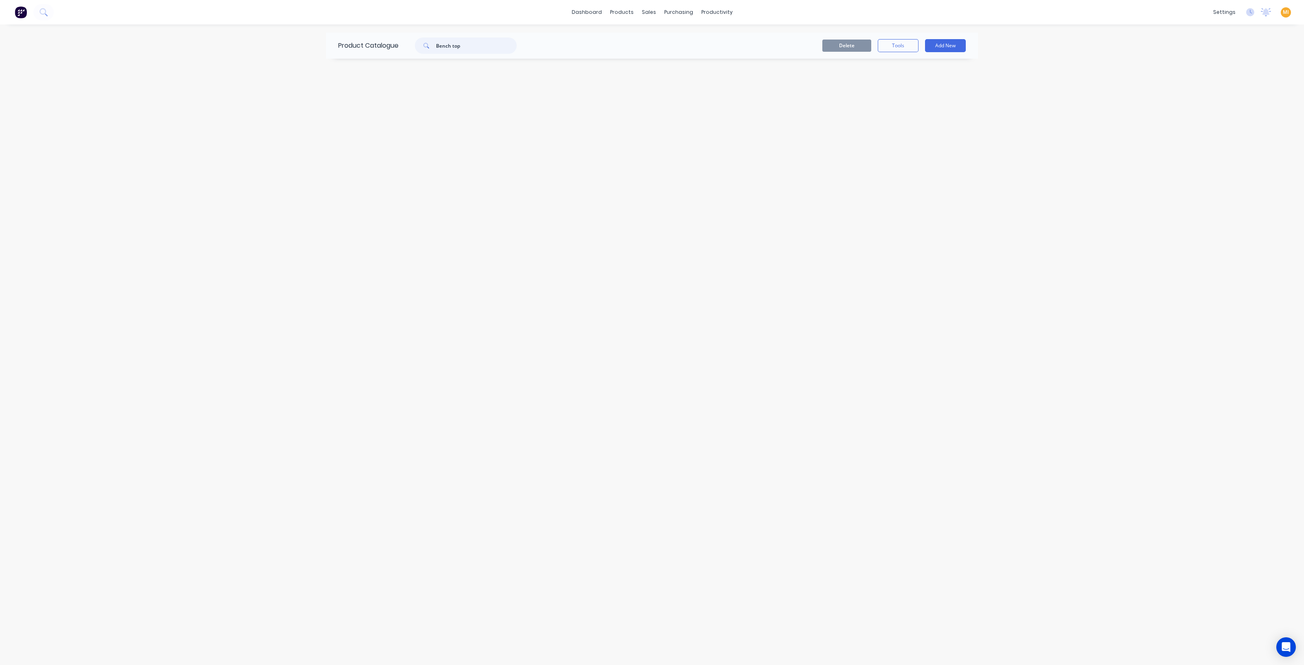
click at [388, 49] on div "Product Catalogue Bench top" at bounding box center [431, 46] width 211 height 26
paste input "304 No4"
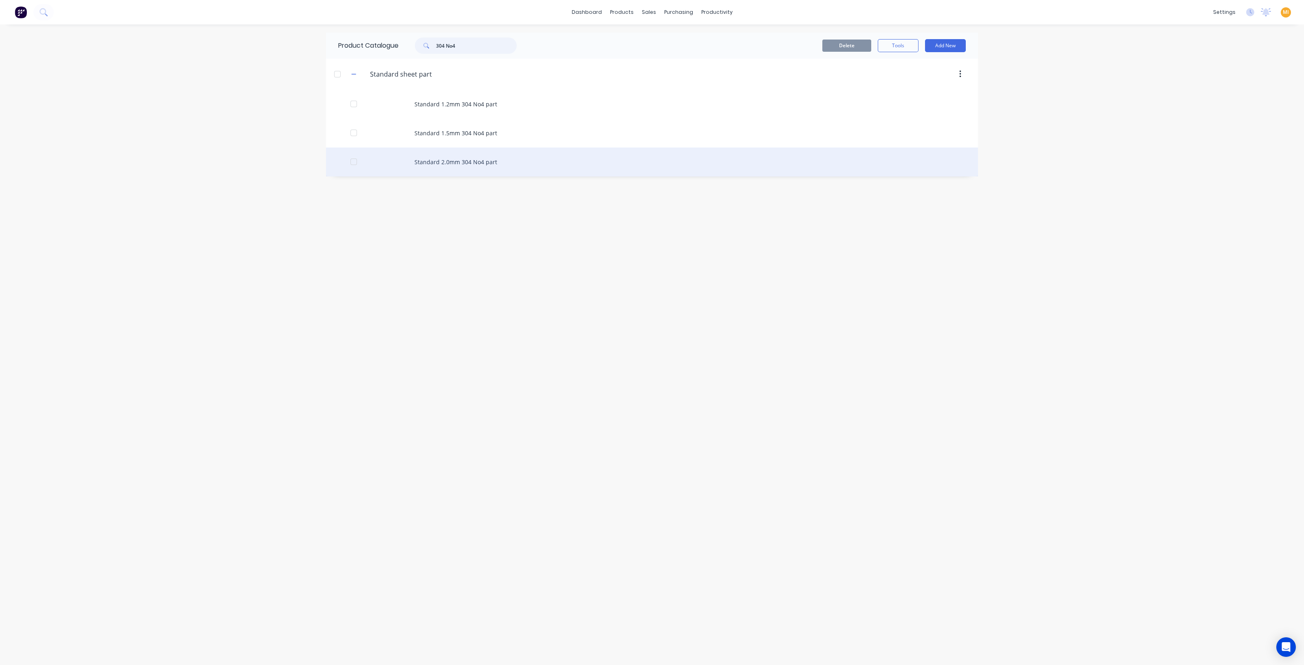
type input "304 No4"
click at [460, 161] on div "Standard 2.0mm 304 No4 part" at bounding box center [652, 162] width 652 height 29
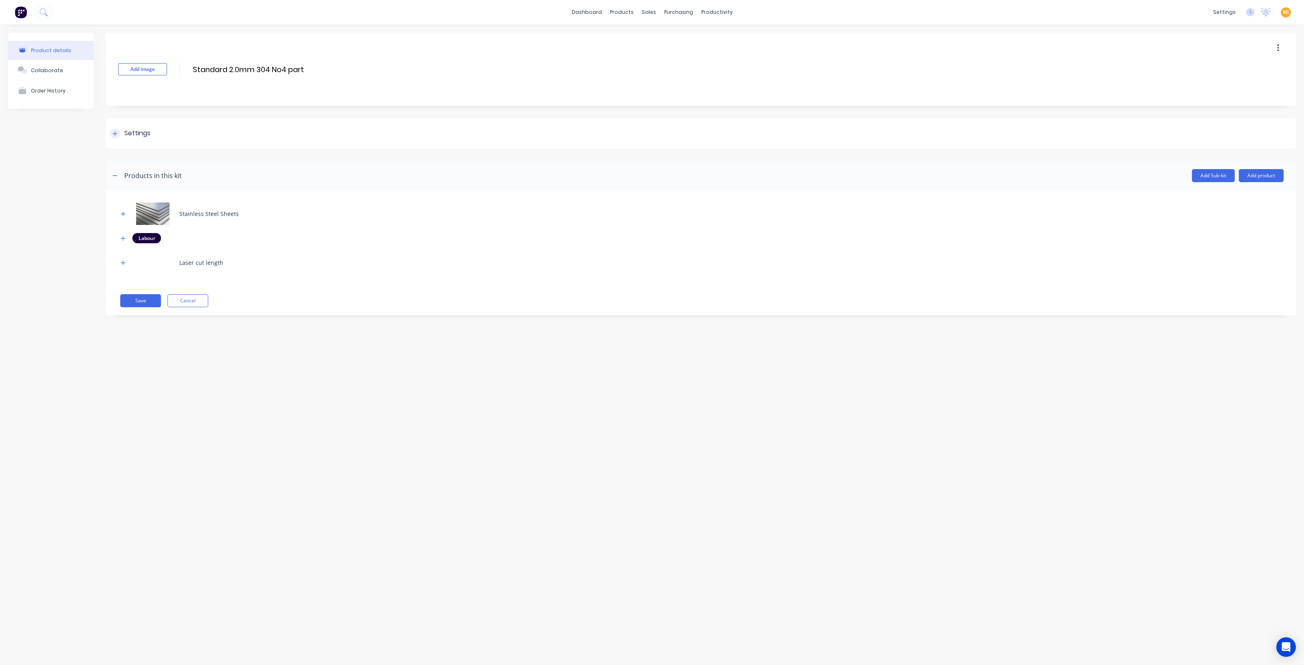
click at [145, 133] on div "Settings" at bounding box center [137, 133] width 26 height 10
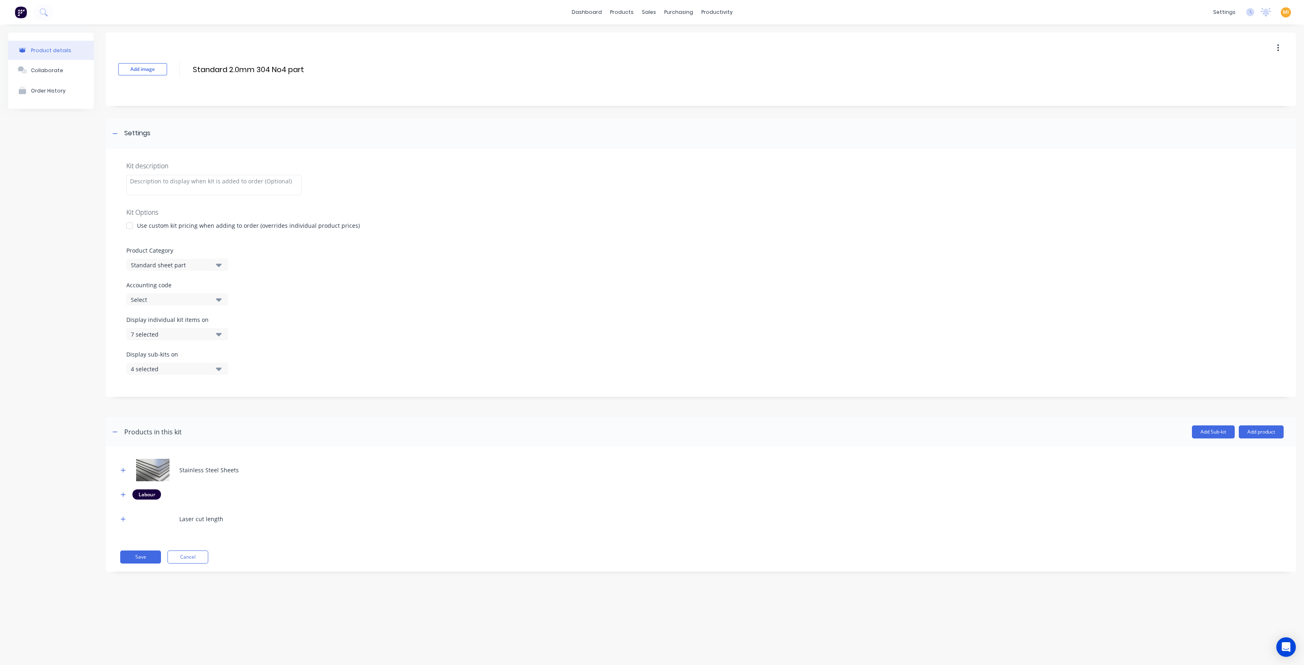
click at [171, 338] on div "7 selected" at bounding box center [170, 334] width 79 height 9
click at [228, 419] on div "button" at bounding box center [235, 420] width 16 height 16
click at [229, 404] on div "button" at bounding box center [235, 403] width 16 height 16
click at [200, 406] on div "Customer Online View" at bounding box center [178, 403] width 82 height 9
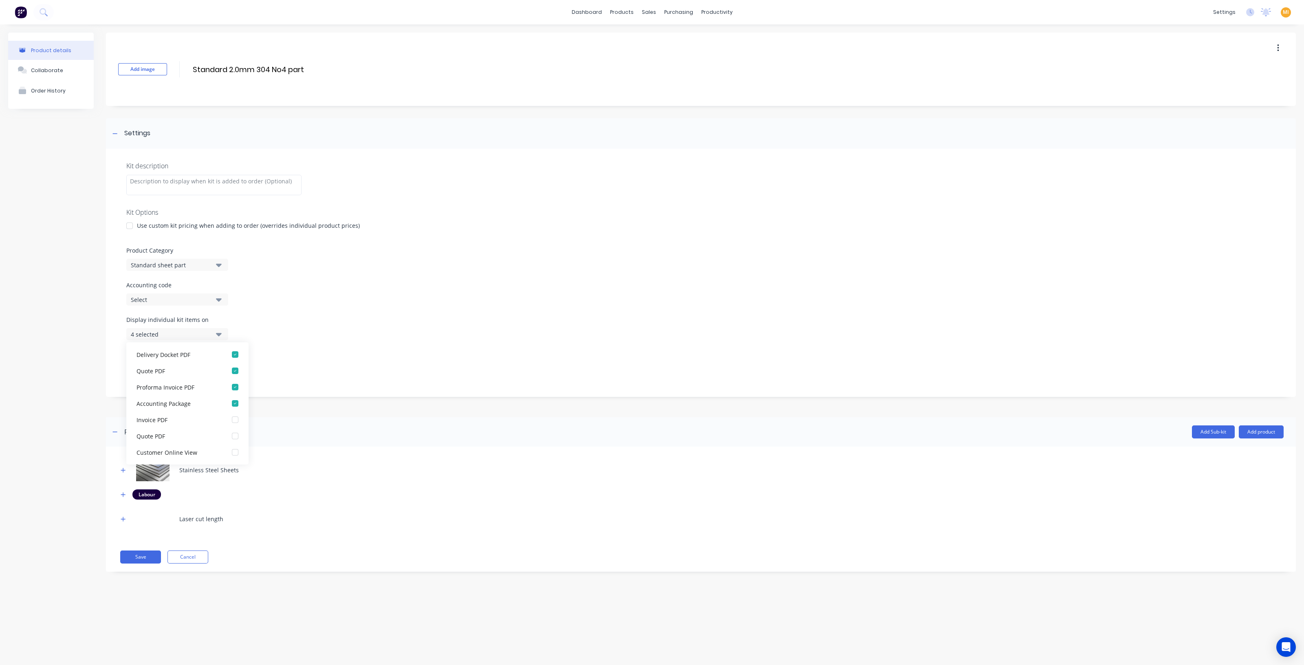
click at [308, 413] on div at bounding box center [701, 411] width 1190 height 12
click at [185, 338] on div "4 selected" at bounding box center [170, 334] width 79 height 9
click at [322, 421] on header "Products in this kit Add Sub-kit Add product" at bounding box center [701, 431] width 1190 height 29
click at [152, 560] on button "Save" at bounding box center [140, 557] width 41 height 13
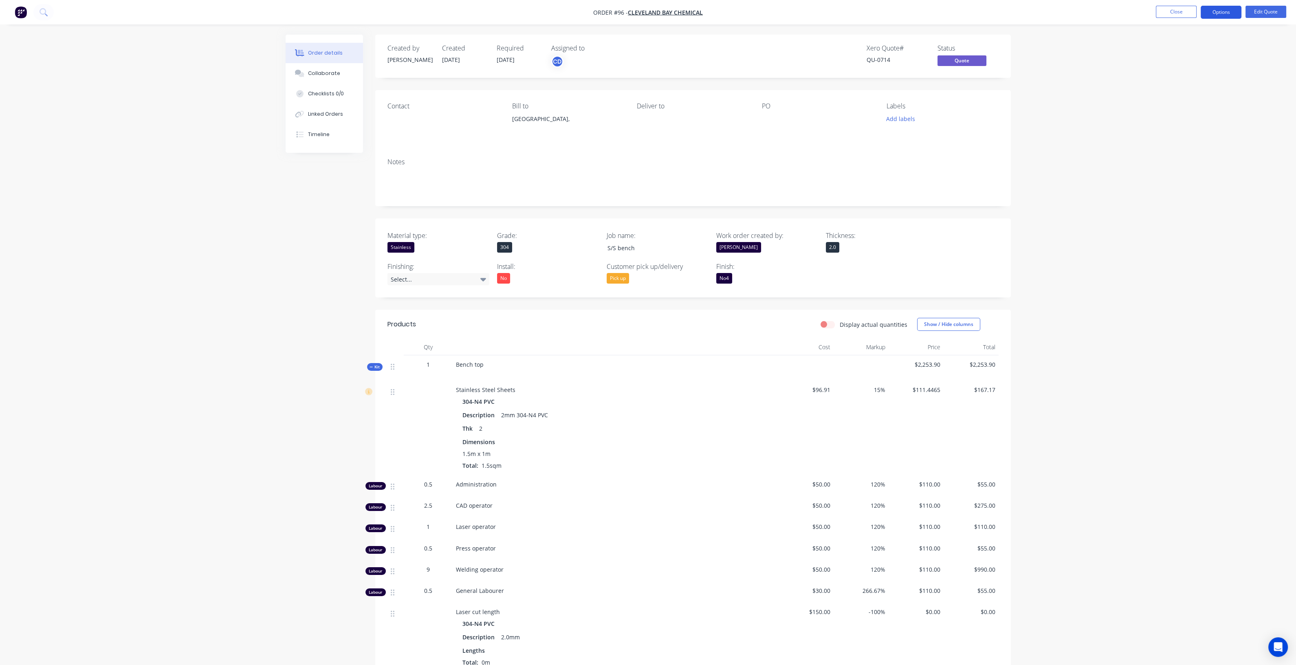
click at [1219, 14] on button "Options" at bounding box center [1221, 12] width 41 height 13
click at [1184, 45] on div "Quote" at bounding box center [1196, 50] width 75 height 12
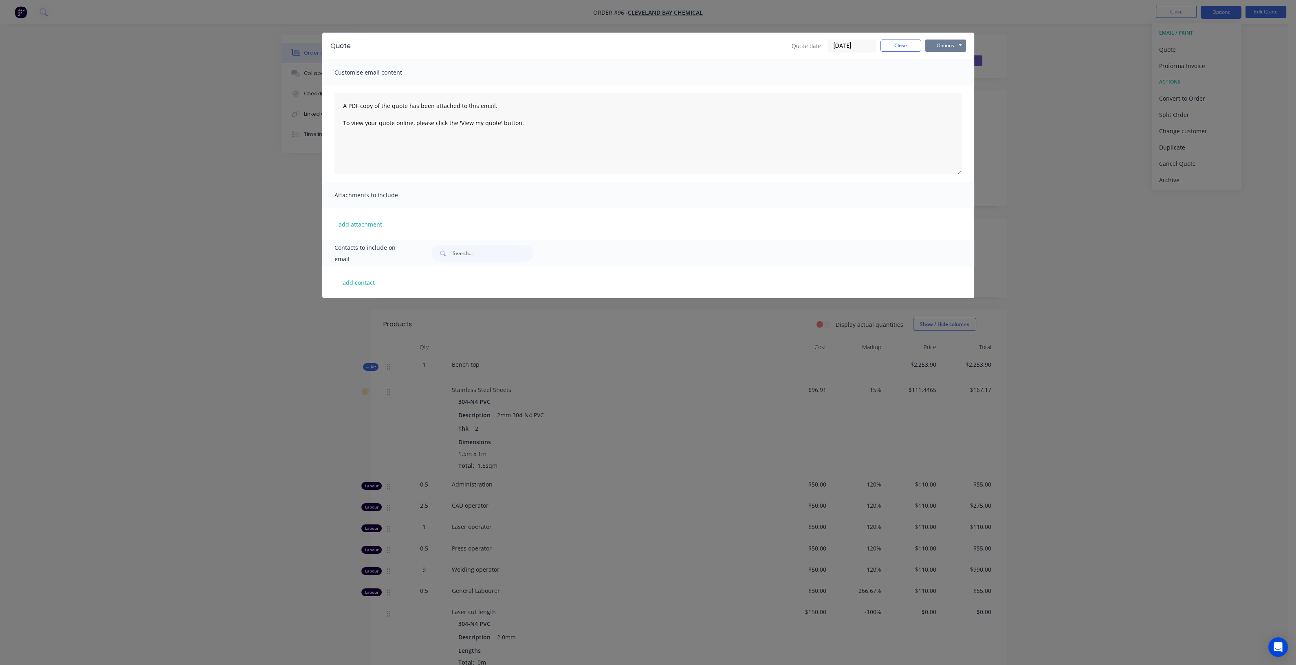
click at [949, 46] on button "Options" at bounding box center [945, 46] width 41 height 12
click at [944, 59] on button "Preview" at bounding box center [951, 59] width 52 height 13
click at [892, 39] on div "Quote Quote date [DATE] Close Options Preview Print Email" at bounding box center [648, 46] width 652 height 26
click at [892, 44] on button "Close" at bounding box center [901, 46] width 41 height 12
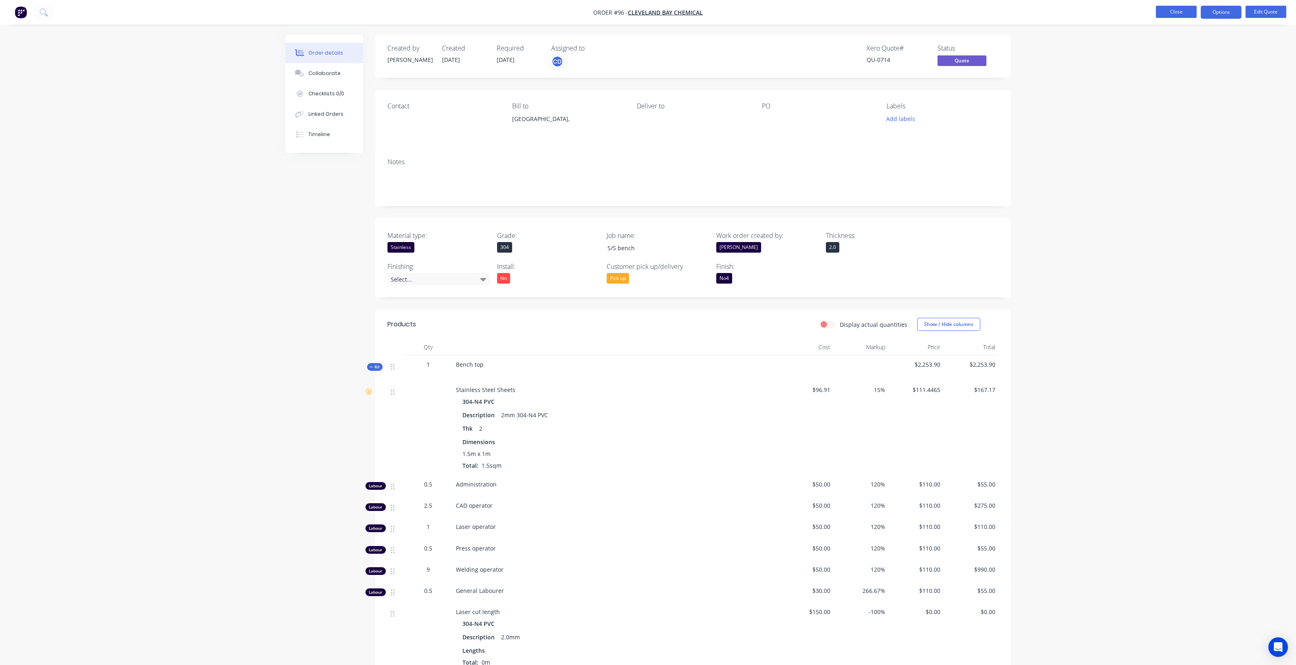
click at [1175, 11] on button "Close" at bounding box center [1176, 12] width 41 height 12
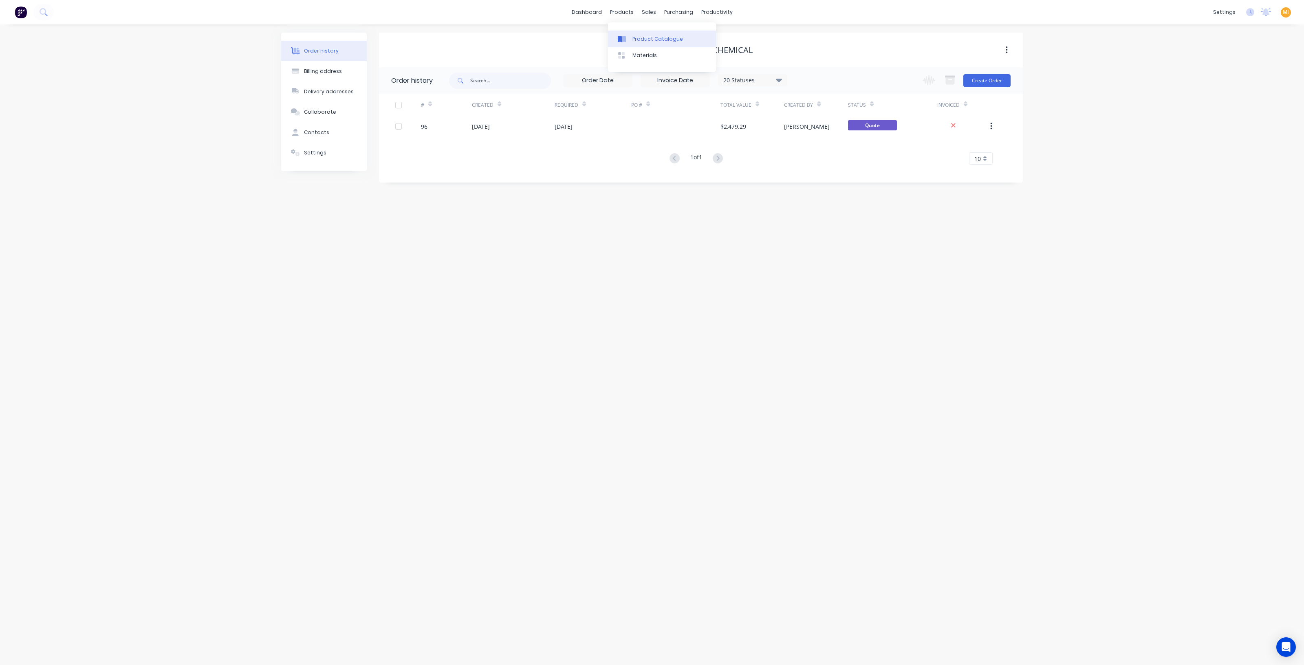
click at [644, 39] on div "Product Catalogue" at bounding box center [657, 38] width 51 height 7
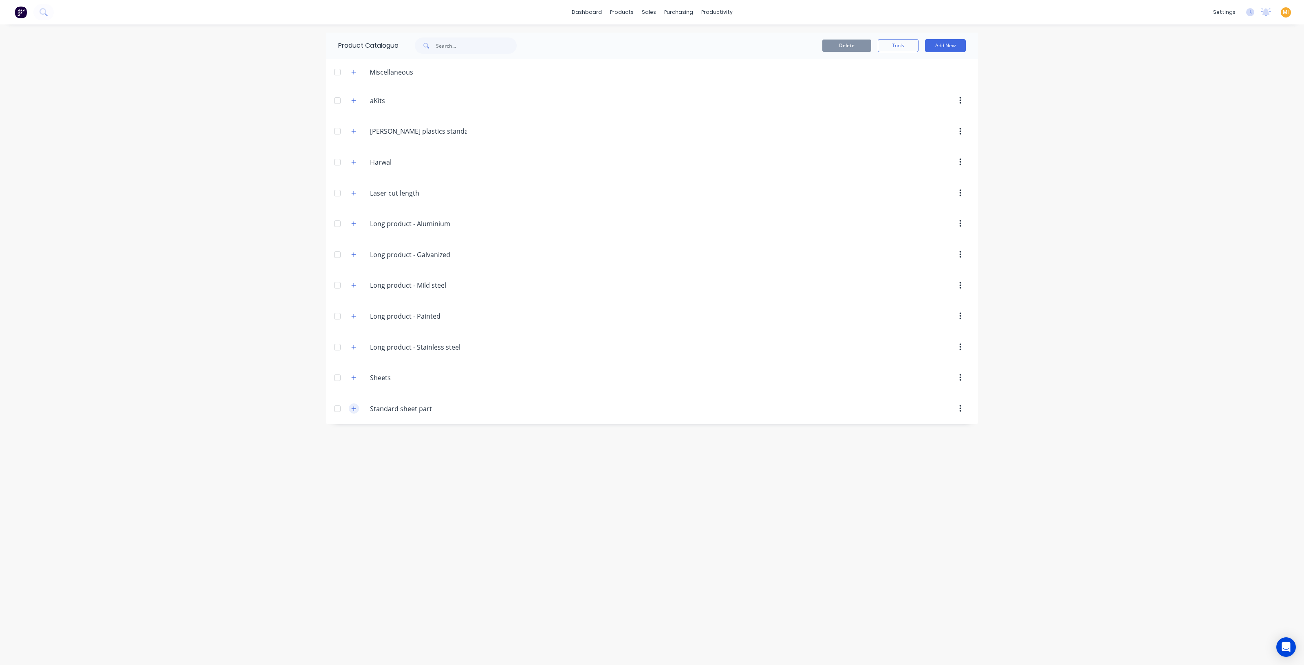
click at [349, 409] on button "button" at bounding box center [354, 408] width 10 height 10
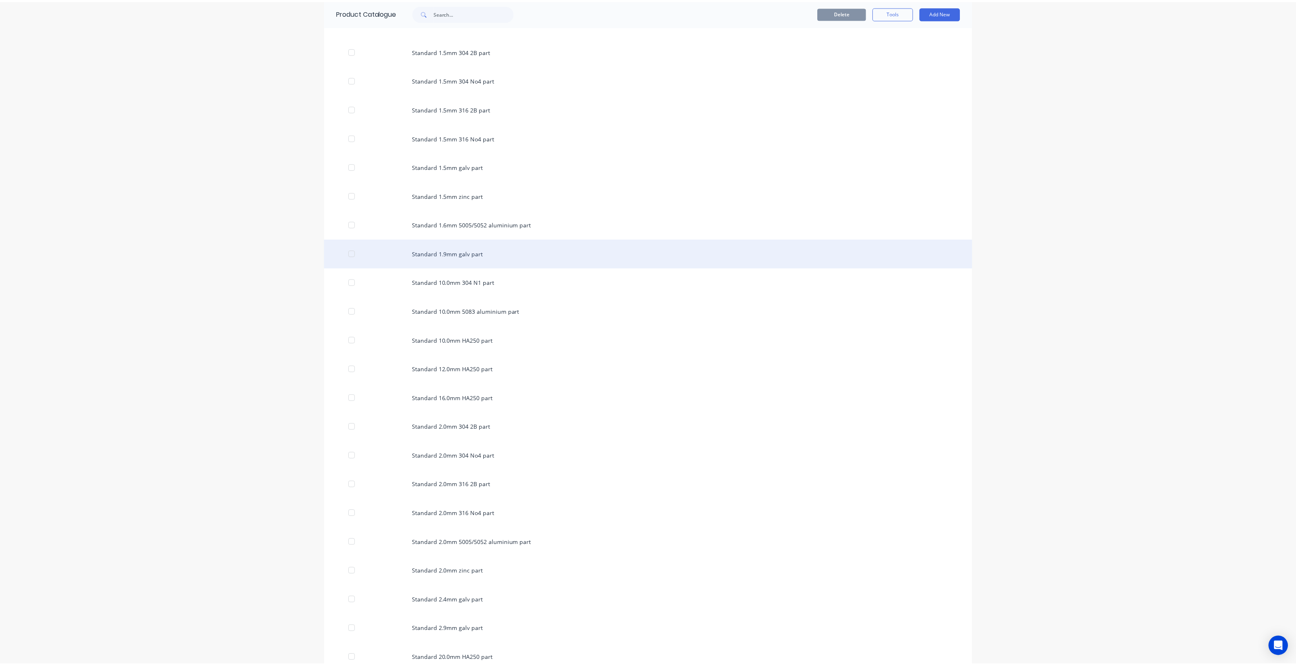
scroll to position [662, 0]
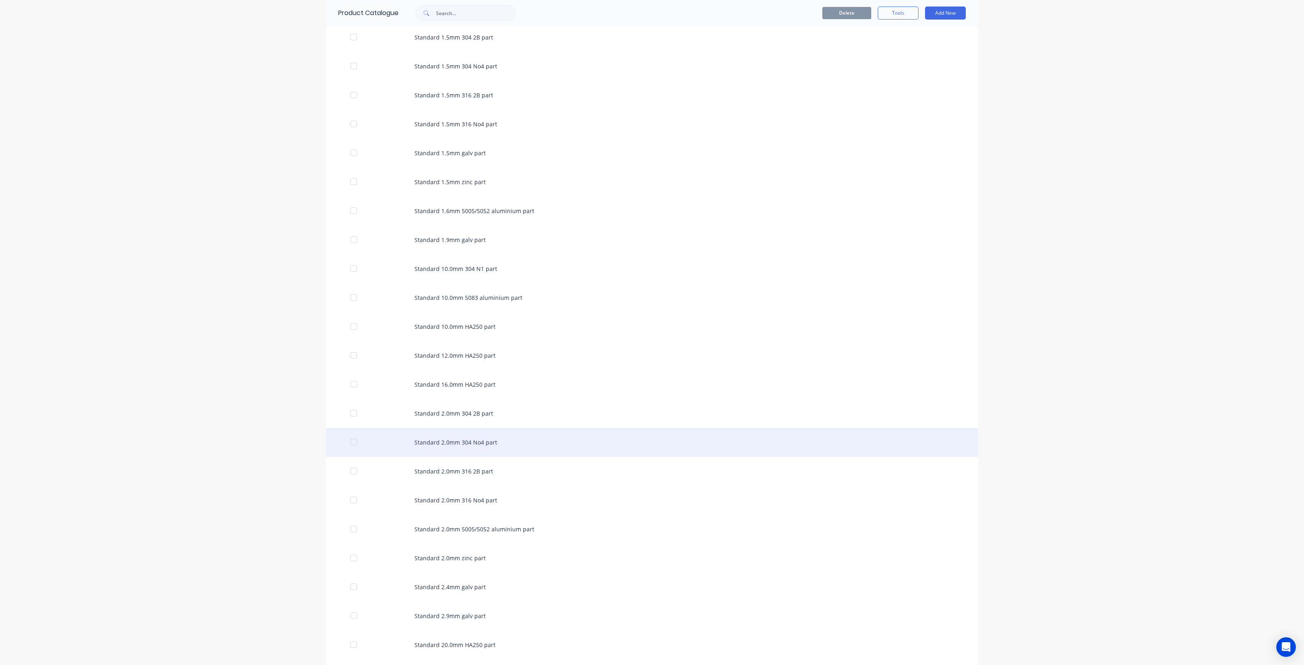
click at [491, 440] on div "Standard 2.0mm 304 No4 part" at bounding box center [652, 442] width 652 height 29
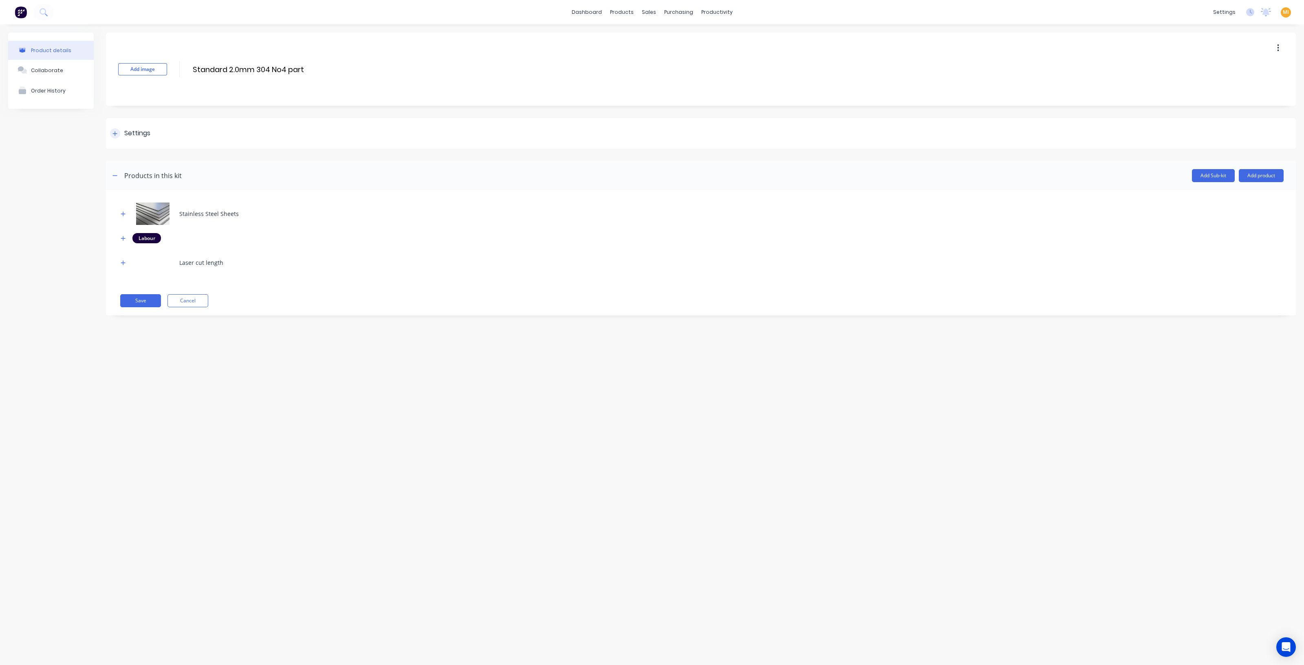
click at [145, 135] on div "Settings" at bounding box center [137, 133] width 26 height 10
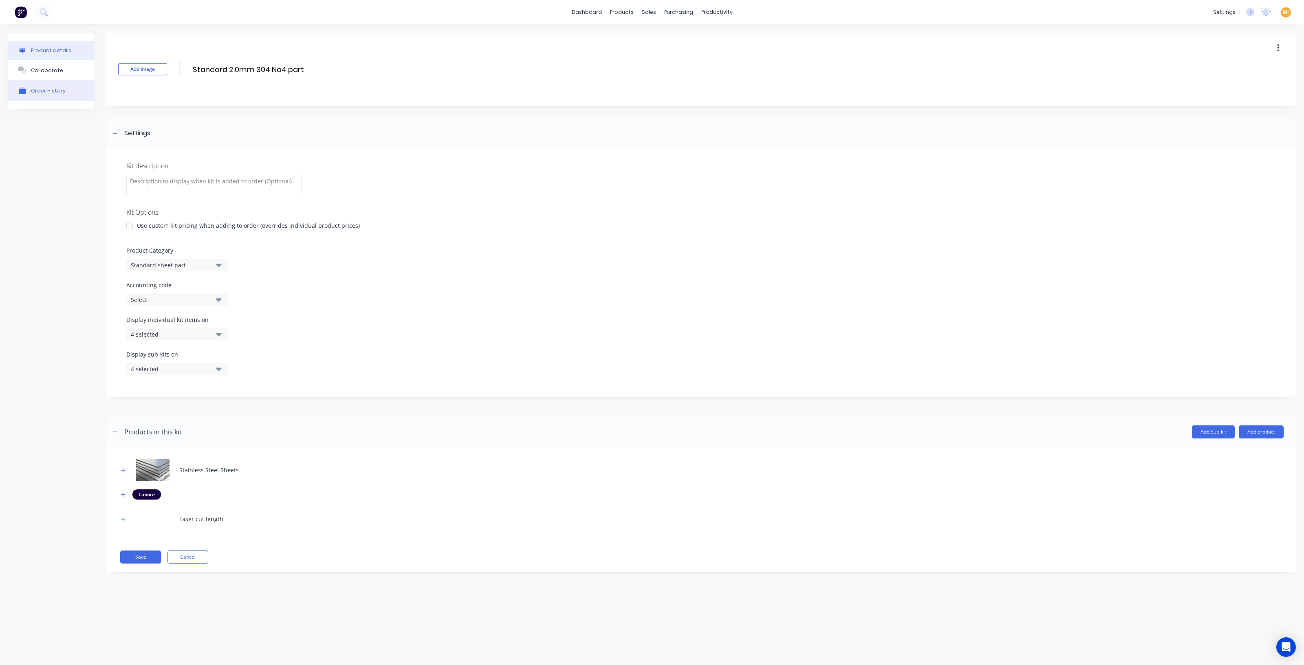
click at [53, 88] on div "Order History" at bounding box center [48, 91] width 35 height 6
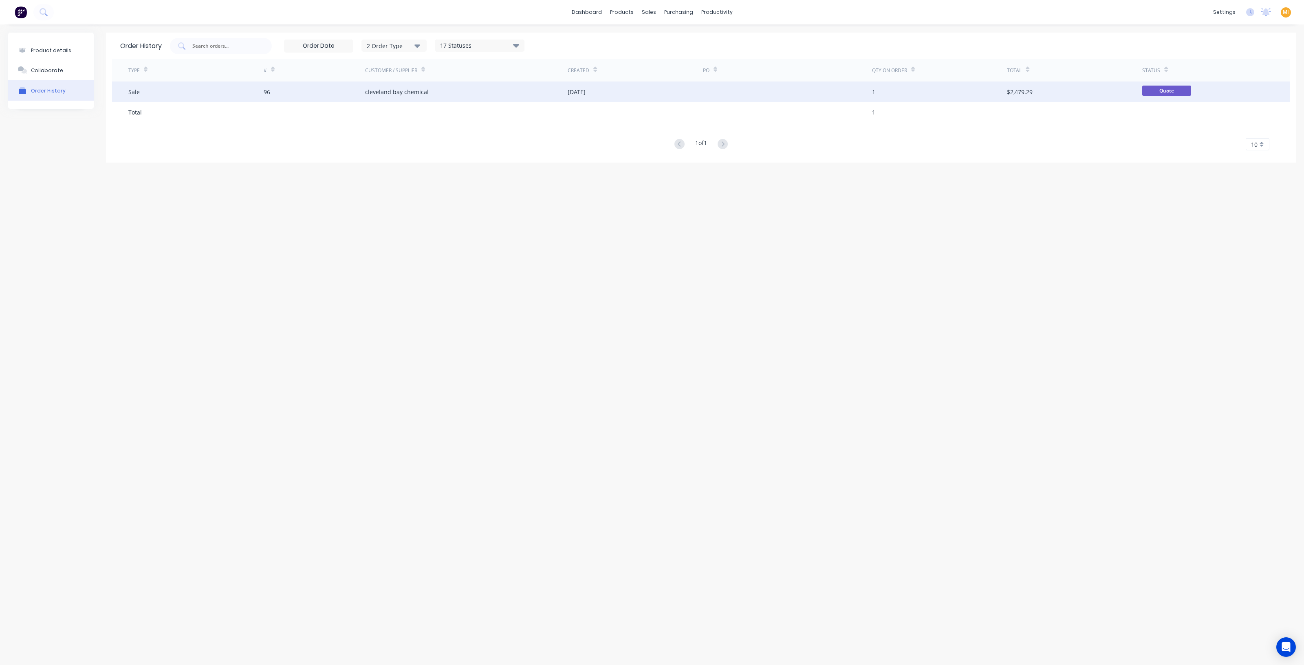
click at [283, 93] on div "96" at bounding box center [314, 92] width 101 height 20
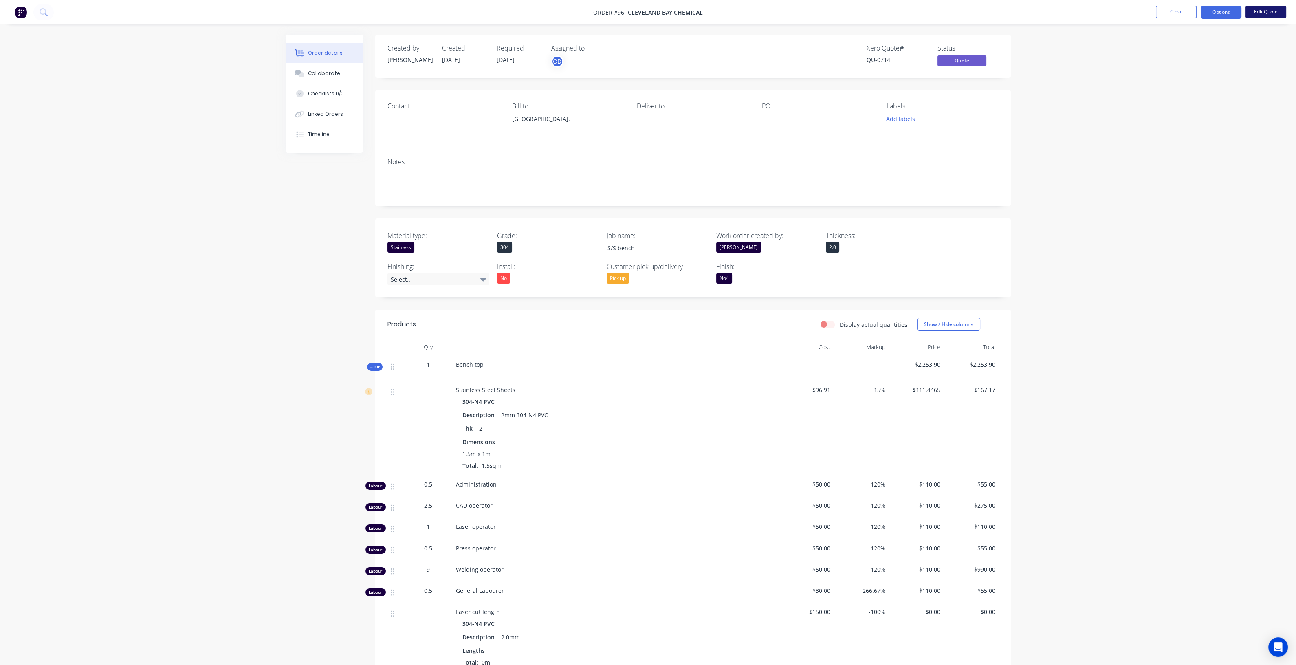
click at [1268, 13] on button "Edit Quote" at bounding box center [1266, 12] width 41 height 12
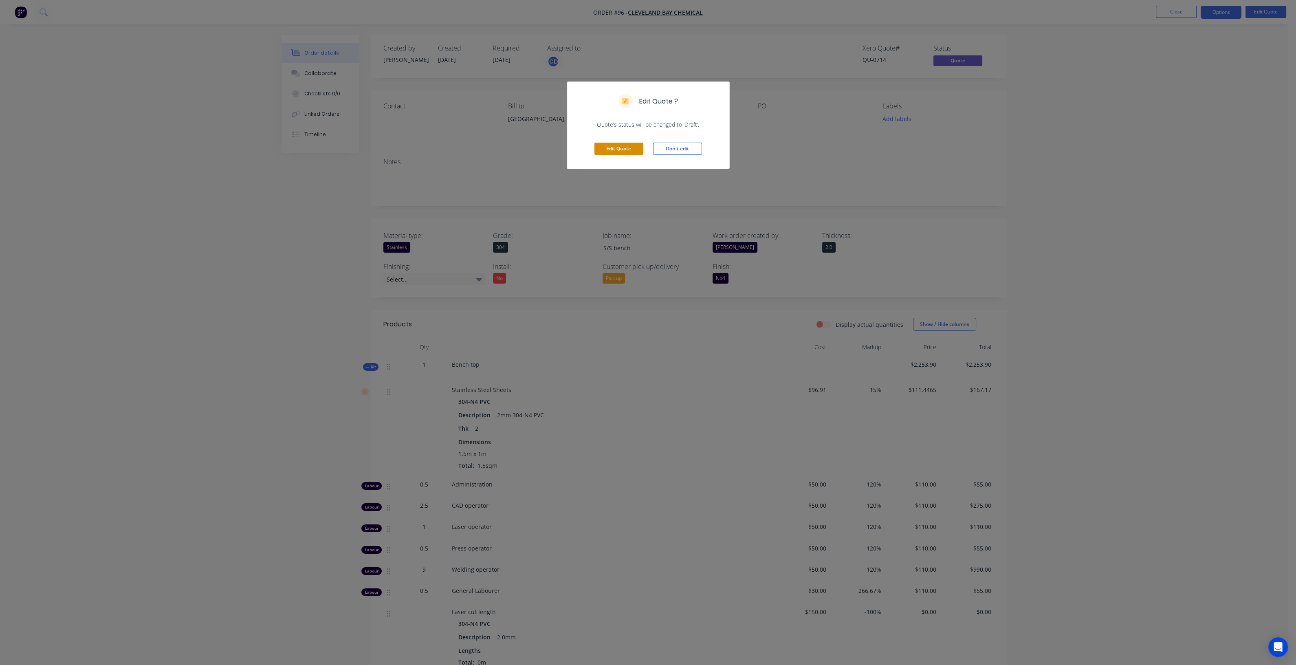
click at [621, 148] on button "Edit Quote" at bounding box center [619, 149] width 49 height 12
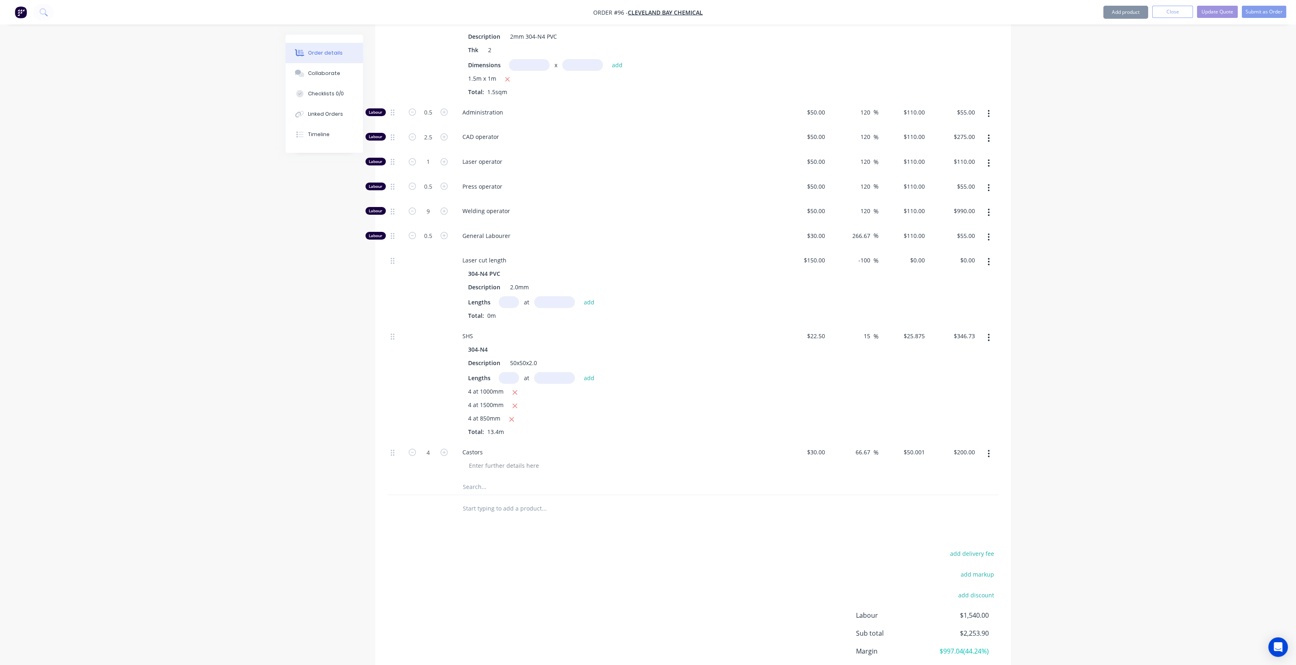
scroll to position [455, 0]
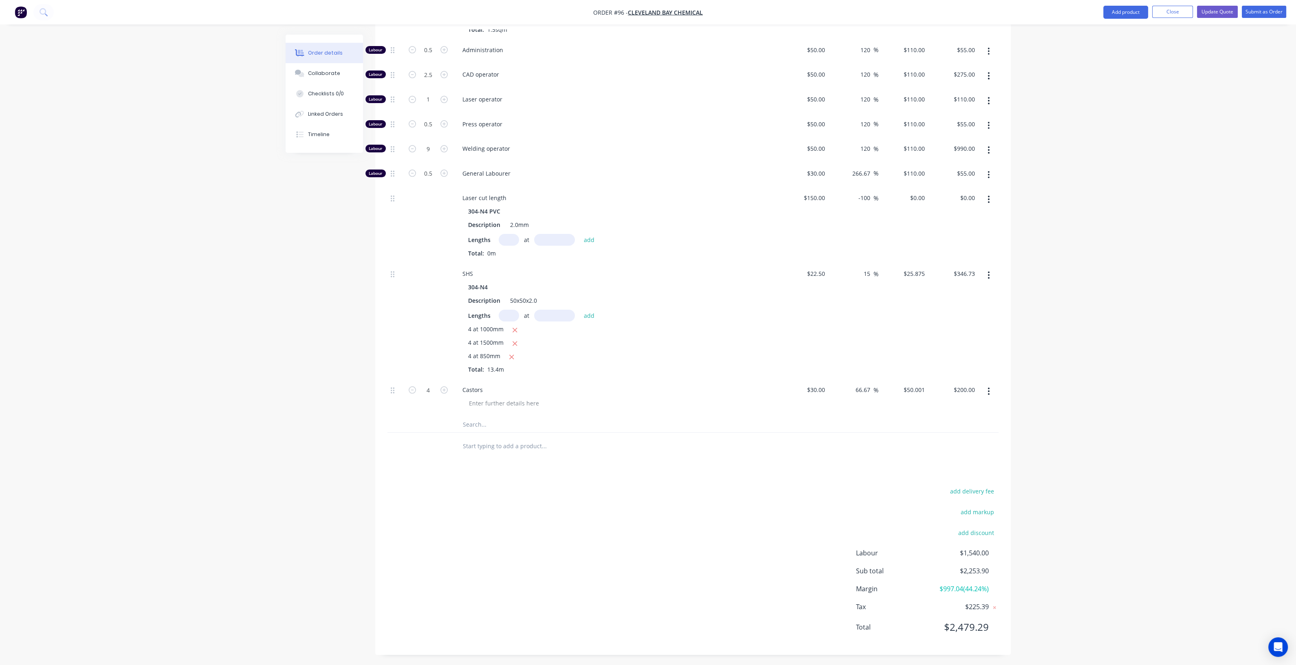
click at [468, 448] on input "text" at bounding box center [544, 446] width 163 height 16
paste input "s"
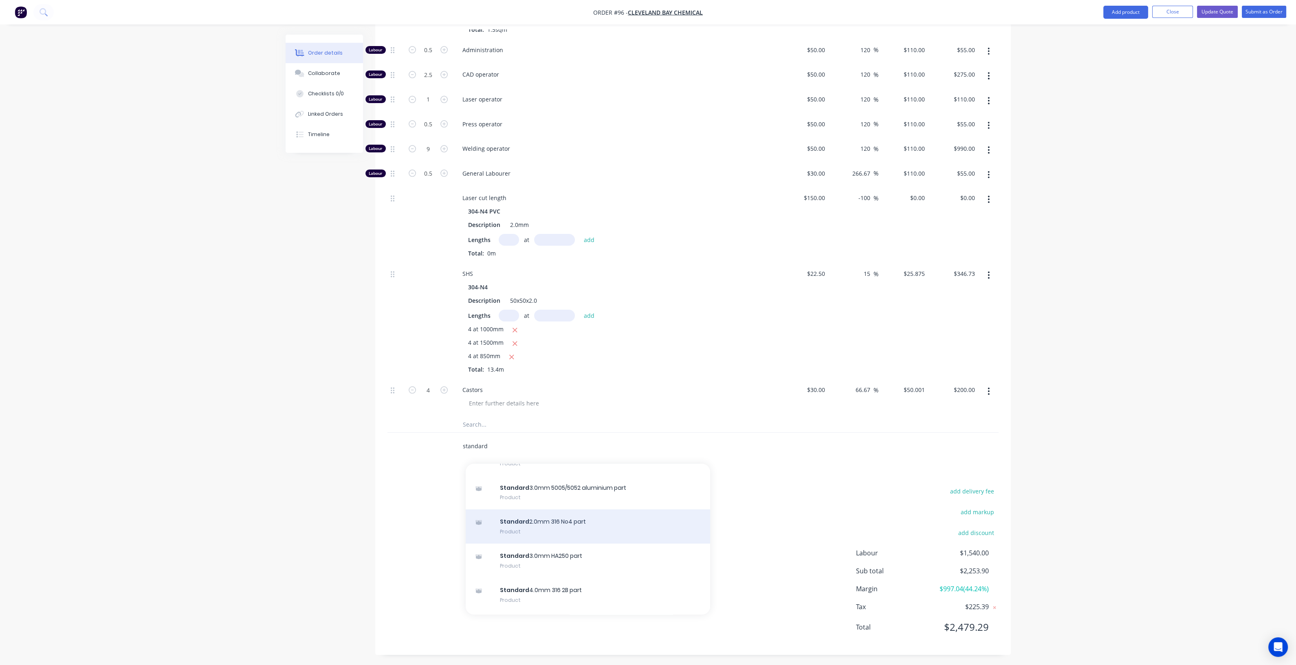
type input "standard"
click at [613, 522] on div "Standard 2.0mm 316 No4 part Product" at bounding box center [588, 526] width 245 height 34
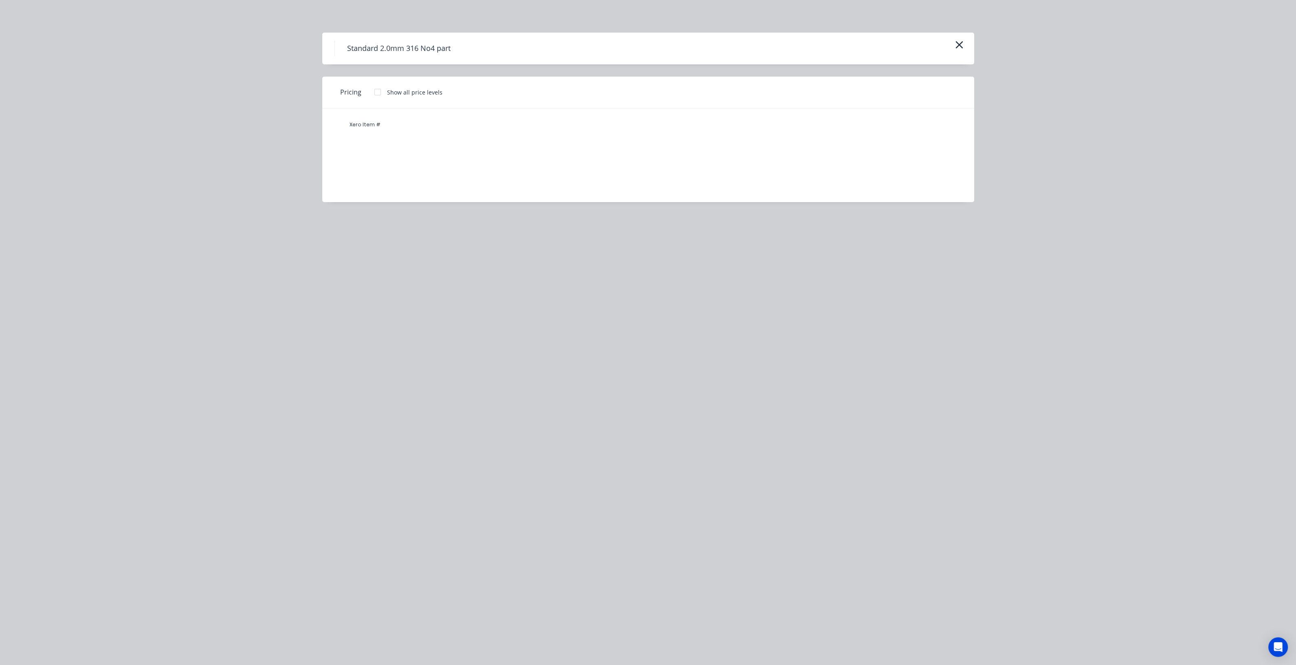
click at [377, 92] on div at bounding box center [378, 92] width 16 height 16
click at [957, 48] on icon "button" at bounding box center [959, 44] width 9 height 11
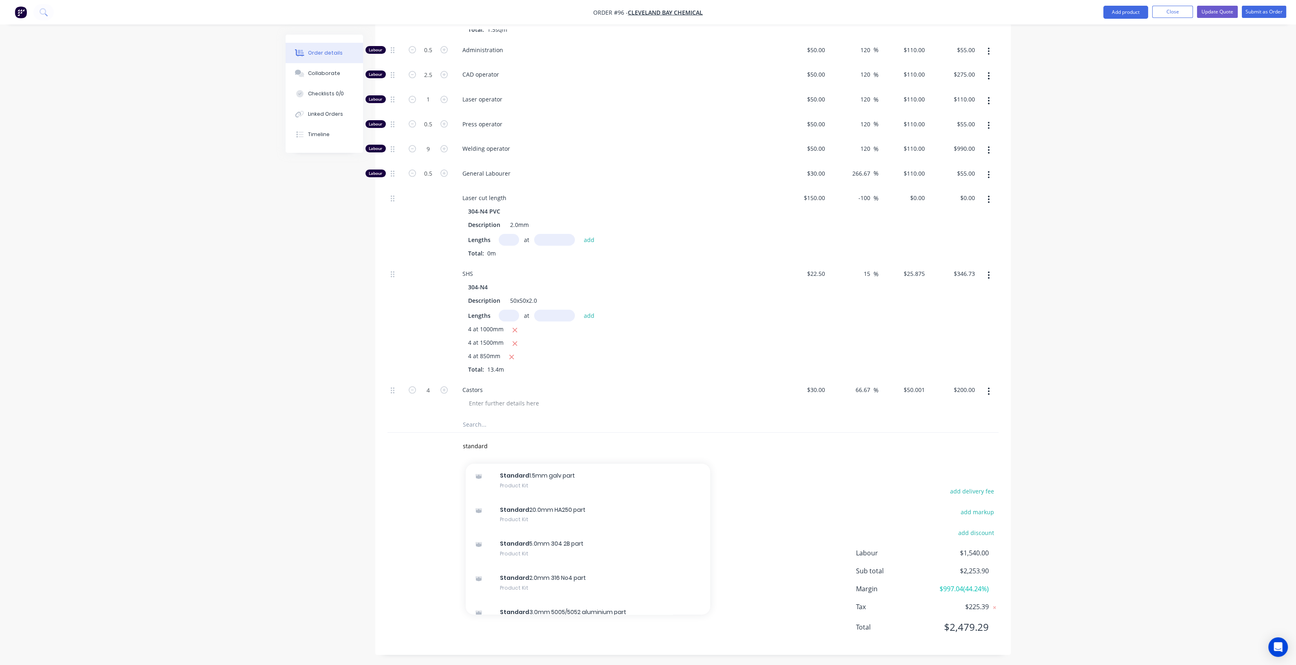
scroll to position [815, 0]
click at [568, 551] on div "Standard 2.0mm 316 No4 part Product Kit" at bounding box center [588, 546] width 245 height 34
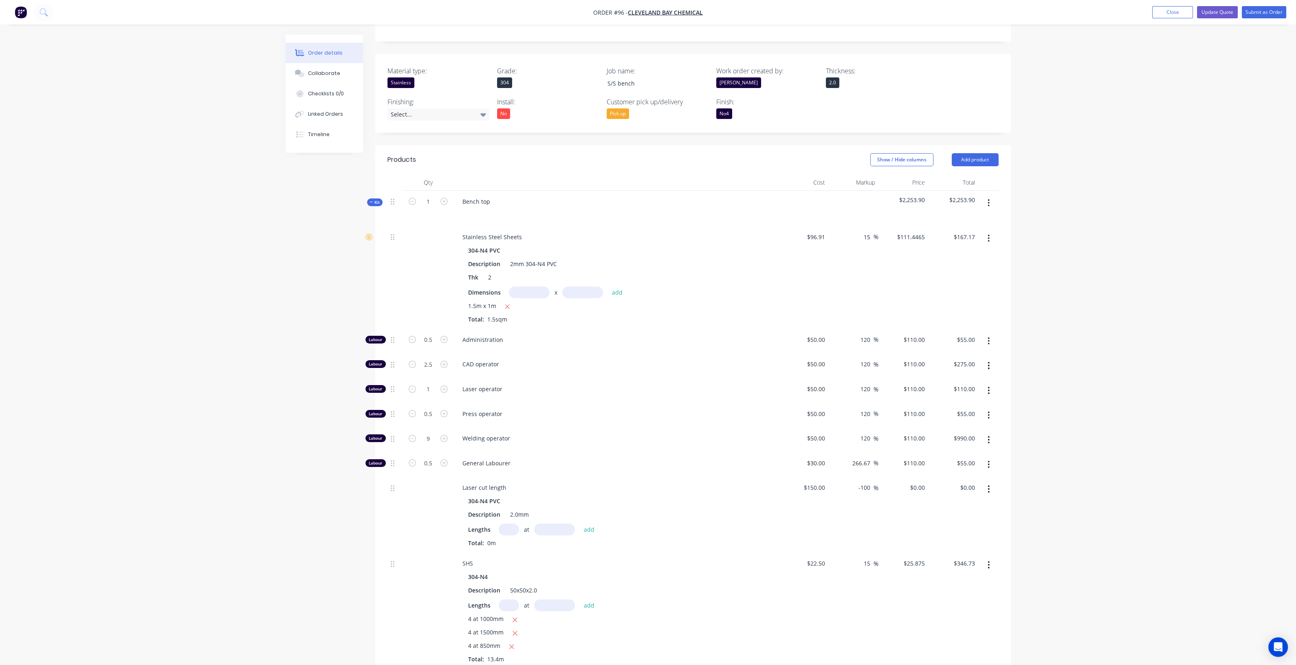
scroll to position [150, 0]
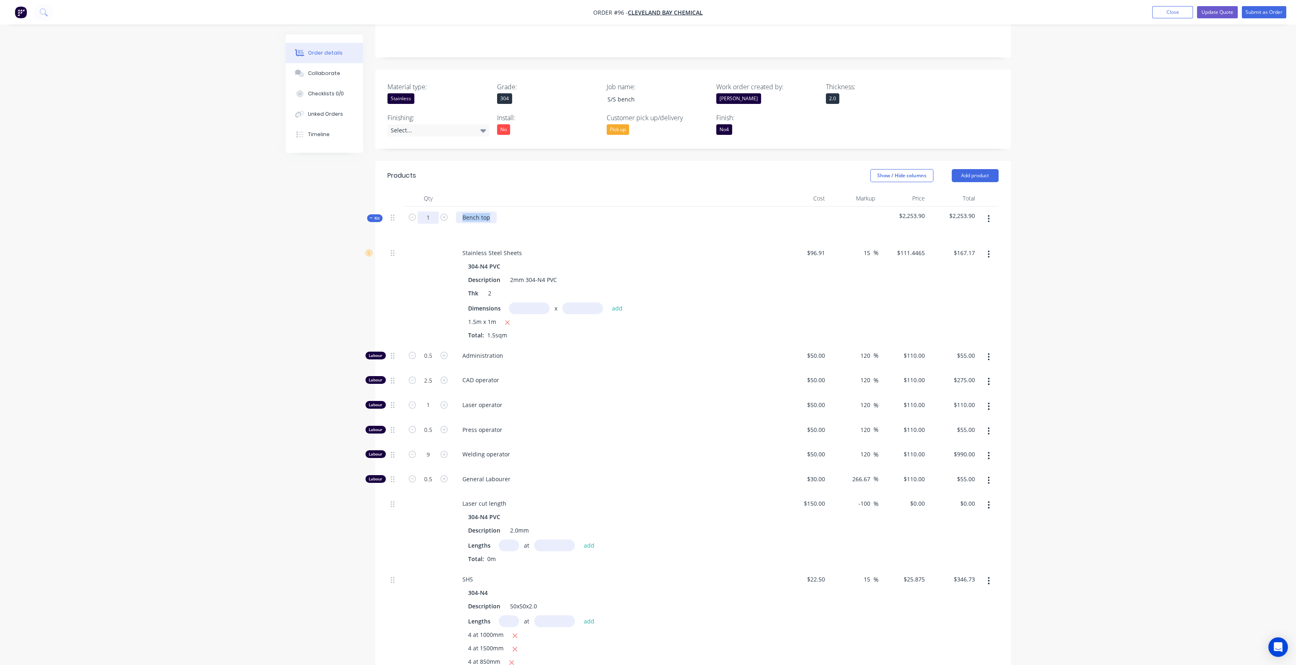
drag, startPoint x: 489, startPoint y: 218, endPoint x: 434, endPoint y: 216, distance: 55.0
click at [434, 216] on div "Kit 1 Bench top $2,253.90 $2,253.90" at bounding box center [693, 224] width 611 height 35
copy div "Bench top"
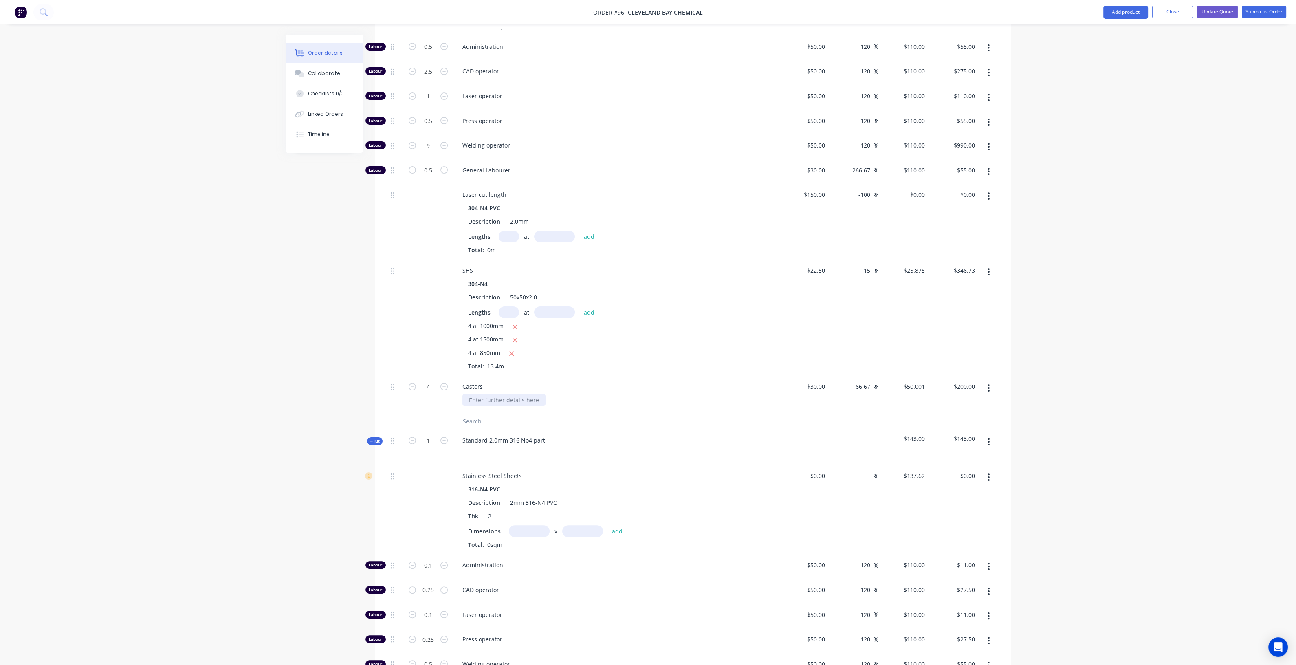
scroll to position [506, 0]
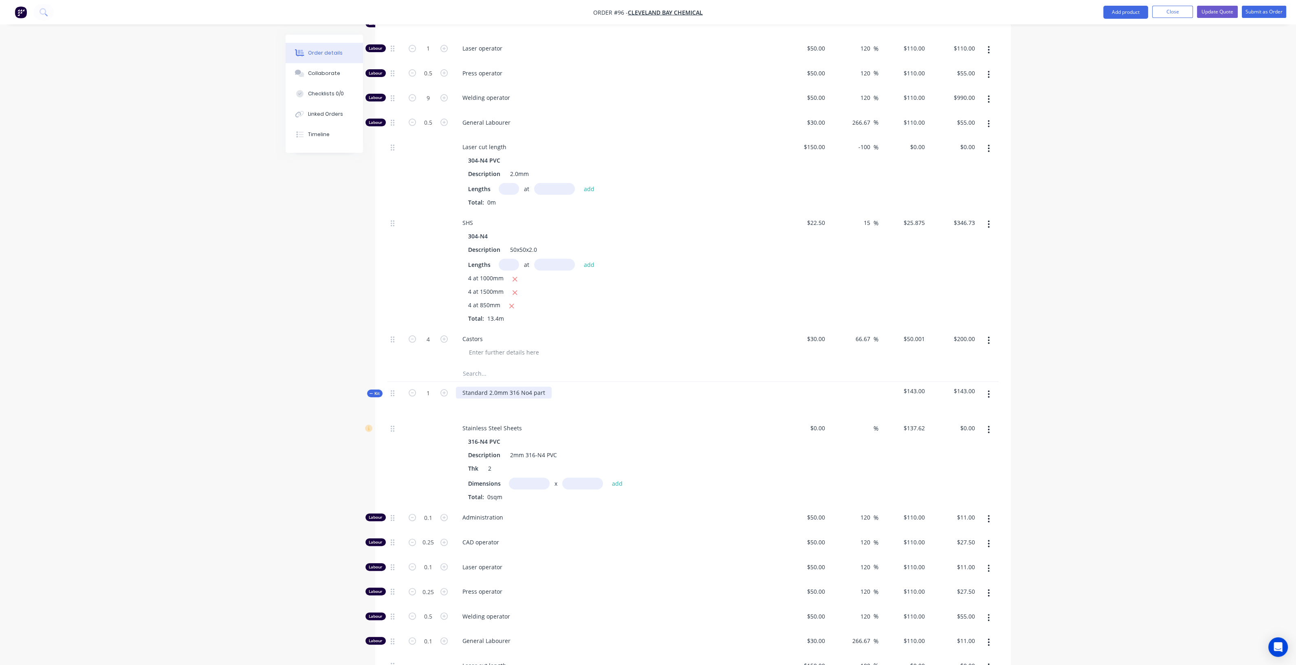
click at [513, 390] on div "Standard 2.0mm 316 No4 part" at bounding box center [504, 393] width 96 height 12
paste div
click at [526, 482] on input "text" at bounding box center [529, 484] width 41 height 12
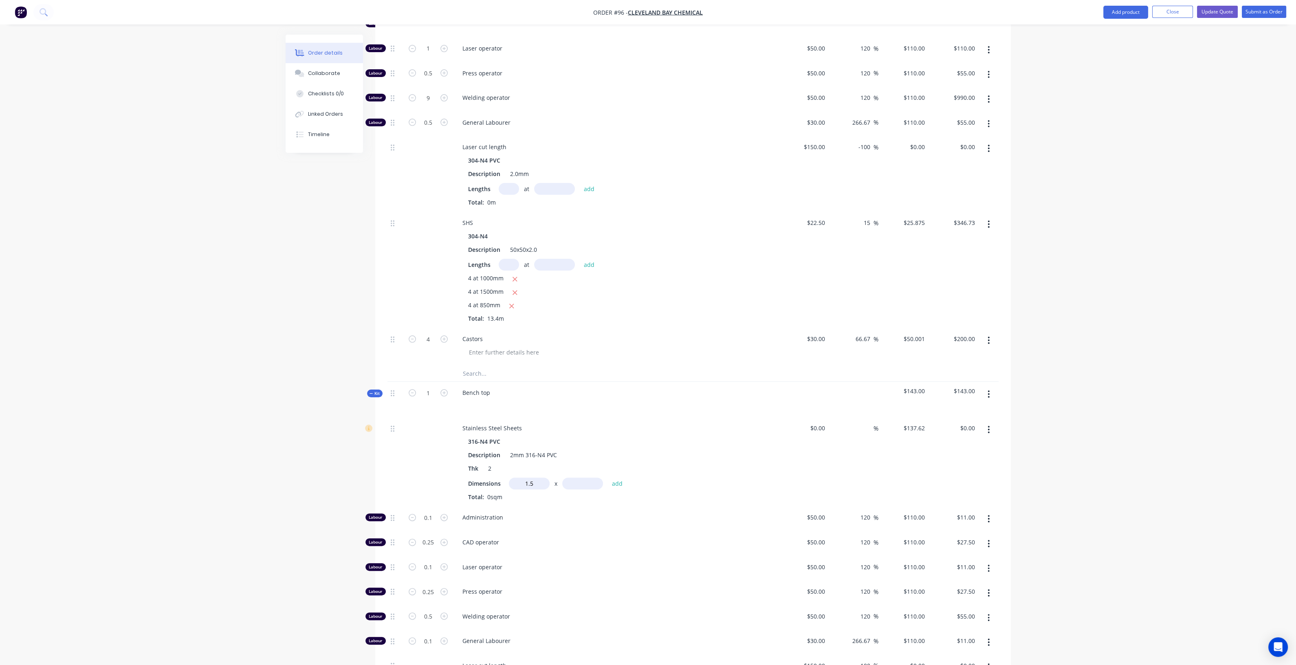
type input "1.5m"
click at [589, 482] on input "text" at bounding box center [582, 484] width 41 height 12
type input "1m"
click at [626, 481] on button "add" at bounding box center [617, 483] width 19 height 11
type input "$206.43"
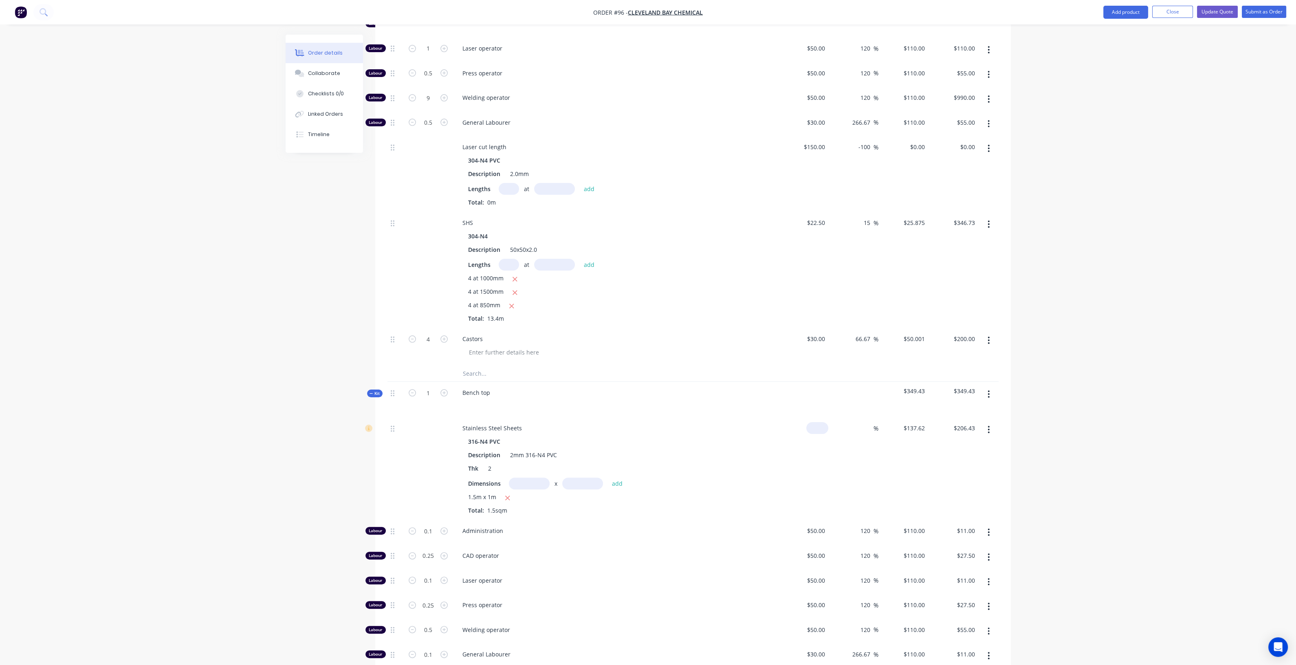
click at [825, 422] on input at bounding box center [819, 428] width 19 height 12
type input "$96.91"
type input "$145.37"
click at [864, 424] on input at bounding box center [868, 428] width 9 height 12
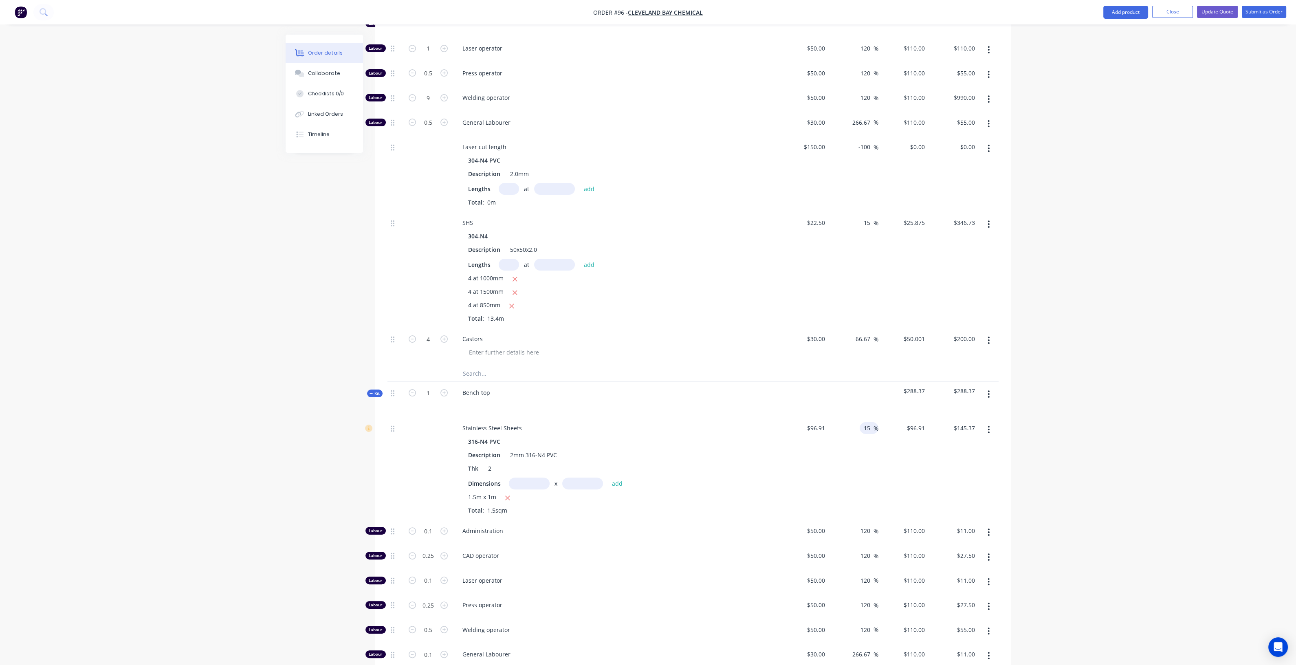
type input "15"
type input "$111.4465"
type input "$167.17"
click at [876, 458] on div "15 15 %" at bounding box center [854, 468] width 50 height 103
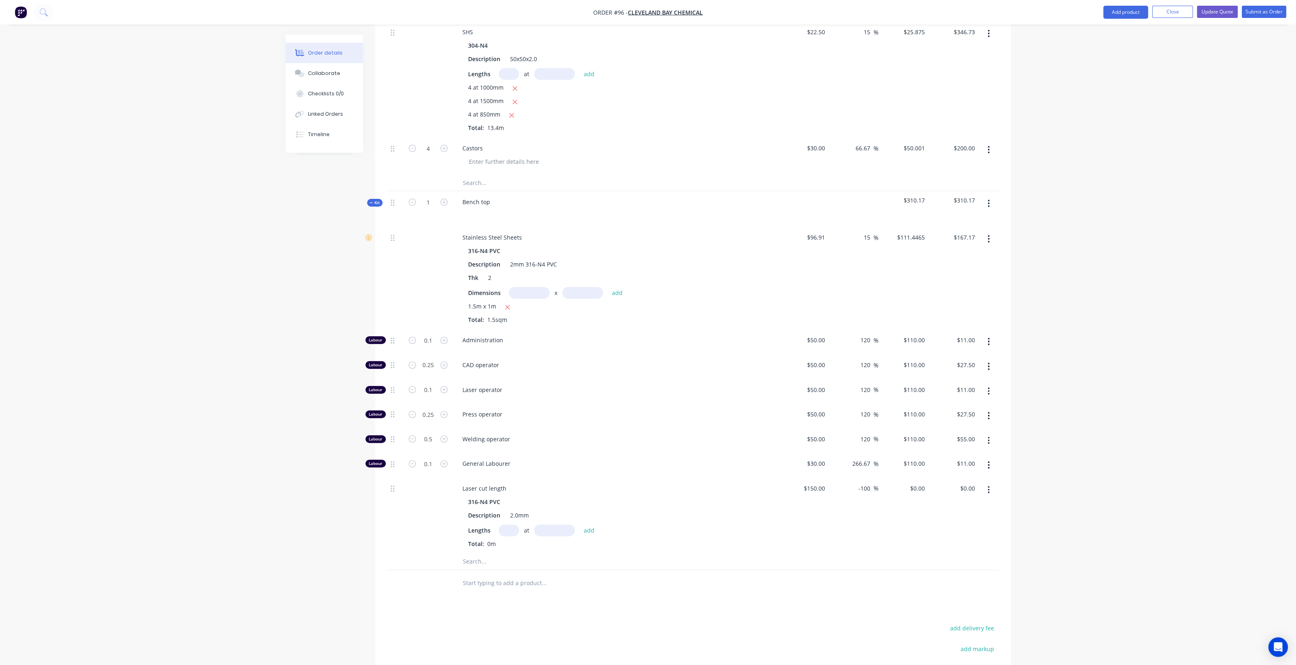
scroll to position [710, 0]
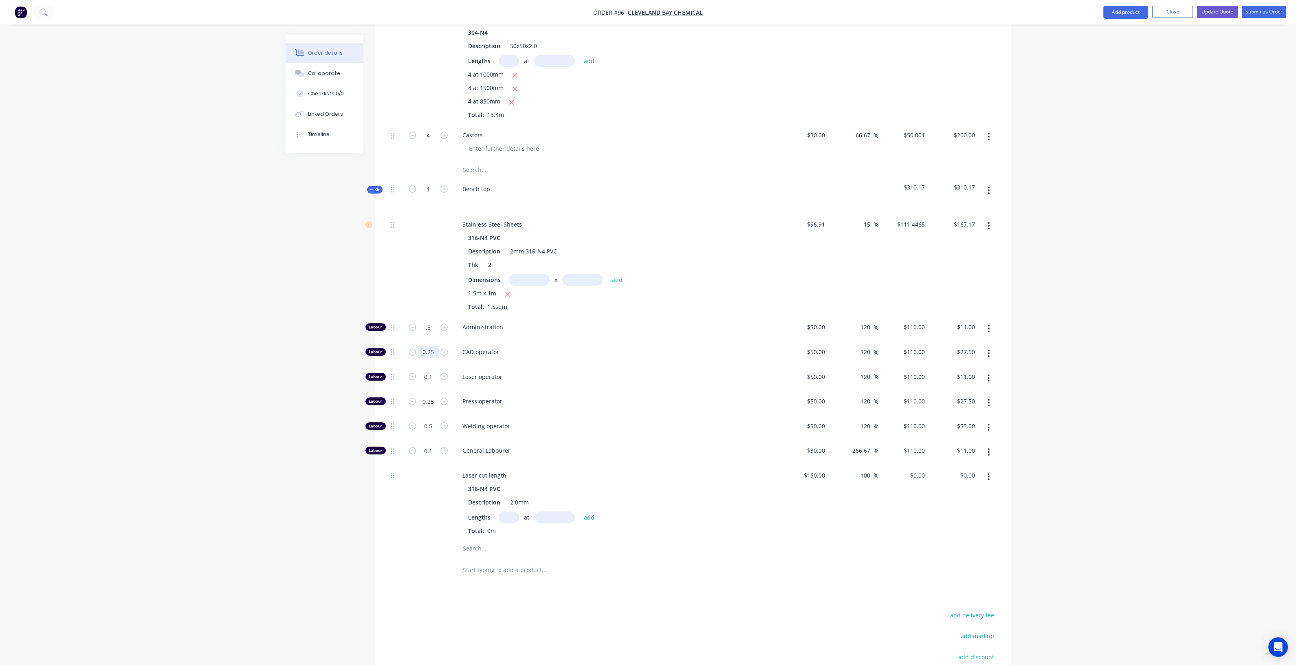
type input "0.5"
type input "$55.00"
type input "2.5"
type input "$275.00"
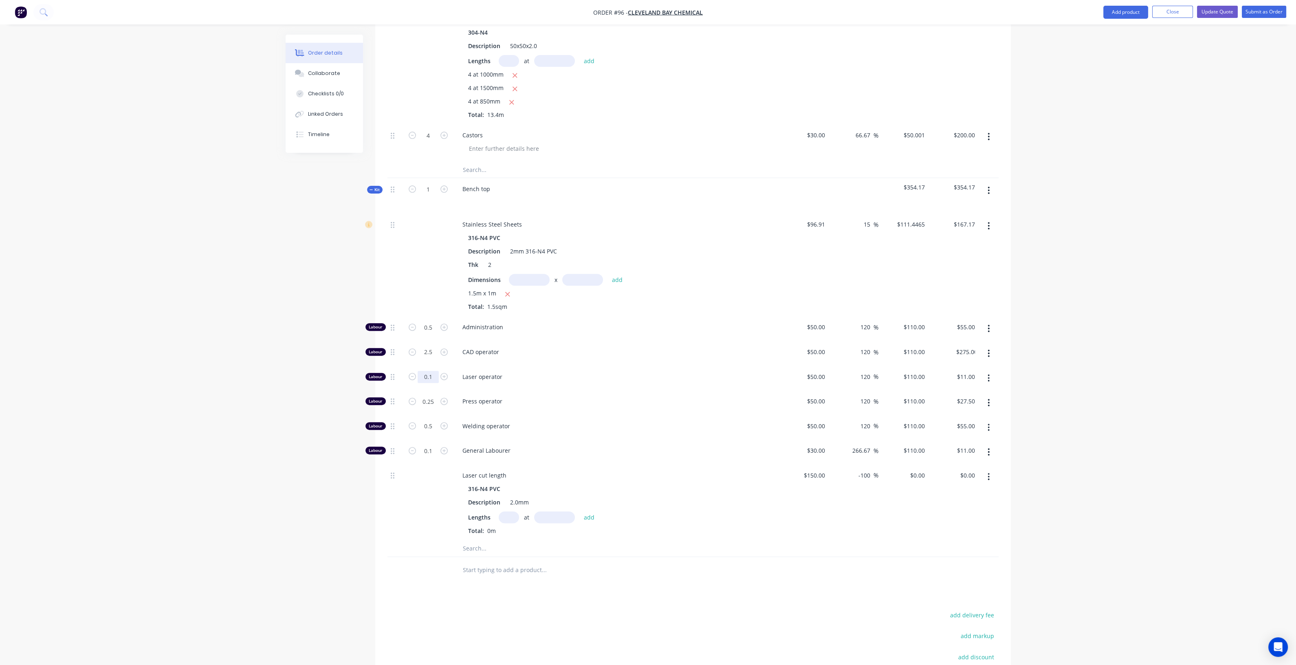
type input "1"
type input "$110.00"
type input "0.5"
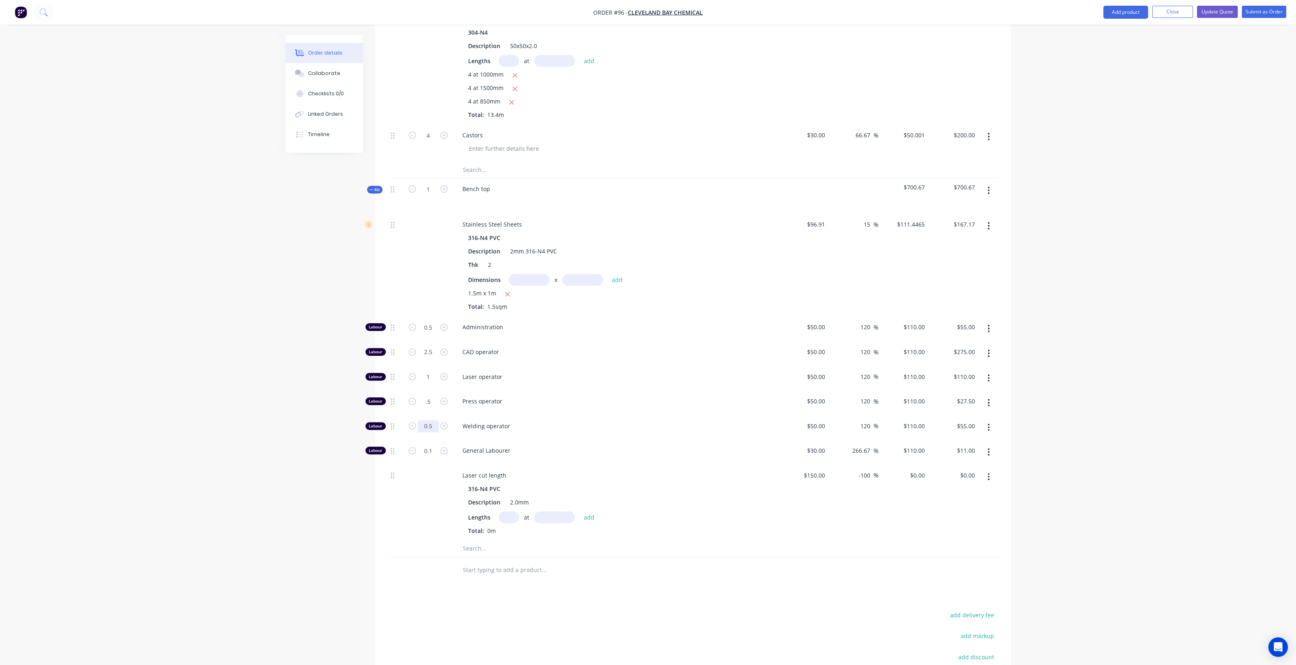
type input "$55.00"
type input "9"
type input "$990.00"
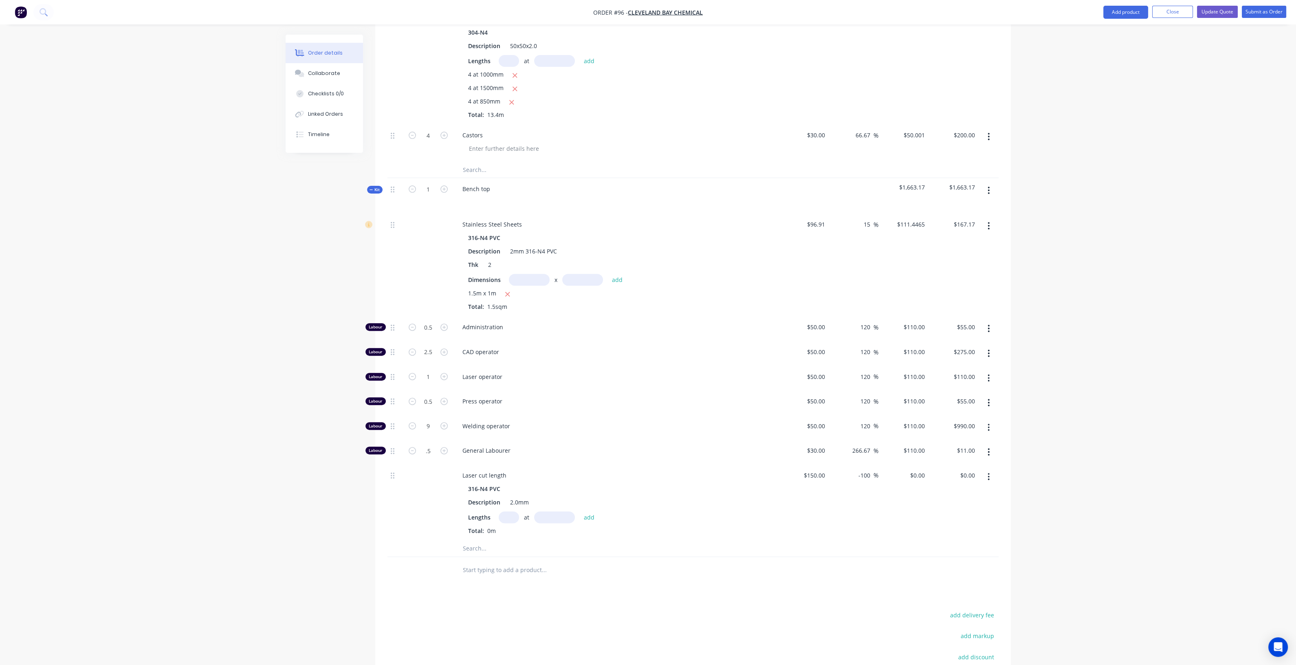
type input "0.5"
type input "$55.00"
click at [415, 484] on div at bounding box center [428, 503] width 49 height 76
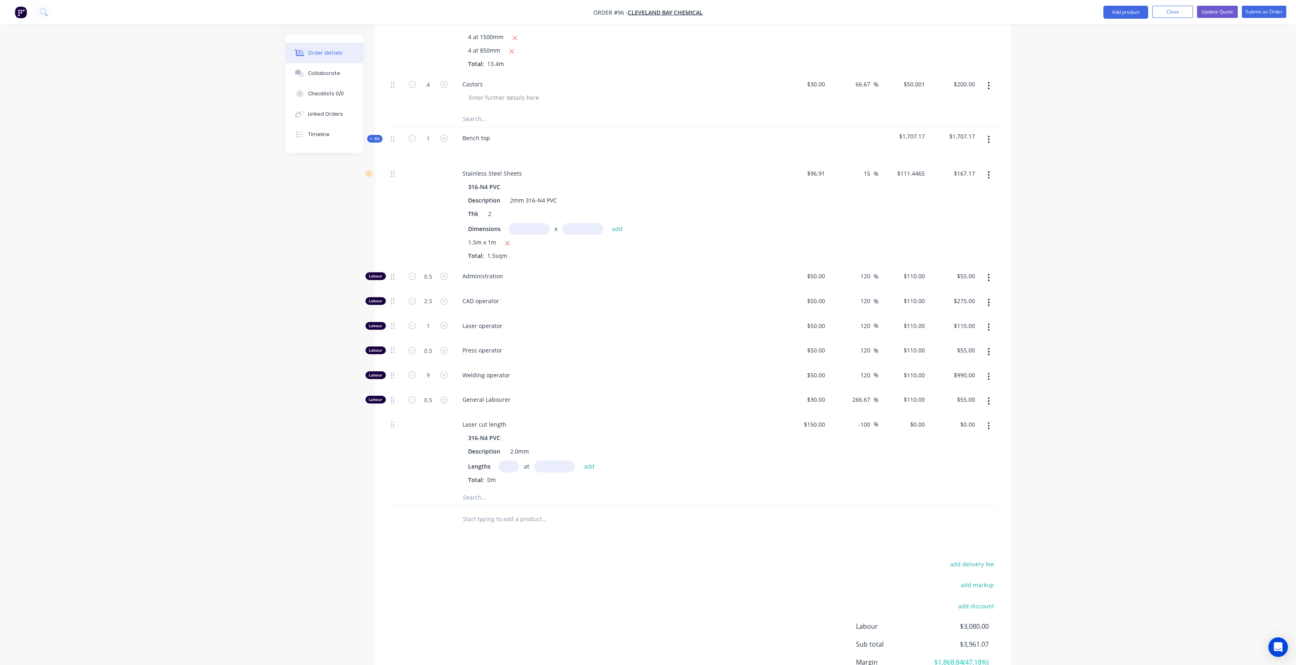
click at [483, 494] on input "text" at bounding box center [544, 497] width 163 height 16
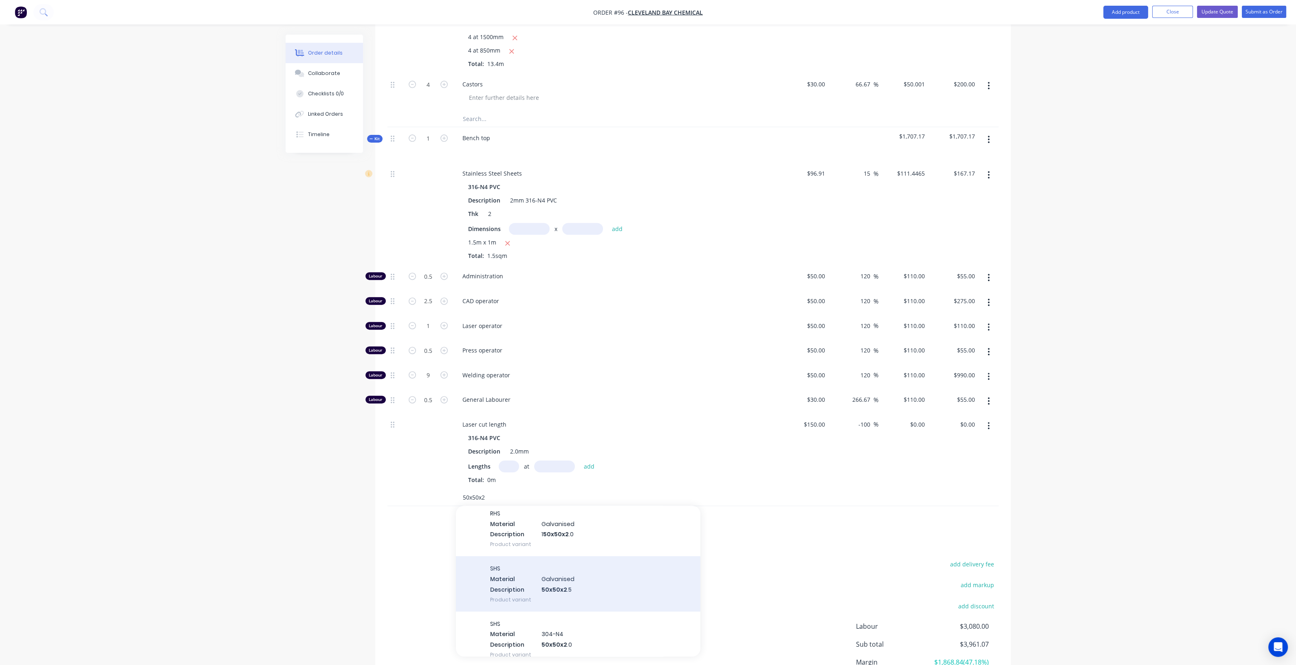
scroll to position [51, 0]
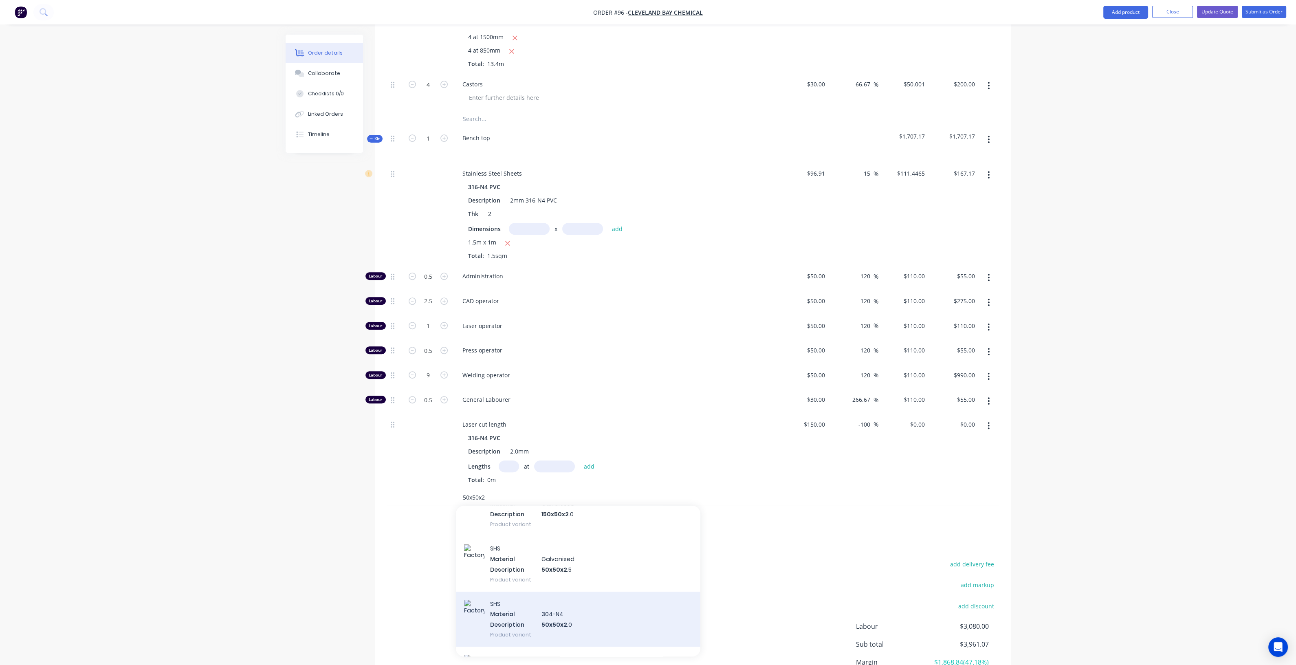
type input "50x50x2"
click at [551, 610] on div "SHS Material 304-N4 Description 50x50x2 .0 Product variant" at bounding box center [578, 619] width 245 height 55
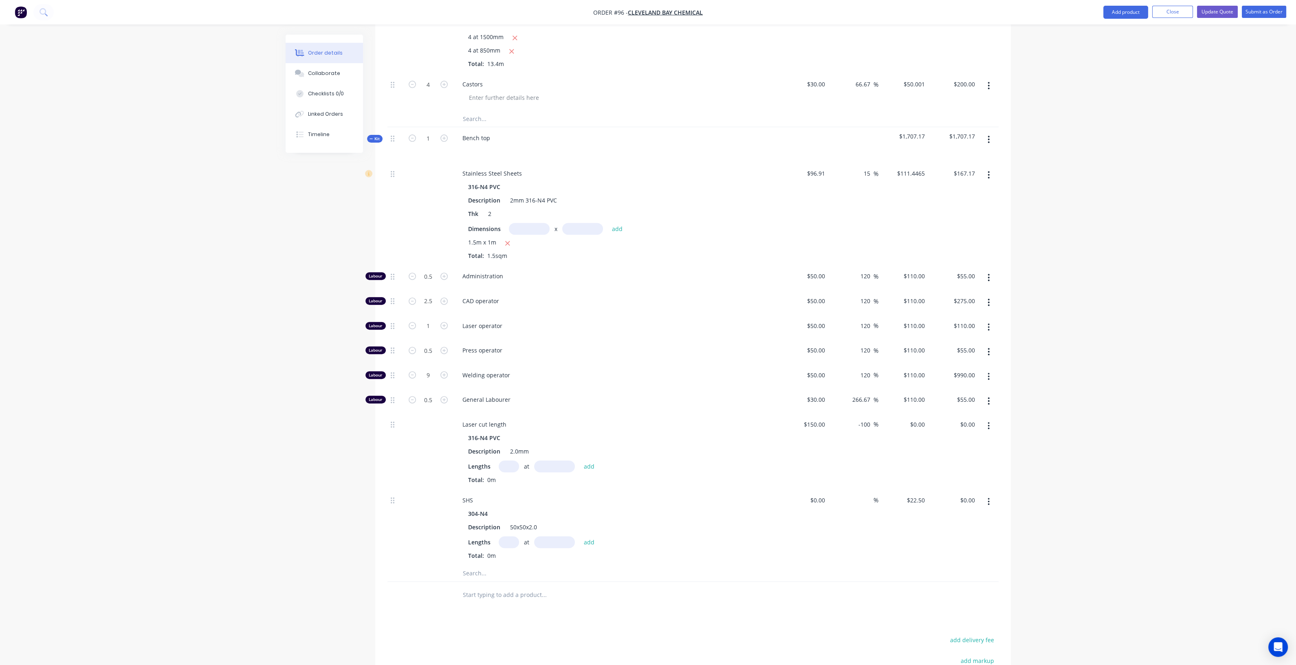
click at [506, 541] on input "text" at bounding box center [509, 542] width 20 height 12
type input "4"
click at [544, 538] on input "text" at bounding box center [554, 542] width 41 height 12
type input "1000mm"
click at [589, 538] on button "add" at bounding box center [589, 542] width 19 height 11
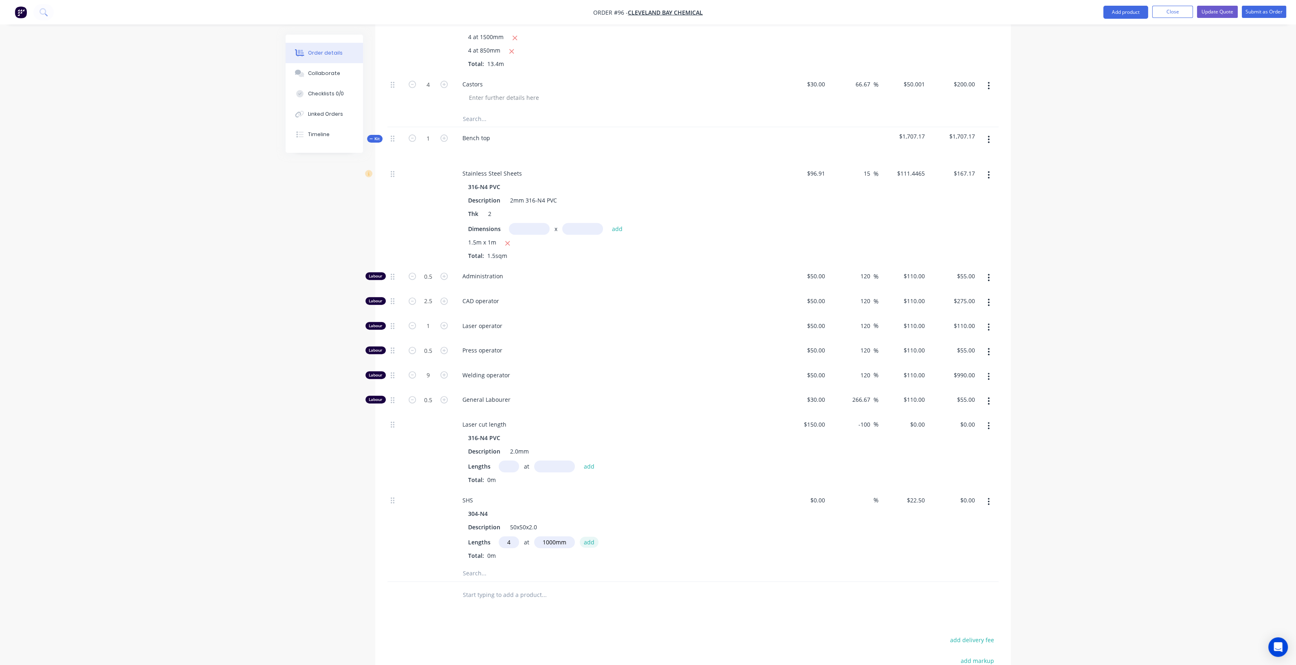
type input "$90.00"
type input "4"
click at [540, 538] on input "text" at bounding box center [554, 542] width 41 height 12
type input "1500mm"
click at [587, 538] on button "add" at bounding box center [589, 542] width 19 height 11
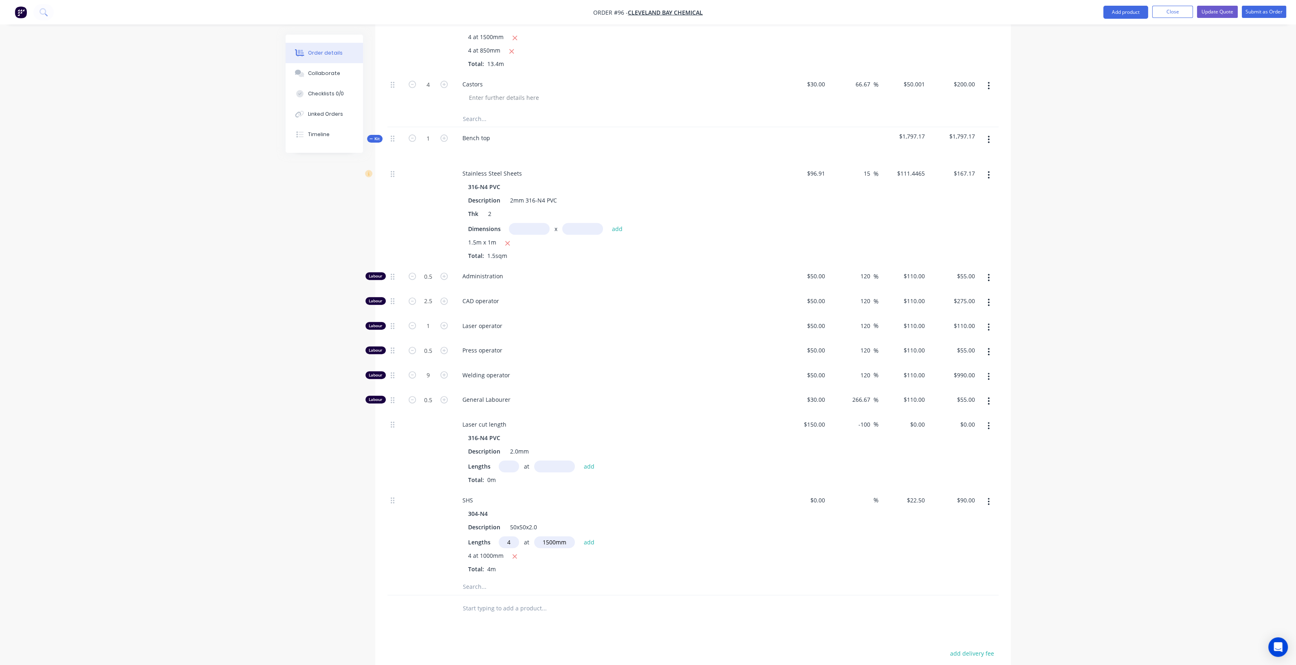
type input "$225.00"
type input "4"
click at [548, 536] on input "text" at bounding box center [554, 542] width 41 height 12
type input "850mm"
click at [588, 538] on button "add" at bounding box center [589, 542] width 19 height 11
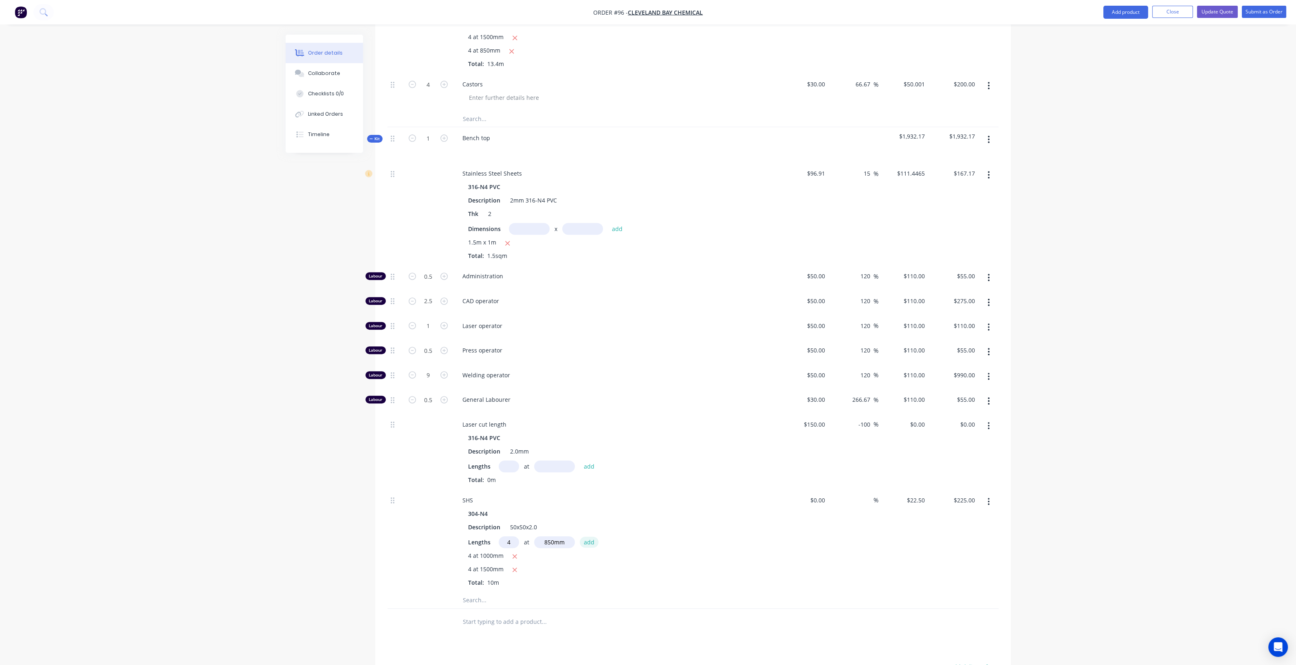
type input "$301.50"
click at [815, 493] on div "$0.00" at bounding box center [804, 547] width 50 height 116
type input "$22.00"
type input "$294.80"
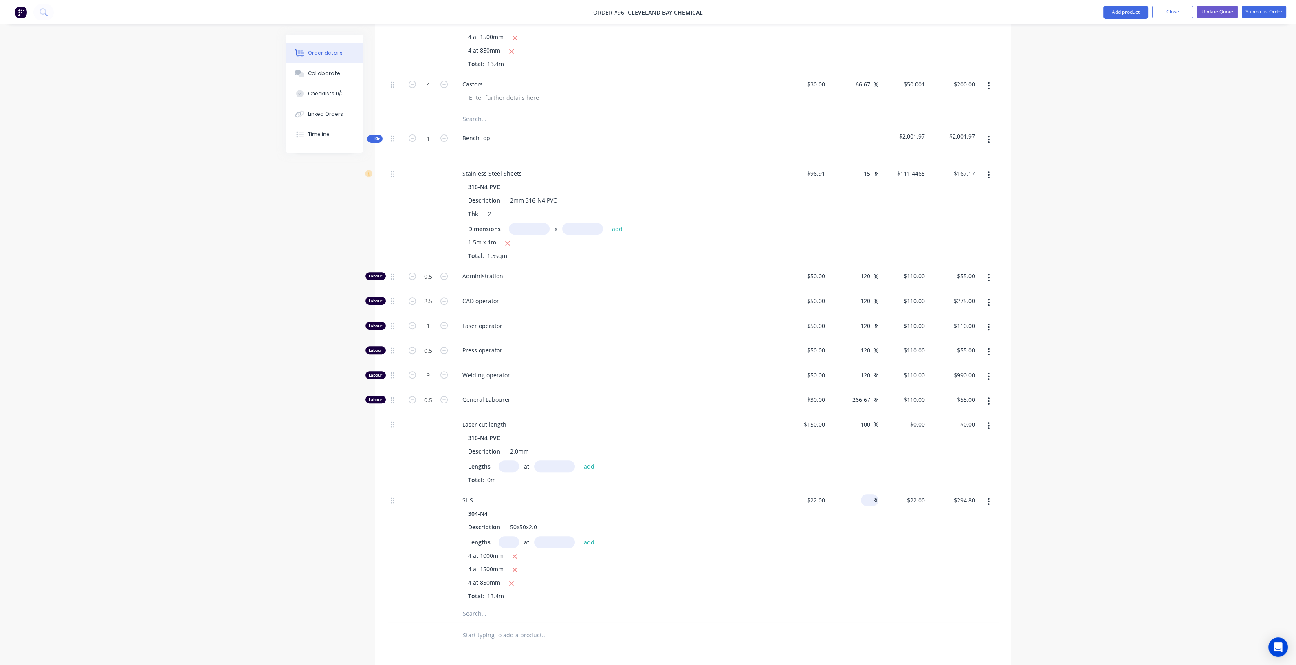
click at [869, 496] on input at bounding box center [868, 500] width 9 height 12
click at [819, 496] on input "22" at bounding box center [823, 500] width 11 height 12
click at [821, 497] on input "30" at bounding box center [823, 500] width 11 height 12
type input "$22.50"
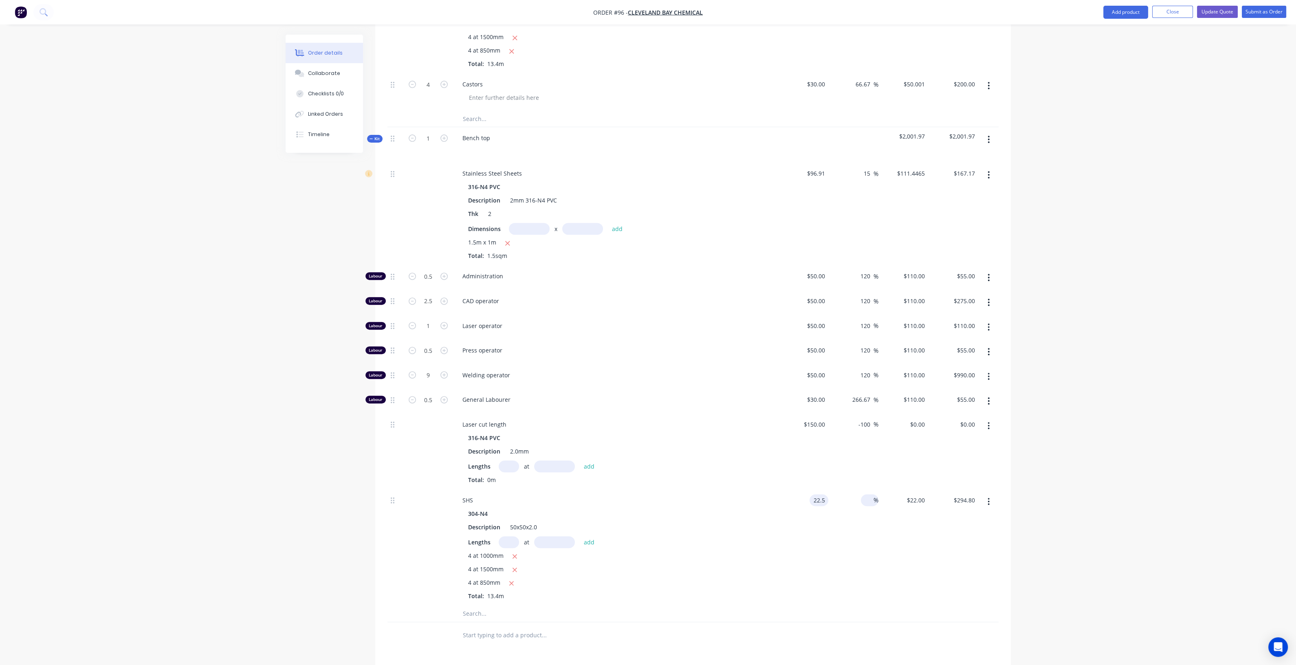
type input "$22.50"
type input "$301.50"
click at [868, 496] on input at bounding box center [868, 500] width 9 height 12
type input "15"
type input "$25.875"
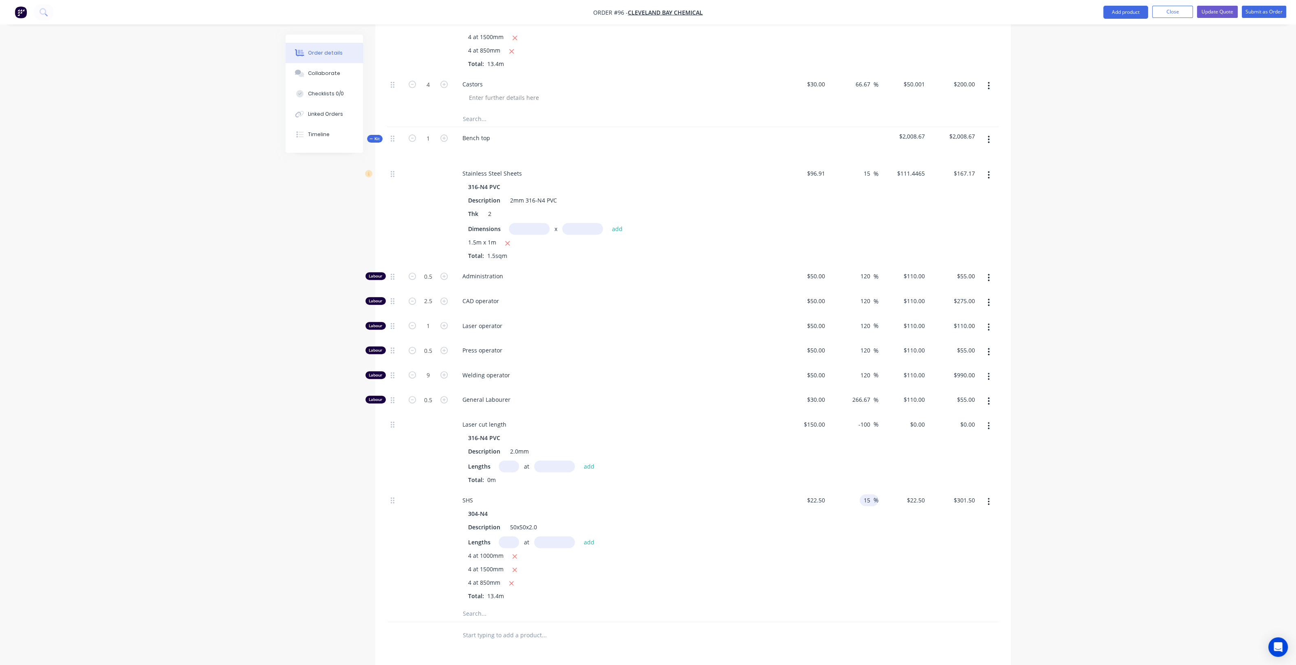
type input "$346.73"
click at [867, 508] on div "15 15 %" at bounding box center [854, 547] width 50 height 116
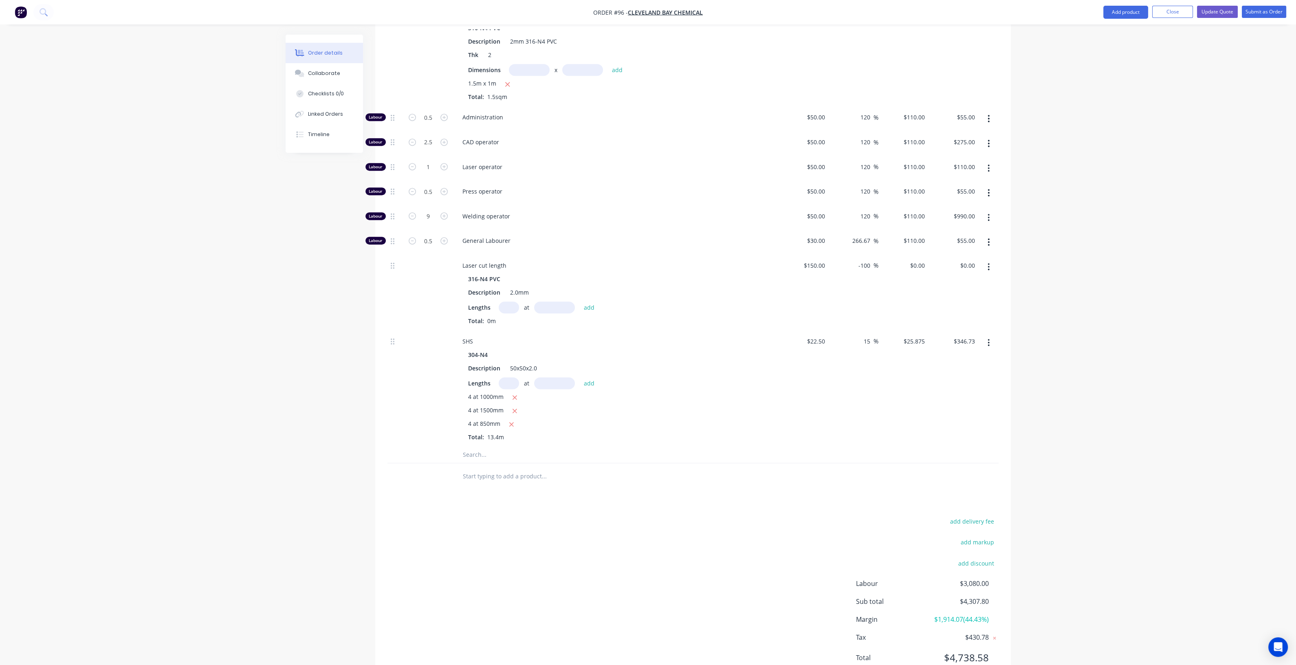
scroll to position [948, 0]
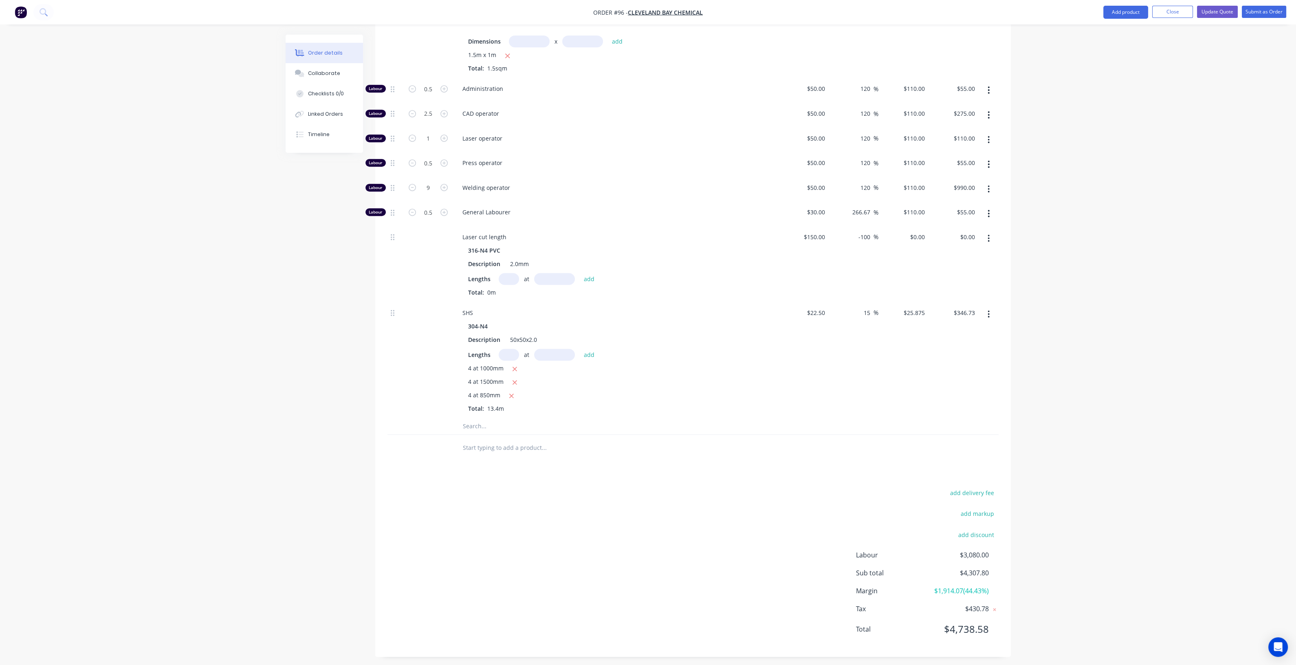
click at [476, 435] on div at bounding box center [599, 448] width 293 height 26
click at [478, 425] on input "text" at bounding box center [544, 426] width 163 height 16
type input "Castors"
click at [506, 438] on button "Add Castors to kit" at bounding box center [578, 447] width 245 height 26
click at [825, 425] on input at bounding box center [819, 429] width 19 height 12
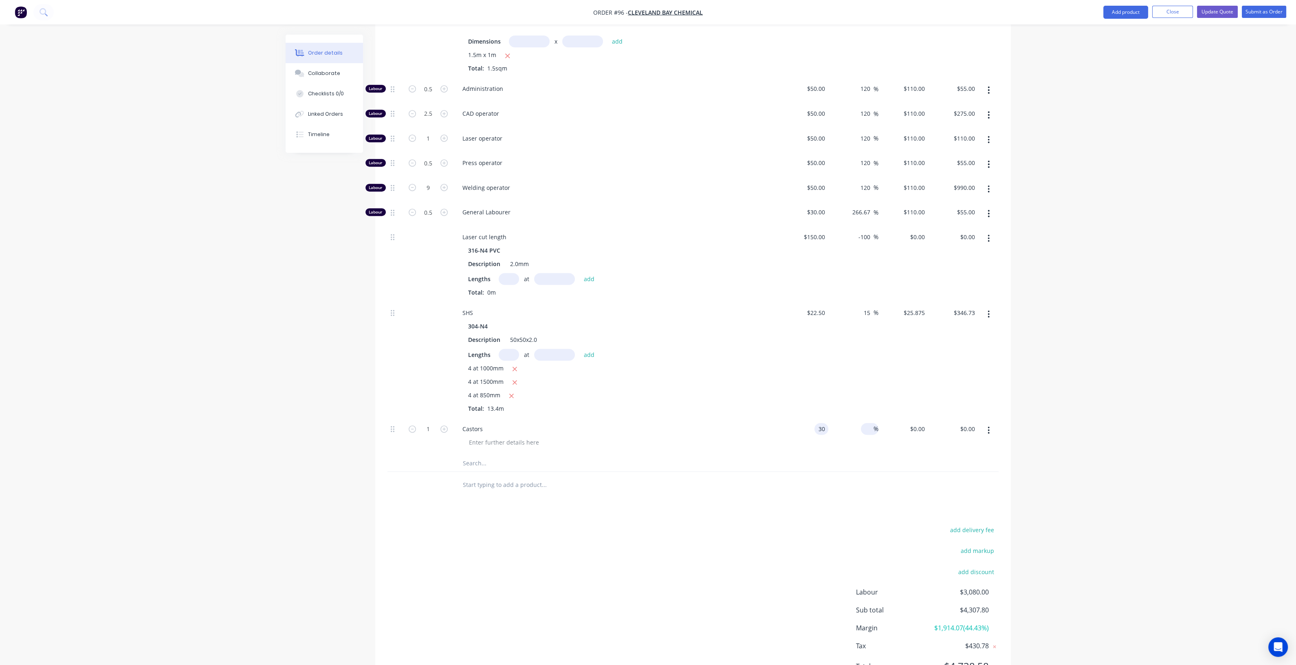
type input "$30.00"
click at [866, 425] on input at bounding box center [868, 429] width 9 height 12
type input "66.67"
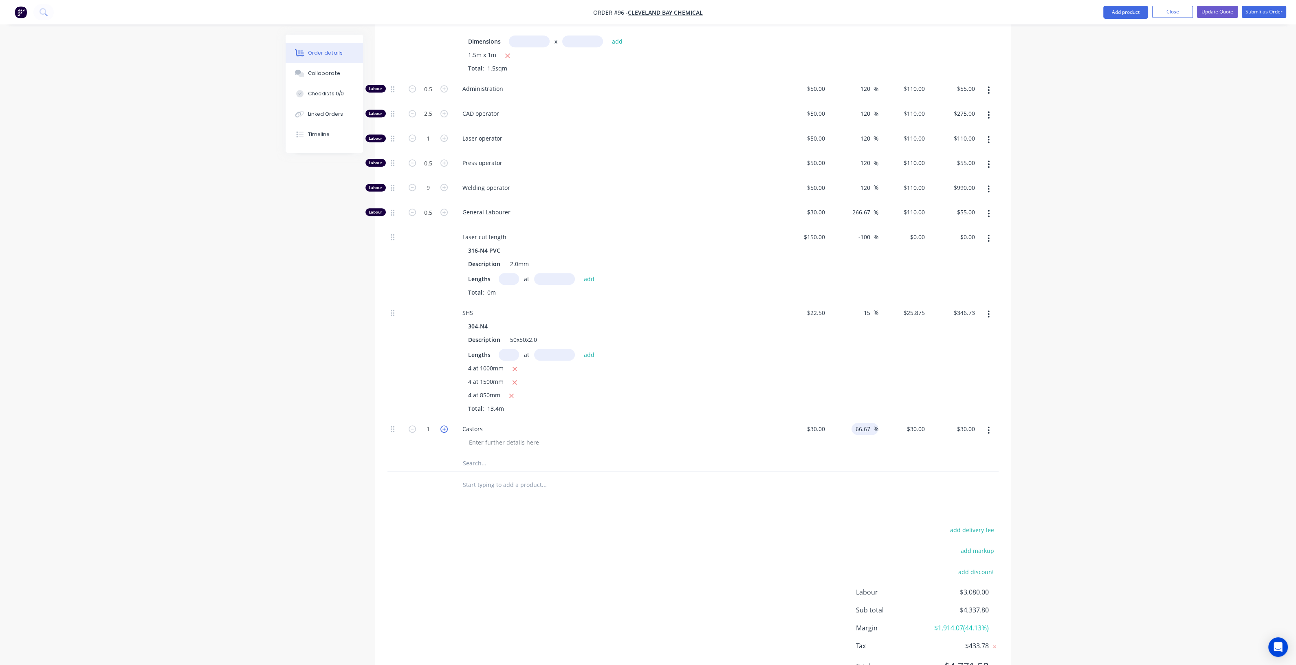
type input "$50.001"
type input "$50.00"
click at [444, 425] on icon "button" at bounding box center [444, 428] width 7 height 7
type input "2"
type input "$100.00"
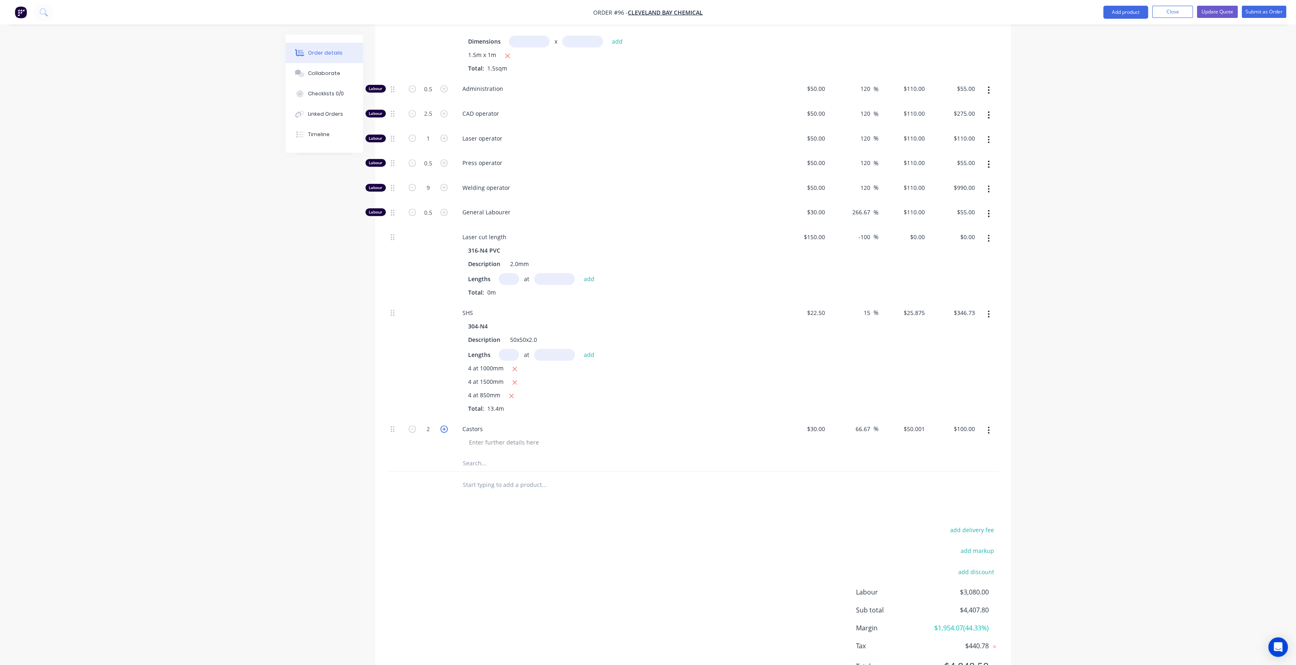
click at [444, 425] on icon "button" at bounding box center [444, 428] width 7 height 7
type input "3"
type input "$150.00"
click at [444, 425] on icon "button" at bounding box center [444, 428] width 7 height 7
type input "4"
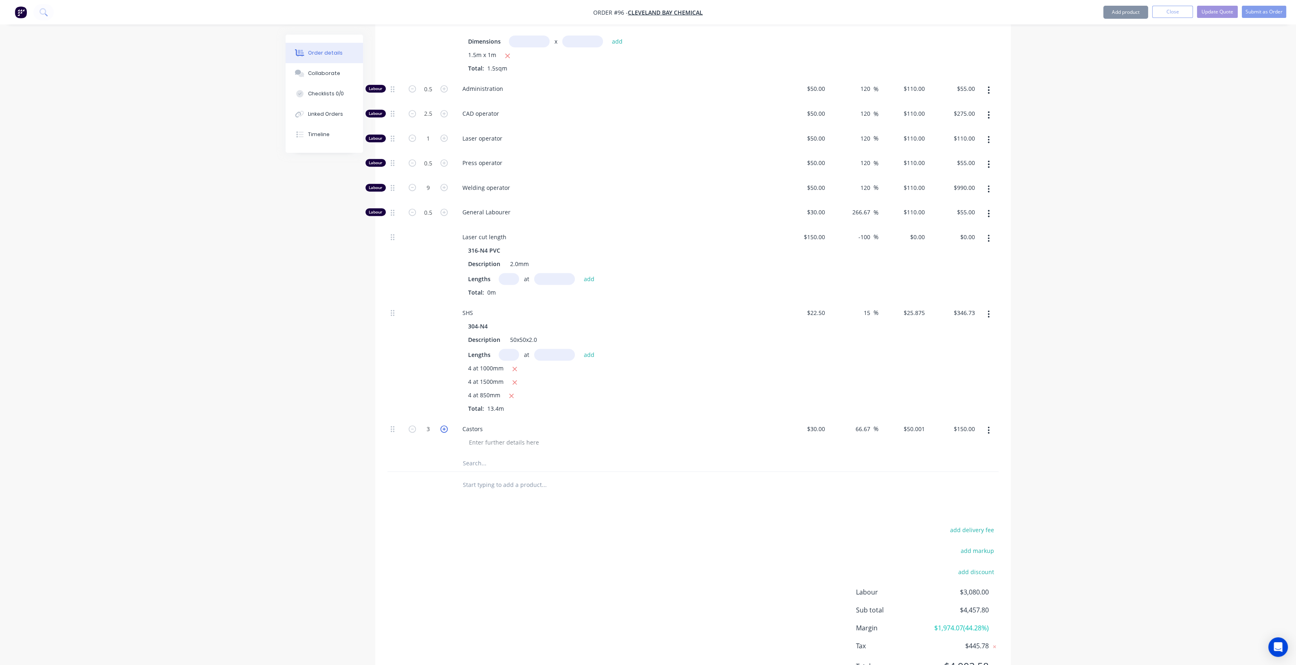
type input "$200.00"
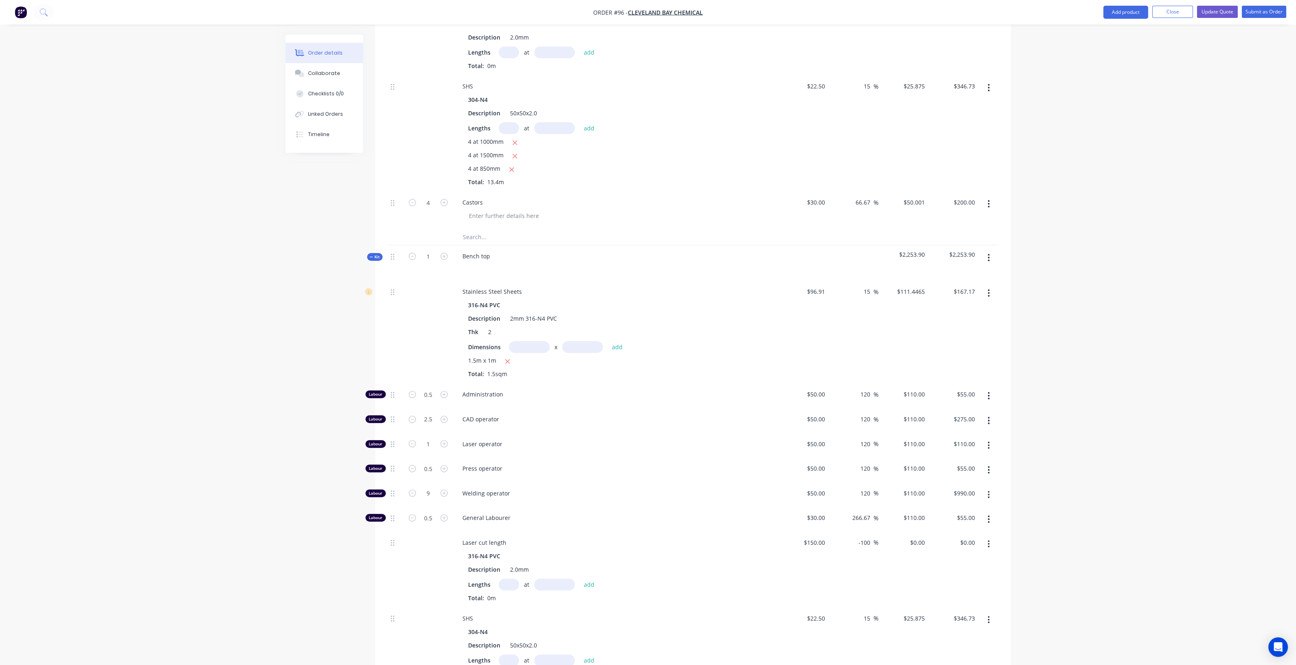
click at [371, 255] on icon at bounding box center [372, 257] width 4 height 4
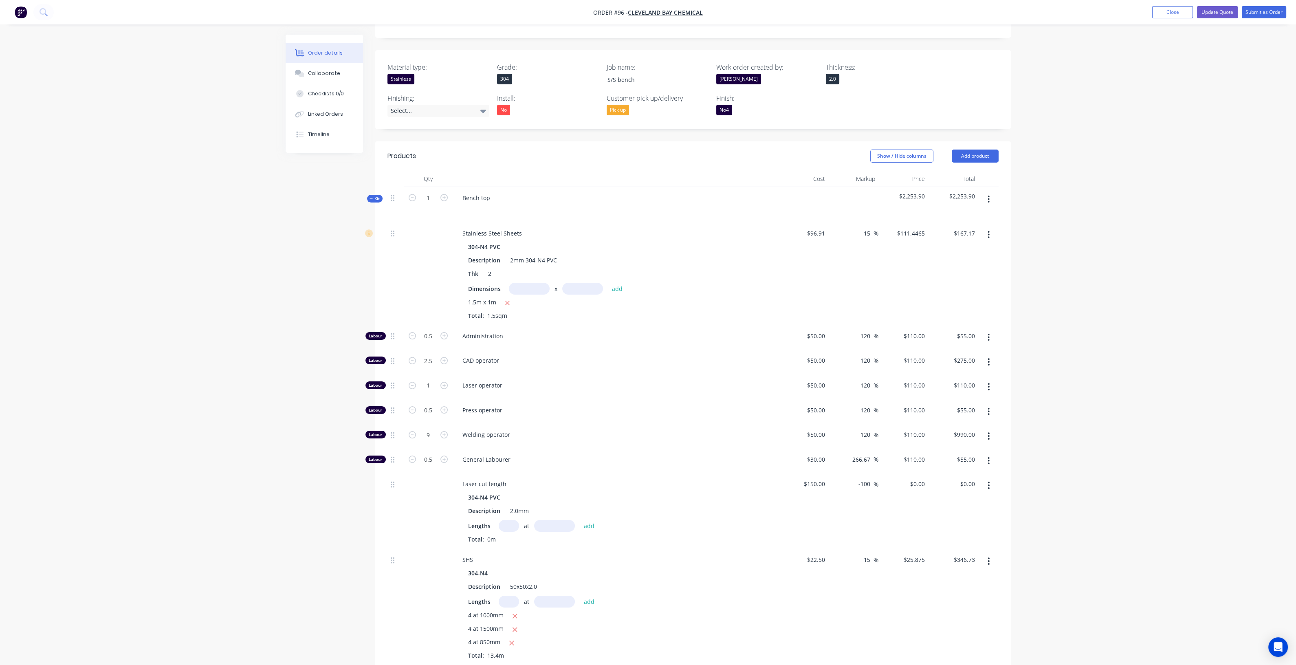
scroll to position [134, 0]
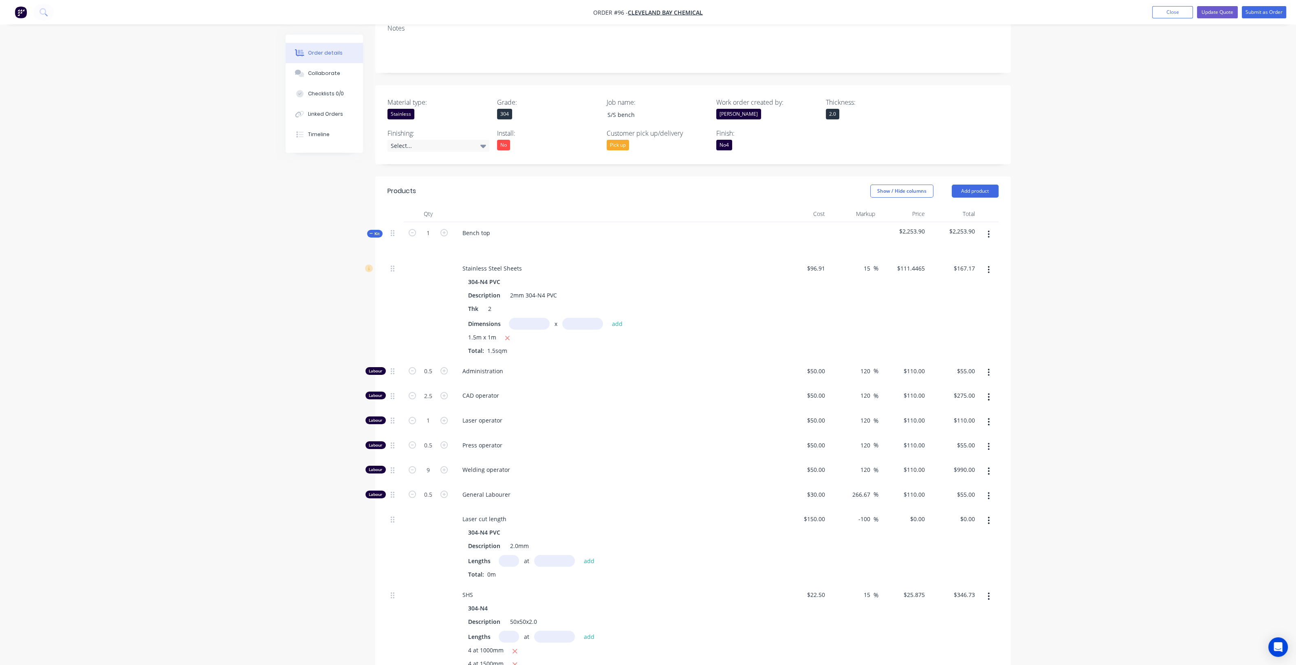
click at [373, 234] on span "Kit" at bounding box center [375, 234] width 11 height 6
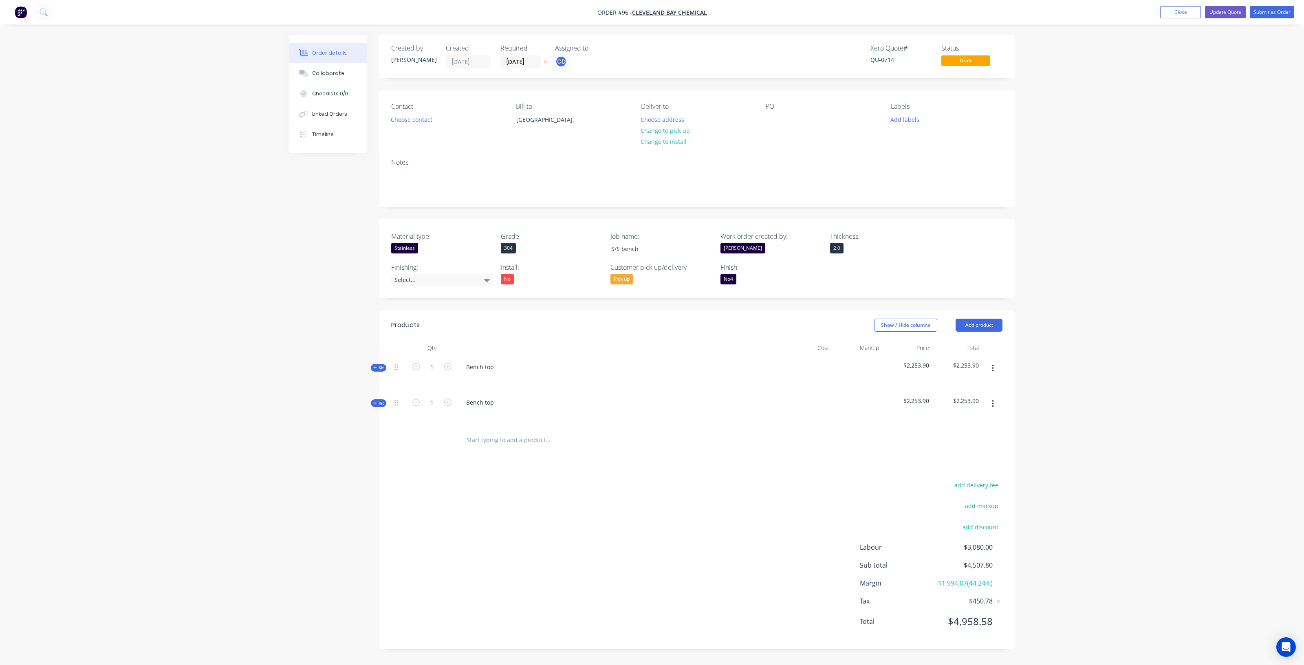
click at [995, 366] on button "button" at bounding box center [992, 368] width 19 height 15
drag, startPoint x: 840, startPoint y: 468, endPoint x: 901, endPoint y: 431, distance: 71.2
click at [840, 469] on div "Products Show / Hide columns Add product Qty Cost Markup Price Total Kit 1 Benc…" at bounding box center [697, 480] width 636 height 339
click at [994, 368] on button "button" at bounding box center [992, 368] width 19 height 15
drag, startPoint x: 956, startPoint y: 439, endPoint x: 788, endPoint y: 441, distance: 168.3
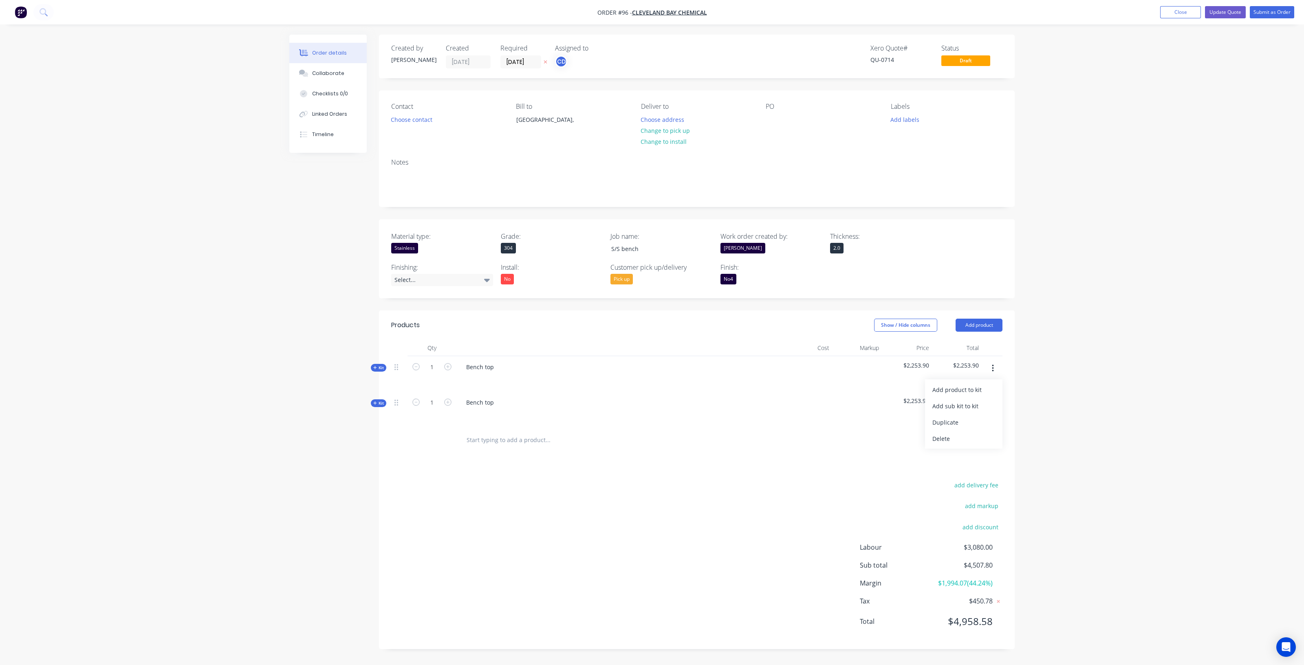
click at [954, 439] on div "Delete" at bounding box center [963, 439] width 63 height 12
click at [1227, 11] on button "Update Quote" at bounding box center [1225, 12] width 41 height 12
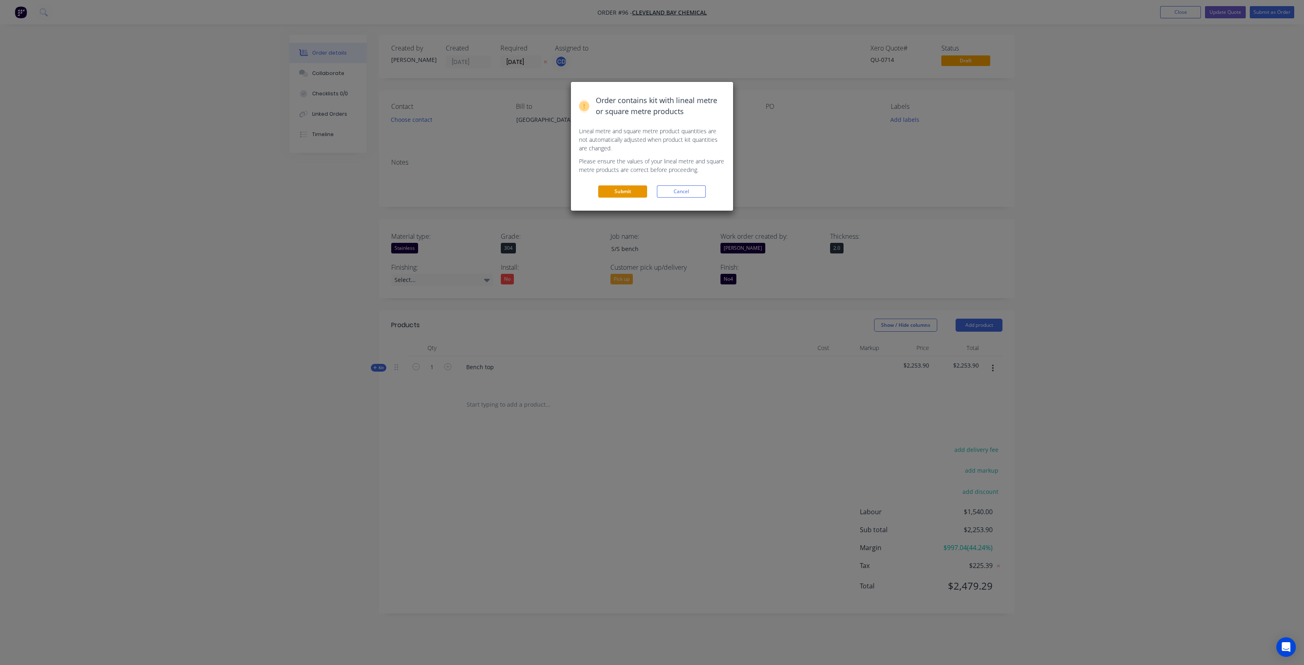
click at [628, 189] on button "Submit" at bounding box center [622, 191] width 49 height 12
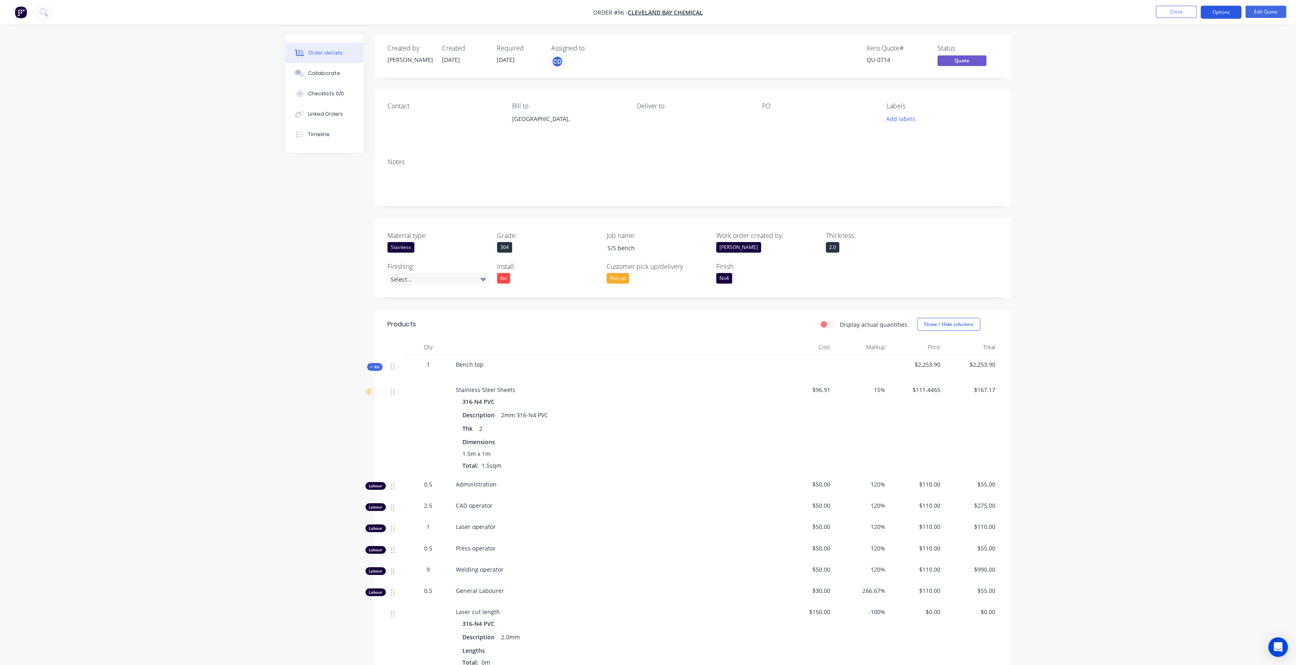
click at [1224, 12] on button "Options" at bounding box center [1221, 12] width 41 height 13
click at [1198, 46] on div "Quote" at bounding box center [1196, 50] width 75 height 12
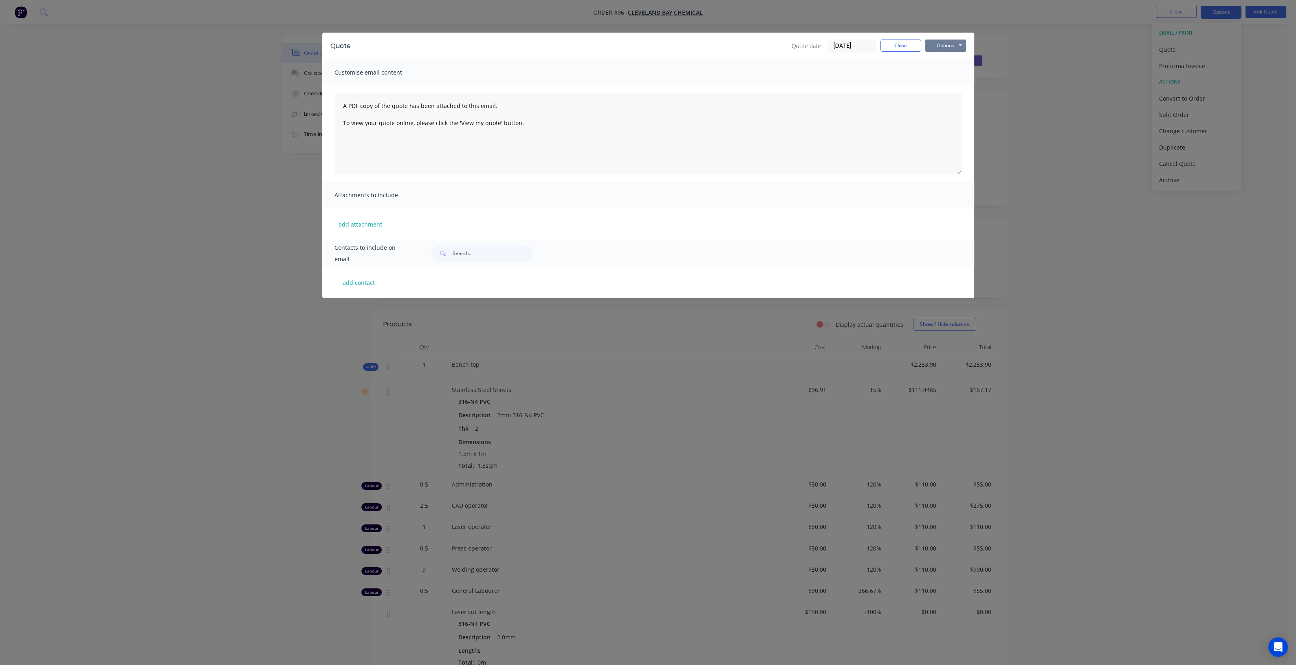
click at [951, 44] on button "Options" at bounding box center [945, 46] width 41 height 12
click at [948, 56] on button "Preview" at bounding box center [951, 59] width 52 height 13
click at [905, 48] on button "Close" at bounding box center [901, 46] width 41 height 12
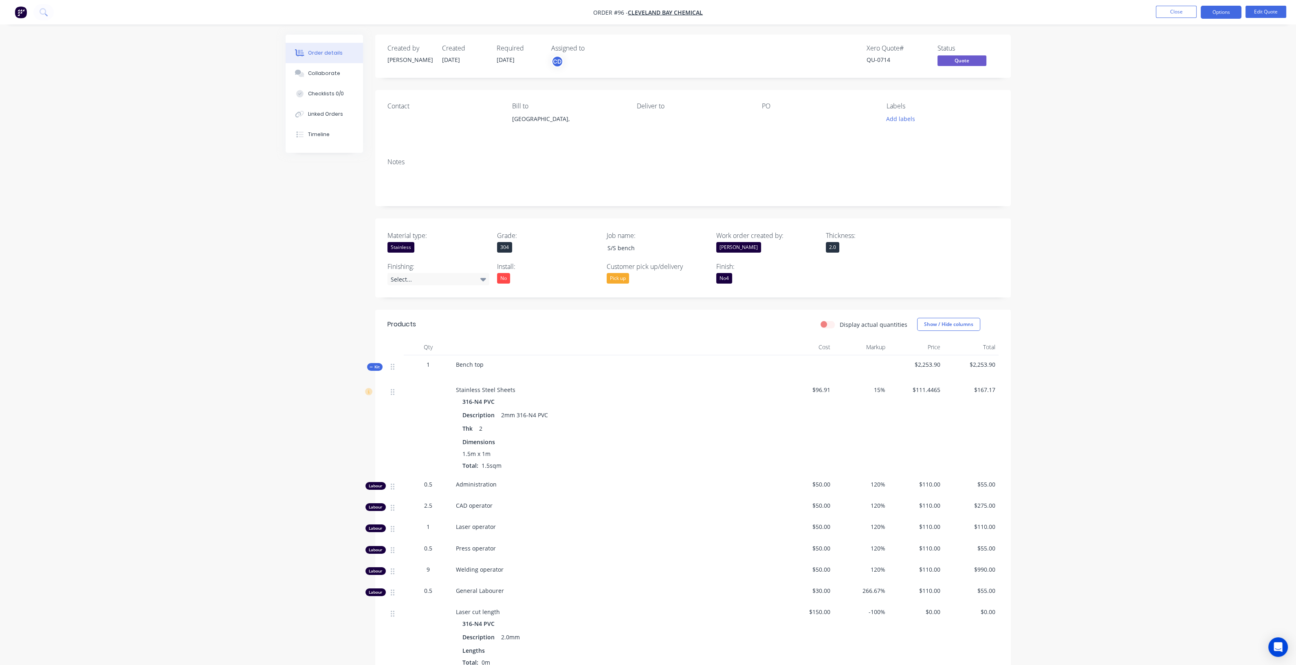
click at [375, 370] on div "Kit" at bounding box center [374, 367] width 15 height 8
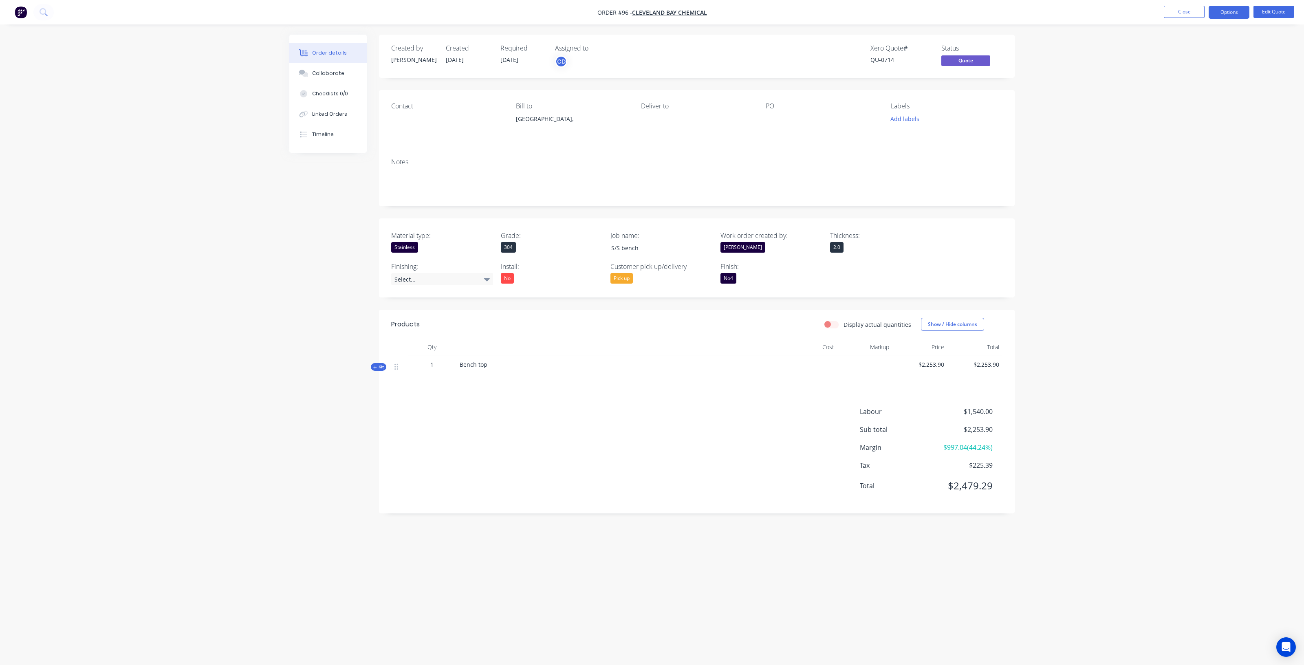
click at [766, 379] on div "Bench top" at bounding box center [619, 367] width 326 height 25
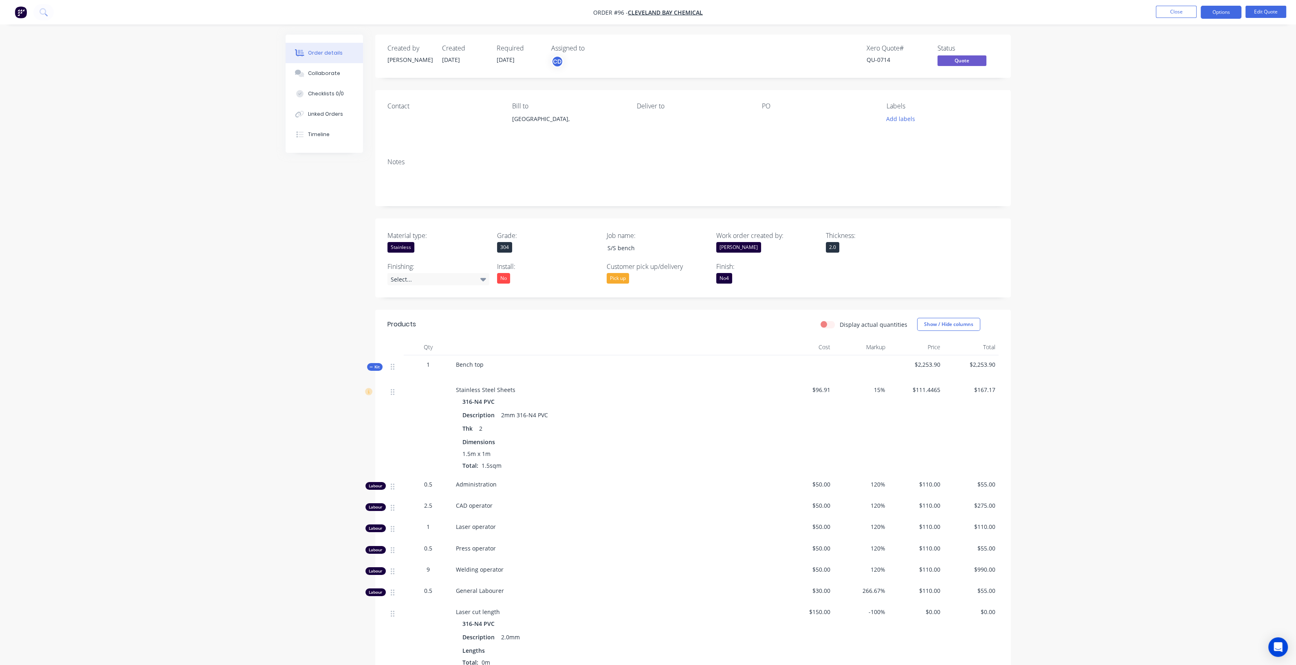
drag, startPoint x: 368, startPoint y: 364, endPoint x: 375, endPoint y: 365, distance: 7.0
click at [368, 365] on div "Kit" at bounding box center [374, 367] width 15 height 8
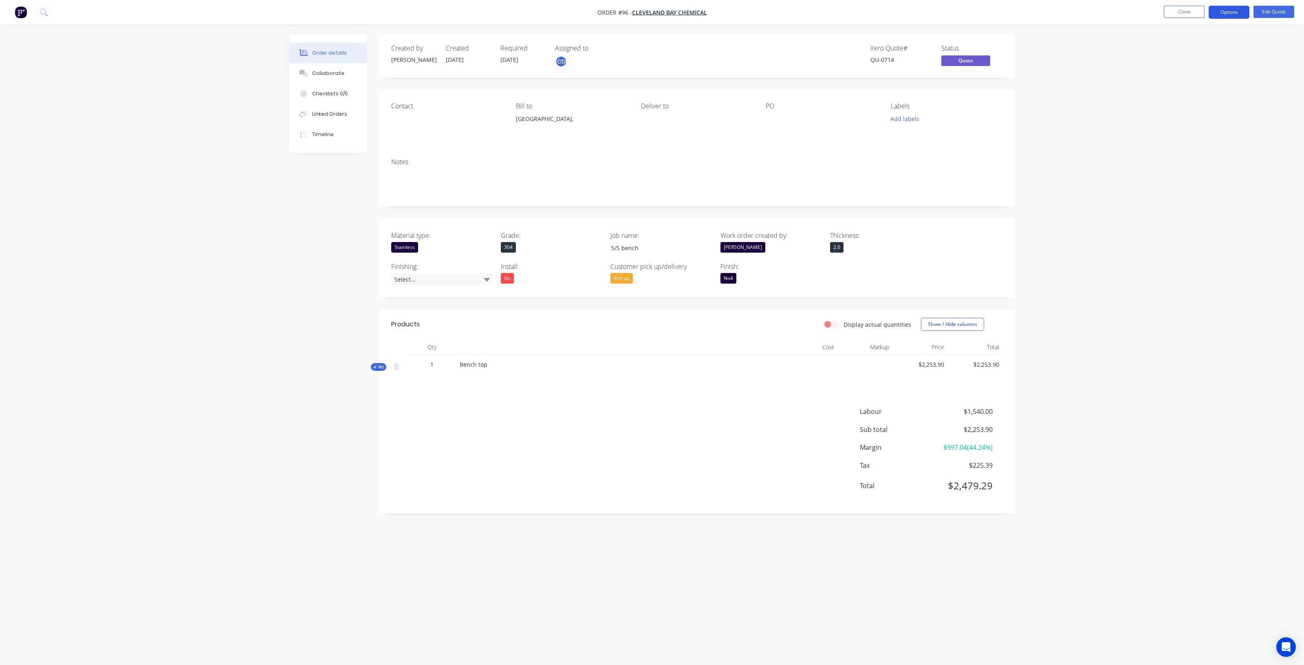
click at [1217, 11] on button "Options" at bounding box center [1229, 12] width 41 height 13
click at [1198, 51] on div "Quote" at bounding box center [1204, 50] width 75 height 12
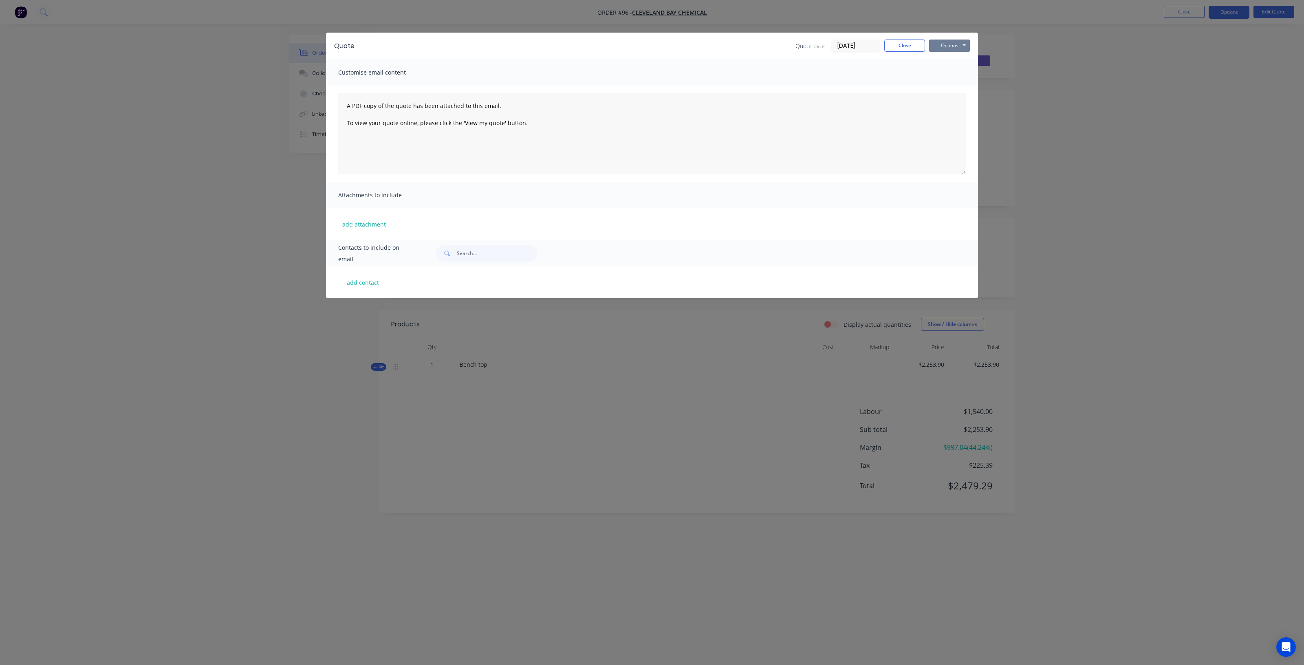
click at [960, 48] on button "Options" at bounding box center [949, 46] width 41 height 12
click at [955, 62] on button "Preview" at bounding box center [955, 59] width 52 height 13
click at [903, 46] on button "Close" at bounding box center [904, 46] width 41 height 12
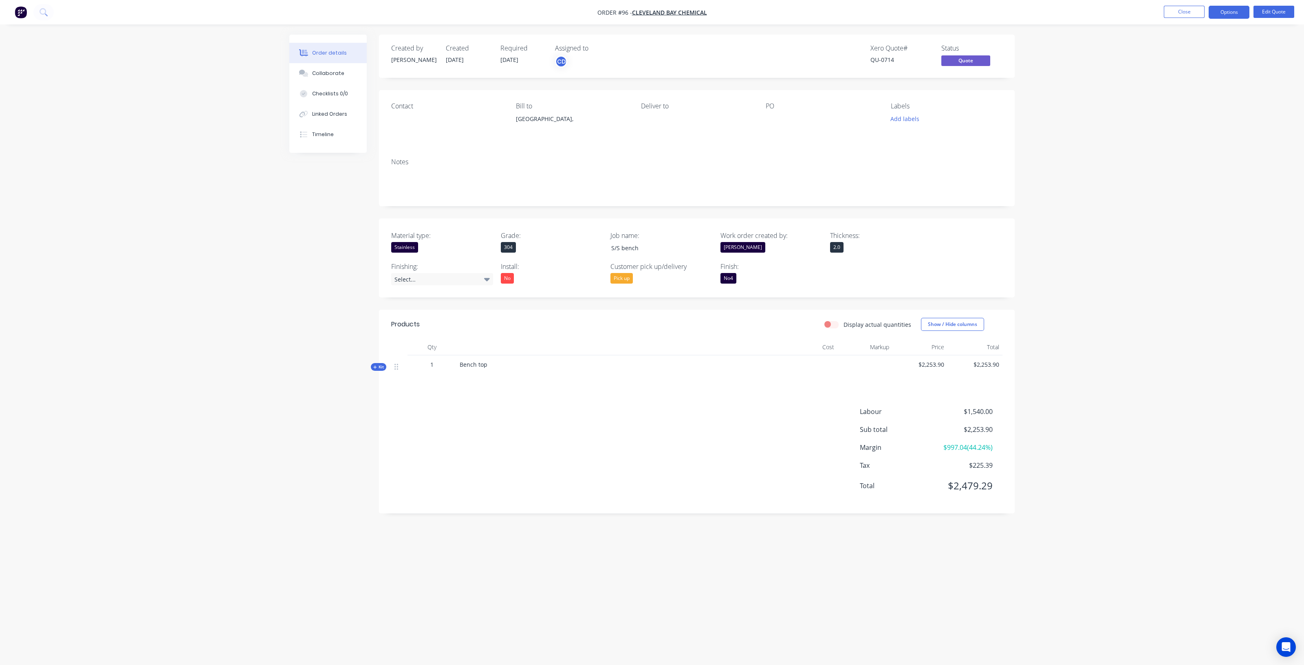
click at [375, 370] on div "Kit" at bounding box center [378, 367] width 15 height 8
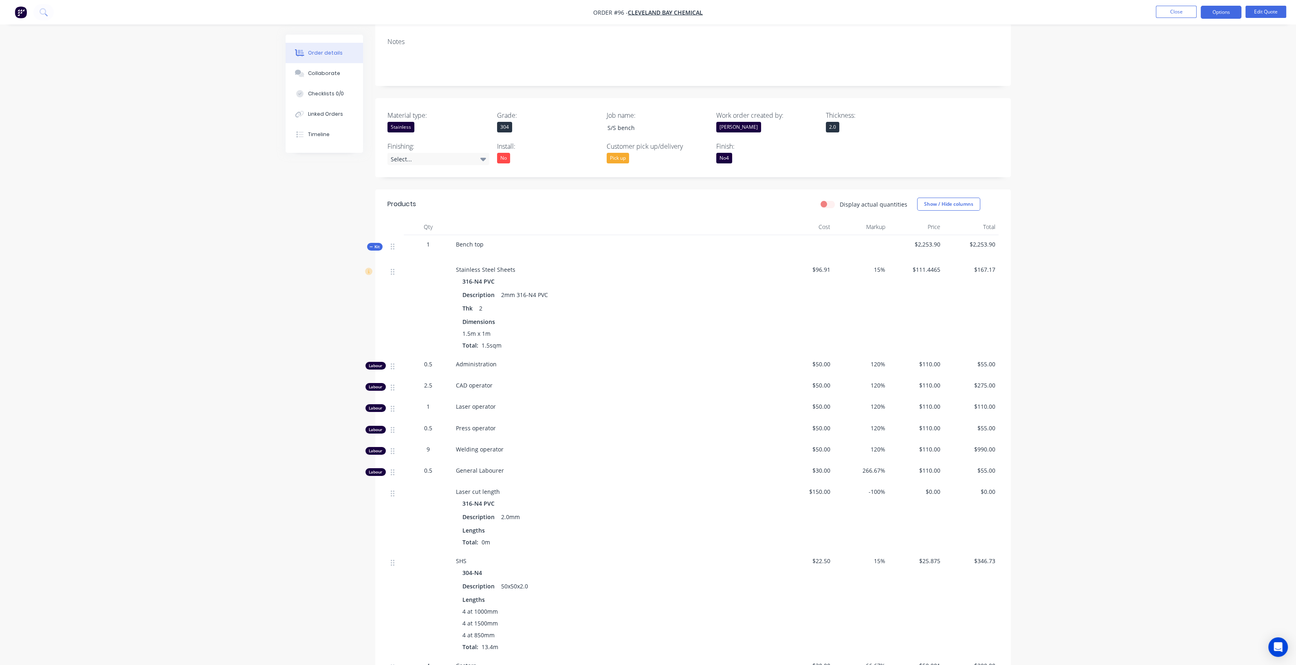
scroll to position [51, 0]
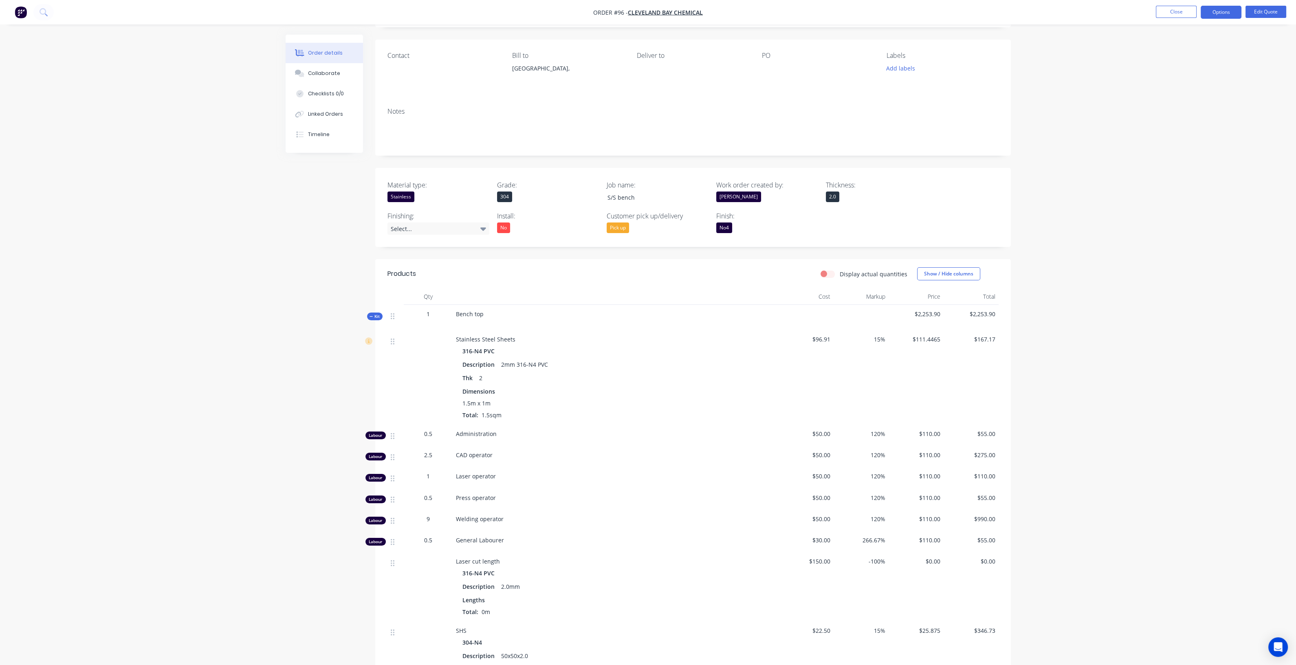
click at [312, 377] on div "Created by [PERSON_NAME] Created [DATE] Required [DATE] Assigned to CD Xero Quo…" at bounding box center [648, 438] width 725 height 908
click at [371, 316] on icon at bounding box center [371, 316] width 3 height 0
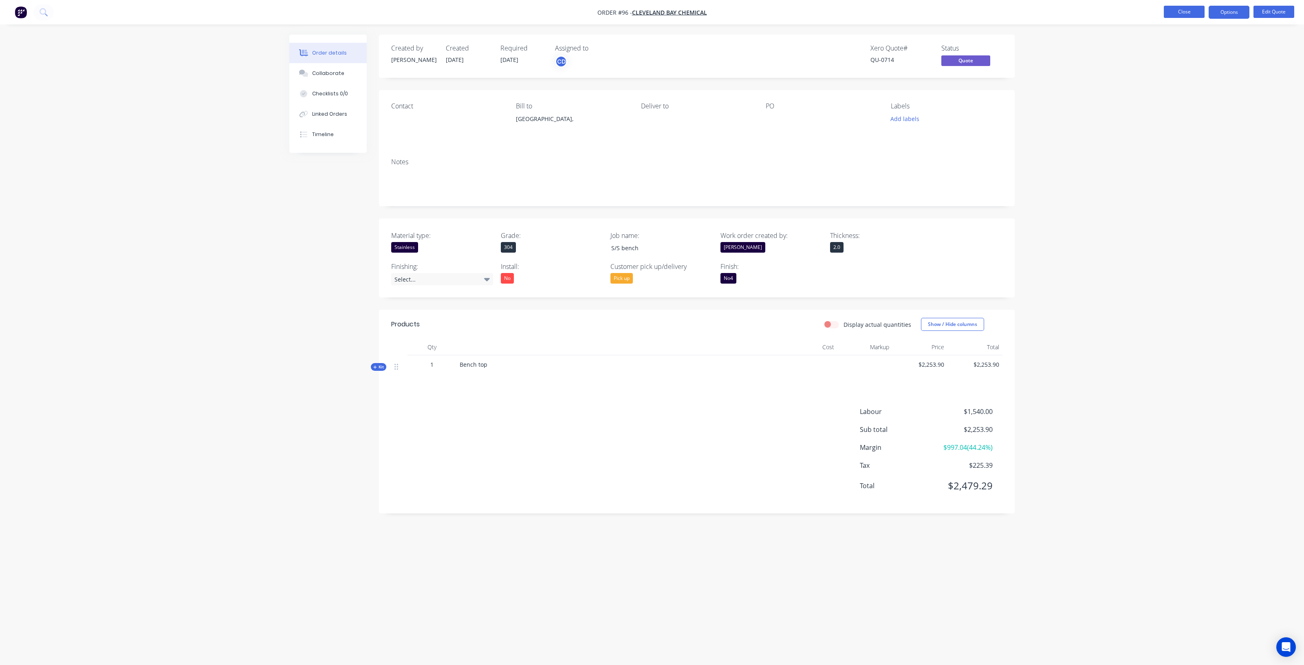
click at [1191, 13] on button "Close" at bounding box center [1184, 12] width 41 height 12
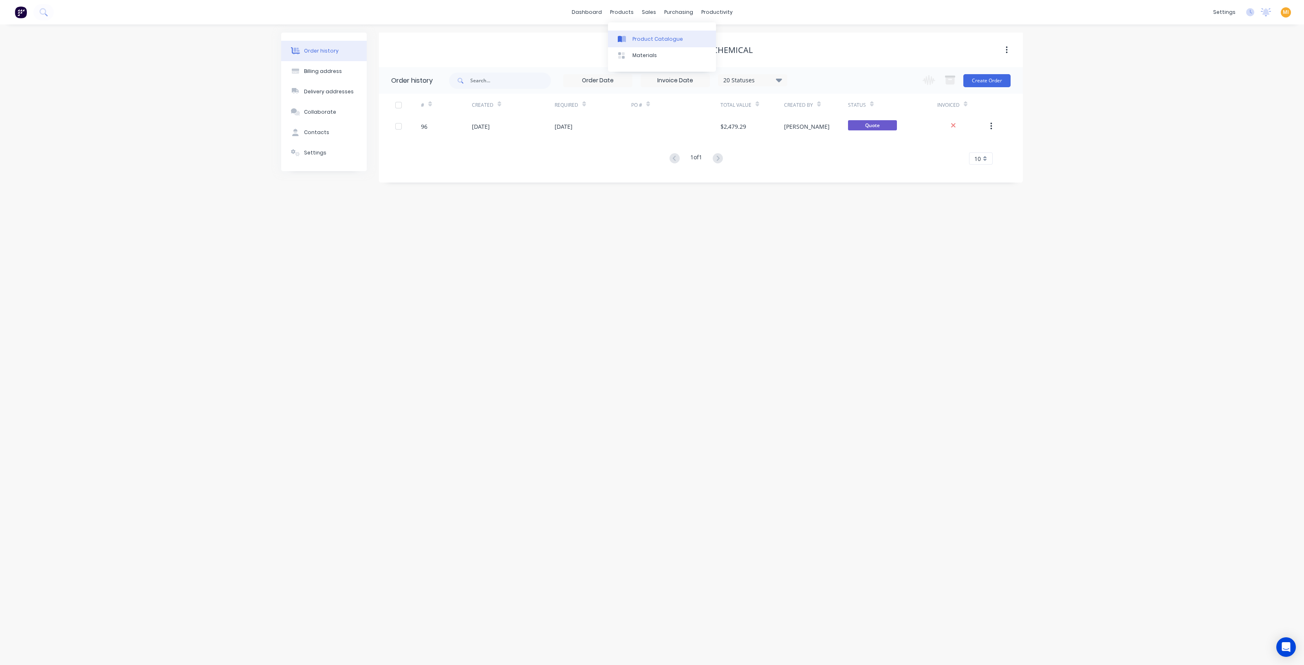
click at [633, 31] on link "Product Catalogue" at bounding box center [662, 39] width 108 height 16
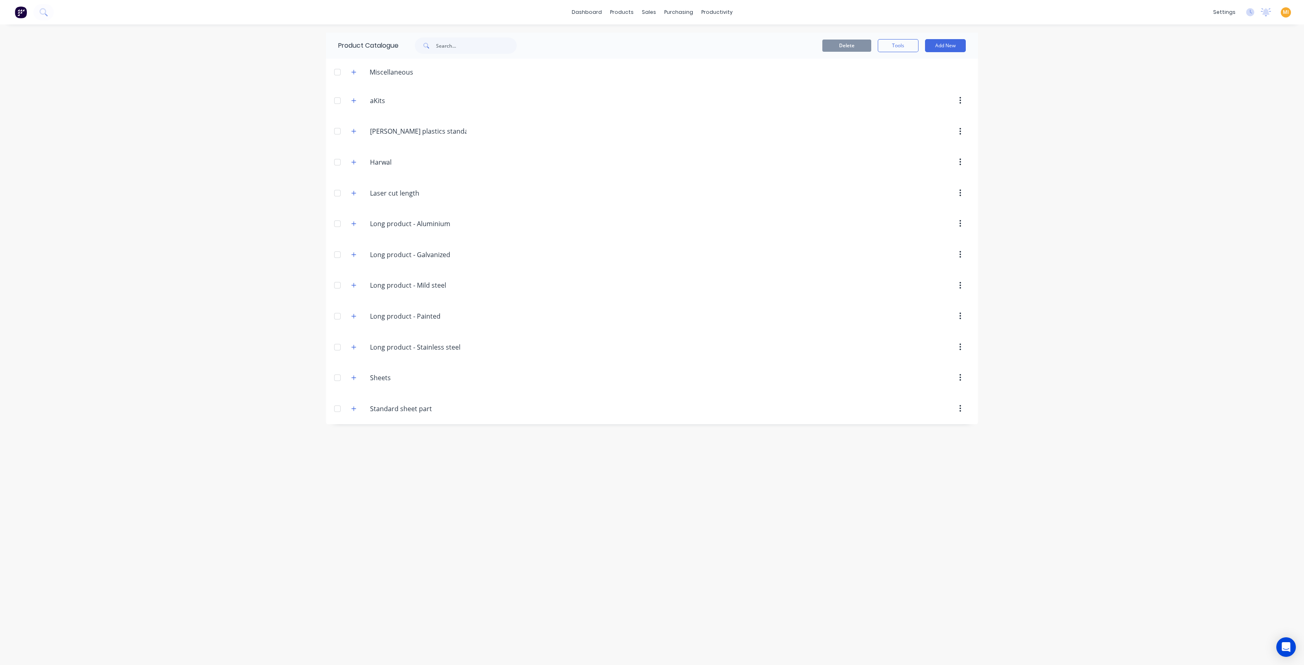
drag, startPoint x: 352, startPoint y: 409, endPoint x: 391, endPoint y: 455, distance: 60.4
click at [353, 409] on icon "button" at bounding box center [353, 409] width 5 height 6
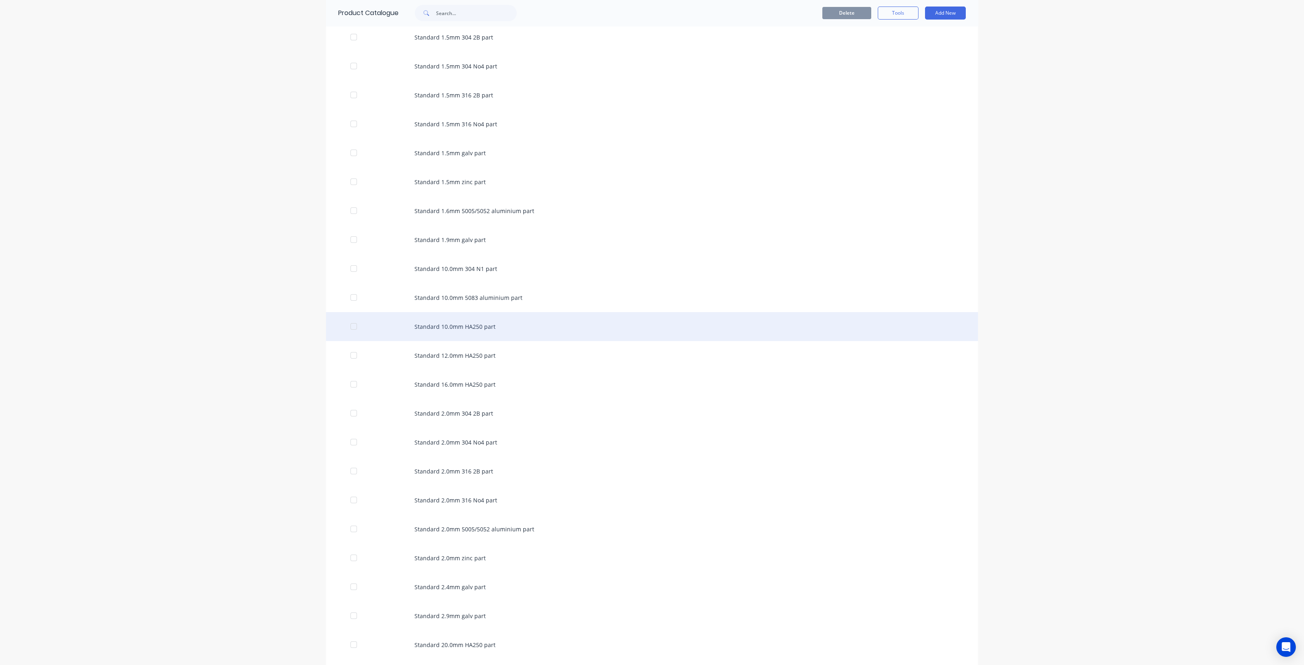
scroll to position [764, 0]
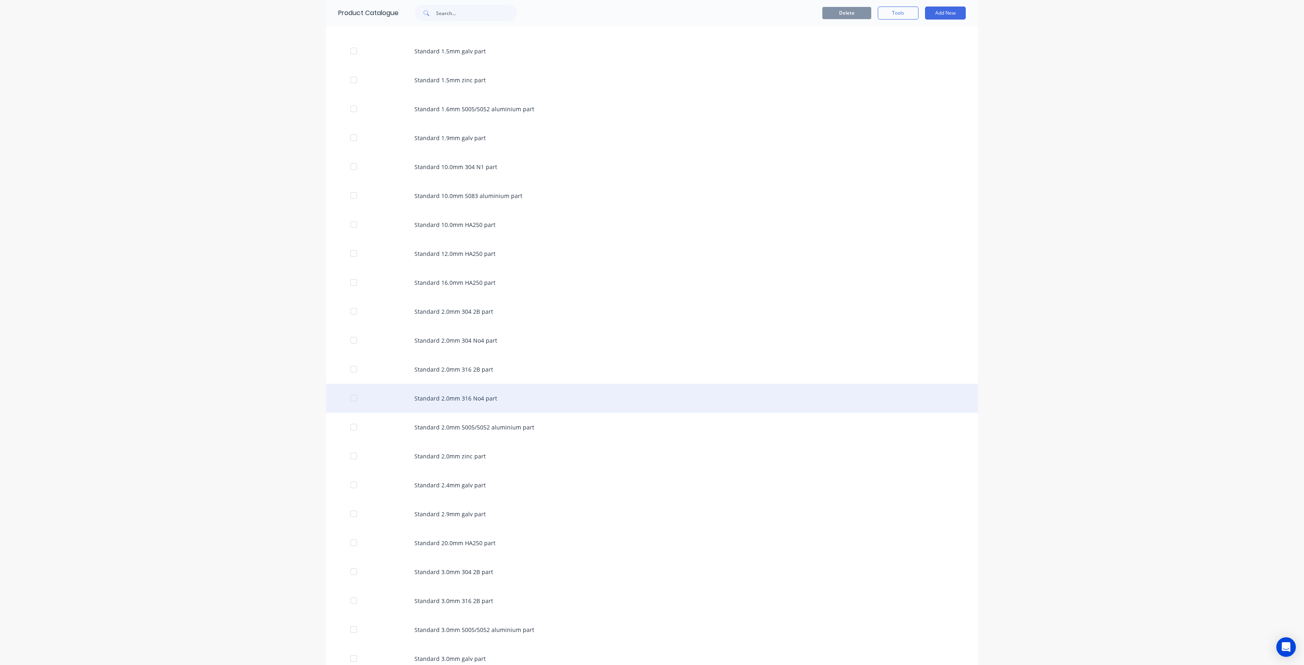
click at [480, 394] on div "Standard 2.0mm 316 No4 part" at bounding box center [652, 398] width 652 height 29
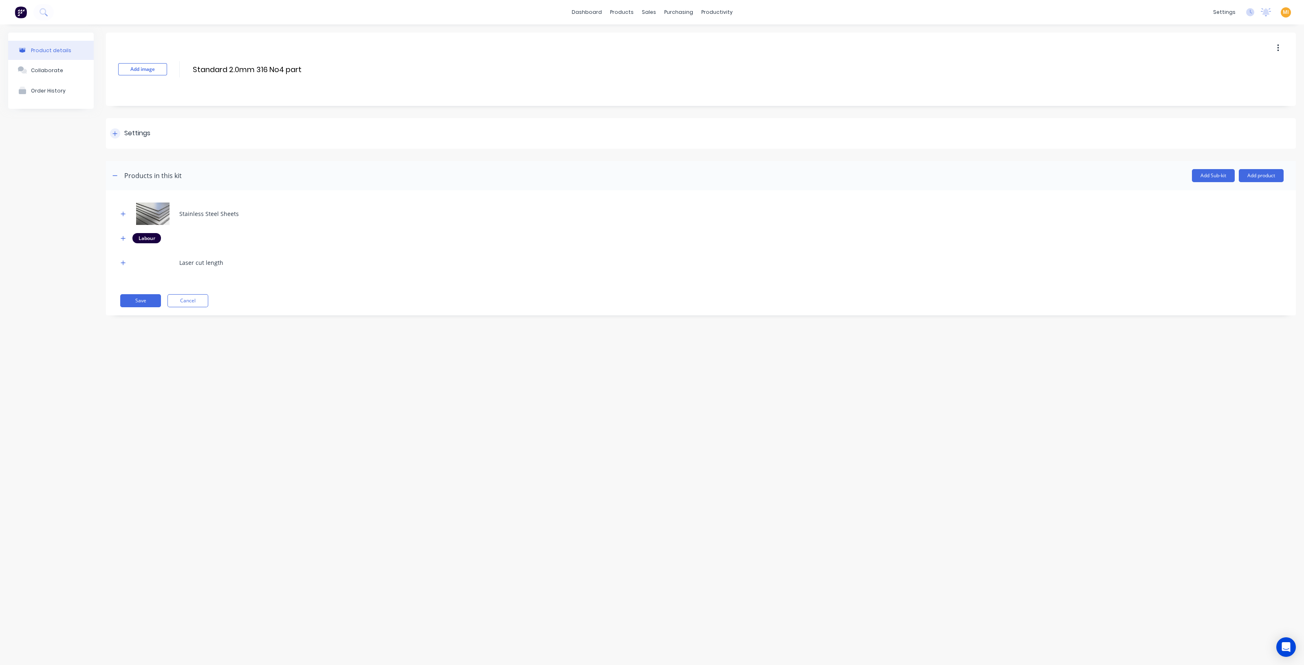
click at [143, 133] on div "Settings" at bounding box center [137, 133] width 26 height 10
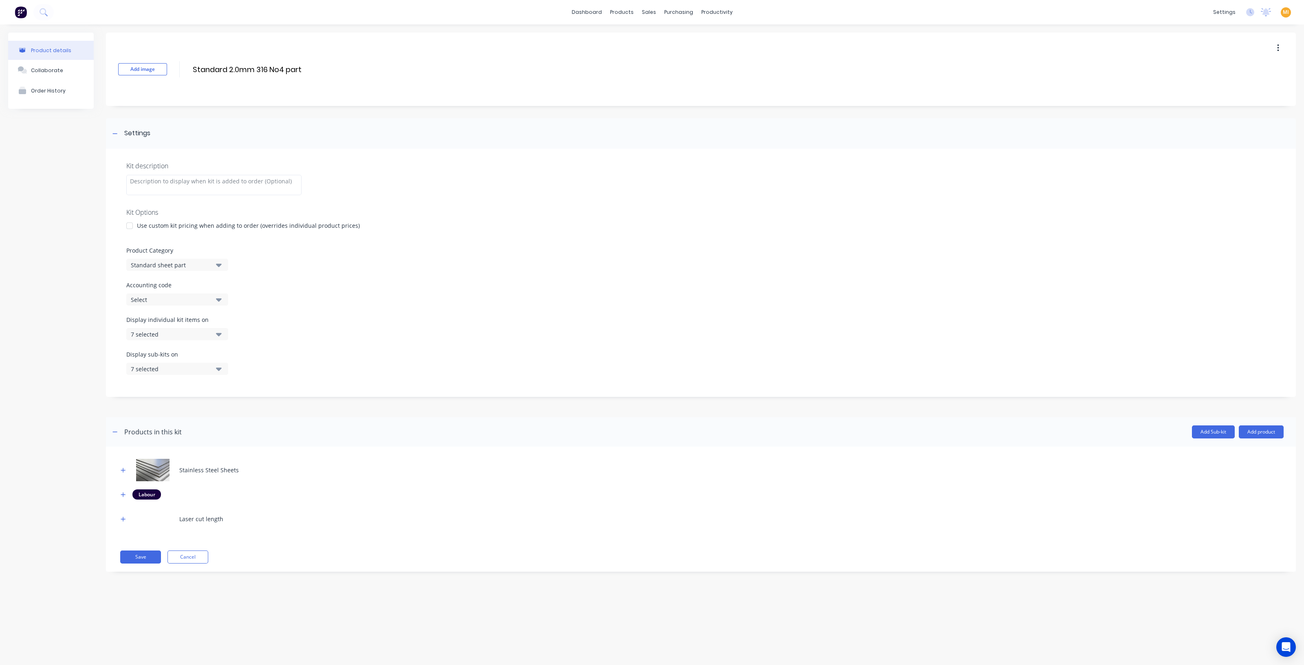
click at [178, 343] on div "Display individual kit items on 7 selected" at bounding box center [700, 332] width 1149 height 35
click at [187, 336] on div "7 selected" at bounding box center [170, 334] width 79 height 9
click at [216, 421] on button "Quote PDF" at bounding box center [187, 420] width 122 height 16
click at [203, 403] on div "Invoice PDF" at bounding box center [178, 403] width 82 height 9
click at [201, 440] on div "Customer Online View" at bounding box center [178, 436] width 82 height 9
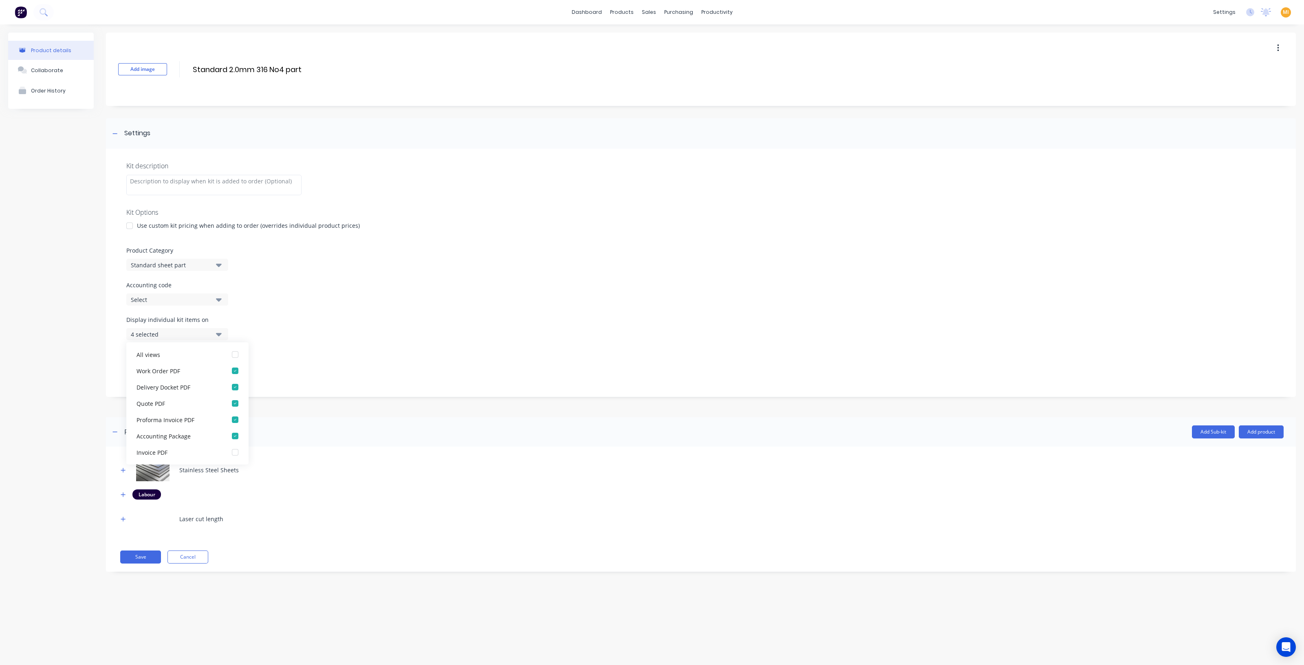
click at [339, 425] on header "Products in this kit Add Sub-kit Add product" at bounding box center [701, 431] width 1190 height 29
click at [169, 365] on div "7 selected" at bounding box center [170, 369] width 79 height 9
click at [170, 435] on div "Invoice PDF" at bounding box center [178, 438] width 82 height 9
click at [167, 455] on div "Quote PDF" at bounding box center [178, 454] width 82 height 9
click at [171, 470] on div "Customer Online View" at bounding box center [178, 470] width 82 height 9
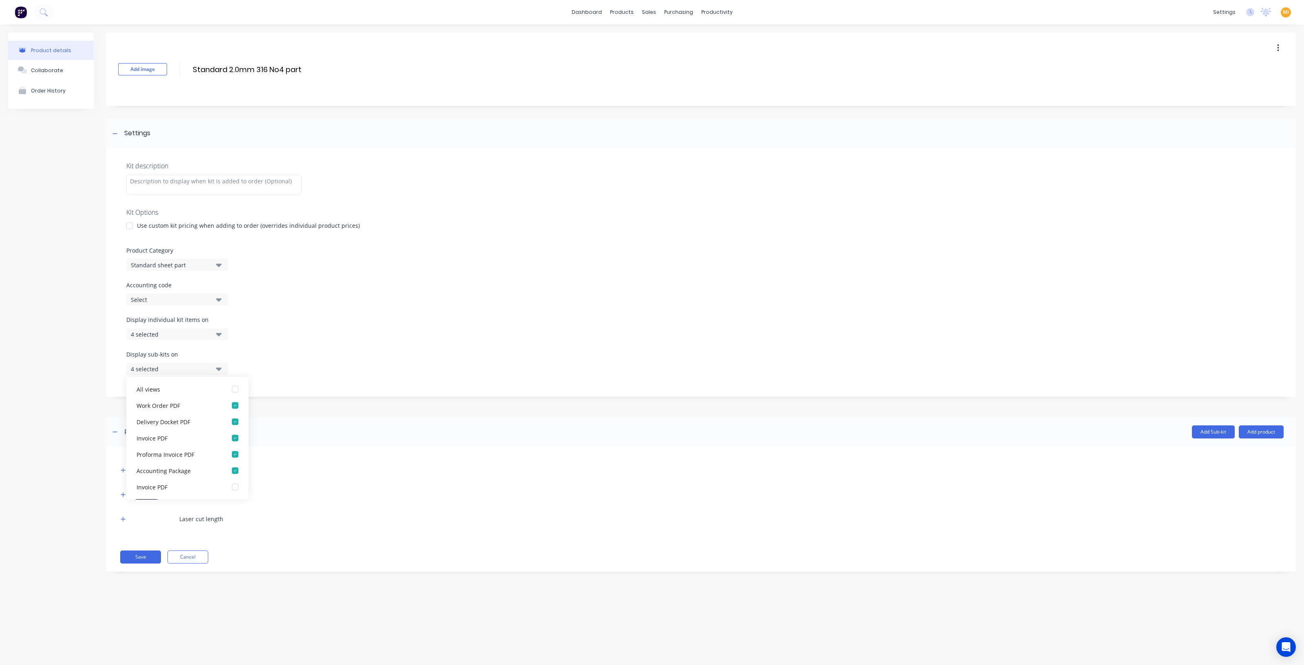
click at [317, 433] on div "Add Sub-kit Add product" at bounding box center [733, 431] width 1102 height 13
click at [192, 367] on div "4 selected" at bounding box center [170, 369] width 79 height 9
click at [352, 437] on div "Add Sub-kit Add product" at bounding box center [733, 431] width 1102 height 13
click at [145, 552] on button "Save" at bounding box center [140, 557] width 41 height 13
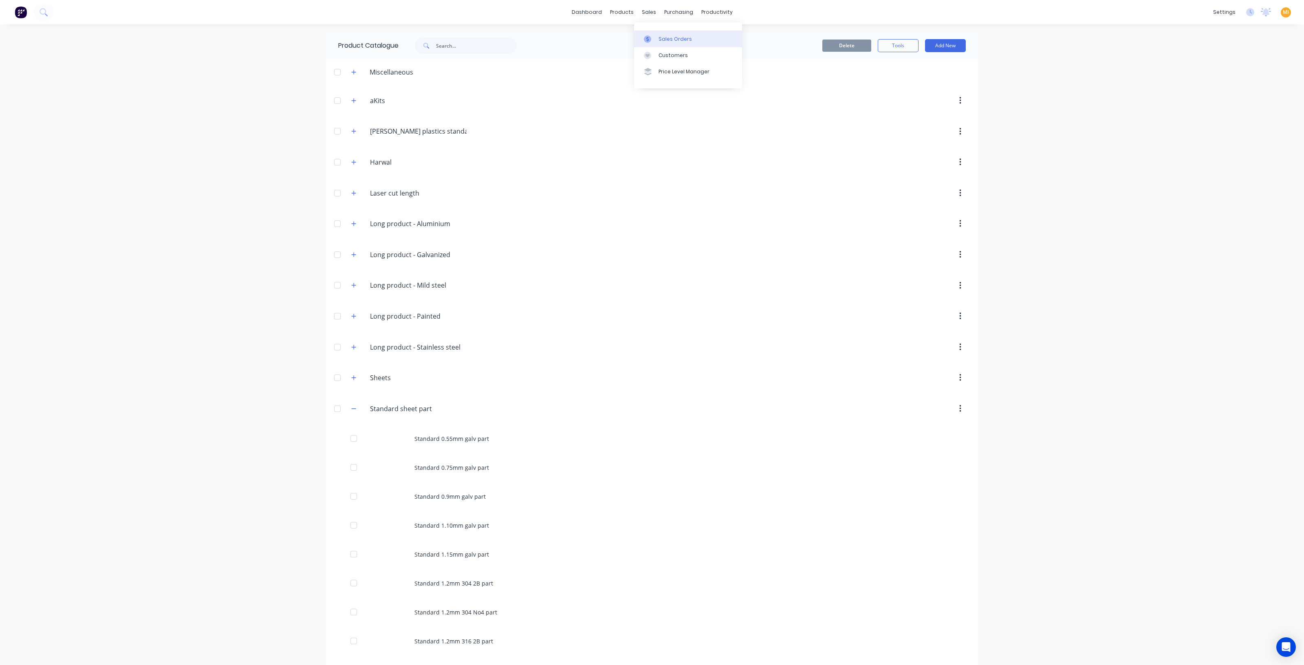
click at [681, 35] on div "Sales Orders" at bounding box center [675, 38] width 33 height 7
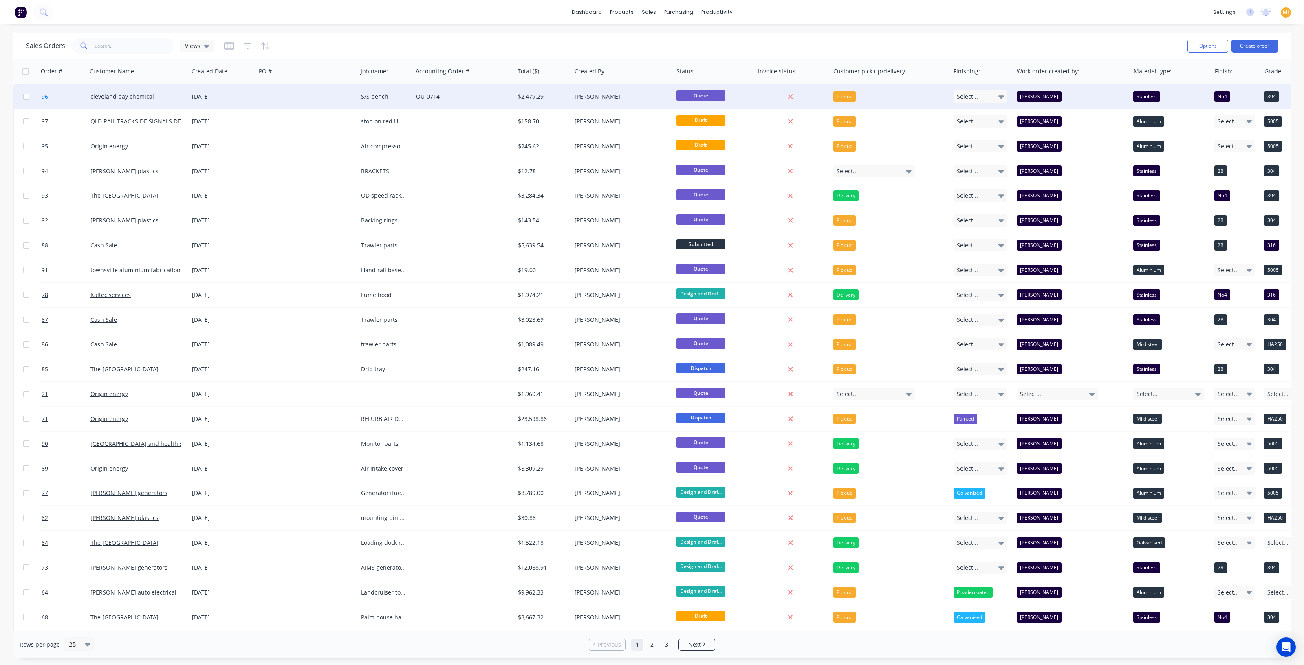
click at [71, 96] on link "96" at bounding box center [66, 96] width 49 height 24
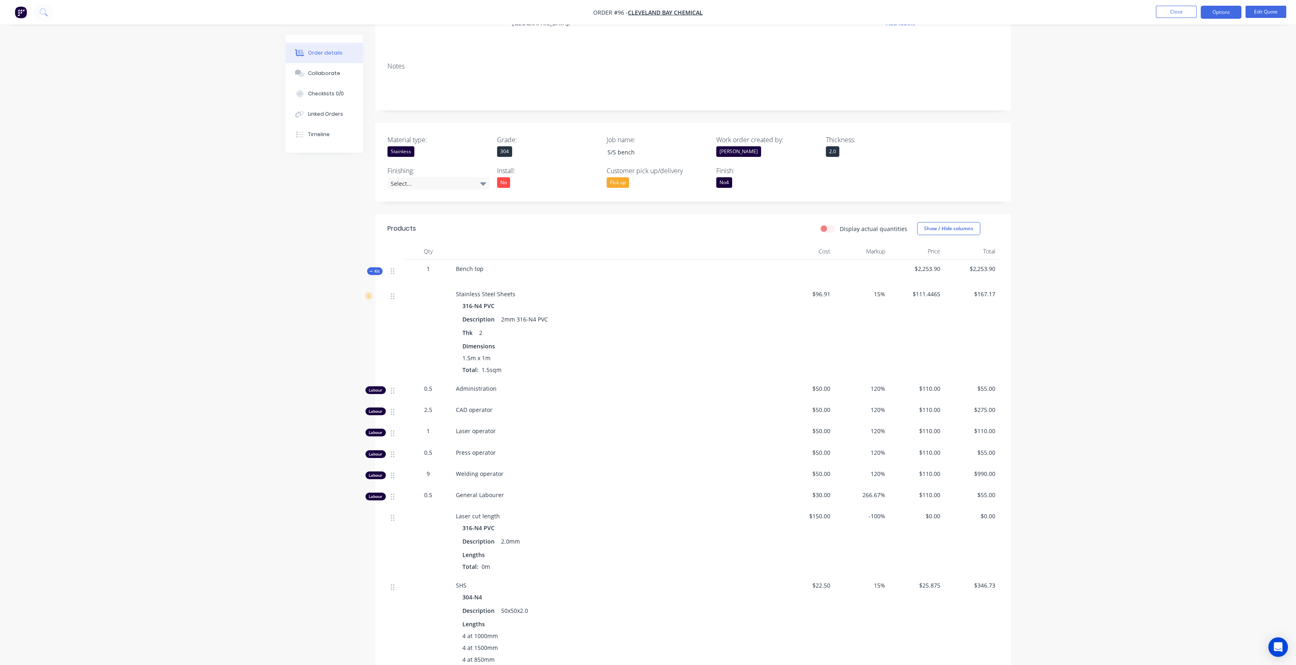
scroll to position [51, 0]
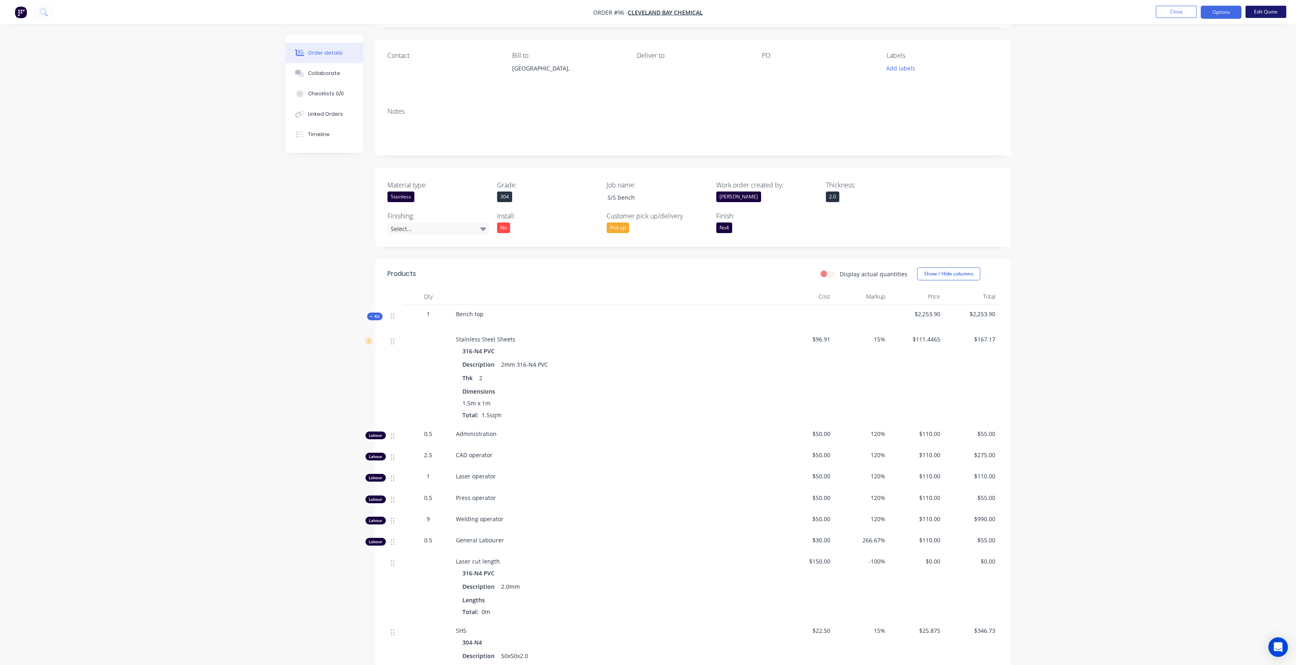
click at [1267, 11] on button "Edit Quote" at bounding box center [1266, 12] width 41 height 12
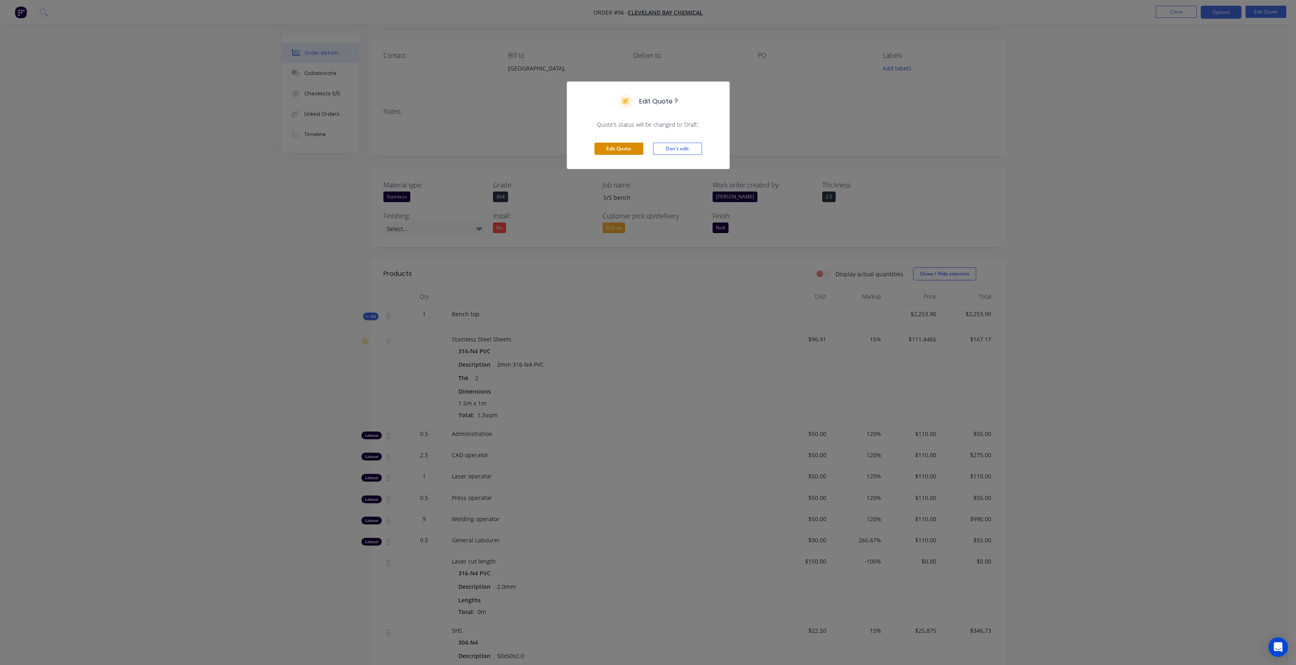
click at [606, 150] on button "Edit Quote" at bounding box center [619, 149] width 49 height 12
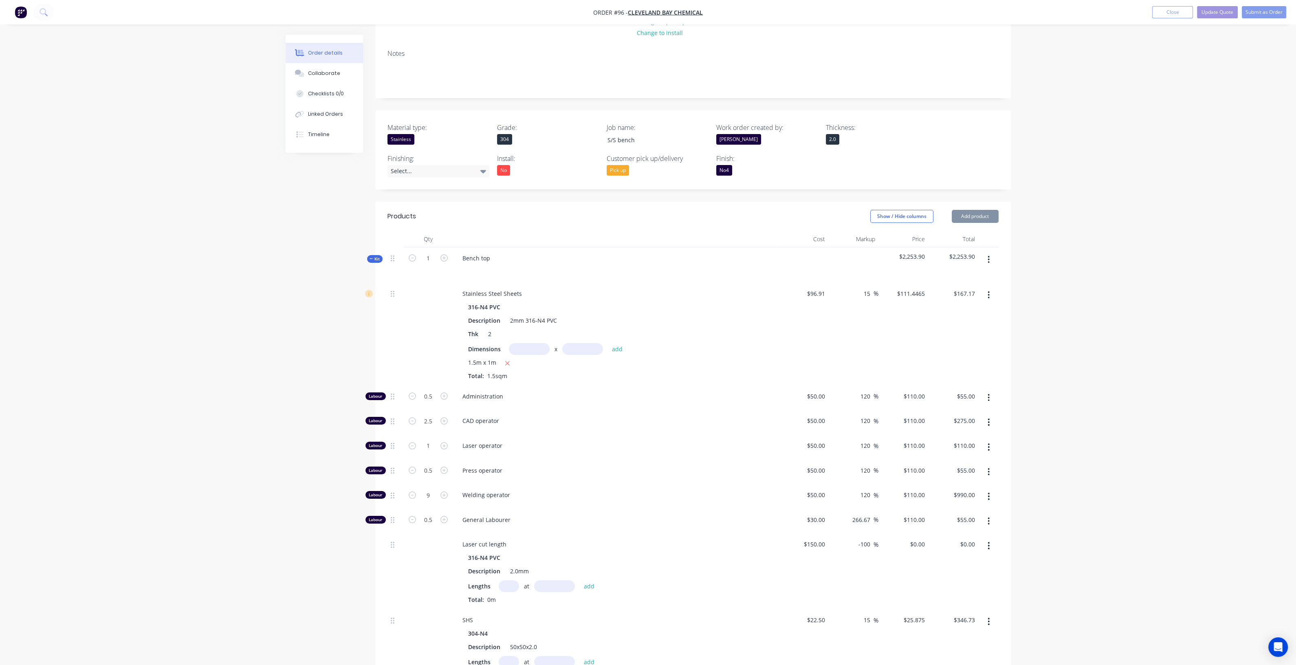
scroll to position [153, 0]
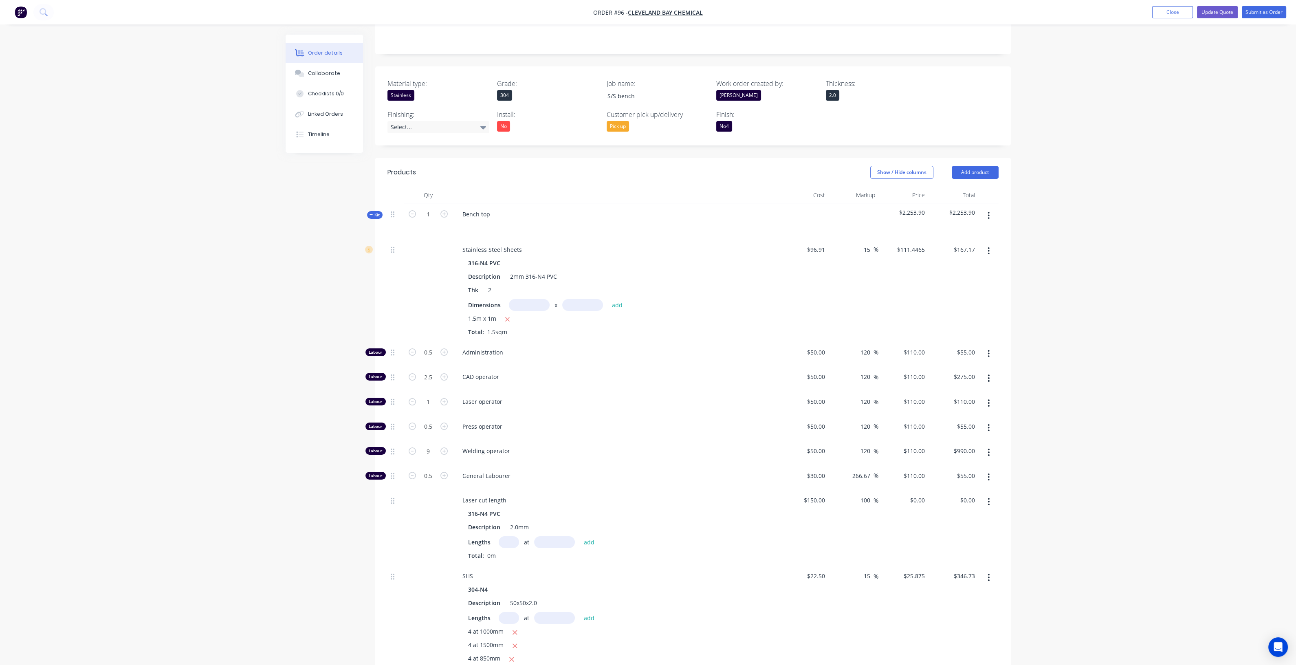
click at [322, 276] on div "Created by [PERSON_NAME] Created [DATE] Required [DATE] Assigned to CD Xero Quo…" at bounding box center [648, 426] width 725 height 1088
click at [375, 212] on span "Kit" at bounding box center [375, 215] width 11 height 6
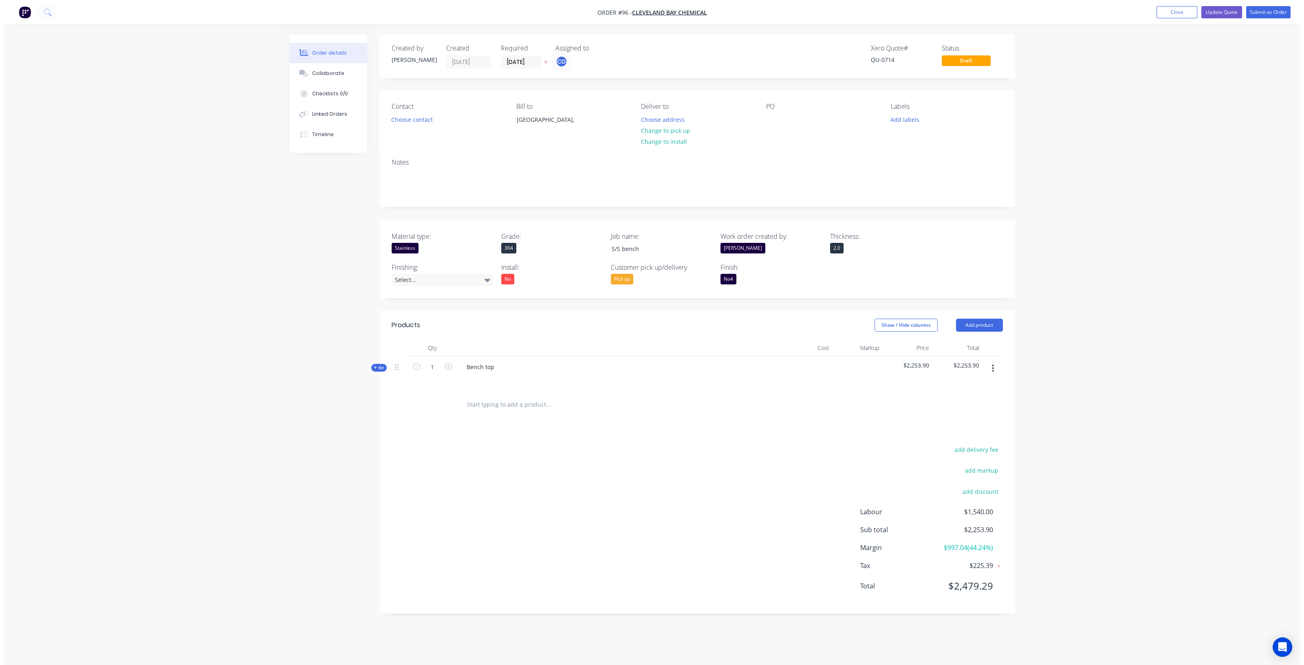
scroll to position [0, 0]
click at [485, 404] on input "text" at bounding box center [547, 405] width 163 height 16
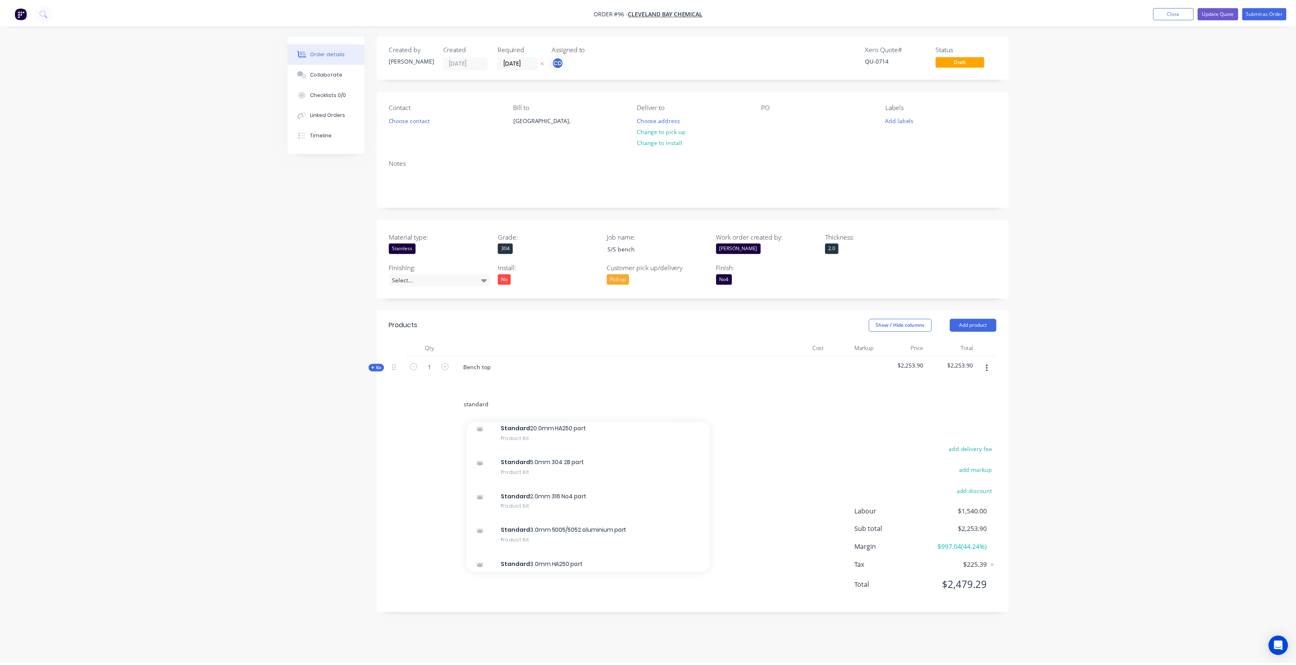
scroll to position [815, 0]
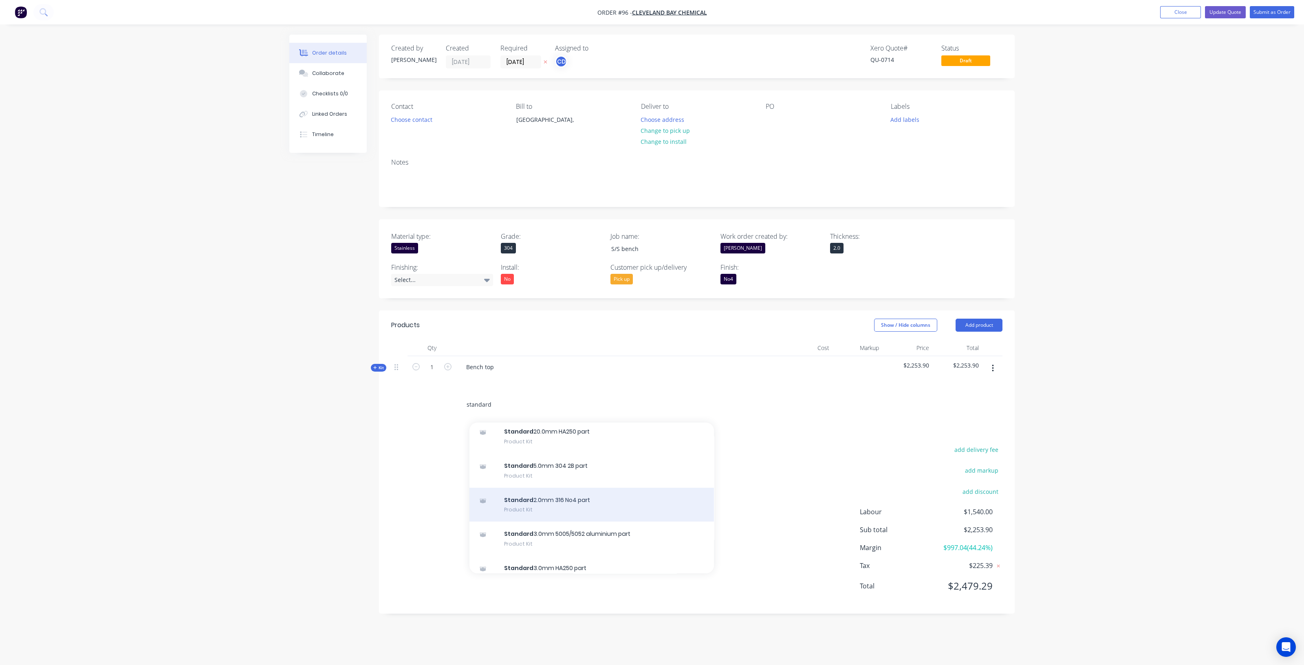
type input "standard"
click at [587, 501] on div "Standard 2.0mm 316 No4 part Product Kit" at bounding box center [591, 505] width 245 height 34
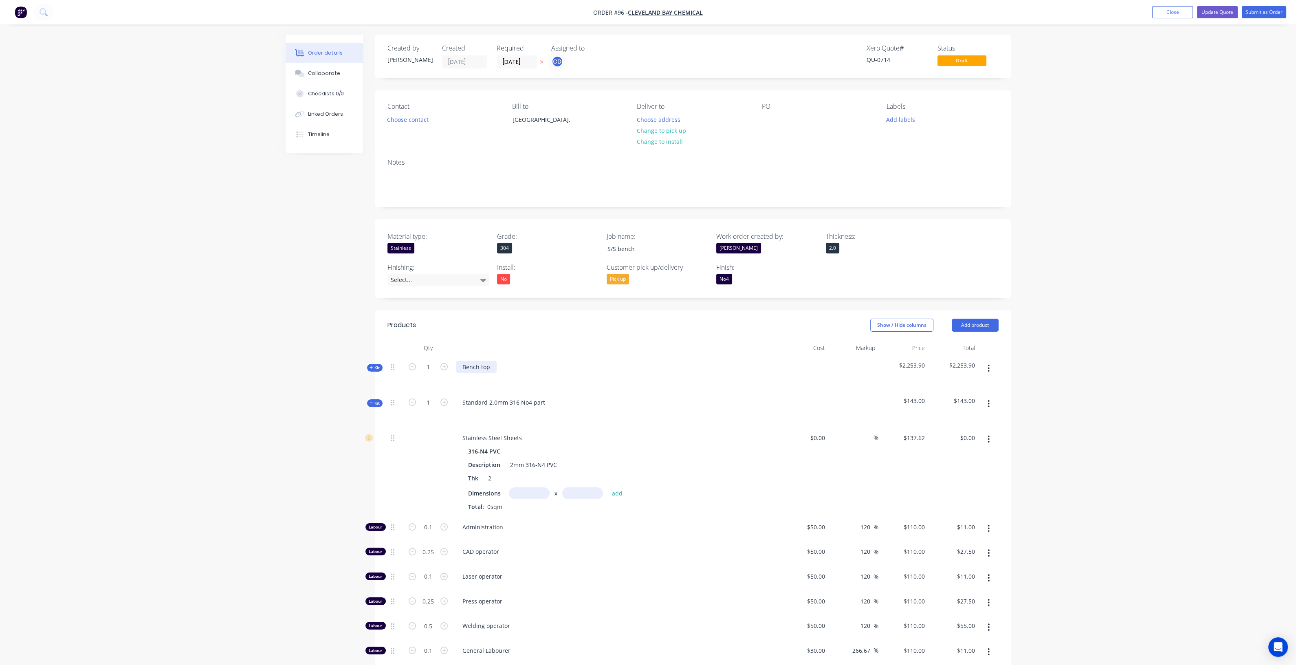
click at [479, 367] on div "Bench top" at bounding box center [476, 367] width 41 height 12
copy div "Bench top"
click at [492, 402] on div "Standard 2.0mm 316 No4 part" at bounding box center [504, 403] width 96 height 12
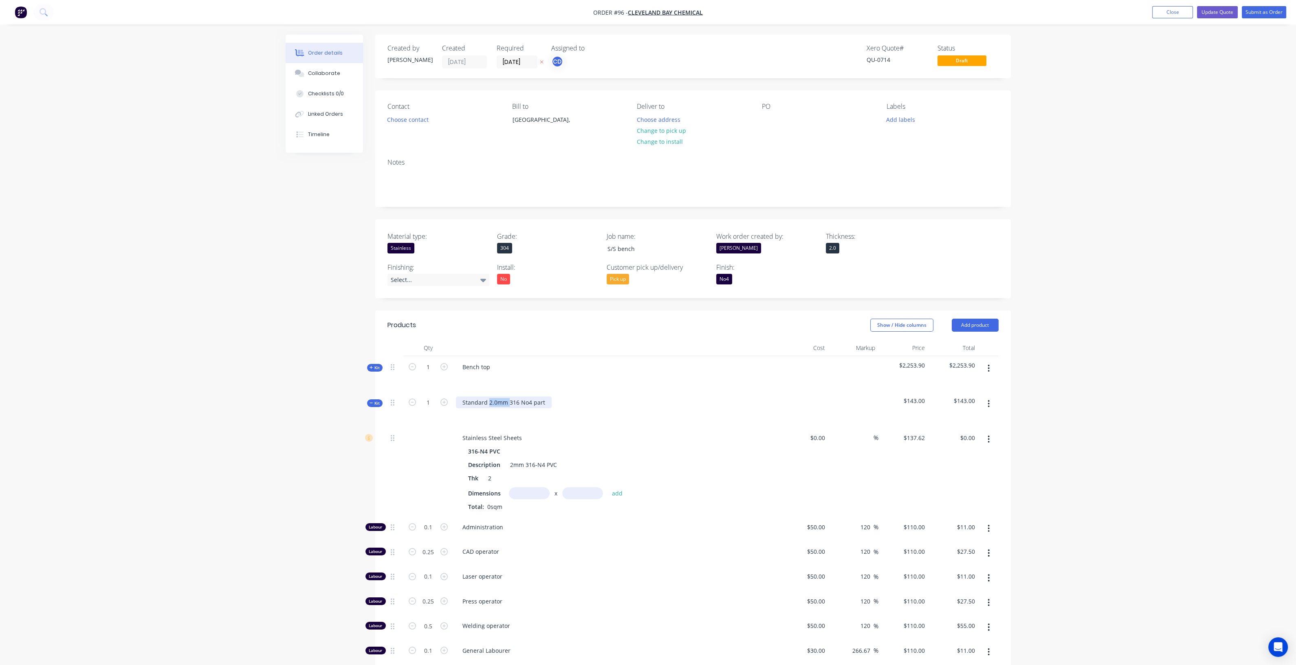
click at [492, 402] on div "Standard 2.0mm 316 No4 part" at bounding box center [504, 403] width 96 height 12
paste div
click at [492, 402] on div "Standard Bench top316 No4 part" at bounding box center [507, 403] width 103 height 12
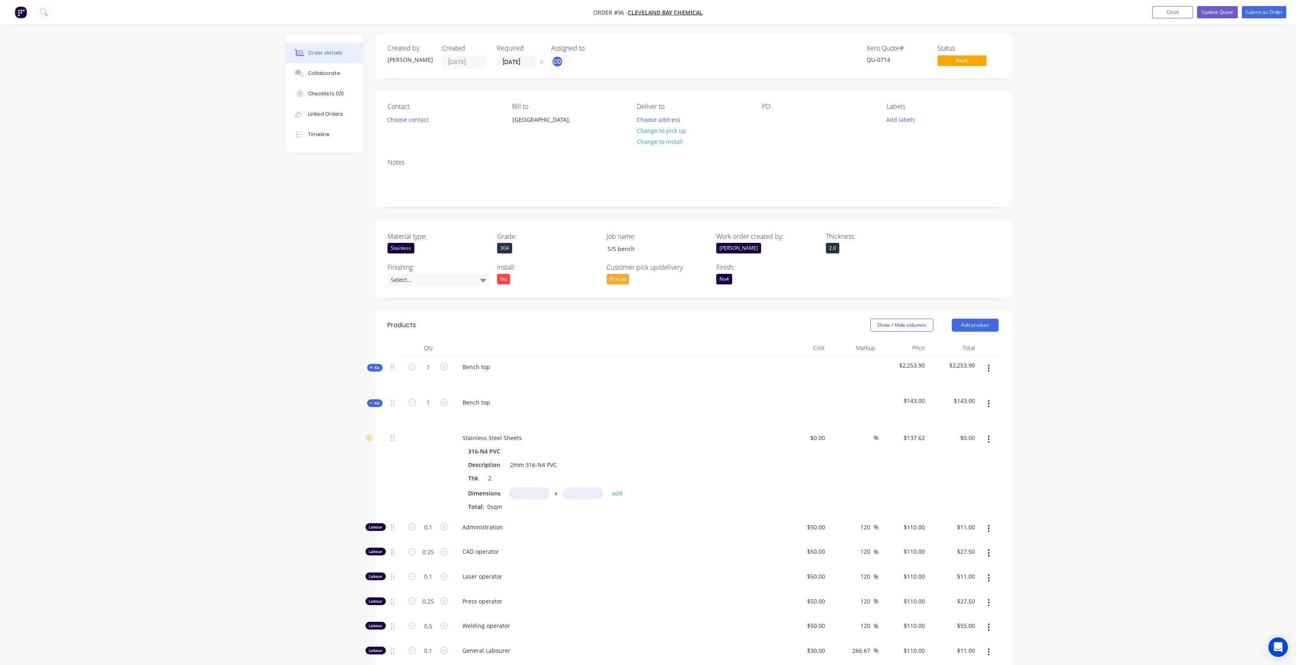
click at [322, 443] on div "Created by [PERSON_NAME] Created [DATE] Required [DATE] Assigned to CD Xero Quo…" at bounding box center [648, 513] width 725 height 956
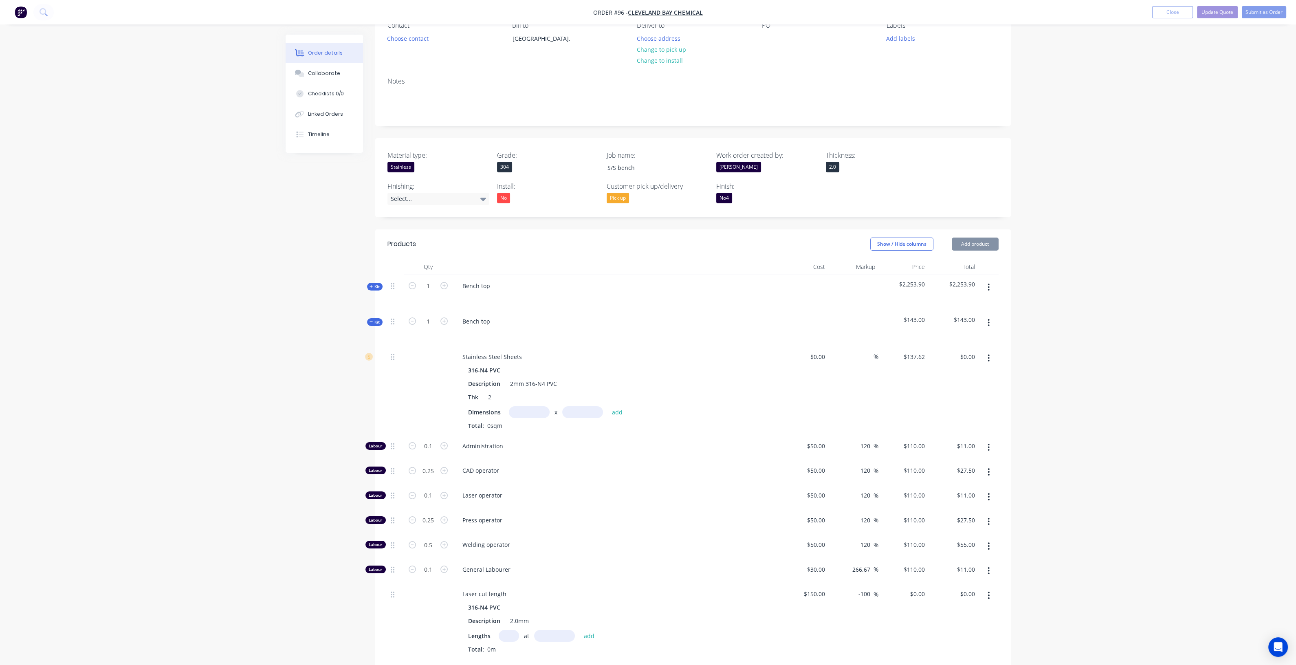
scroll to position [203, 0]
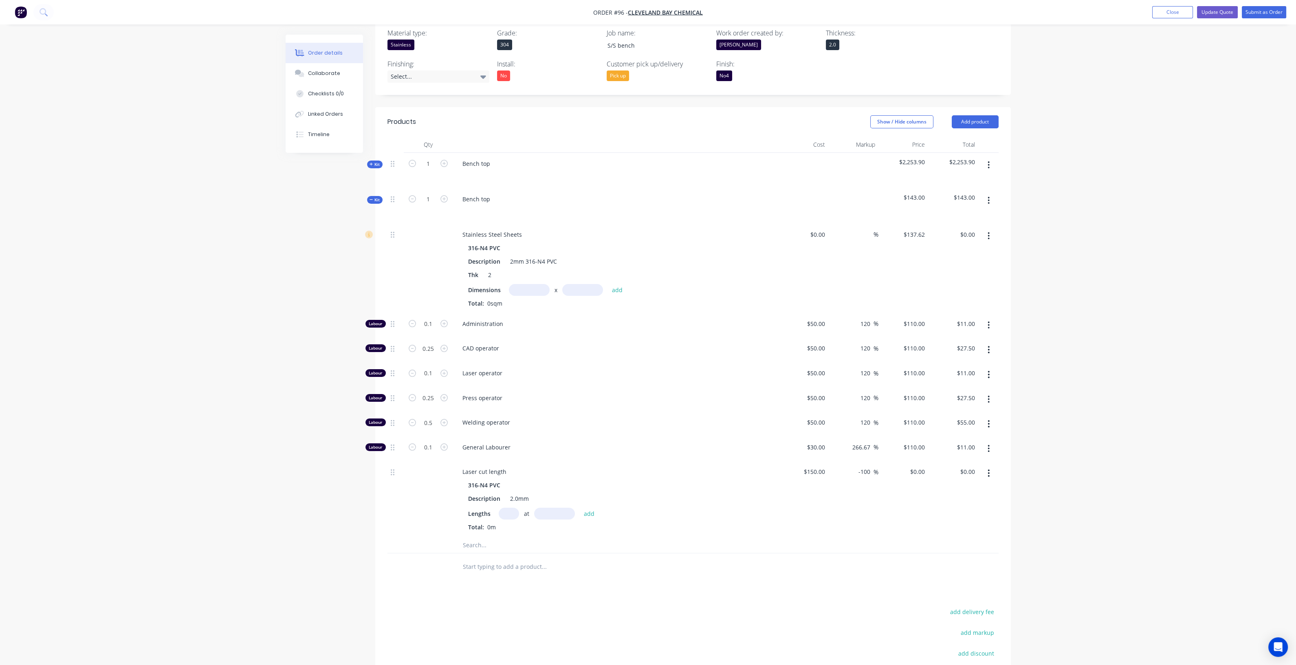
click at [378, 163] on span "Kit" at bounding box center [375, 164] width 11 height 6
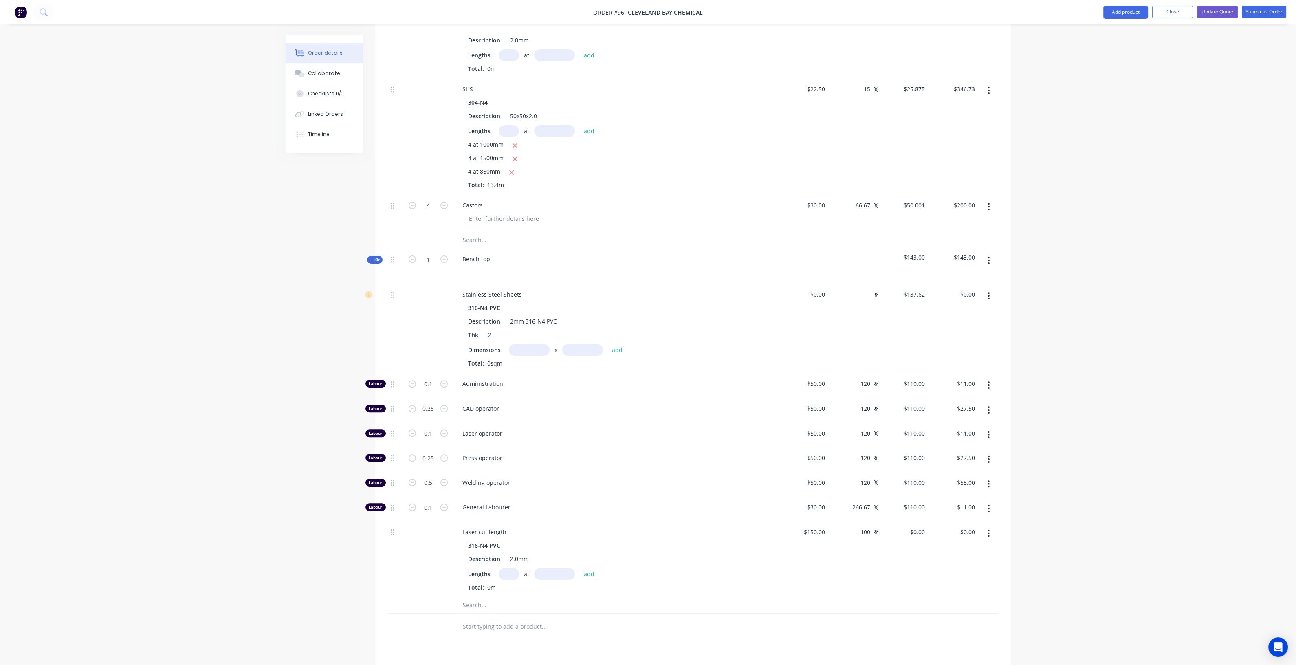
scroll to position [662, 0]
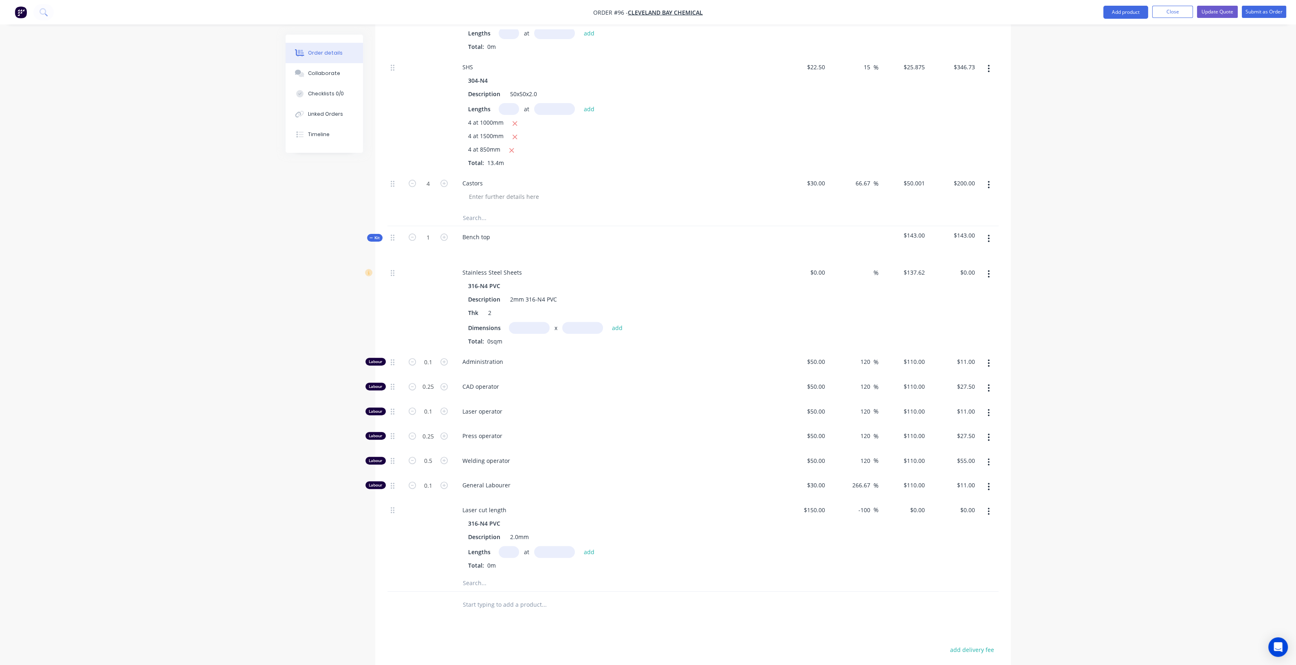
click at [530, 326] on input "text" at bounding box center [529, 328] width 41 height 12
click at [578, 331] on input "text" at bounding box center [582, 328] width 41 height 12
click at [533, 323] on input "1.6m" at bounding box center [529, 328] width 41 height 12
type input "1.5m"
click at [577, 327] on input "text" at bounding box center [582, 328] width 41 height 12
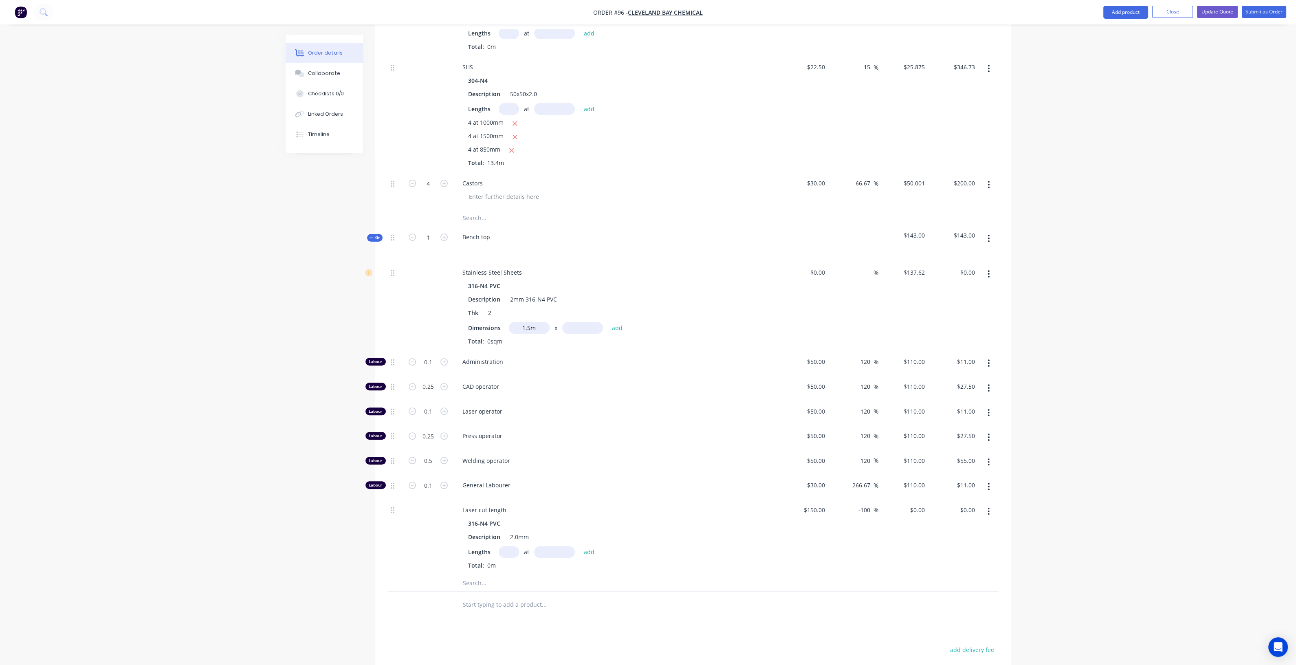
type input "2"
type input "1m"
click at [621, 325] on button "add" at bounding box center [617, 327] width 19 height 11
type input "$206.43"
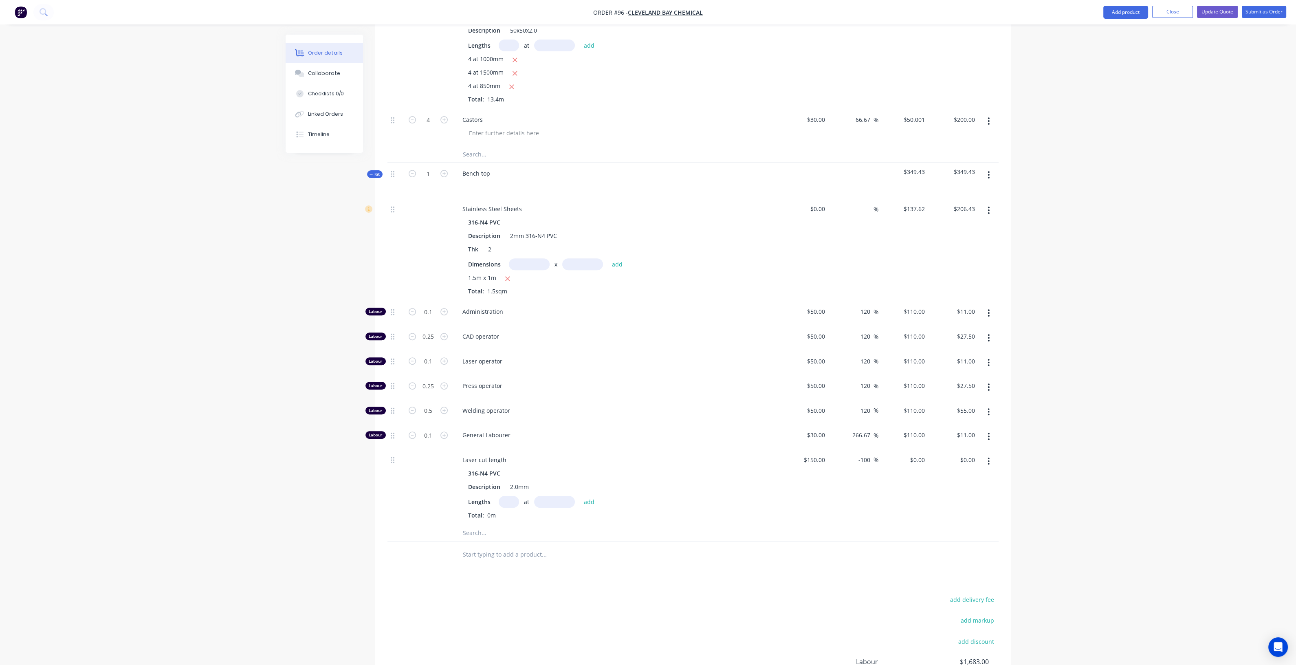
scroll to position [713, 0]
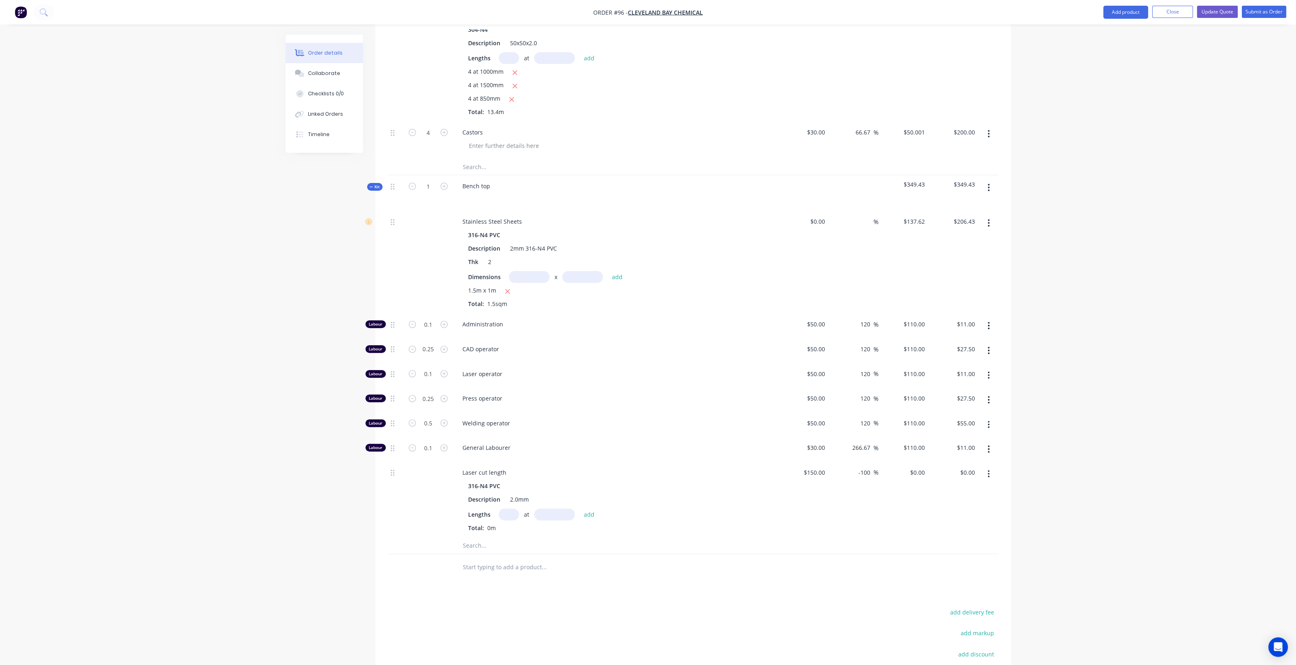
click at [989, 219] on icon "button" at bounding box center [989, 222] width 2 height 9
click at [946, 272] on div "Delete" at bounding box center [960, 277] width 63 height 12
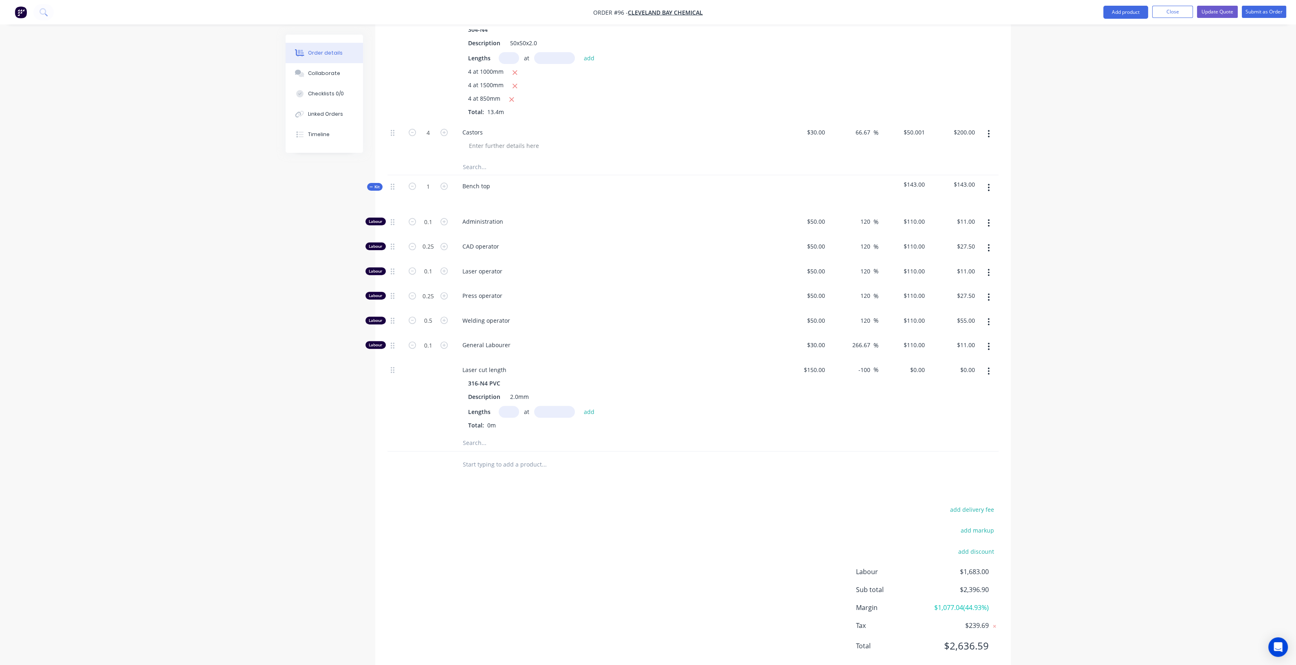
click at [476, 435] on input "text" at bounding box center [544, 443] width 163 height 16
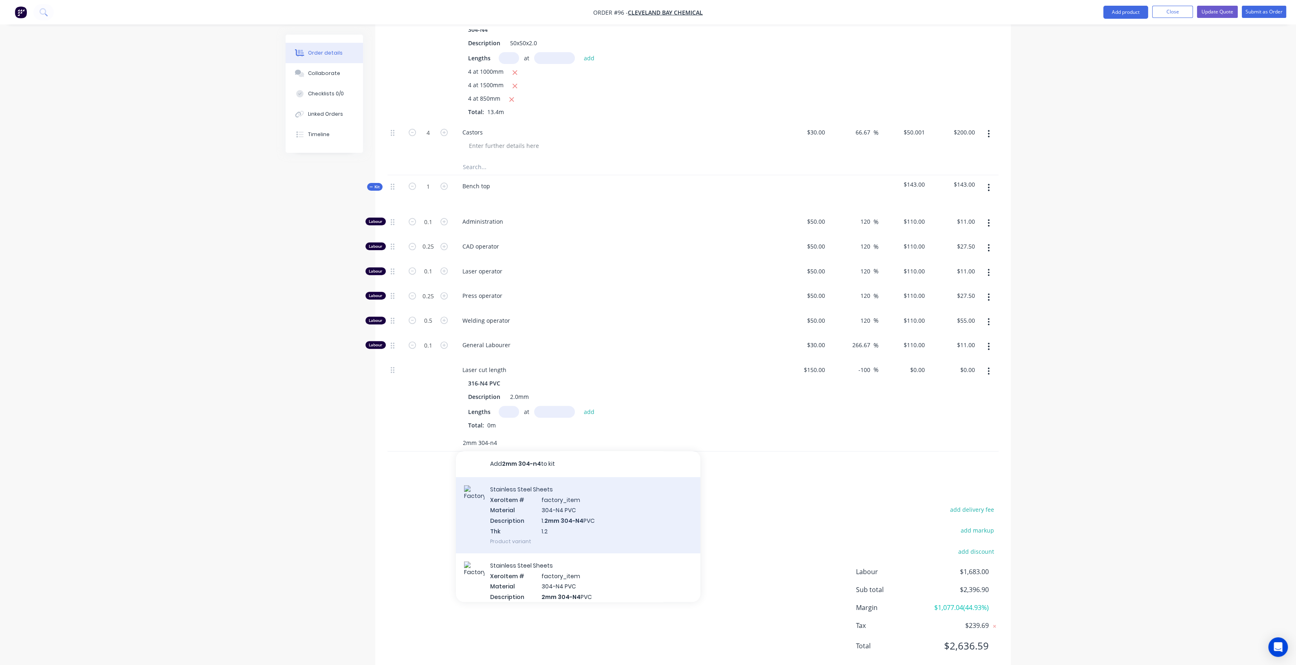
type input "2mm 304-n4"
click at [569, 500] on div "Stainless Steel Sheets Xero Item # factory_item Material 304-N4 PVC Description…" at bounding box center [578, 515] width 245 height 76
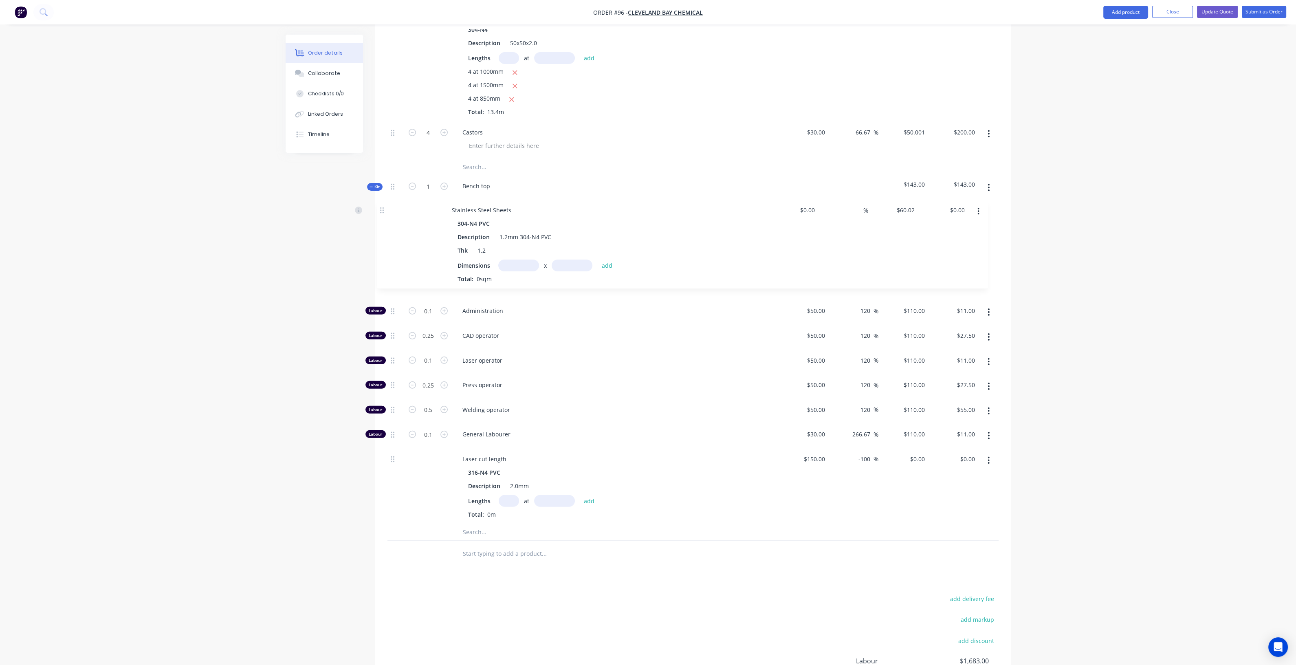
drag, startPoint x: 392, startPoint y: 443, endPoint x: 385, endPoint y: 206, distance: 236.9
click at [385, 206] on div "Qty Cost Markup Price Total Kit 1 Bench top $2,253.90 $2,253.90 Stainless Steel…" at bounding box center [693, 97] width 636 height 940
drag, startPoint x: 564, startPoint y: 244, endPoint x: 502, endPoint y: 260, distance: 63.3
click at [498, 244] on div "Description 1.2mm 304-N4 PVC" at bounding box center [614, 248] width 298 height 12
copy div "1.2mm 304-N4 PVC"
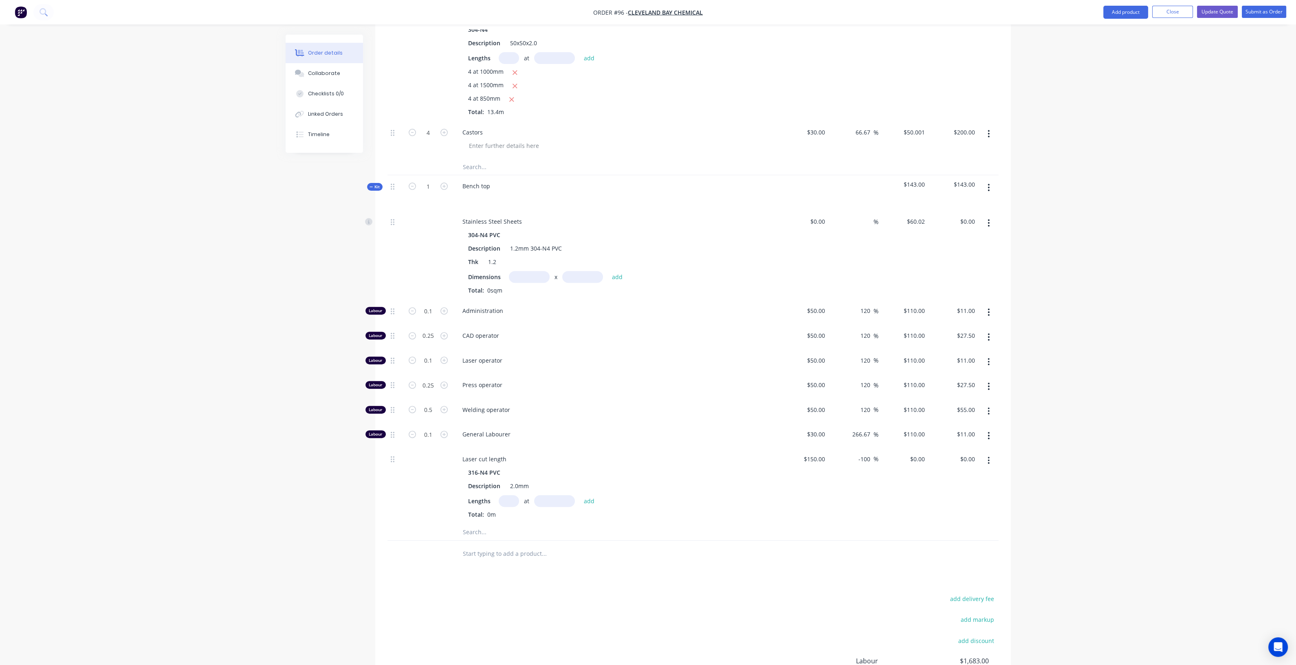
click at [469, 529] on input "text" at bounding box center [544, 532] width 163 height 16
paste input "1.2mm 304-N4 PVC"
click at [470, 530] on input "1.2mm 304-N4 PVC" at bounding box center [544, 532] width 163 height 16
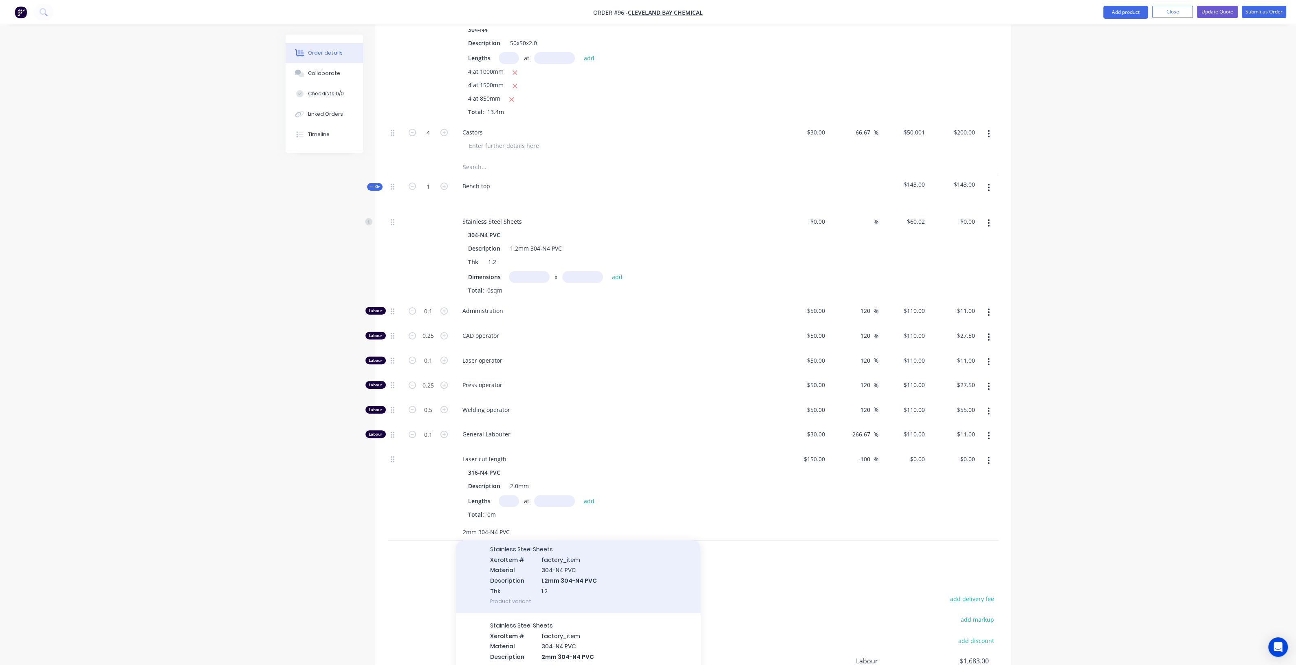
scroll to position [51, 0]
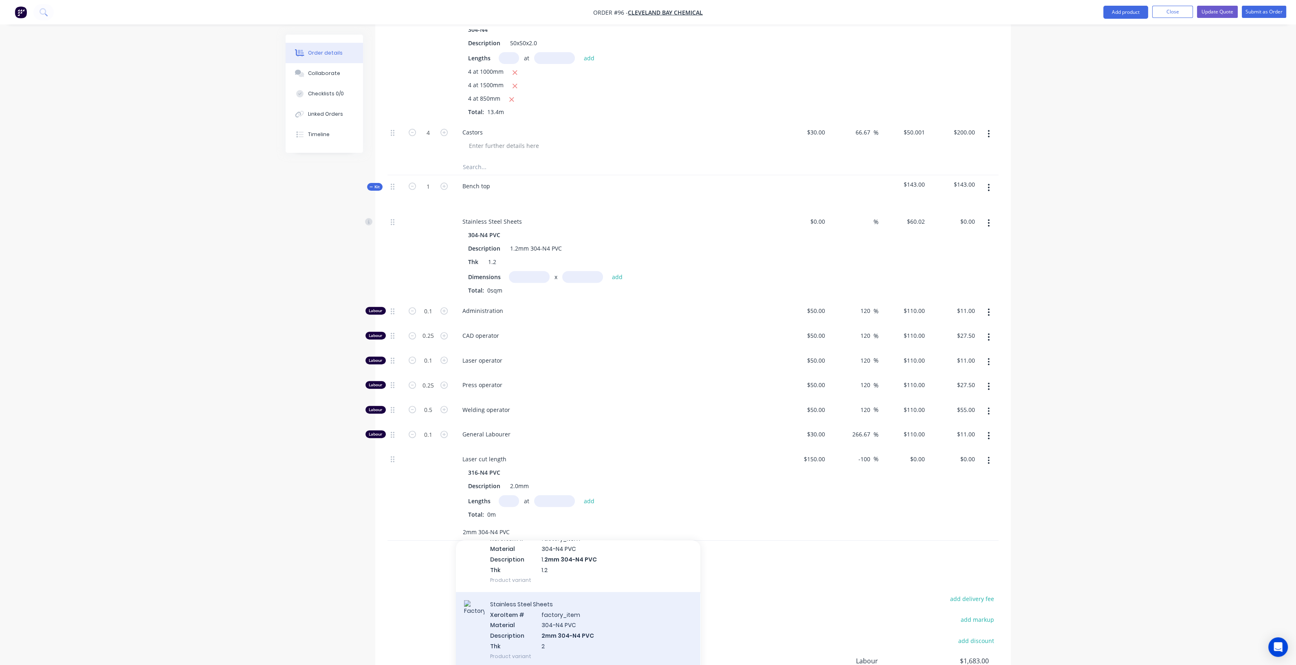
type input "2mm 304-N4 PVC"
click at [586, 614] on div "Stainless Steel Sheets Xero Item # factory_item Material 304-N4 PVC Description…" at bounding box center [578, 630] width 245 height 76
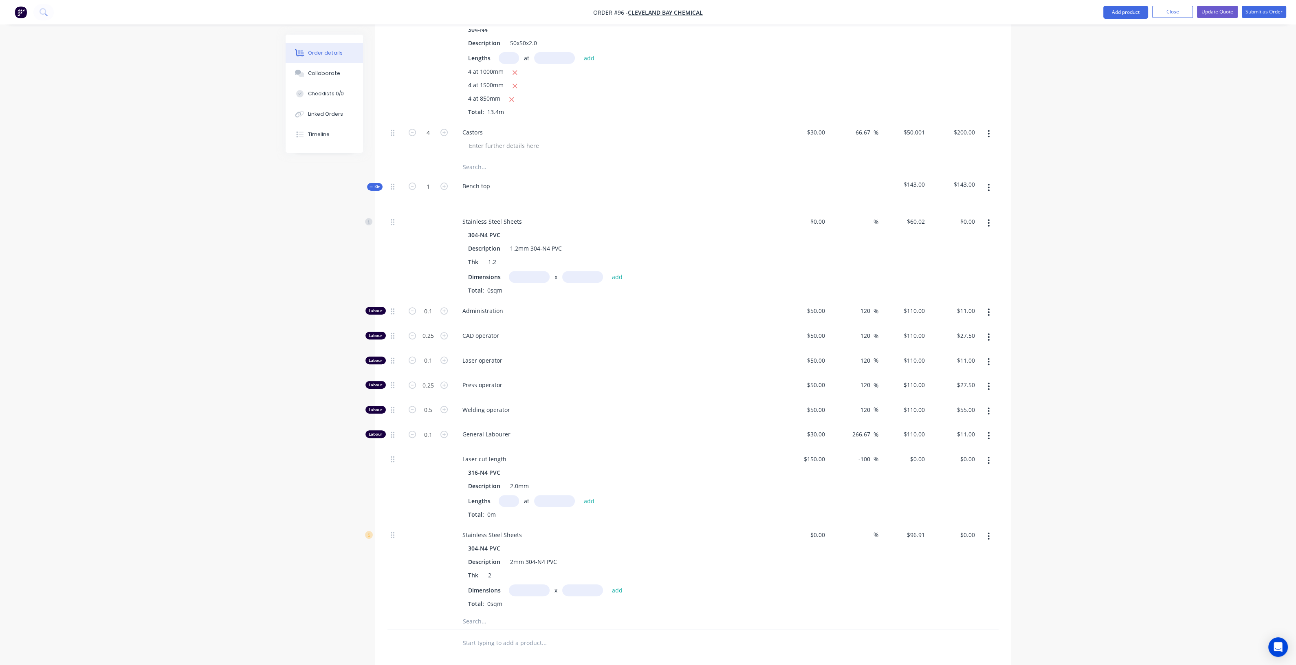
click at [989, 220] on icon "button" at bounding box center [989, 222] width 2 height 7
click at [946, 272] on div "Delete" at bounding box center [960, 277] width 63 height 12
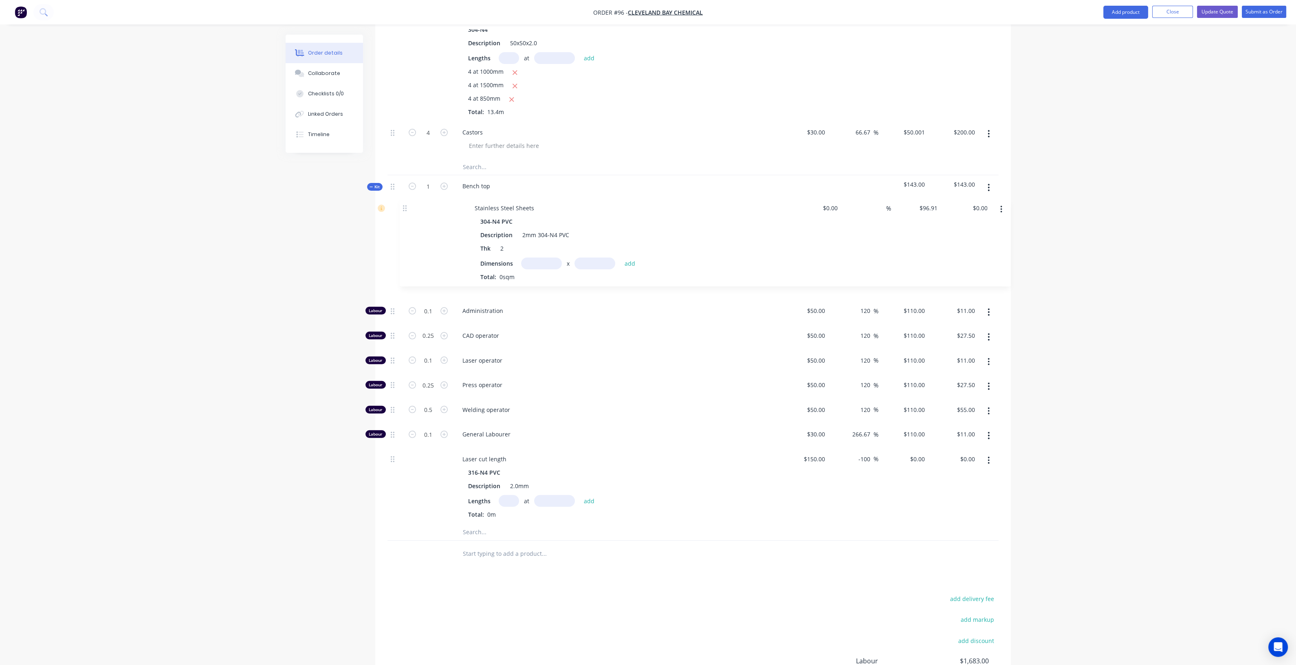
drag, startPoint x: 391, startPoint y: 441, endPoint x: 404, endPoint y: 199, distance: 242.4
click at [404, 199] on div "Kit 1 Bench top $143.00 $143.00 Labour 0.1 Administration $50.00 $50.00 120 120…" at bounding box center [693, 357] width 611 height 365
click at [522, 272] on input "text" at bounding box center [529, 277] width 41 height 12
type input "1.5m"
click at [589, 277] on input "text" at bounding box center [582, 277] width 41 height 12
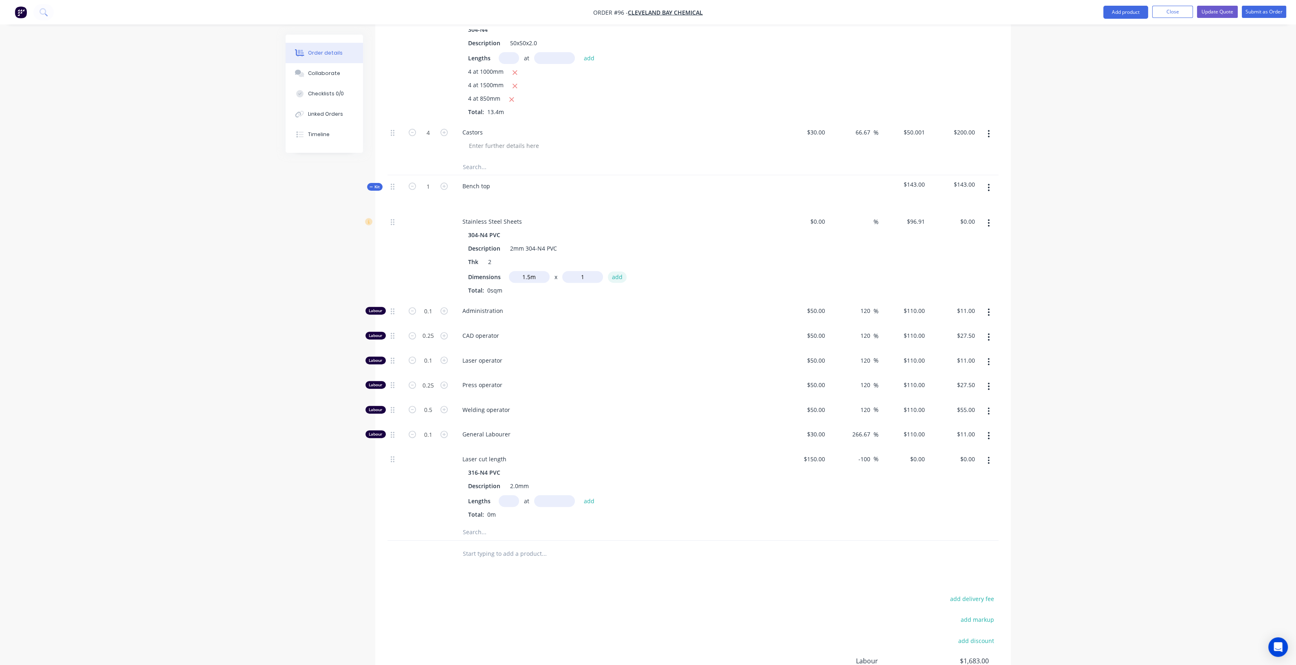
type input "1m"
click at [613, 275] on button "add" at bounding box center [617, 276] width 19 height 11
type input "$145.37"
type input "96.91"
type input "$96.91"
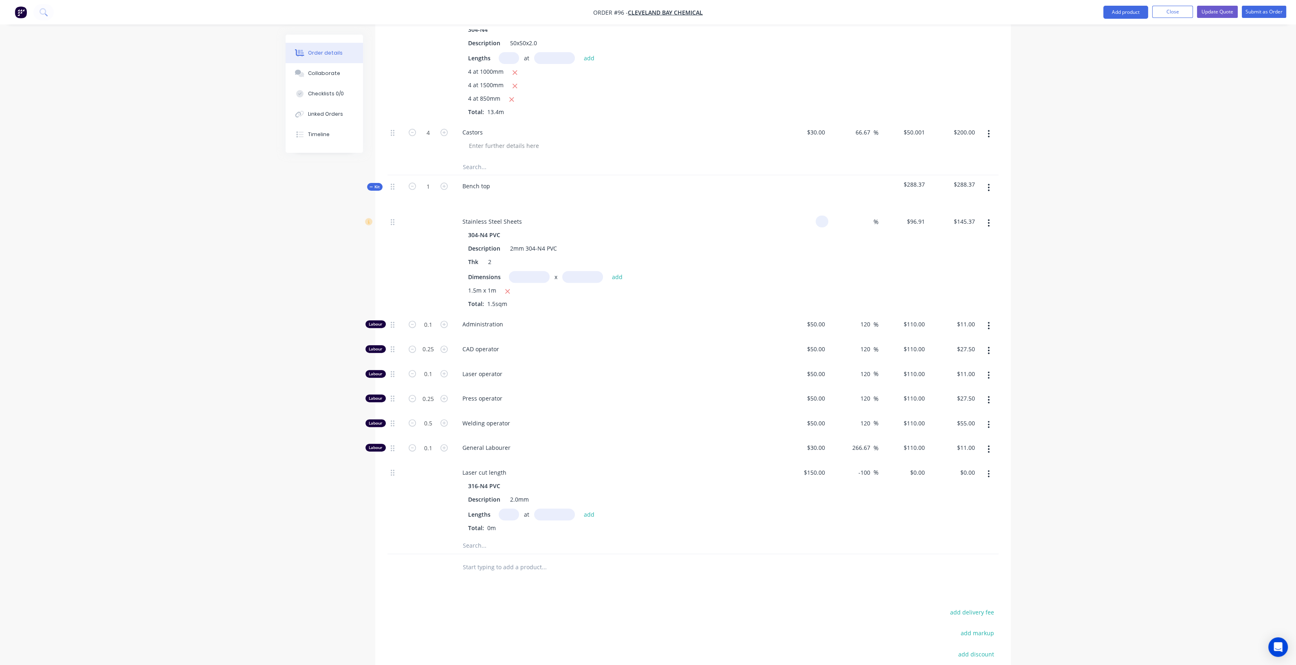
drag, startPoint x: 824, startPoint y: 216, endPoint x: 783, endPoint y: 223, distance: 41.3
click at [776, 217] on div "Stainless Steel Sheets 304-N4 PVC Description 2mm 304-N4 PVC Thk 2 Dimensions x…" at bounding box center [693, 262] width 611 height 103
paste input "96.91"
type input "$96.91"
click at [873, 217] on input at bounding box center [868, 222] width 9 height 12
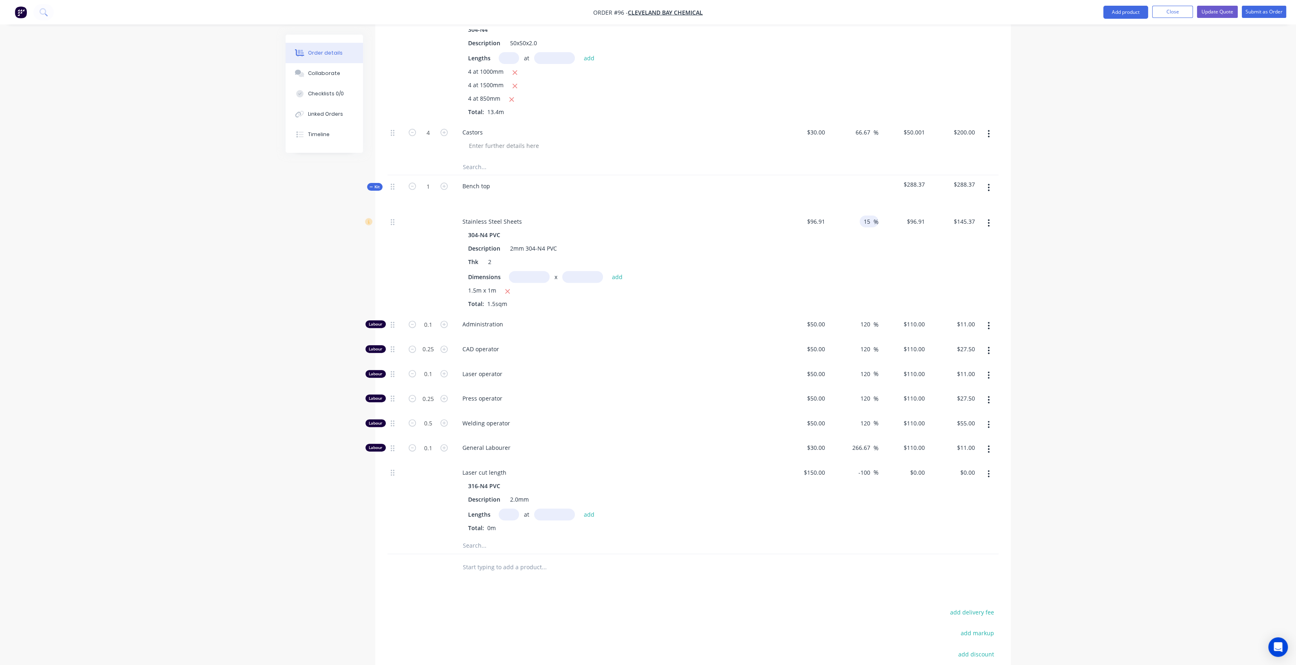
type input "15"
type input "$111.4465"
type input "$167.17"
click at [871, 251] on div "15 15 %" at bounding box center [854, 262] width 50 height 103
type input "0.5"
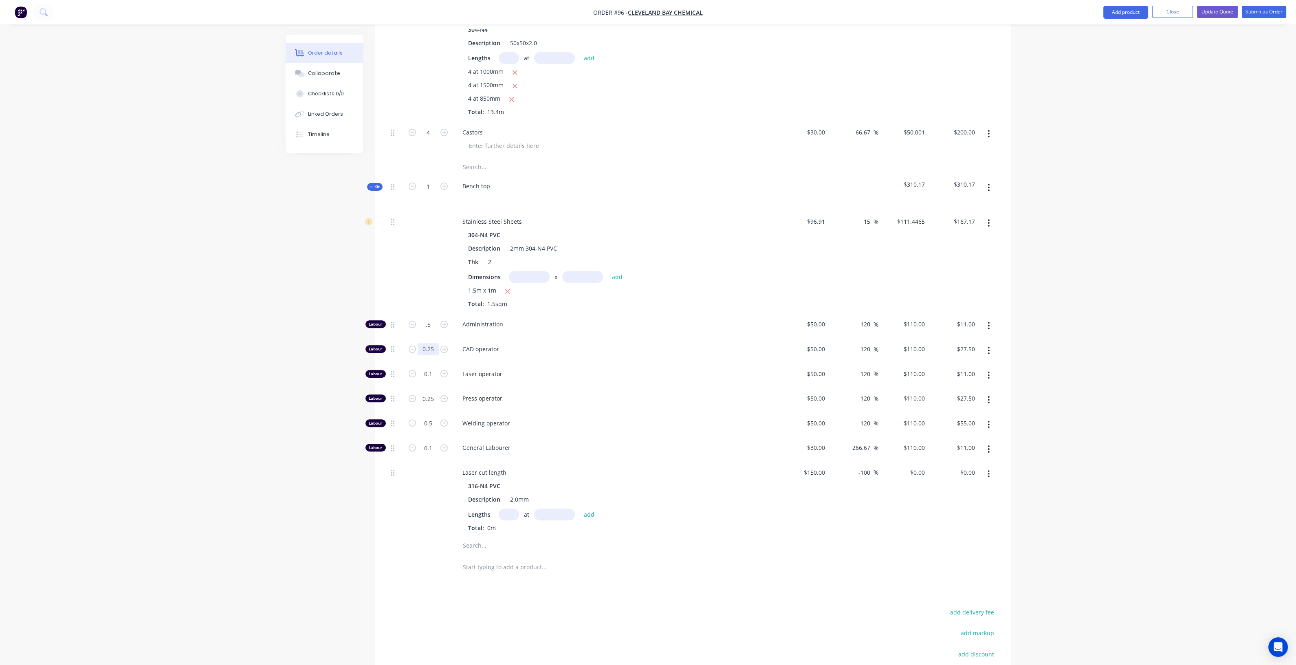
type input "$55.00"
type input "2.5"
type input "$275.00"
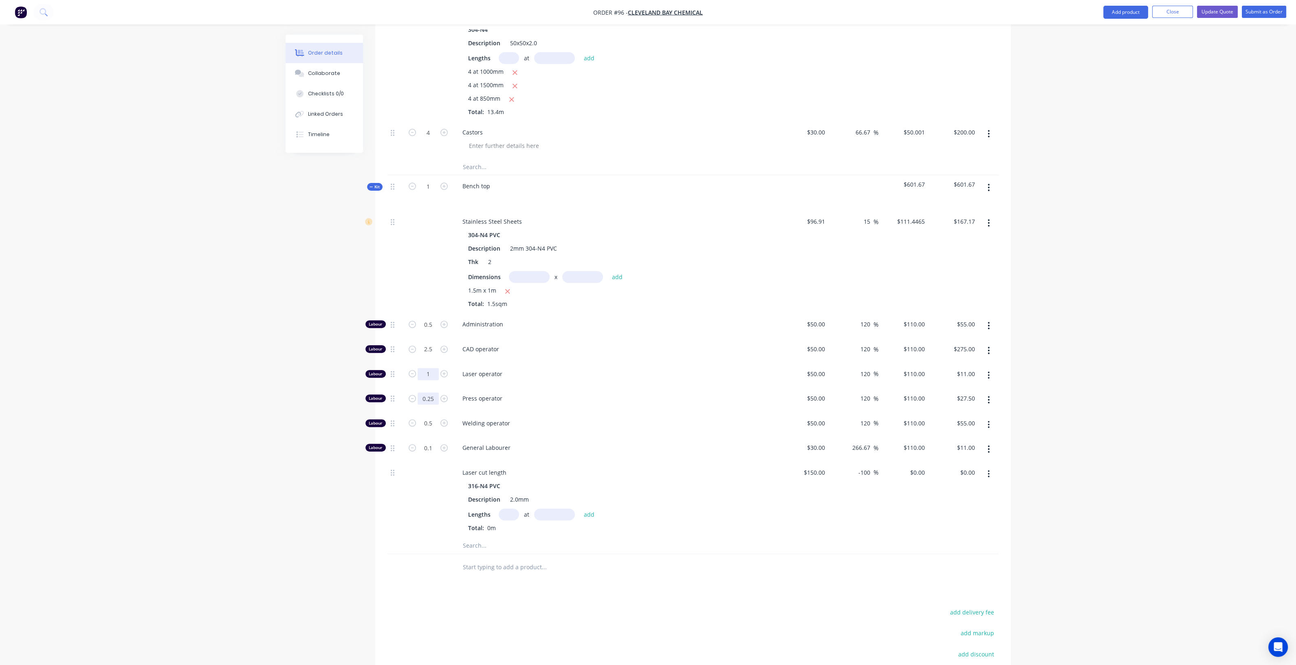
type input "1"
type input "$110.00"
type input "0.5"
type input "$55.00"
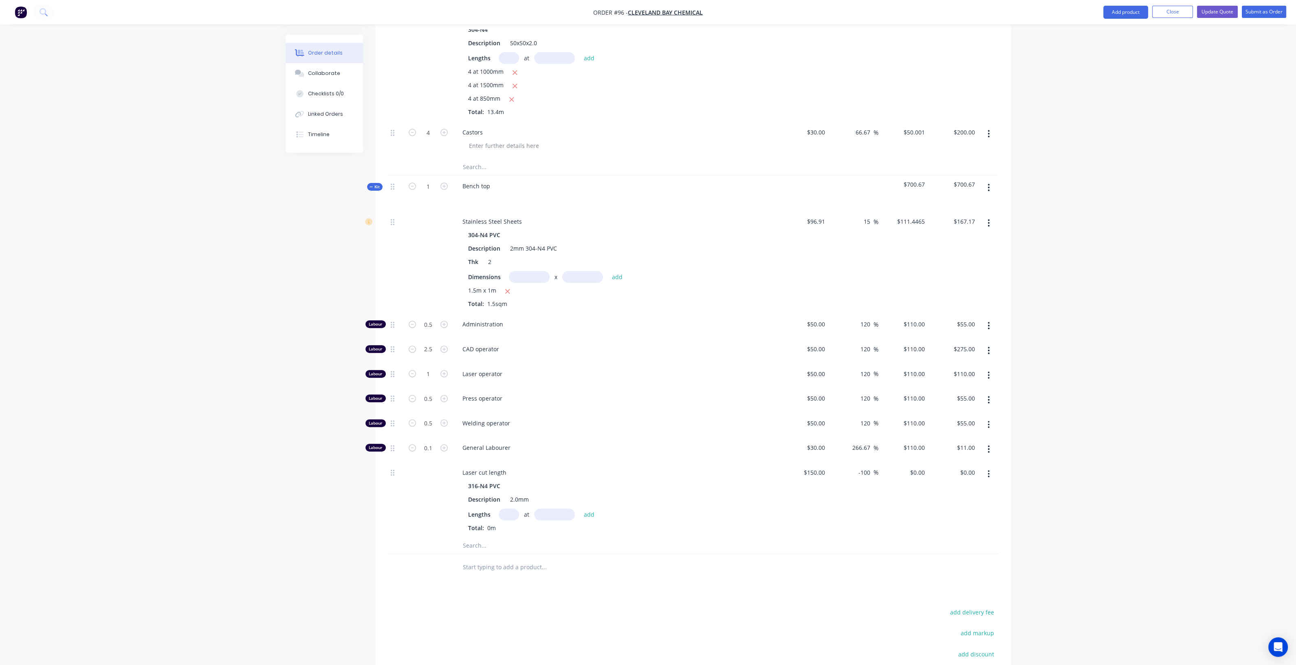
click at [422, 430] on div "0.5" at bounding box center [428, 424] width 49 height 25
click at [434, 412] on div "0.5" at bounding box center [428, 424] width 49 height 25
type input "9"
type input "$990.00"
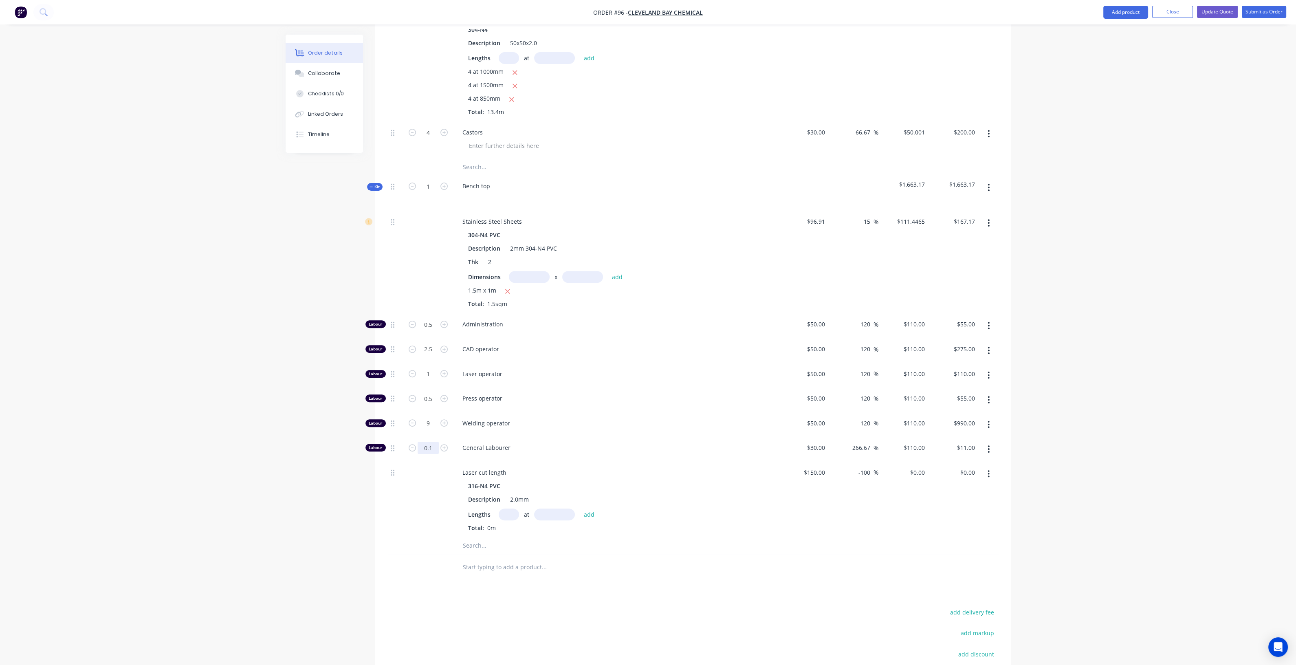
click at [426, 485] on div at bounding box center [428, 500] width 49 height 76
type input "0.5"
type input "$55.00"
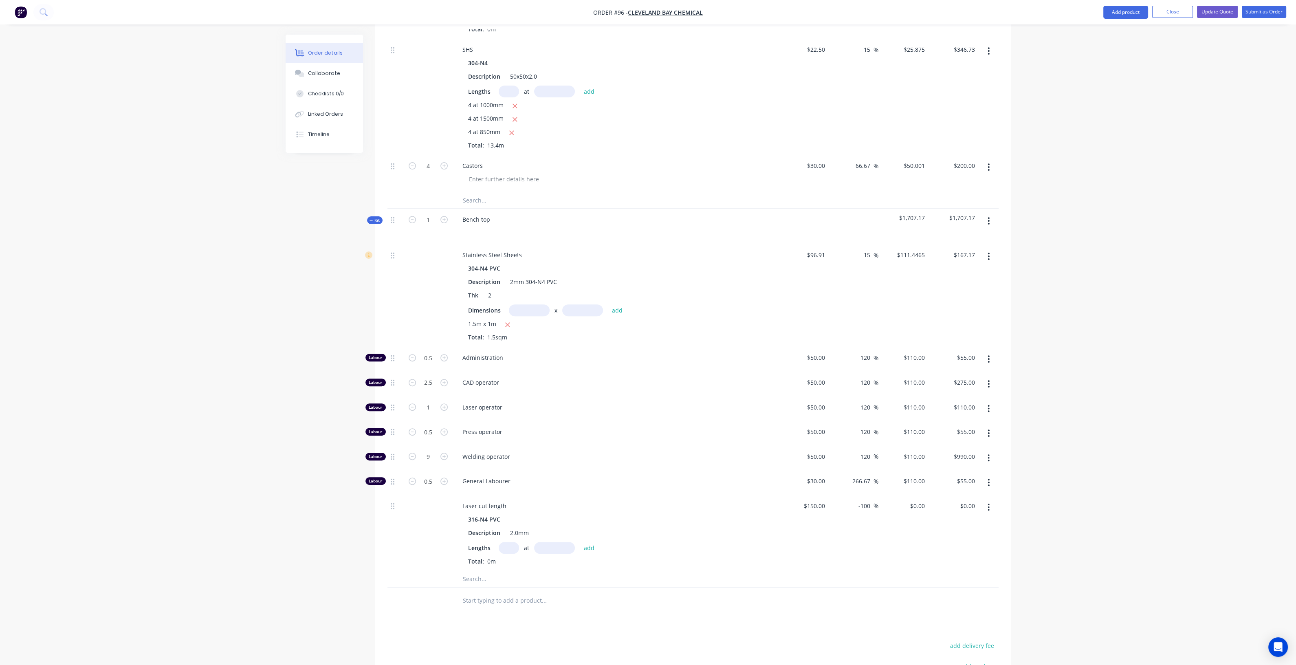
scroll to position [832, 0]
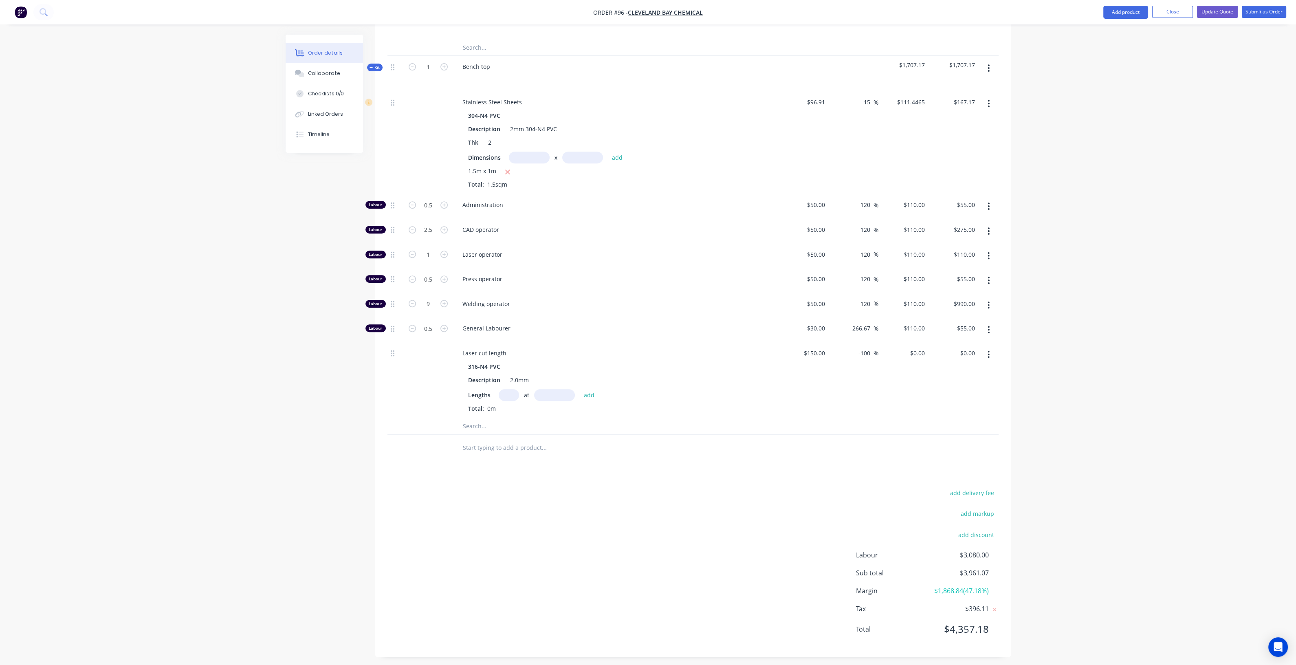
click at [988, 352] on icon "button" at bounding box center [989, 354] width 2 height 9
click at [947, 408] on div "Delete" at bounding box center [960, 409] width 63 height 12
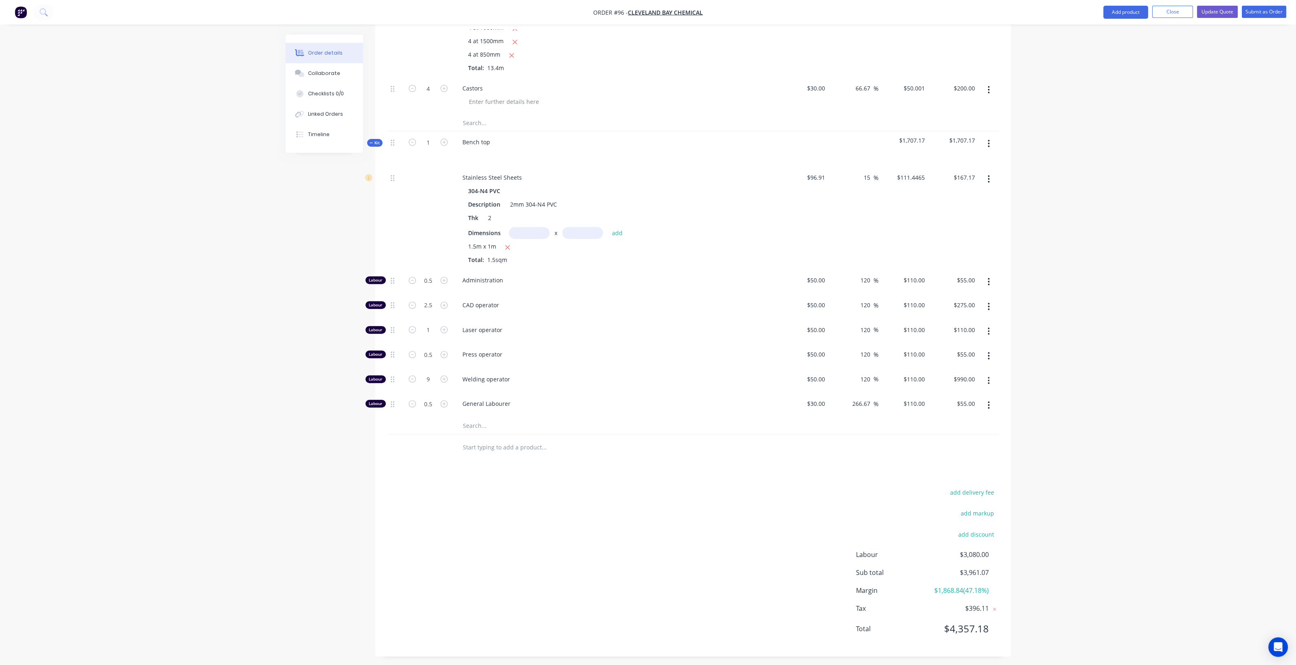
click at [469, 423] on input "text" at bounding box center [544, 426] width 163 height 16
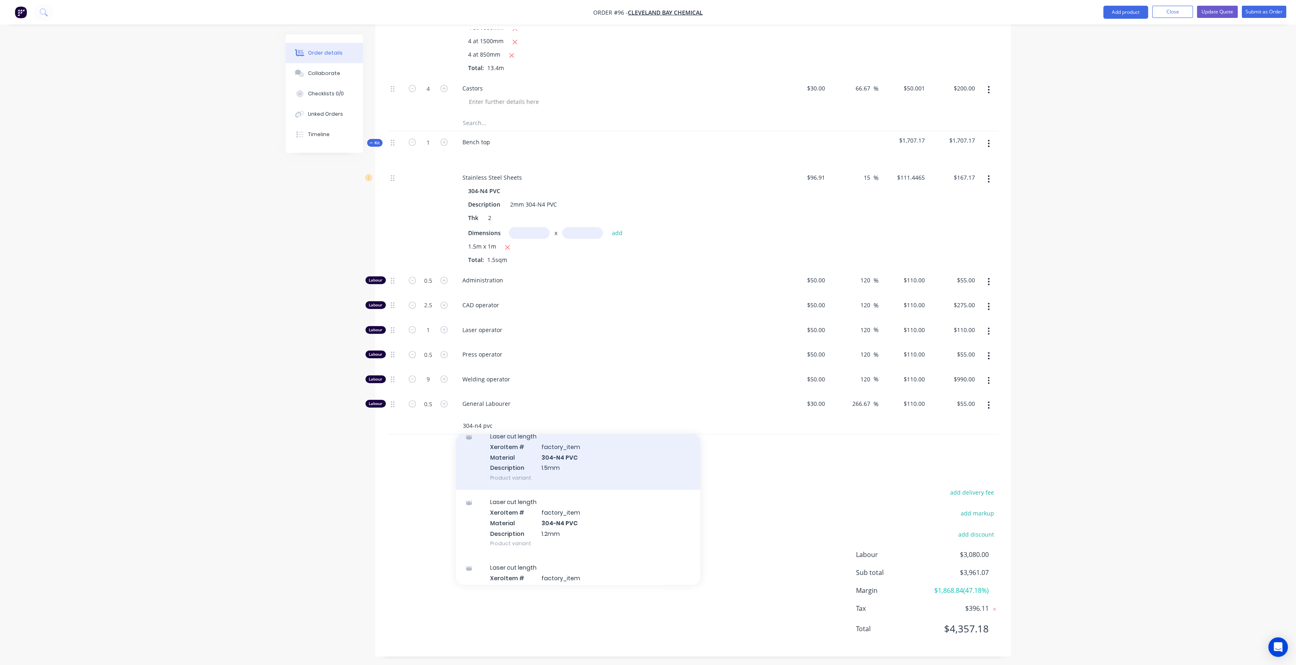
scroll to position [153, 0]
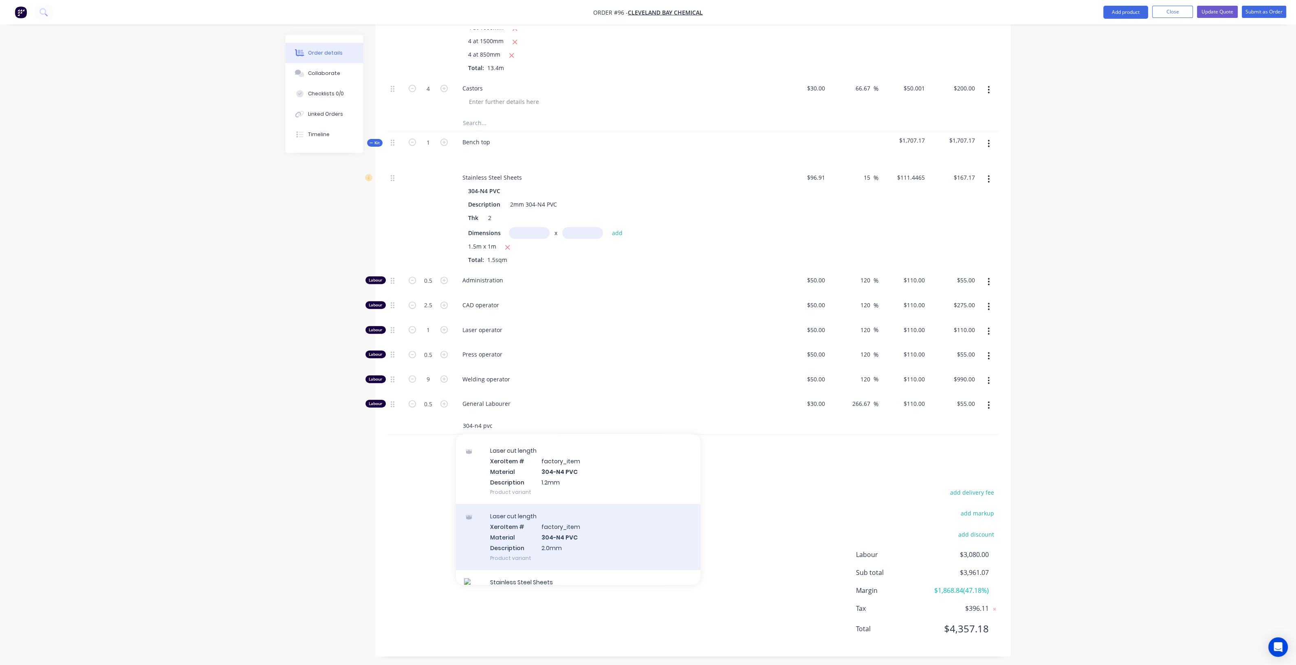
type input "304-n4 pvc"
click at [562, 527] on div "Laser cut length Xero Item # factory_item Material 304-N4 PVC Description 2.0mm…" at bounding box center [578, 537] width 245 height 66
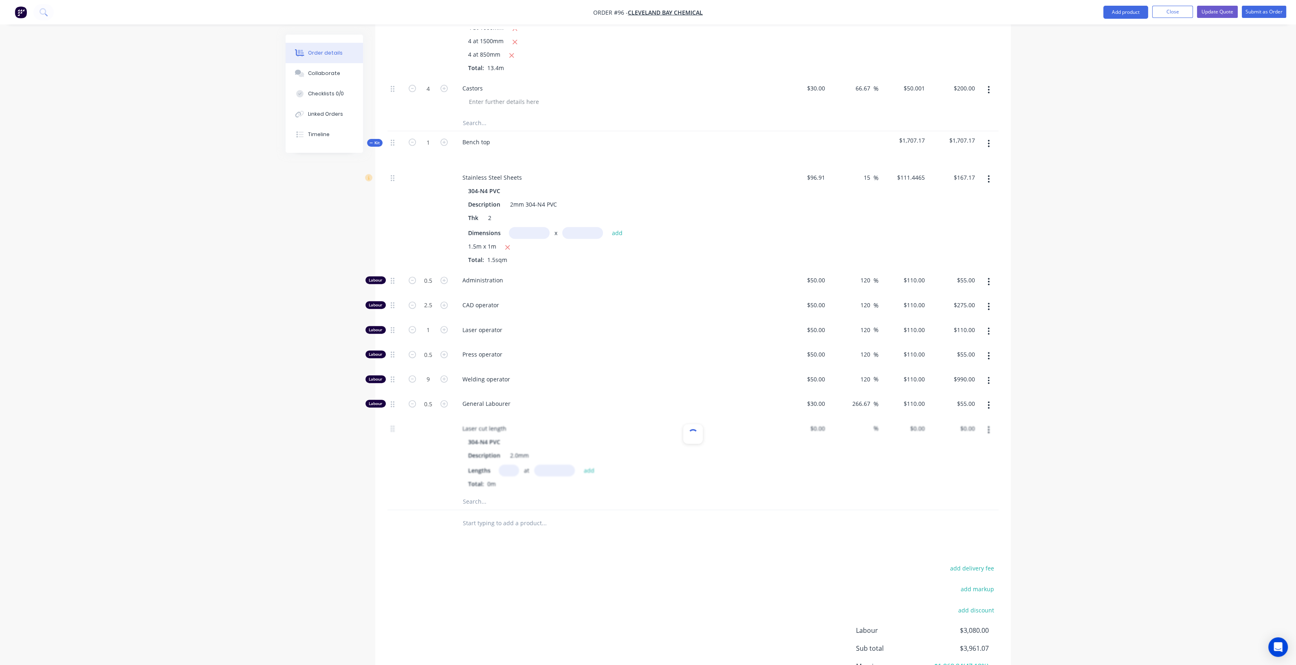
type input "$150.00"
type input "-100"
click at [464, 501] on input "text" at bounding box center [544, 502] width 163 height 16
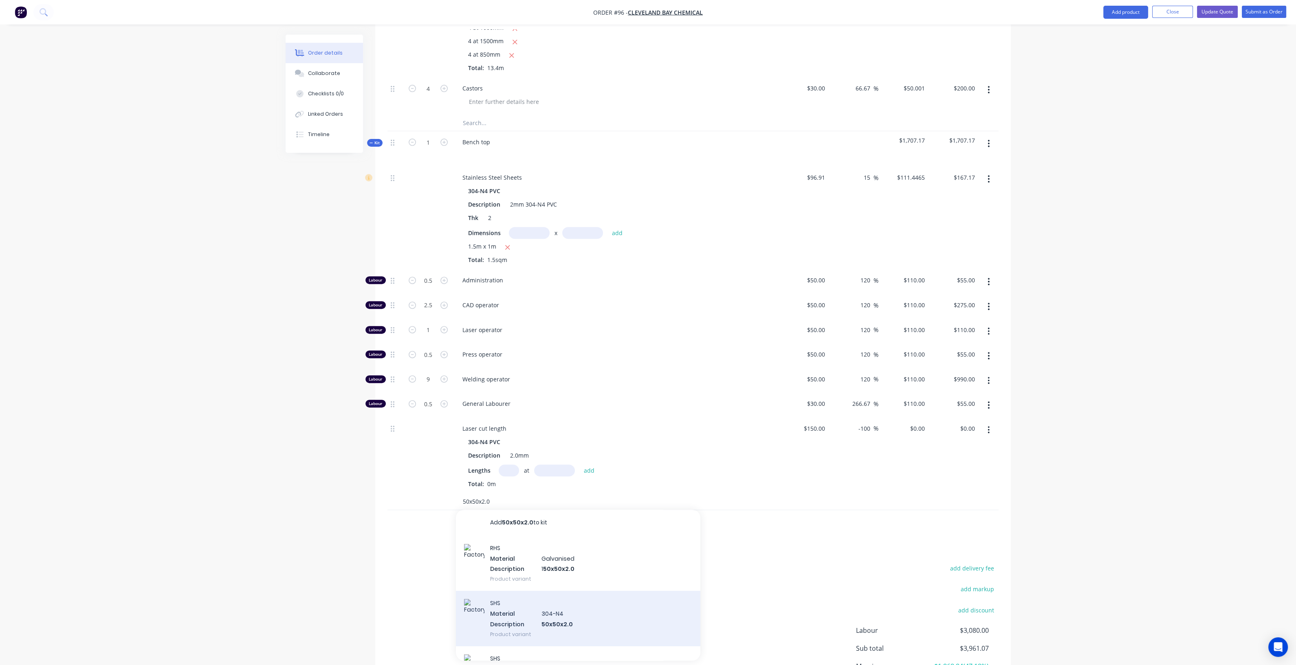
type input "50x50x2.0"
click at [534, 603] on div "SHS Material 304-N4 Description 50x50x2.0 Product variant" at bounding box center [578, 618] width 245 height 55
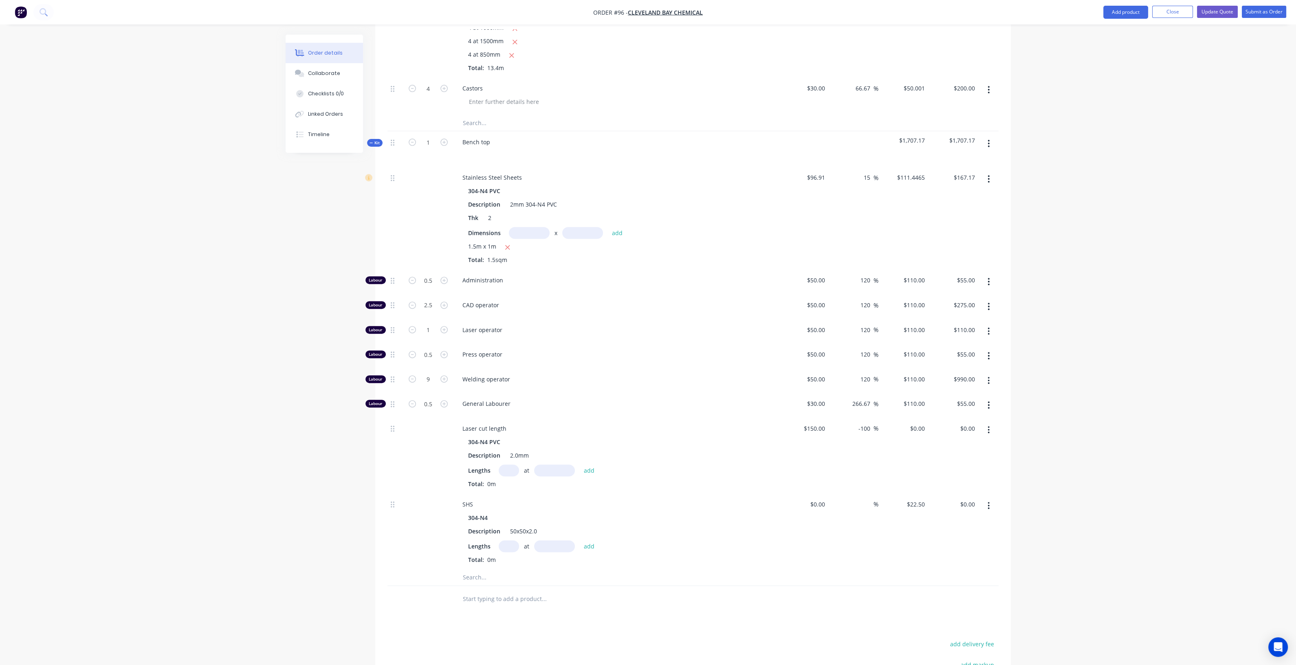
click at [508, 540] on input "text" at bounding box center [509, 546] width 20 height 12
type input "4"
click at [546, 540] on input "text" at bounding box center [554, 546] width 41 height 12
type input "1000mm"
click at [582, 543] on button "add" at bounding box center [589, 546] width 19 height 11
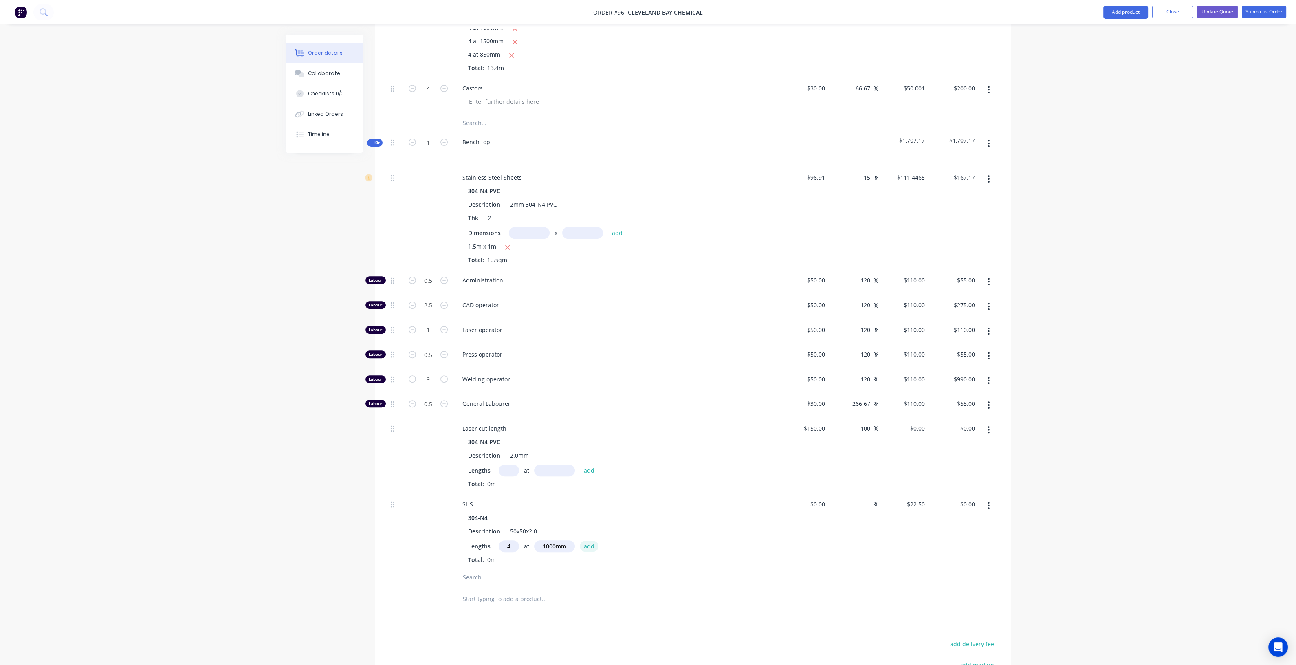
type input "$90.00"
type input "4"
click at [549, 540] on input "text" at bounding box center [554, 546] width 41 height 12
type input "1500mm"
click at [591, 541] on button "add" at bounding box center [589, 546] width 19 height 11
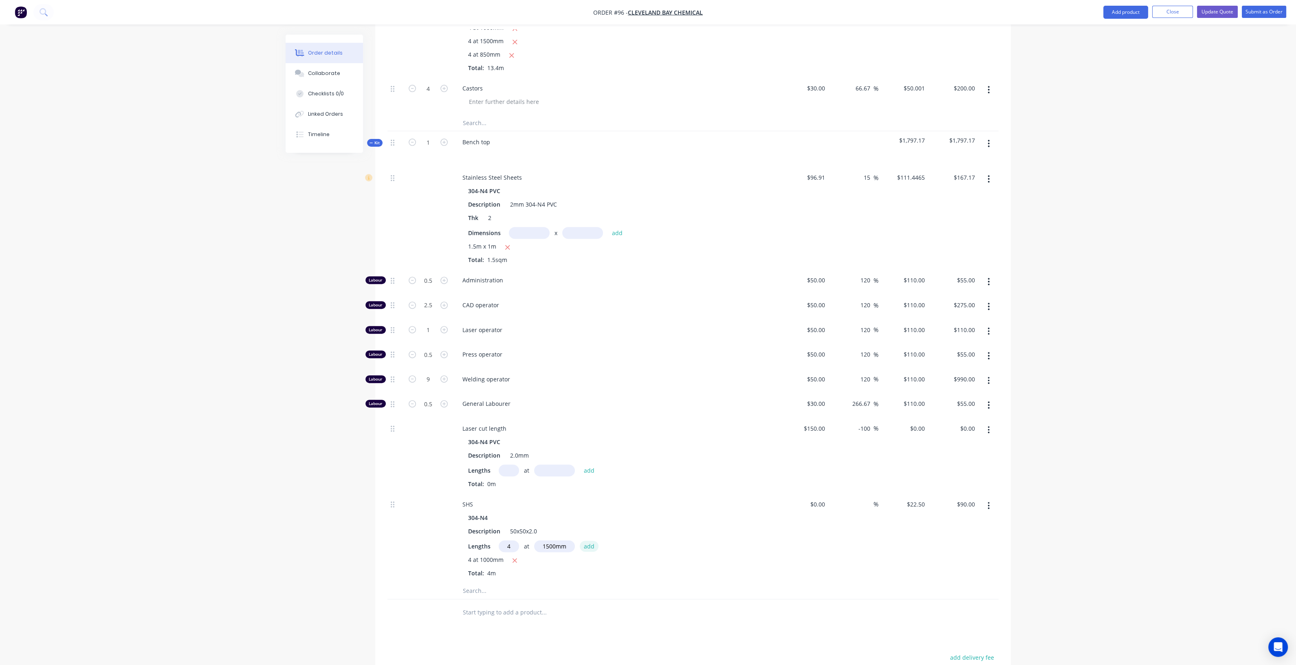
type input "$225.00"
type input "4"
click at [550, 543] on input "text" at bounding box center [554, 546] width 41 height 12
type input "850mm"
click at [582, 541] on button "add" at bounding box center [589, 546] width 19 height 11
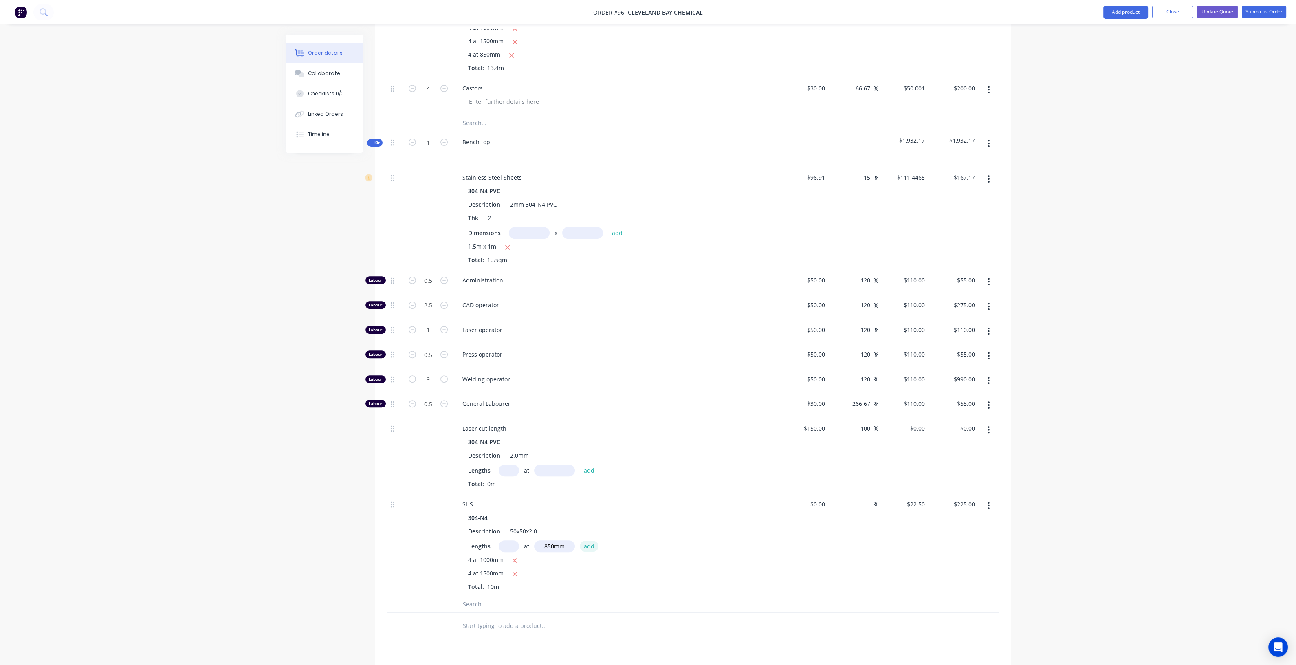
type input "$301.50"
click at [823, 500] on input at bounding box center [819, 504] width 19 height 12
type input "$22.50"
click at [870, 503] on input at bounding box center [868, 504] width 9 height 12
type input "15"
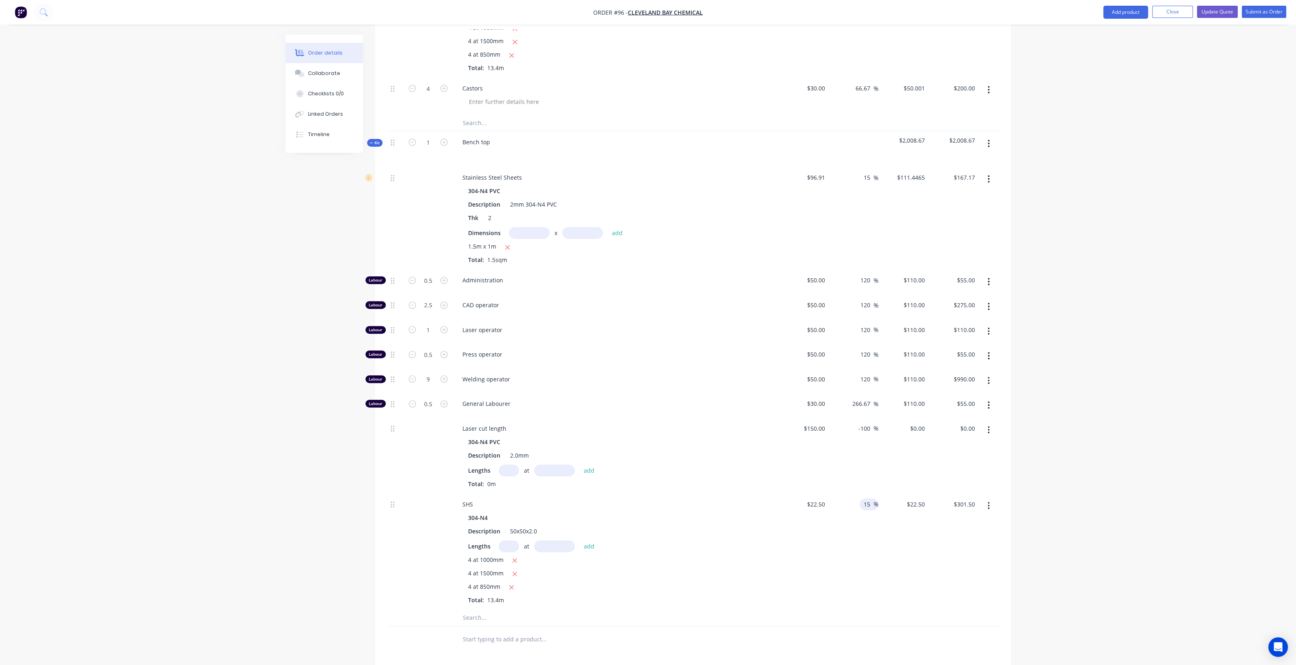
type input "$25.875"
type input "$346.73"
click at [872, 507] on div "15 15 %" at bounding box center [854, 552] width 50 height 116
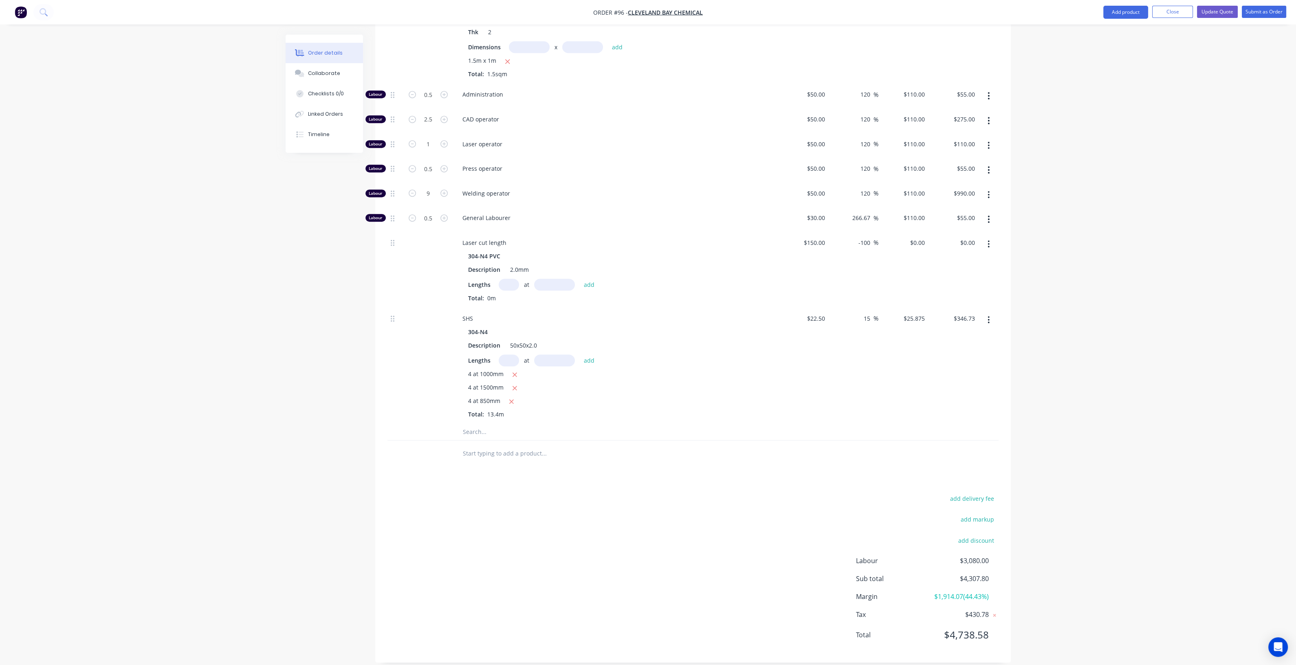
scroll to position [948, 0]
click at [485, 425] on input "text" at bounding box center [544, 426] width 163 height 16
type input "Castors"
click at [494, 441] on button "Add Castors to kit" at bounding box center [578, 447] width 245 height 26
click at [443, 425] on icon "button" at bounding box center [444, 428] width 7 height 7
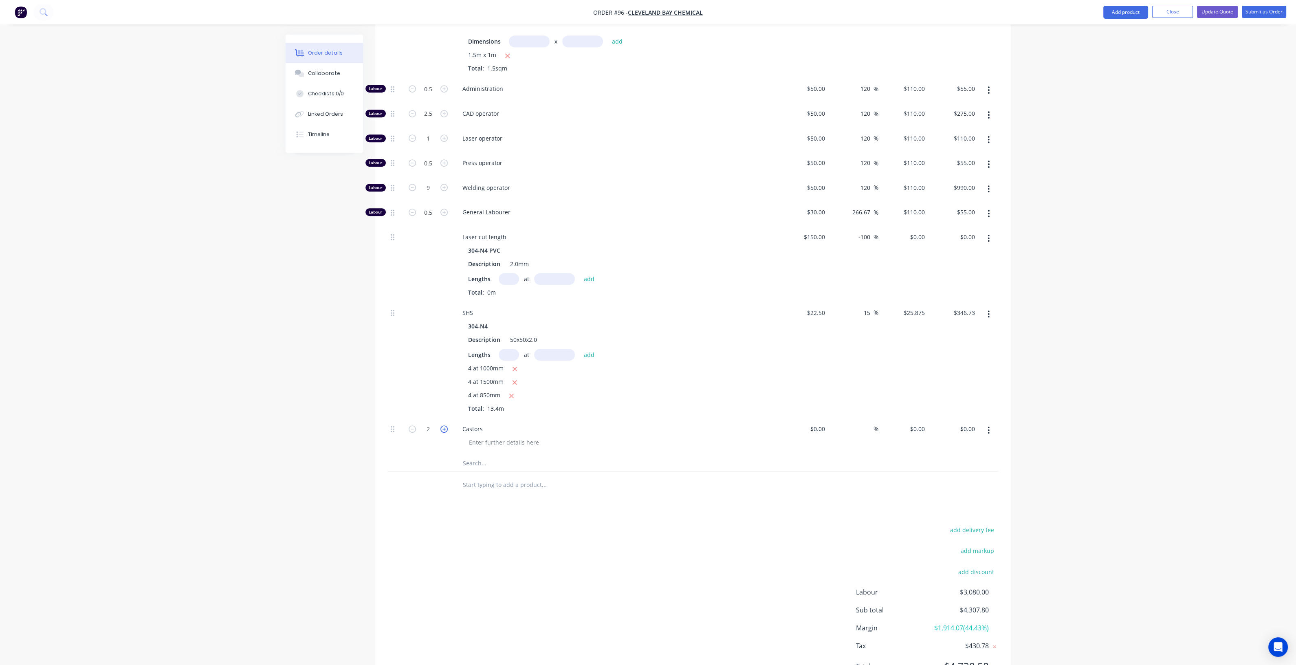
click at [443, 425] on icon "button" at bounding box center [444, 428] width 7 height 7
type input "4"
click at [819, 425] on input at bounding box center [823, 429] width 9 height 12
type input "$30.00"
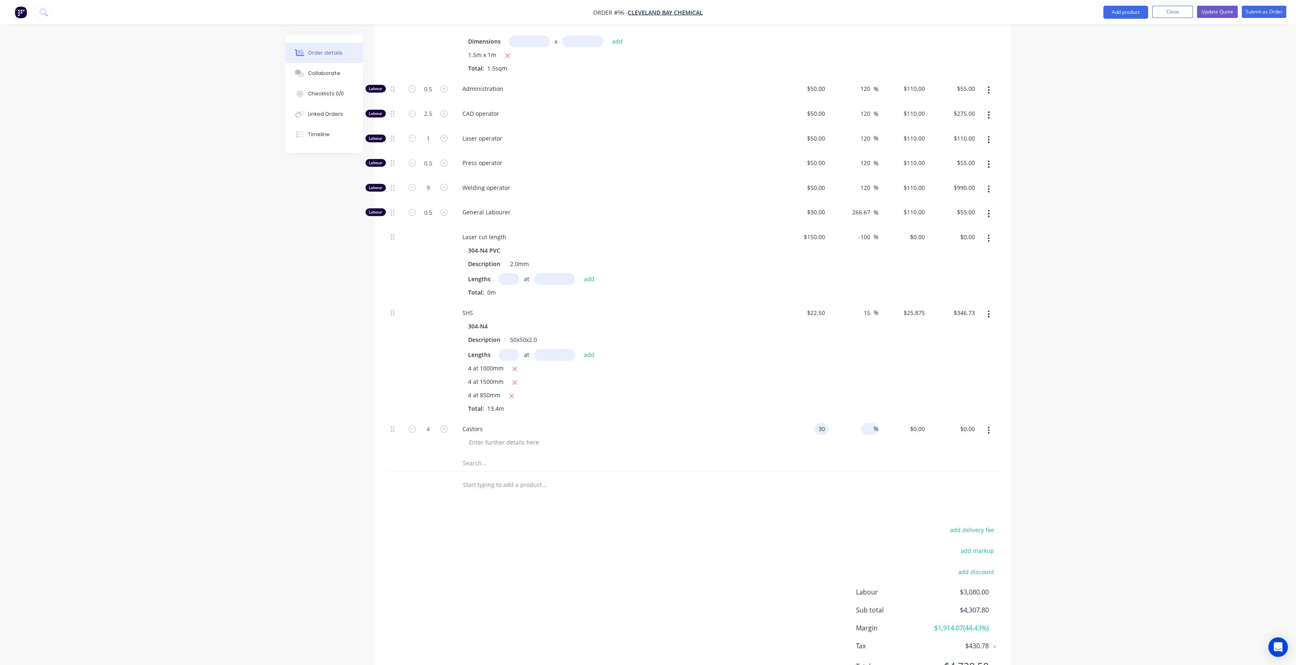
type input "$30.00"
type input "$120.00"
click at [869, 430] on input at bounding box center [868, 429] width 9 height 12
type input "66.67"
type input "$50.001"
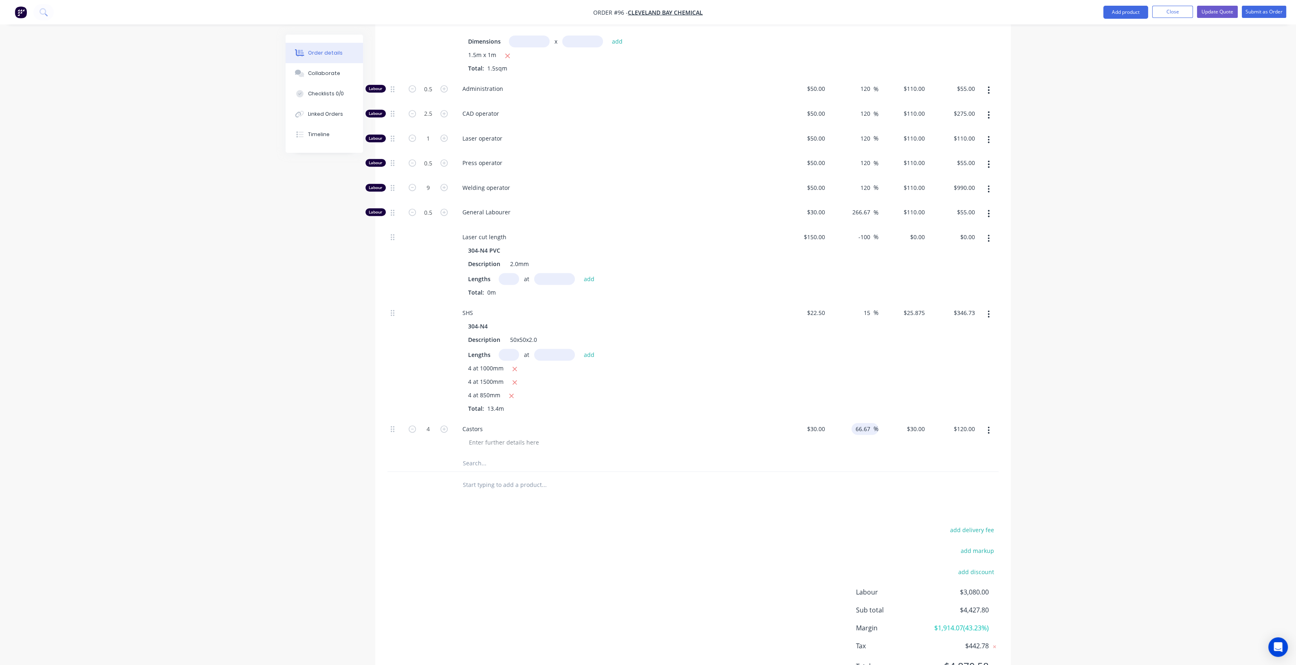
type input "$200.00"
click at [922, 441] on div "$50.001 $30.00" at bounding box center [904, 436] width 50 height 37
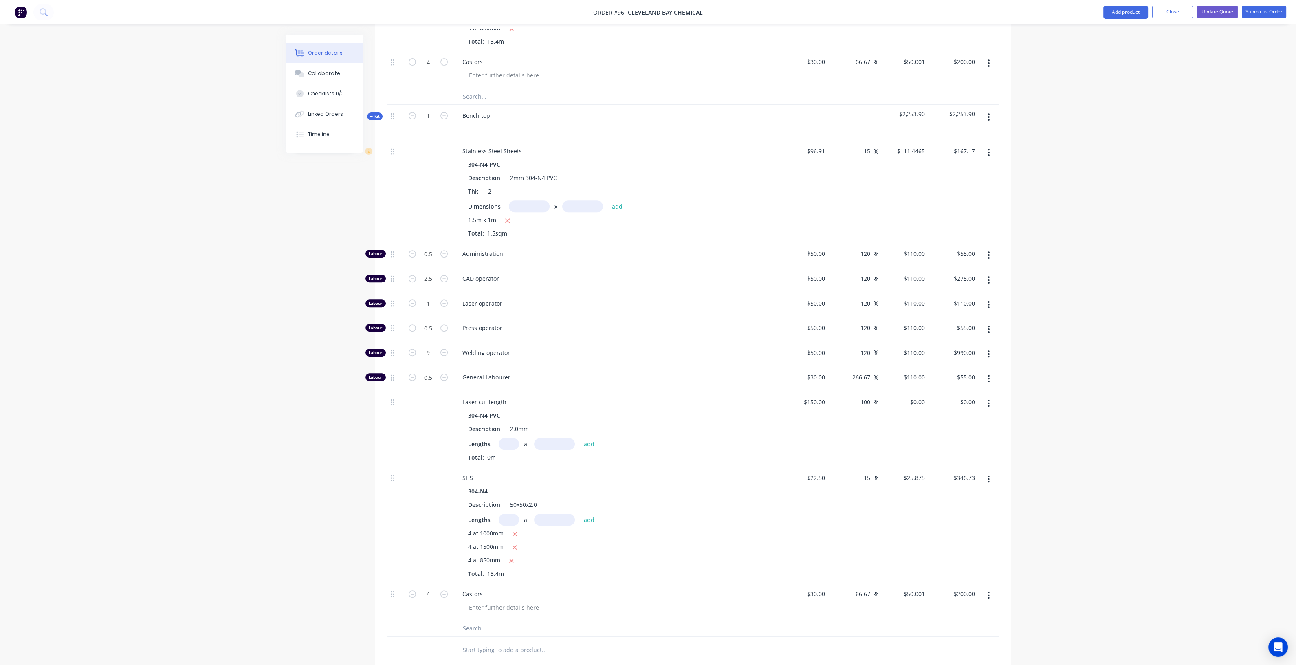
scroll to position [782, 0]
click at [324, 187] on div "Created by Chris Created 27/08/25 Required 27/08/25 Assigned to CD Xero Quote #…" at bounding box center [648, 63] width 725 height 1620
click at [375, 116] on span "Kit" at bounding box center [375, 118] width 11 height 6
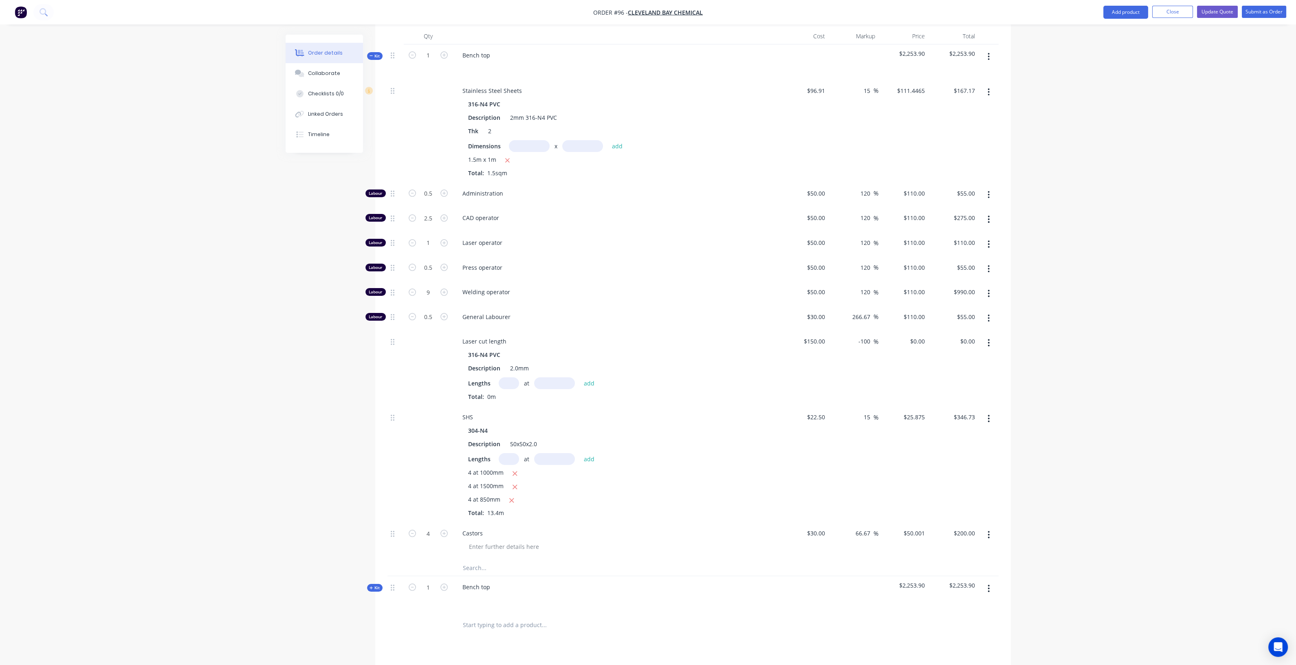
scroll to position [185, 0]
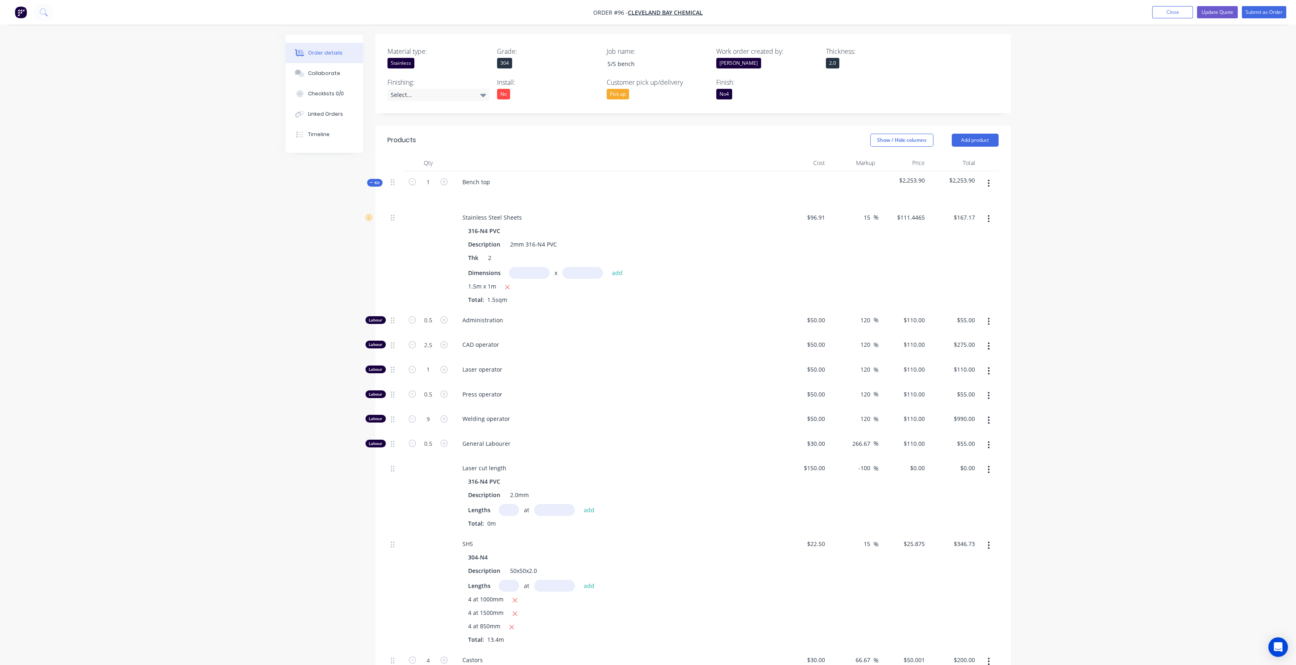
click at [373, 182] on span "Kit" at bounding box center [375, 183] width 11 height 6
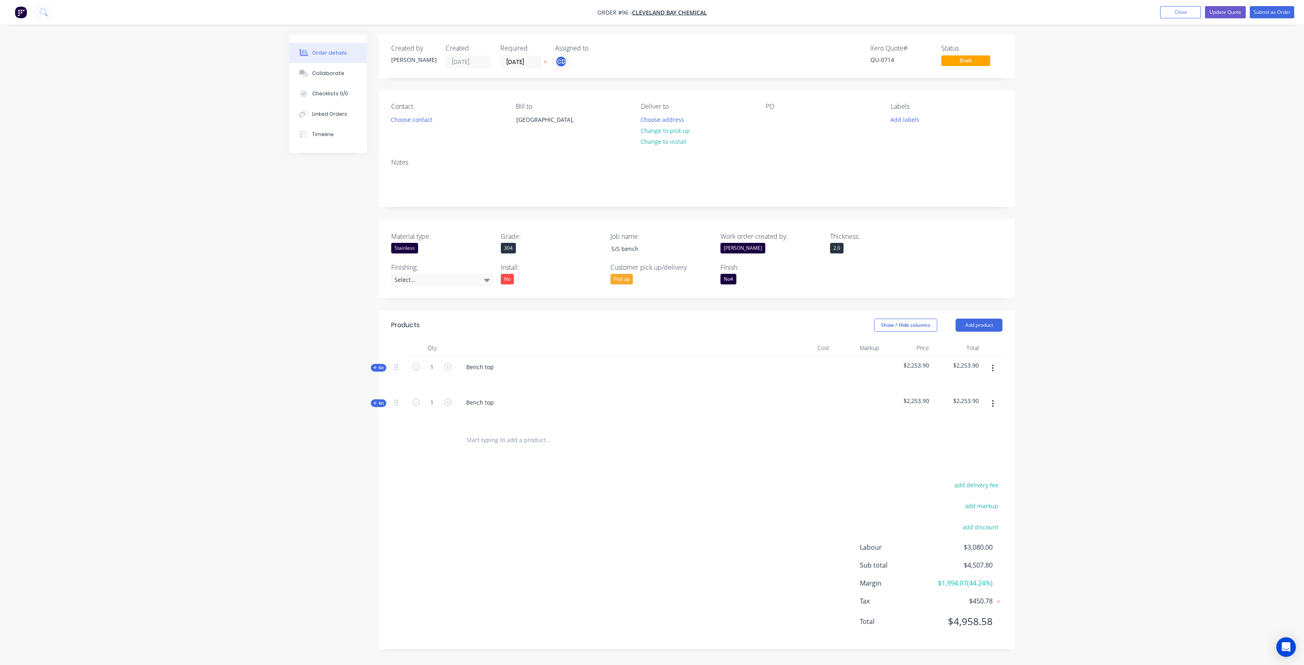
click at [992, 366] on icon "button" at bounding box center [993, 368] width 2 height 9
click at [962, 436] on div "Delete" at bounding box center [963, 439] width 63 height 12
click at [781, 453] on div "add delivery fee add markup add discount Labour $1,540.00 Sub total $2,253.90 M…" at bounding box center [696, 522] width 611 height 157
click at [1221, 12] on button "Update Quote" at bounding box center [1225, 12] width 41 height 12
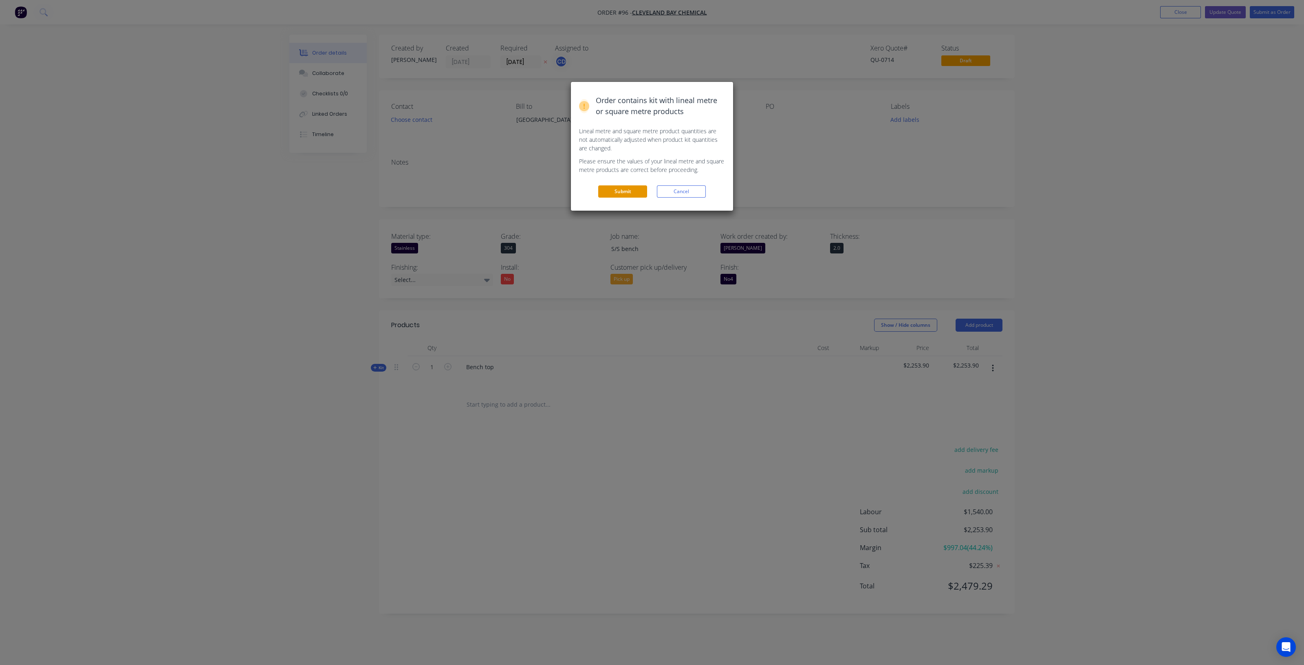
click at [624, 189] on button "Submit" at bounding box center [622, 191] width 49 height 12
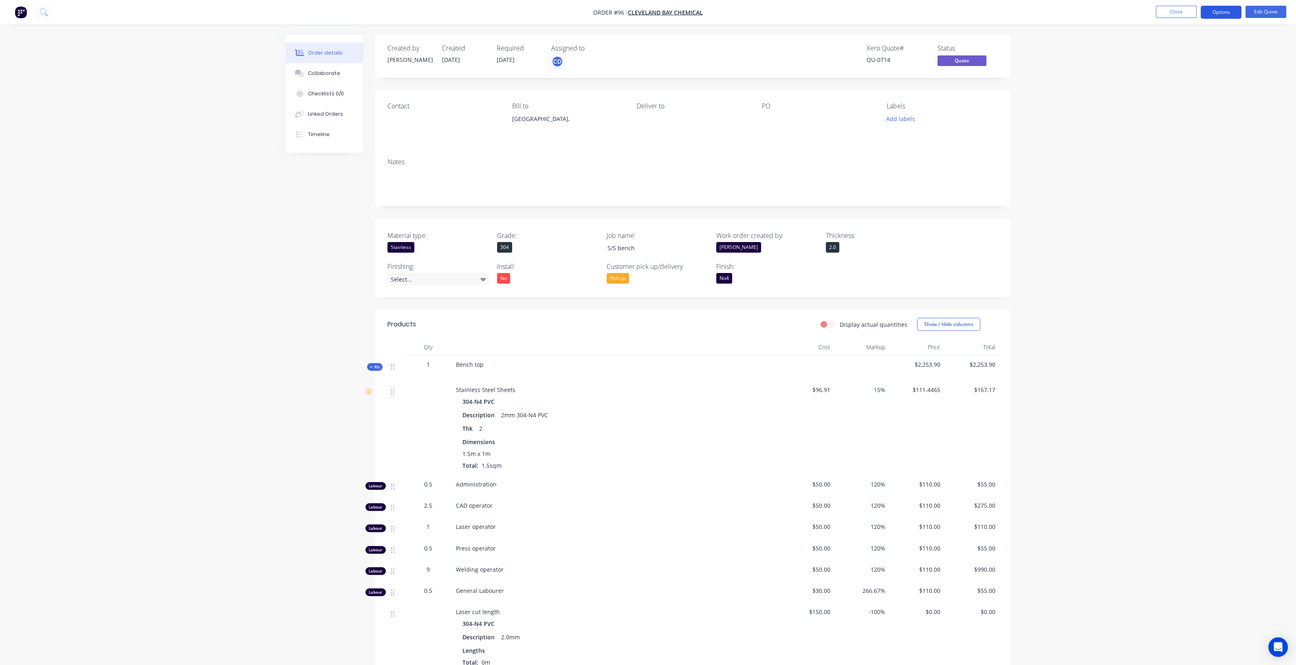
click at [1216, 12] on button "Options" at bounding box center [1221, 12] width 41 height 13
click at [1172, 40] on button "EMAIL / PRINT" at bounding box center [1197, 33] width 90 height 16
click at [1172, 45] on div "Quote" at bounding box center [1196, 50] width 75 height 12
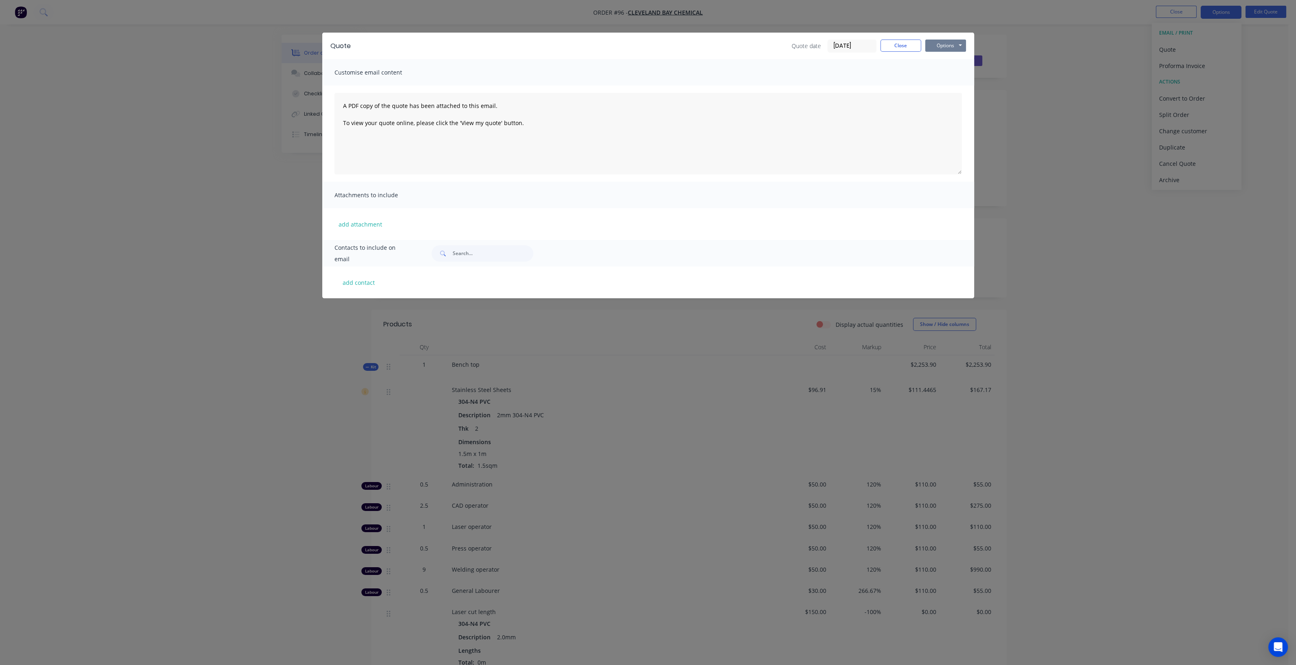
click at [933, 46] on button "Options" at bounding box center [945, 46] width 41 height 12
click at [943, 64] on button "Preview" at bounding box center [951, 59] width 52 height 13
click at [903, 49] on button "Close" at bounding box center [901, 46] width 41 height 12
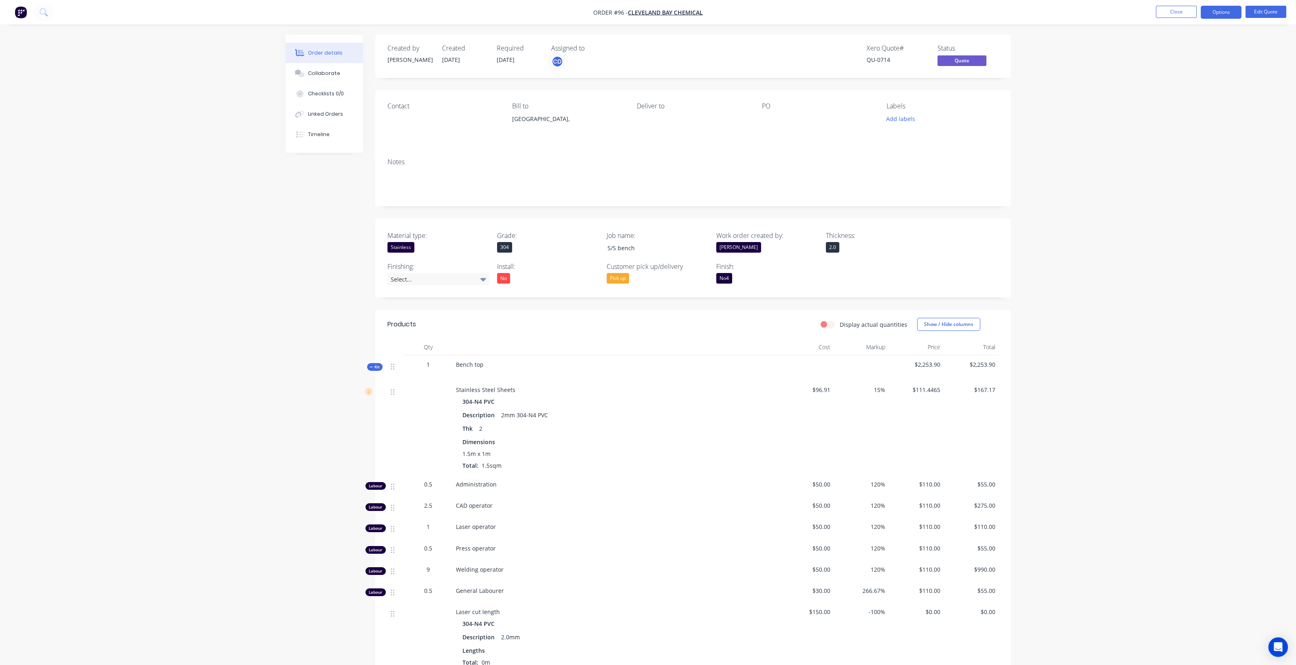
click at [20, 13] on img "button" at bounding box center [21, 12] width 12 height 12
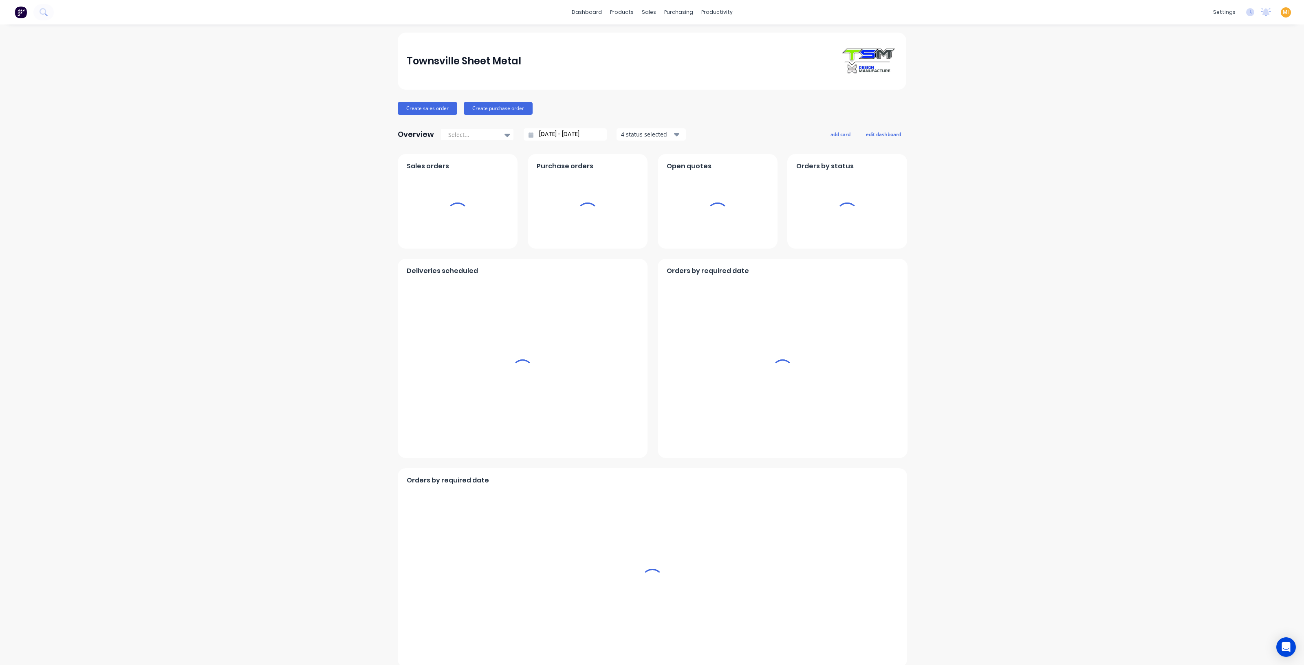
click at [1283, 12] on span "MI" at bounding box center [1286, 12] width 6 height 7
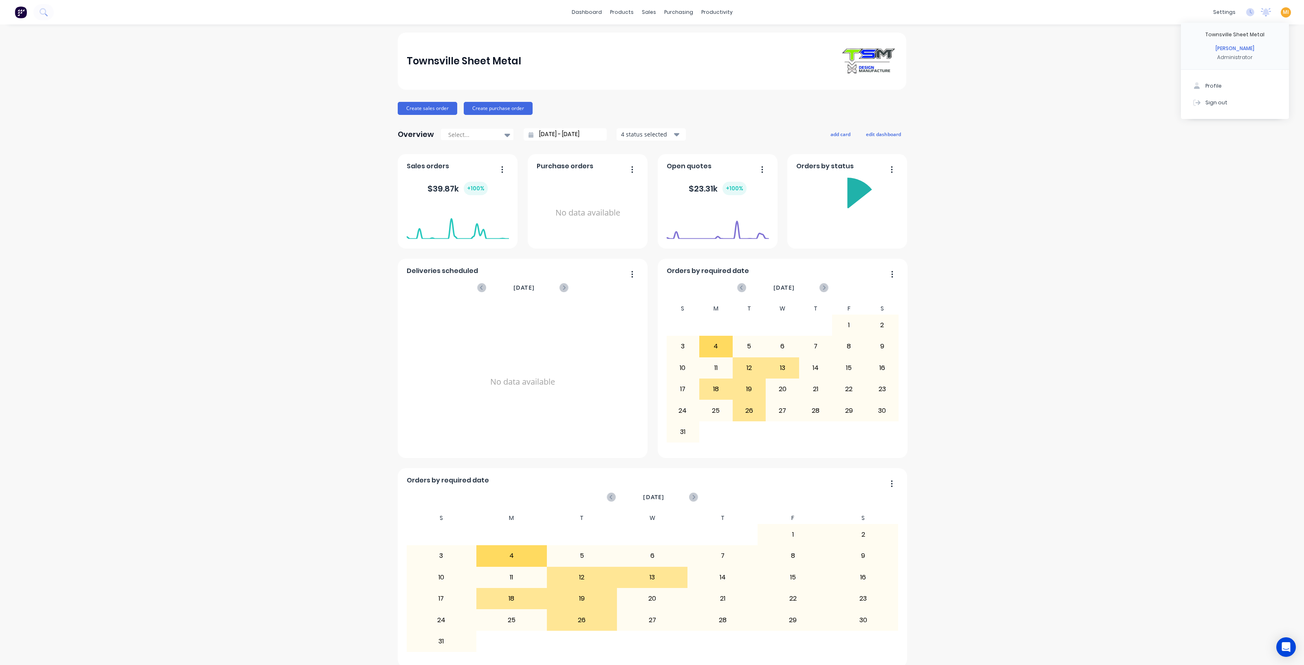
drag, startPoint x: 1205, startPoint y: 99, endPoint x: 801, endPoint y: 2, distance: 415.2
click at [1205, 99] on div "Sign out" at bounding box center [1216, 102] width 22 height 7
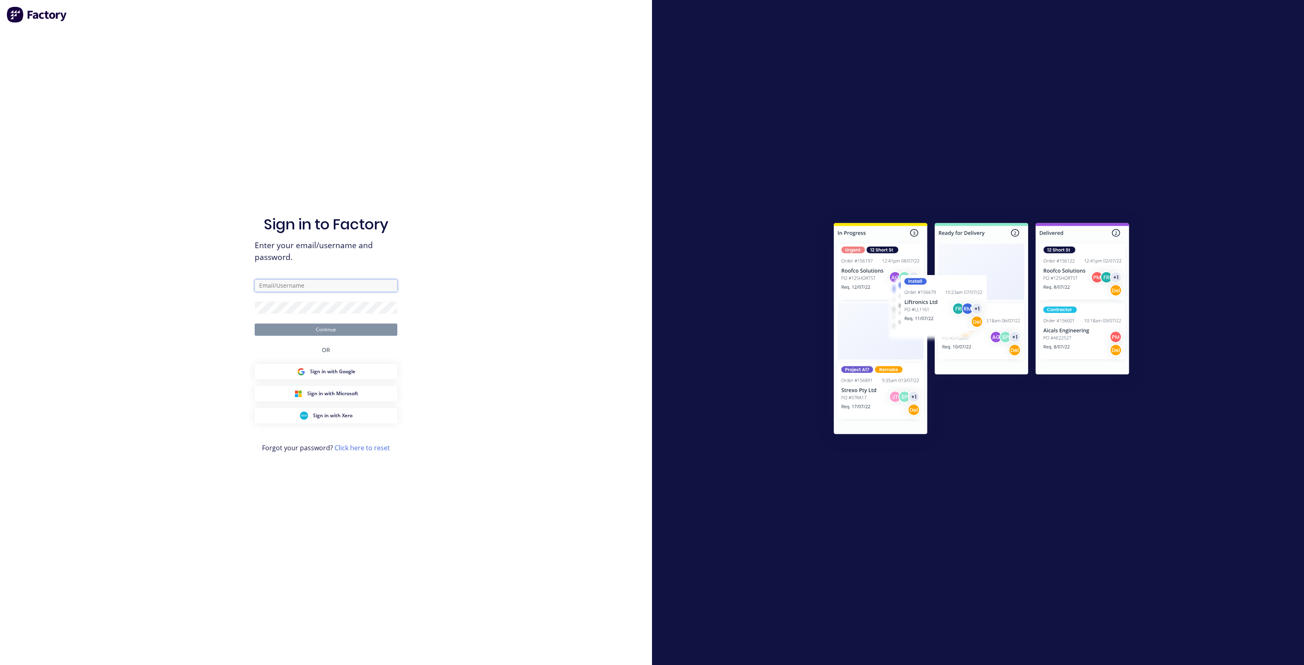
click at [310, 286] on input "text" at bounding box center [326, 286] width 143 height 12
type input "[EMAIL_ADDRESS][DOMAIN_NAME]"
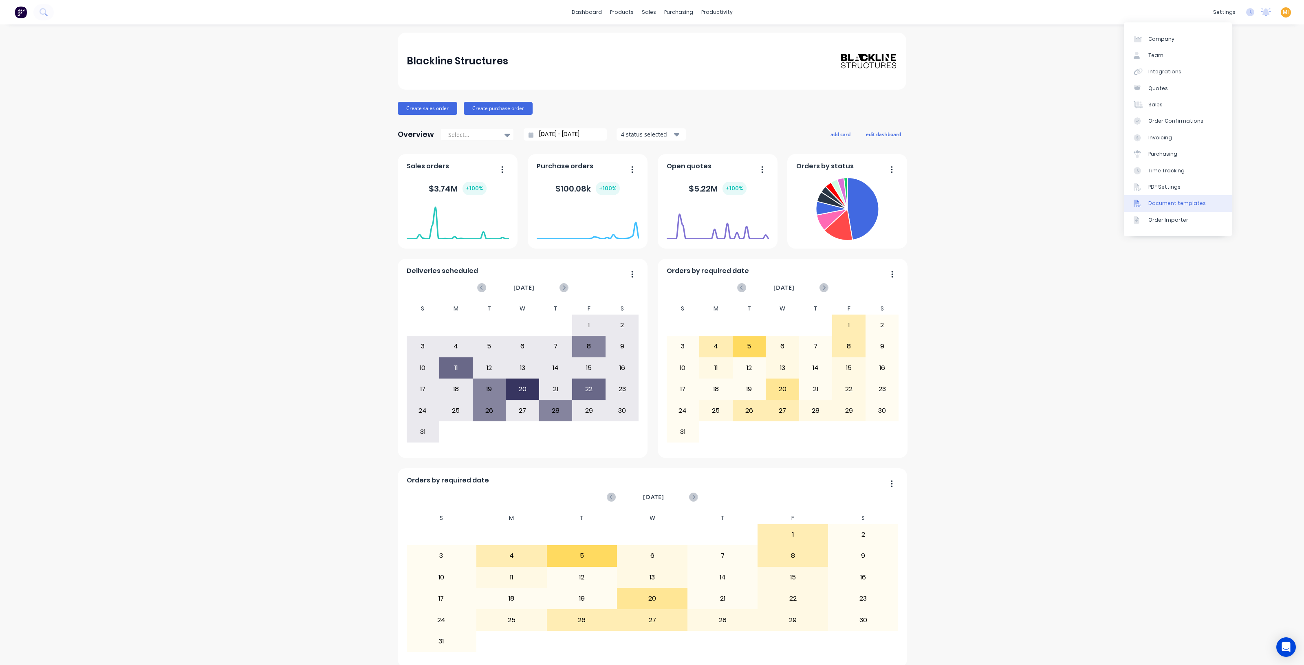
click at [1195, 203] on div "Document templates" at bounding box center [1176, 203] width 57 height 7
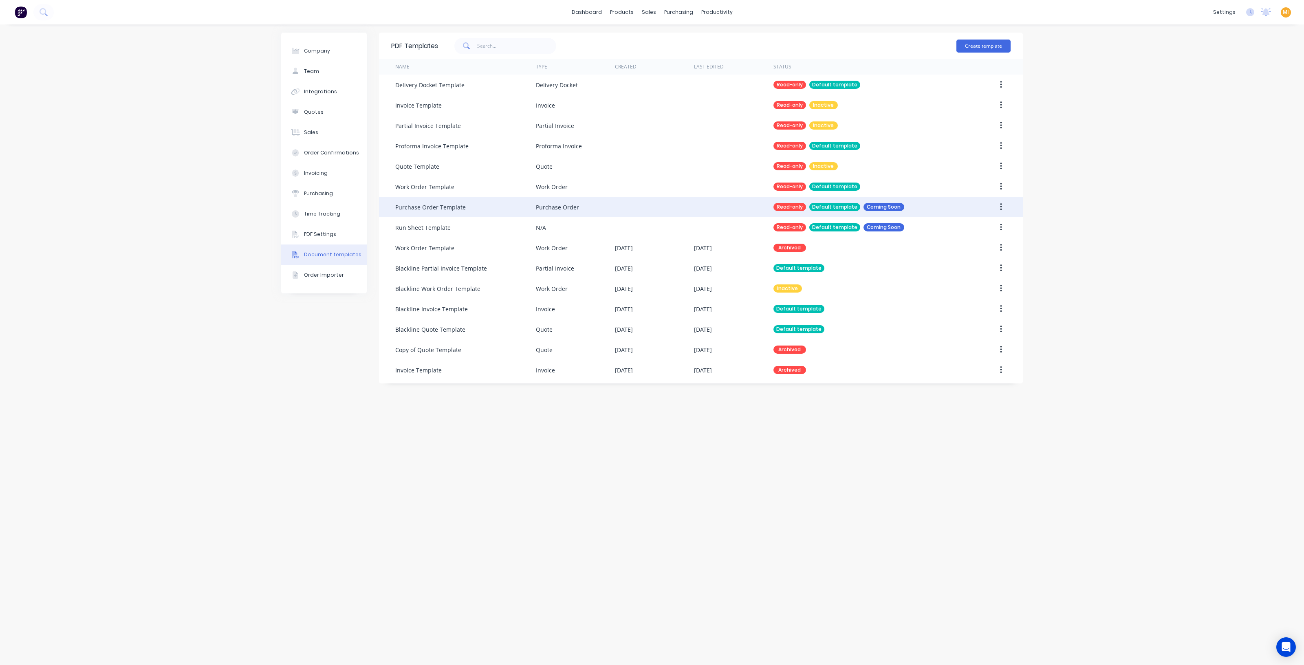
click at [606, 208] on div "Purchase Order" at bounding box center [575, 207] width 79 height 20
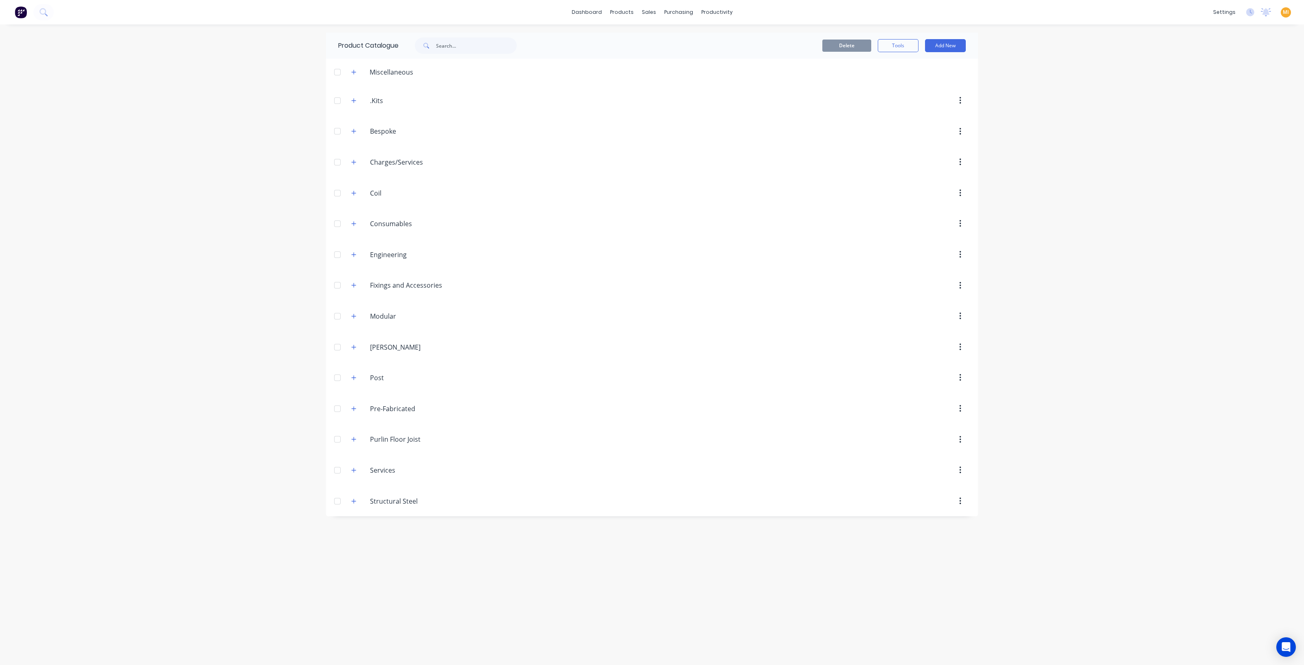
click at [1289, 14] on span "MI" at bounding box center [1286, 12] width 6 height 7
click at [22, 13] on img at bounding box center [21, 12] width 12 height 12
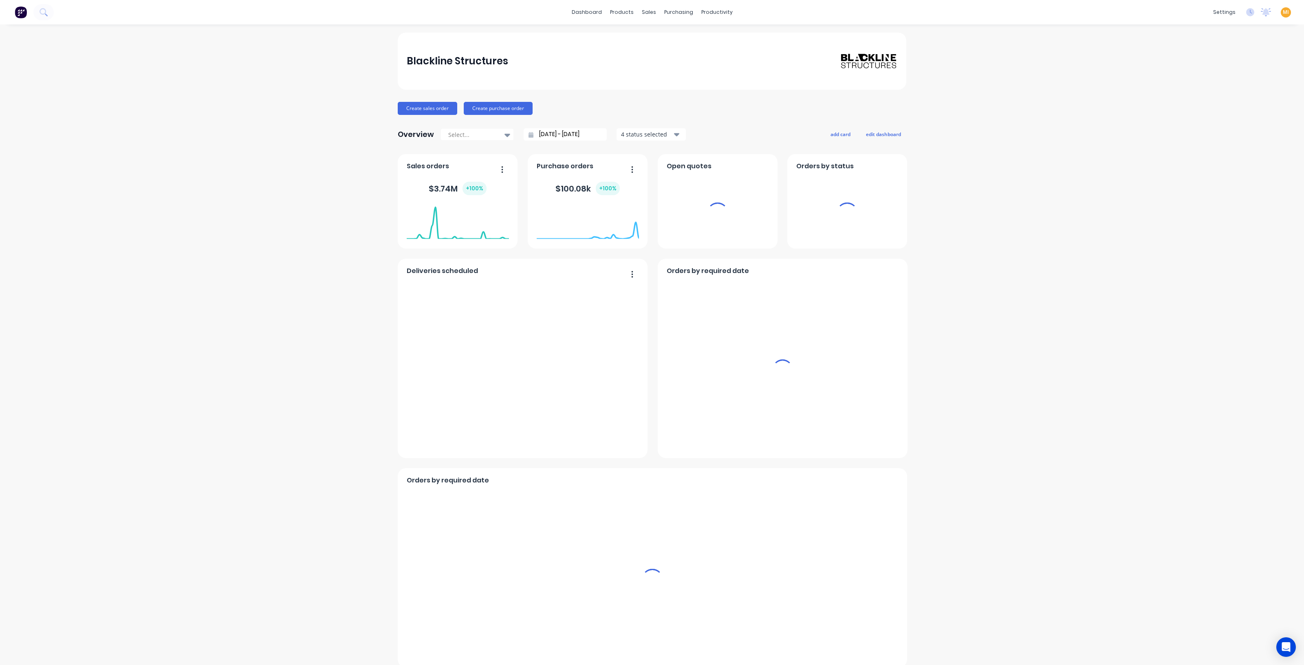
click at [1283, 9] on span "MI" at bounding box center [1286, 12] width 6 height 7
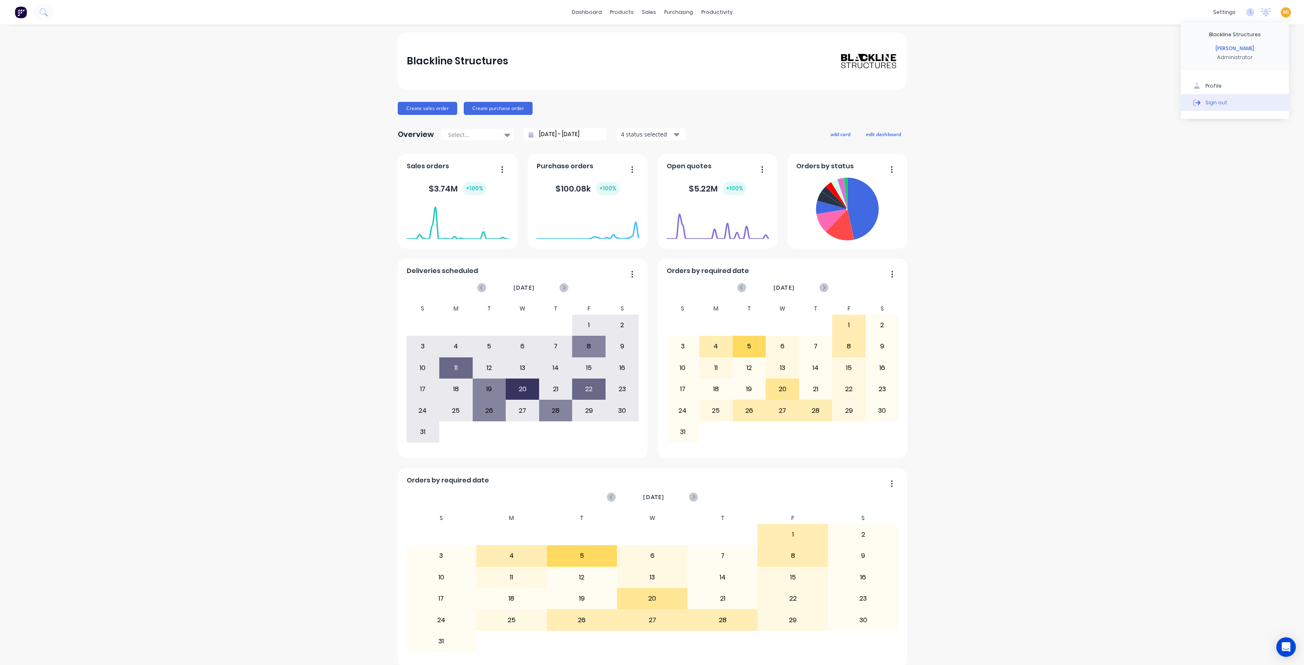
click at [1255, 100] on button "Sign out" at bounding box center [1235, 102] width 108 height 16
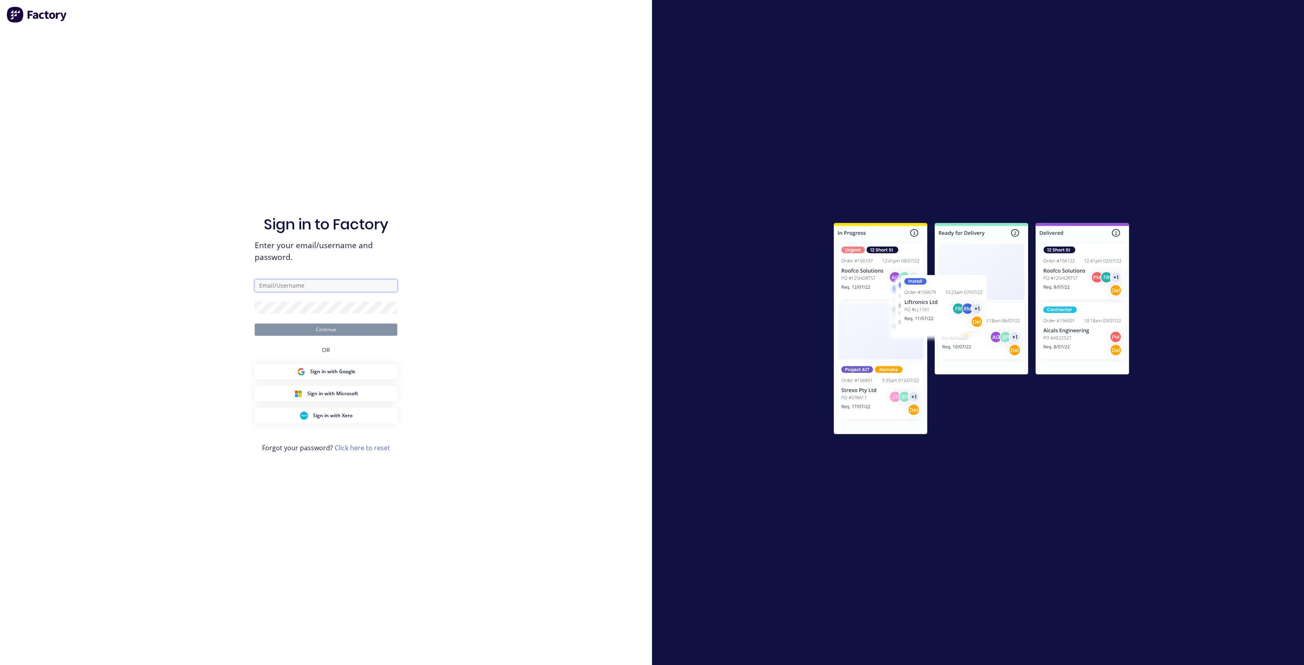
click at [308, 287] on input "text" at bounding box center [326, 286] width 143 height 12
type input "[EMAIL_ADDRESS][DOMAIN_NAME]"
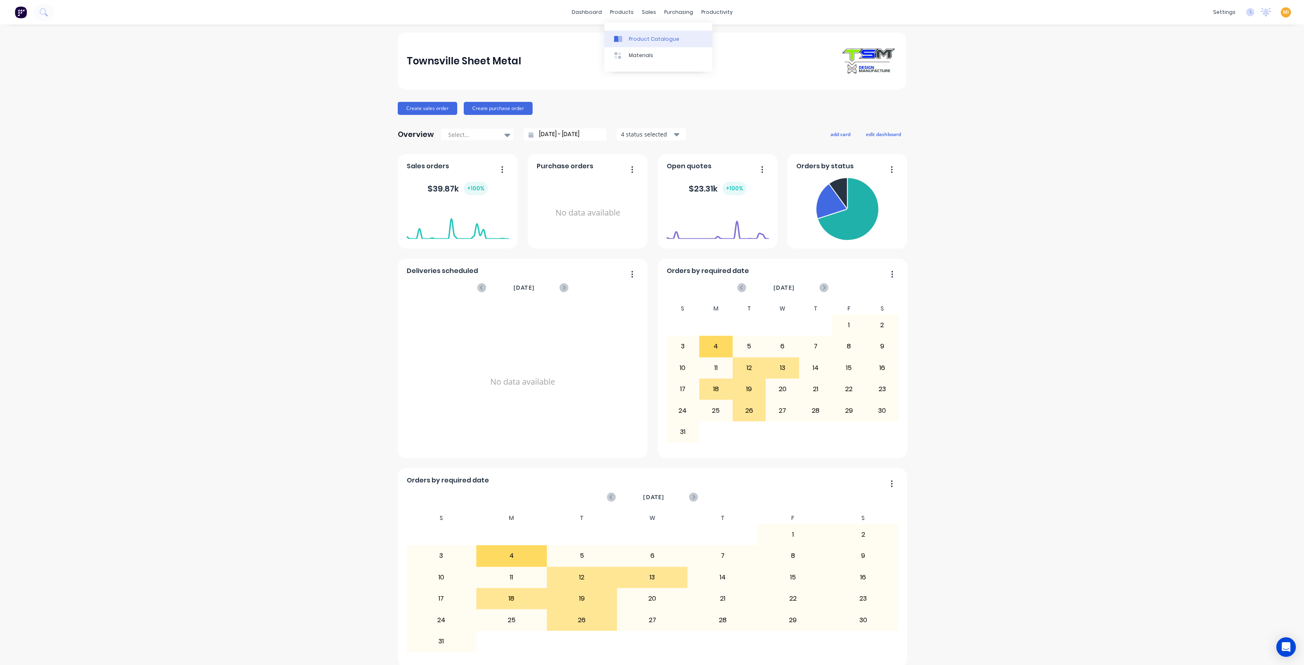
click at [642, 40] on div "Product Catalogue" at bounding box center [654, 38] width 51 height 7
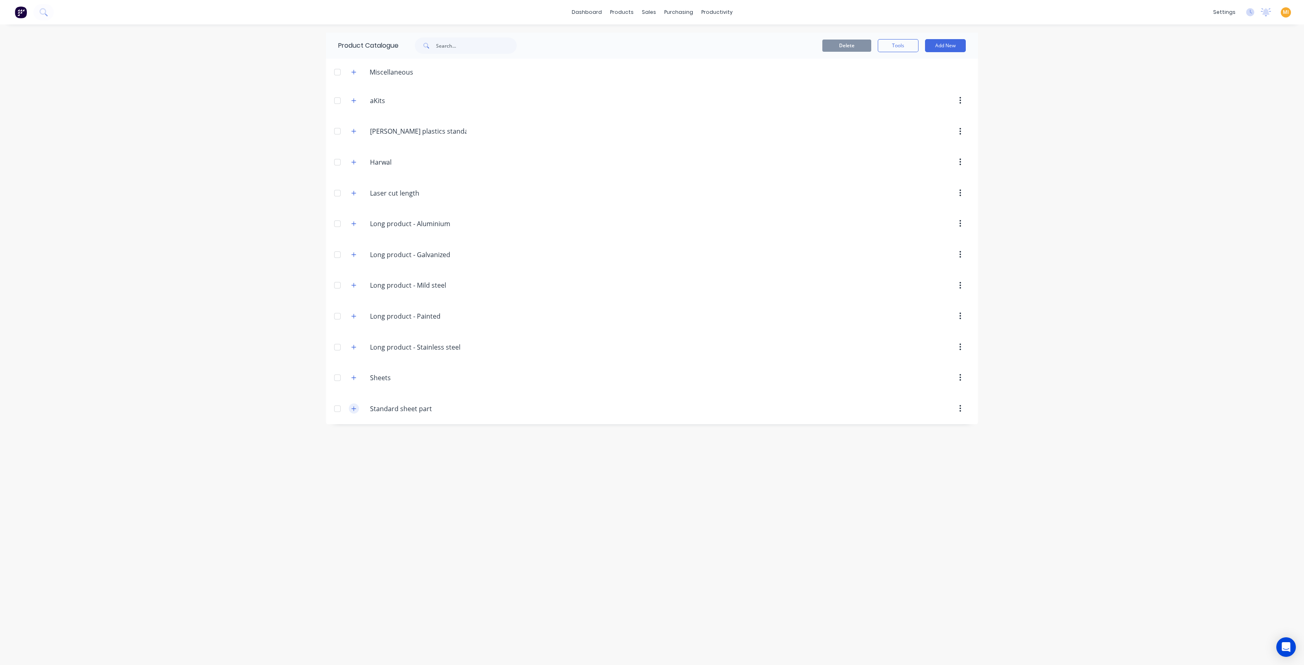
click at [355, 406] on icon "button" at bounding box center [353, 409] width 5 height 6
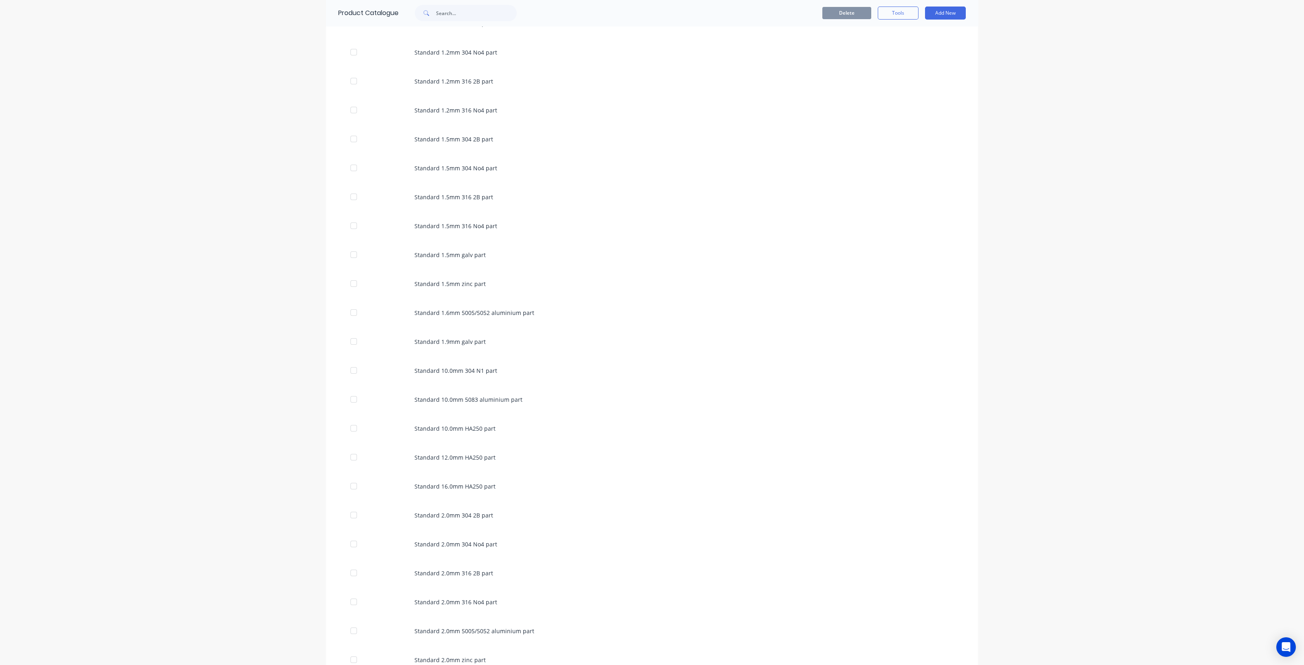
scroll to position [560, 0]
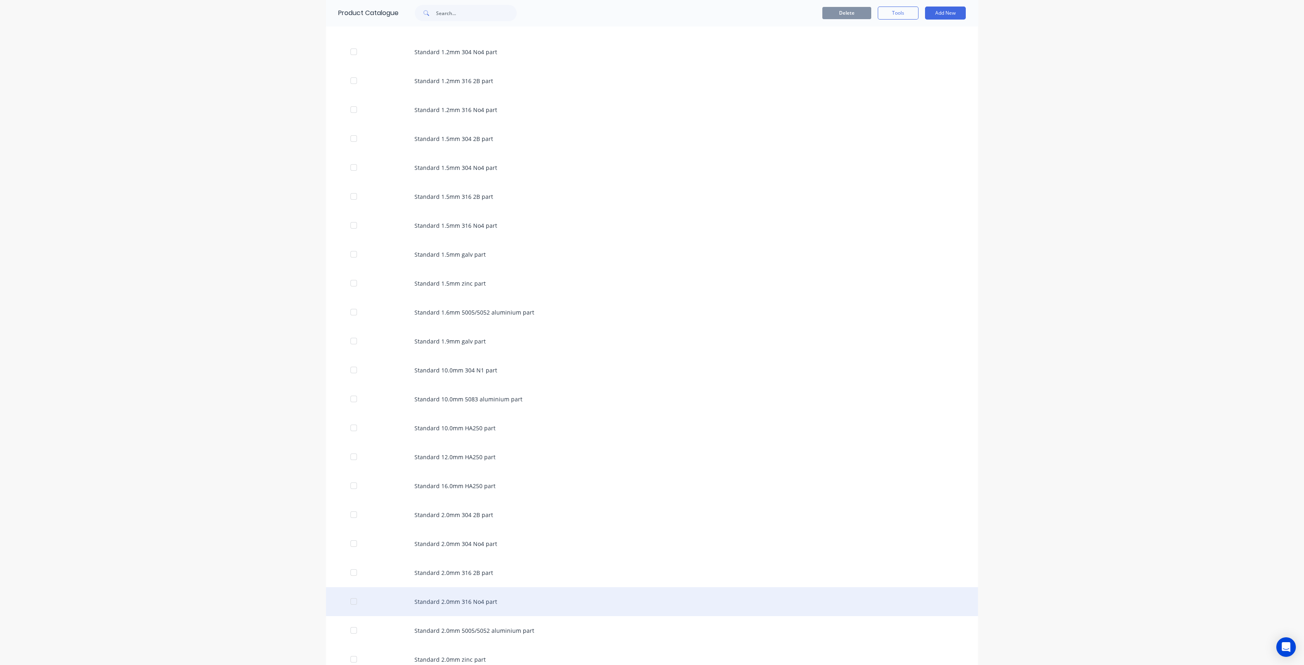
click at [483, 593] on div "Standard 2.0mm 316 No4 part" at bounding box center [652, 601] width 652 height 29
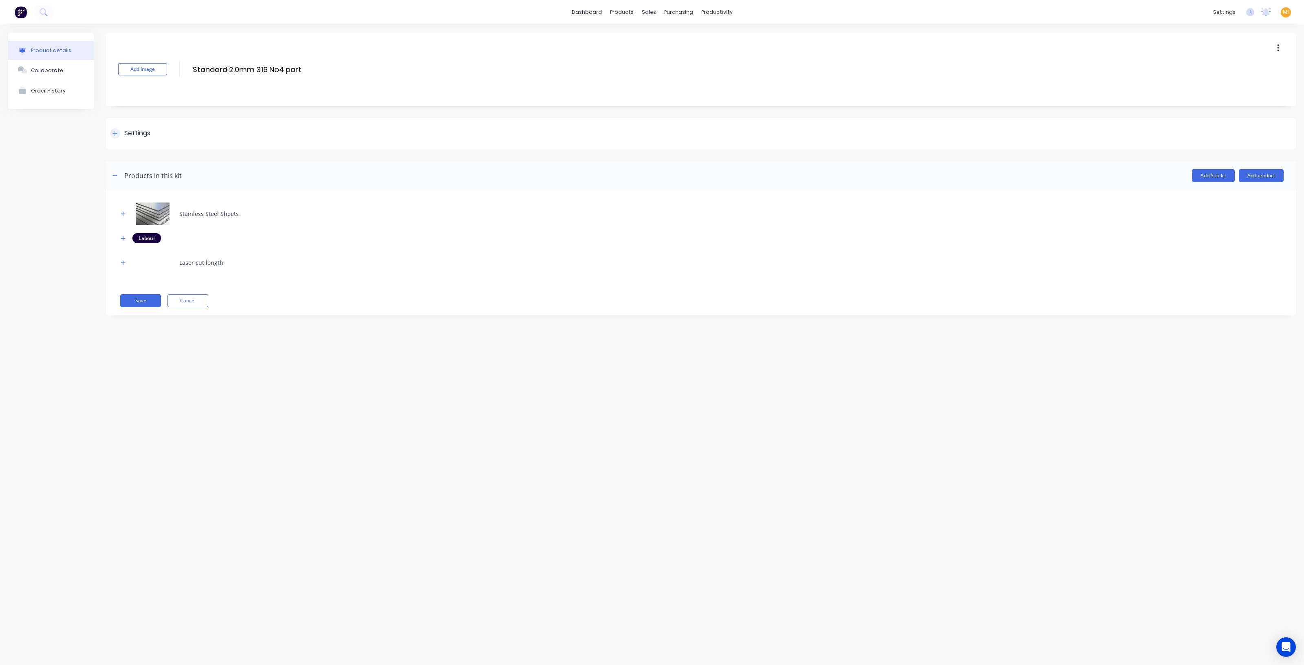
click at [134, 136] on div "Settings" at bounding box center [137, 133] width 26 height 10
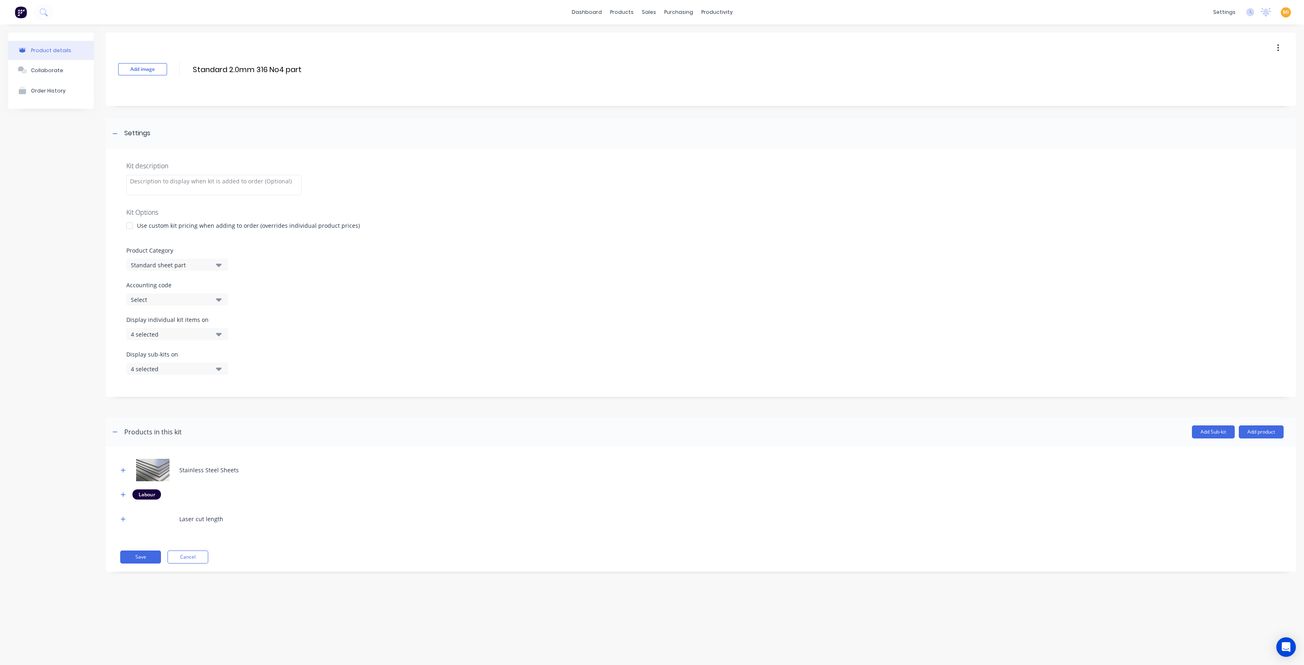
click at [171, 336] on div "4 selected" at bounding box center [170, 334] width 79 height 9
click at [23, 7] on img at bounding box center [21, 12] width 12 height 12
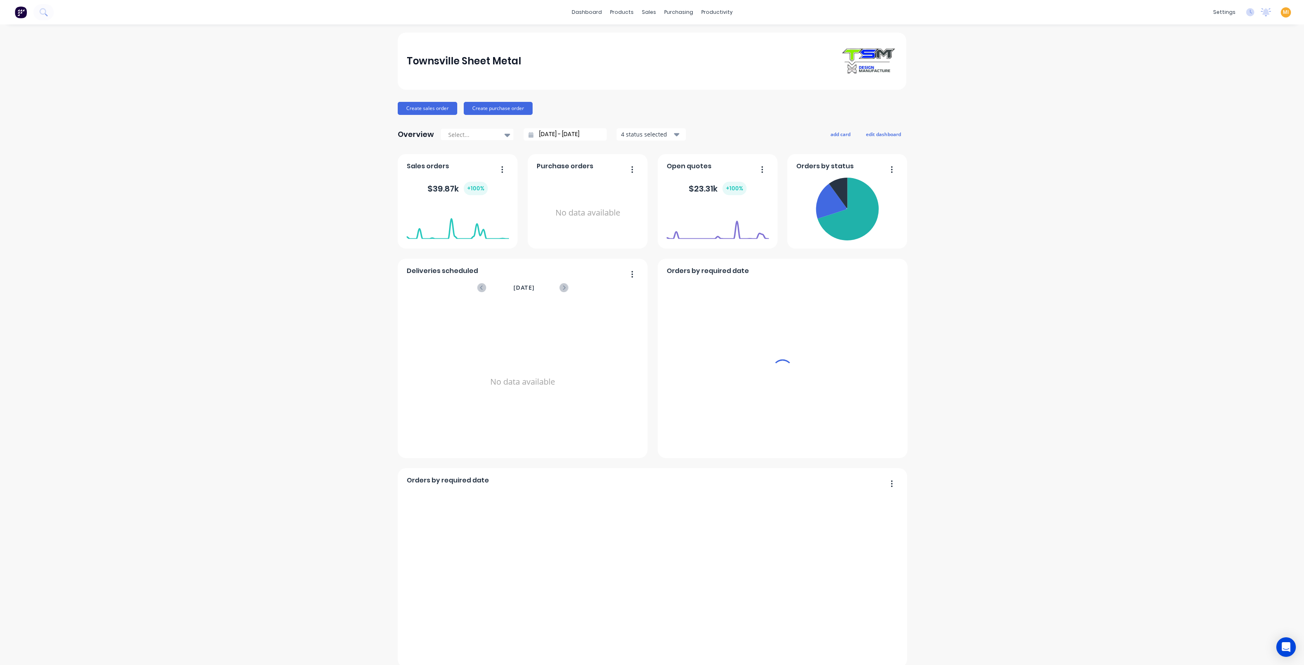
click at [1282, 13] on div "MI Townsville Sheet Metal [PERSON_NAME] Administrator Profile Sign out" at bounding box center [1286, 12] width 10 height 10
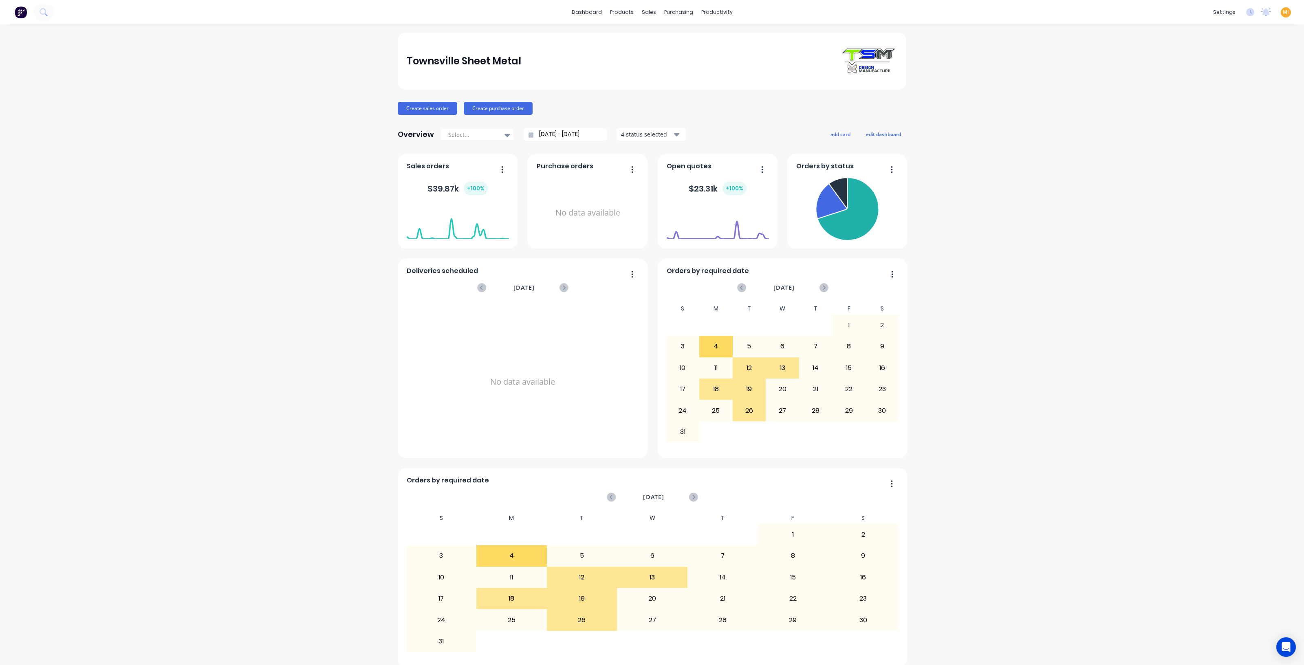
click at [1283, 11] on span "MI" at bounding box center [1286, 12] width 6 height 7
click at [1209, 104] on div "Sign out" at bounding box center [1216, 102] width 22 height 7
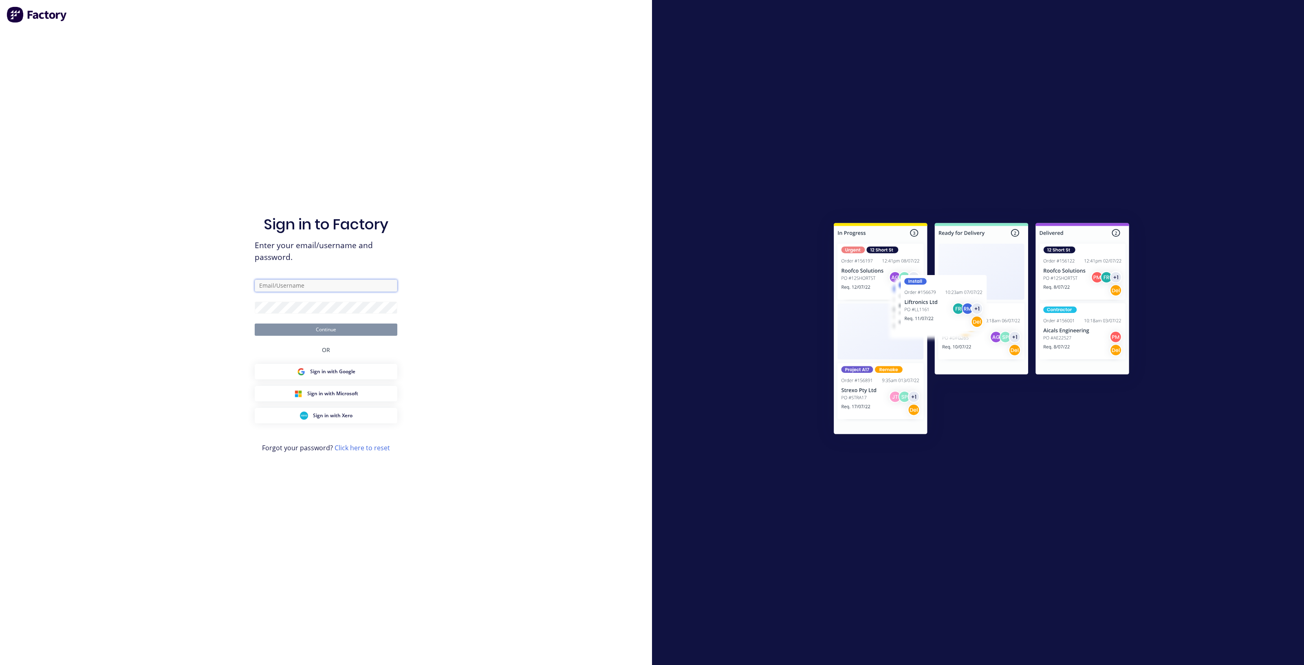
click at [313, 289] on input "text" at bounding box center [326, 286] width 143 height 12
type input "[EMAIL_ADDRESS][DOMAIN_NAME]"
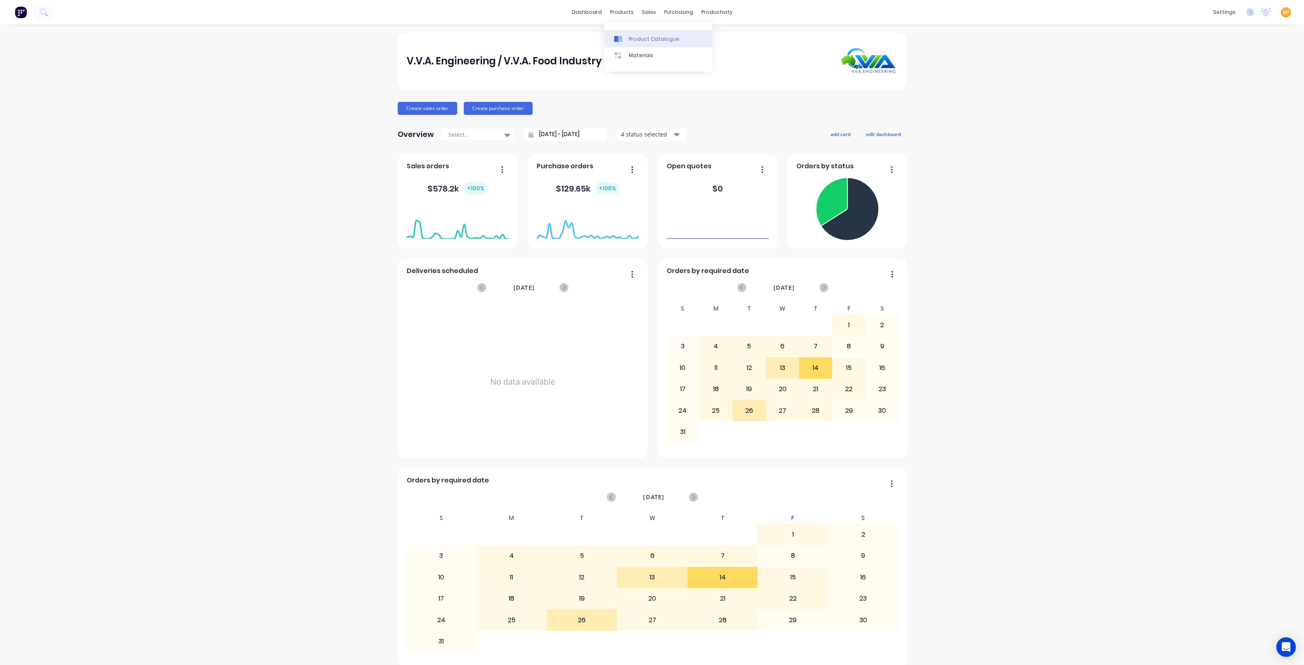
click at [640, 35] on div "Product Catalogue" at bounding box center [654, 38] width 51 height 7
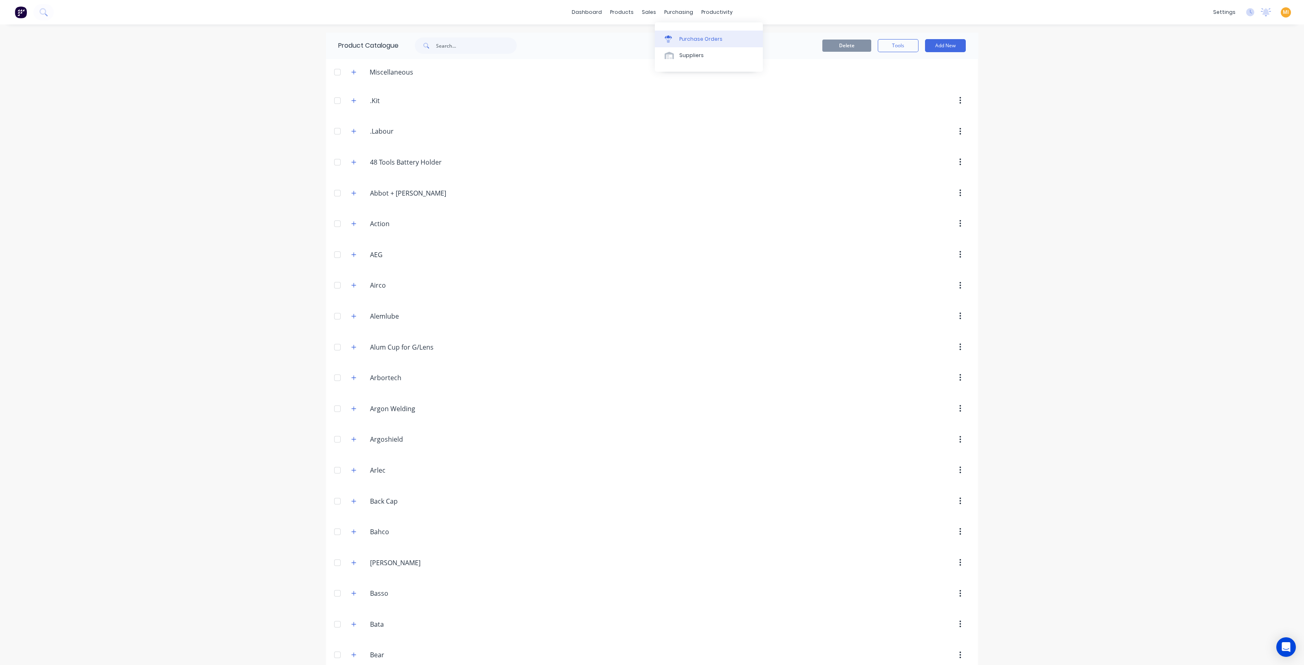
click at [687, 42] on div "Purchase Orders" at bounding box center [700, 38] width 43 height 7
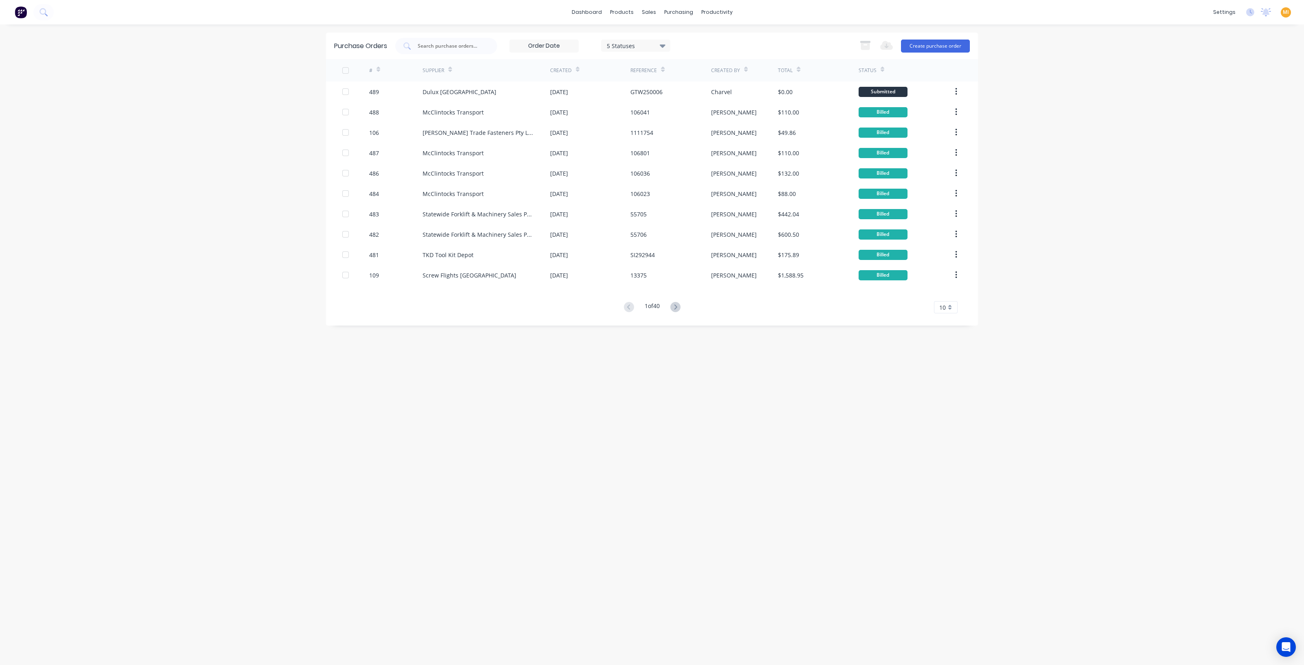
click at [631, 45] on div "5 Statuses" at bounding box center [636, 45] width 58 height 9
click at [694, 66] on div at bounding box center [691, 66] width 16 height 16
click at [448, 42] on input "text" at bounding box center [451, 46] width 68 height 8
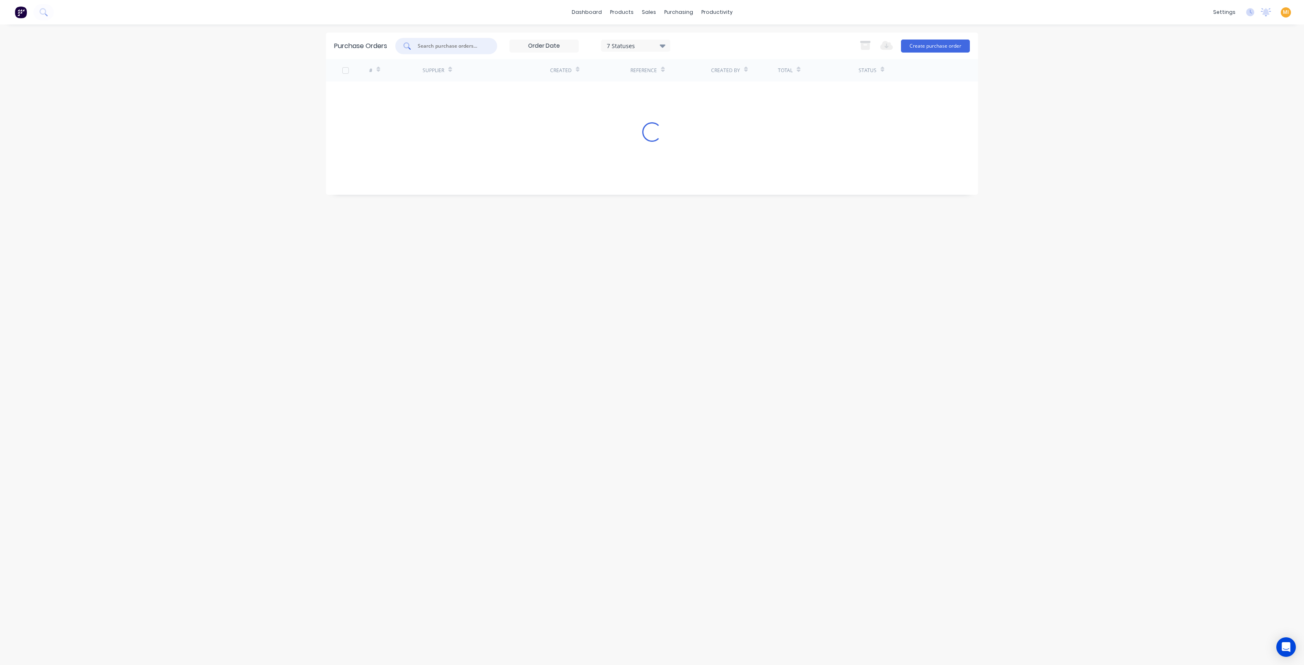
paste input "485"
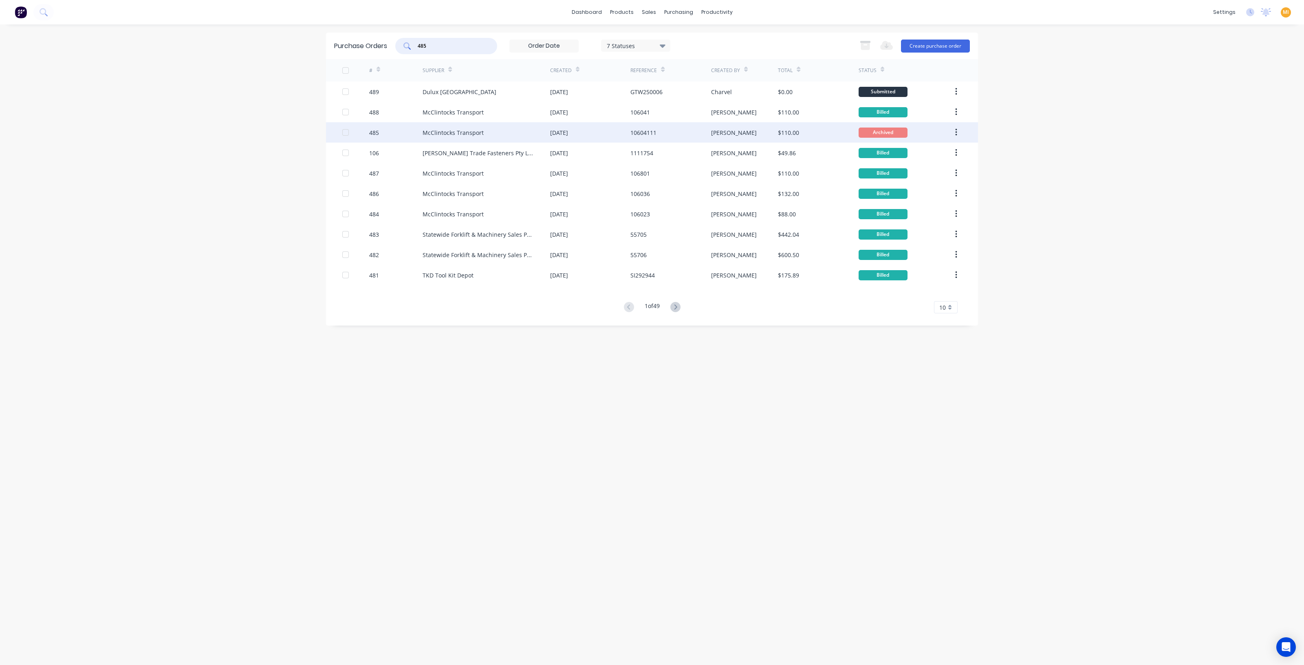
type input "485"
click at [381, 135] on div "485" at bounding box center [396, 132] width 54 height 20
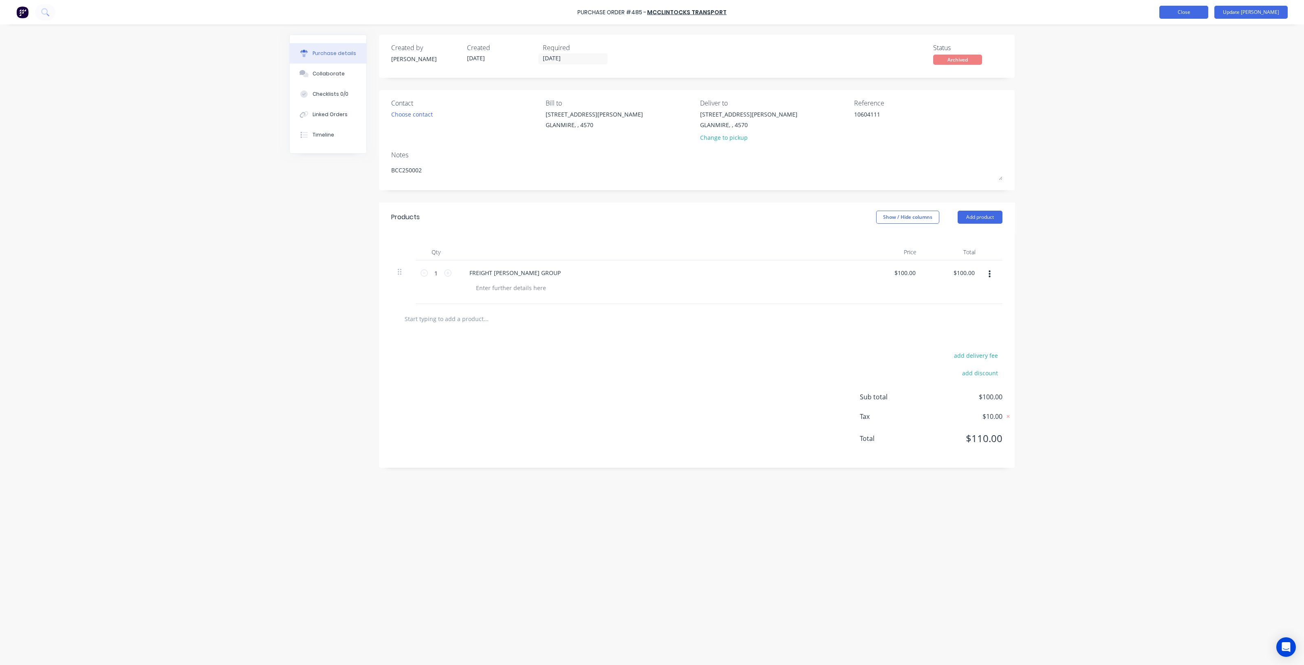
click at [1205, 9] on button "Close" at bounding box center [1183, 12] width 49 height 13
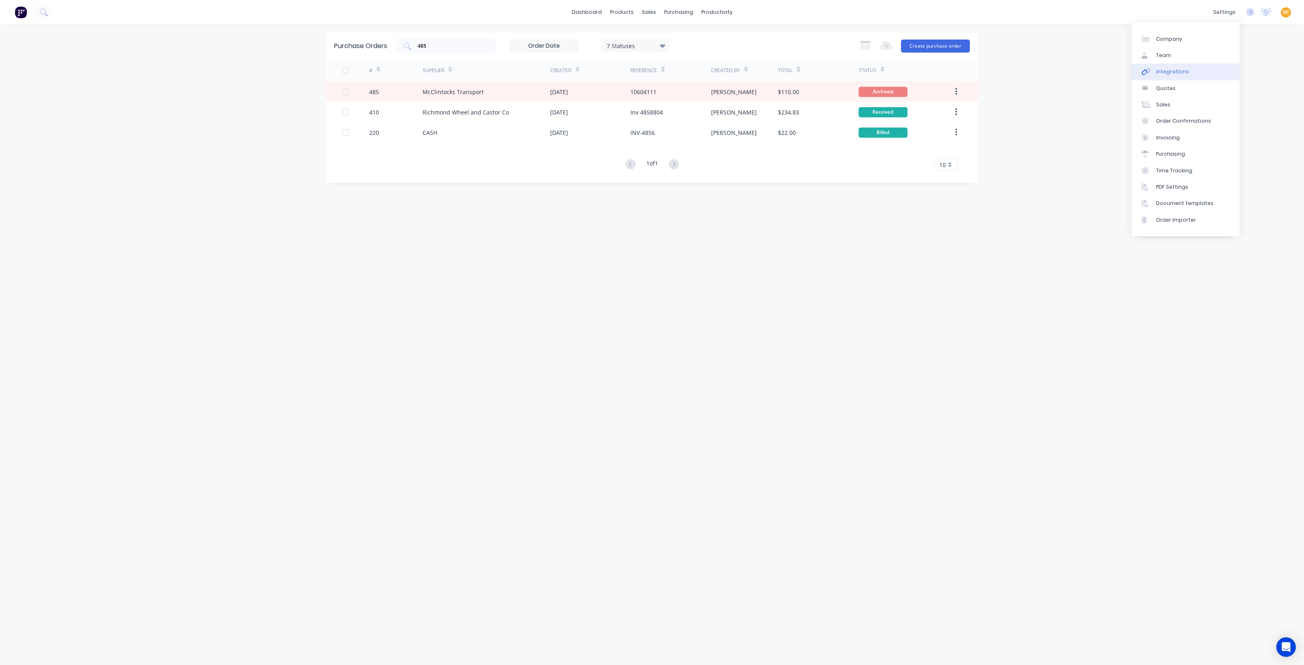
click at [1174, 77] on link "Integrations" at bounding box center [1186, 72] width 108 height 16
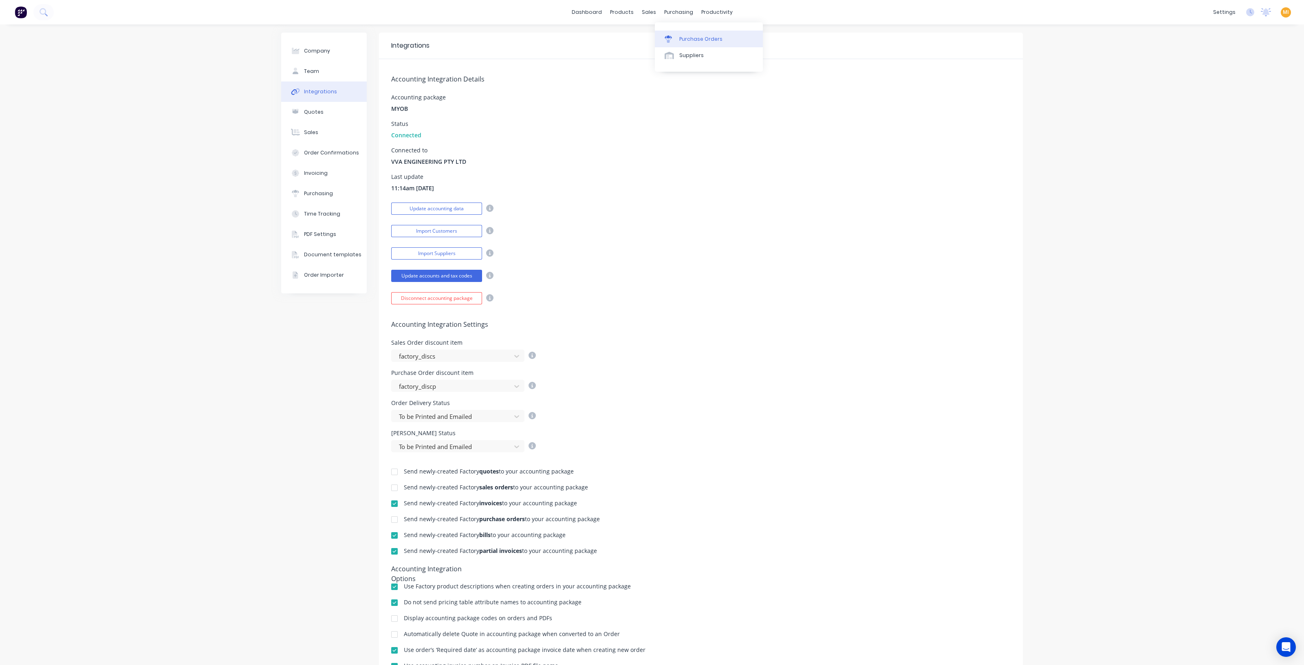
click at [703, 45] on link "Purchase Orders" at bounding box center [709, 39] width 108 height 16
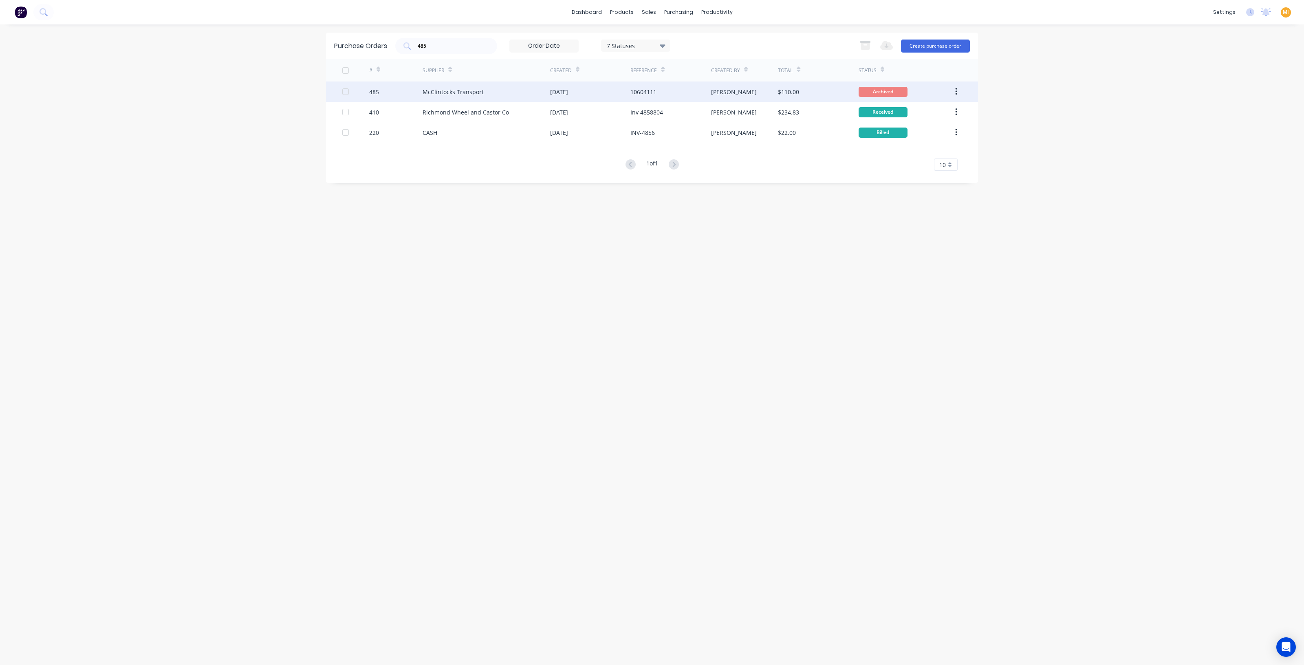
click at [421, 95] on div "485" at bounding box center [396, 92] width 54 height 20
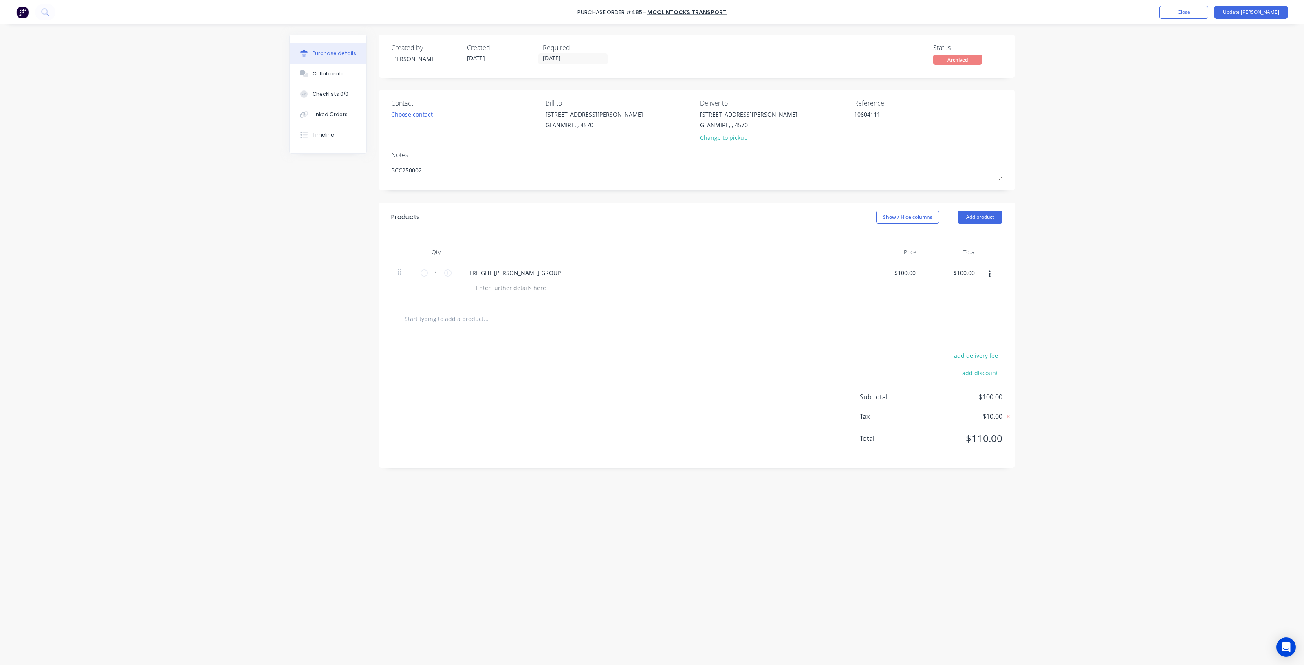
click at [866, 278] on div "$100.00 $100.00" at bounding box center [893, 282] width 59 height 44
click at [748, 271] on div "FREIGHT [PERSON_NAME] GROUP" at bounding box center [660, 273] width 394 height 12
click at [1269, 13] on button "Update [PERSON_NAME]" at bounding box center [1250, 12] width 73 height 13
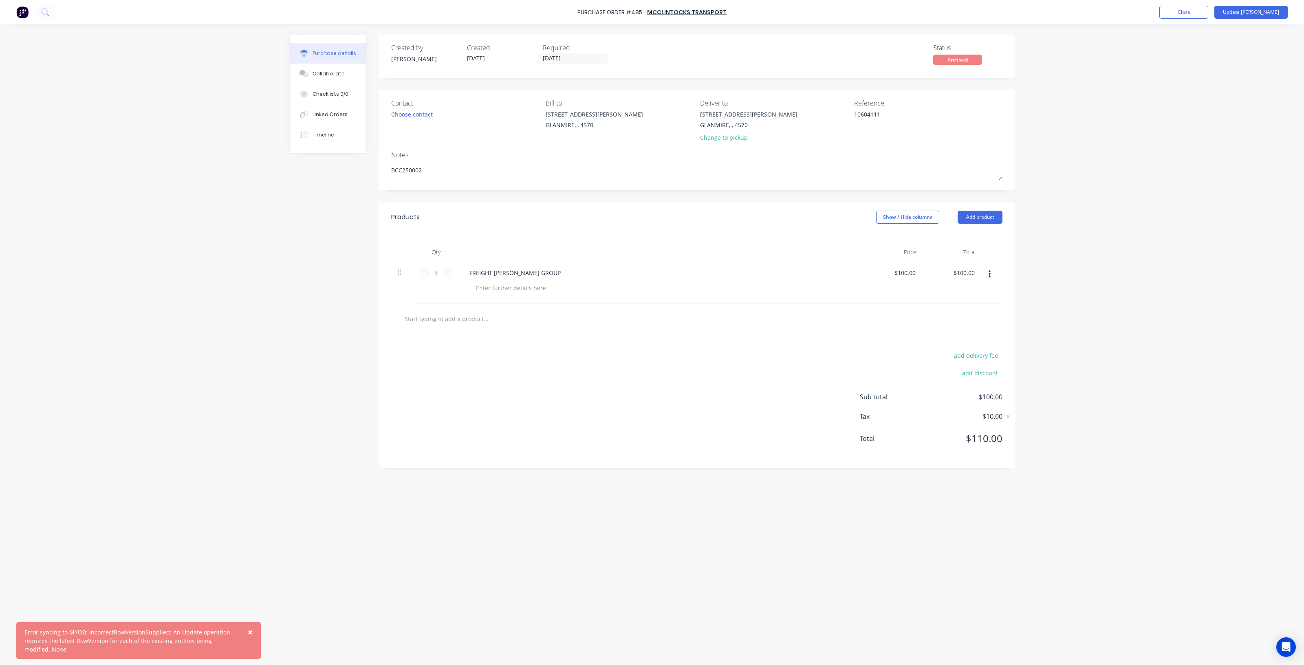
click at [226, 132] on div "× Error syncing to MYOB: IncorrectRowVersionSupplied: An Update operation requi…" at bounding box center [652, 332] width 1304 height 665
click at [250, 630] on span "×" at bounding box center [250, 631] width 5 height 11
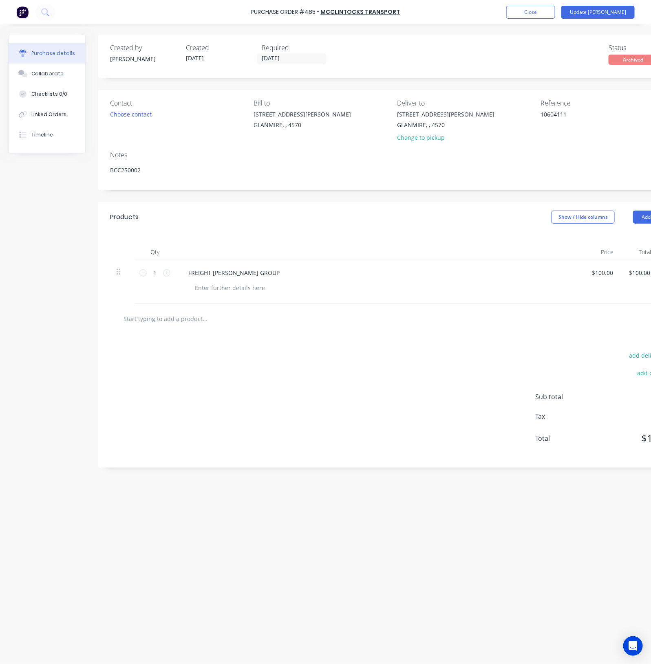
type textarea "x"
